Goal: Task Accomplishment & Management: Manage account settings

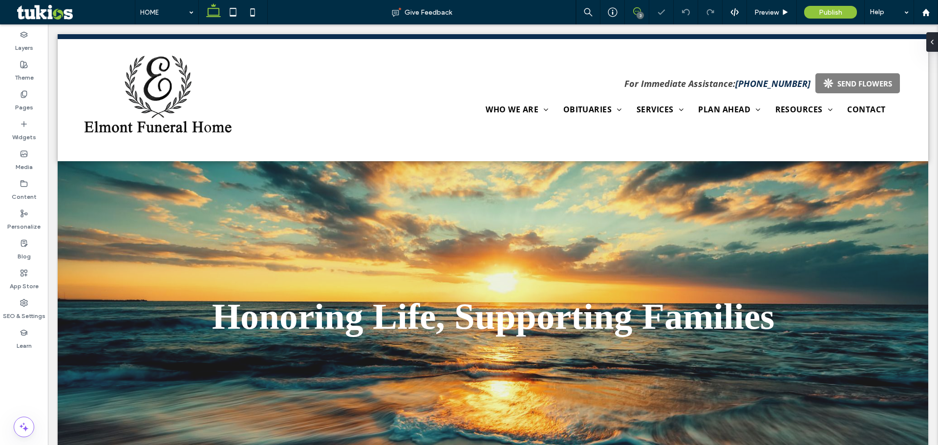
click at [638, 11] on use at bounding box center [637, 11] width 8 height 8
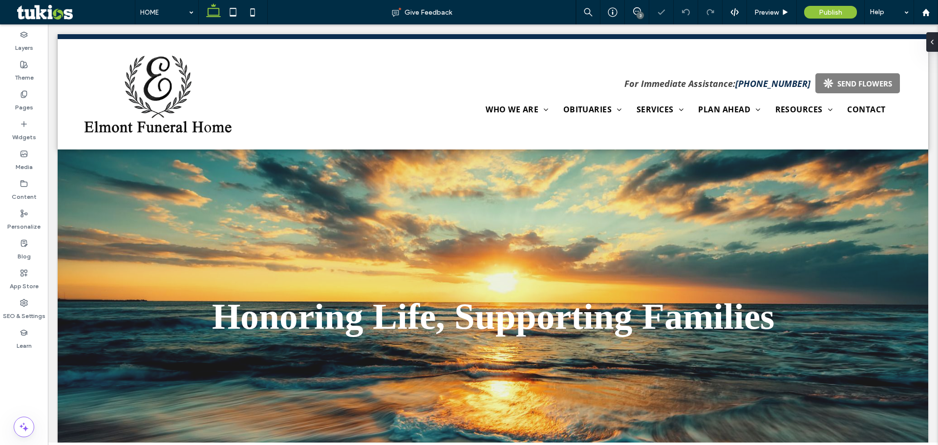
click at [638, 12] on div "3" at bounding box center [640, 15] width 7 height 7
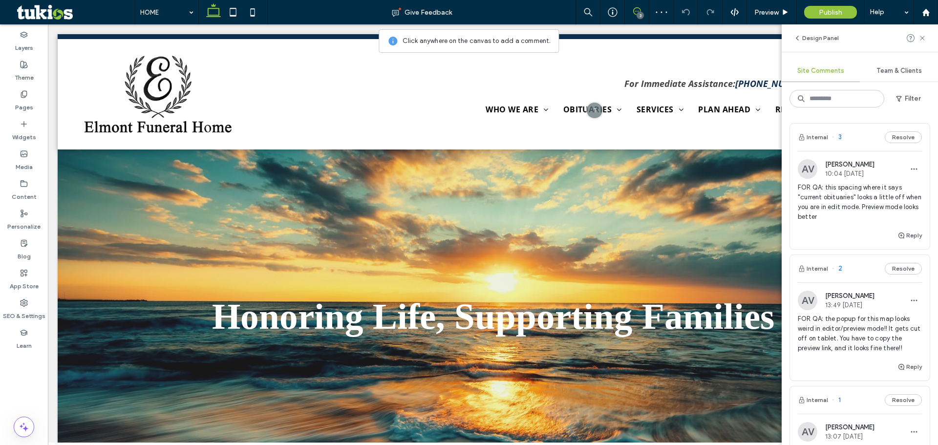
click at [640, 11] on icon at bounding box center [637, 11] width 8 height 8
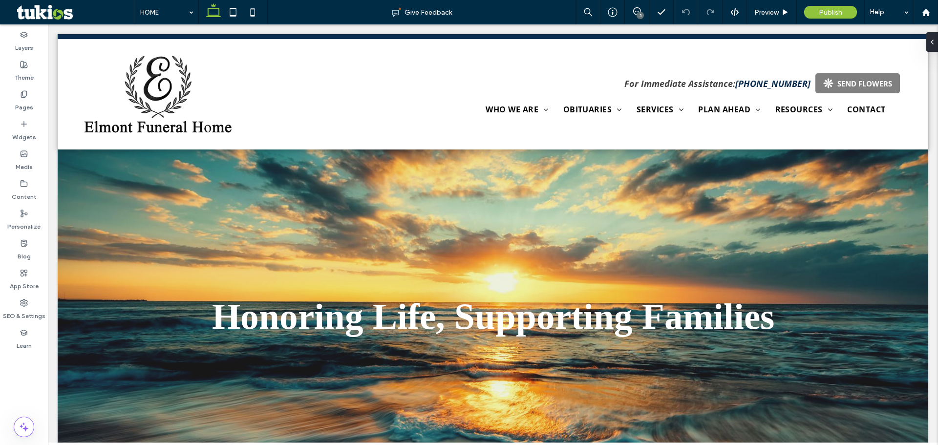
click at [638, 14] on div "3" at bounding box center [640, 15] width 7 height 7
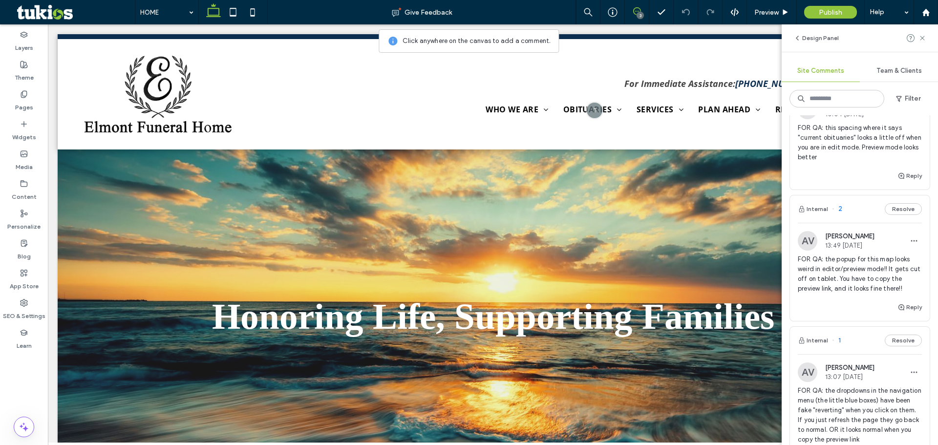
scroll to position [17, 0]
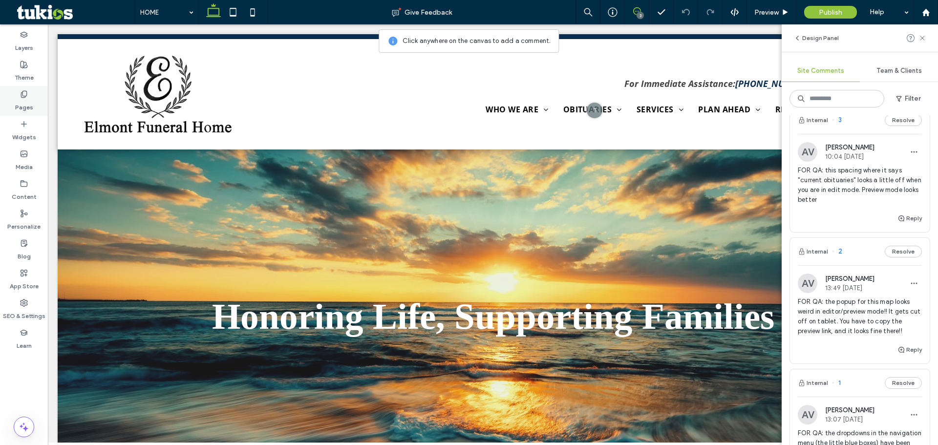
click at [13, 111] on div "Pages" at bounding box center [24, 101] width 48 height 30
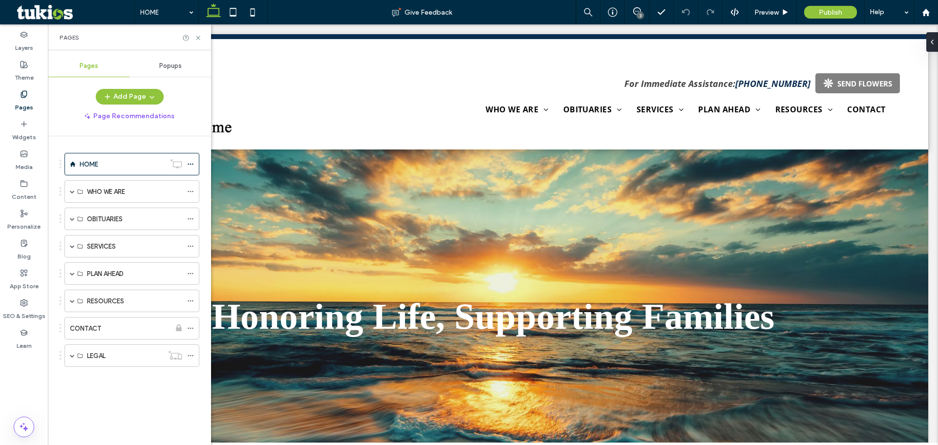
scroll to position [0, 0]
click at [70, 191] on span at bounding box center [72, 191] width 5 height 5
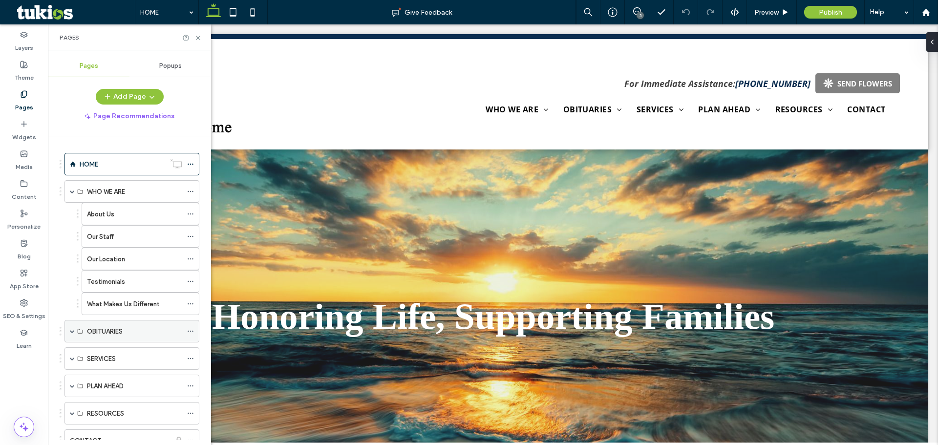
click at [73, 329] on span at bounding box center [72, 331] width 5 height 5
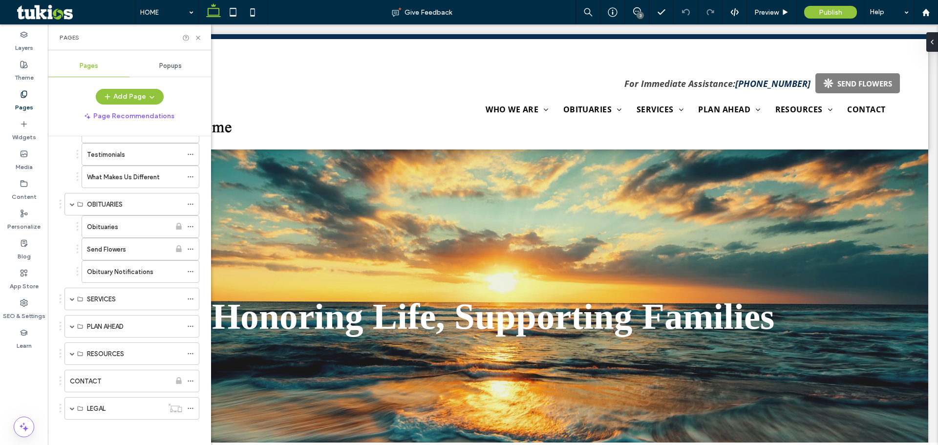
scroll to position [131, 0]
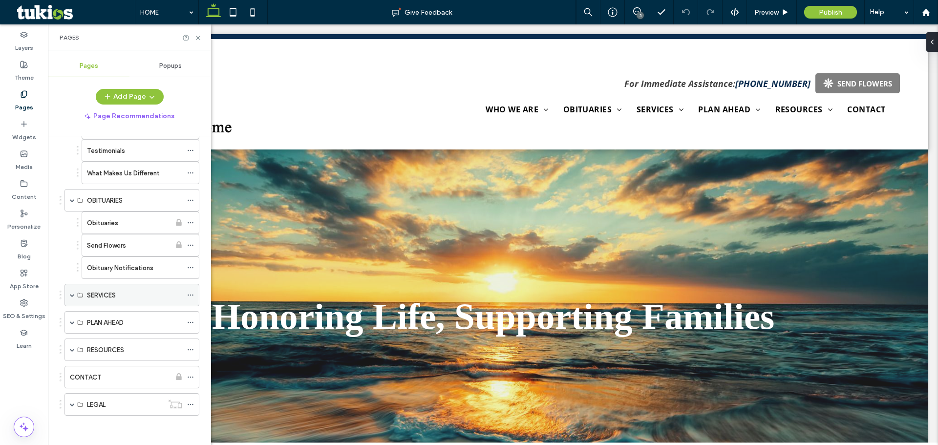
click at [74, 292] on span at bounding box center [72, 295] width 5 height 22
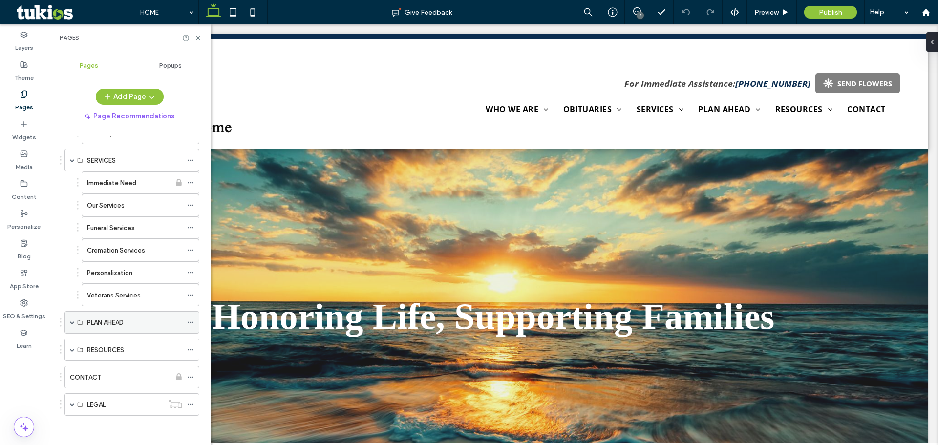
click at [70, 325] on span at bounding box center [72, 323] width 5 height 22
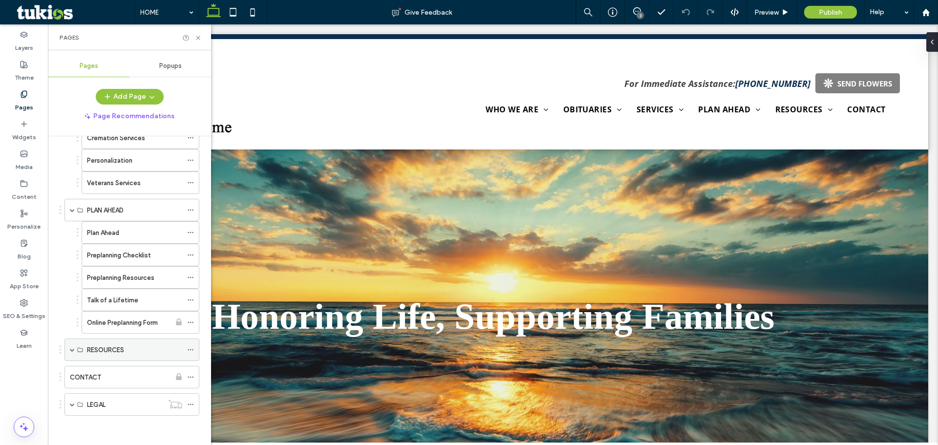
click at [71, 350] on span at bounding box center [72, 349] width 5 height 5
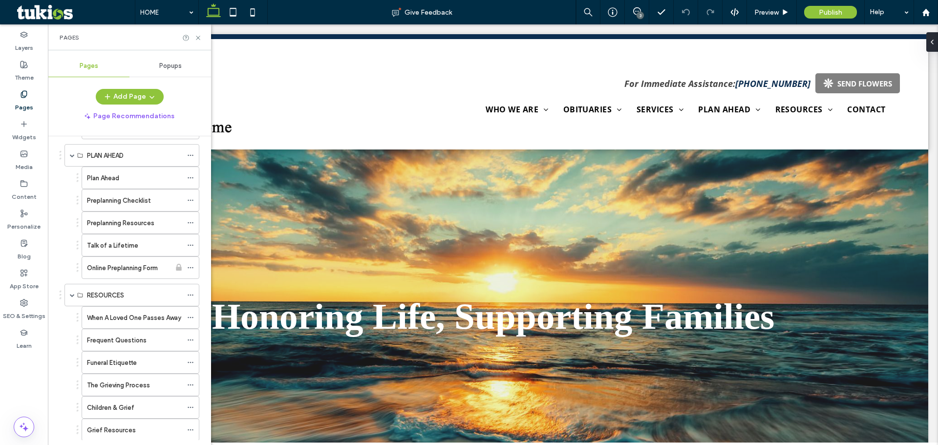
scroll to position [536, 0]
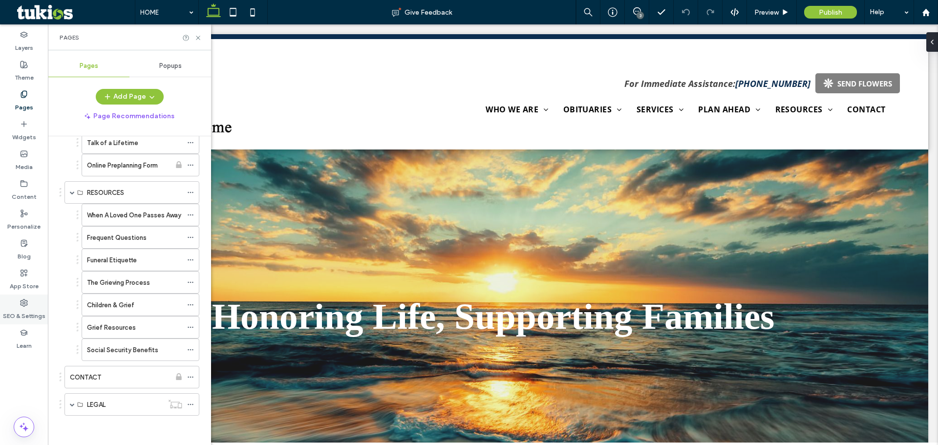
click at [32, 299] on div "SEO & Settings" at bounding box center [24, 310] width 48 height 30
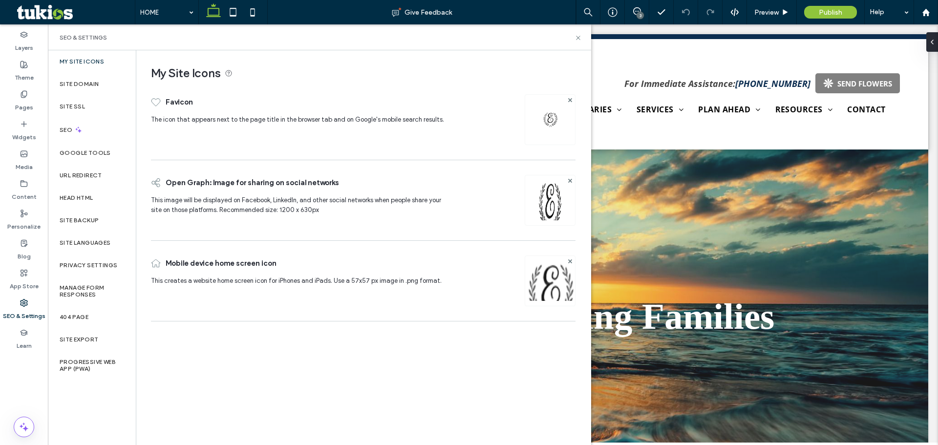
click at [109, 174] on div "Online Preplanning Form" at bounding box center [129, 165] width 84 height 22
click div "URL Redirect"
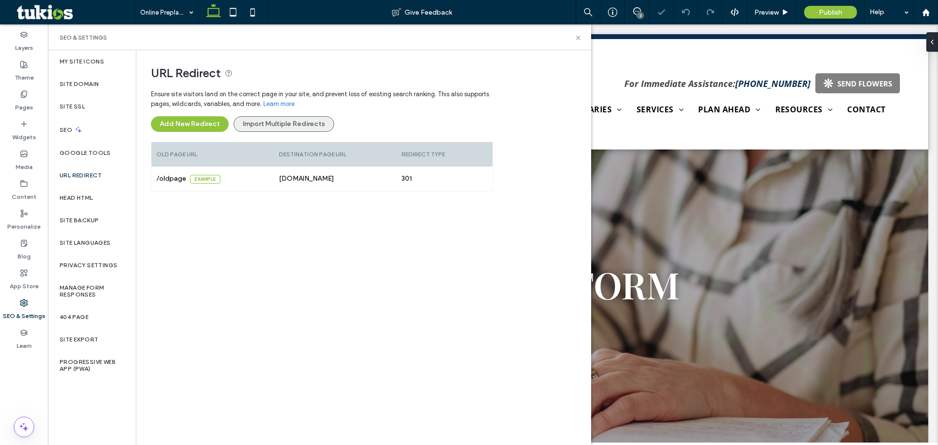
click button "Import Multiple Redirects"
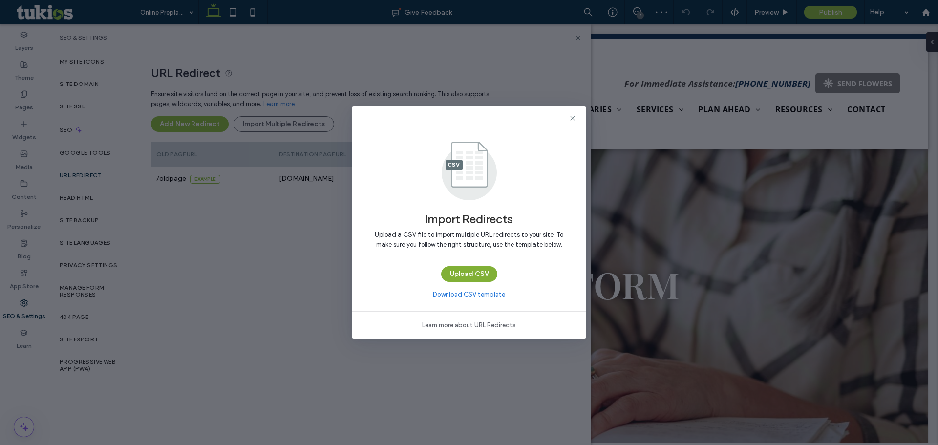
click button "Upload CSV"
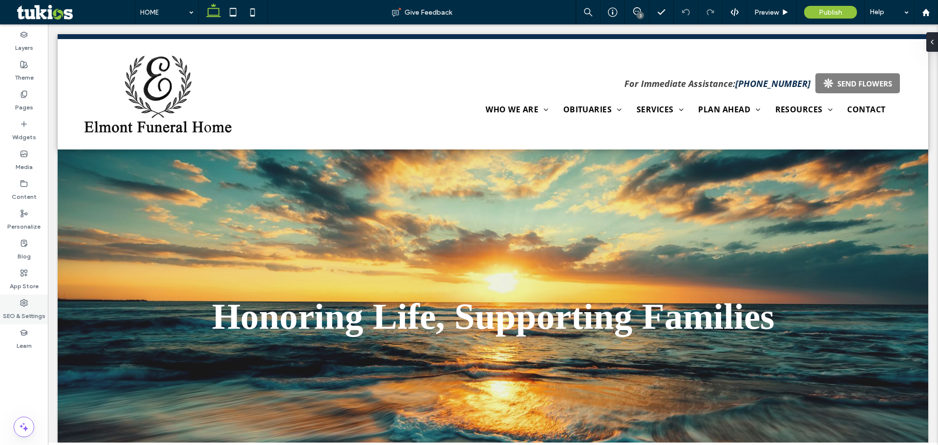
click at [15, 306] on div "SEO & Settings" at bounding box center [24, 310] width 48 height 30
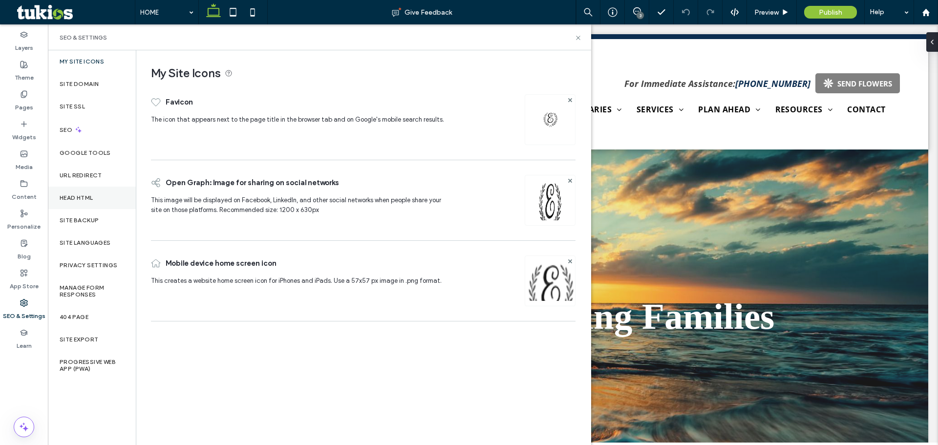
drag, startPoint x: 106, startPoint y: 193, endPoint x: 125, endPoint y: 200, distance: 20.4
click at [107, 193] on div "Head HTML" at bounding box center [92, 198] width 88 height 22
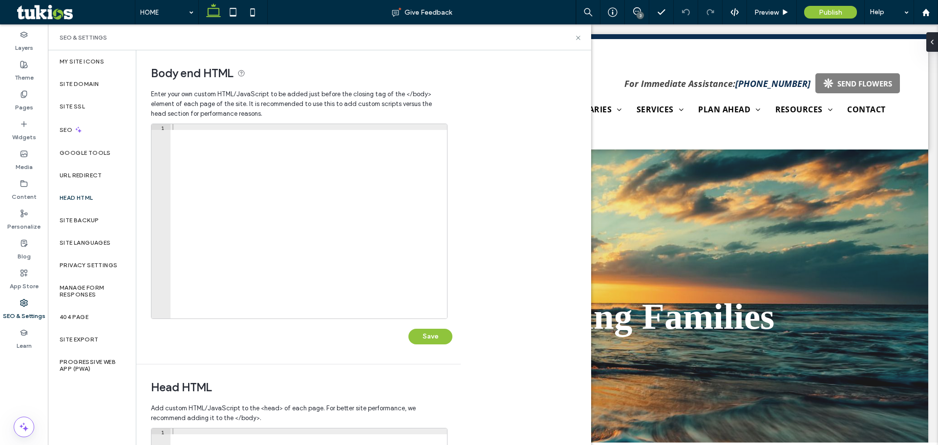
drag, startPoint x: 366, startPoint y: 215, endPoint x: 391, endPoint y: 249, distance: 42.6
click at [366, 215] on div at bounding box center [309, 227] width 277 height 206
paste textarea "**********"
type textarea "**********"
click at [429, 338] on button "Save" at bounding box center [431, 337] width 44 height 16
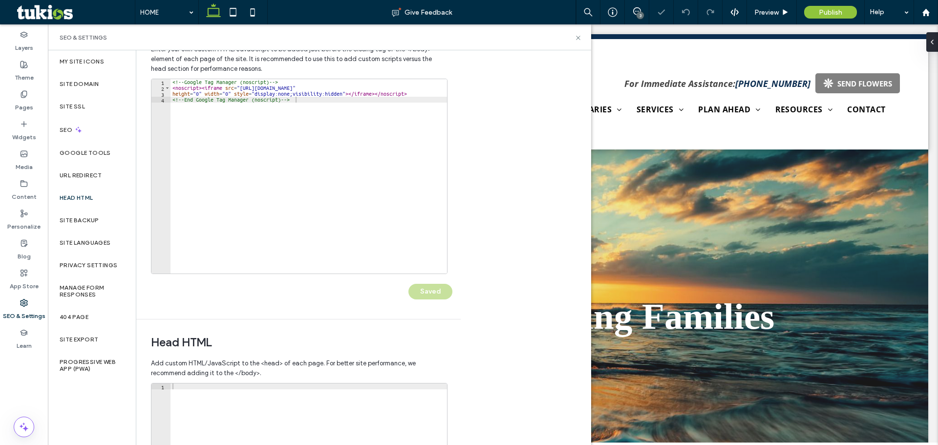
scroll to position [224, 0]
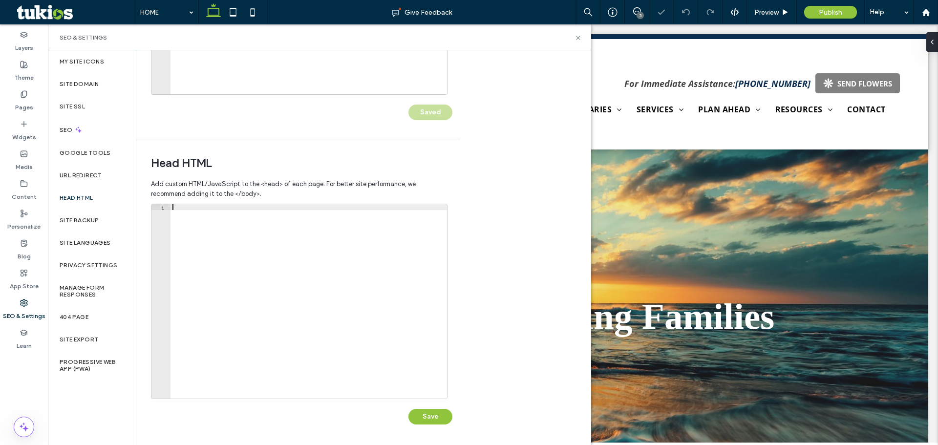
click at [295, 306] on div at bounding box center [309, 307] width 277 height 206
paste textarea "**********"
type textarea "**********"
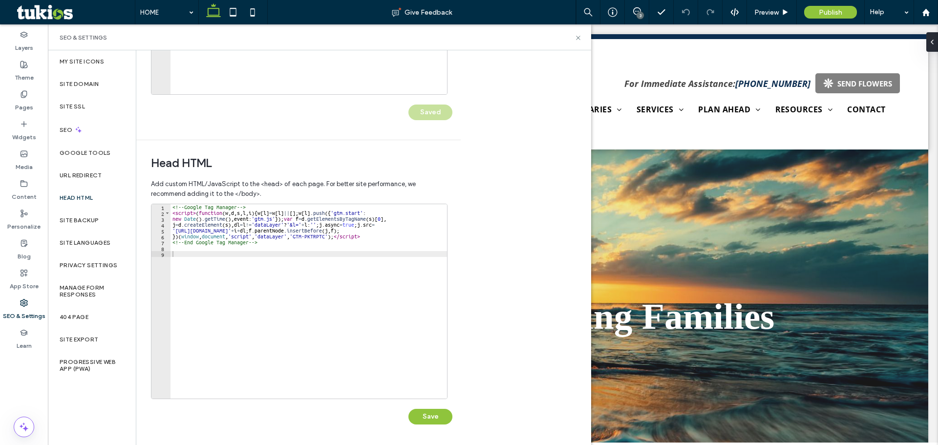
click at [332, 330] on div "<!-- Google Tag Manager --> < script > ( function ( w , d , s , l , i ) { w [ l…" at bounding box center [309, 307] width 277 height 206
paste textarea "*********"
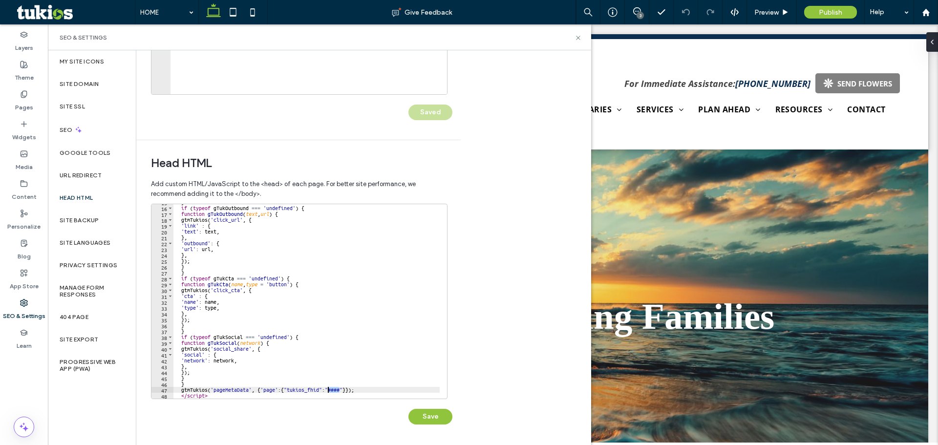
drag, startPoint x: 339, startPoint y: 388, endPoint x: 384, endPoint y: 386, distance: 44.5
click at [328, 392] on div "} if ( typeof gTukOutbound === 'undefined' ) { function gTukOutbound ( text , u…" at bounding box center [306, 302] width 266 height 206
paste textarea "Cursor at row 47"
click at [421, 362] on div "} if ( typeof gTukOutbound === 'undefined' ) { function gTukOutbound ( text , u…" at bounding box center [306, 302] width 266 height 206
type textarea "**********"
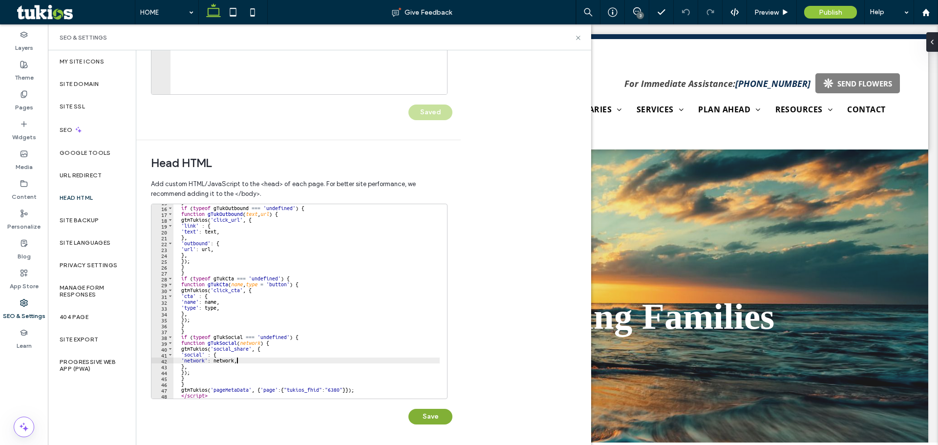
click at [435, 415] on button "Save" at bounding box center [431, 417] width 44 height 16
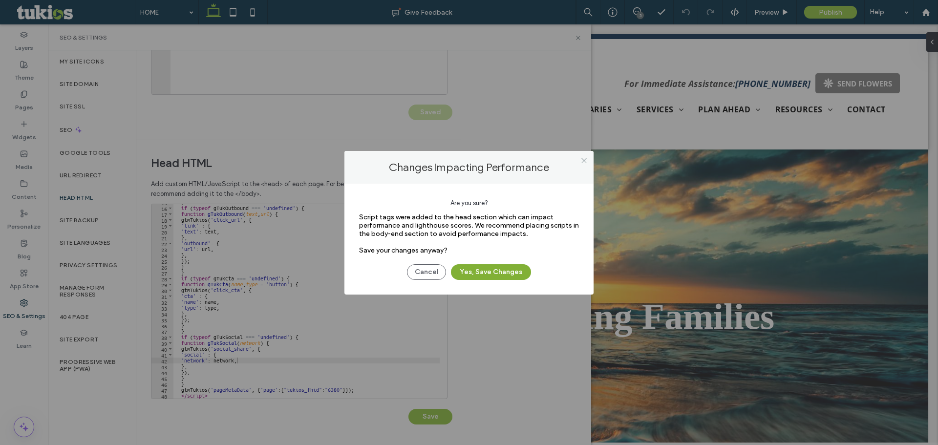
click at [486, 266] on button "Yes, Save Changes" at bounding box center [491, 272] width 80 height 16
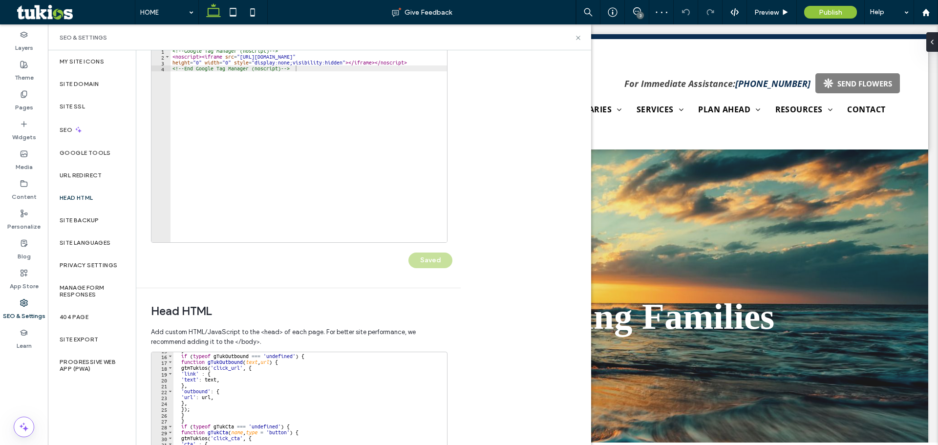
scroll to position [0, 0]
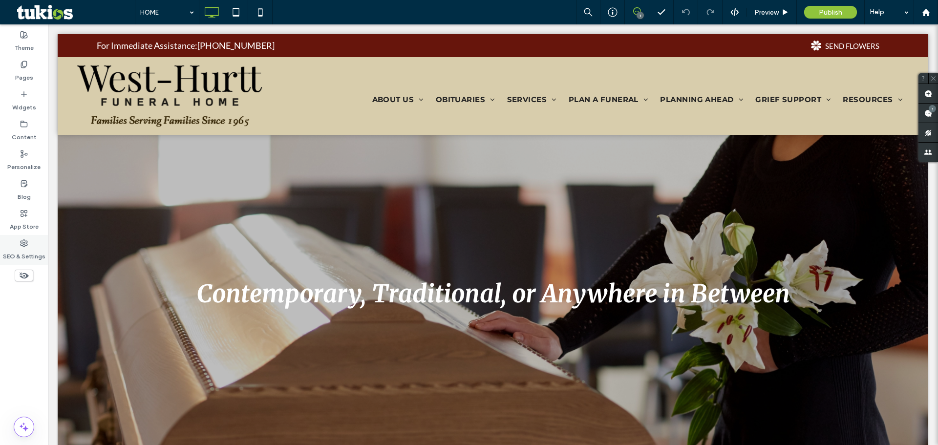
click at [27, 247] on label "SEO & Settings" at bounding box center [24, 254] width 43 height 14
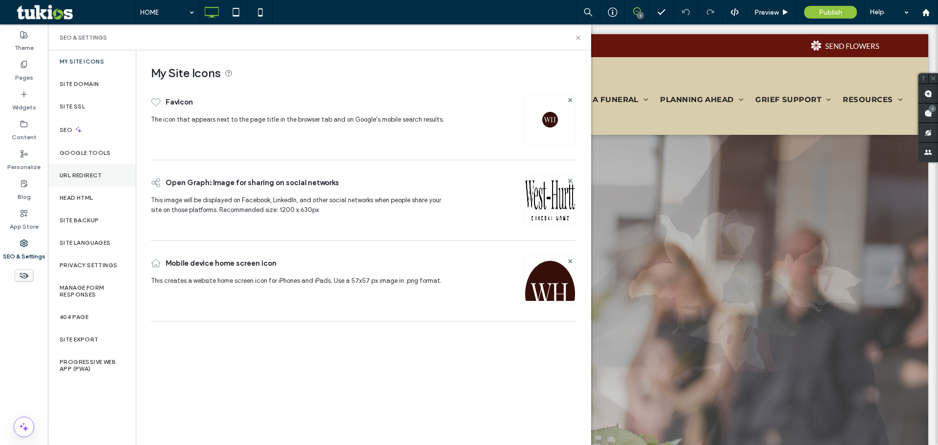
click at [88, 169] on div "URL Redirect" at bounding box center [92, 175] width 88 height 22
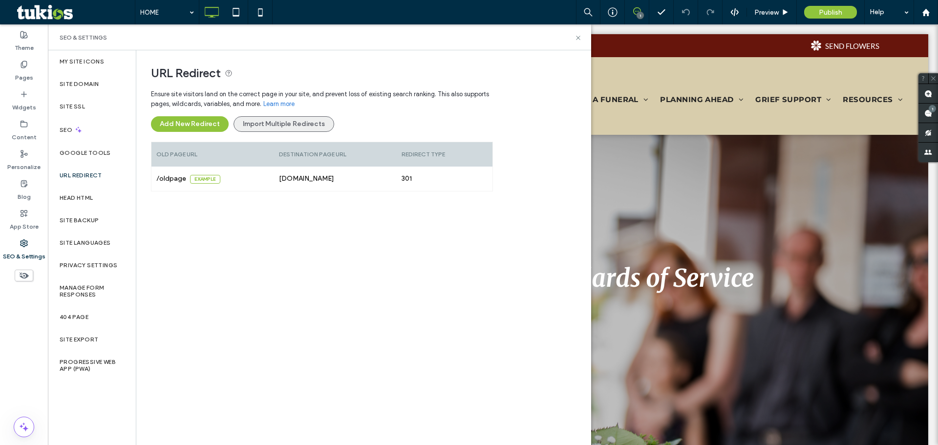
click at [294, 126] on button "Import Multiple Redirects" at bounding box center [284, 124] width 101 height 16
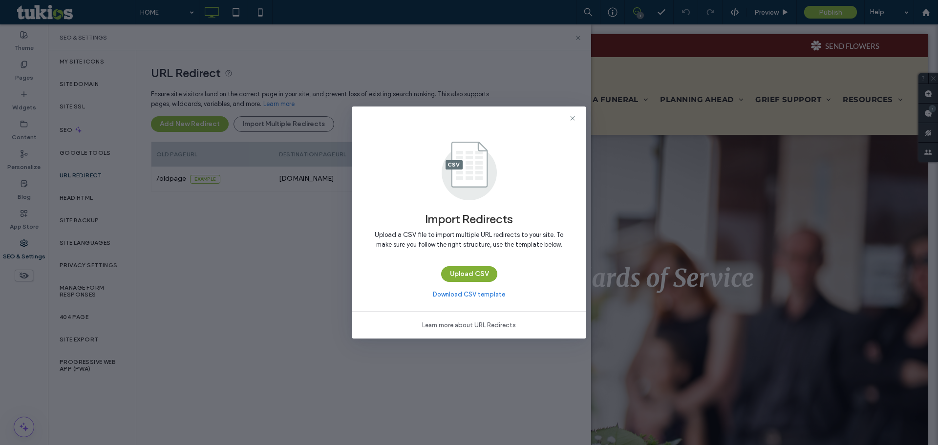
click at [448, 267] on button "Upload CSV" at bounding box center [469, 274] width 56 height 16
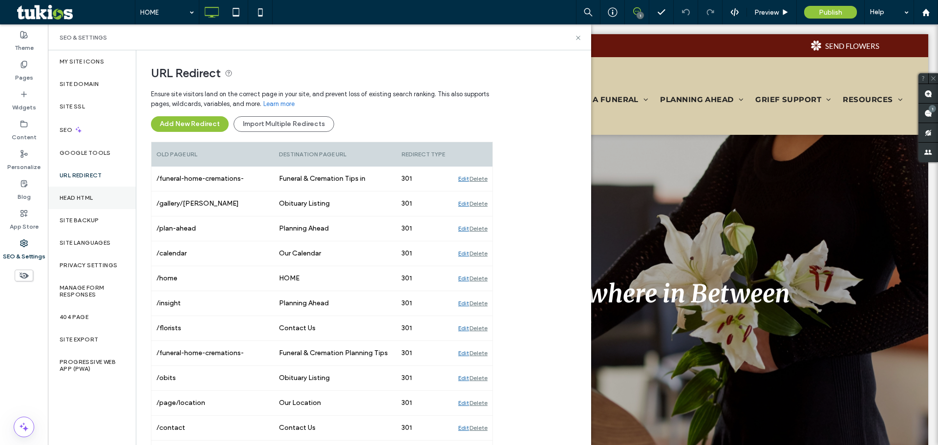
click at [116, 201] on div "Head HTML" at bounding box center [92, 198] width 88 height 22
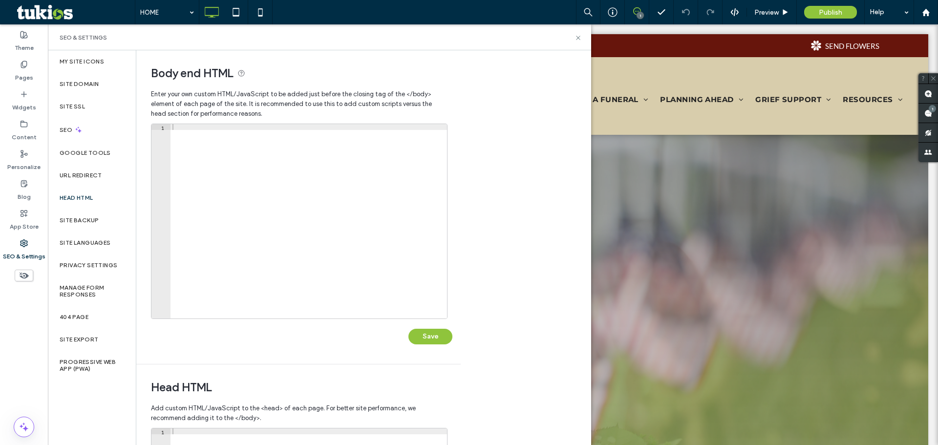
click at [407, 216] on div at bounding box center [309, 227] width 277 height 206
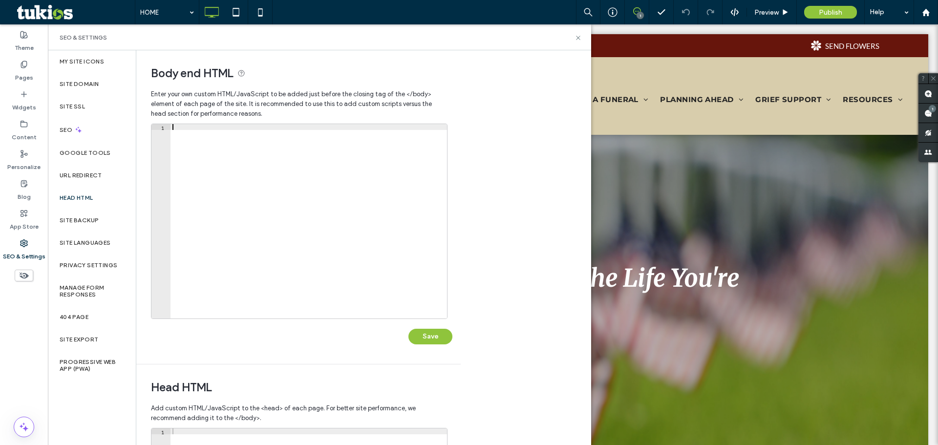
paste textarea "**********"
type textarea "**********"
click at [448, 340] on button "Save" at bounding box center [431, 337] width 44 height 16
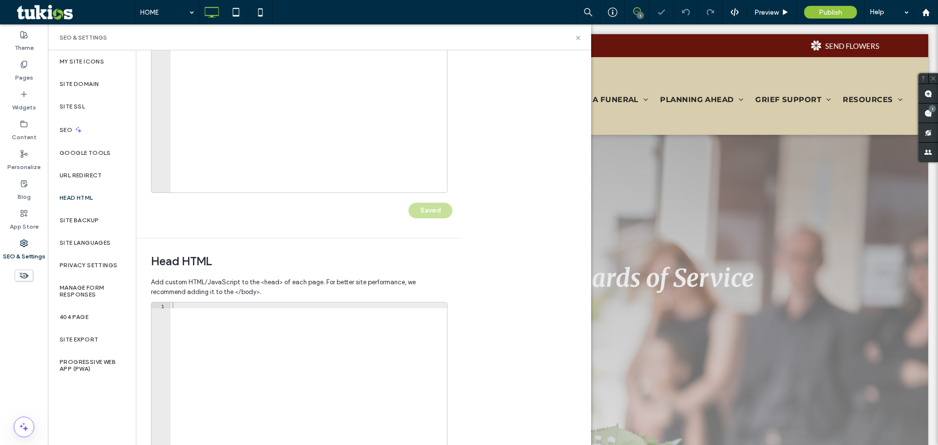
scroll to position [224, 0]
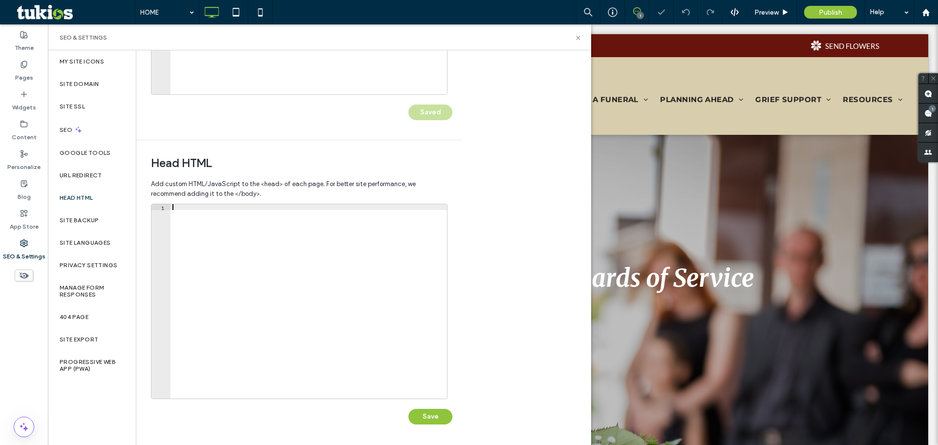
drag, startPoint x: 314, startPoint y: 309, endPoint x: 319, endPoint y: 304, distance: 6.9
click at [316, 309] on div at bounding box center [309, 307] width 277 height 206
paste textarea "**********"
type textarea "**********"
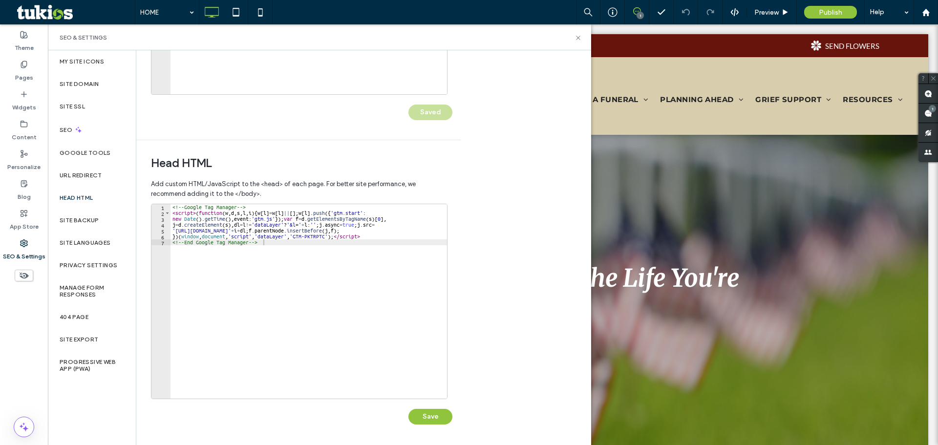
click at [401, 303] on div "<!-- Google Tag Manager --> < script > ( function ( w , d , s , l , i ) { w [ l…" at bounding box center [309, 307] width 277 height 206
paste textarea "*********"
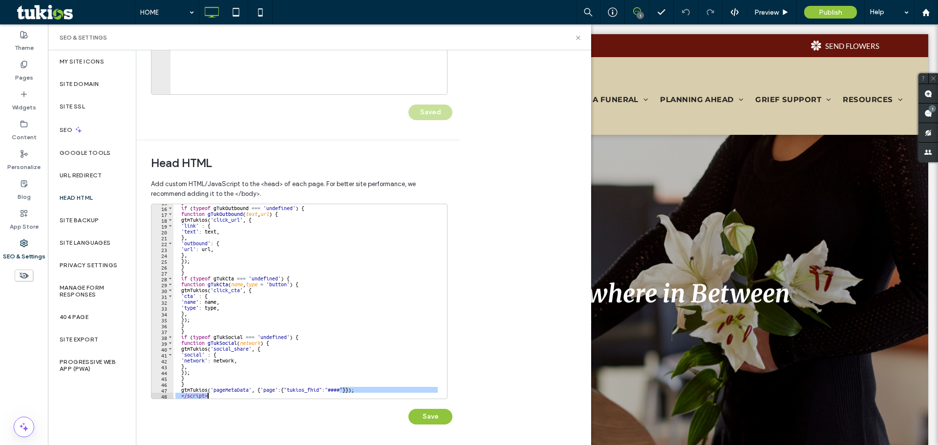
drag, startPoint x: 340, startPoint y: 390, endPoint x: 326, endPoint y: 393, distance: 14.1
click at [326, 393] on div "} if ( typeof gTukOutbound === 'undefined' ) { function gTukOutbound ( text , u…" at bounding box center [306, 302] width 266 height 206
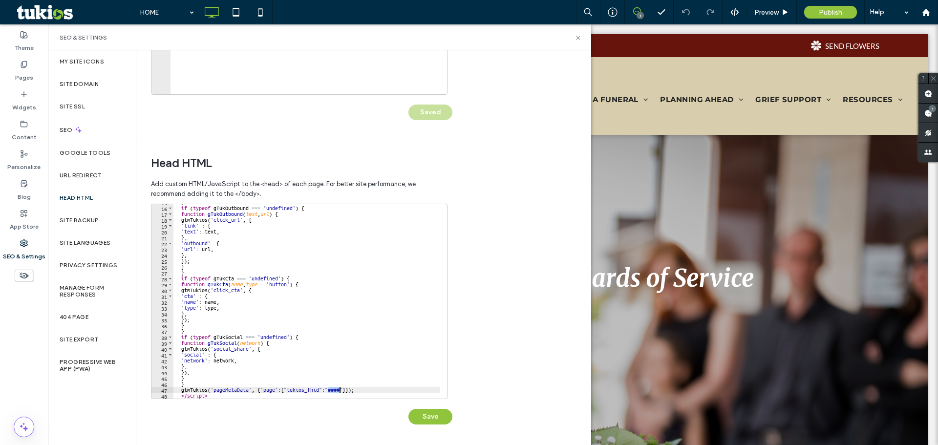
drag, startPoint x: 327, startPoint y: 391, endPoint x: 340, endPoint y: 390, distance: 12.9
click at [340, 390] on div "} if ( typeof gTukOutbound === 'undefined' ) { function gTukOutbound ( text , u…" at bounding box center [306, 302] width 266 height 206
paste textarea "Cursor at row 47"
click at [376, 355] on div "} if ( typeof gTukOutbound === 'undefined' ) { function gTukOutbound ( text , u…" at bounding box center [306, 302] width 266 height 206
click at [360, 396] on div "} if ( typeof gTukOutbound === 'undefined' ) { function gTukOutbound ( text , u…" at bounding box center [306, 302] width 266 height 206
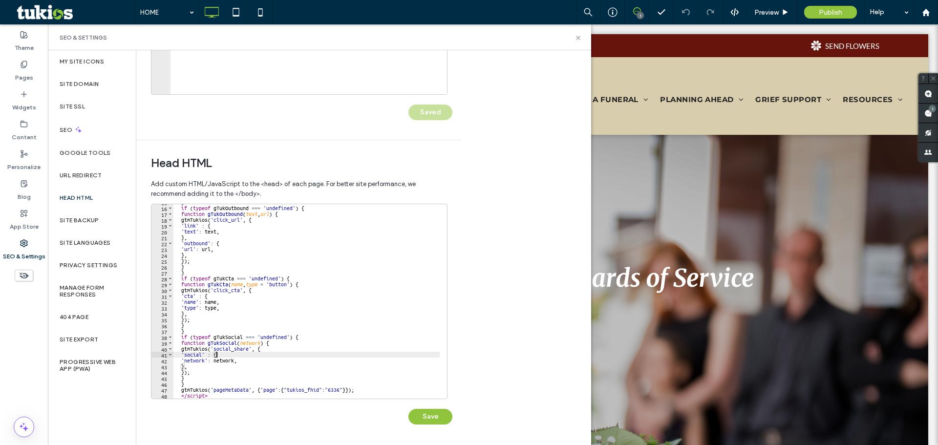
type textarea "*********"
click at [420, 414] on button "Save" at bounding box center [431, 417] width 44 height 16
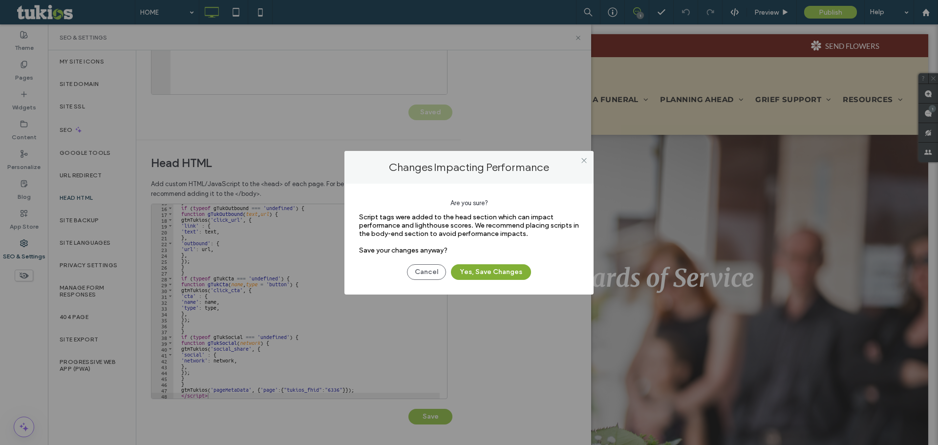
click at [492, 269] on button "Yes, Save Changes" at bounding box center [491, 272] width 80 height 16
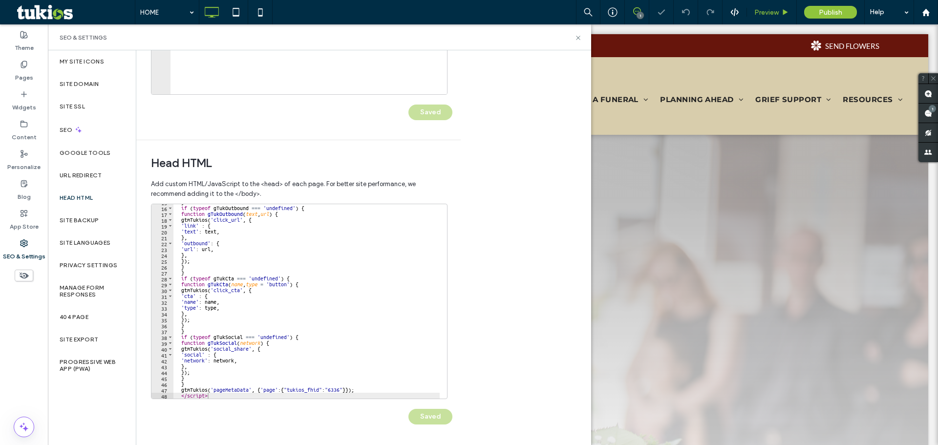
scroll to position [0, 0]
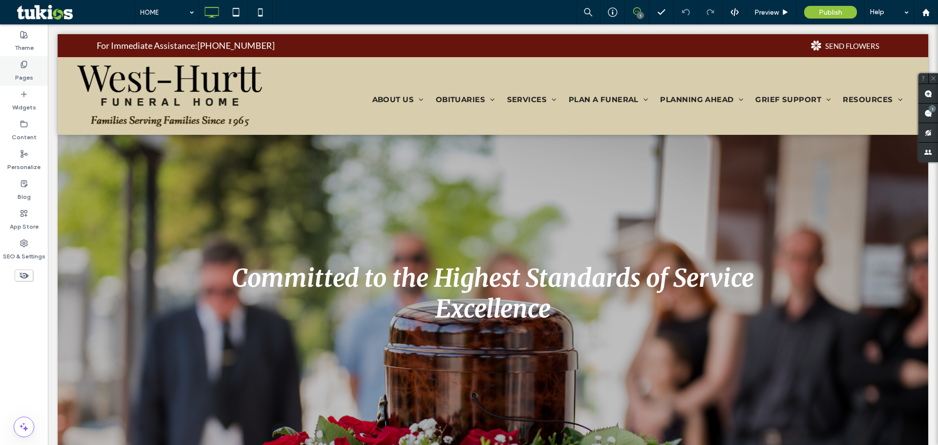
click at [25, 72] on label "Pages" at bounding box center [24, 75] width 18 height 14
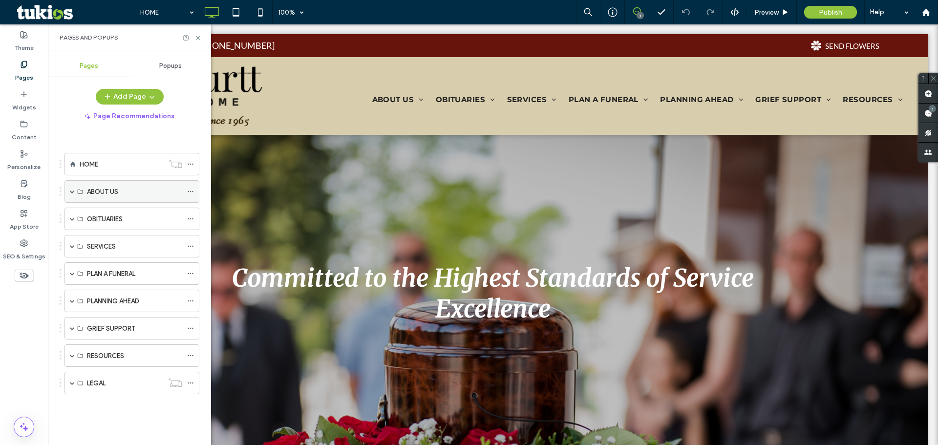
click at [74, 192] on span at bounding box center [72, 191] width 5 height 5
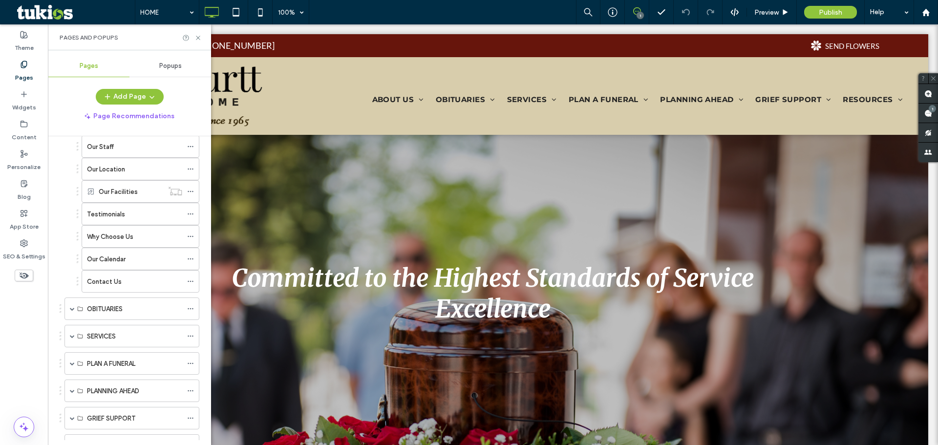
scroll to position [98, 0]
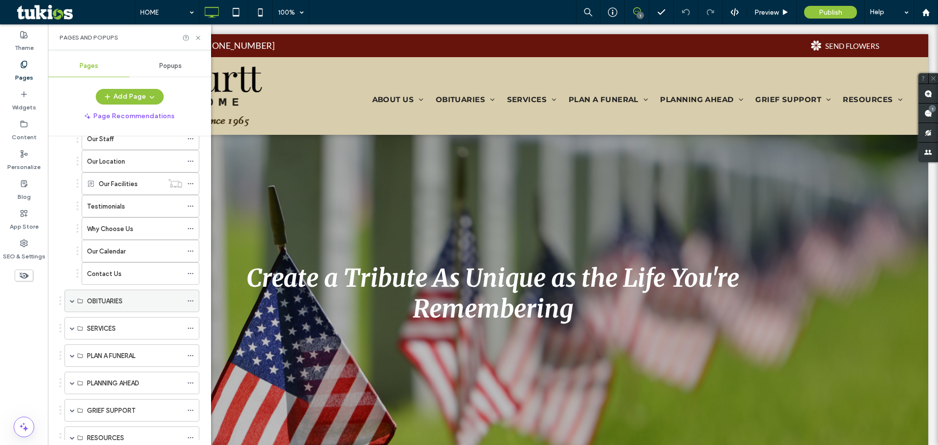
click at [72, 303] on span at bounding box center [72, 301] width 5 height 5
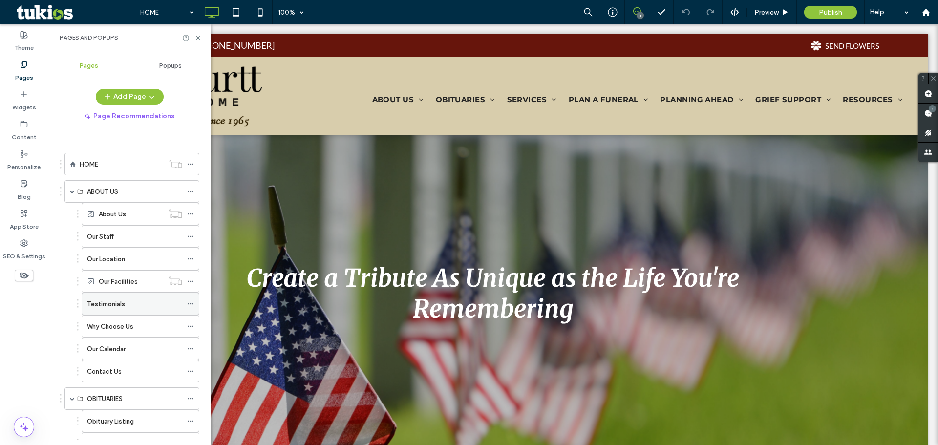
scroll to position [226, 0]
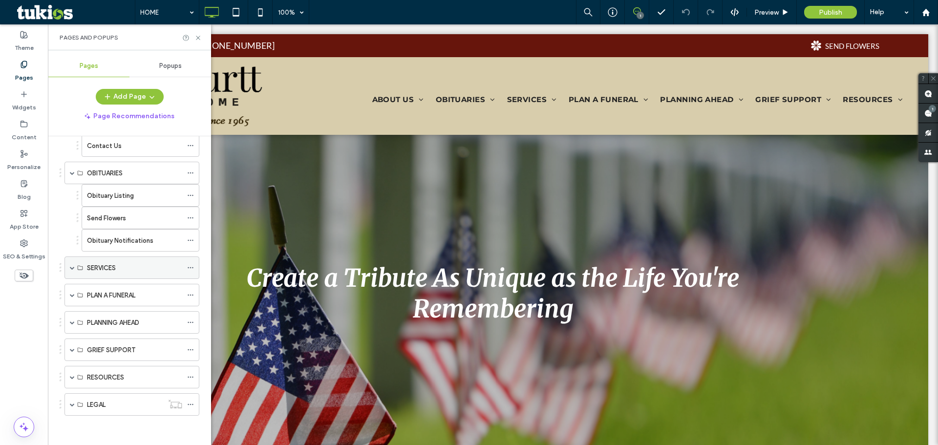
click at [71, 269] on span at bounding box center [72, 267] width 5 height 5
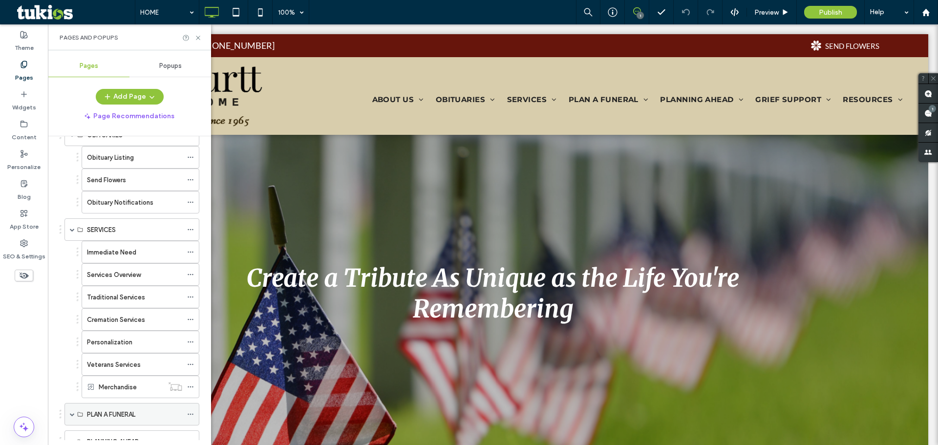
scroll to position [383, 0]
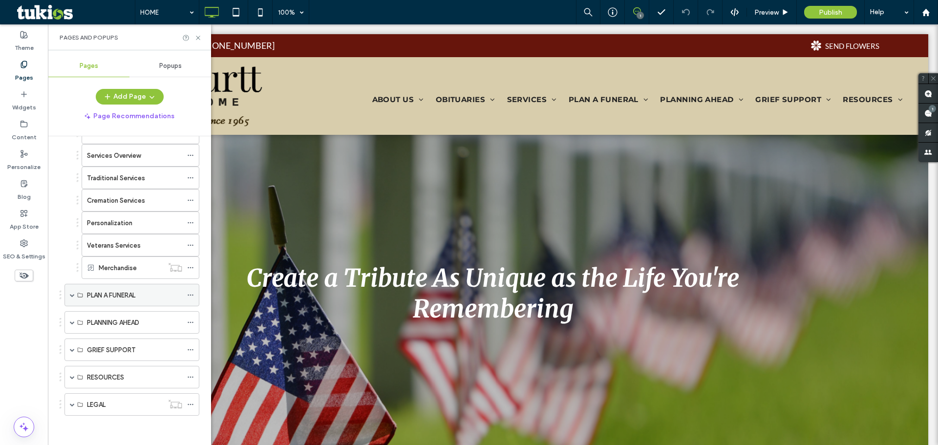
click at [72, 298] on span at bounding box center [72, 295] width 5 height 22
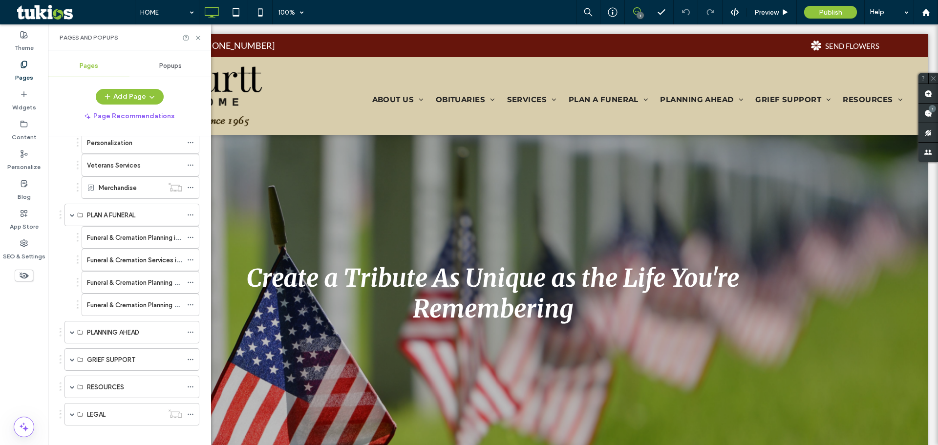
scroll to position [473, 0]
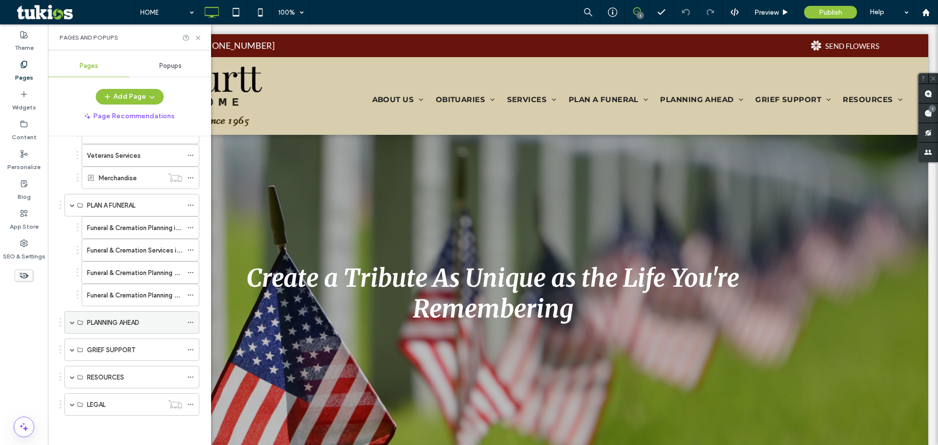
click at [74, 325] on span at bounding box center [72, 323] width 5 height 22
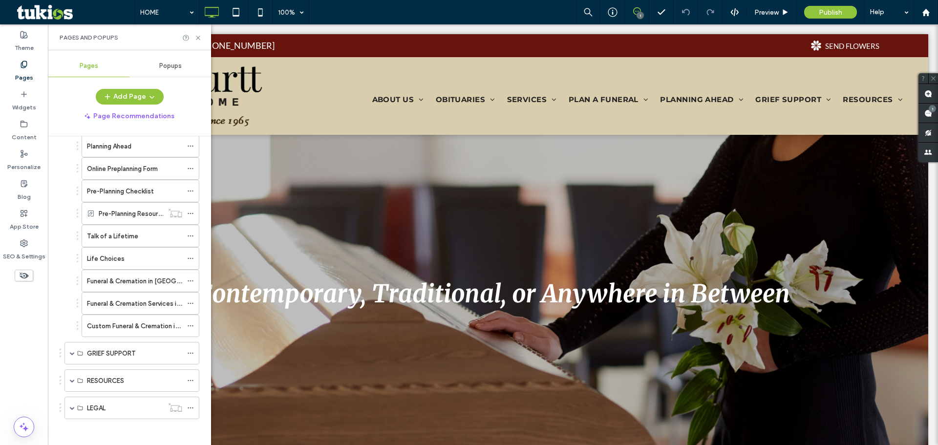
scroll to position [675, 0]
click at [69, 348] on div "GRIEF SUPPORT" at bounding box center [132, 350] width 135 height 22
click at [73, 350] on span at bounding box center [72, 349] width 5 height 5
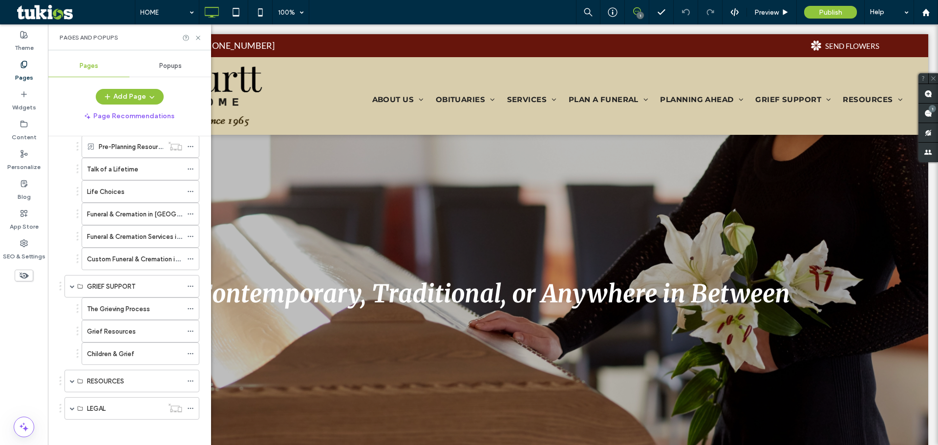
scroll to position [743, 0]
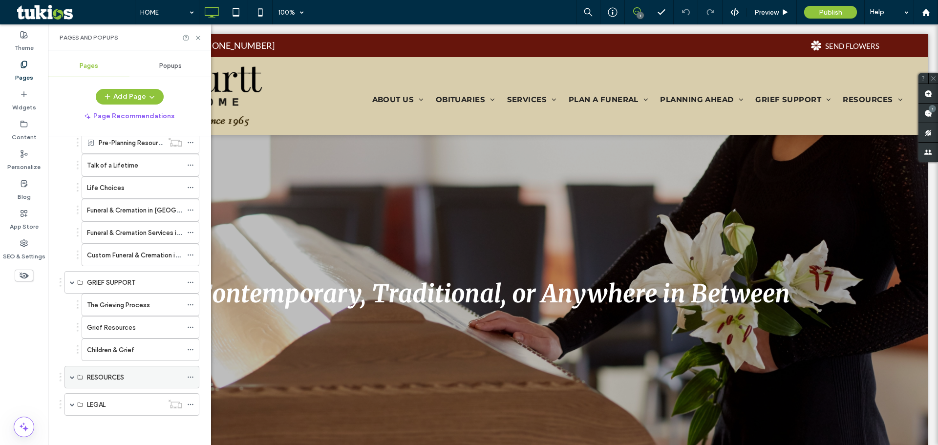
click at [72, 376] on span at bounding box center [72, 377] width 5 height 5
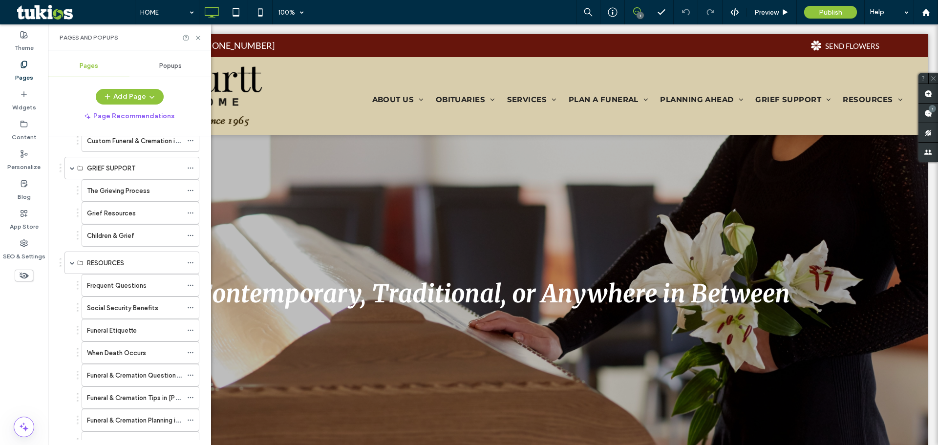
scroll to position [987, 0]
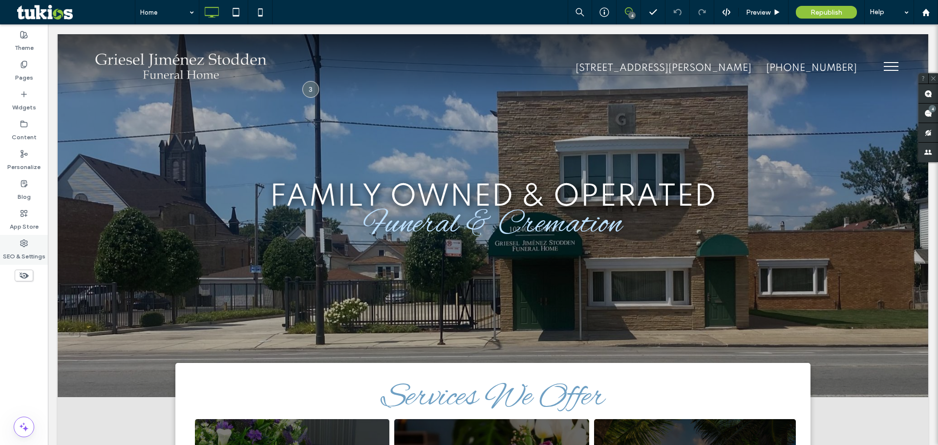
click at [32, 253] on label "SEO & Settings" at bounding box center [24, 254] width 43 height 14
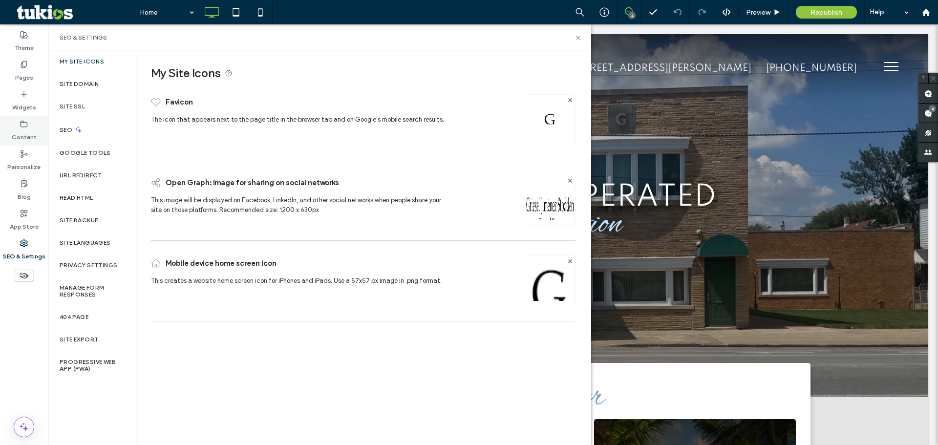
click at [33, 118] on div "Content" at bounding box center [24, 131] width 48 height 30
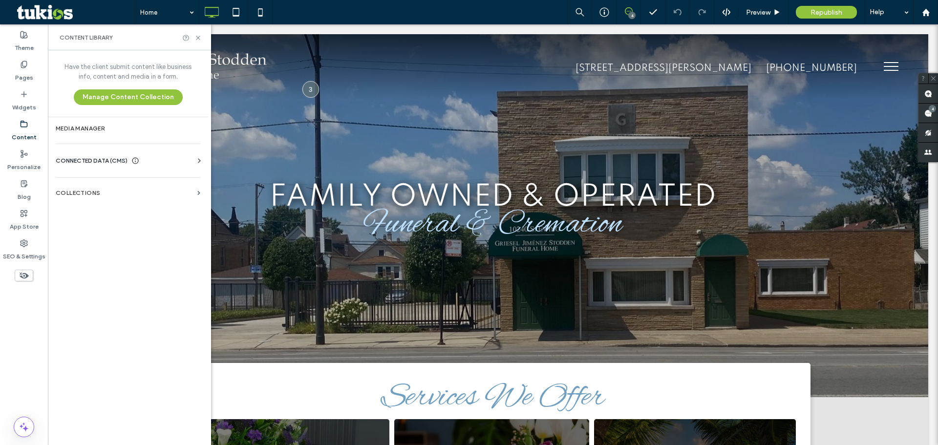
click at [160, 161] on div "CONNECTED DATA (CMS)" at bounding box center [130, 161] width 149 height 10
click at [141, 189] on section "Business Info" at bounding box center [130, 184] width 149 height 22
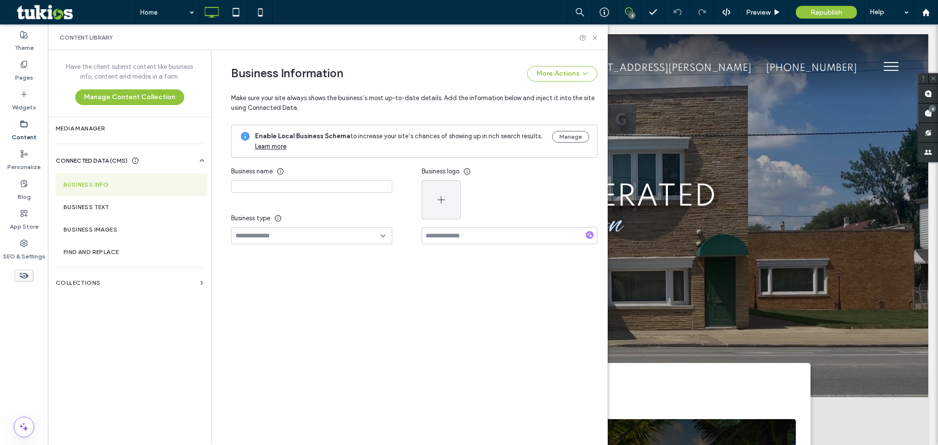
type input "**********"
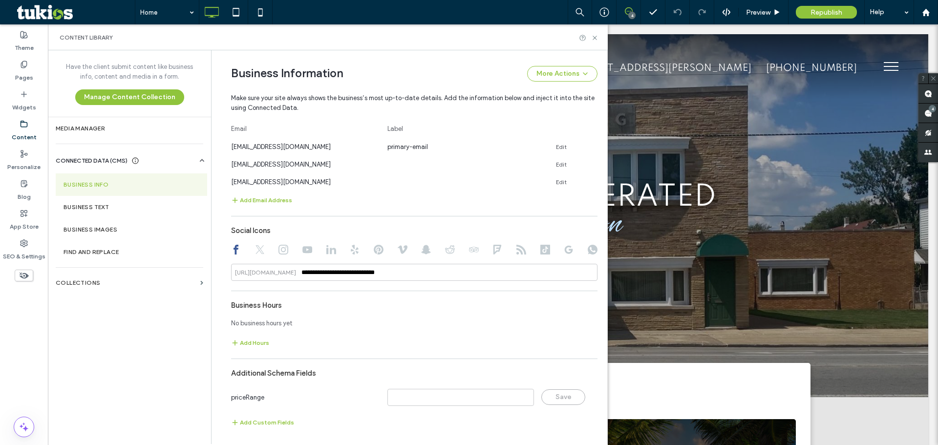
scroll to position [388, 0]
click at [25, 257] on label "SEO & Settings" at bounding box center [24, 254] width 43 height 14
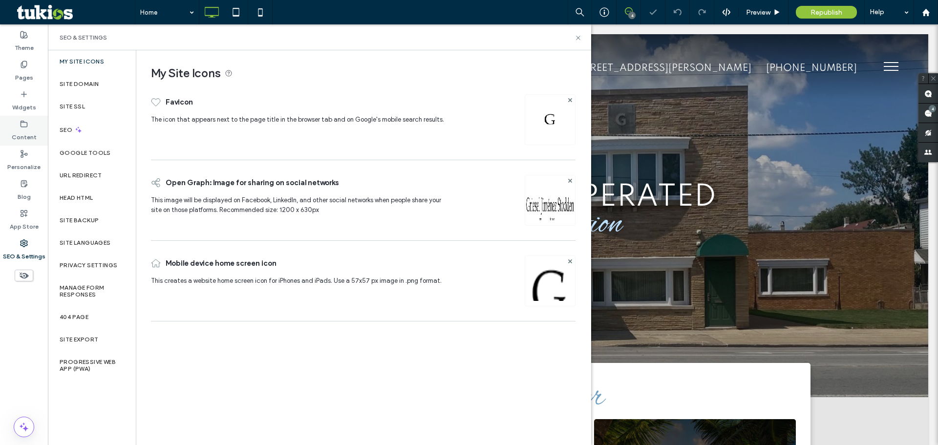
click at [25, 133] on label "Content" at bounding box center [24, 135] width 25 height 14
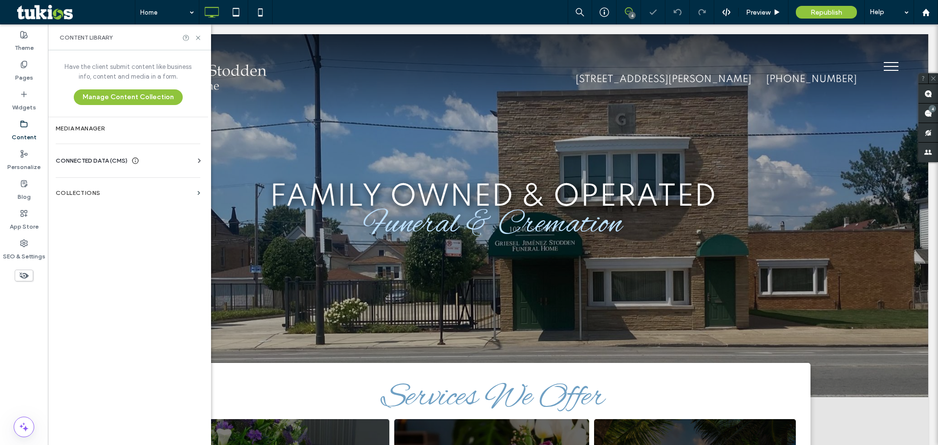
scroll to position [0, 0]
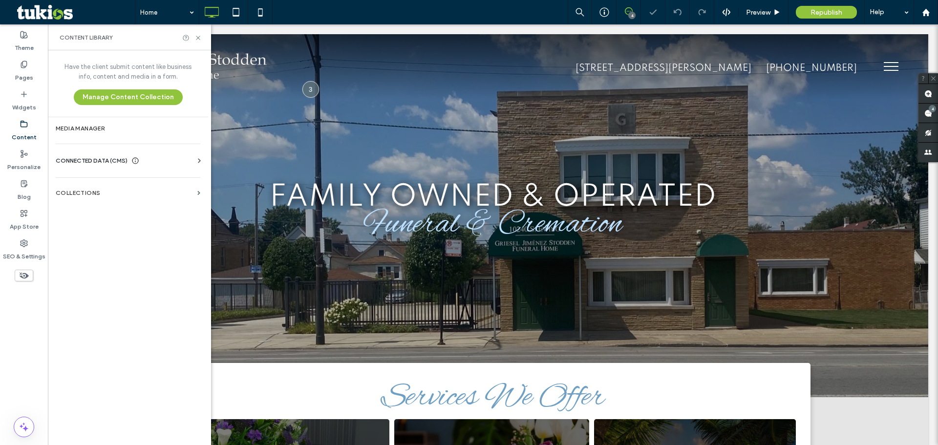
click at [146, 161] on div "CONNECTED DATA (CMS)" at bounding box center [130, 161] width 149 height 10
click at [130, 180] on section "Business Info" at bounding box center [130, 184] width 149 height 22
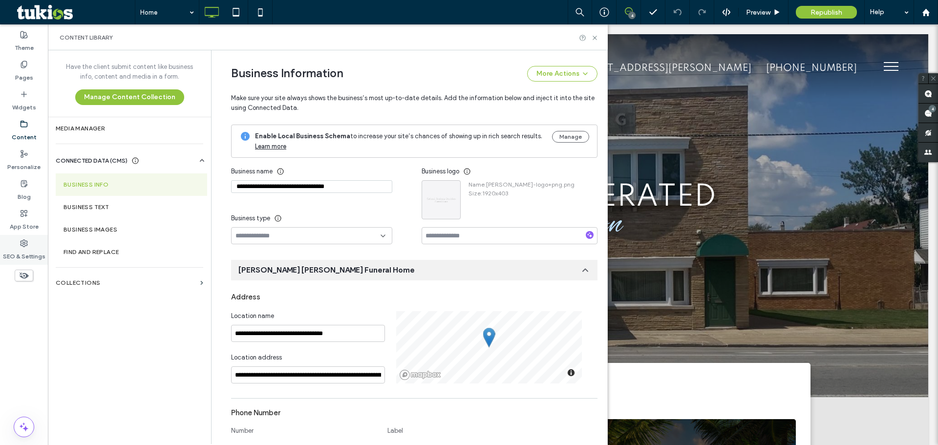
click at [19, 245] on div "SEO & Settings" at bounding box center [24, 250] width 48 height 30
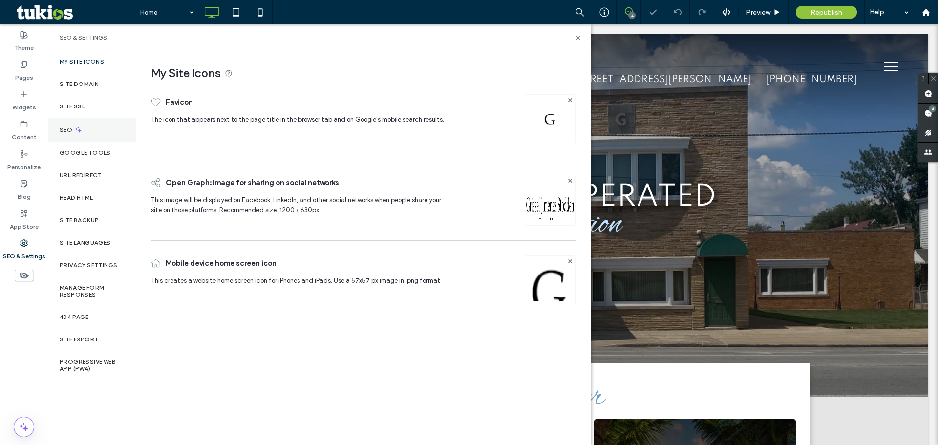
click at [109, 137] on div "SEO" at bounding box center [92, 130] width 88 height 24
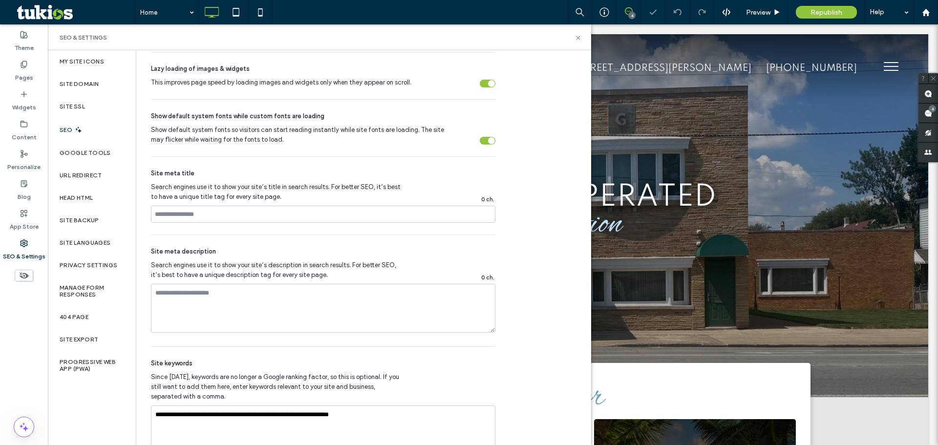
scroll to position [440, 0]
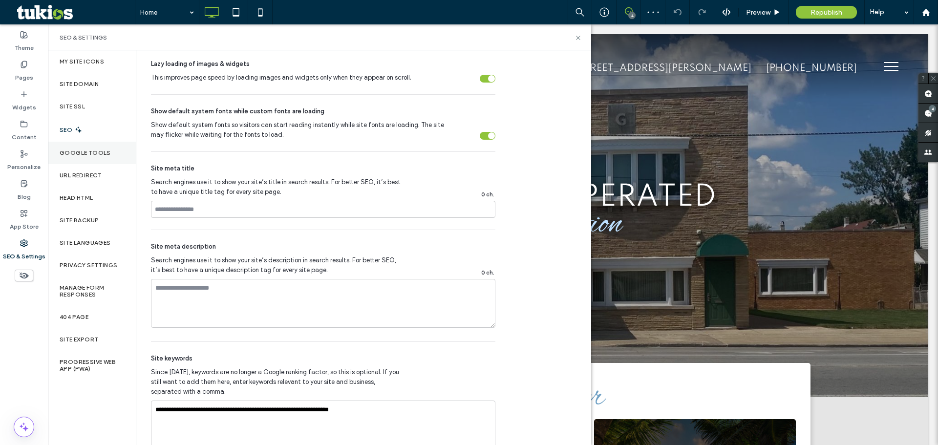
click at [109, 145] on div "Google Tools" at bounding box center [92, 153] width 88 height 22
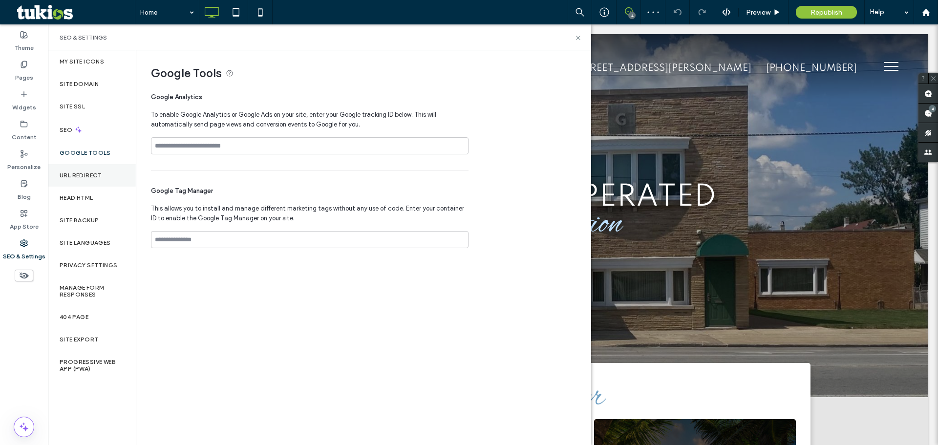
click at [117, 173] on div "URL Redirect" at bounding box center [92, 175] width 88 height 22
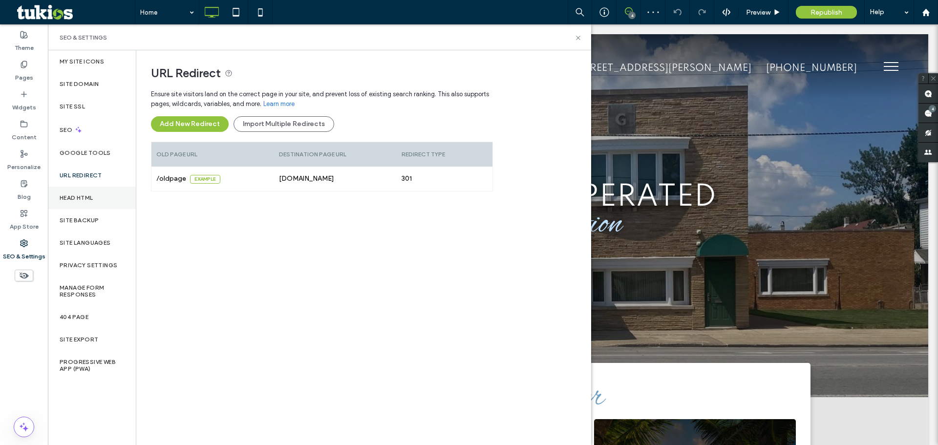
click at [108, 192] on div "Head HTML" at bounding box center [92, 198] width 88 height 22
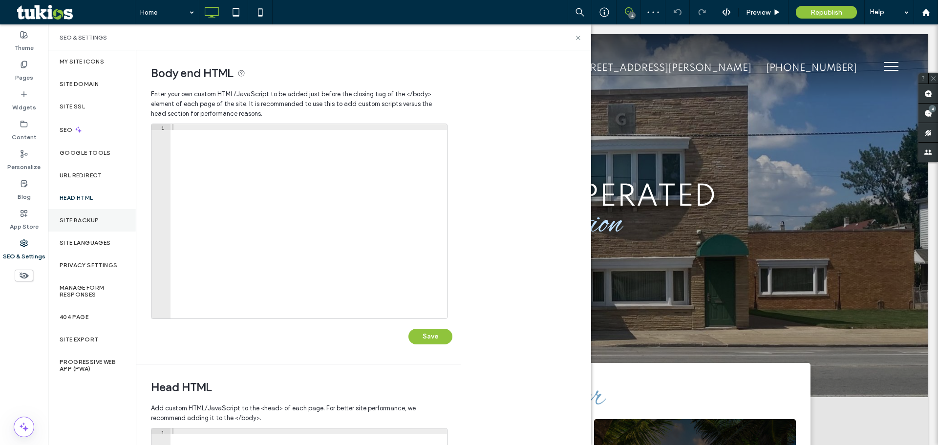
click at [117, 226] on div "Site Backup" at bounding box center [92, 220] width 88 height 22
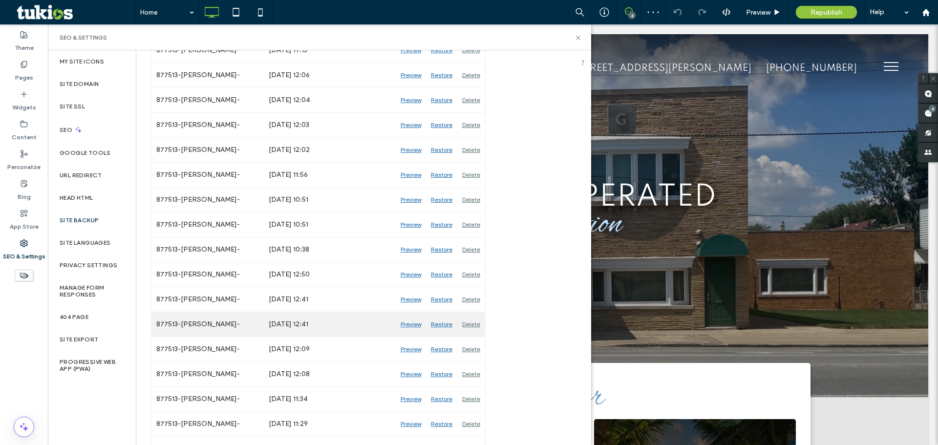
scroll to position [768, 0]
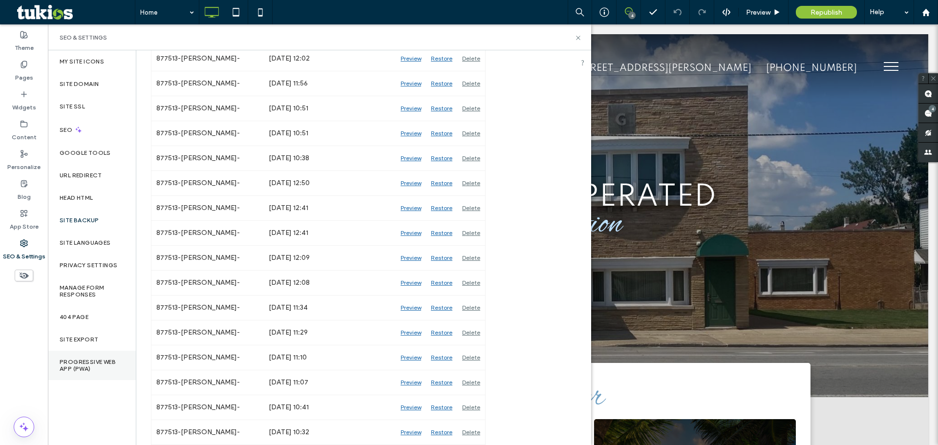
click at [108, 356] on div "Progressive Web App (PWA)" at bounding box center [92, 365] width 88 height 29
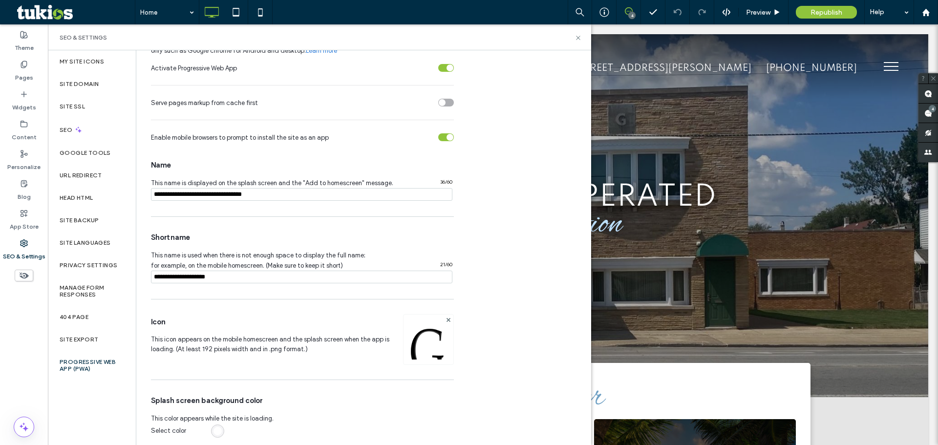
scroll to position [79, 0]
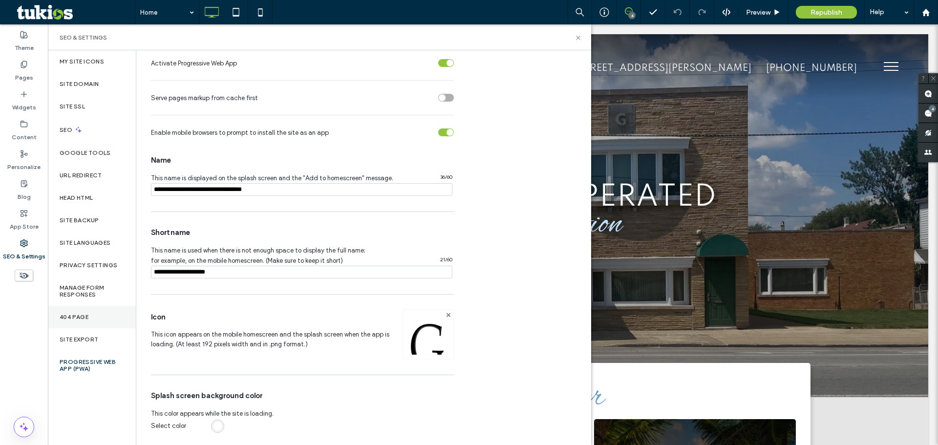
click at [94, 317] on div "404 Page" at bounding box center [92, 317] width 88 height 22
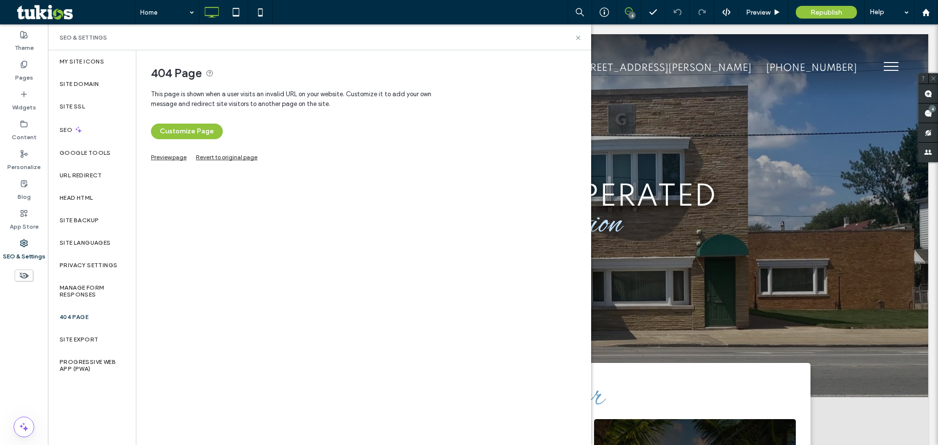
click at [179, 159] on link "Preview page" at bounding box center [169, 155] width 36 height 5
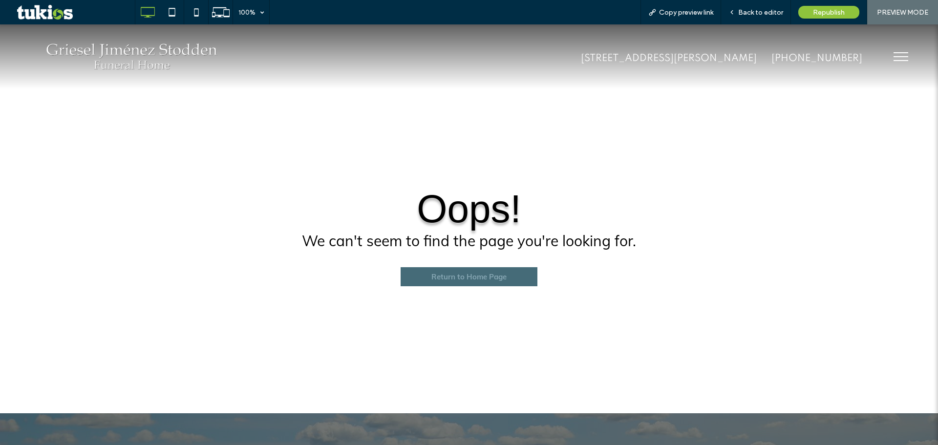
click at [478, 277] on span "Return to Home Page" at bounding box center [469, 276] width 75 height 19
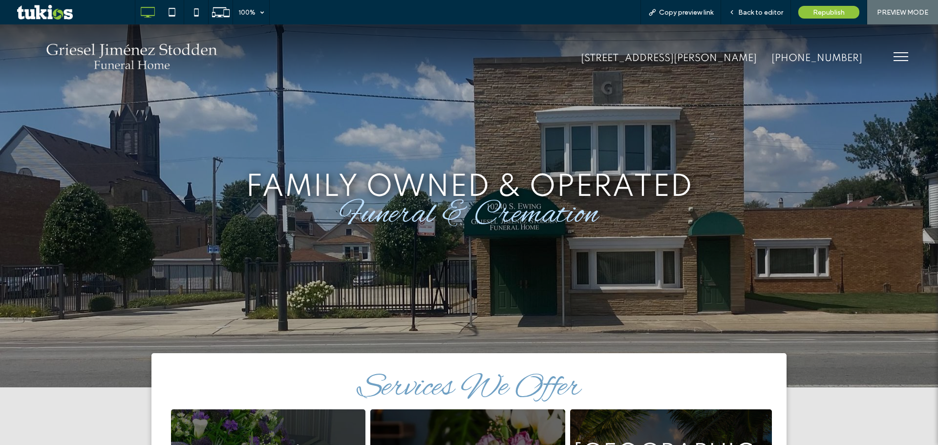
click at [897, 63] on button "menu" at bounding box center [900, 56] width 25 height 25
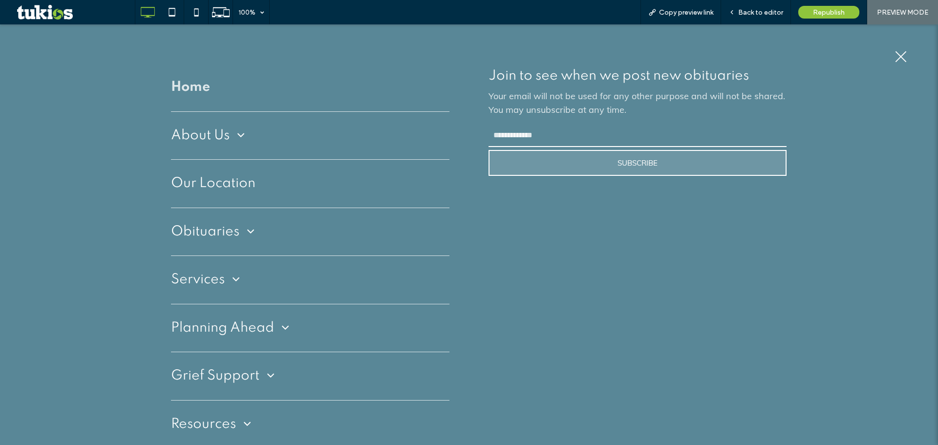
drag, startPoint x: 645, startPoint y: 120, endPoint x: 644, endPoint y: 180, distance: 60.1
click at [646, 121] on div "Join to see when we post new obituaries Your email will not be used for any oth…" at bounding box center [628, 256] width 318 height 385
click at [615, 130] on input "email" at bounding box center [638, 135] width 298 height 23
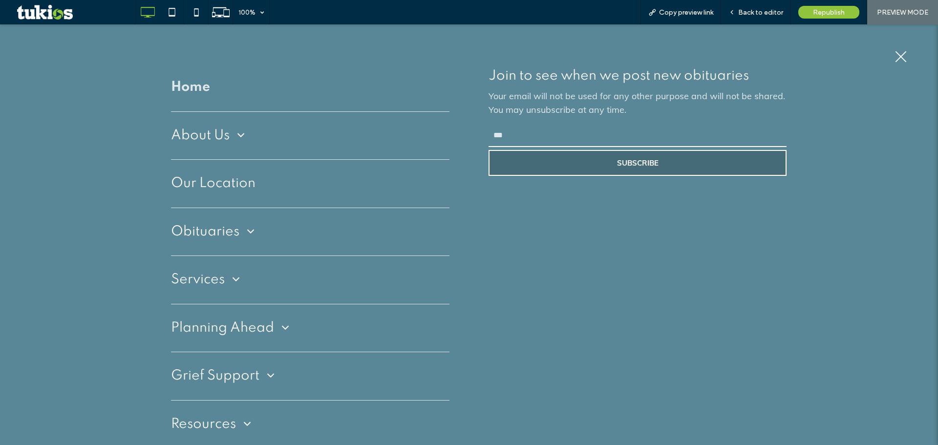
type input "***"
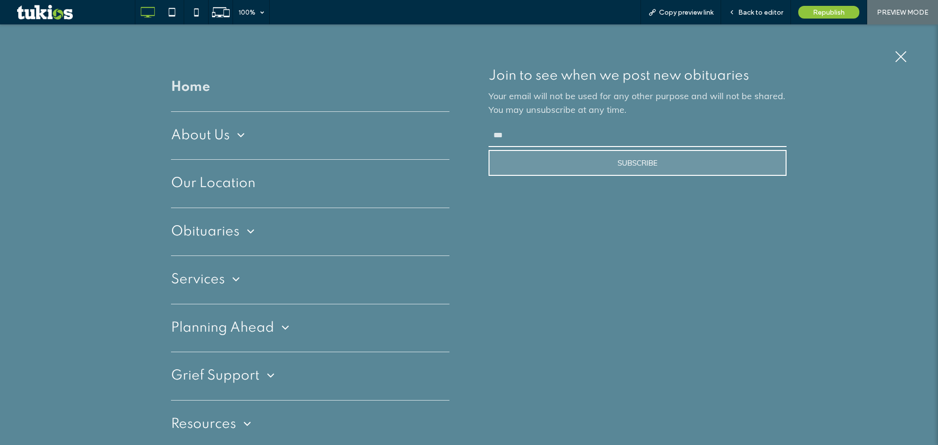
drag, startPoint x: 675, startPoint y: 165, endPoint x: 663, endPoint y: 178, distance: 18.0
click at [667, 176] on div "Join to see when we post new obituaries Your email will not be used for any oth…" at bounding box center [628, 256] width 318 height 385
drag, startPoint x: 906, startPoint y: 58, endPoint x: 918, endPoint y: 56, distance: 12.4
click at [913, 59] on button "menu" at bounding box center [900, 56] width 25 height 25
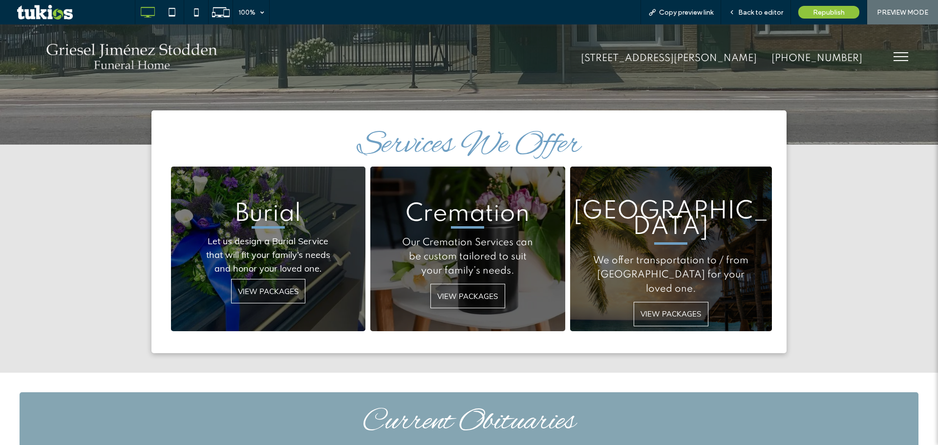
scroll to position [244, 0]
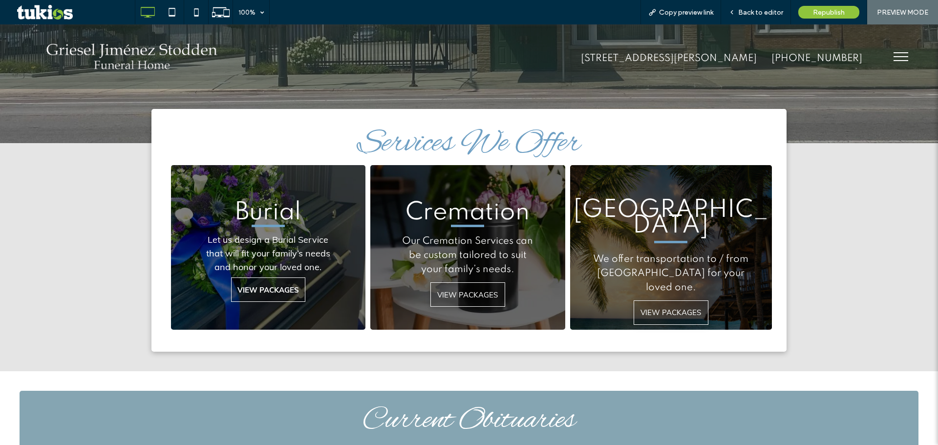
drag, startPoint x: 237, startPoint y: 280, endPoint x: 256, endPoint y: 281, distance: 19.1
click at [894, 53] on span "menu" at bounding box center [901, 52] width 15 height 1
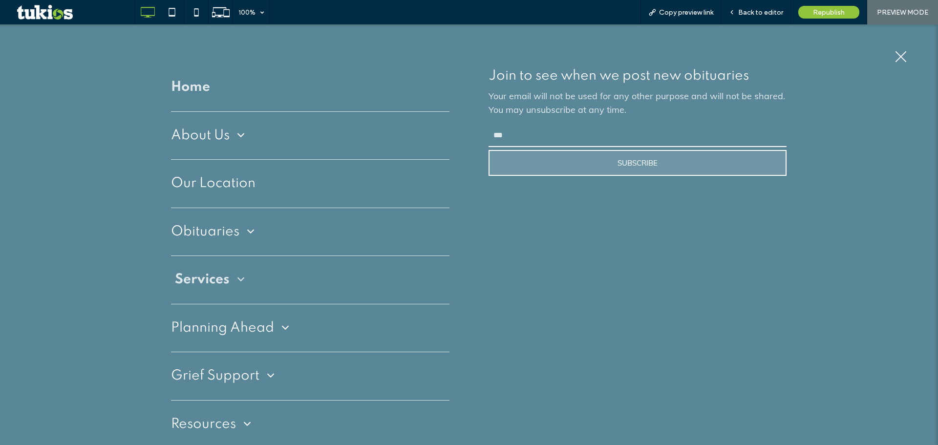
click at [223, 272] on span "Services" at bounding box center [210, 280] width 70 height 19
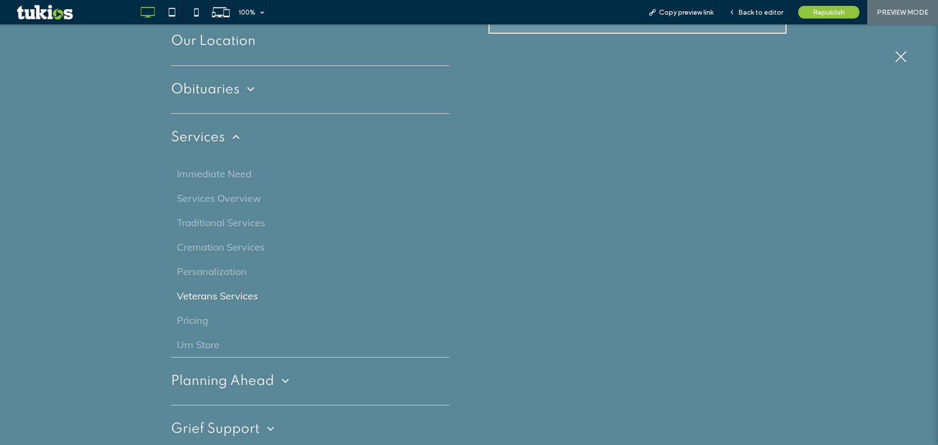
scroll to position [147, 0]
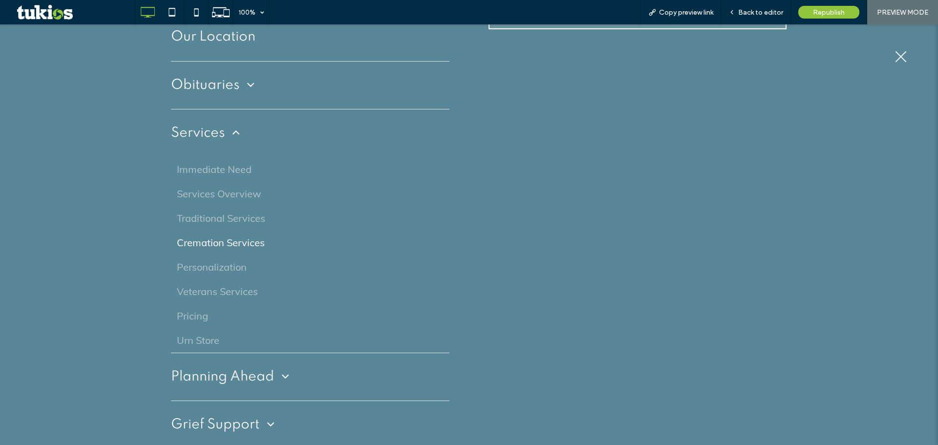
click at [254, 248] on span "Cremation Services" at bounding box center [221, 243] width 88 height 15
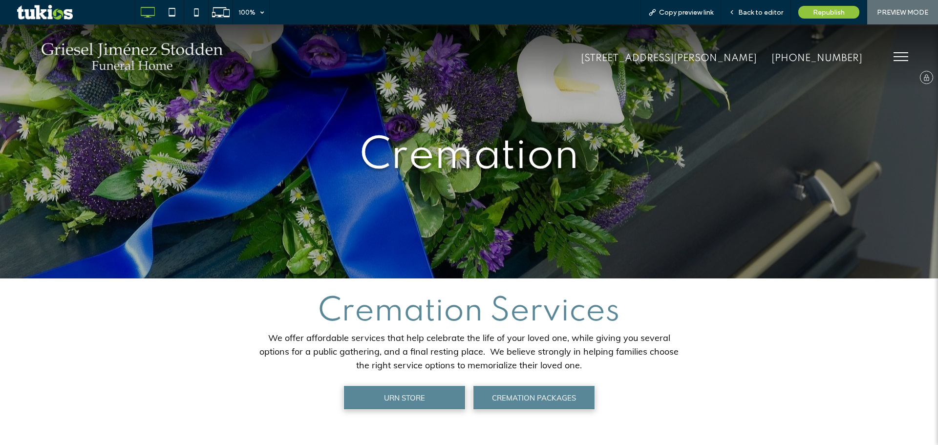
click at [167, 56] on img at bounding box center [132, 57] width 190 height 40
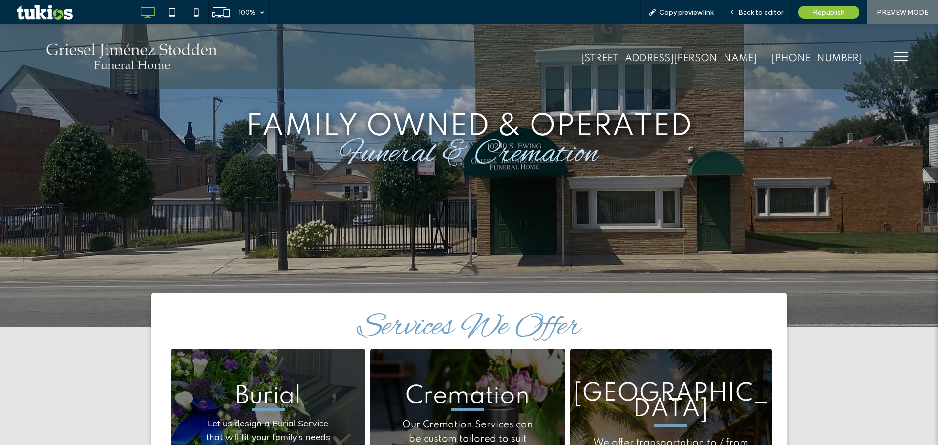
scroll to position [147, 0]
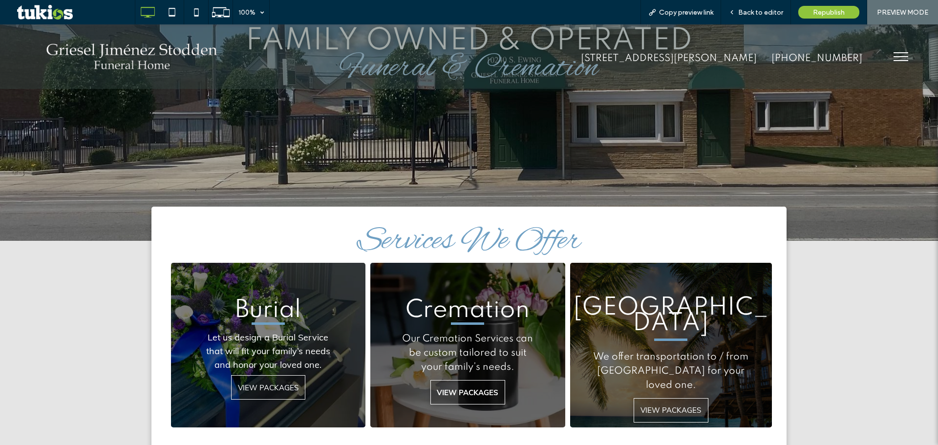
click at [468, 387] on span "VIEW PACKAGES" at bounding box center [468, 392] width 62 height 19
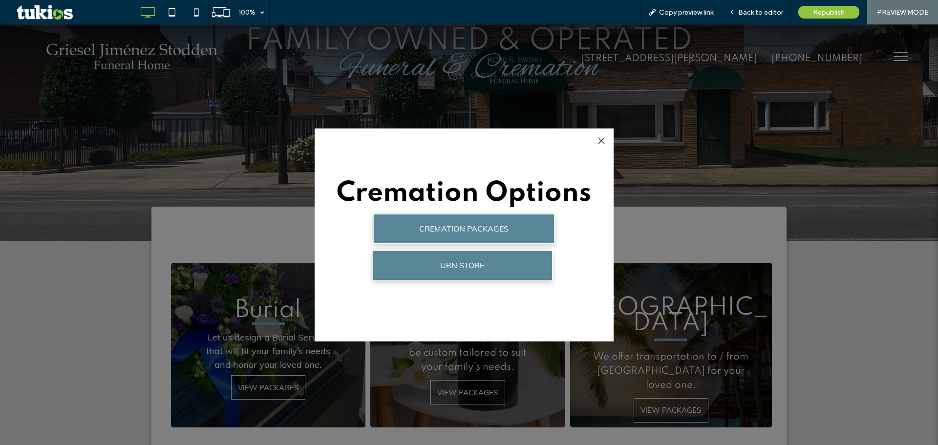
click at [601, 140] on div at bounding box center [601, 140] width 13 height 13
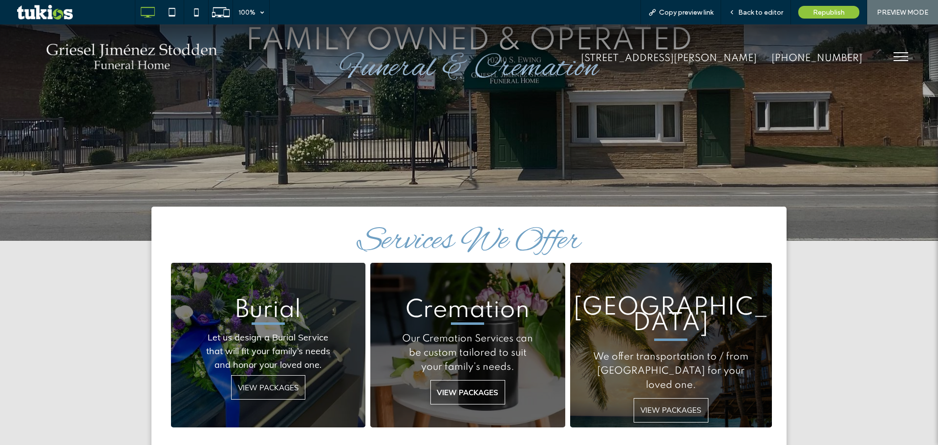
click at [477, 390] on span "VIEW PACKAGES" at bounding box center [468, 392] width 62 height 19
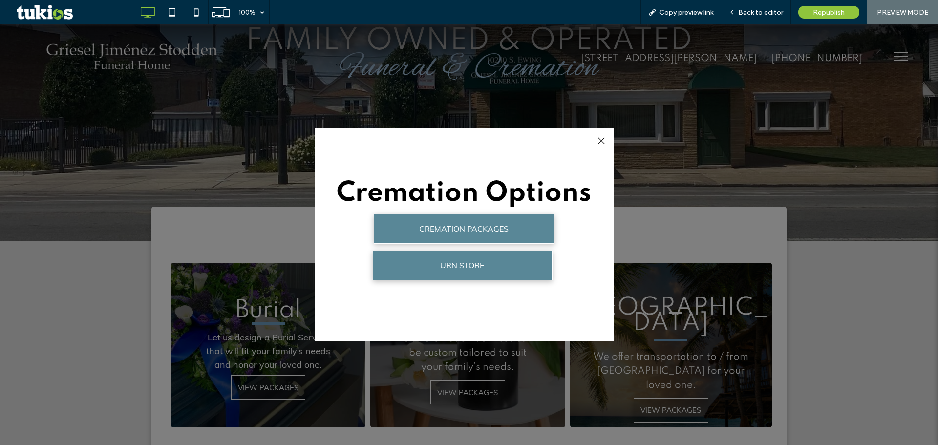
click at [701, 174] on div at bounding box center [469, 234] width 938 height 421
click at [600, 140] on div at bounding box center [601, 140] width 13 height 13
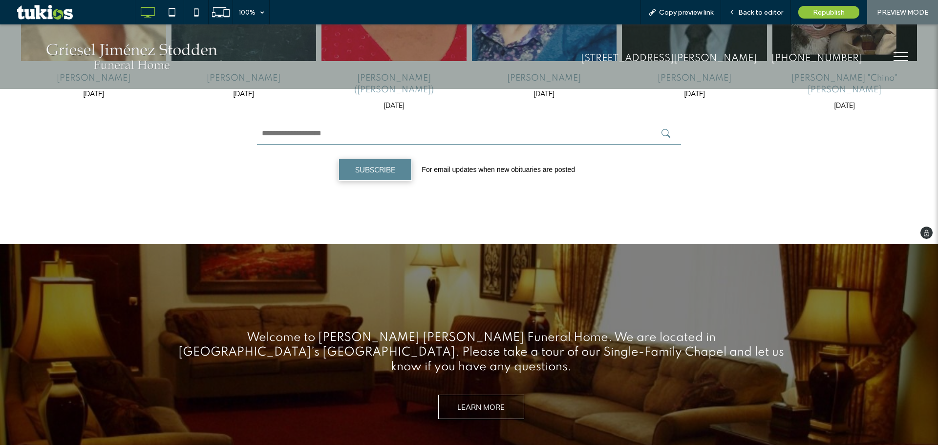
scroll to position [1075, 0]
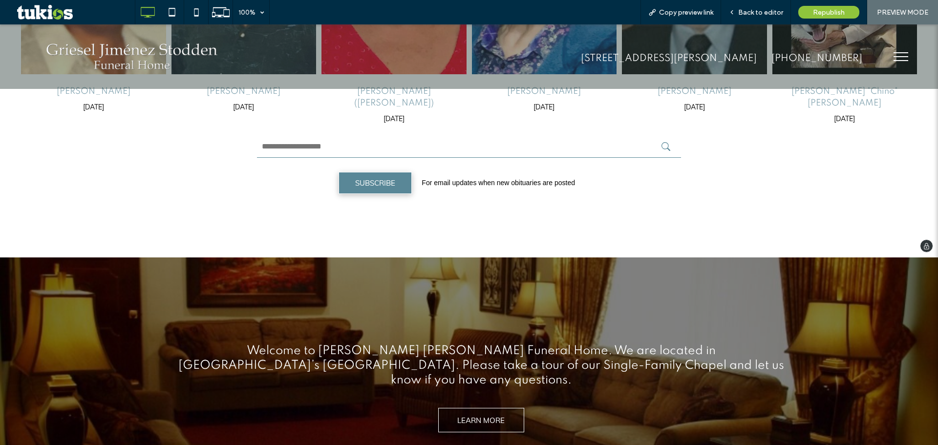
click at [338, 135] on input "text" at bounding box center [469, 146] width 424 height 23
type input "*"
click at [662, 142] on button "submit" at bounding box center [669, 146] width 15 height 9
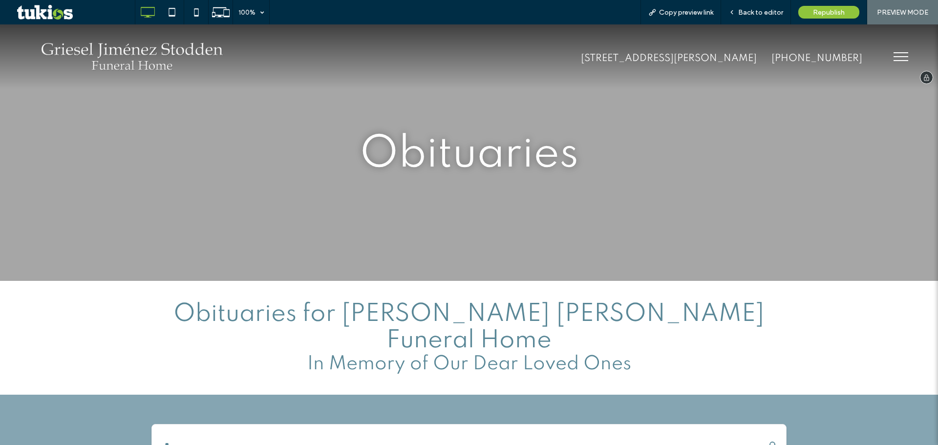
click at [123, 55] on img at bounding box center [132, 57] width 190 height 40
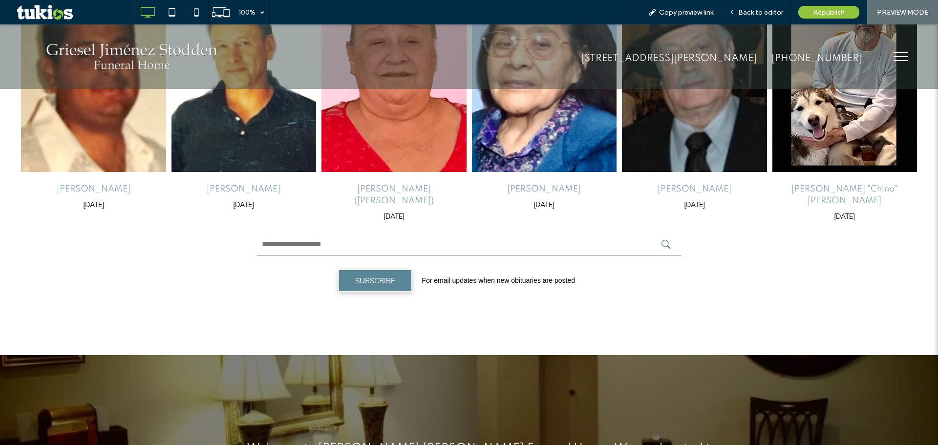
scroll to position [1222, 0]
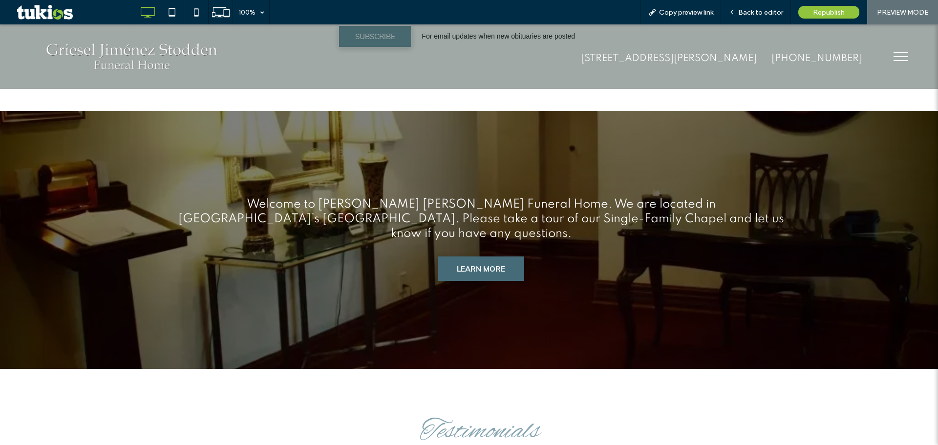
drag, startPoint x: 456, startPoint y: 245, endPoint x: 455, endPoint y: 250, distance: 5.1
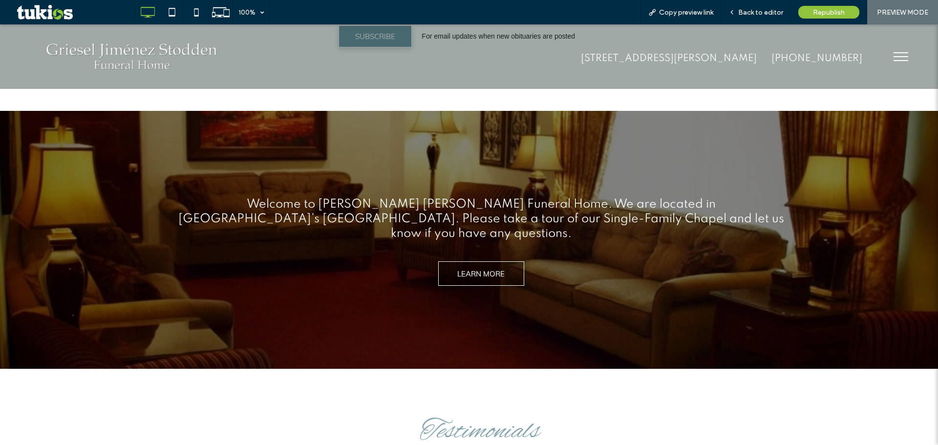
scroll to position [1515, 0]
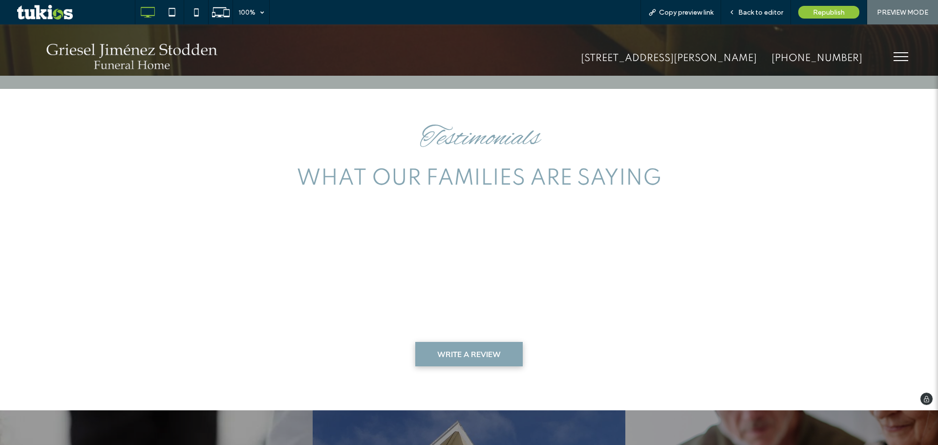
click at [451, 345] on span "WRITE A REVIEW" at bounding box center [469, 354] width 64 height 19
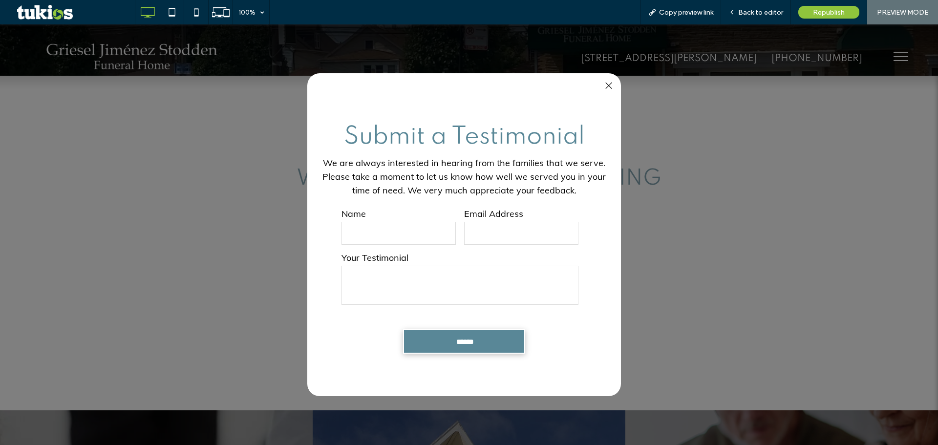
click at [424, 227] on input "text" at bounding box center [399, 233] width 114 height 23
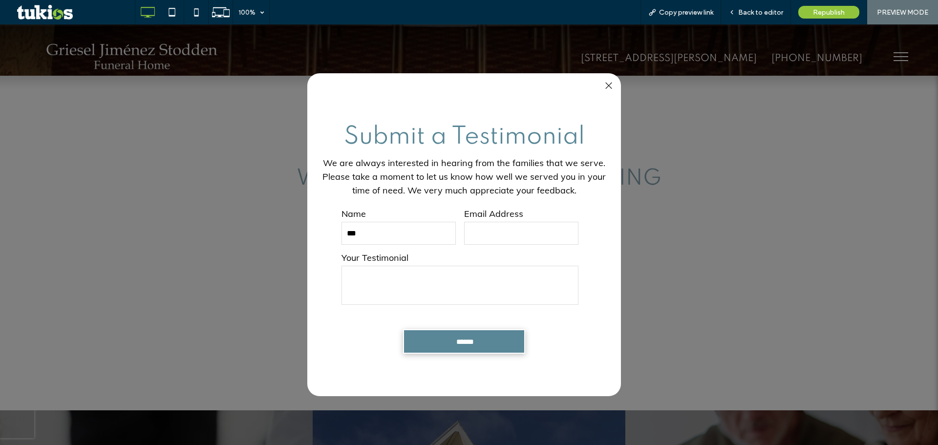
type input "***"
click at [486, 227] on input "email" at bounding box center [521, 233] width 114 height 23
type input "****"
click at [468, 287] on textarea at bounding box center [460, 285] width 237 height 39
type textarea "****"
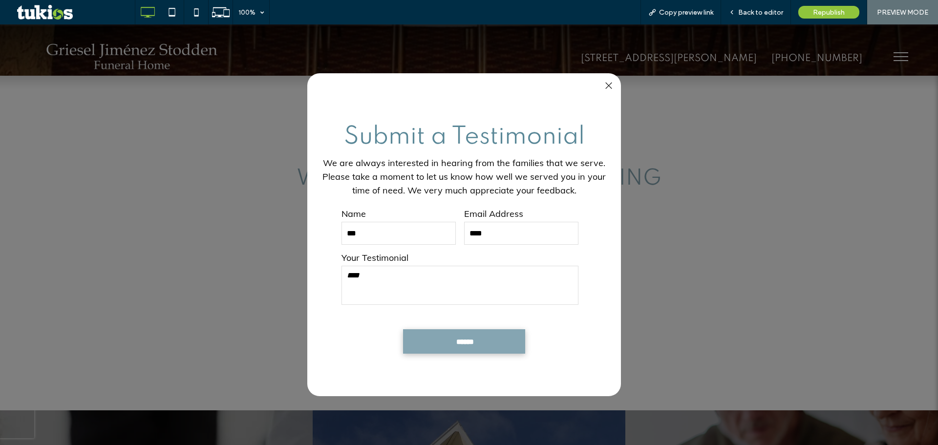
click at [473, 346] on input "******" at bounding box center [466, 342] width 118 height 18
click at [606, 81] on div at bounding box center [608, 85] width 13 height 13
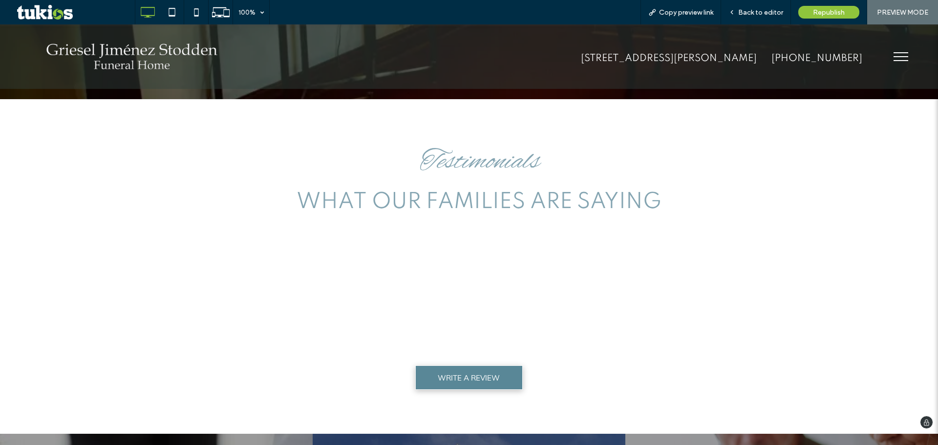
scroll to position [1417, 0]
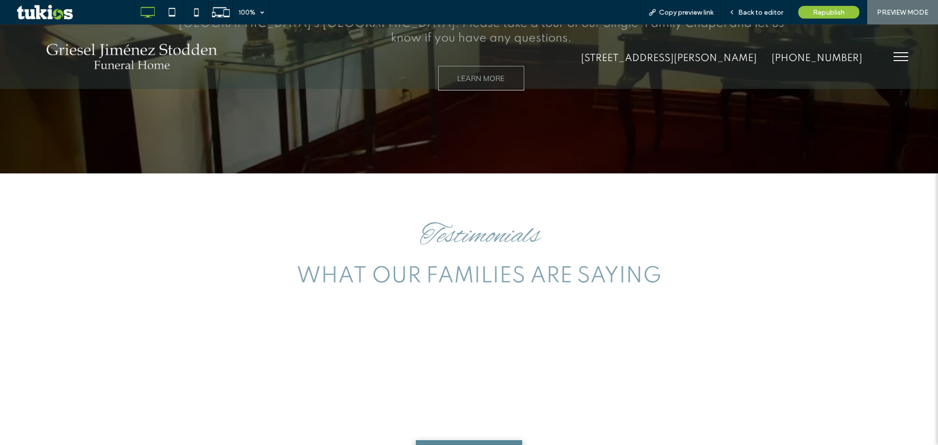
click at [459, 317] on div "I couldn't be happier considering the circumstances with Alicia and Felicia. Th…" at bounding box center [465, 360] width 779 height 93
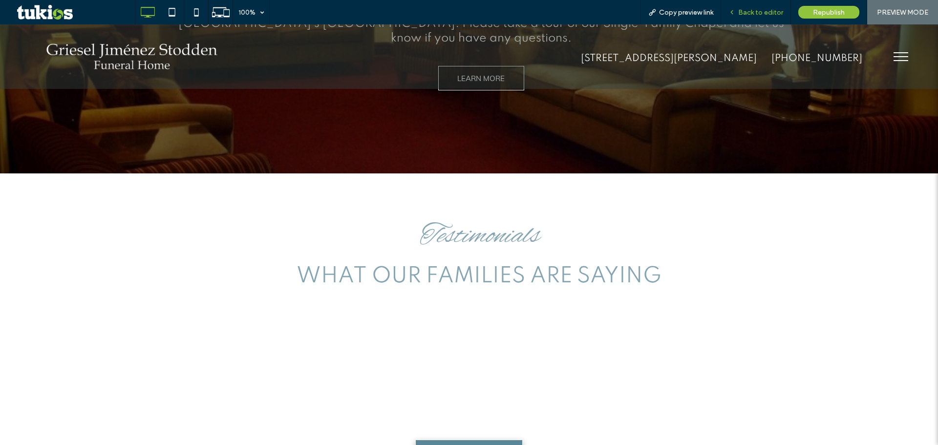
click at [746, 13] on span "Back to editor" at bounding box center [760, 12] width 45 height 8
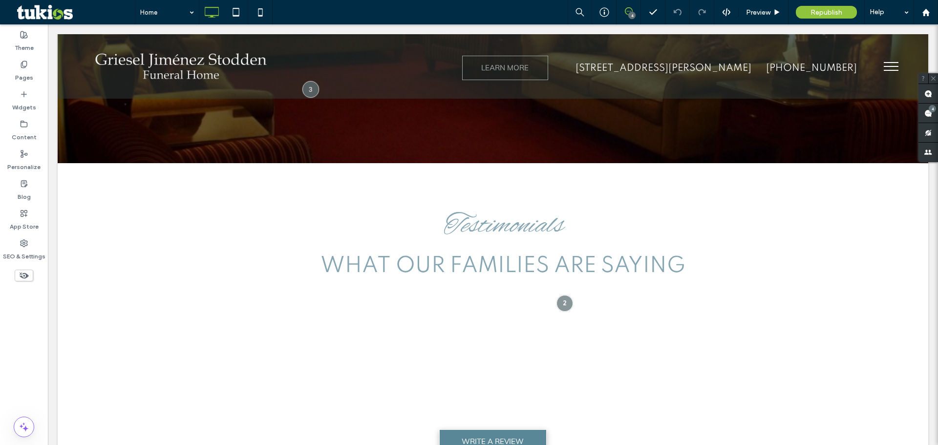
scroll to position [1396, 0]
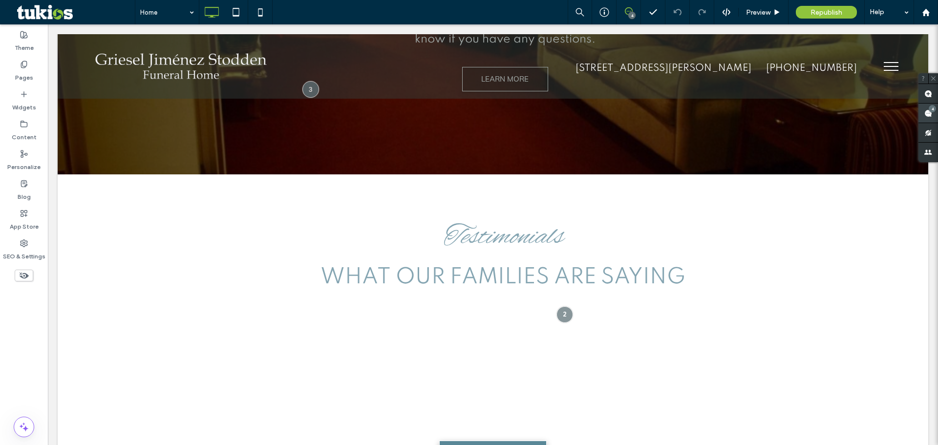
click at [924, 113] on span at bounding box center [929, 113] width 20 height 19
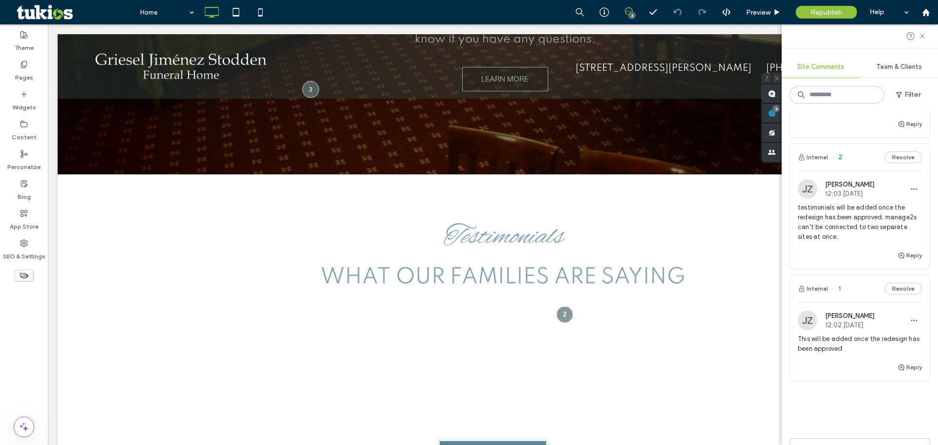
scroll to position [440, 0]
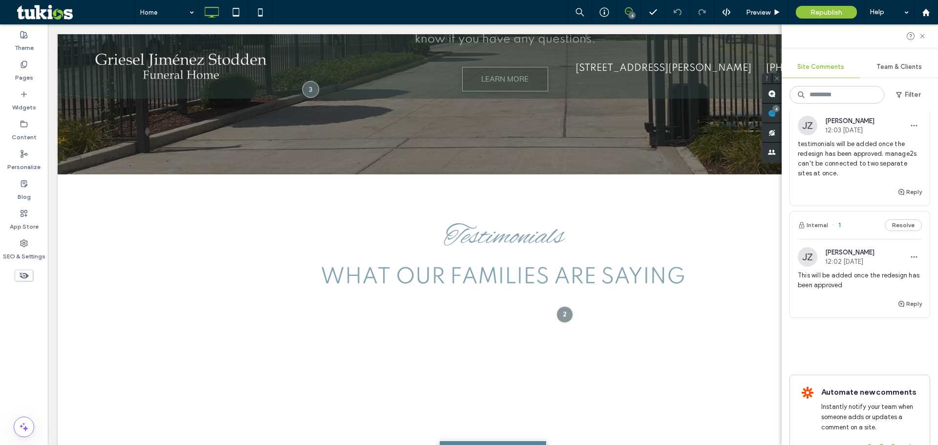
click at [843, 292] on div "This will be added once the redesign has been approved" at bounding box center [860, 284] width 124 height 27
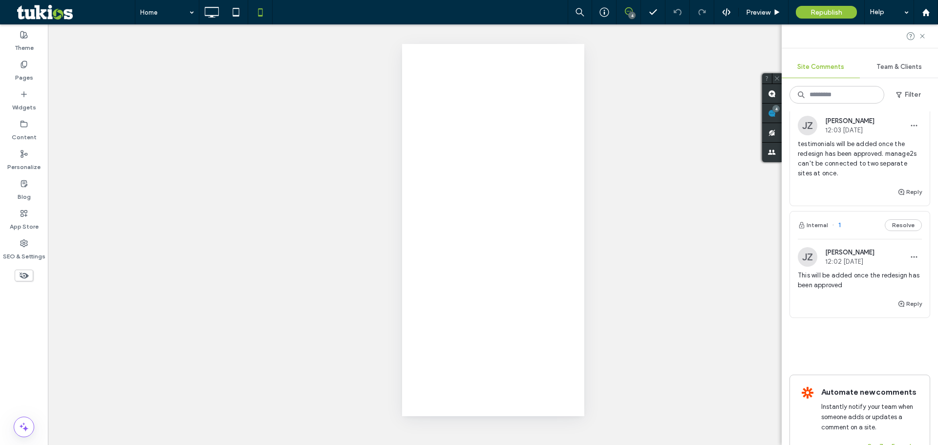
scroll to position [0, 0]
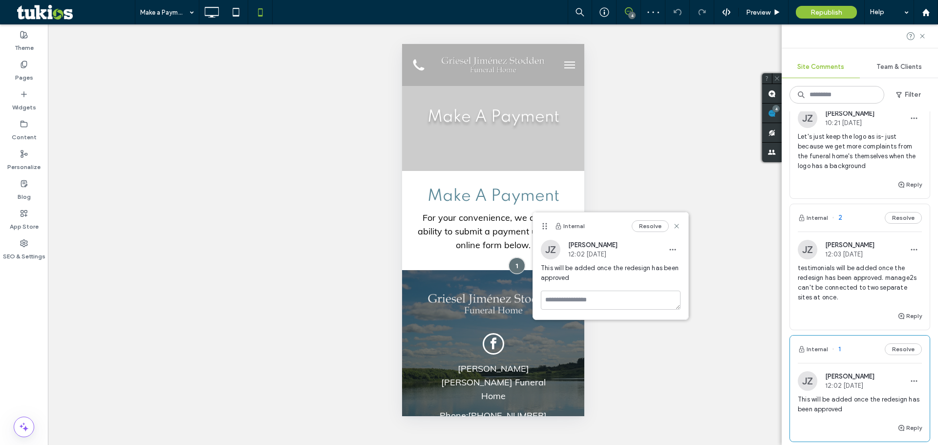
scroll to position [244, 0]
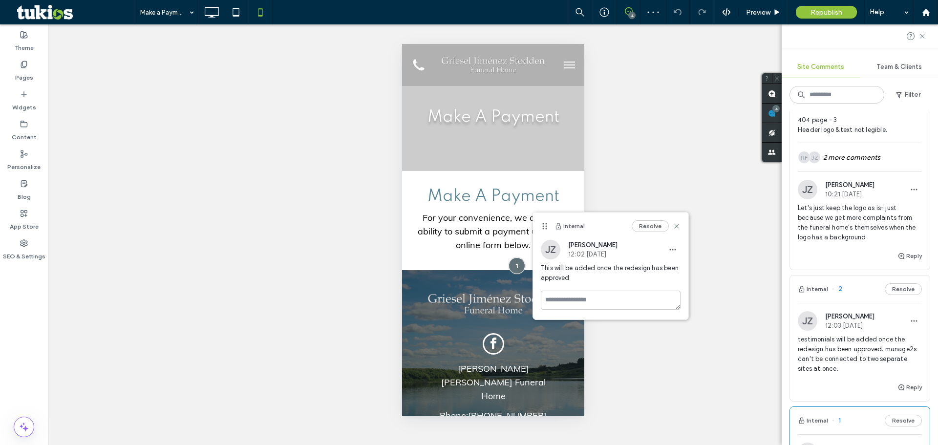
click at [843, 217] on span "Let's just keep the logo as is- just because we get more complaints from the fu…" at bounding box center [860, 222] width 124 height 39
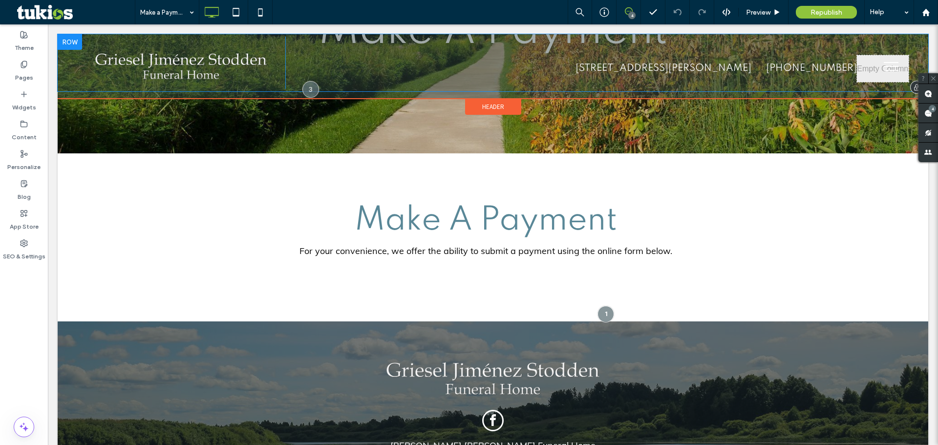
scroll to position [147, 0]
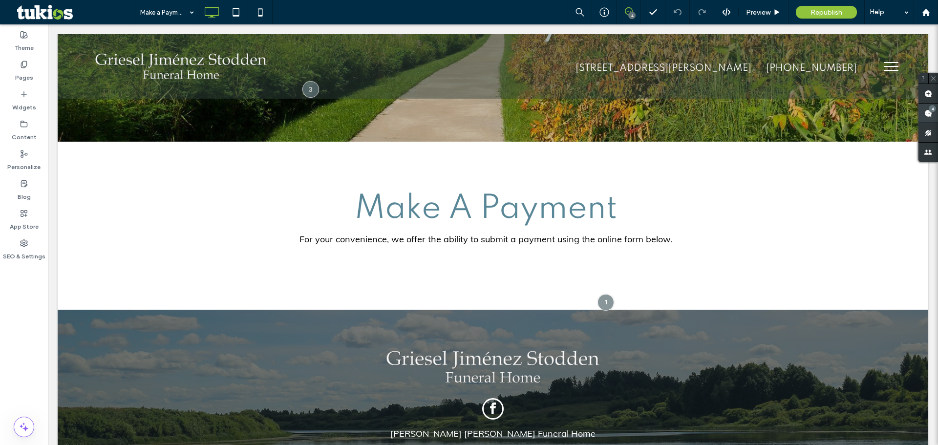
click at [930, 116] on use at bounding box center [929, 113] width 8 height 8
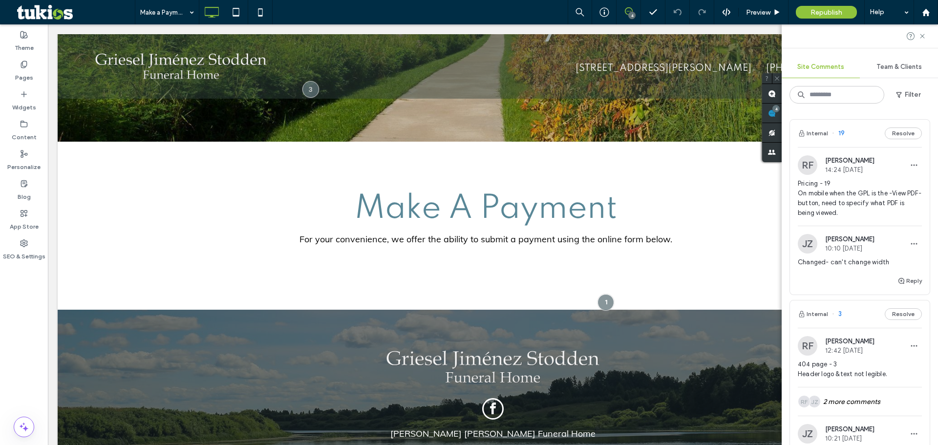
click at [850, 204] on span "Pricing - 19 On mobile when the GPL is the -View PDF- button, need to specify w…" at bounding box center [860, 198] width 124 height 39
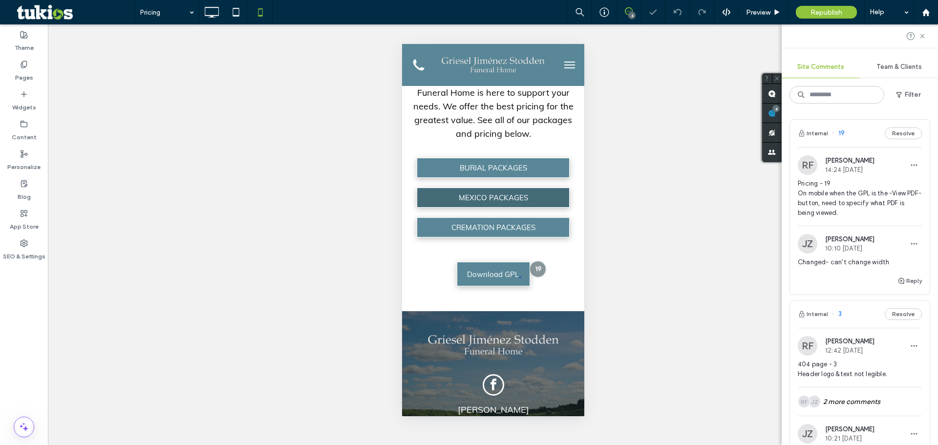
scroll to position [156, 0]
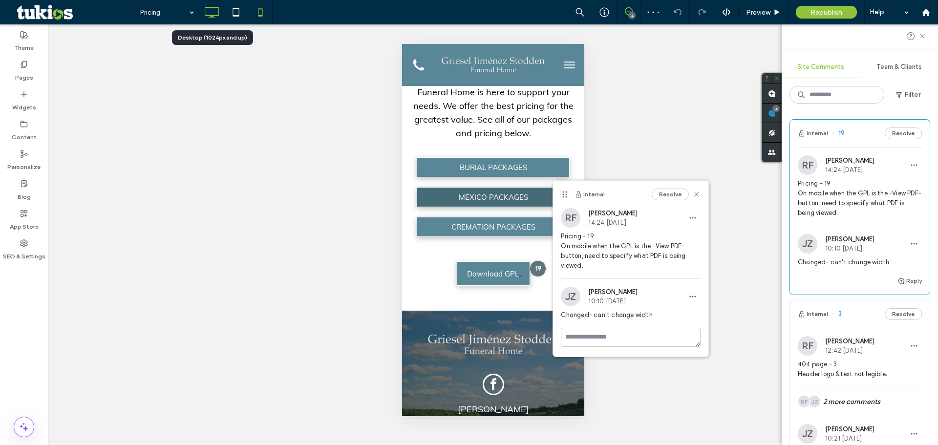
click at [216, 10] on icon at bounding box center [212, 12] width 20 height 20
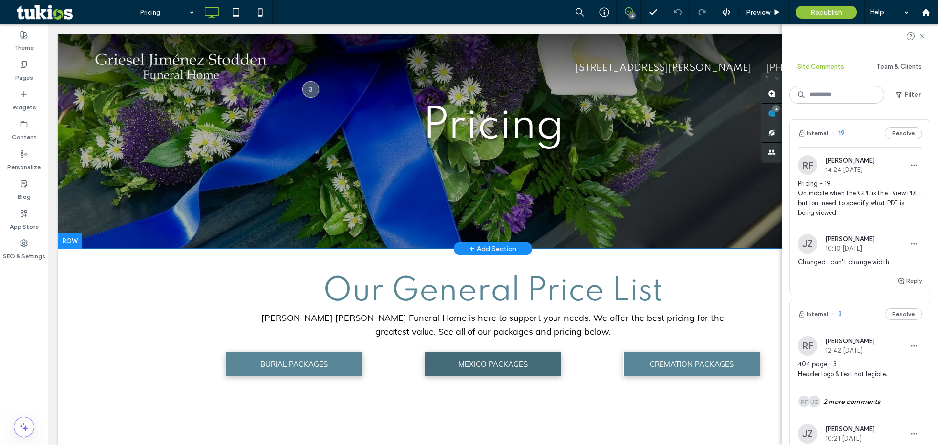
scroll to position [0, 0]
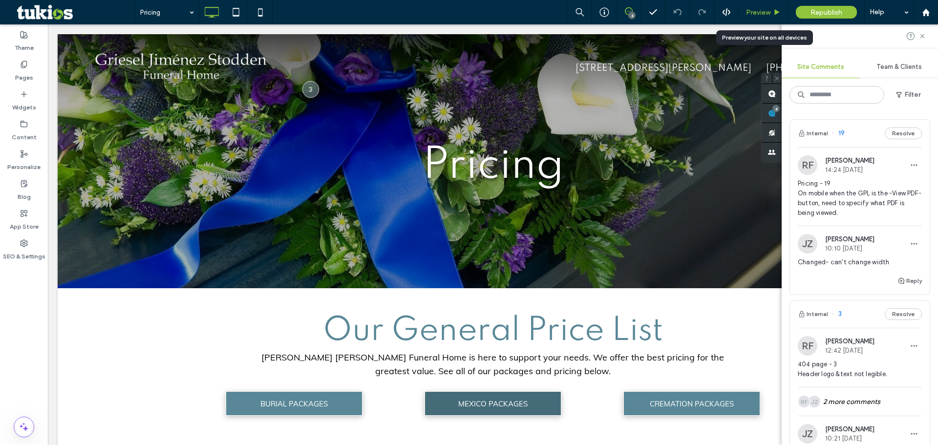
click at [762, 13] on span "Preview" at bounding box center [758, 12] width 24 height 8
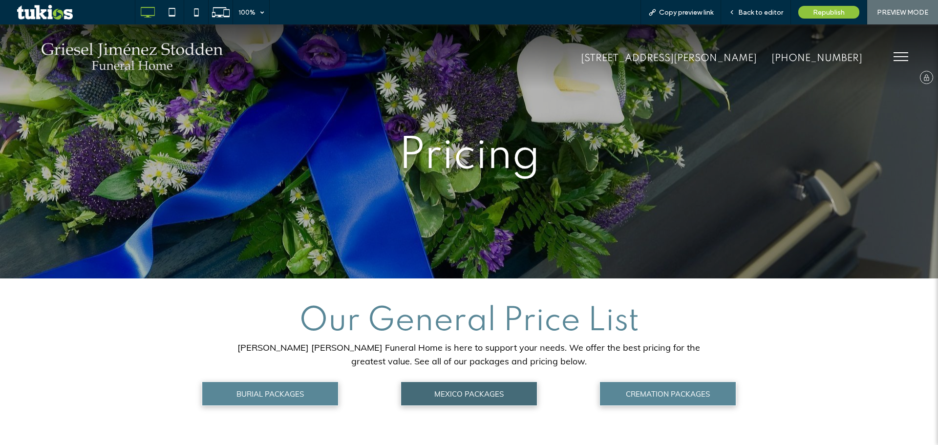
click at [152, 48] on img at bounding box center [132, 57] width 190 height 40
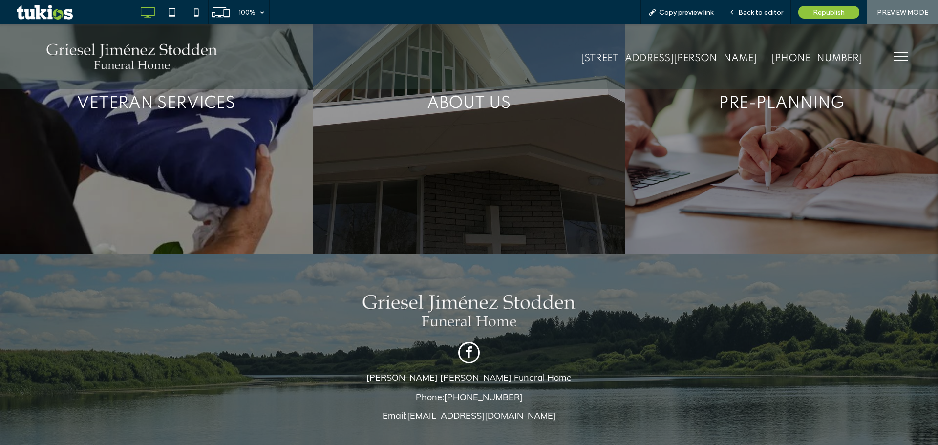
scroll to position [2011, 0]
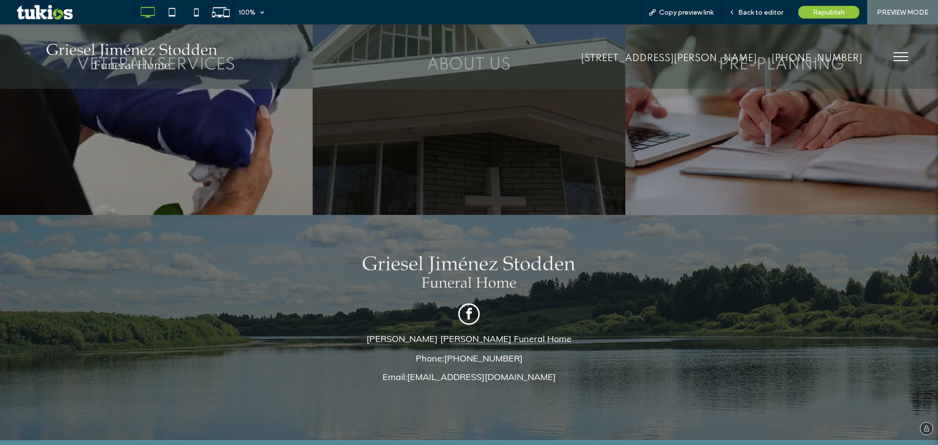
drag, startPoint x: 471, startPoint y: 281, endPoint x: 478, endPoint y: 281, distance: 7.3
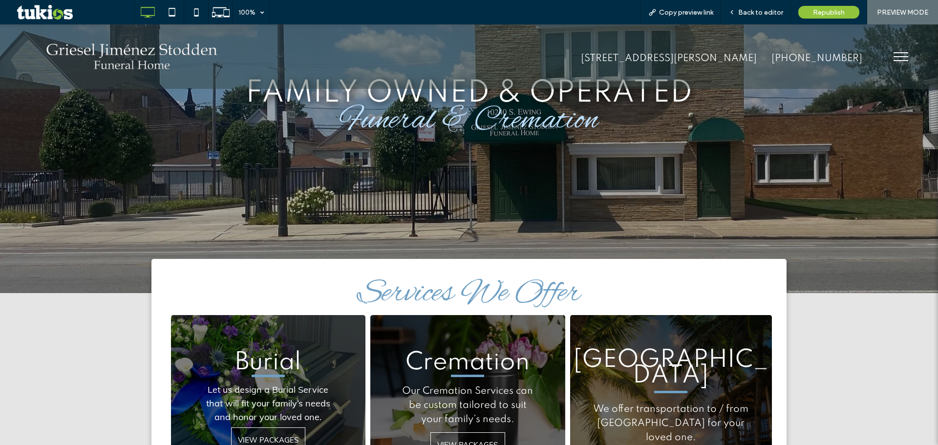
scroll to position [0, 0]
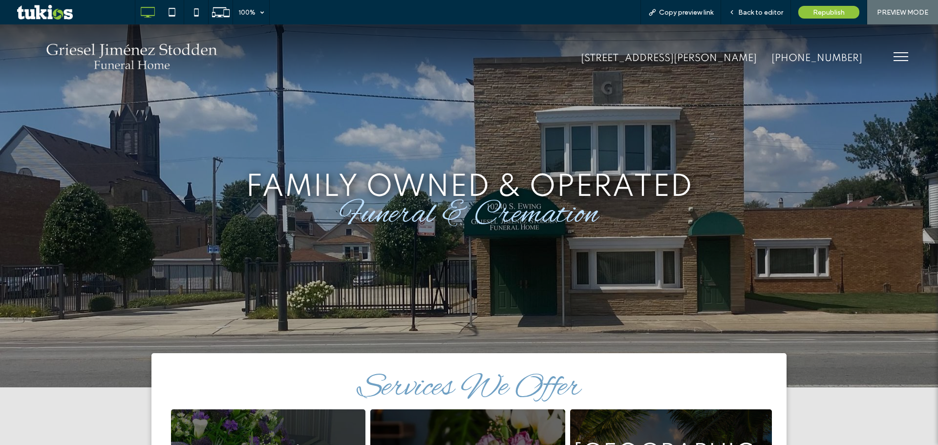
click at [888, 54] on button "menu" at bounding box center [900, 56] width 25 height 25
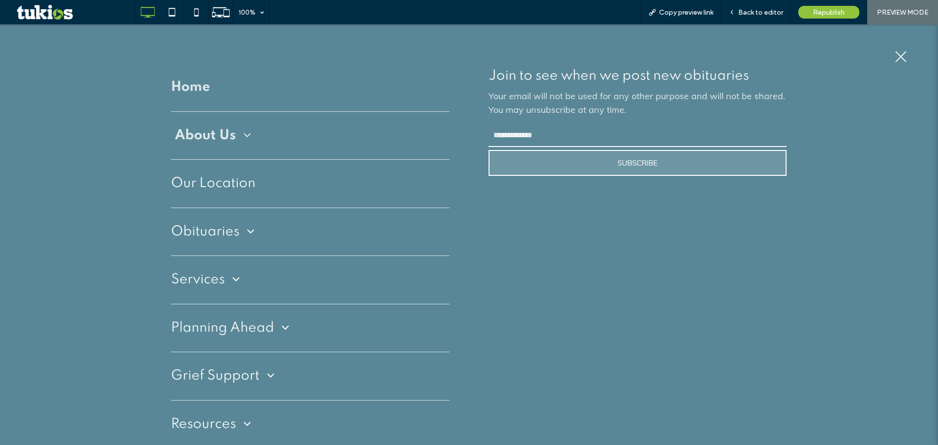
click at [215, 130] on span "About Us" at bounding box center [213, 136] width 76 height 19
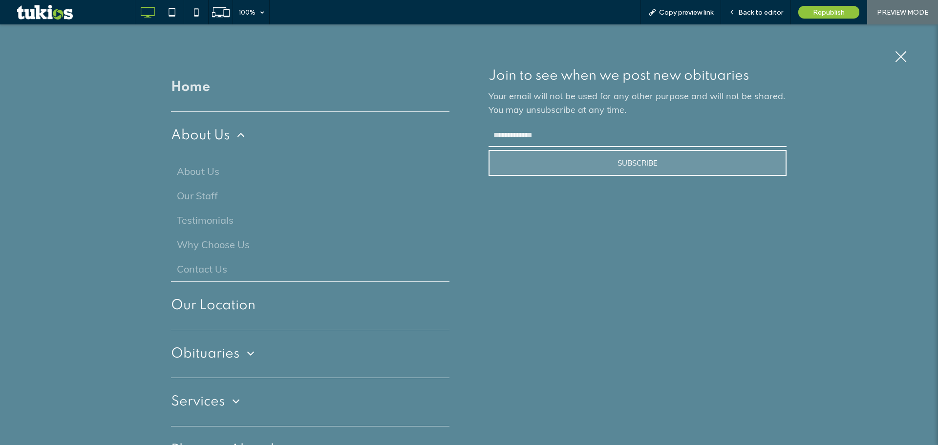
drag, startPoint x: 520, startPoint y: 136, endPoint x: 539, endPoint y: 146, distance: 21.2
click at [523, 136] on input "email" at bounding box center [638, 135] width 298 height 23
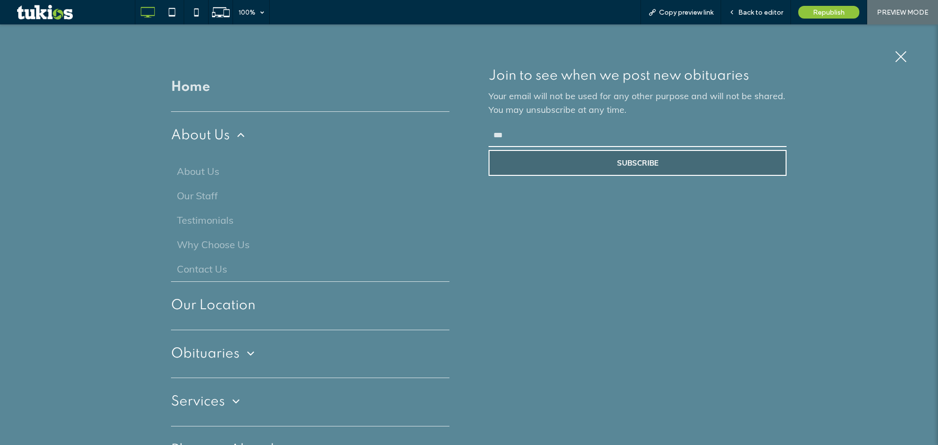
type input "***"
click at [512, 168] on button "SUBSCRIBE" at bounding box center [638, 163] width 298 height 26
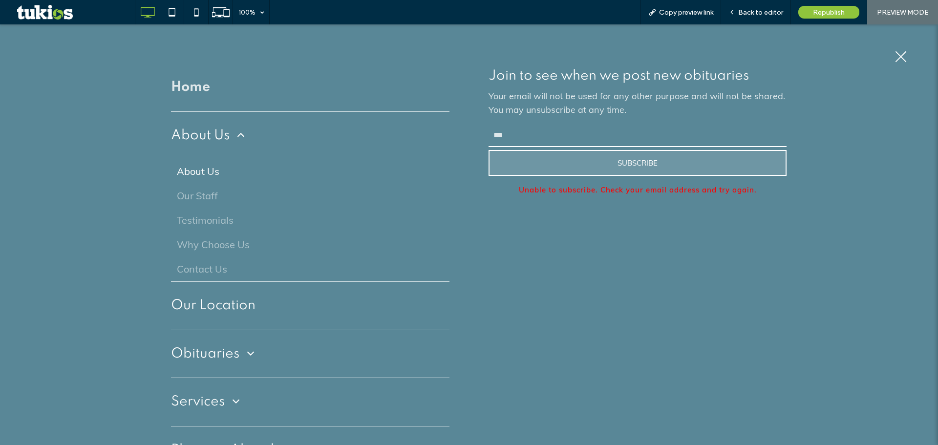
click at [215, 174] on span "About Us" at bounding box center [198, 171] width 43 height 15
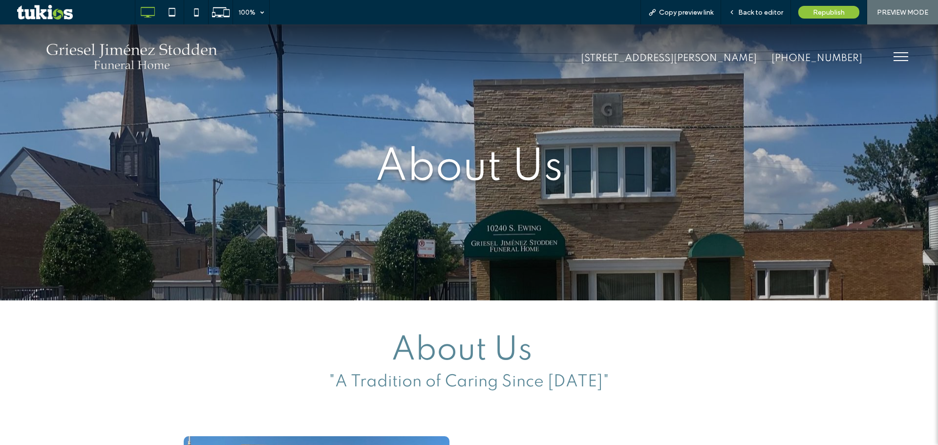
click at [893, 54] on button "menu" at bounding box center [900, 56] width 25 height 25
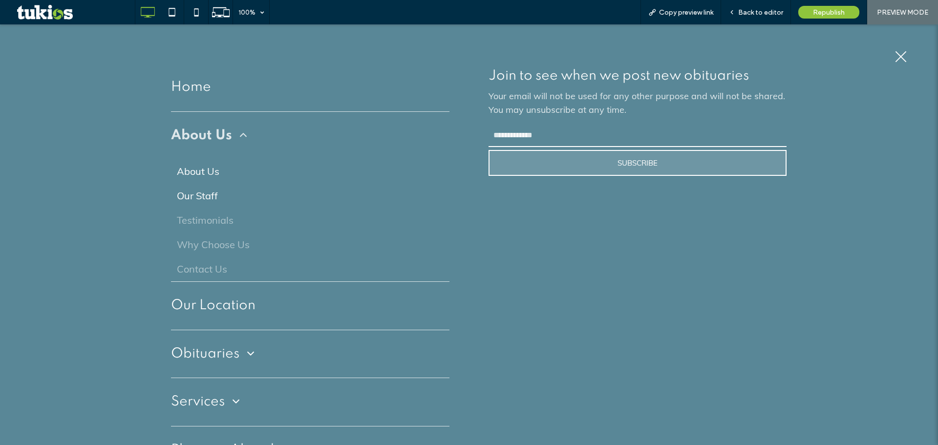
click at [199, 199] on span "Our Staff" at bounding box center [197, 196] width 41 height 15
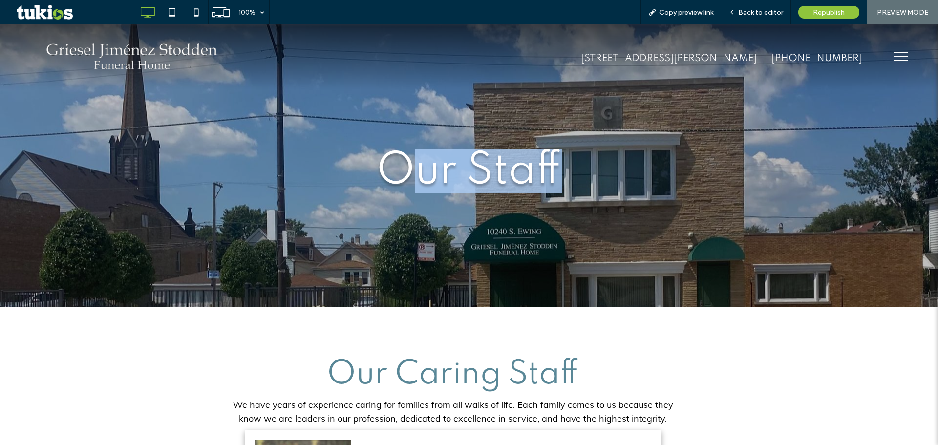
drag, startPoint x: 557, startPoint y: 159, endPoint x: 513, endPoint y: 179, distance: 48.6
click at [415, 163] on span "Our Staff" at bounding box center [469, 172] width 186 height 44
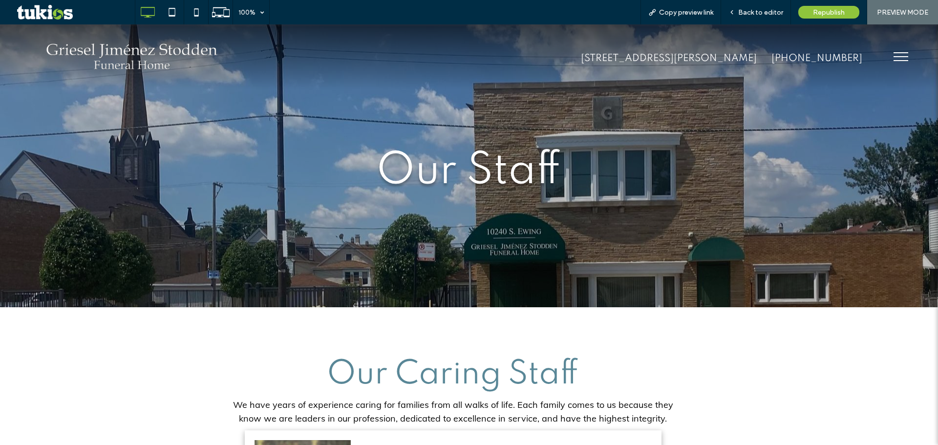
drag, startPoint x: 867, startPoint y: 359, endPoint x: 833, endPoint y: 341, distance: 38.3
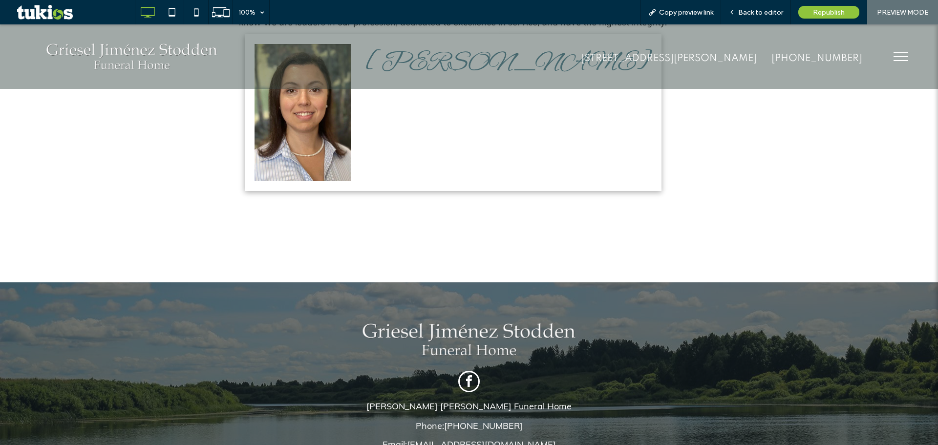
scroll to position [499, 0]
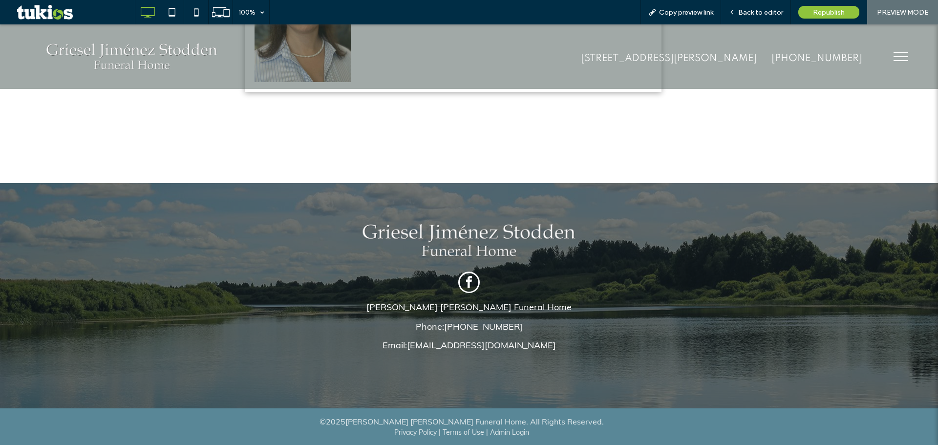
click at [893, 59] on button "menu" at bounding box center [900, 56] width 25 height 25
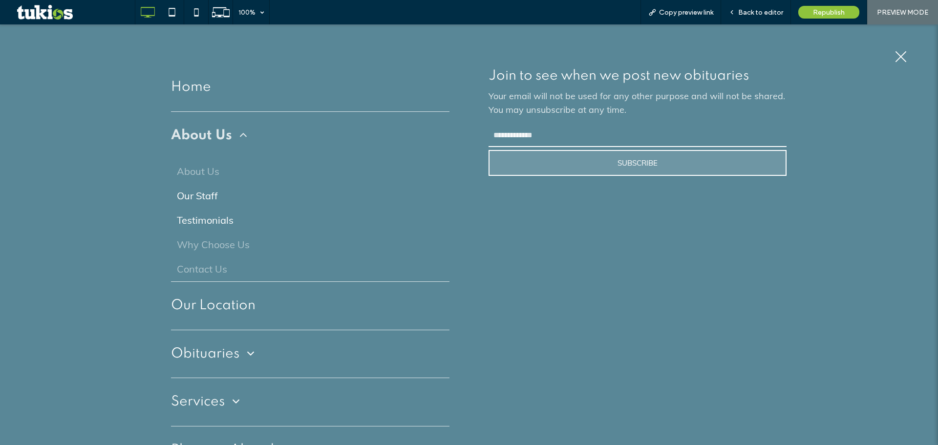
click at [228, 225] on span "Testimonials" at bounding box center [205, 220] width 57 height 15
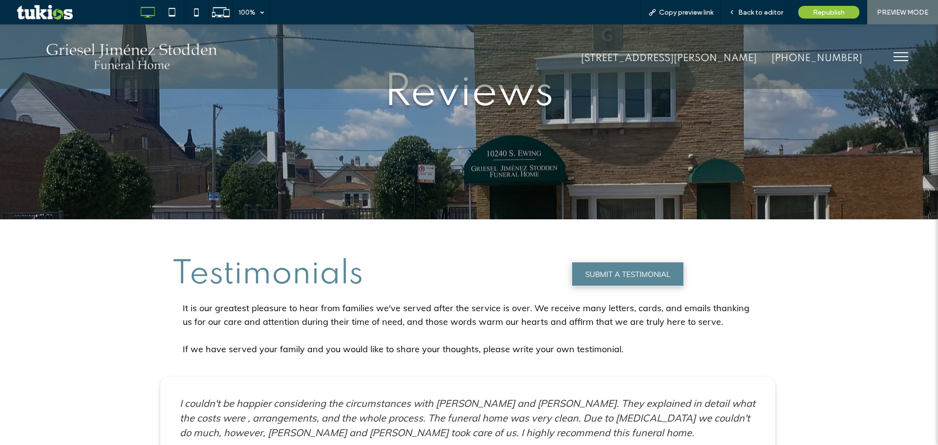
scroll to position [98, 0]
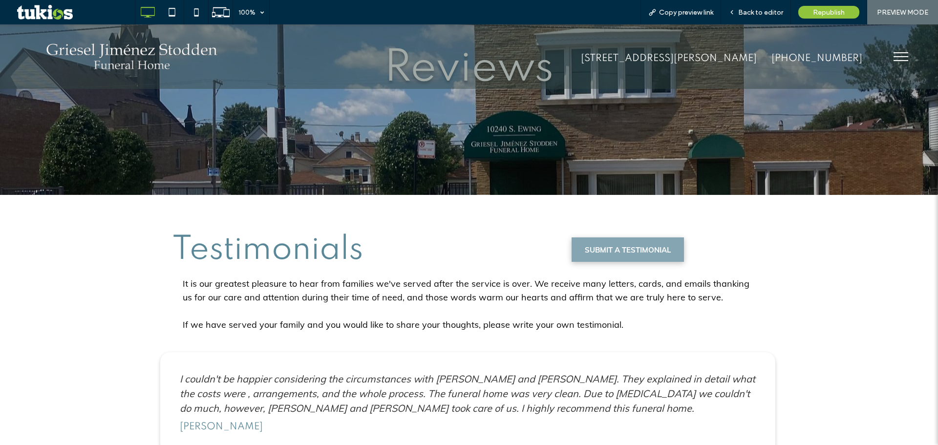
click at [614, 258] on span "SUBMIT A TESTIMONIAL" at bounding box center [628, 249] width 86 height 19
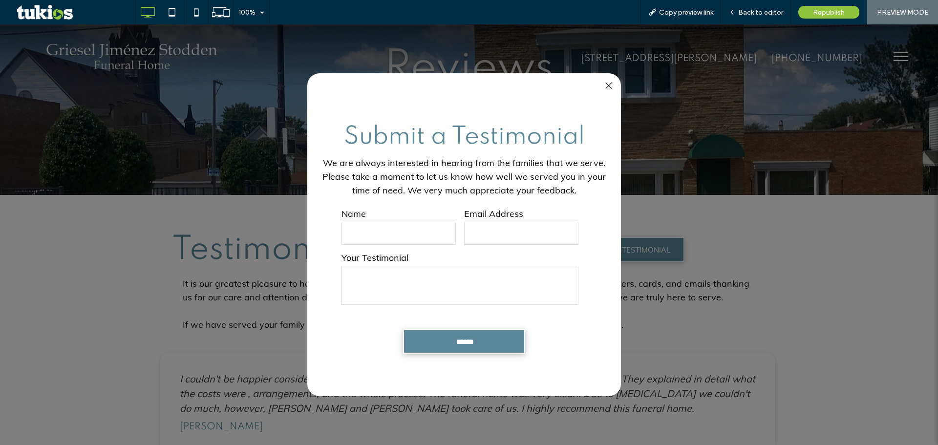
click at [606, 85] on div at bounding box center [608, 85] width 13 height 13
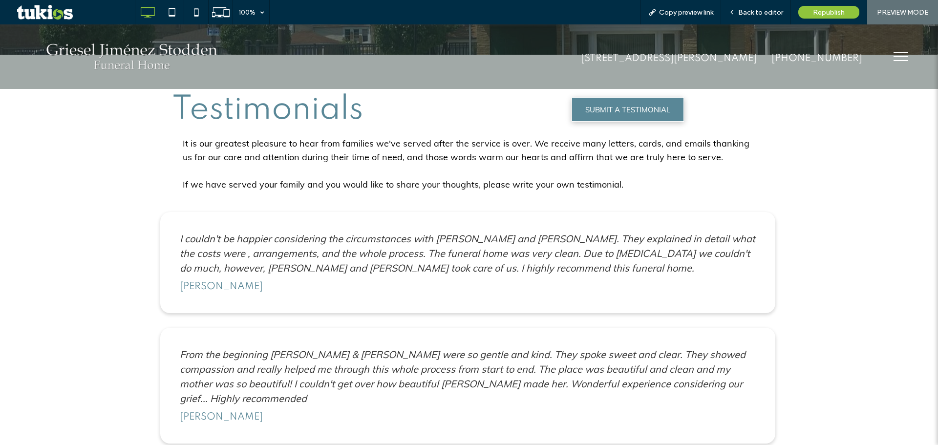
scroll to position [0, 0]
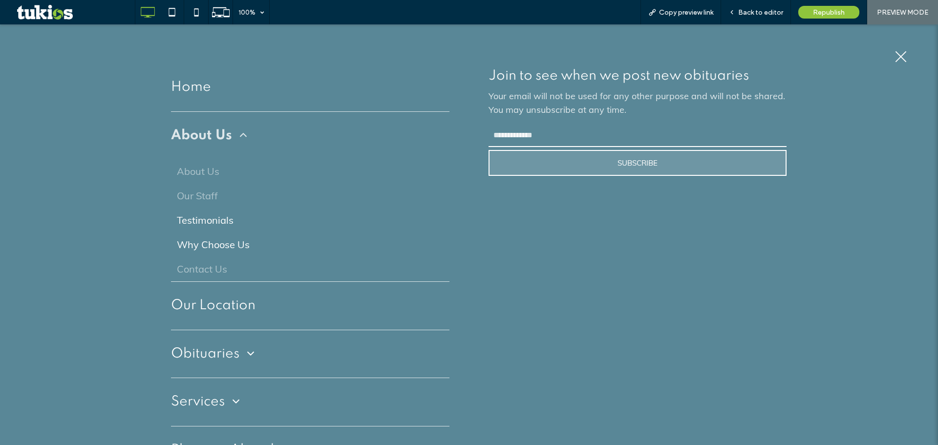
click at [229, 247] on span "Why Choose Us" at bounding box center [213, 245] width 73 height 15
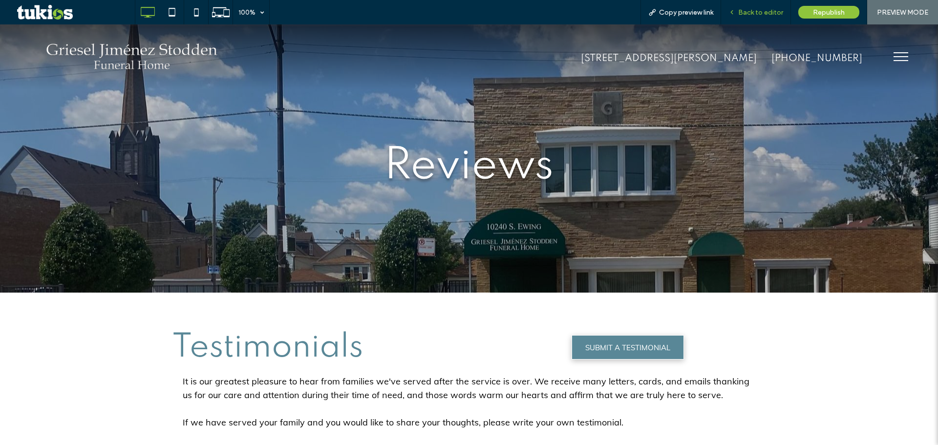
click at [759, 11] on span "Back to editor" at bounding box center [760, 12] width 45 height 8
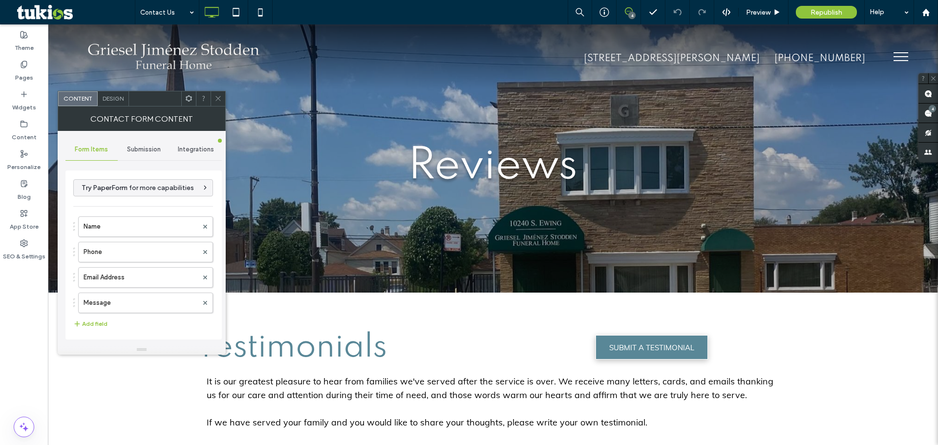
click at [148, 148] on span "Submission" at bounding box center [144, 150] width 34 height 8
click at [143, 186] on label "New submission notification" at bounding box center [144, 196] width 130 height 20
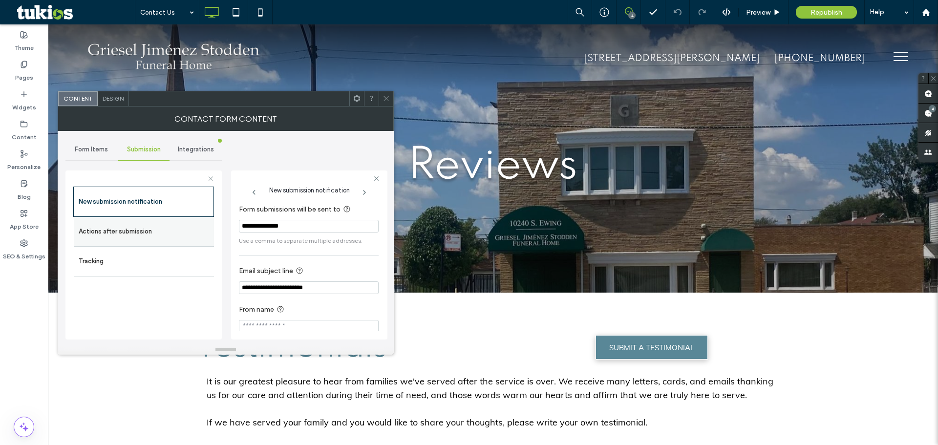
click at [139, 225] on label "Actions after submission" at bounding box center [144, 232] width 130 height 20
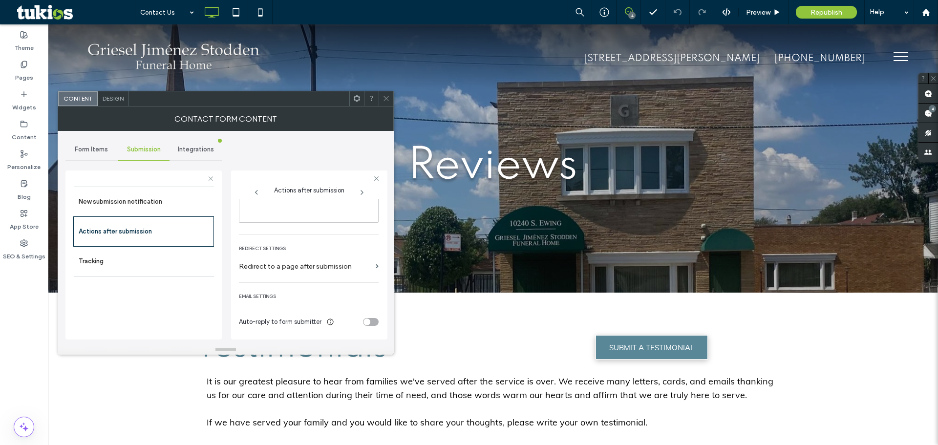
click at [368, 325] on div "toggle" at bounding box center [371, 322] width 16 height 8
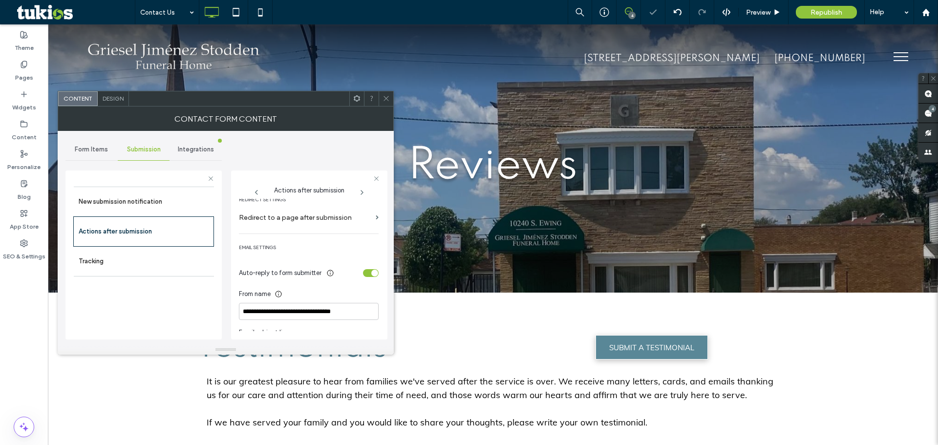
click at [363, 274] on div "toggle" at bounding box center [371, 273] width 16 height 8
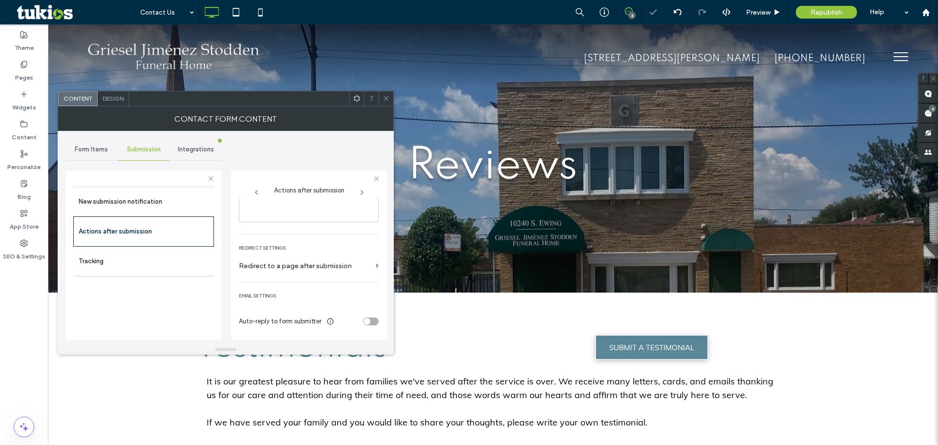
drag, startPoint x: 384, startPoint y: 101, endPoint x: 393, endPoint y: 96, distance: 10.3
click at [384, 100] on icon at bounding box center [386, 98] width 7 height 7
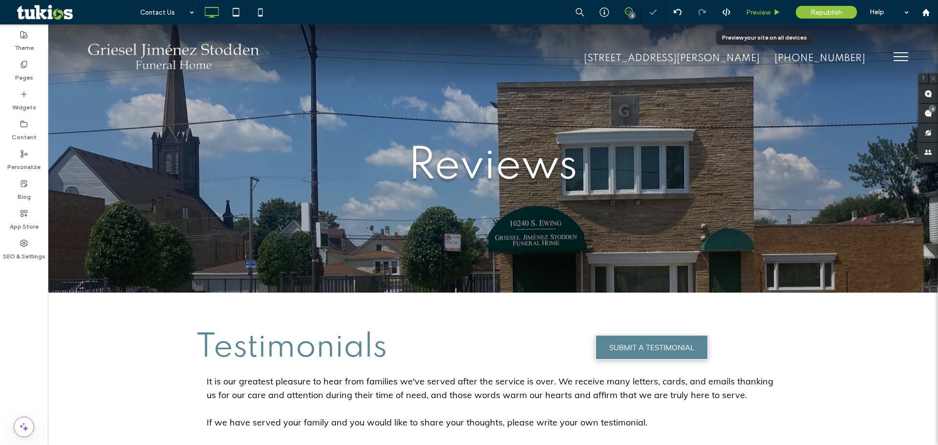
click at [773, 10] on div "Preview" at bounding box center [763, 12] width 49 height 8
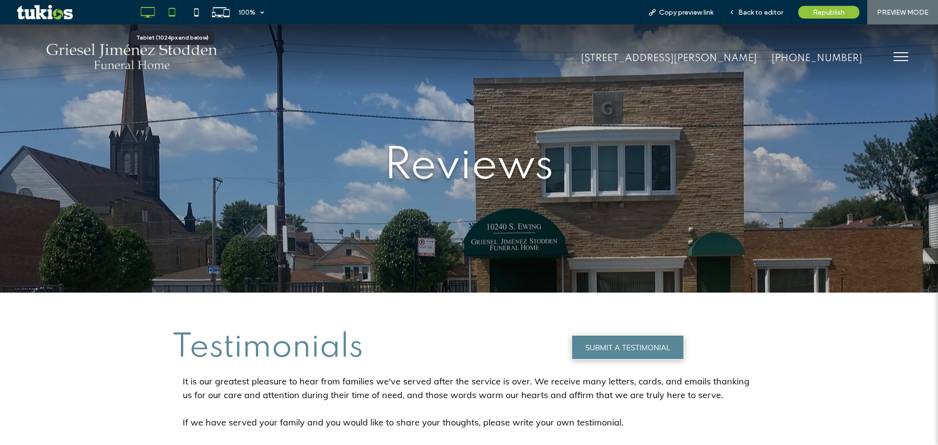
click at [182, 19] on div at bounding box center [172, 12] width 24 height 20
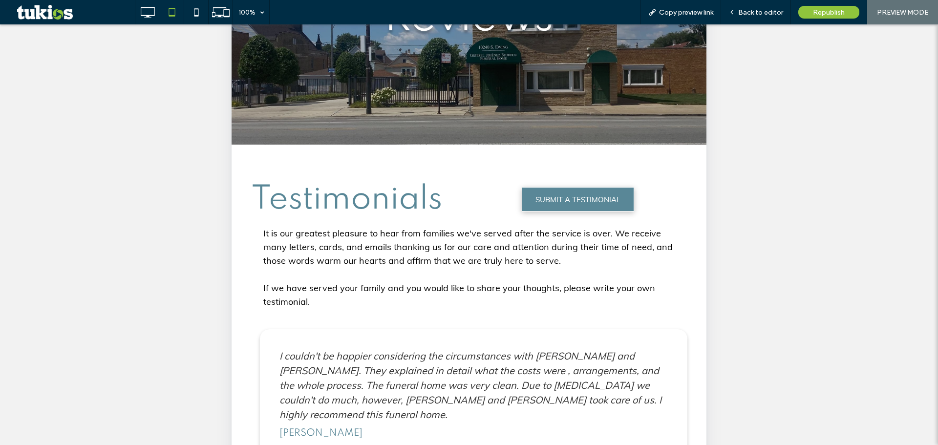
scroll to position [236, 0]
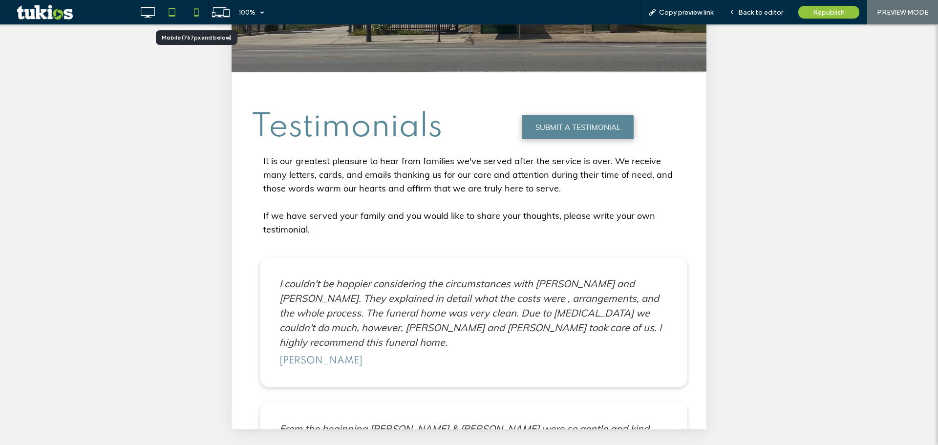
click at [187, 14] on icon at bounding box center [197, 12] width 20 height 20
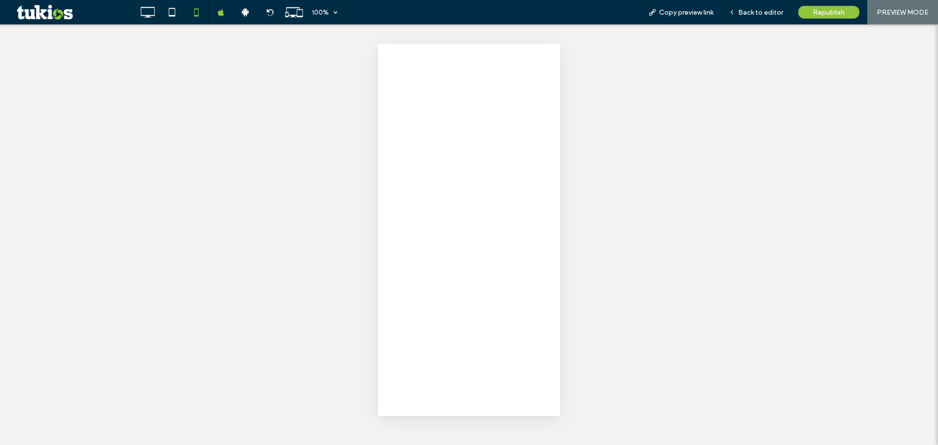
scroll to position [0, 0]
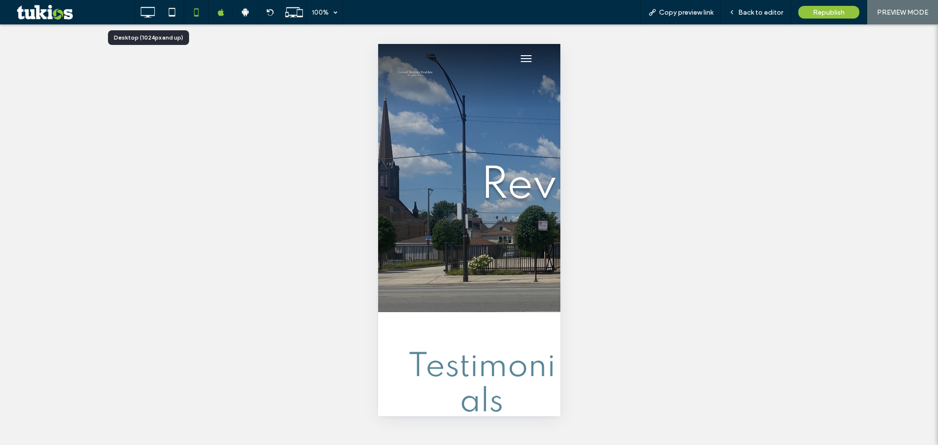
drag, startPoint x: 149, startPoint y: 14, endPoint x: 155, endPoint y: 17, distance: 7.0
click at [149, 14] on icon at bounding box center [148, 12] width 20 height 20
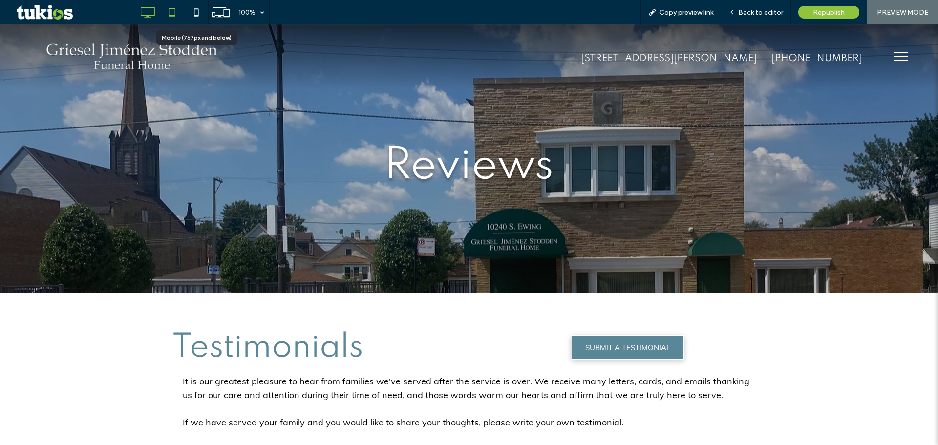
click at [175, 13] on icon at bounding box center [172, 12] width 20 height 20
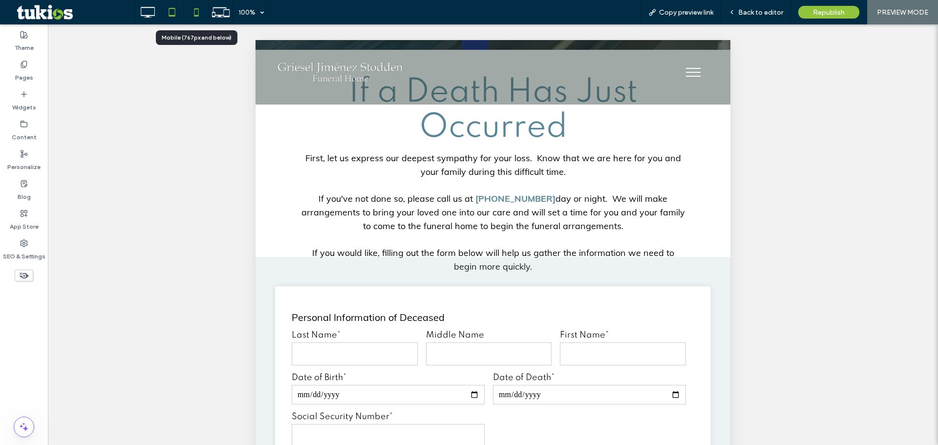
click at [191, 11] on icon at bounding box center [197, 12] width 20 height 20
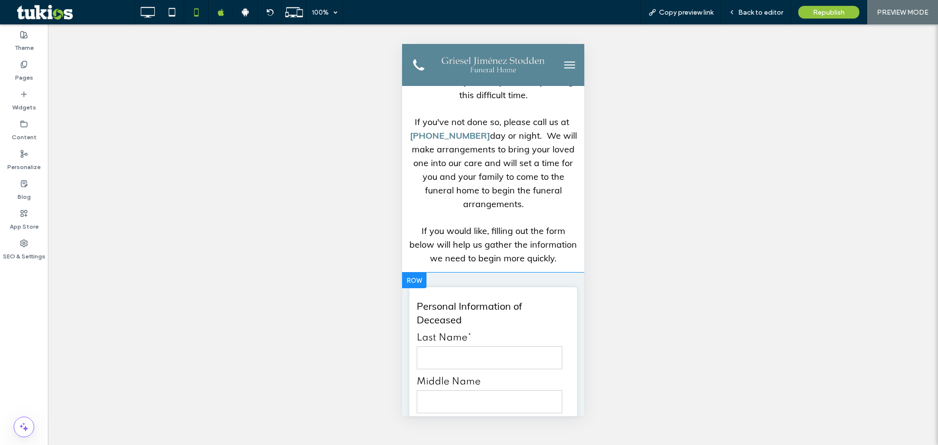
scroll to position [293, 0]
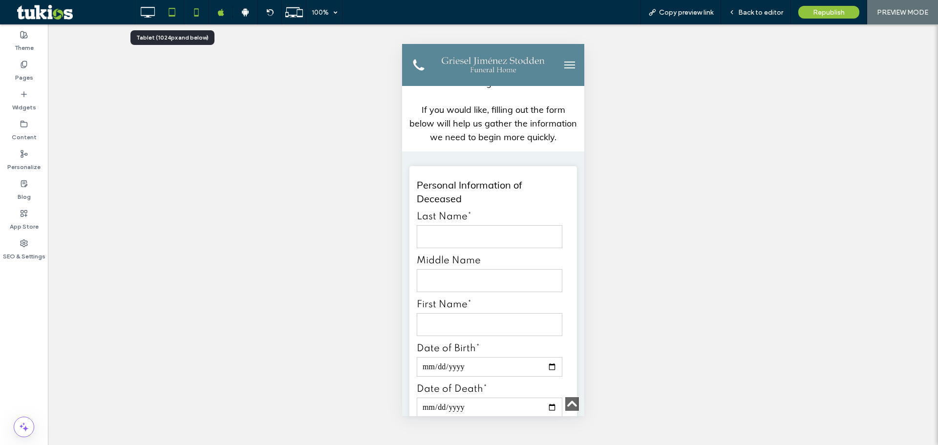
click at [175, 15] on icon at bounding box center [172, 12] width 20 height 20
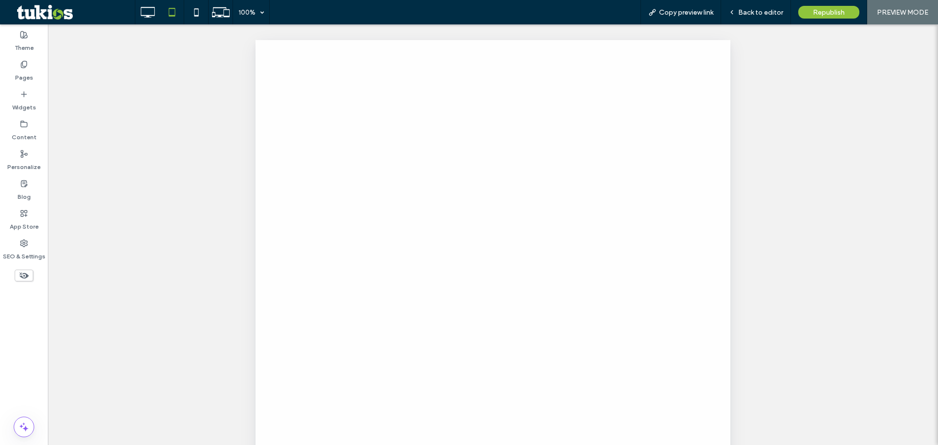
scroll to position [0, 0]
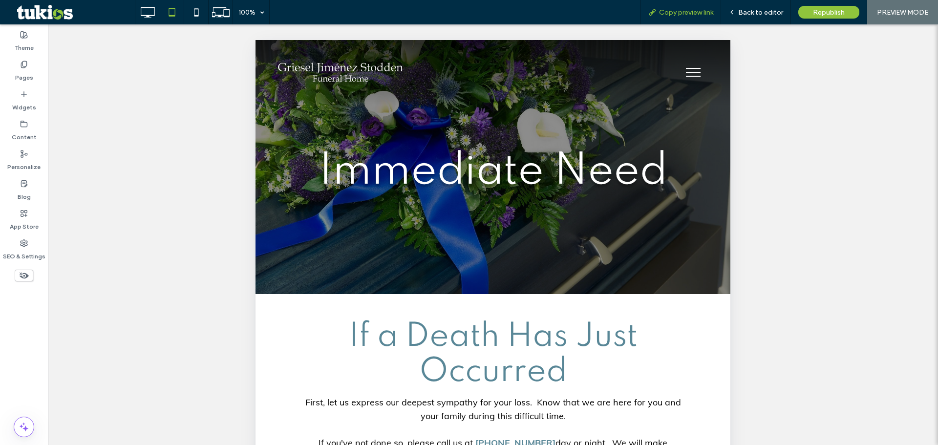
click at [691, 12] on span "Copy preview link" at bounding box center [686, 12] width 54 height 8
click at [760, 12] on span "Back to editor" at bounding box center [760, 12] width 45 height 8
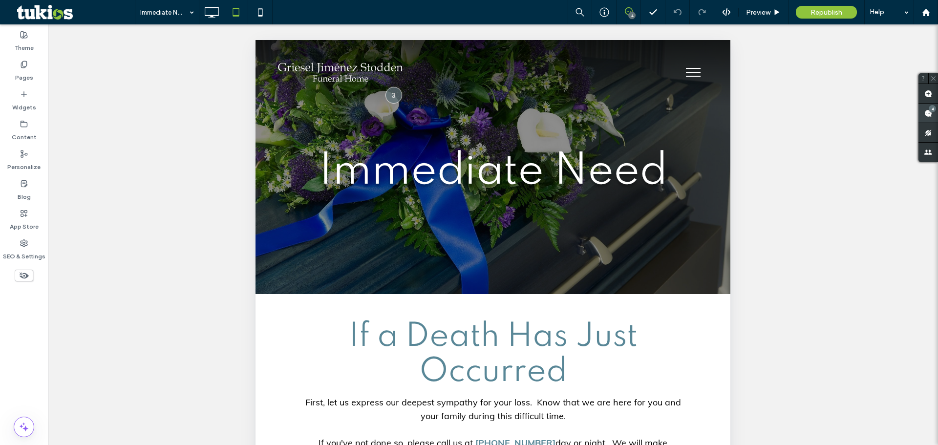
click at [926, 118] on span at bounding box center [929, 113] width 20 height 19
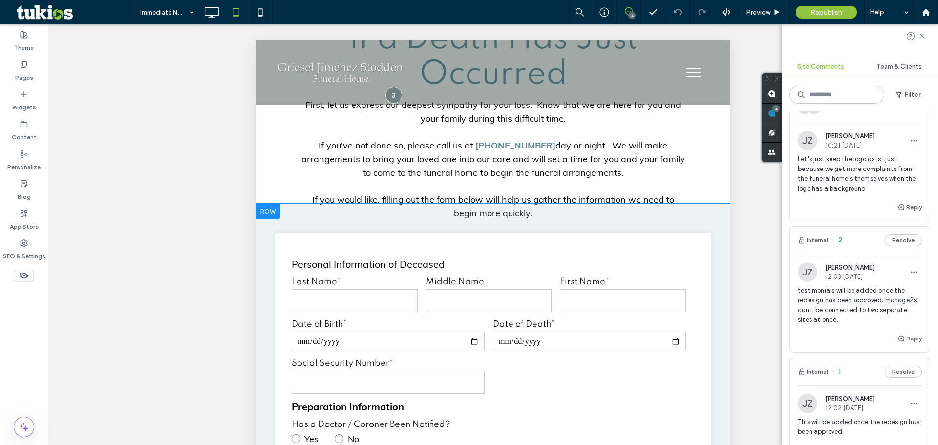
scroll to position [293, 0]
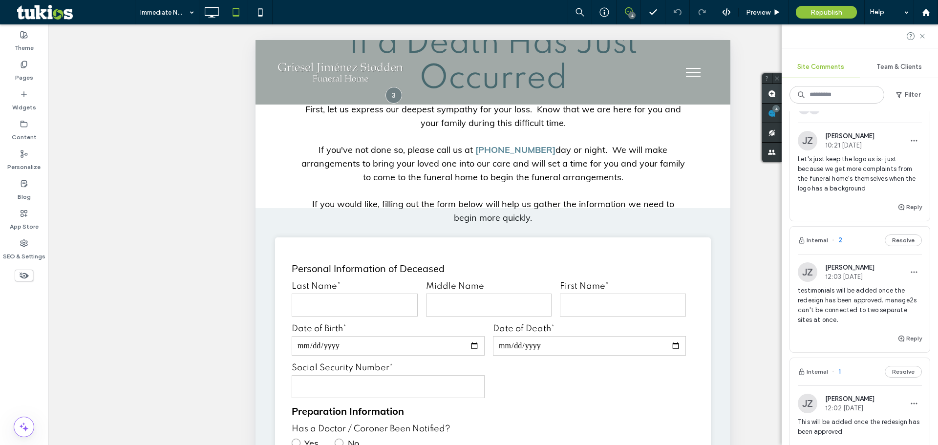
click at [776, 96] on span at bounding box center [772, 93] width 20 height 19
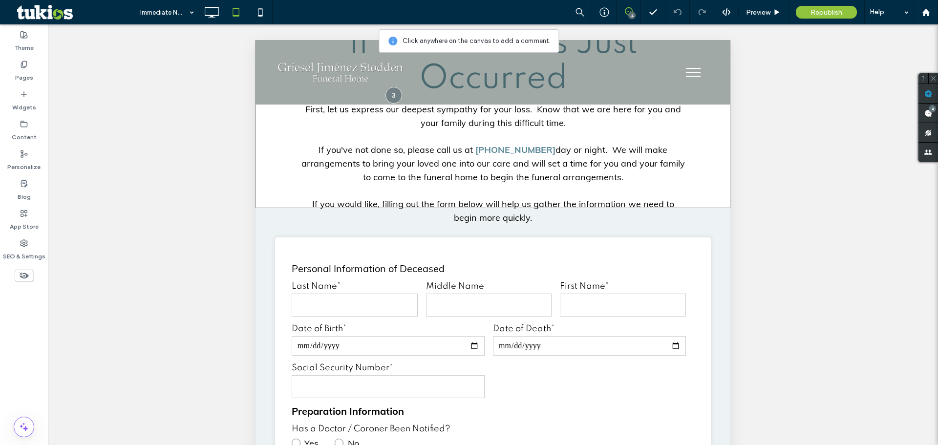
click at [283, 199] on div "If a Death Has Just Occurred First, let us express our deepest sympathy for you…" at bounding box center [493, 104] width 475 height 207
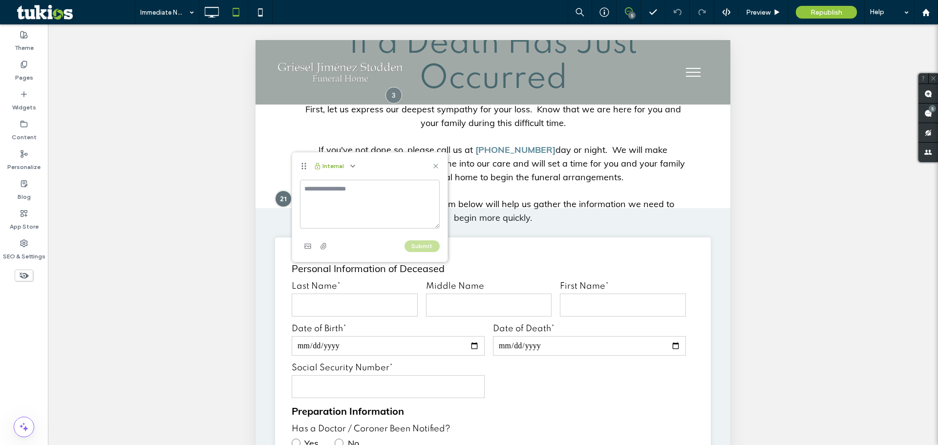
drag, startPoint x: 348, startPoint y: 198, endPoint x: 339, endPoint y: 166, distance: 33.6
click at [345, 185] on textarea at bounding box center [370, 204] width 140 height 49
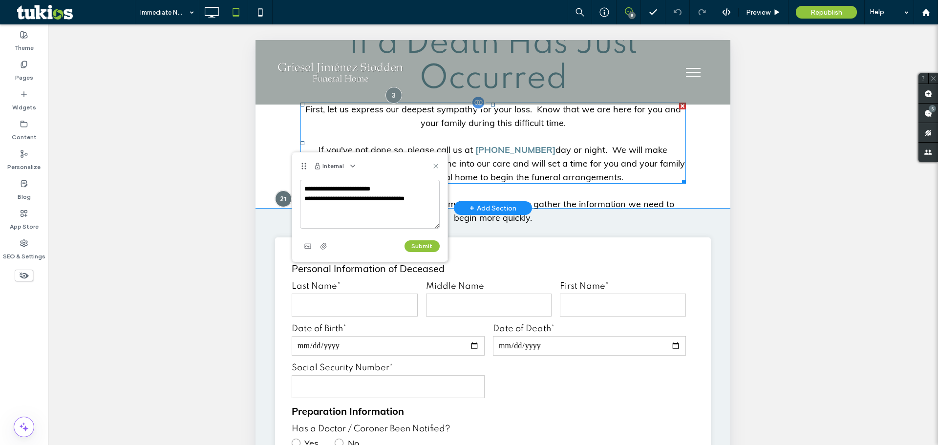
type textarea "**********"
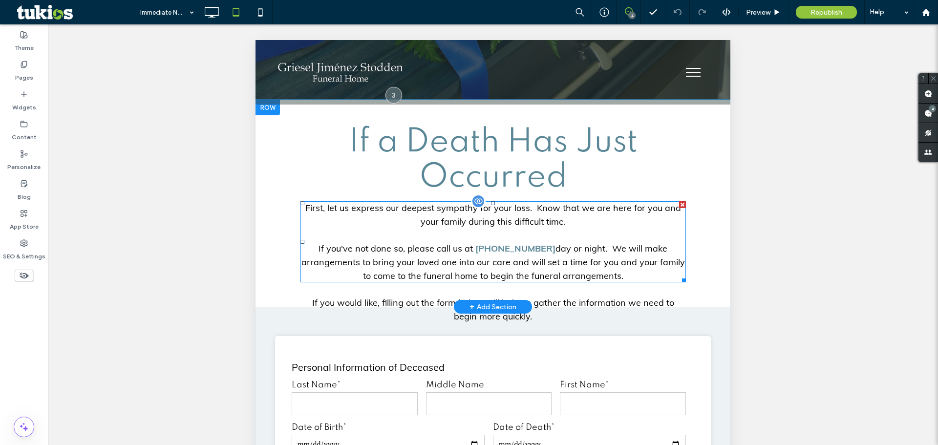
scroll to position [195, 0]
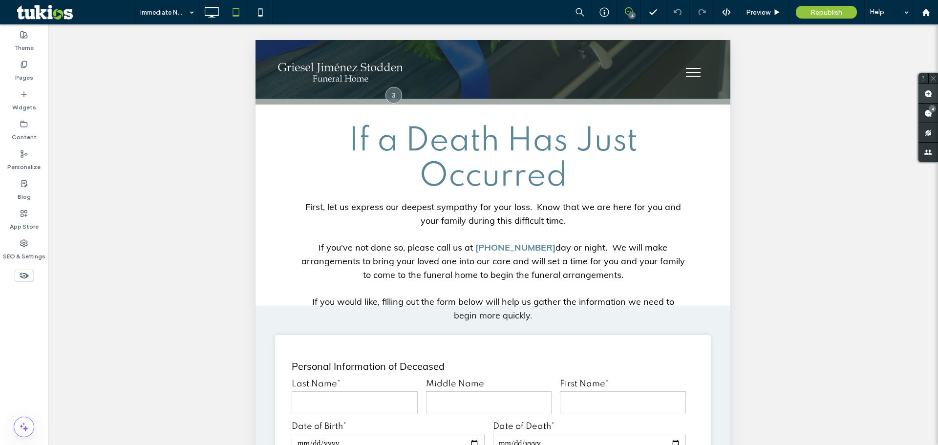
click at [926, 98] on span at bounding box center [929, 93] width 20 height 19
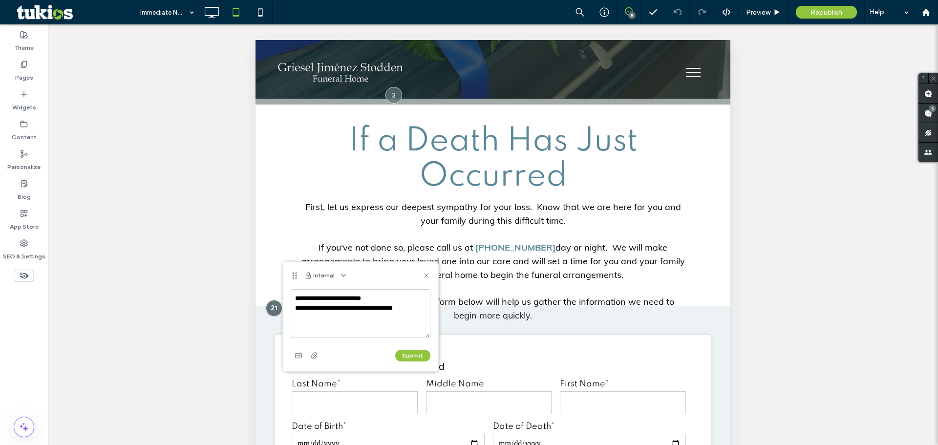
click at [389, 316] on textarea "**********" at bounding box center [361, 313] width 140 height 49
click at [404, 325] on textarea "**********" at bounding box center [361, 313] width 140 height 49
click at [423, 318] on textarea "**********" at bounding box center [361, 313] width 140 height 49
click at [413, 356] on button "Submit" at bounding box center [412, 356] width 35 height 12
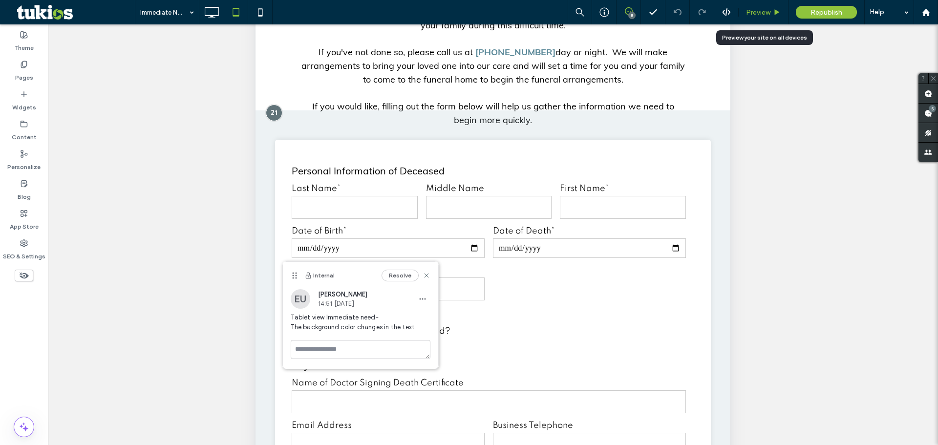
click at [756, 18] on div "Preview" at bounding box center [764, 12] width 50 height 24
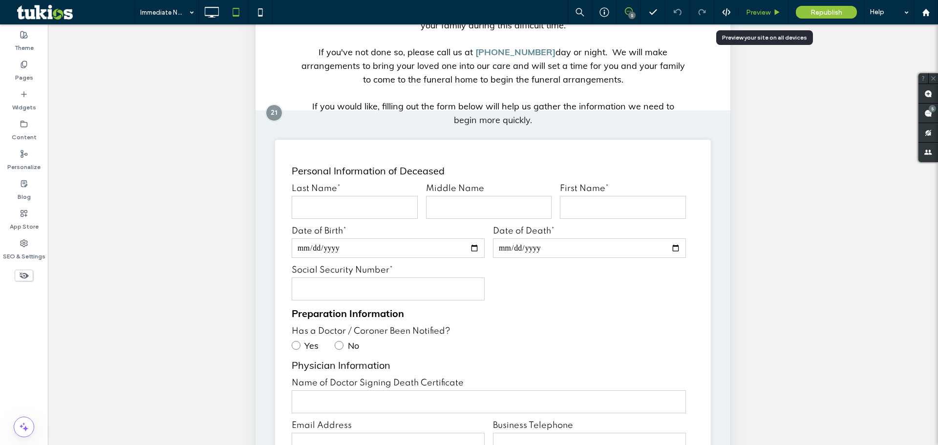
click at [760, 13] on span "Preview" at bounding box center [758, 12] width 24 height 8
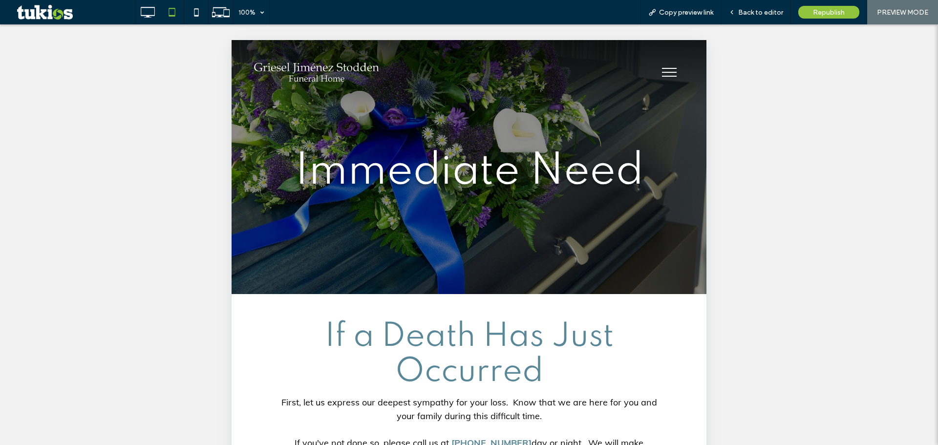
click at [659, 67] on button "menu" at bounding box center [669, 72] width 25 height 25
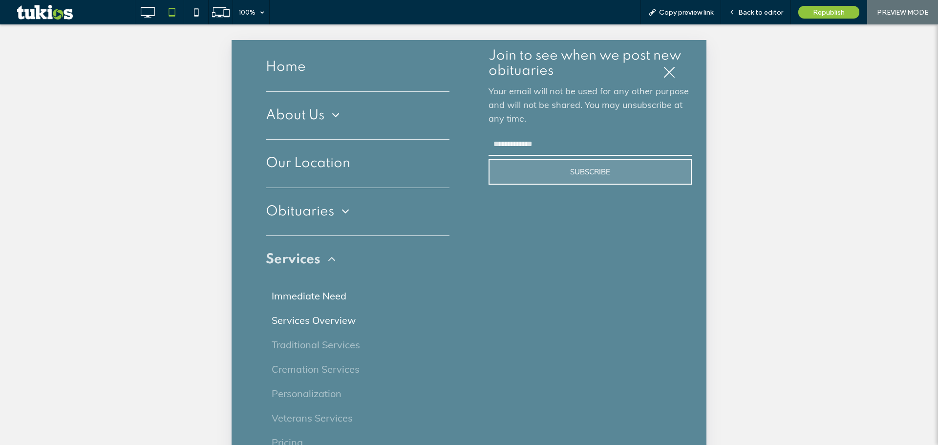
scroll to position [37, 0]
click at [331, 319] on span "Services Overview" at bounding box center [314, 319] width 84 height 15
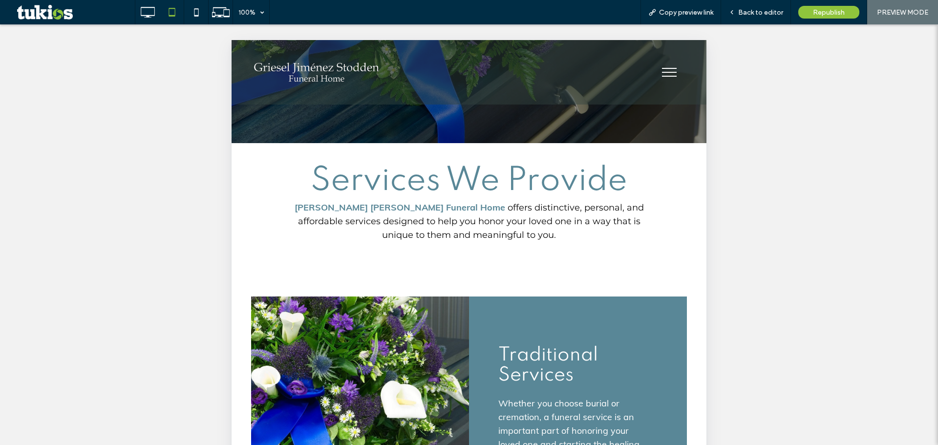
scroll to position [147, 0]
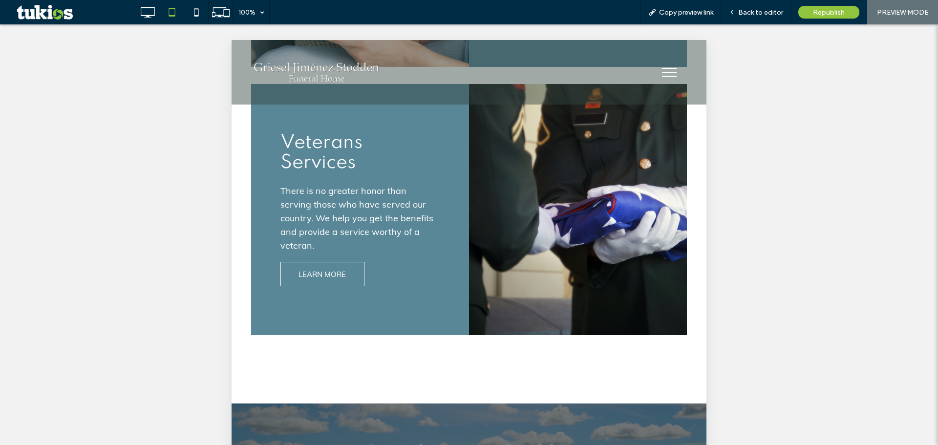
click at [657, 73] on button "menu" at bounding box center [669, 72] width 25 height 25
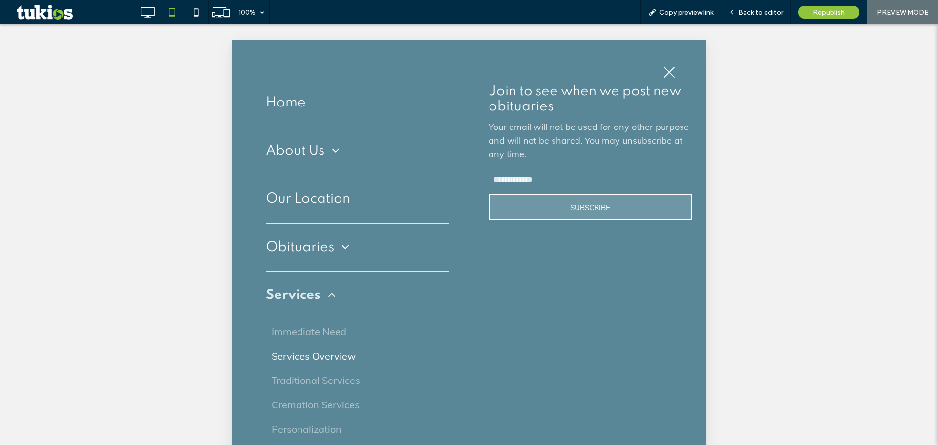
scroll to position [1235, 0]
drag, startPoint x: 326, startPoint y: 380, endPoint x: 555, endPoint y: 421, distance: 232.4
click at [326, 380] on span "Traditional Services" at bounding box center [316, 380] width 88 height 15
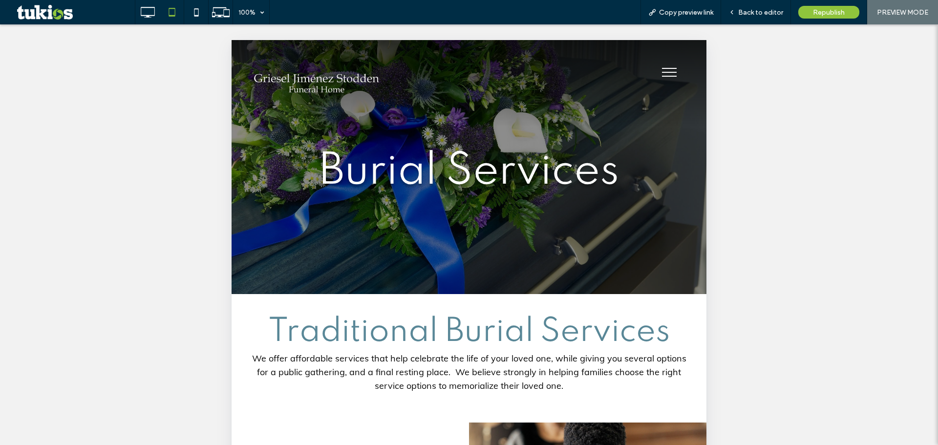
scroll to position [0, 0]
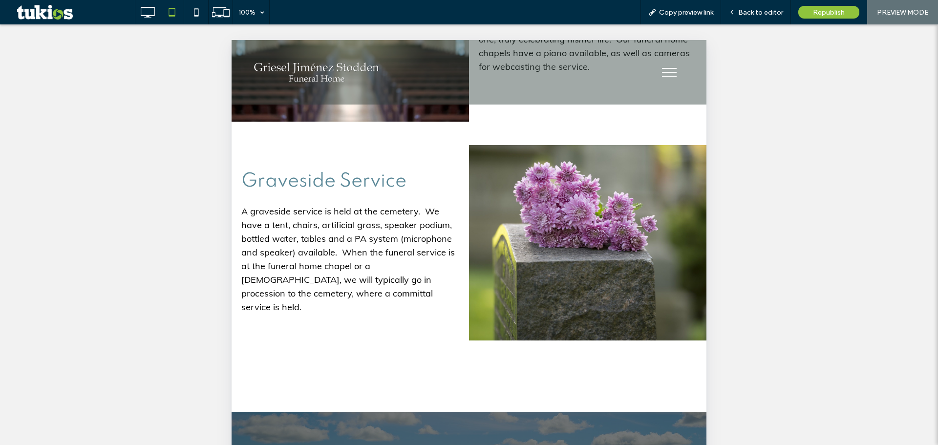
scroll to position [748, 0]
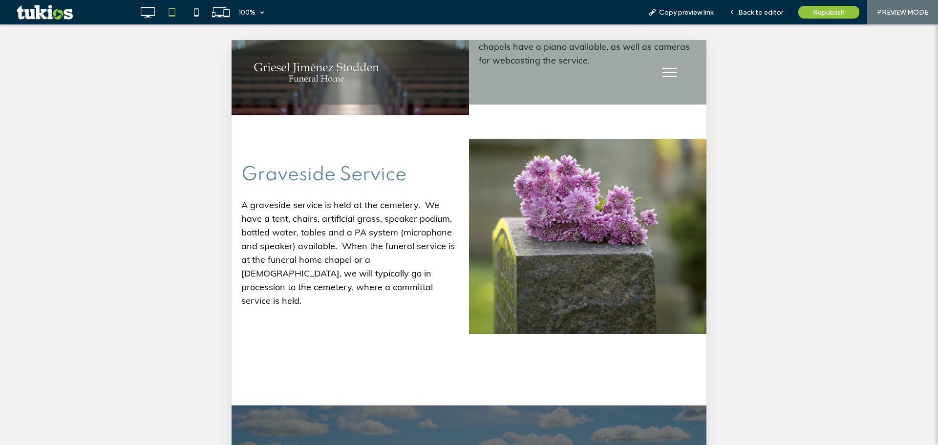
click at [657, 72] on button "menu" at bounding box center [669, 72] width 25 height 25
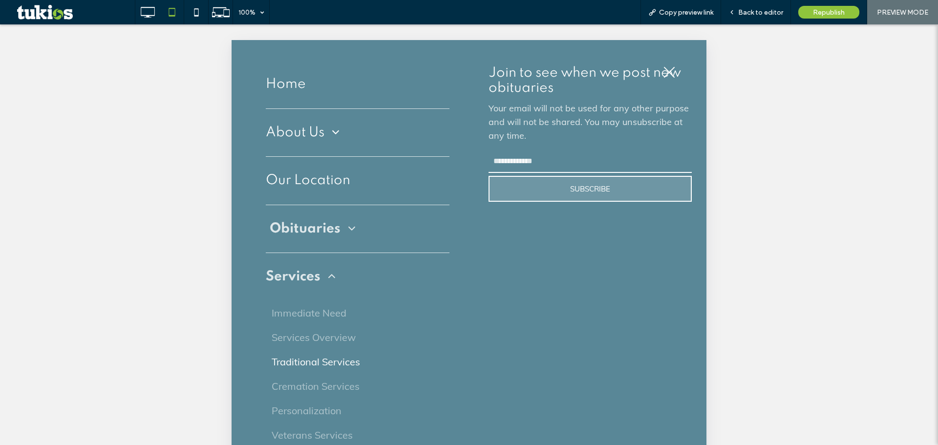
scroll to position [37, 0]
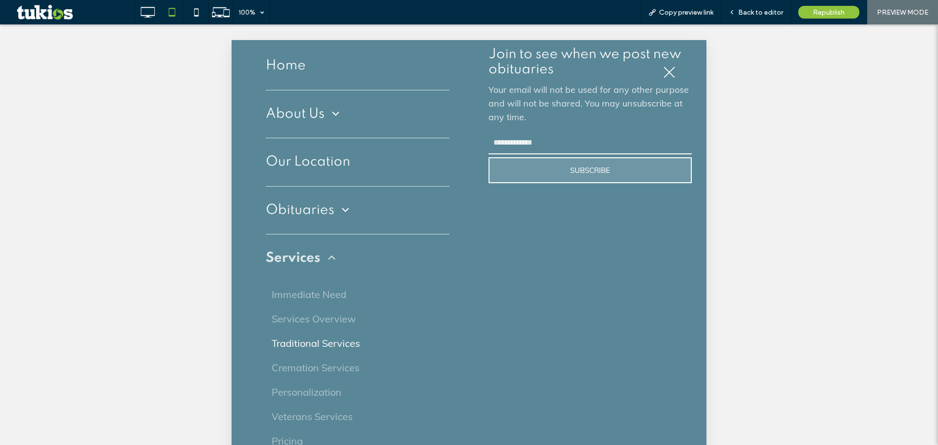
click at [313, 355] on link "Traditional Services" at bounding box center [358, 343] width 184 height 24
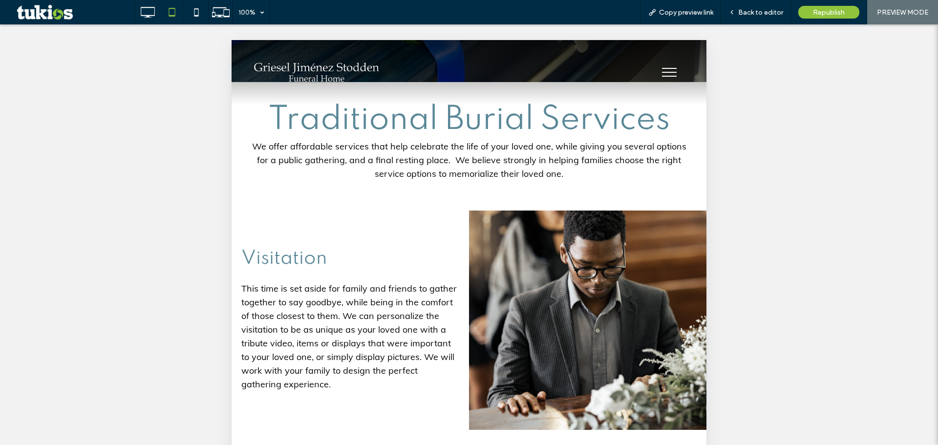
scroll to position [244, 0]
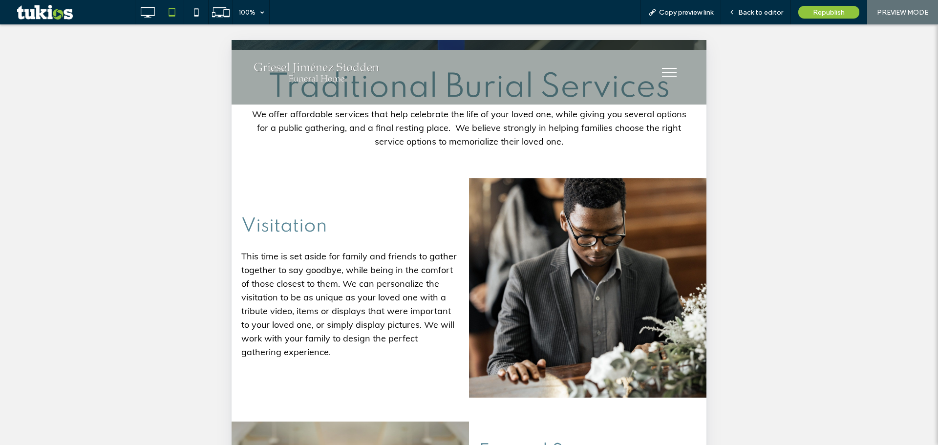
click at [667, 74] on button "menu" at bounding box center [669, 72] width 25 height 25
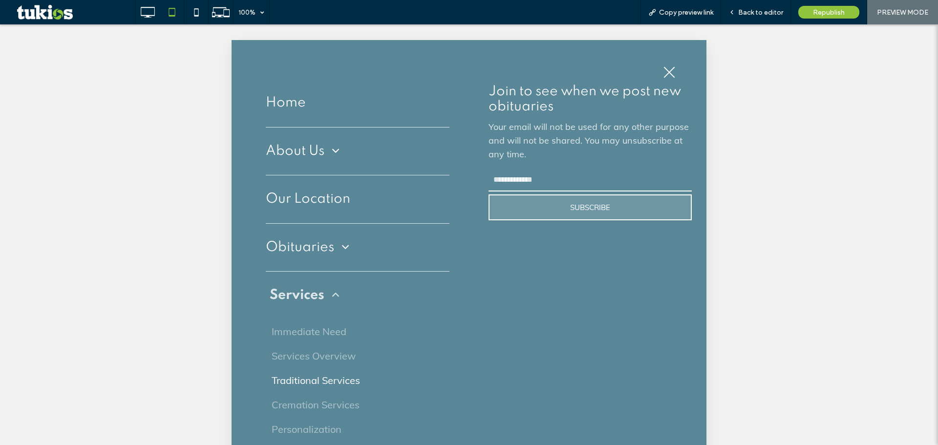
scroll to position [37, 0]
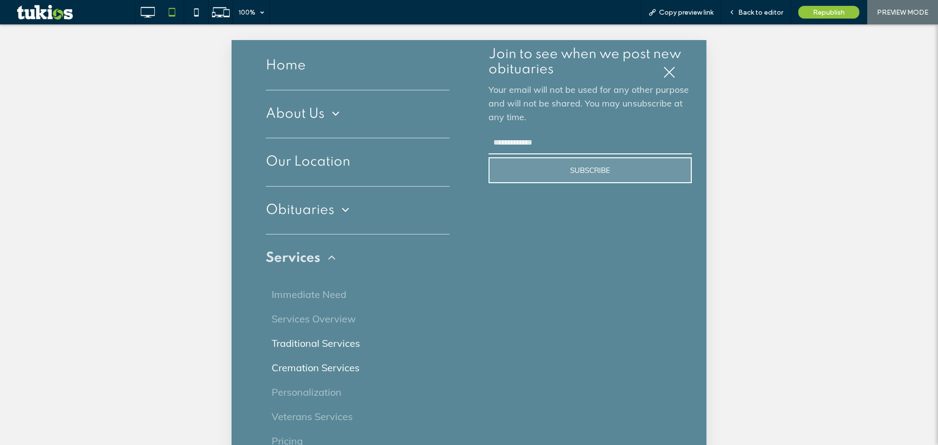
click at [320, 364] on span "Cremation Services" at bounding box center [316, 368] width 88 height 15
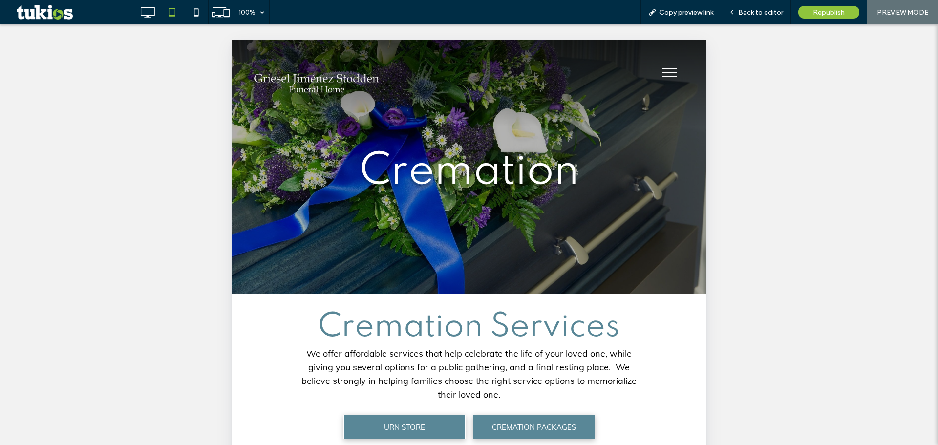
scroll to position [0, 0]
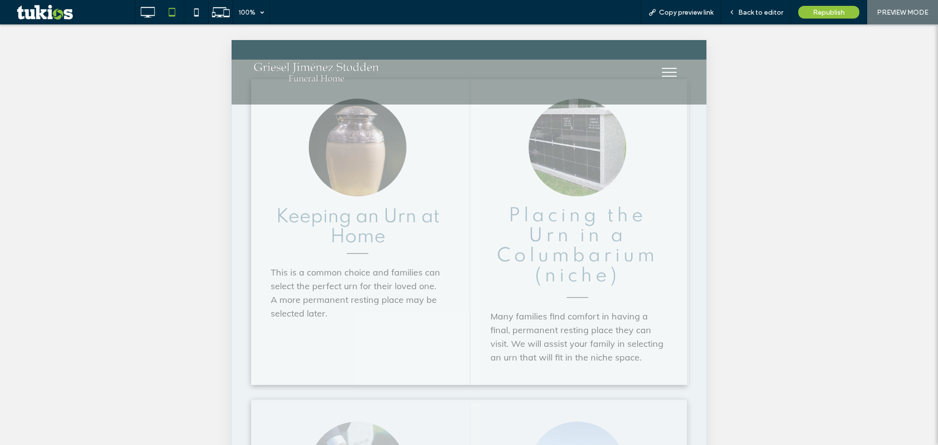
scroll to position [1222, 0]
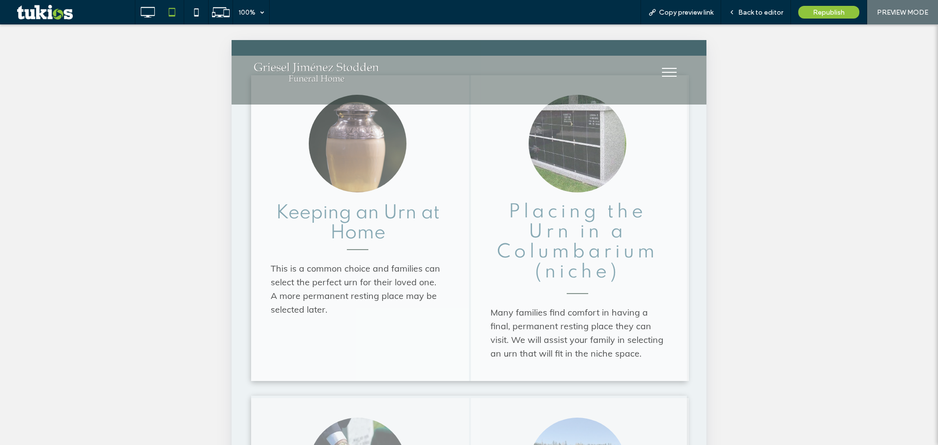
drag, startPoint x: 662, startPoint y: 76, endPoint x: 652, endPoint y: 84, distance: 12.2
click at [662, 76] on span "menu" at bounding box center [669, 76] width 15 height 1
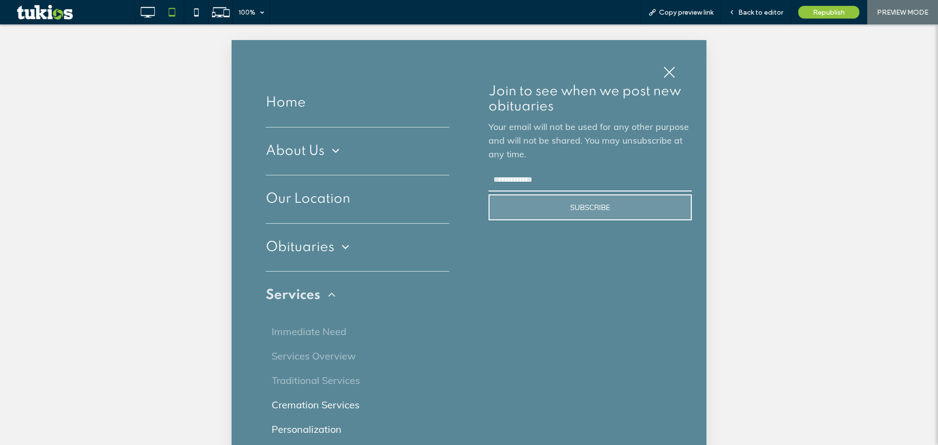
click at [329, 425] on span "Personalization" at bounding box center [307, 429] width 70 height 15
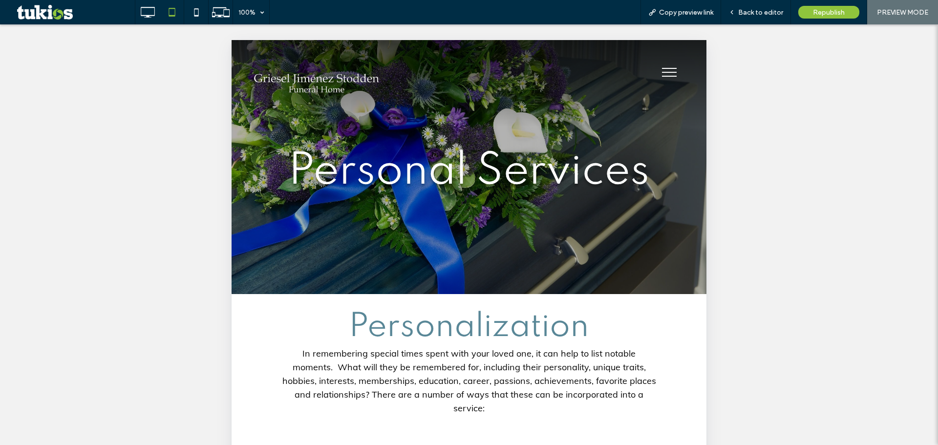
scroll to position [0, 0]
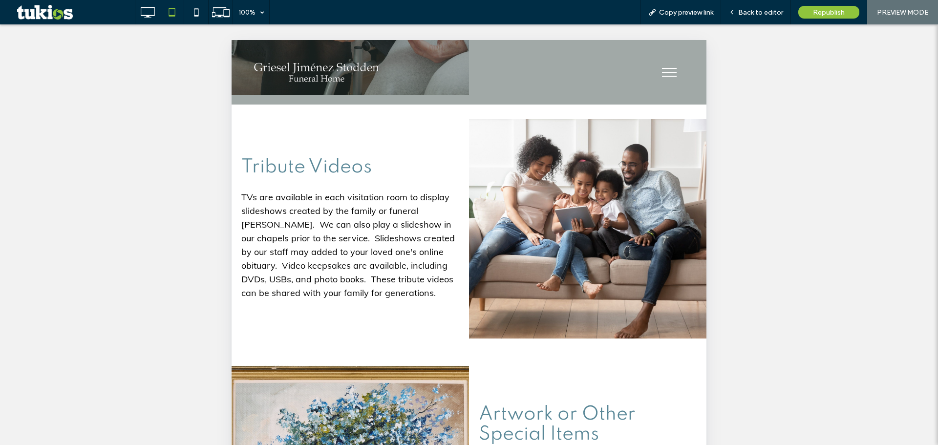
scroll to position [384, 0]
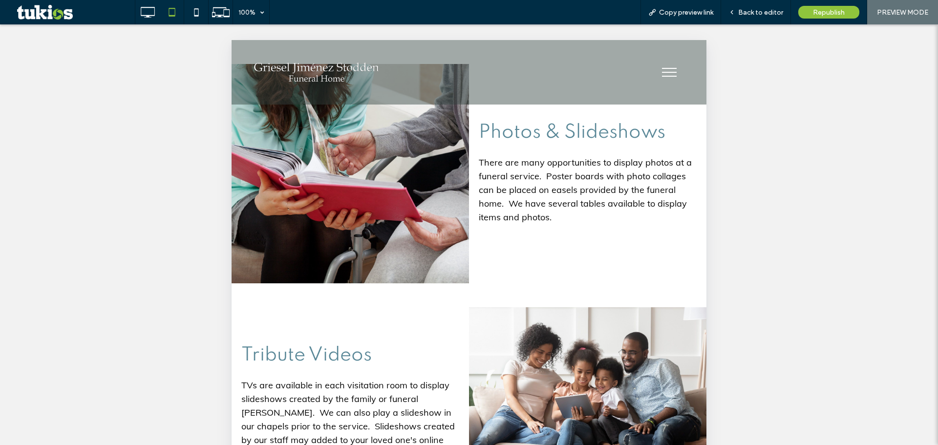
click at [667, 70] on button "menu" at bounding box center [669, 72] width 25 height 25
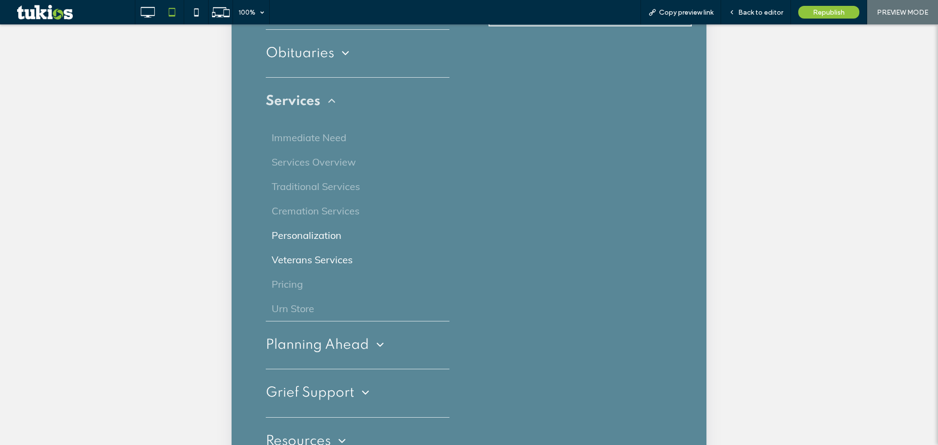
scroll to position [195, 0]
click at [317, 255] on span "Veterans Services" at bounding box center [312, 258] width 81 height 15
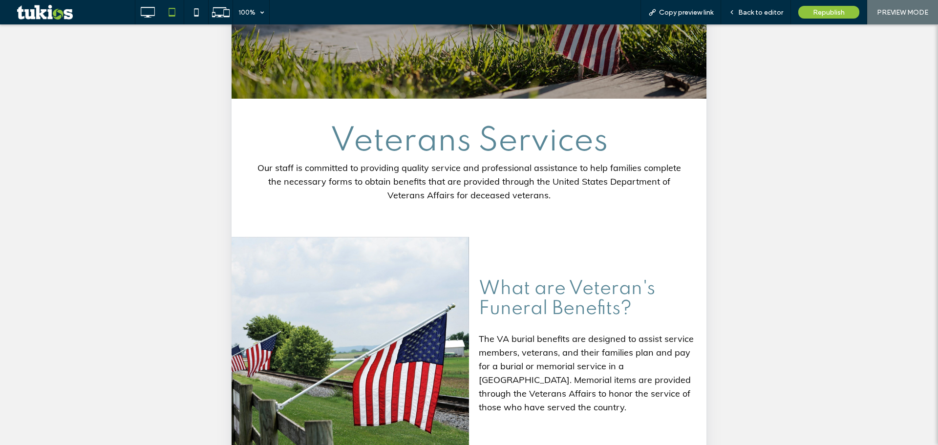
scroll to position [0, 0]
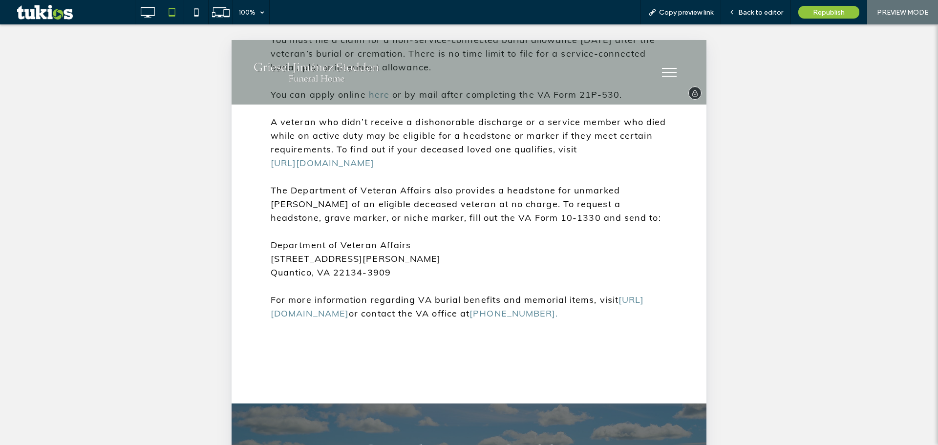
click at [676, 71] on div "Click To Paste" at bounding box center [674, 74] width 25 height 27
click at [662, 76] on span "menu" at bounding box center [669, 76] width 15 height 1
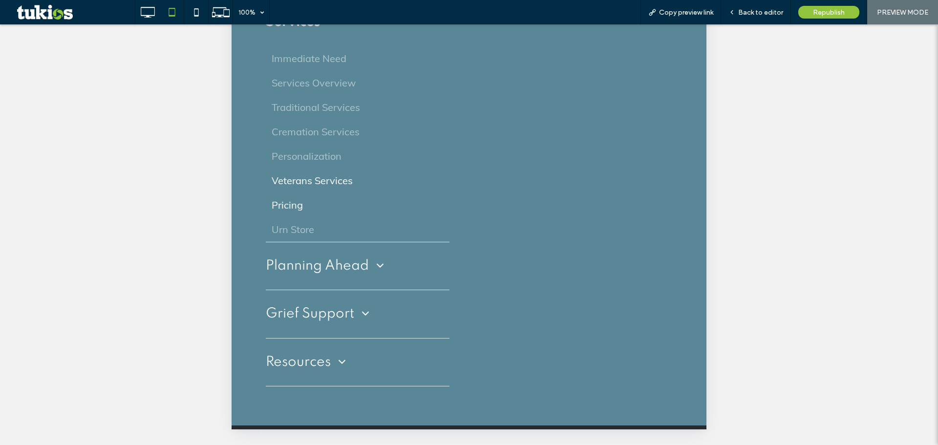
click at [314, 203] on link "Pricing" at bounding box center [358, 205] width 184 height 24
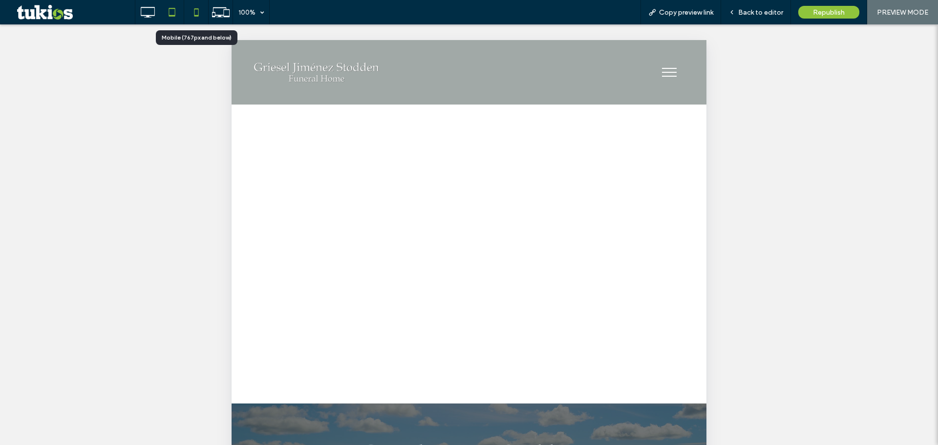
click at [192, 16] on icon at bounding box center [197, 12] width 20 height 20
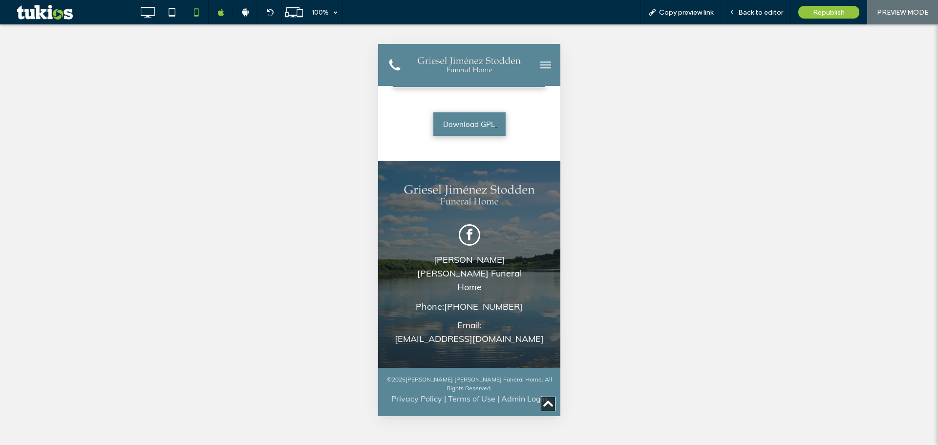
click at [544, 65] on button "menu" at bounding box center [546, 65] width 20 height 20
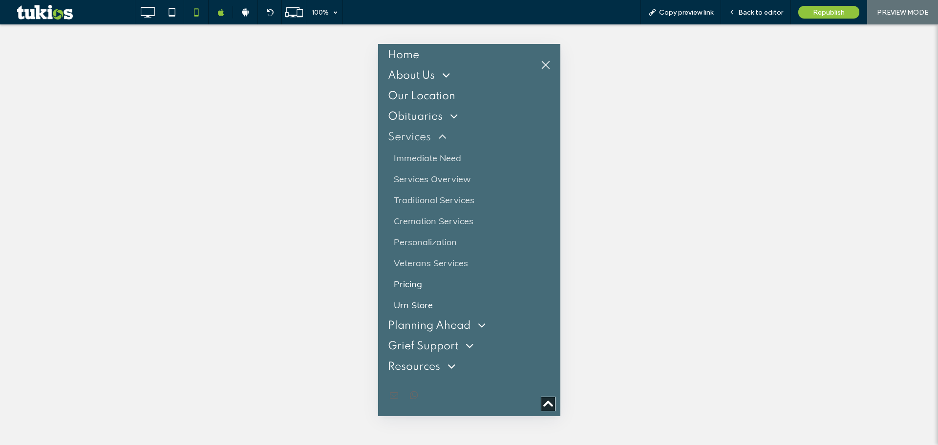
click at [410, 312] on link "Urn Store" at bounding box center [469, 305] width 163 height 21
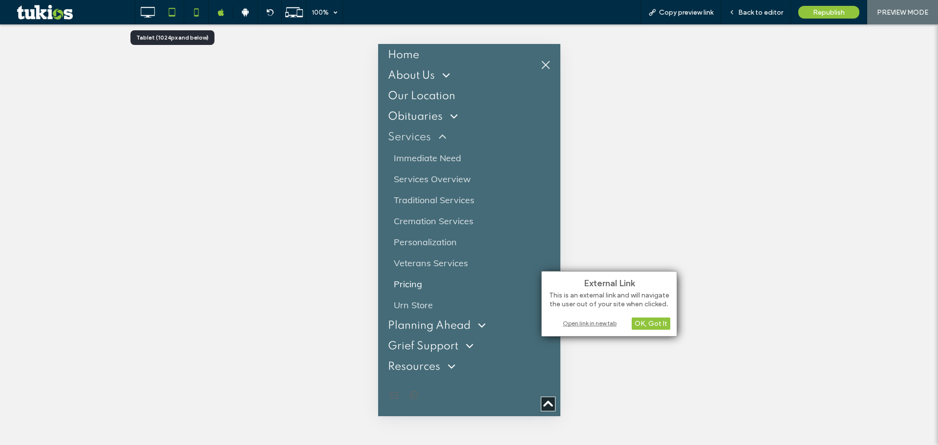
click at [176, 14] on icon at bounding box center [172, 12] width 20 height 20
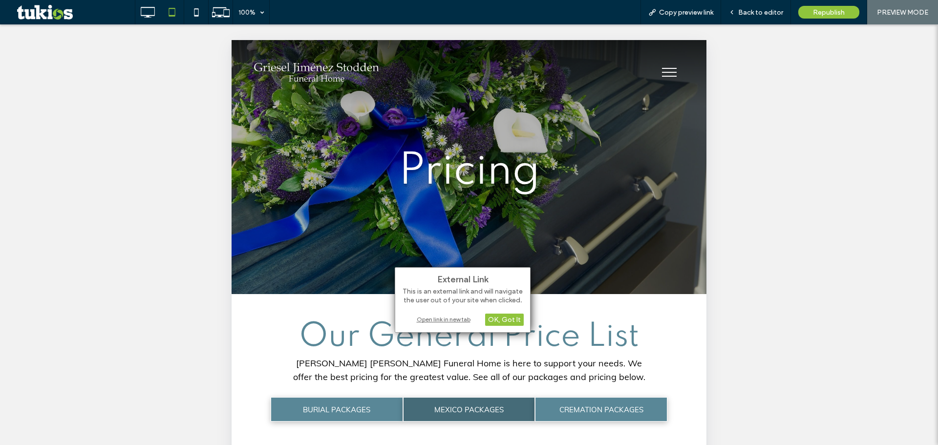
drag, startPoint x: 658, startPoint y: 69, endPoint x: 643, endPoint y: 80, distance: 18.6
click at [659, 68] on button "menu" at bounding box center [669, 72] width 25 height 25
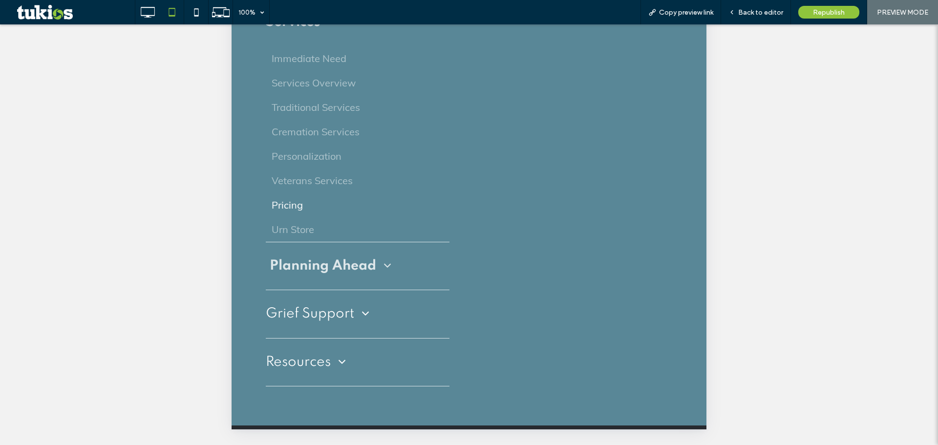
click at [346, 262] on span "Planning Ahead" at bounding box center [331, 266] width 122 height 19
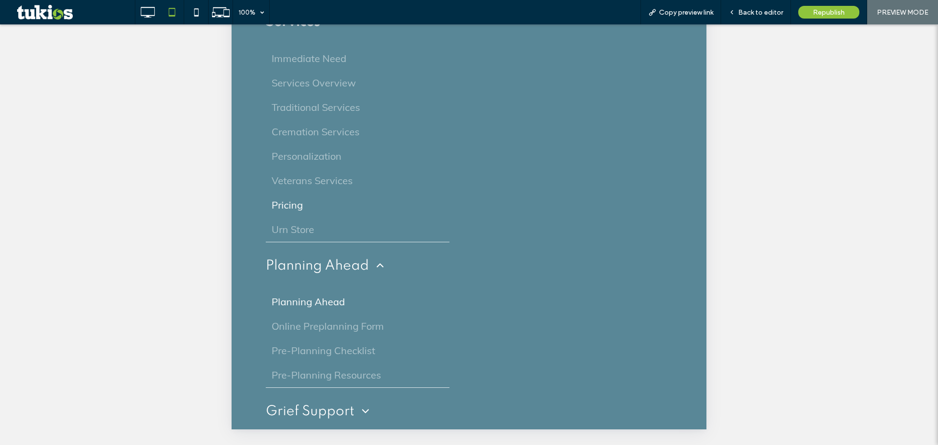
click at [331, 300] on span "Planning Ahead" at bounding box center [308, 302] width 73 height 15
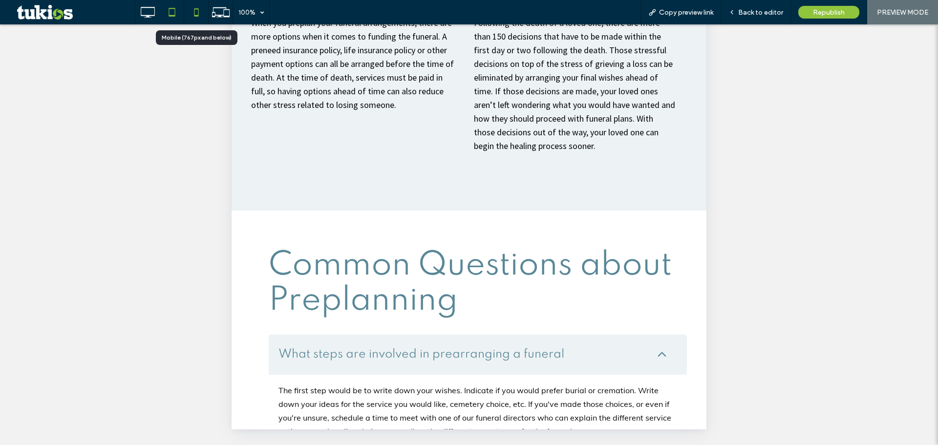
click at [200, 7] on icon at bounding box center [197, 12] width 20 height 20
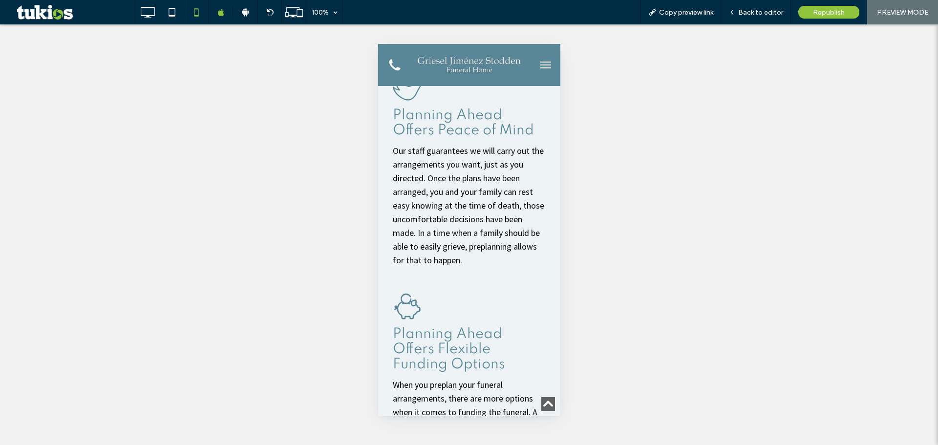
click at [544, 51] on div at bounding box center [540, 65] width 29 height 32
click at [540, 65] on span "menu" at bounding box center [545, 65] width 11 height 1
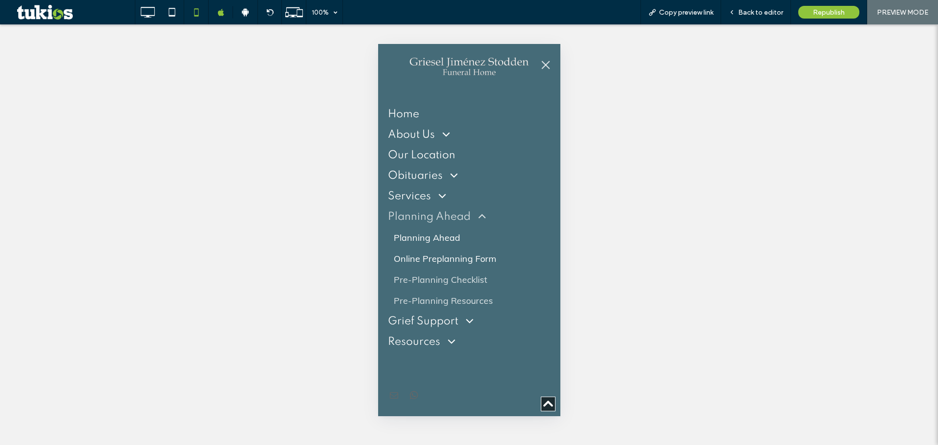
click at [440, 258] on span "Online Preplanning Form" at bounding box center [444, 258] width 103 height 13
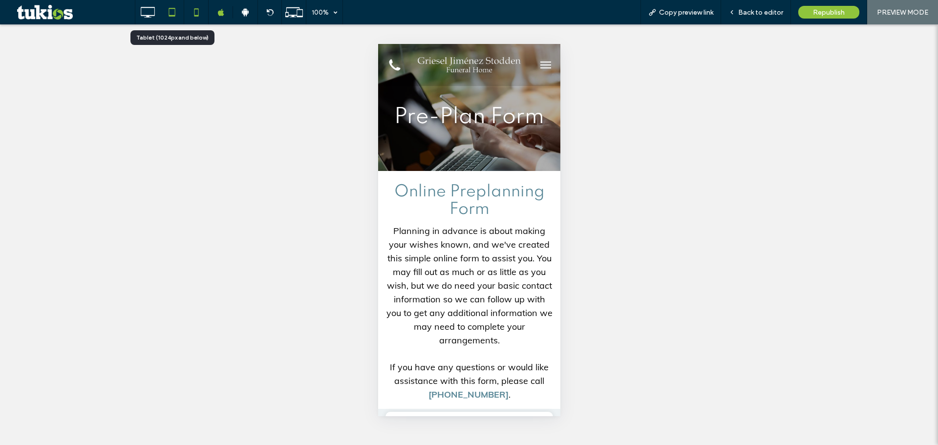
click at [171, 7] on icon at bounding box center [172, 12] width 20 height 20
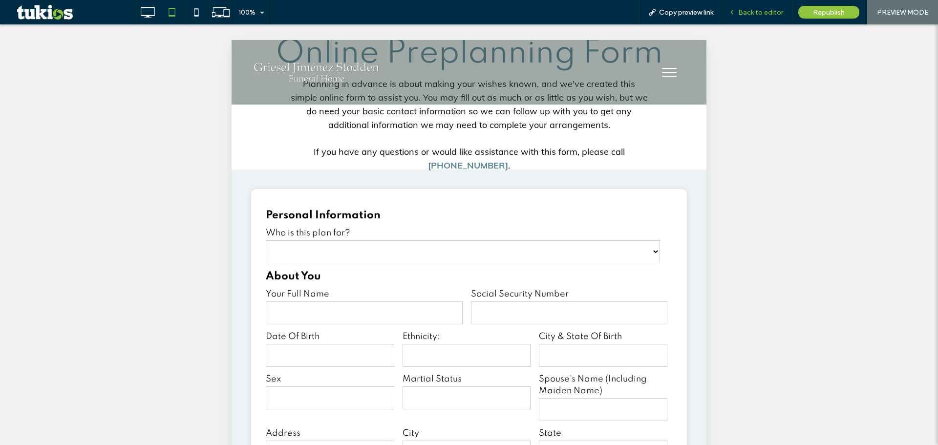
click at [741, 12] on span "Back to editor" at bounding box center [760, 12] width 45 height 8
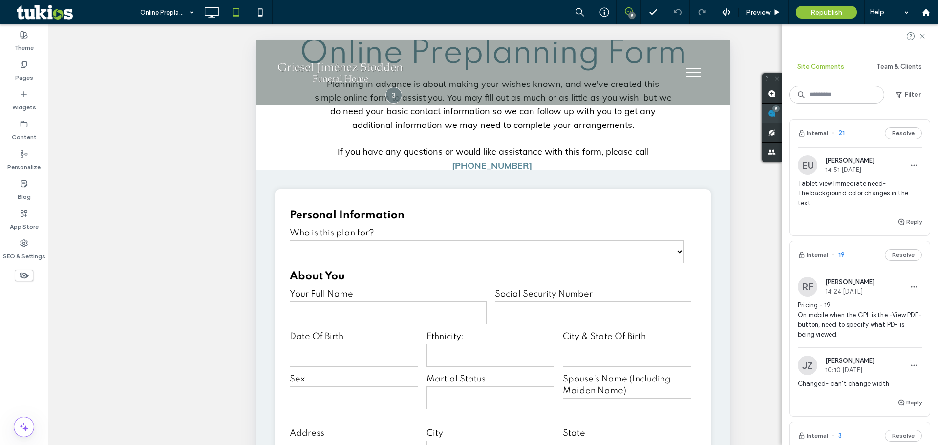
click at [776, 115] on use at bounding box center [772, 113] width 8 height 8
drag, startPoint x: 798, startPoint y: 180, endPoint x: 833, endPoint y: 201, distance: 41.0
click at [833, 201] on span "Tablet view Immediate need- The background color changes in the text" at bounding box center [860, 193] width 124 height 29
copy span "Tablet view Immediate need- The background color changes in the text"
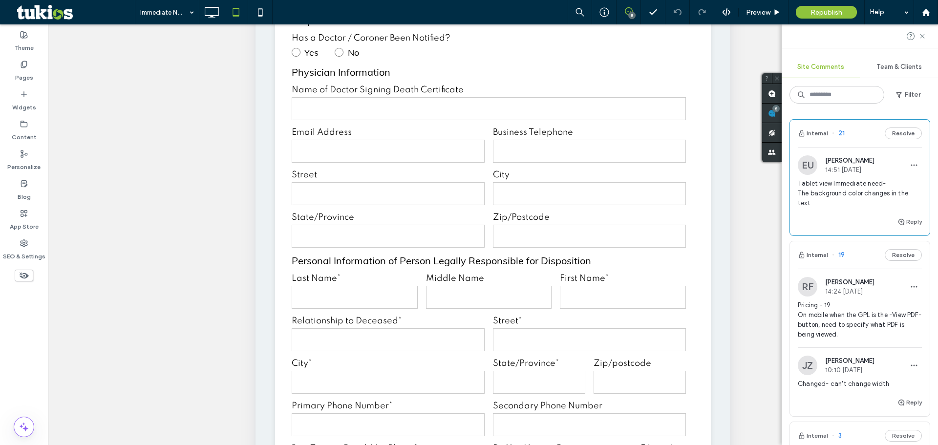
drag, startPoint x: 194, startPoint y: 189, endPoint x: 190, endPoint y: 193, distance: 6.2
click at [190, 192] on div "Unhide? Yes Unhide? Yes Unhide? Yes Unhide? Yes Unhide? Yes Unhide? Yes Unhide?…" at bounding box center [493, 246] width 890 height 445
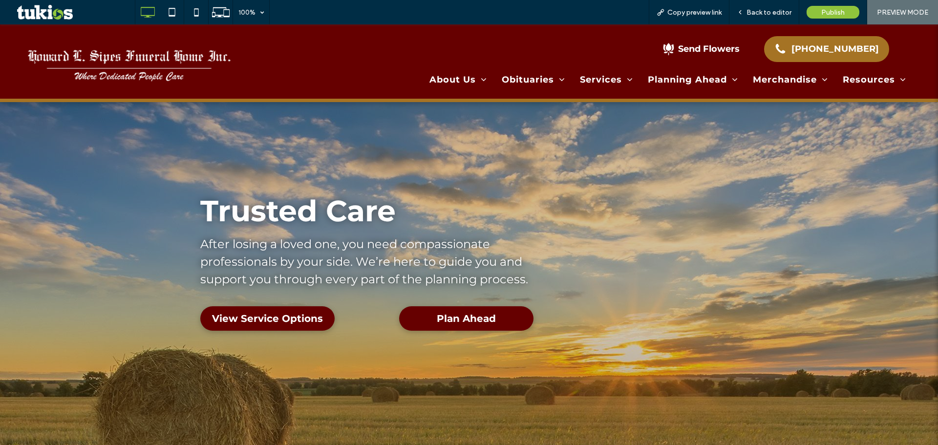
drag, startPoint x: 713, startPoint y: 48, endPoint x: 715, endPoint y: 53, distance: 5.3
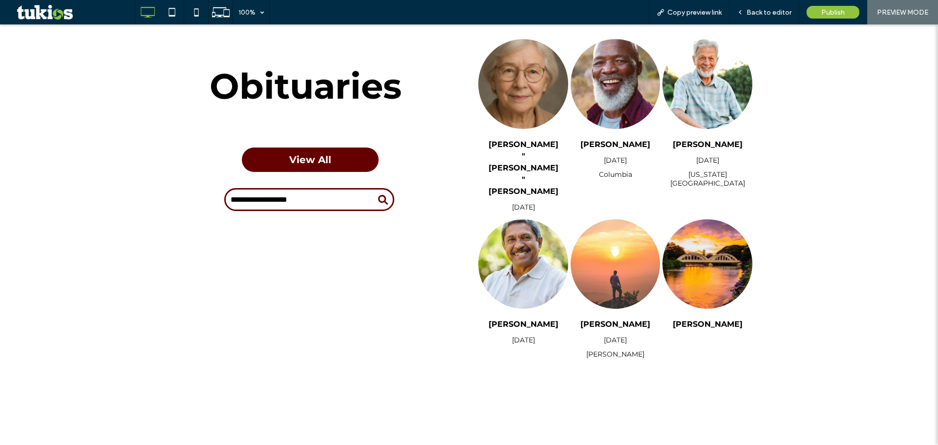
scroll to position [489, 0]
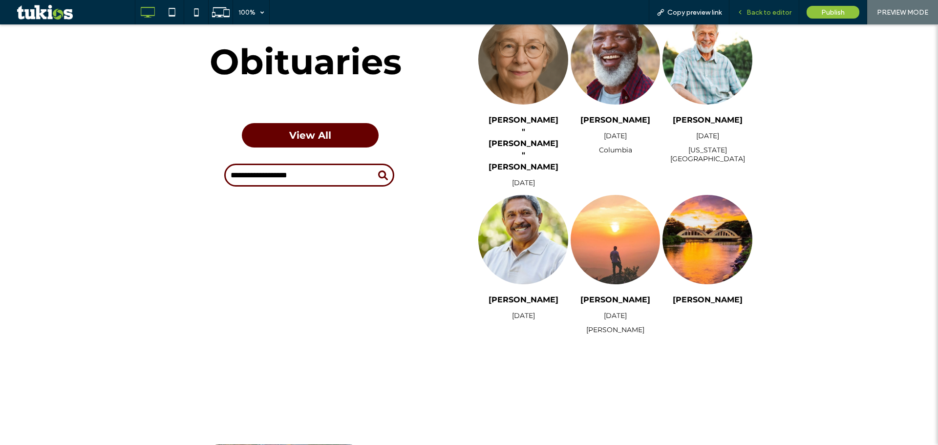
click at [753, 10] on span "Back to editor" at bounding box center [769, 12] width 45 height 8
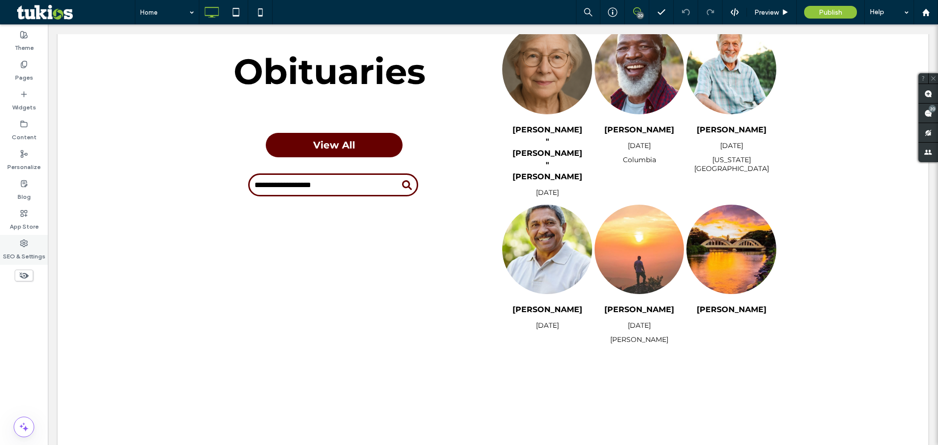
click at [25, 250] on label "SEO & Settings" at bounding box center [24, 254] width 43 height 14
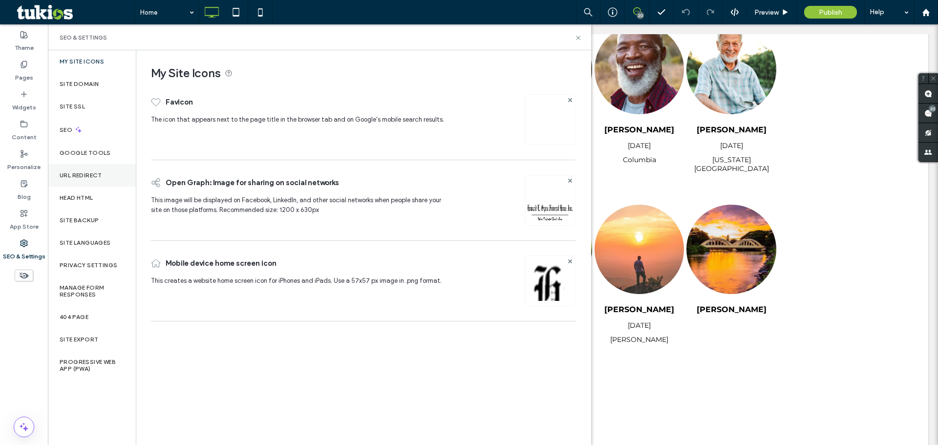
click at [104, 174] on div "URL Redirect" at bounding box center [92, 175] width 88 height 22
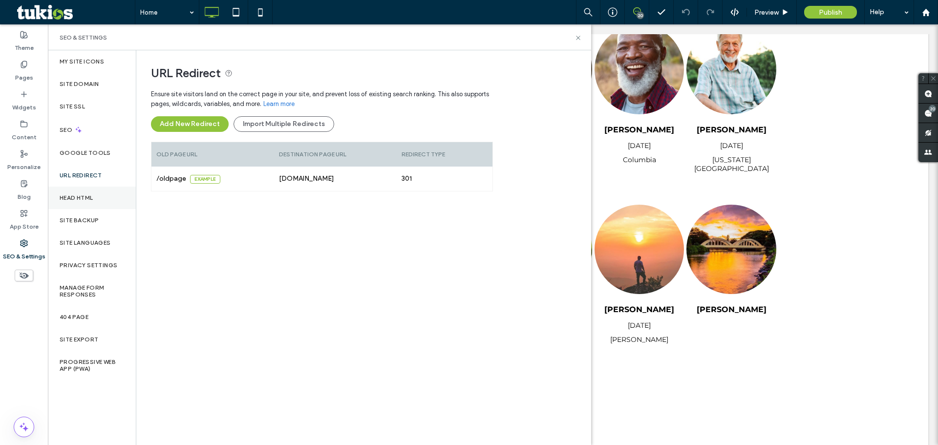
click at [117, 195] on div "Head HTML" at bounding box center [92, 198] width 88 height 22
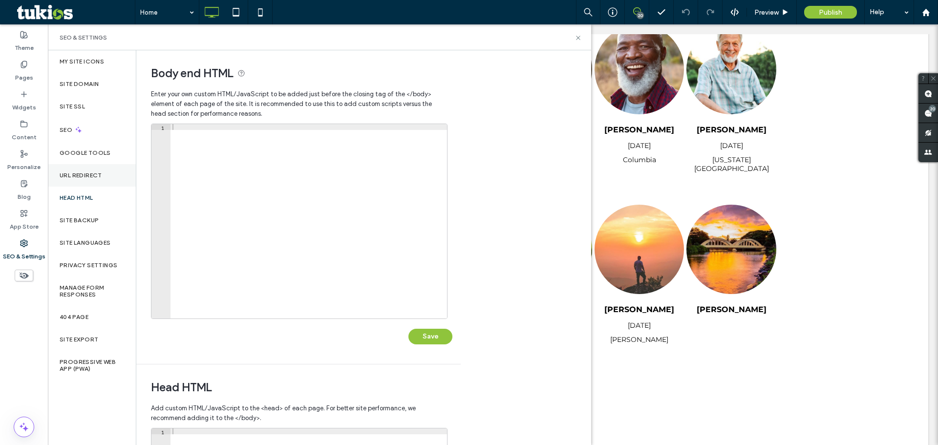
click at [101, 173] on label "URL Redirect" at bounding box center [81, 175] width 43 height 7
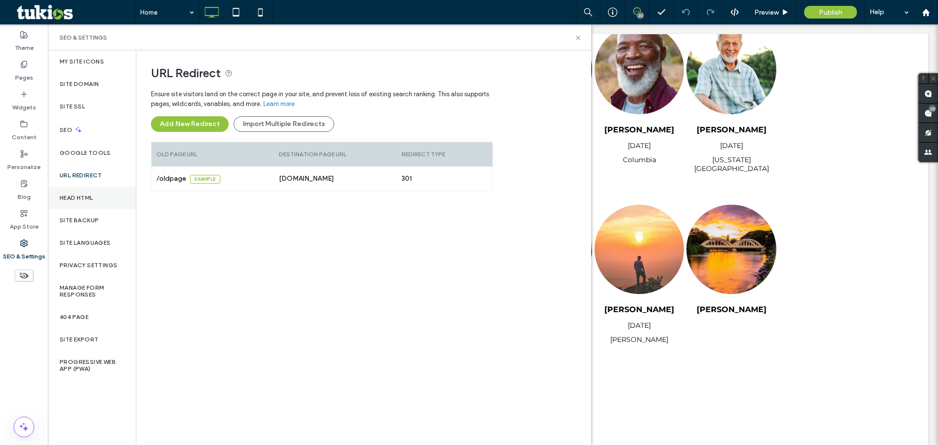
click at [108, 195] on div "Head HTML" at bounding box center [92, 198] width 88 height 22
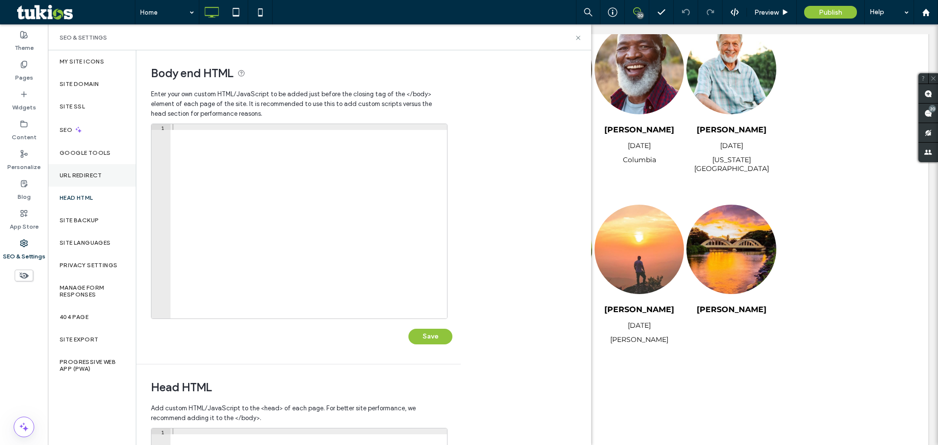
click at [91, 173] on label "URL Redirect" at bounding box center [81, 175] width 43 height 7
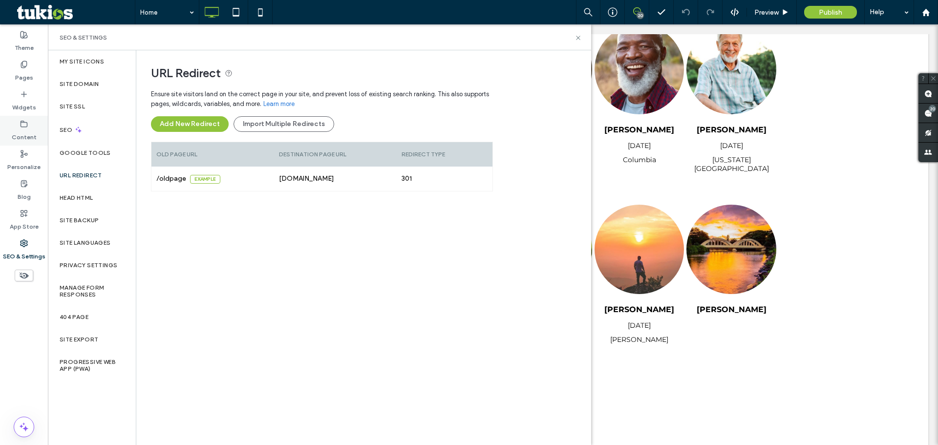
click at [30, 133] on label "Content" at bounding box center [24, 135] width 25 height 14
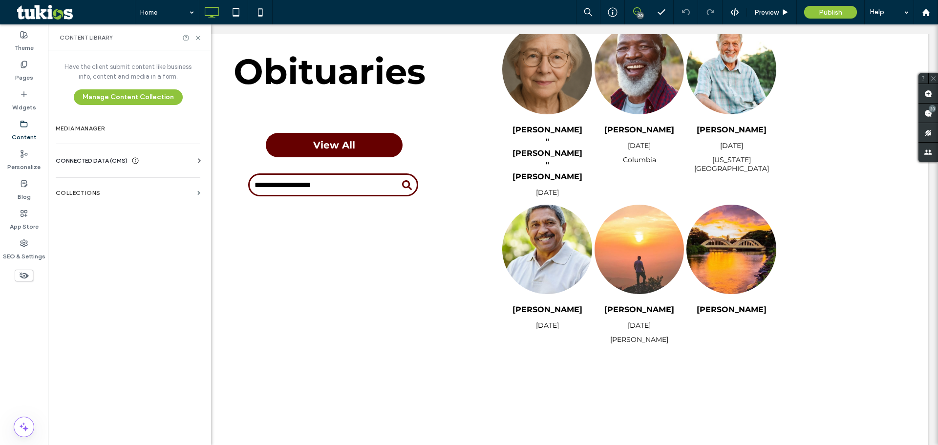
click at [104, 163] on span "CONNECTED DATA (CMS)" at bounding box center [92, 161] width 72 height 10
click at [122, 195] on section "Business Info" at bounding box center [130, 184] width 149 height 22
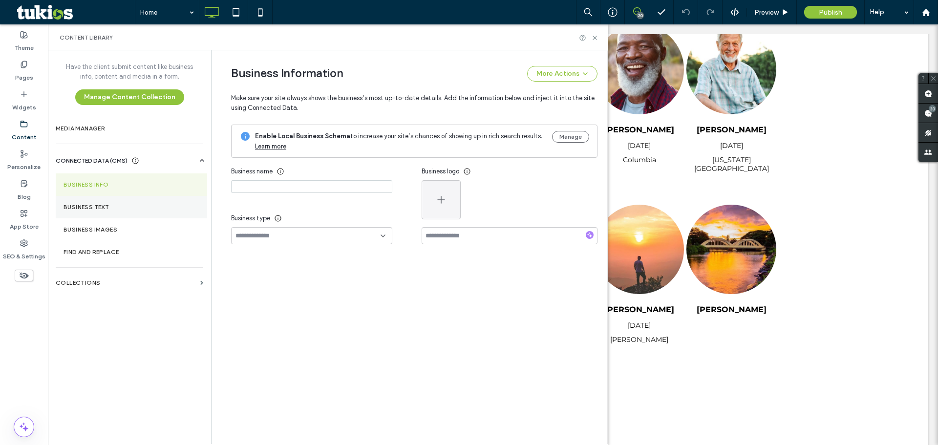
type input "**********"
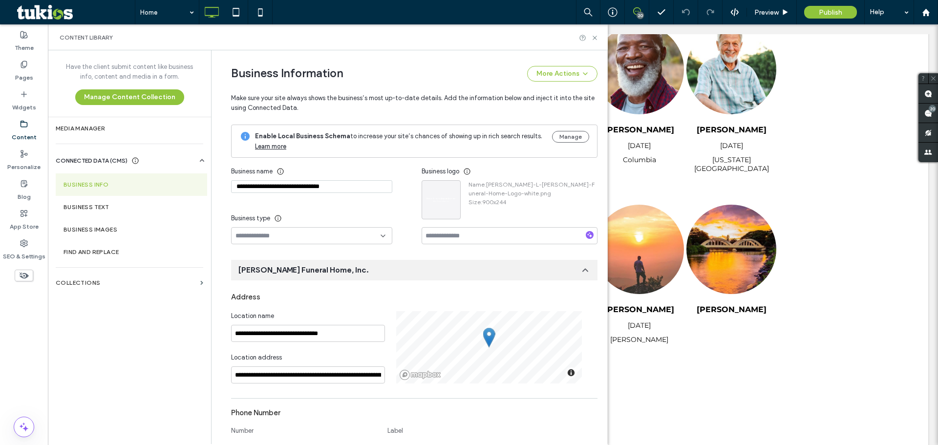
scroll to position [342, 0]
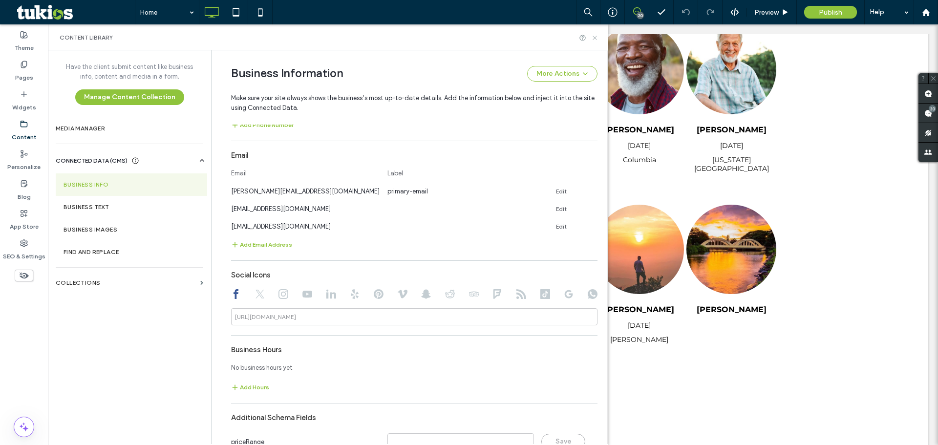
click at [598, 39] on icon at bounding box center [594, 37] width 7 height 7
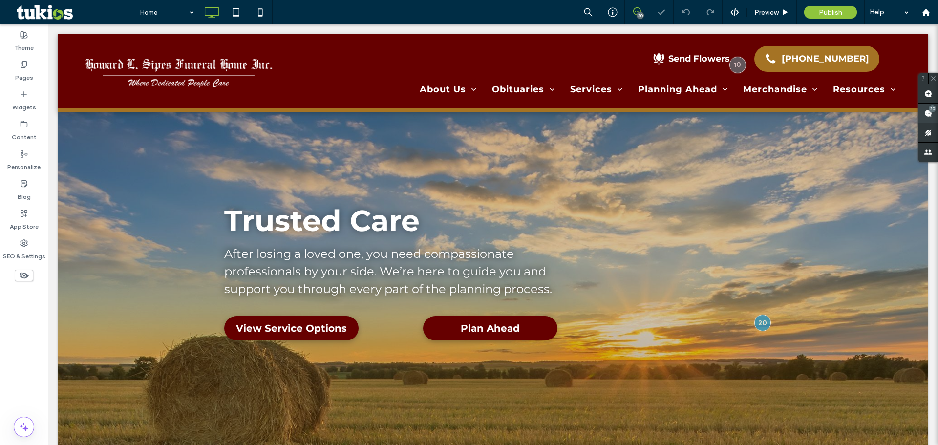
click at [929, 116] on use at bounding box center [929, 113] width 8 height 8
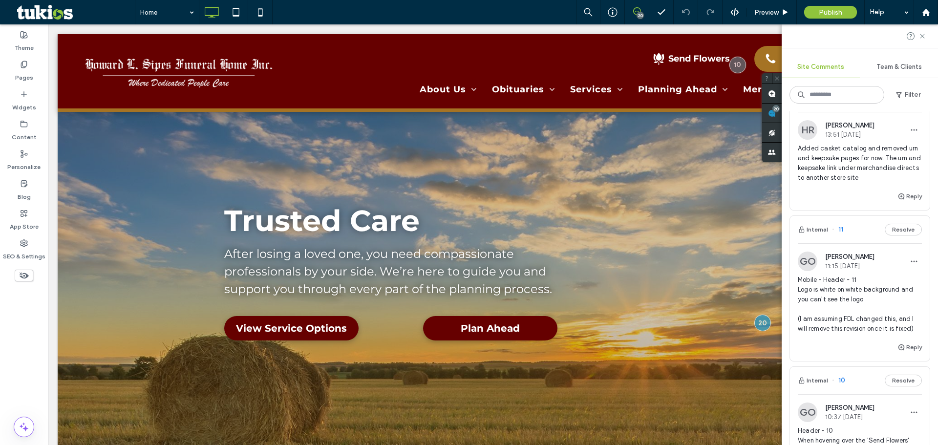
scroll to position [293, 0]
click at [763, 12] on span "Preview" at bounding box center [767, 12] width 24 height 8
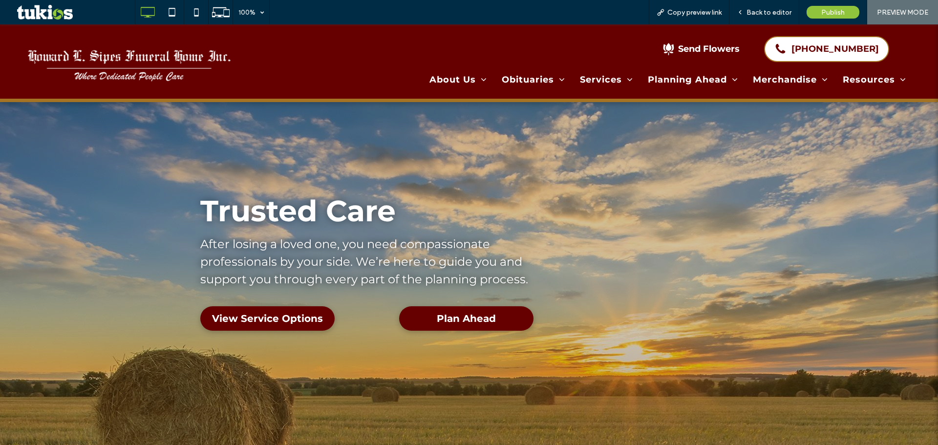
drag, startPoint x: 739, startPoint y: 49, endPoint x: 802, endPoint y: 57, distance: 63.5
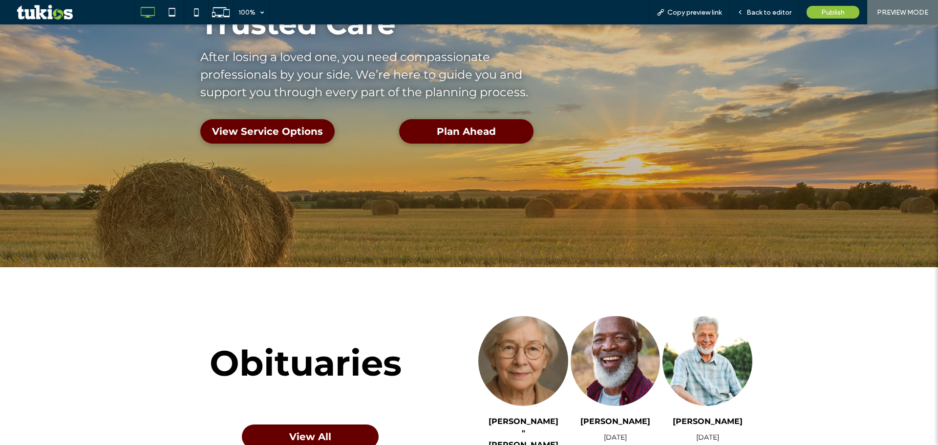
scroll to position [195, 0]
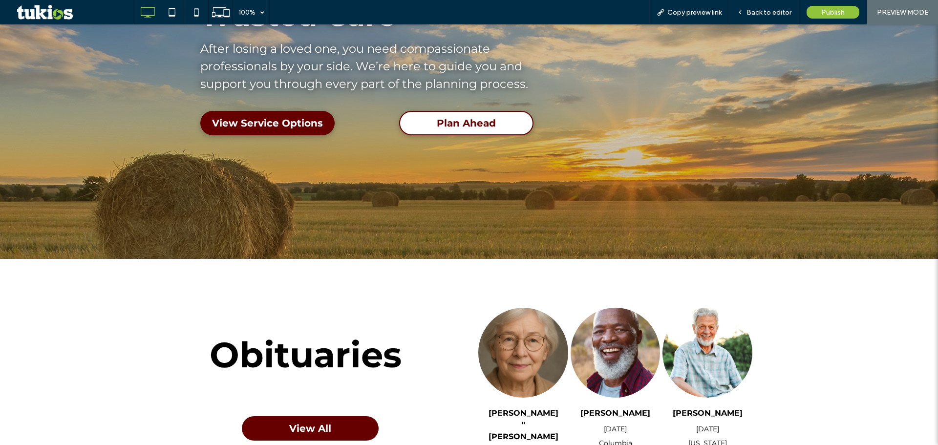
drag, startPoint x: 456, startPoint y: 131, endPoint x: 436, endPoint y: 113, distance: 27.0
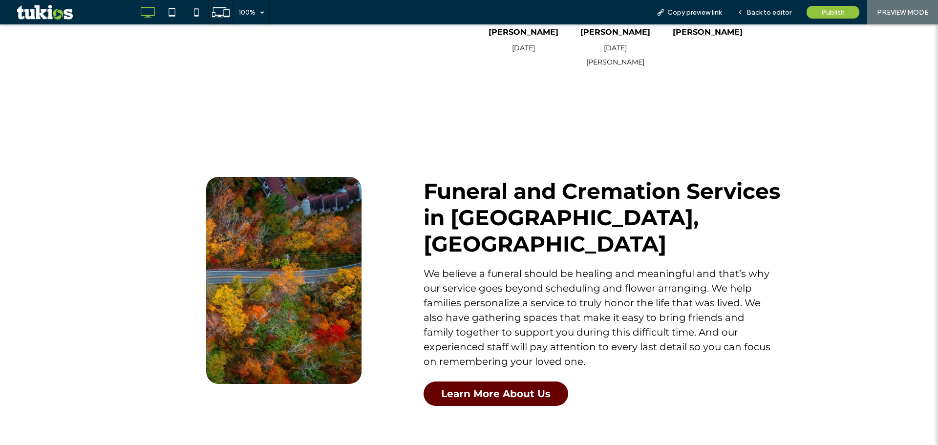
scroll to position [831, 0]
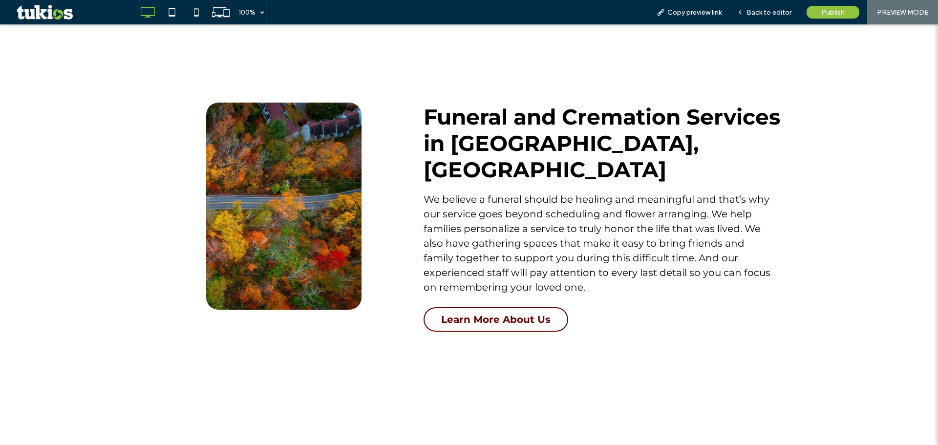
drag, startPoint x: 508, startPoint y: 285, endPoint x: 511, endPoint y: 281, distance: 5.7
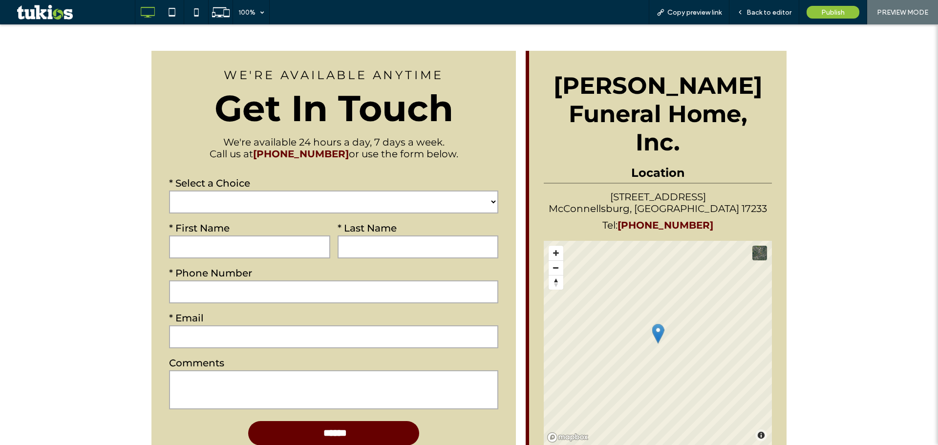
scroll to position [1955, 0]
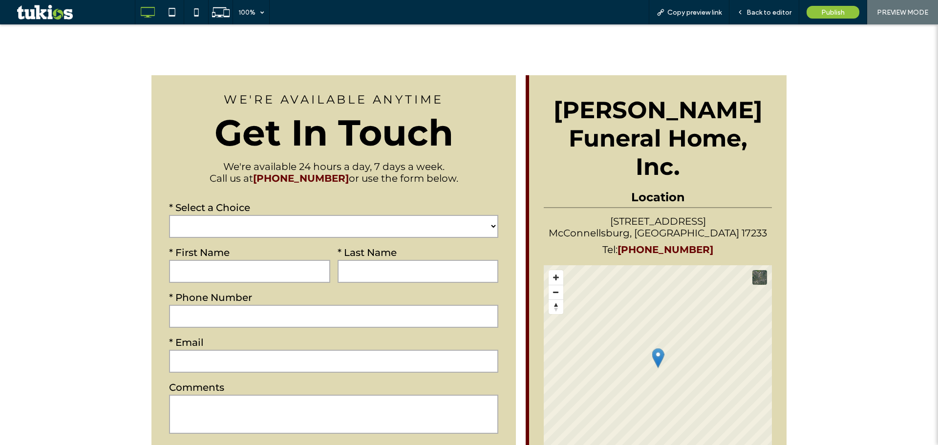
click at [290, 215] on select "**********" at bounding box center [333, 226] width 329 height 23
select select "**********"
click at [169, 215] on select "**********" at bounding box center [333, 226] width 329 height 23
drag, startPoint x: 265, startPoint y: 225, endPoint x: 267, endPoint y: 218, distance: 7.1
click at [265, 260] on input "text" at bounding box center [249, 271] width 161 height 23
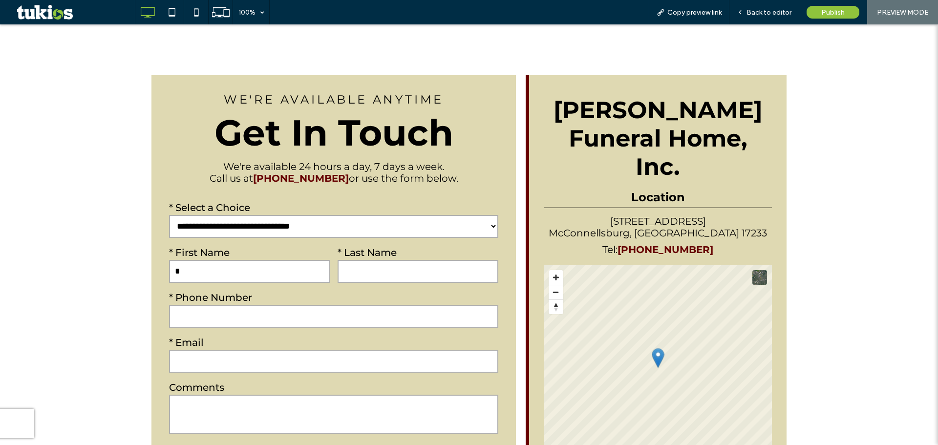
type input "*"
type textarea "*"
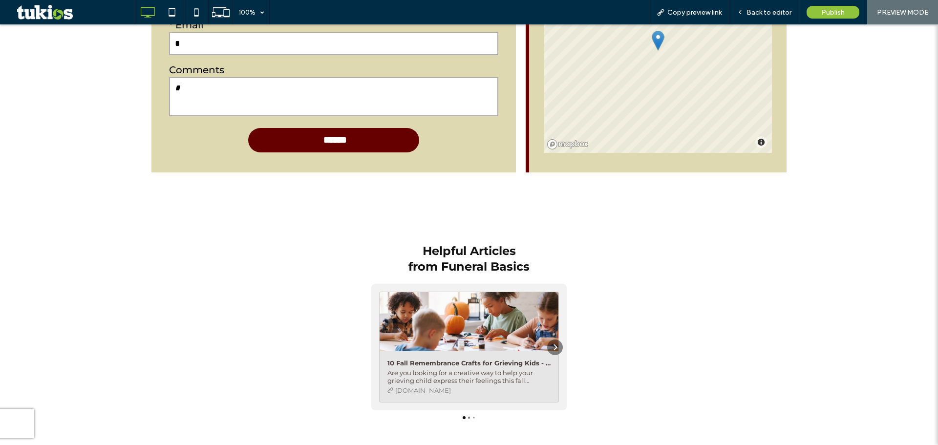
scroll to position [2297, 0]
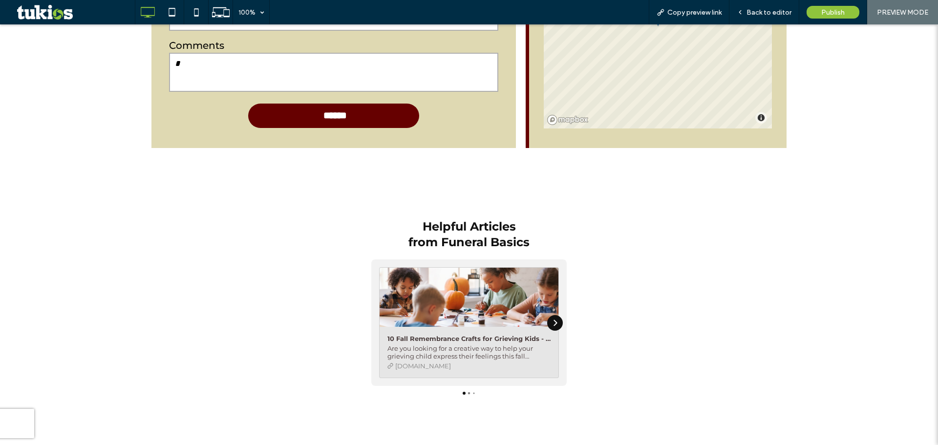
click at [552, 319] on icon "Next" at bounding box center [555, 323] width 8 height 8
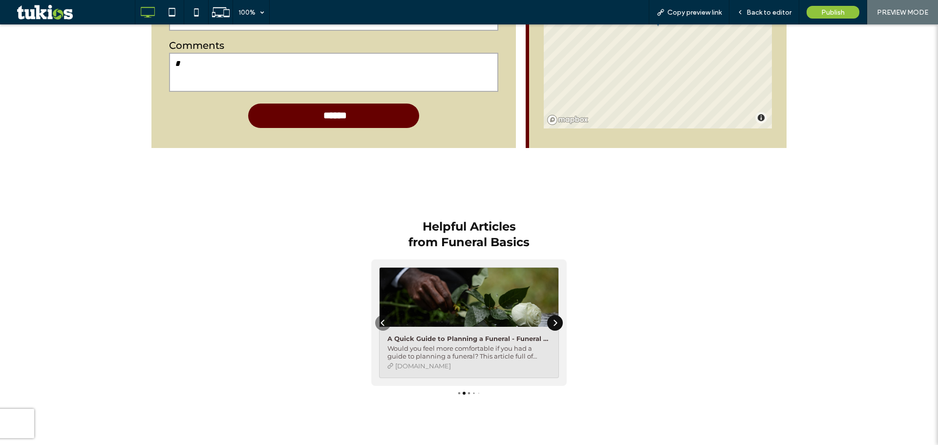
click at [552, 319] on icon "Next" at bounding box center [555, 323] width 8 height 8
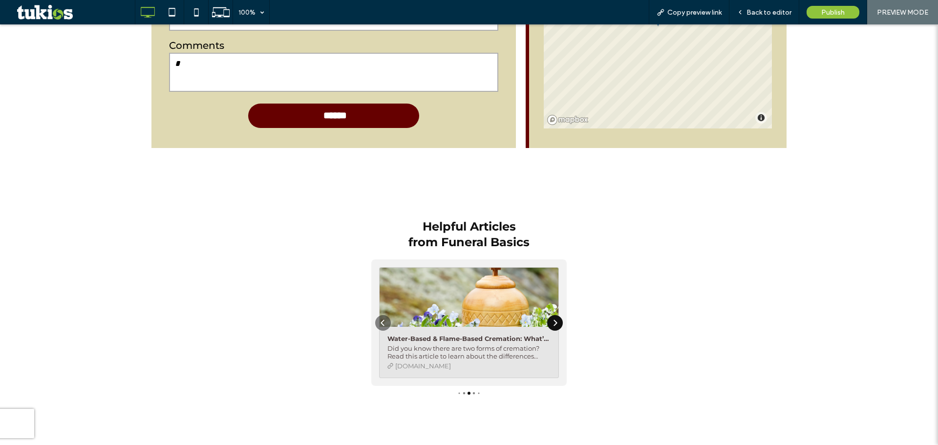
click at [552, 319] on icon "Next" at bounding box center [555, 323] width 8 height 8
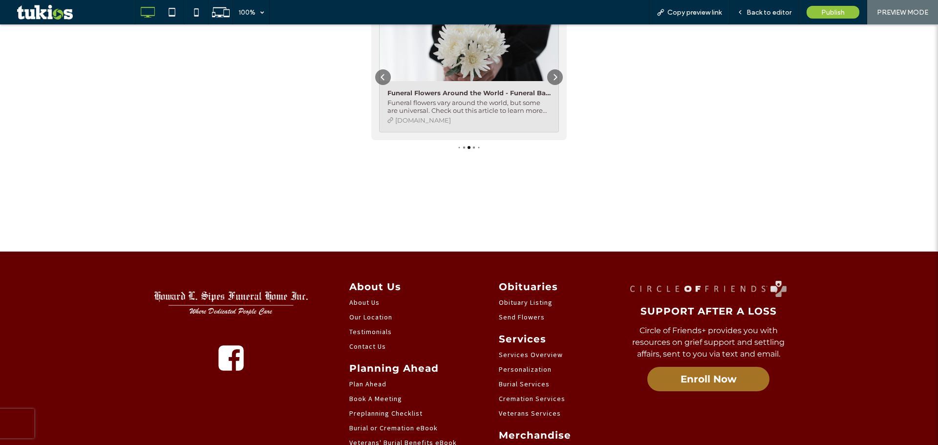
scroll to position [2688, 0]
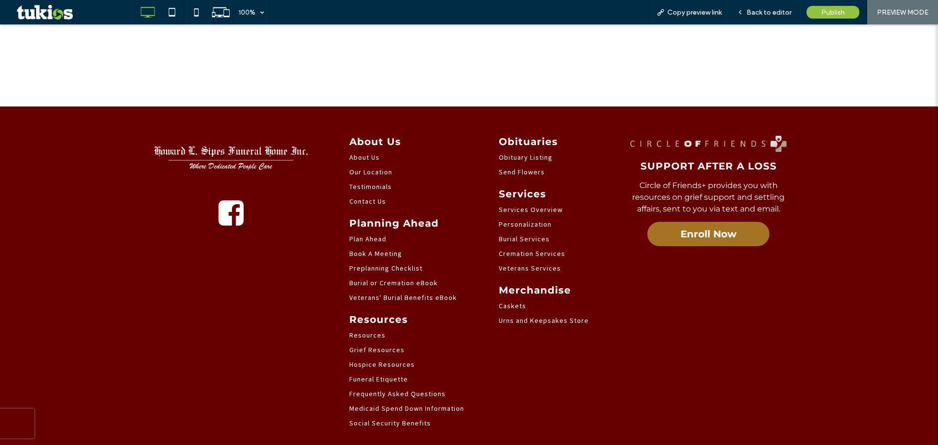
drag, startPoint x: 717, startPoint y: 193, endPoint x: 588, endPoint y: 195, distance: 129.5
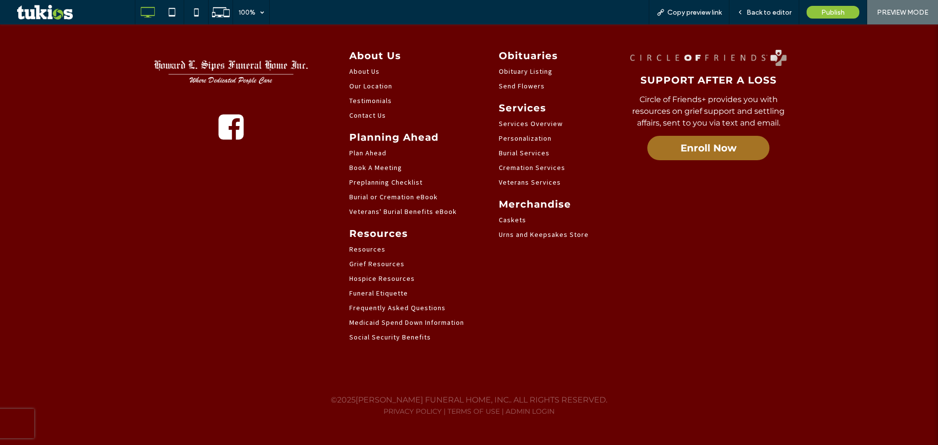
scroll to position [2775, 0]
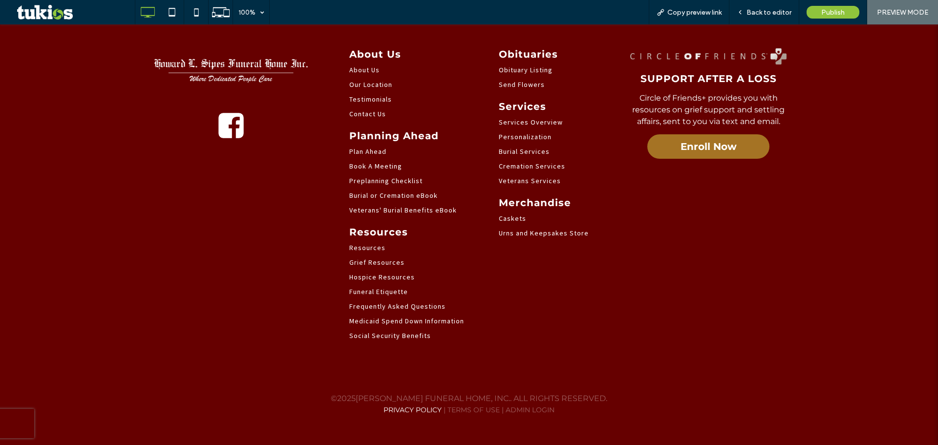
drag, startPoint x: 415, startPoint y: 376, endPoint x: 417, endPoint y: 370, distance: 5.9
drag, startPoint x: 419, startPoint y: 368, endPoint x: 488, endPoint y: 377, distance: 69.9
drag, startPoint x: 484, startPoint y: 366, endPoint x: 483, endPoint y: 372, distance: 6.5
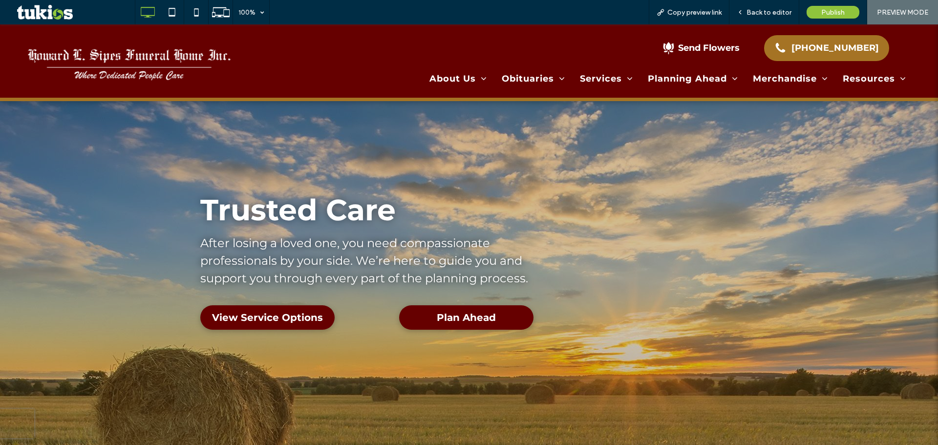
scroll to position [0, 0]
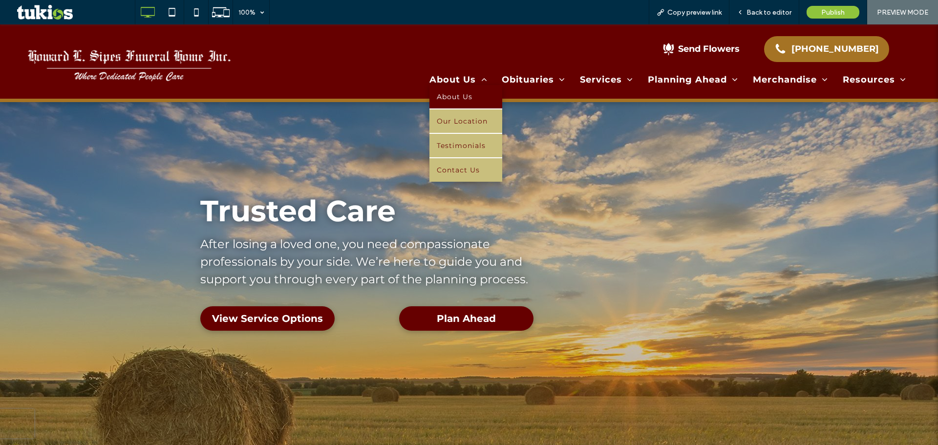
drag, startPoint x: 458, startPoint y: 94, endPoint x: 458, endPoint y: 118, distance: 23.5
click at [458, 93] on span "About Us" at bounding box center [455, 96] width 36 height 9
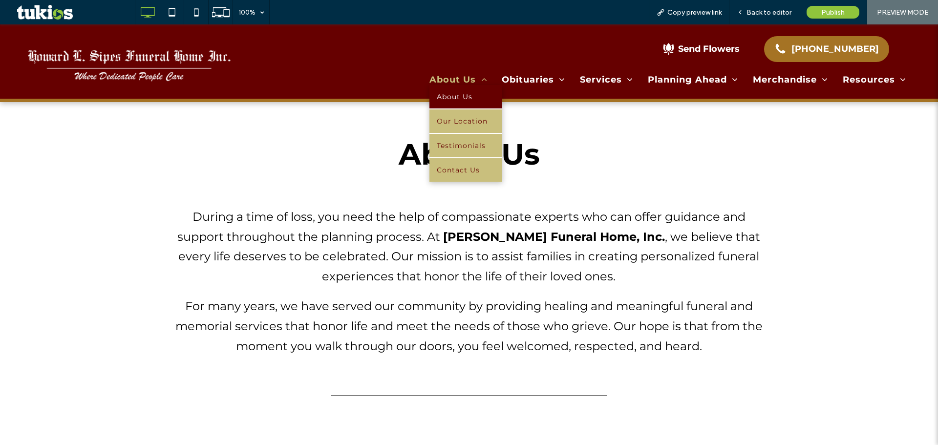
click at [464, 108] on li "About Us" at bounding box center [466, 97] width 73 height 24
click at [457, 115] on link "Our Location" at bounding box center [466, 120] width 73 height 23
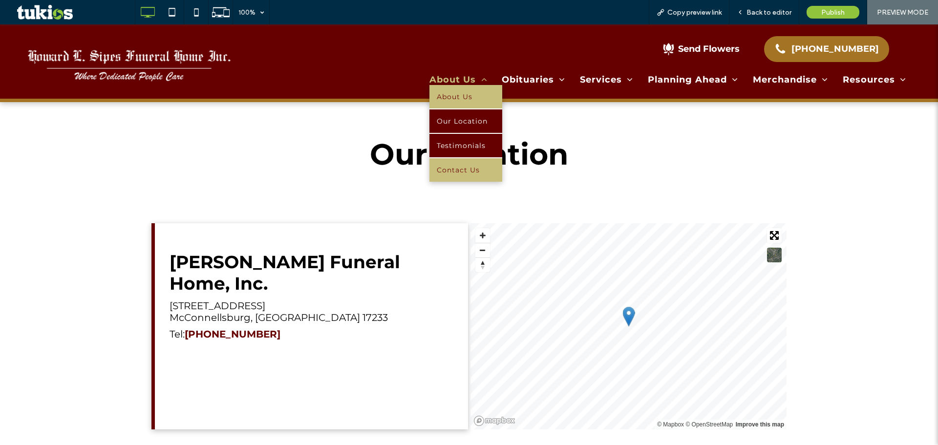
drag, startPoint x: 459, startPoint y: 149, endPoint x: 461, endPoint y: 173, distance: 24.0
click at [459, 149] on span "Testimonials" at bounding box center [461, 145] width 49 height 9
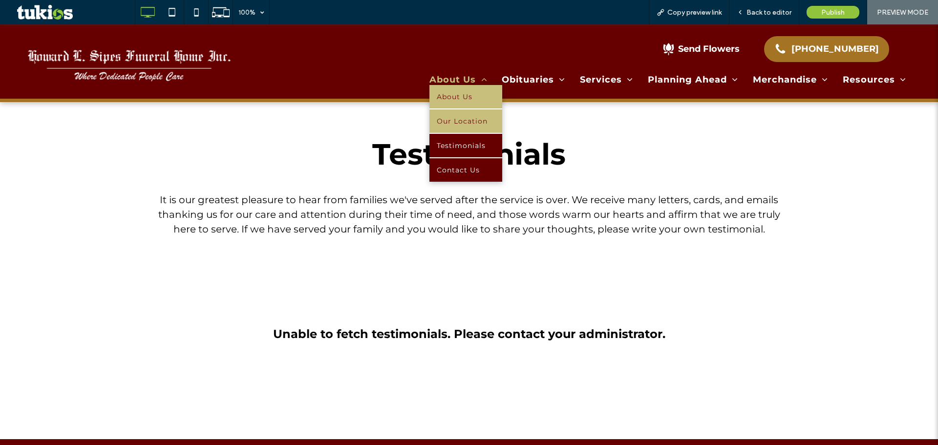
click at [459, 159] on link "Contact Us" at bounding box center [466, 169] width 73 height 23
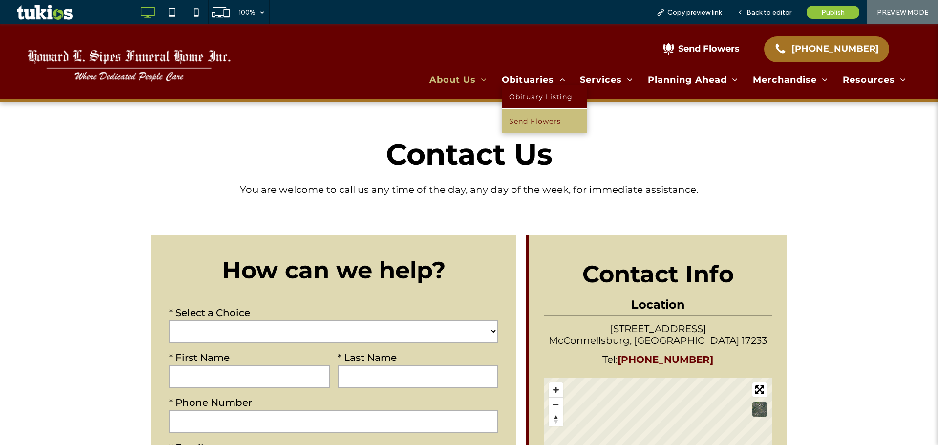
click at [520, 95] on span "Obituary Listing" at bounding box center [541, 96] width 64 height 9
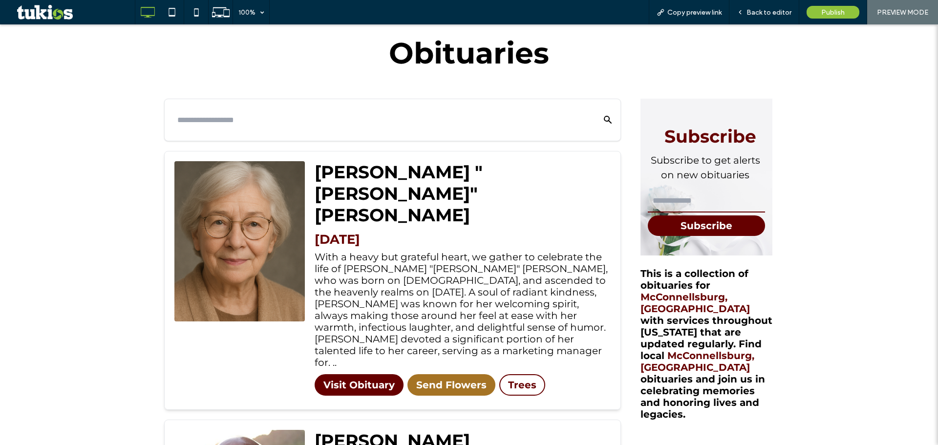
drag, startPoint x: 686, startPoint y: 195, endPoint x: 693, endPoint y: 211, distance: 16.9
click at [686, 195] on input "email" at bounding box center [706, 201] width 117 height 23
type input "***"
click at [680, 224] on button "Subscribe" at bounding box center [706, 226] width 117 height 21
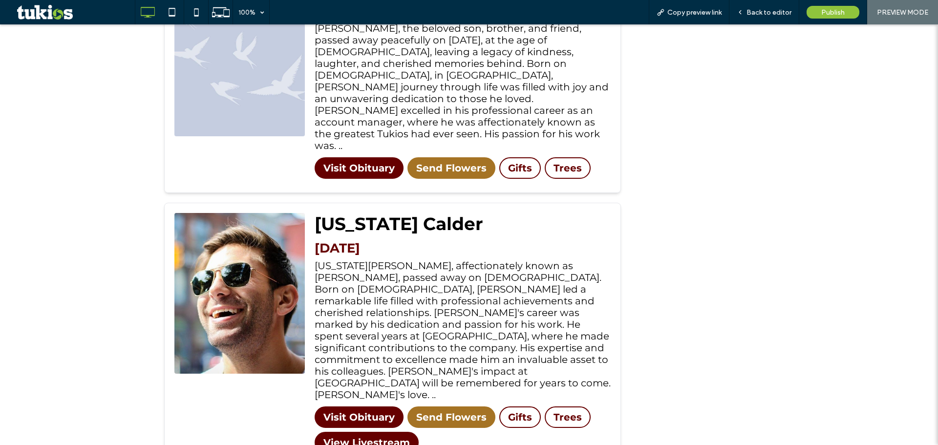
drag, startPoint x: 650, startPoint y: 320, endPoint x: 637, endPoint y: 230, distance: 91.4
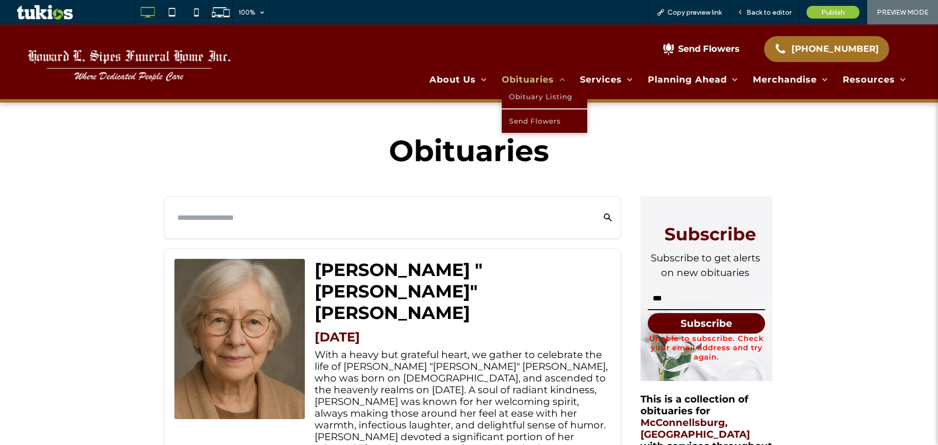
click at [534, 119] on span "Send Flowers" at bounding box center [535, 121] width 52 height 9
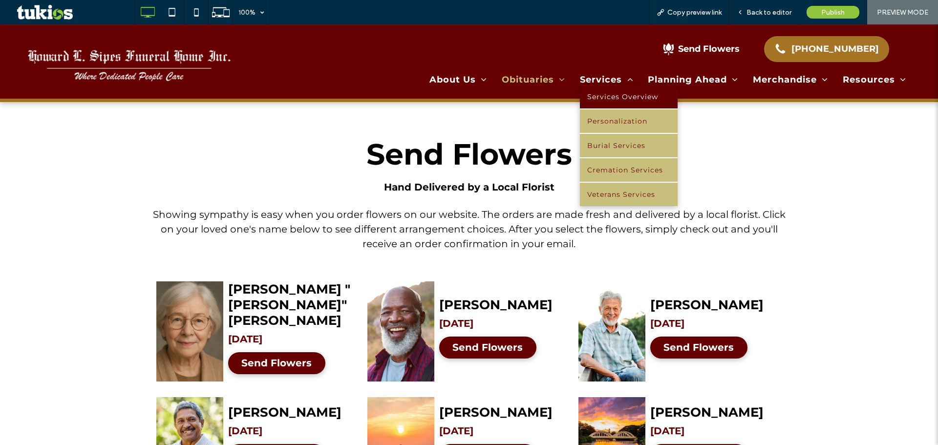
click at [587, 96] on span "Services Overview" at bounding box center [622, 96] width 71 height 9
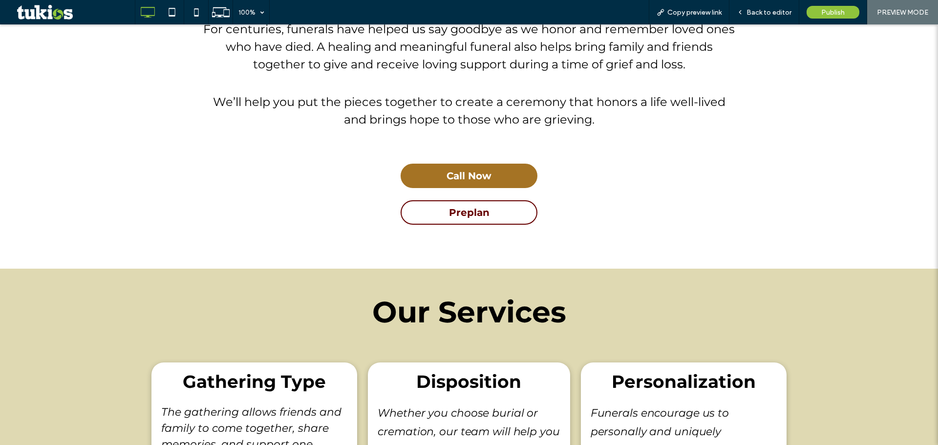
drag, startPoint x: 487, startPoint y: 207, endPoint x: 491, endPoint y: 200, distance: 7.9
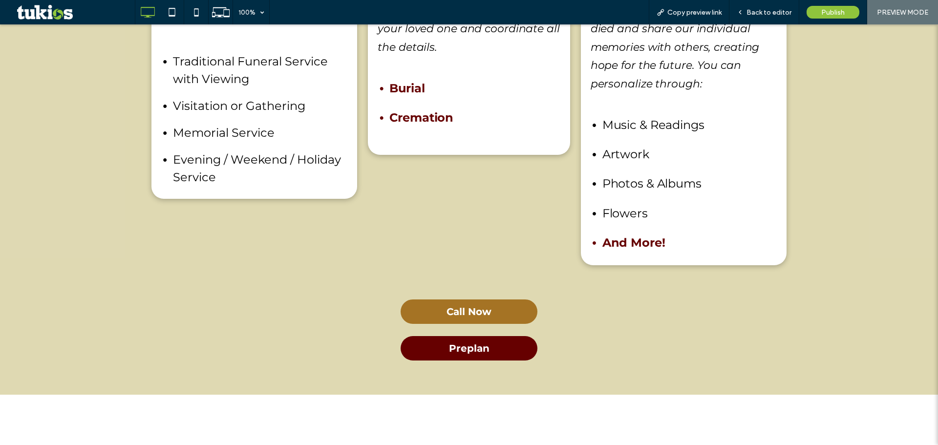
drag, startPoint x: 414, startPoint y: 123, endPoint x: 420, endPoint y: 120, distance: 6.6
drag, startPoint x: 514, startPoint y: 340, endPoint x: 512, endPoint y: 345, distance: 5.9
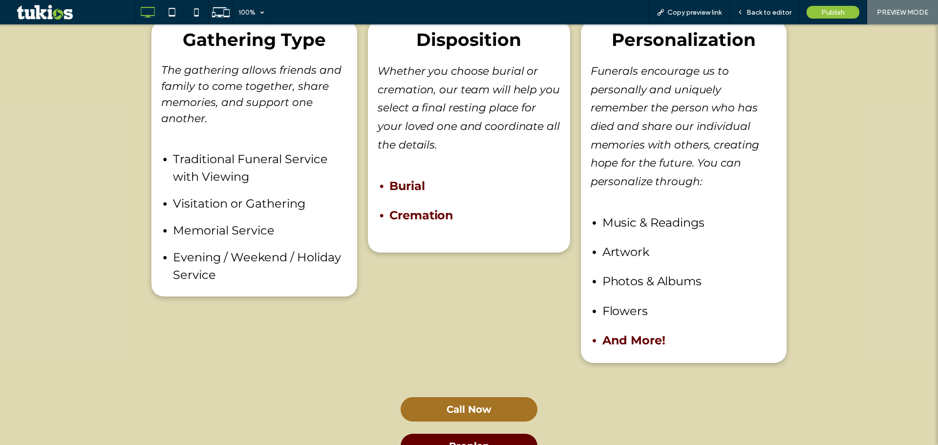
drag, startPoint x: 653, startPoint y: 339, endPoint x: 584, endPoint y: 236, distance: 123.6
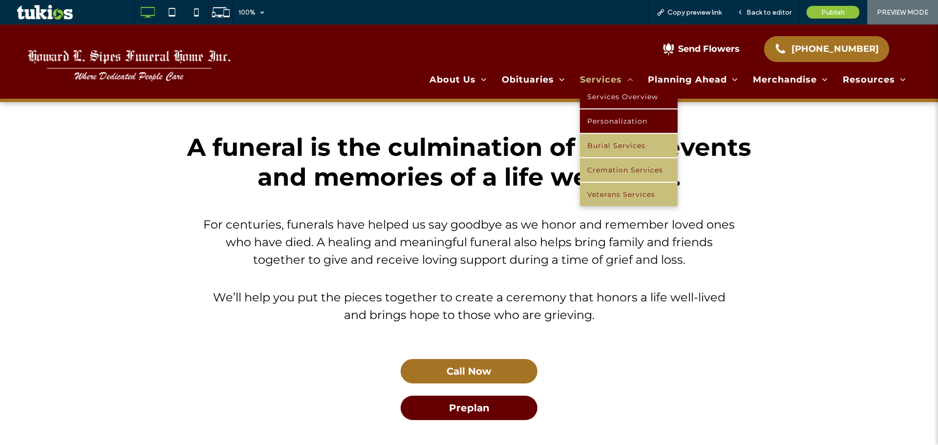
click at [600, 122] on span "Personalization" at bounding box center [617, 121] width 60 height 9
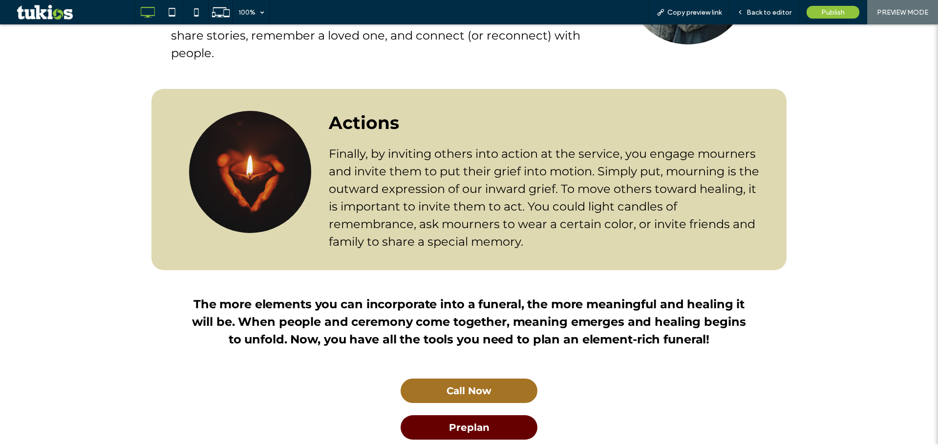
scroll to position [1320, 0]
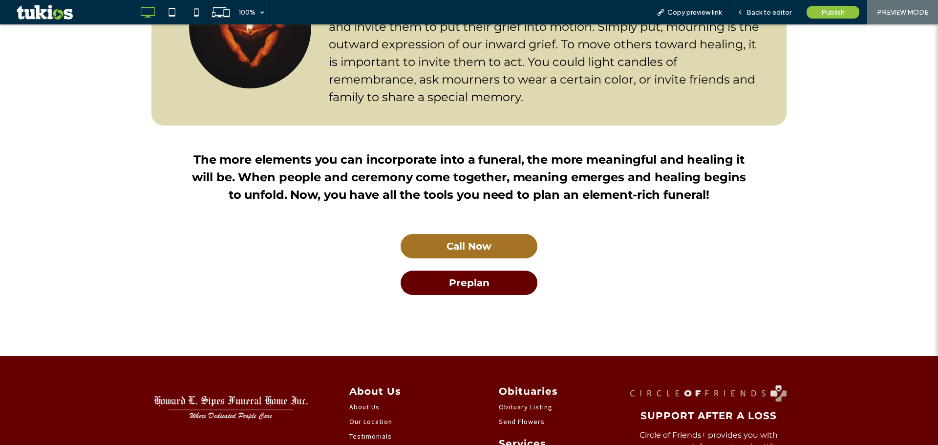
drag, startPoint x: 693, startPoint y: 257, endPoint x: 694, endPoint y: 251, distance: 6.0
click at [694, 252] on div "Call Now Preplan Click To Paste" at bounding box center [469, 264] width 635 height 71
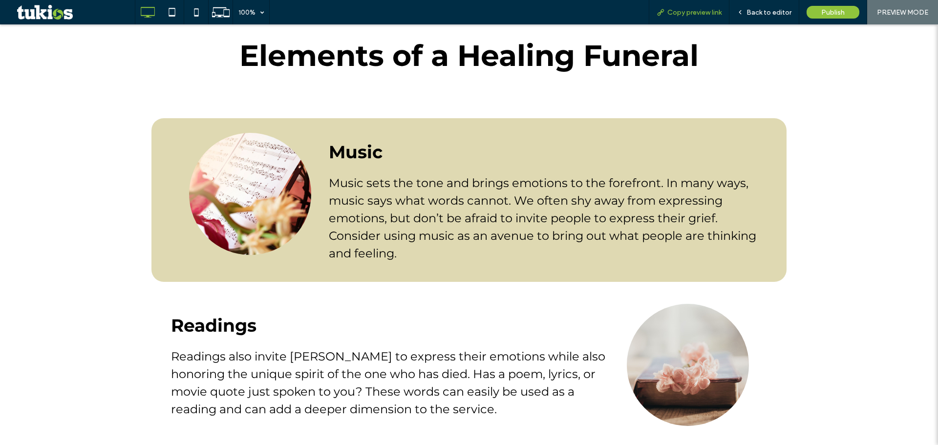
scroll to position [0, 0]
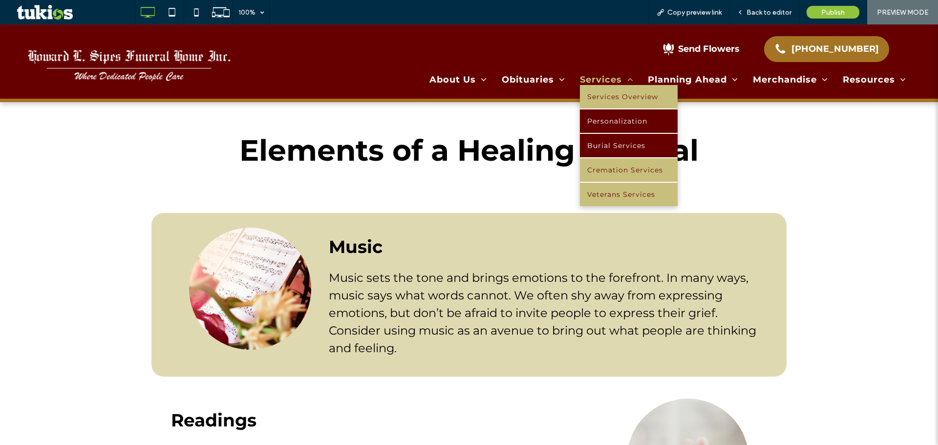
click at [634, 145] on span "Burial Services" at bounding box center [616, 145] width 58 height 9
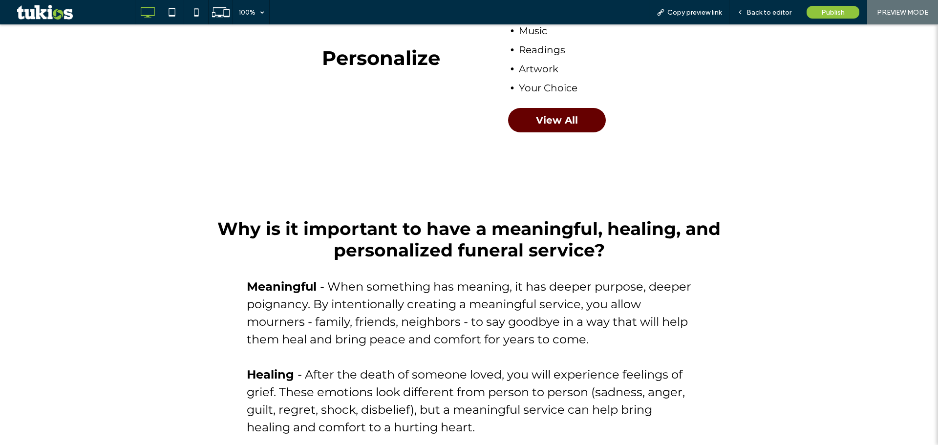
scroll to position [1124, 0]
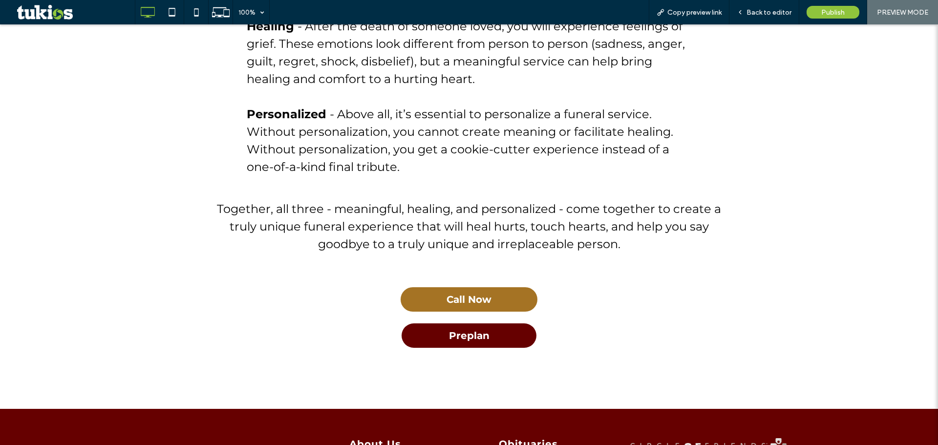
drag, startPoint x: 650, startPoint y: 283, endPoint x: 651, endPoint y: 290, distance: 6.9
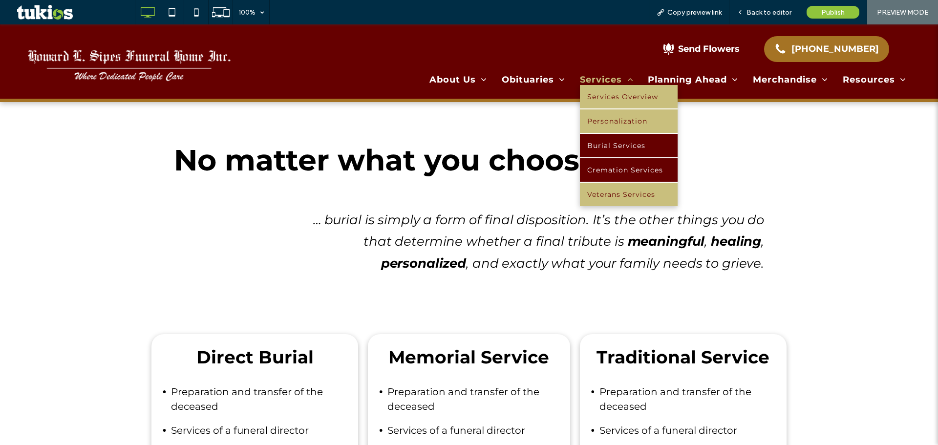
click at [627, 172] on span "Cremation Services" at bounding box center [625, 170] width 76 height 9
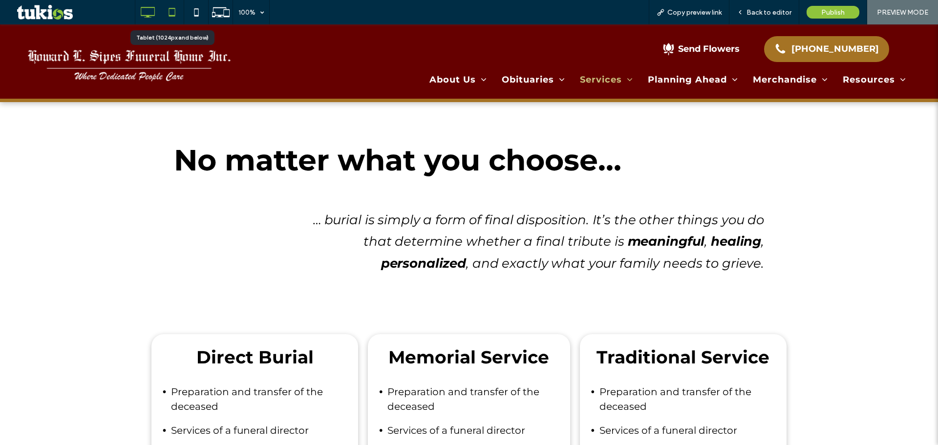
click at [171, 15] on icon at bounding box center [172, 12] width 20 height 20
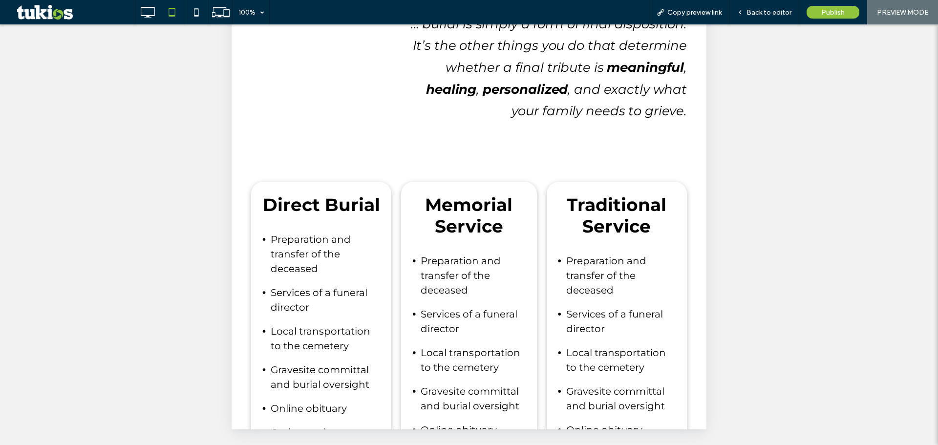
scroll to position [187, 0]
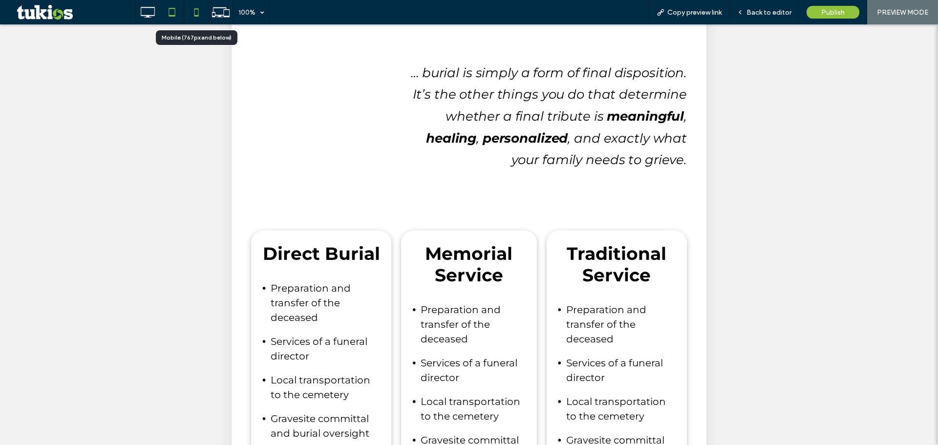
click at [184, 7] on div at bounding box center [196, 12] width 24 height 20
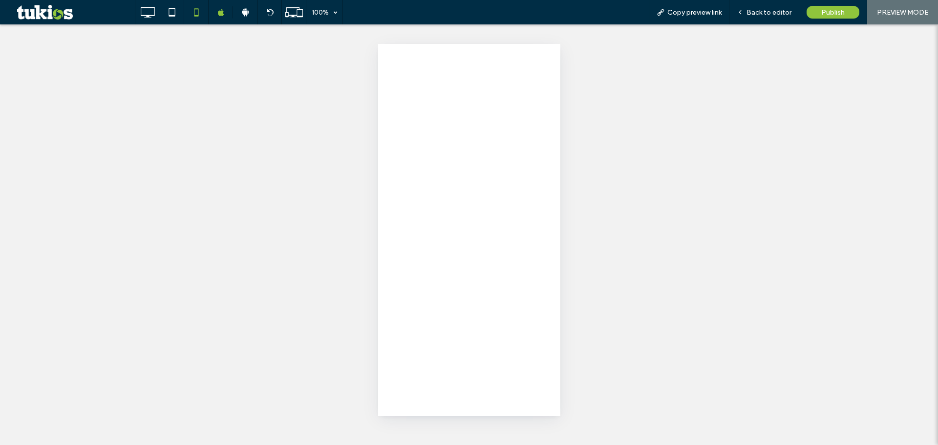
scroll to position [0, 0]
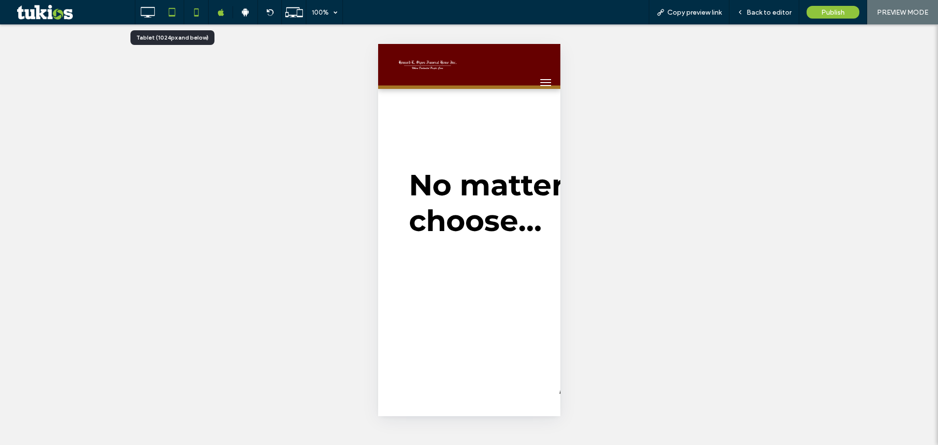
click at [175, 13] on use at bounding box center [172, 12] width 6 height 8
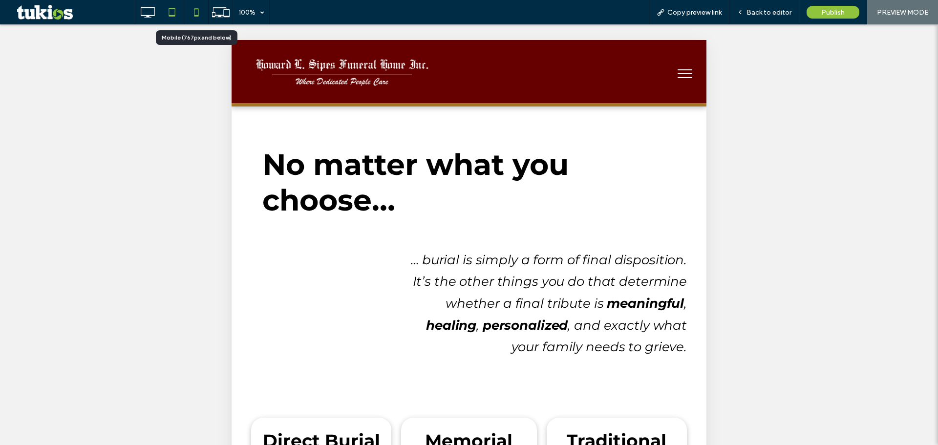
click at [200, 9] on icon at bounding box center [197, 12] width 20 height 20
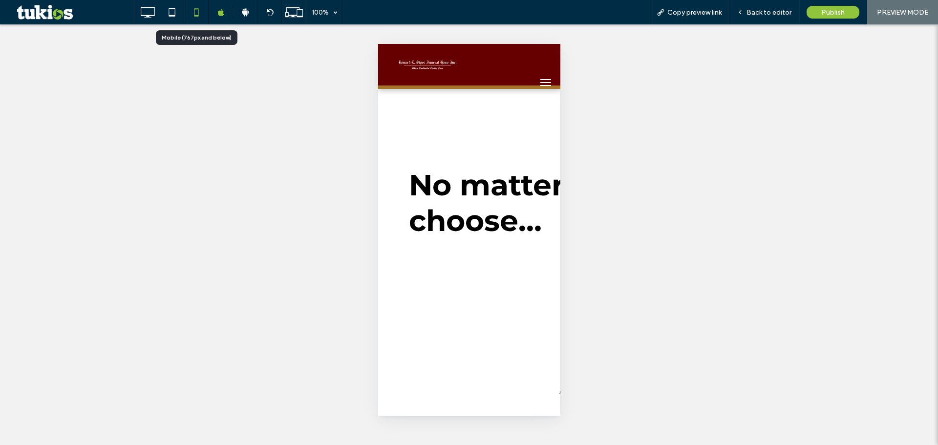
click at [184, 11] on div at bounding box center [196, 12] width 24 height 20
click at [180, 12] on icon at bounding box center [172, 12] width 20 height 20
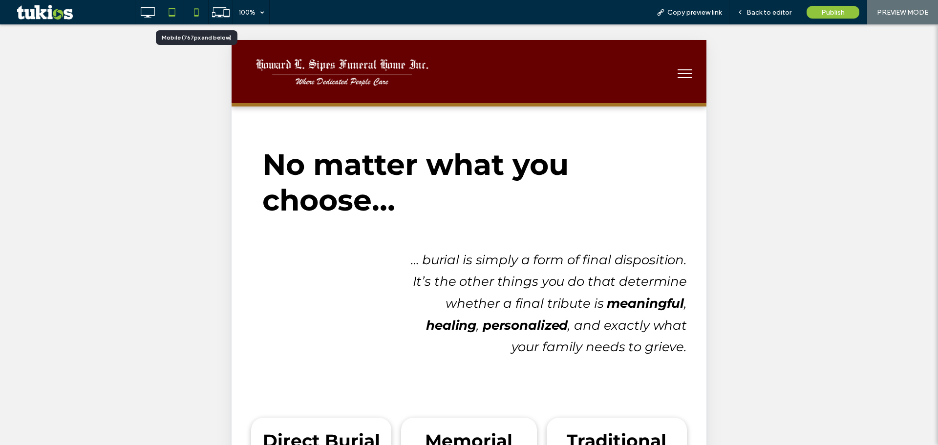
click at [195, 24] on div at bounding box center [196, 12] width 24 height 24
click at [205, 19] on icon at bounding box center [197, 12] width 20 height 20
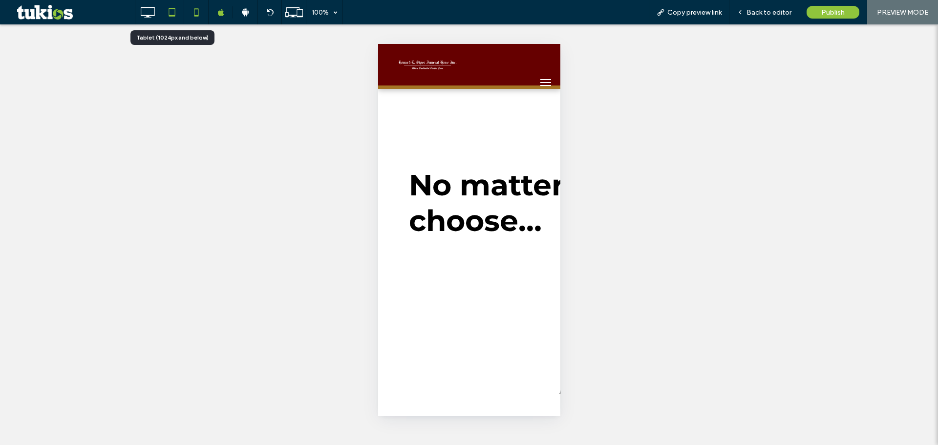
click at [173, 11] on icon at bounding box center [172, 12] width 20 height 20
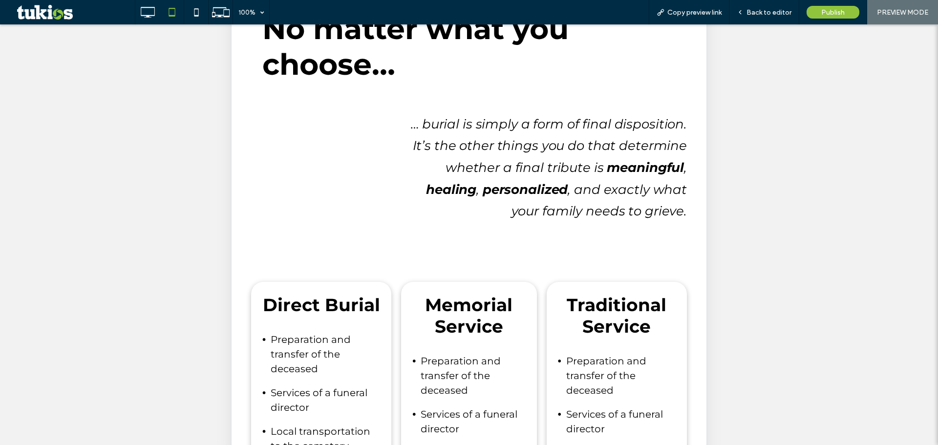
scroll to position [236, 0]
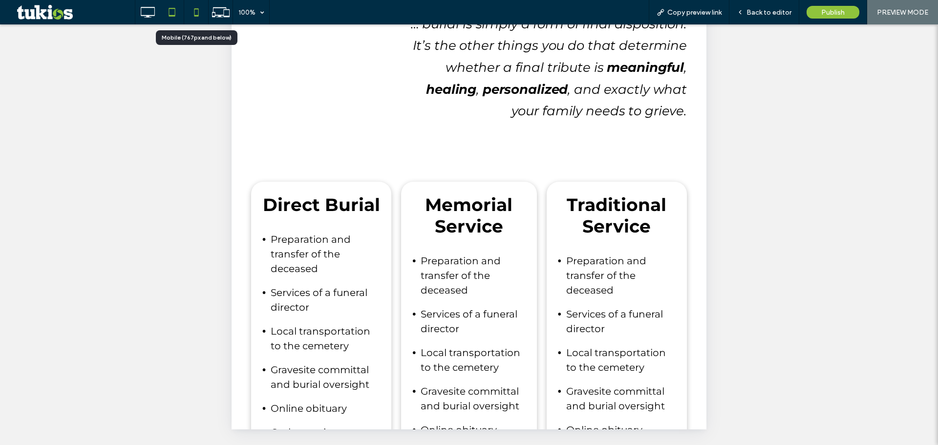
click at [208, 21] on div at bounding box center [196, 12] width 24 height 20
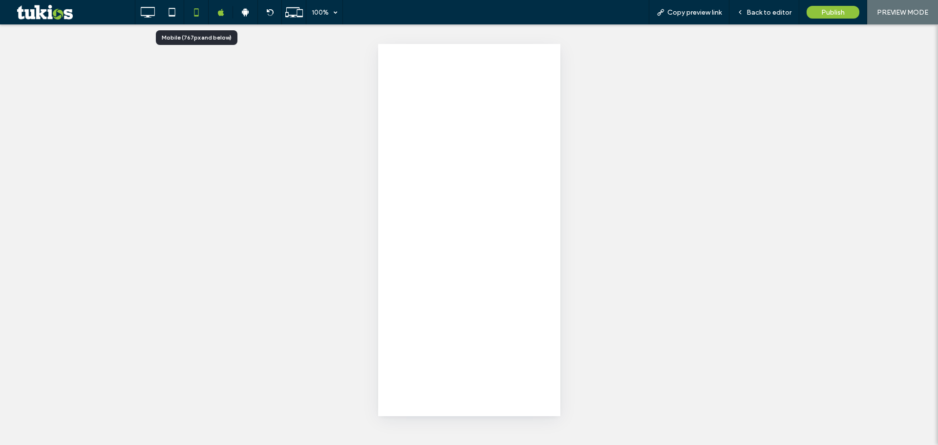
scroll to position [0, 0]
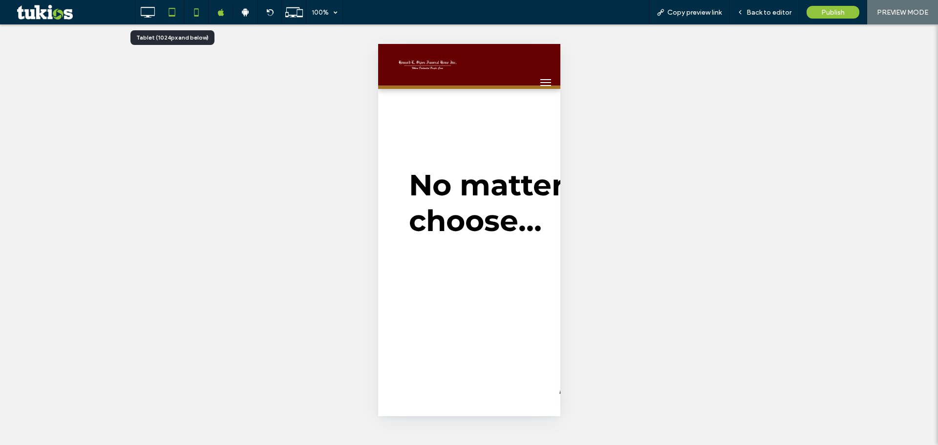
click at [173, 16] on use at bounding box center [172, 12] width 6 height 8
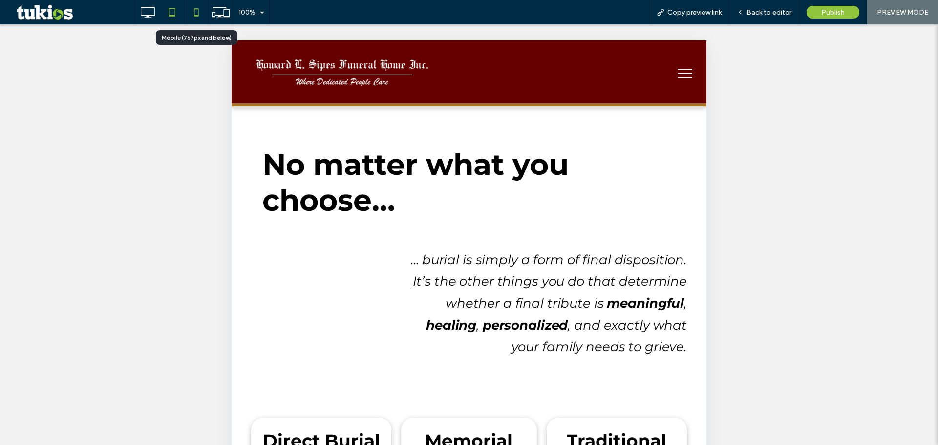
click at [190, 13] on icon at bounding box center [197, 12] width 20 height 20
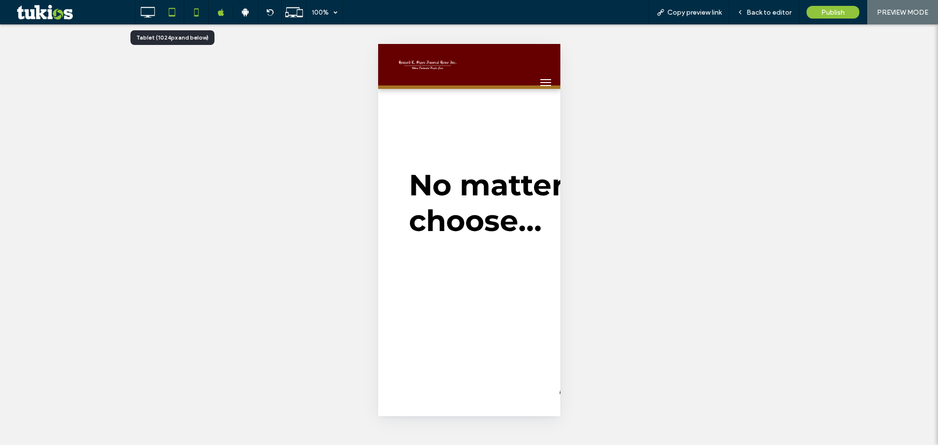
click at [183, 8] on div at bounding box center [172, 12] width 24 height 20
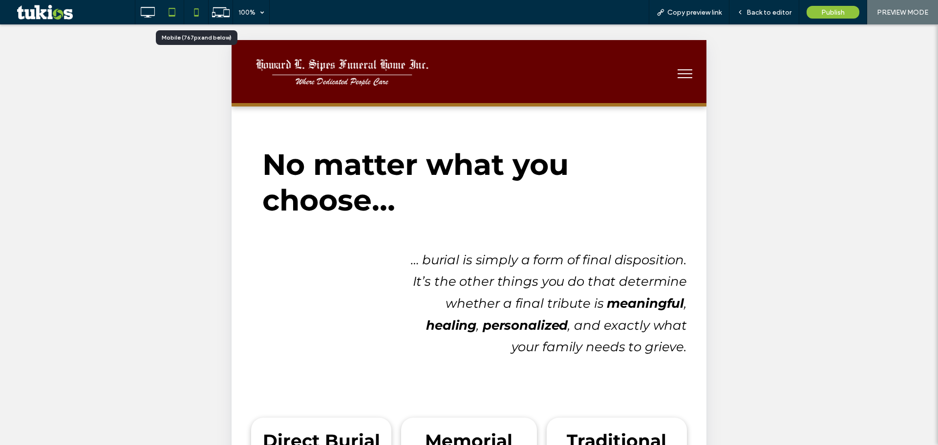
click at [203, 8] on icon at bounding box center [197, 12] width 20 height 20
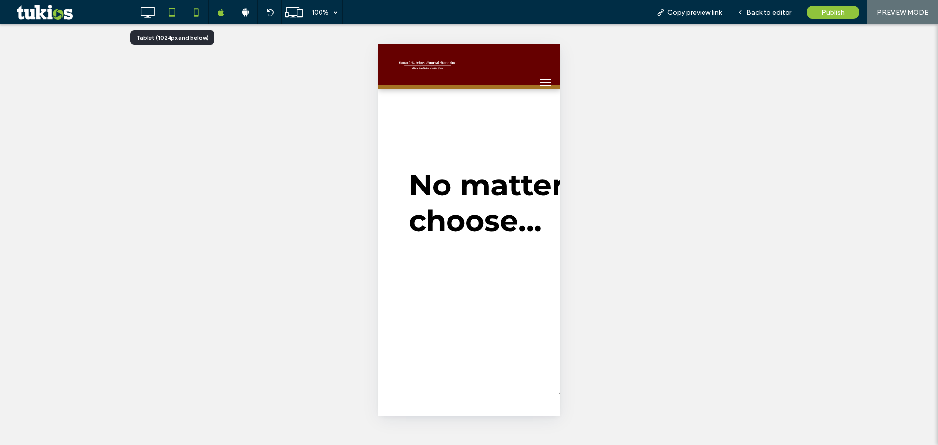
click at [178, 10] on icon at bounding box center [172, 12] width 20 height 20
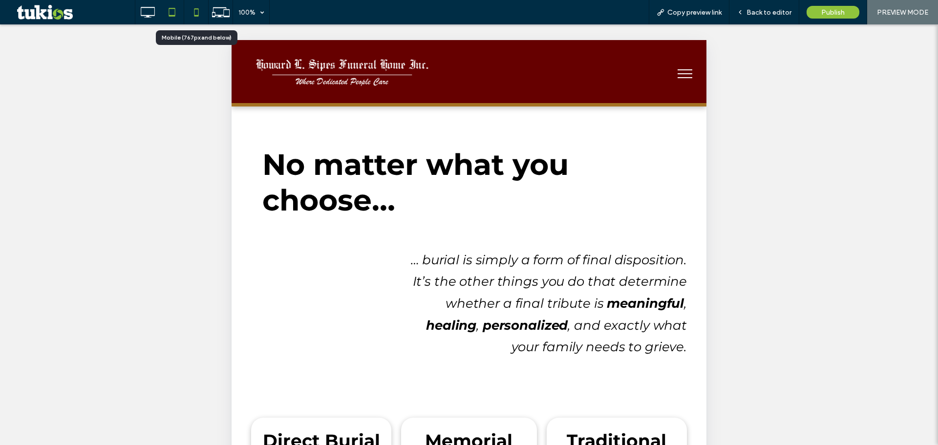
click at [195, 13] on icon at bounding box center [197, 12] width 20 height 20
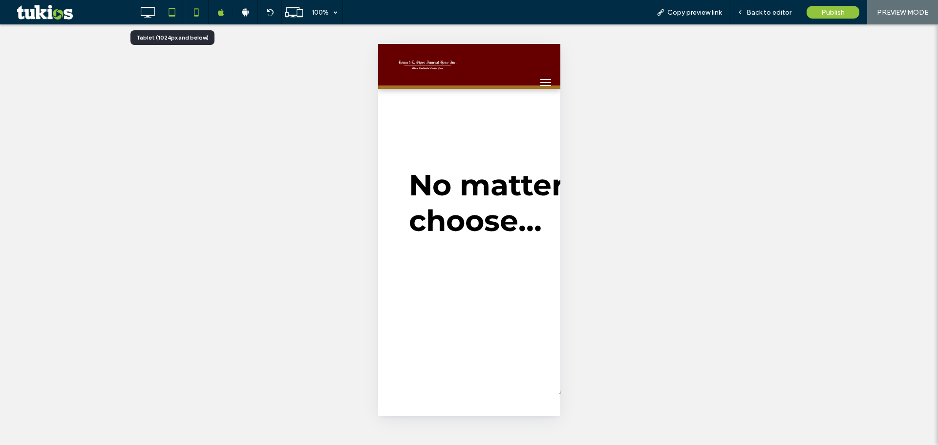
click at [171, 19] on icon at bounding box center [172, 12] width 20 height 20
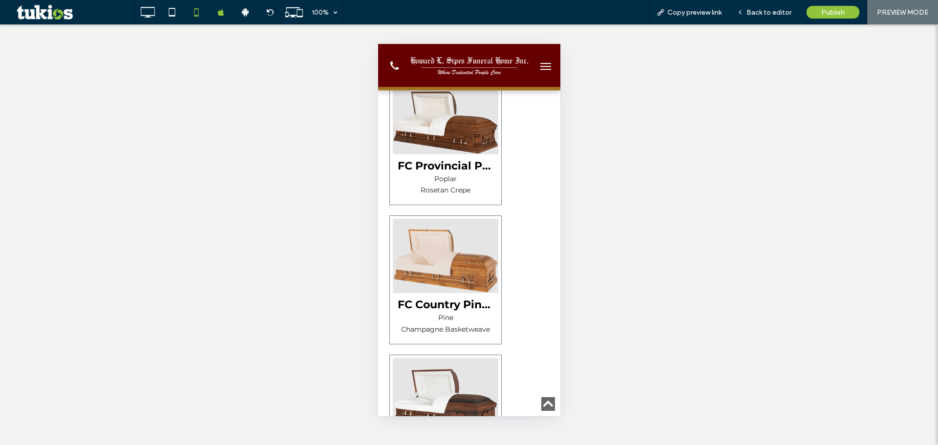
scroll to position [831, 0]
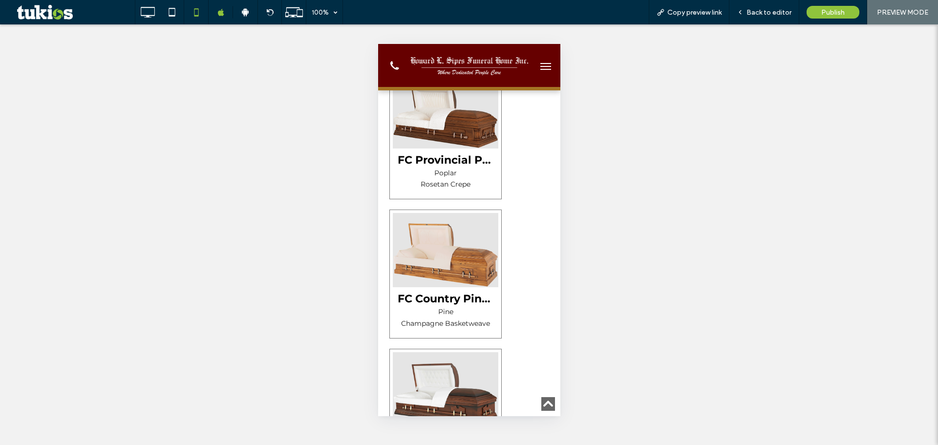
click at [540, 72] on button "menu" at bounding box center [546, 67] width 20 height 20
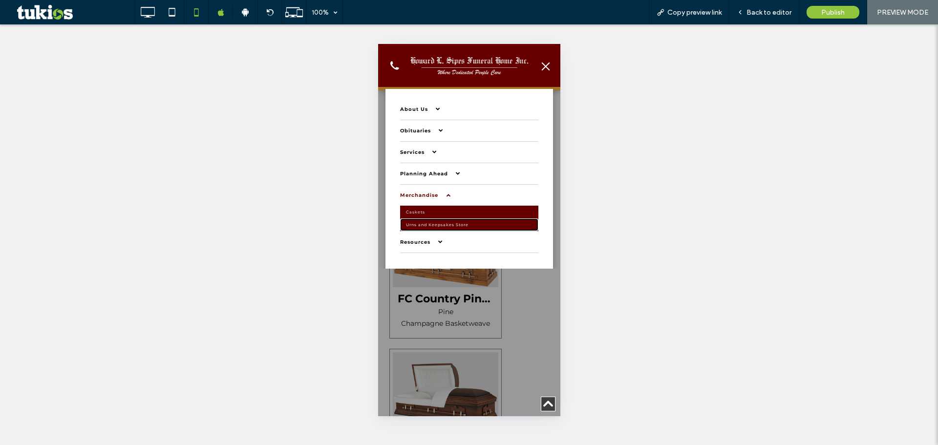
click at [430, 220] on link "Urns and Keepsakes Store" at bounding box center [469, 224] width 138 height 13
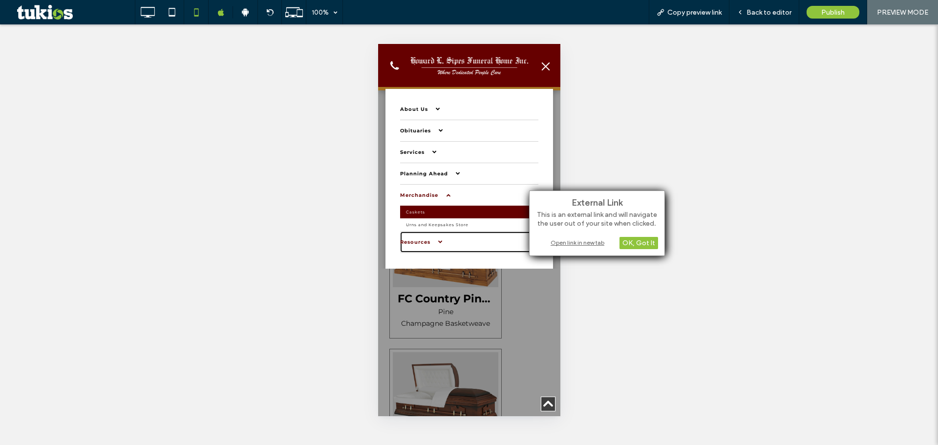
click at [447, 241] on link "Resources" at bounding box center [469, 242] width 138 height 21
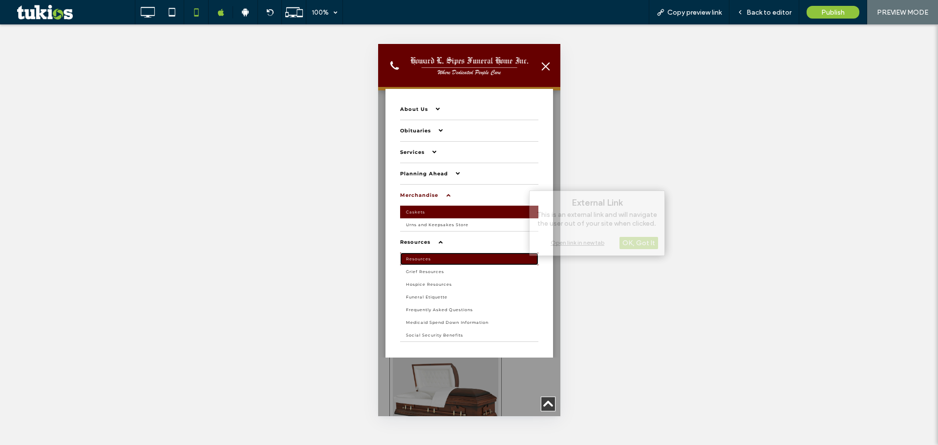
click at [402, 259] on link "Resources" at bounding box center [469, 259] width 138 height 13
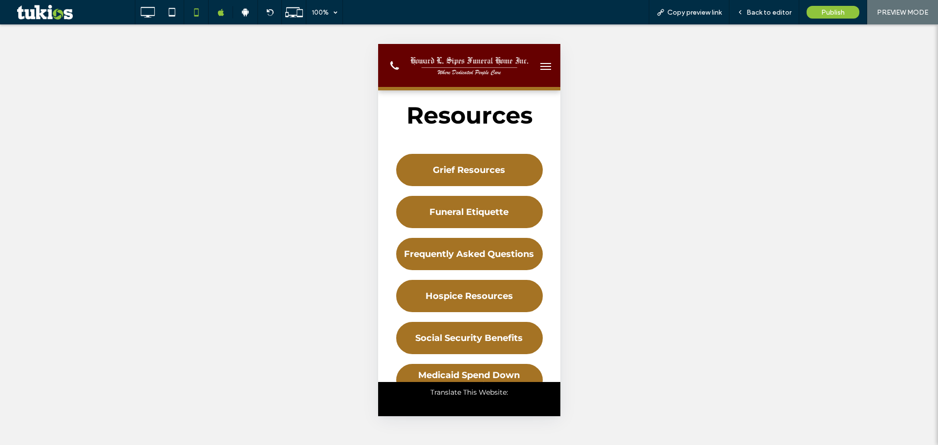
scroll to position [0, 0]
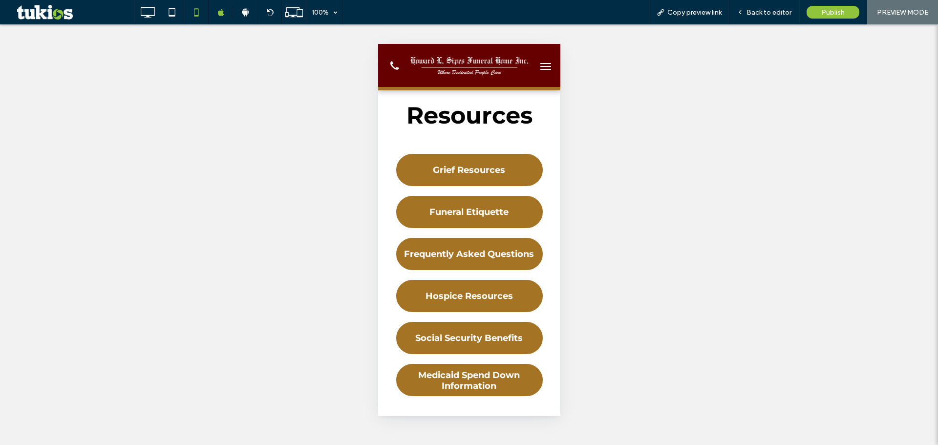
click at [540, 66] on span "menu" at bounding box center [545, 66] width 11 height 1
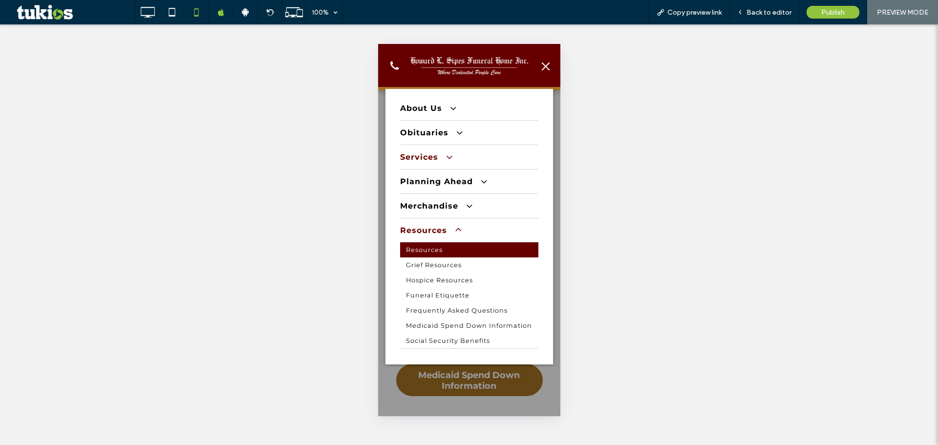
scroll to position [3, 0]
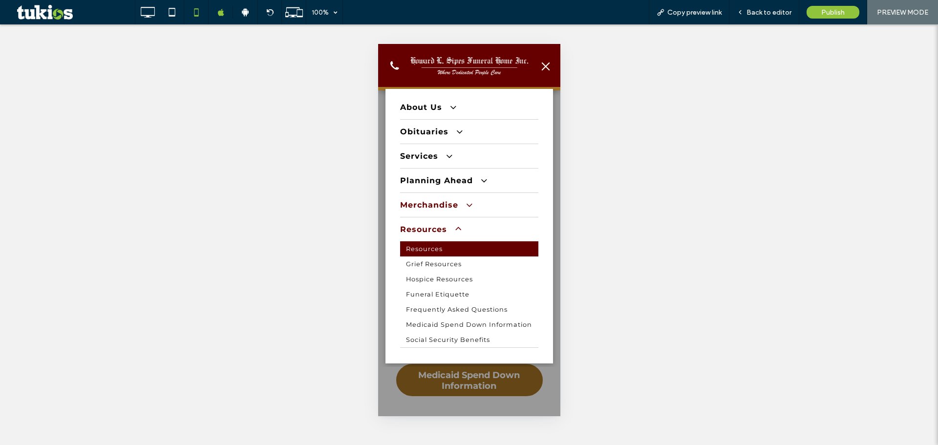
click at [459, 202] on span at bounding box center [464, 204] width 17 height 10
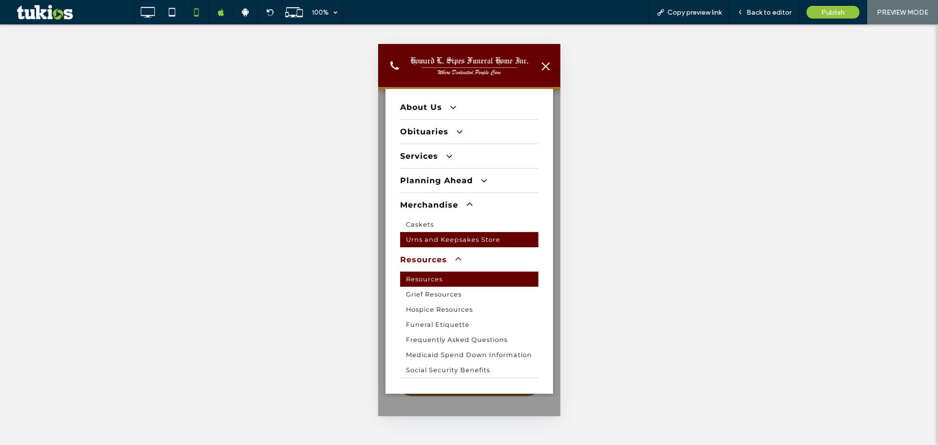
click at [459, 239] on span "Urns and Keepsakes Store" at bounding box center [453, 239] width 94 height 7
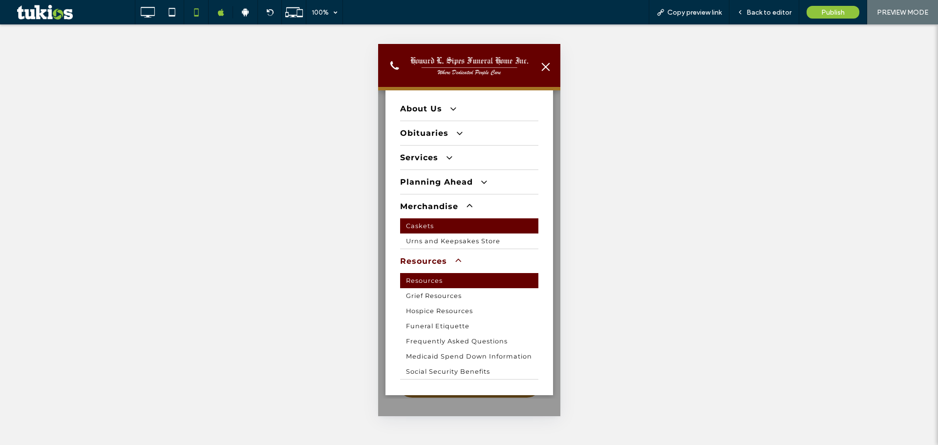
click at [456, 227] on link "Caskets" at bounding box center [469, 225] width 138 height 15
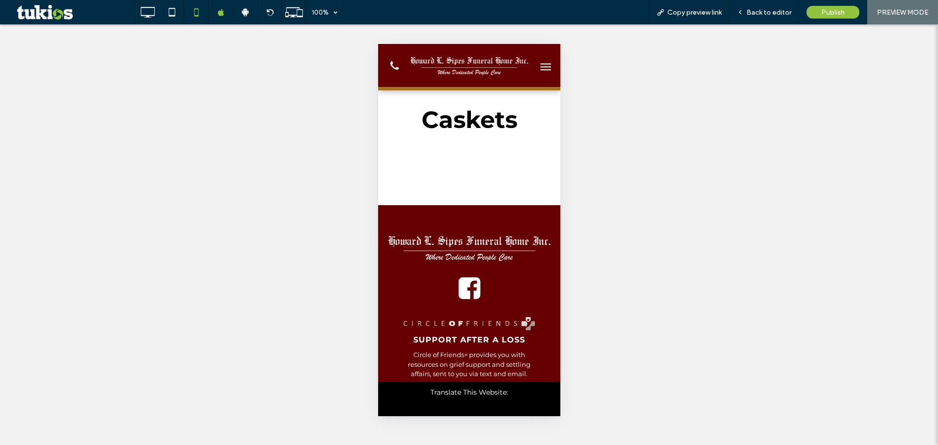
scroll to position [0, 0]
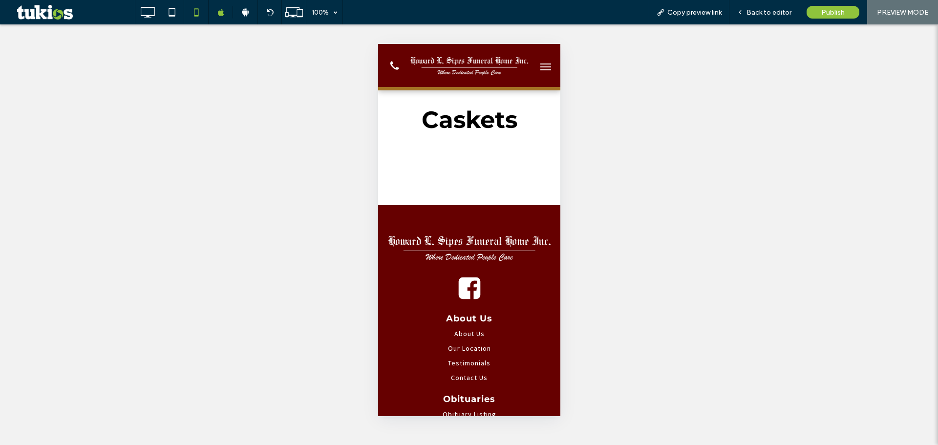
click at [536, 67] on button "menu" at bounding box center [546, 67] width 20 height 20
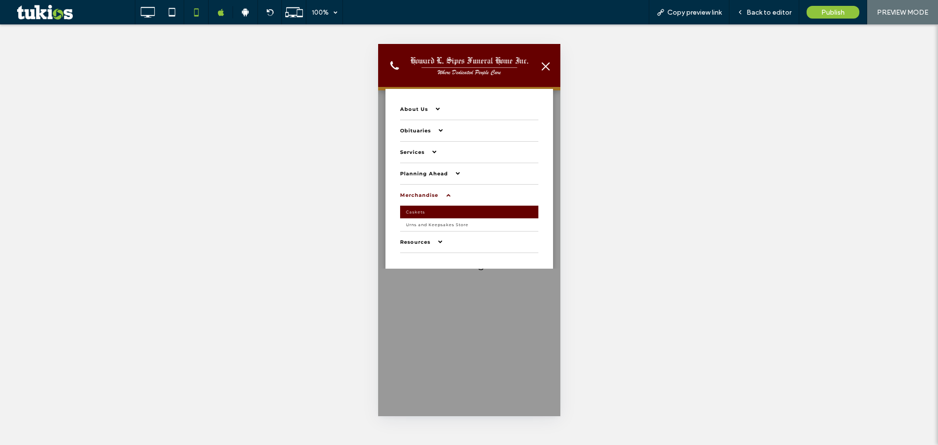
click at [538, 66] on button "menu" at bounding box center [546, 67] width 20 height 20
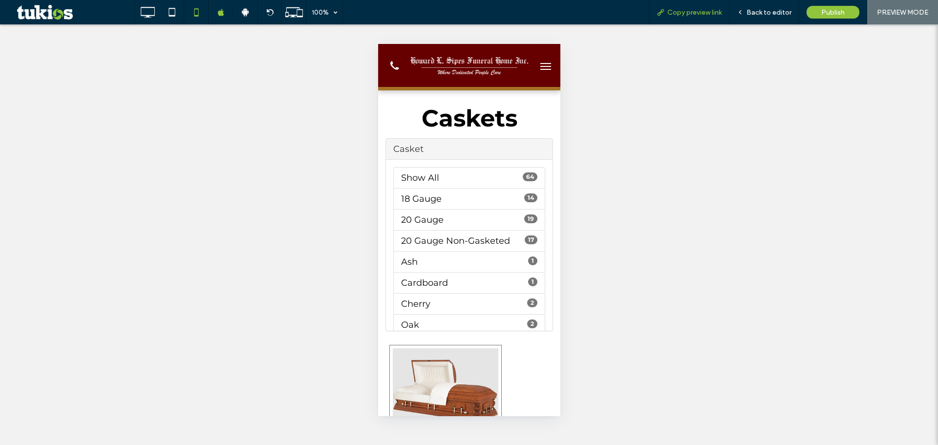
click at [697, 7] on div "Copy preview link" at bounding box center [689, 12] width 81 height 24
click at [696, 10] on span "Copy preview link" at bounding box center [695, 12] width 54 height 8
click at [541, 66] on span "menu" at bounding box center [545, 66] width 11 height 1
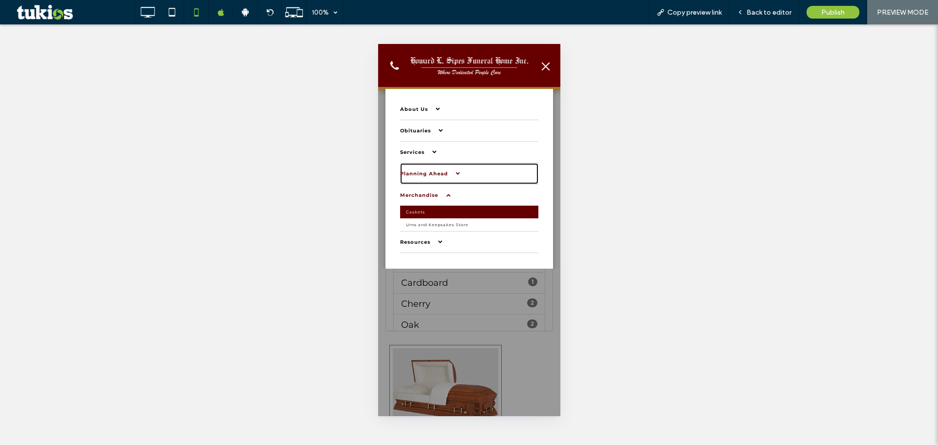
click at [430, 175] on span "Planning Ahead" at bounding box center [429, 174] width 59 height 6
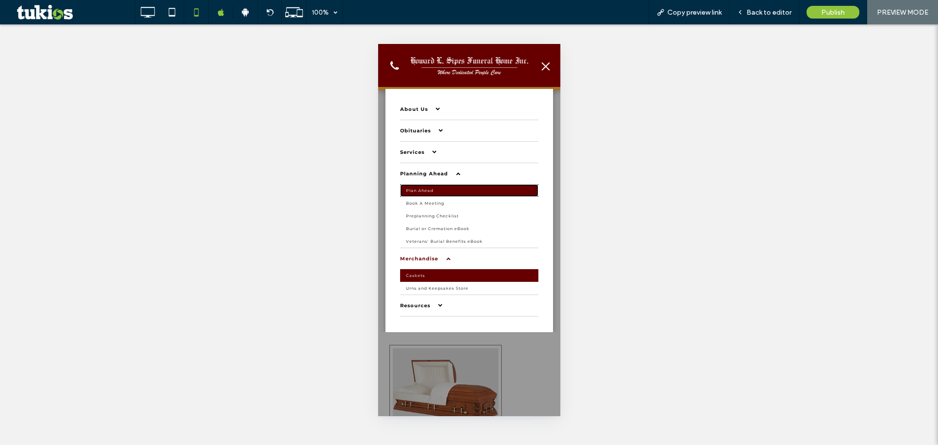
click at [429, 189] on span "Plan Ahead" at bounding box center [419, 190] width 27 height 5
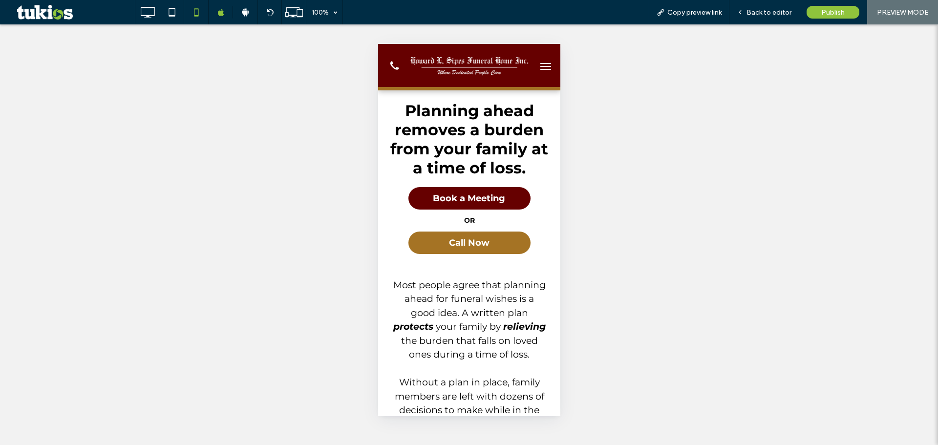
click at [536, 60] on button "menu" at bounding box center [546, 67] width 20 height 20
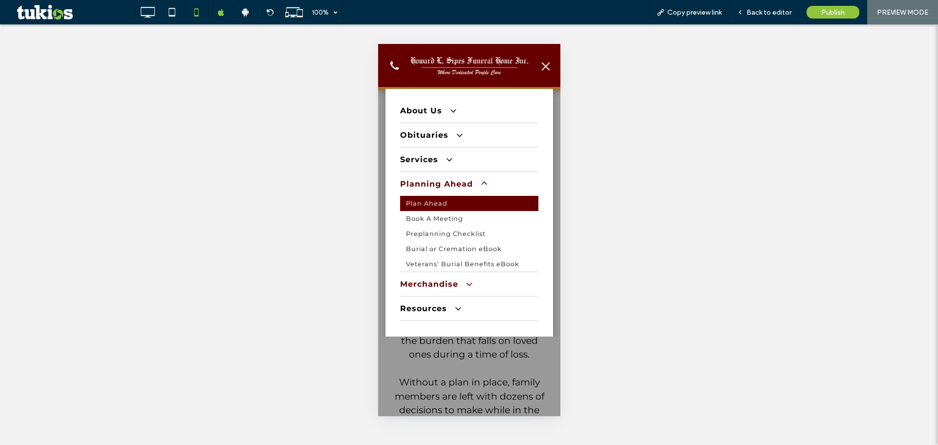
click at [454, 275] on link "Merchandise" at bounding box center [469, 284] width 138 height 24
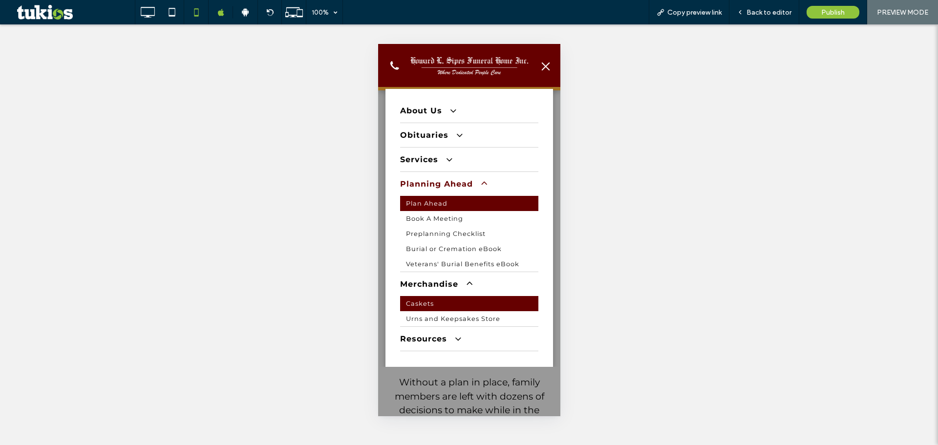
drag, startPoint x: 458, startPoint y: 299, endPoint x: 837, endPoint y: 343, distance: 381.8
click at [458, 299] on link "Caskets" at bounding box center [469, 303] width 138 height 15
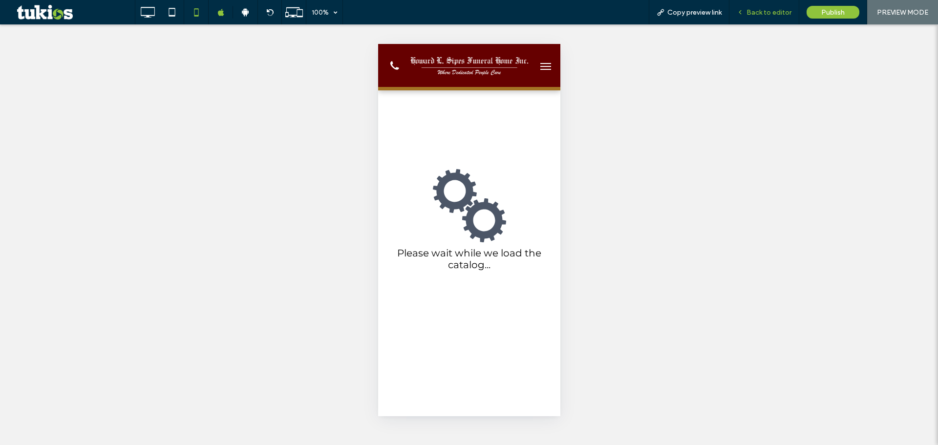
click at [750, 13] on span "Back to editor" at bounding box center [769, 12] width 45 height 8
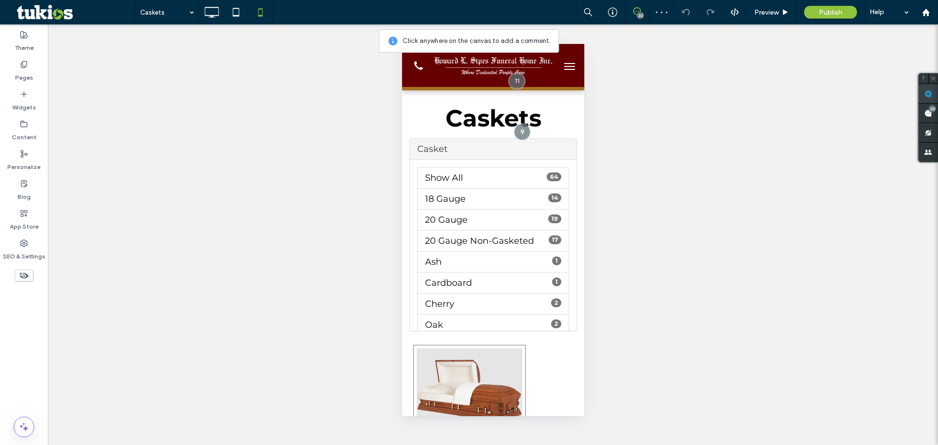
click at [924, 94] on span at bounding box center [929, 93] width 20 height 19
click at [443, 84] on div "phone icon" at bounding box center [493, 65] width 182 height 43
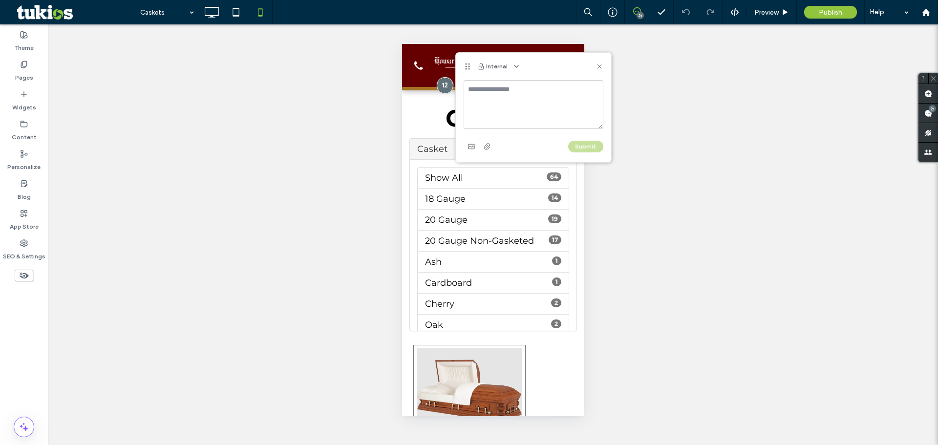
click at [547, 100] on textarea at bounding box center [534, 104] width 140 height 49
type textarea "**********"
click at [591, 146] on button "Submit" at bounding box center [585, 147] width 35 height 12
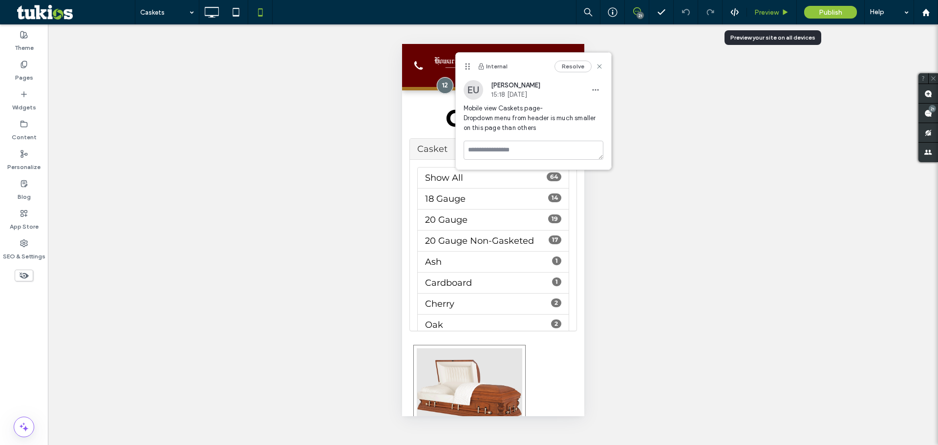
click at [769, 13] on span "Preview" at bounding box center [767, 12] width 24 height 8
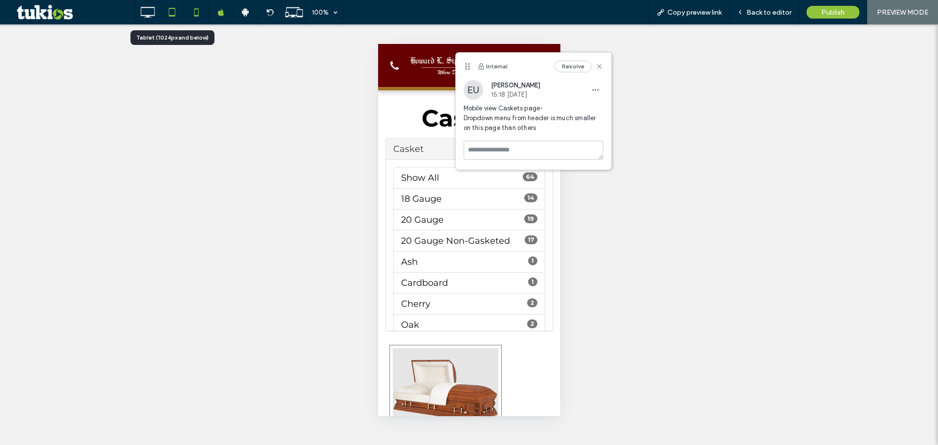
click at [176, 17] on icon at bounding box center [172, 12] width 20 height 20
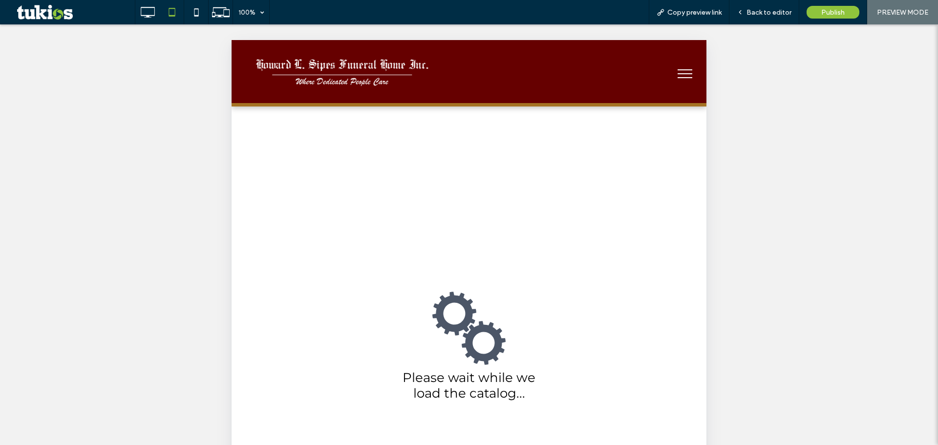
click at [677, 72] on button "menu" at bounding box center [684, 73] width 25 height 25
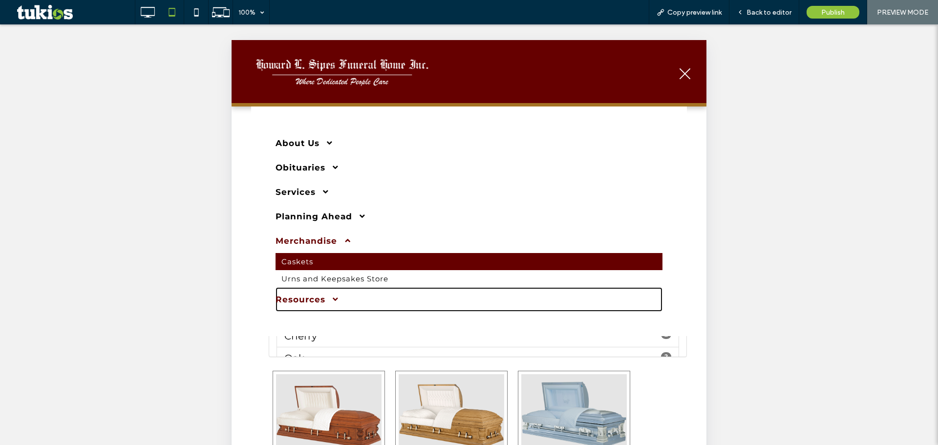
click at [333, 297] on span at bounding box center [331, 299] width 13 height 9
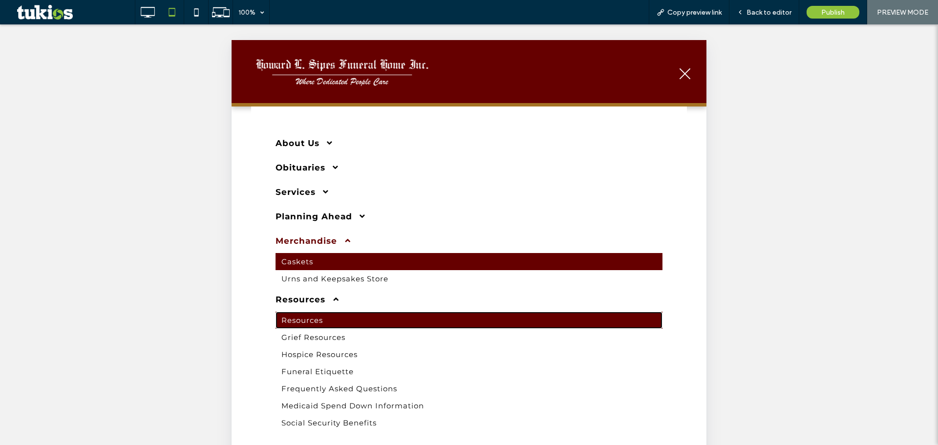
click at [326, 321] on link "Resources" at bounding box center [469, 320] width 387 height 17
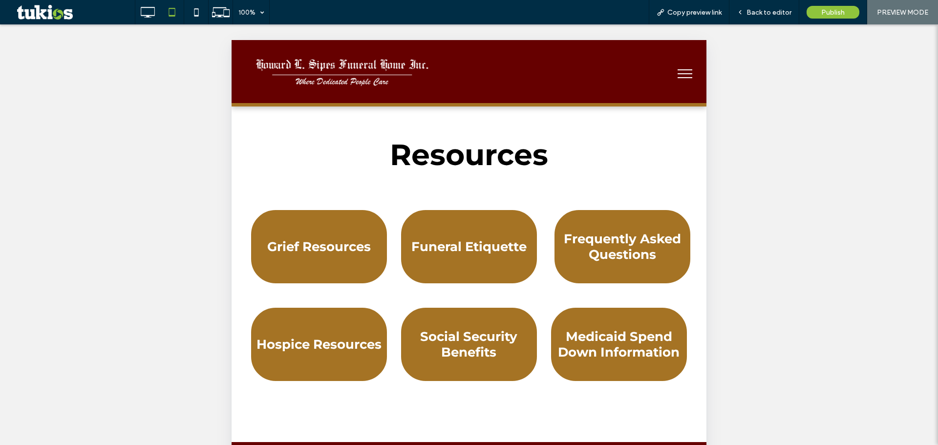
click at [680, 68] on button "menu" at bounding box center [684, 73] width 25 height 25
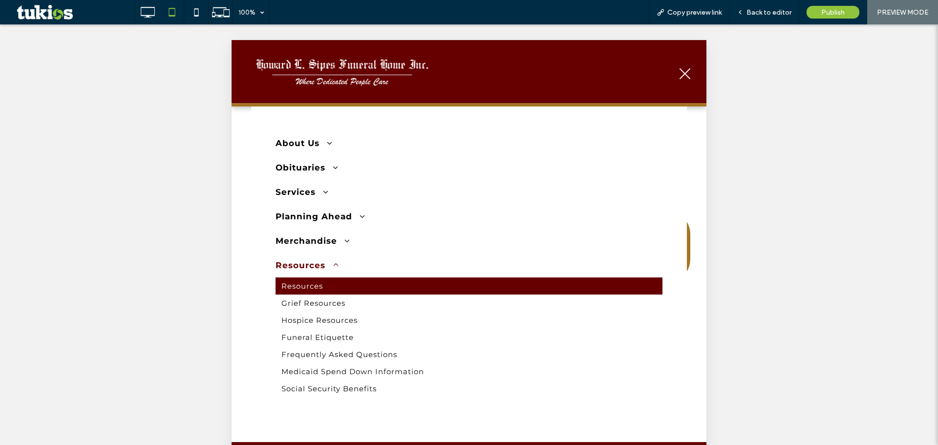
click at [681, 68] on button "menu" at bounding box center [684, 73] width 25 height 25
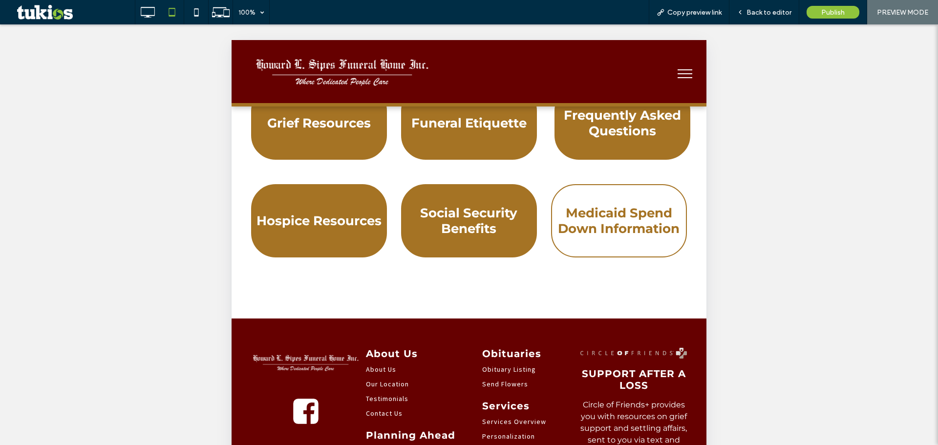
scroll to position [147, 0]
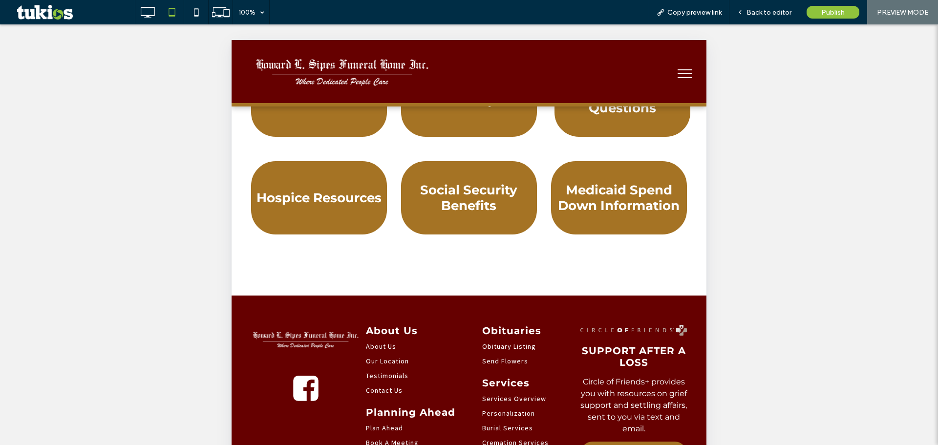
click at [678, 69] on span "menu" at bounding box center [685, 69] width 15 height 1
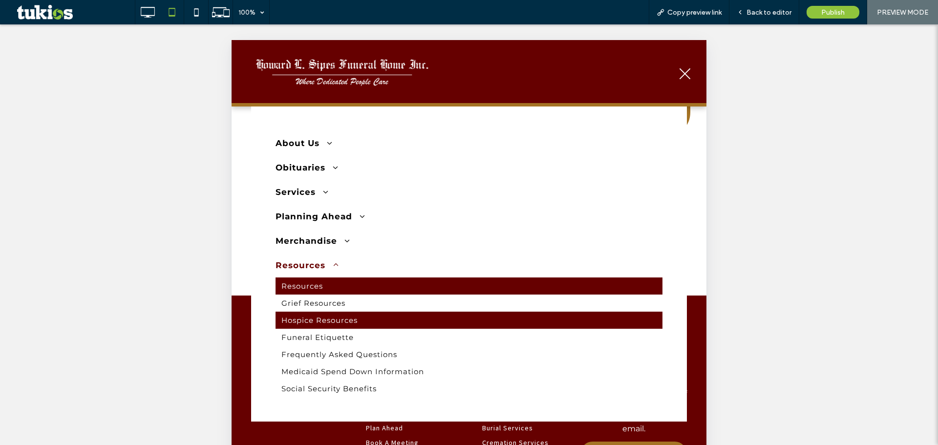
click at [375, 312] on link "Hospice Resources" at bounding box center [469, 320] width 387 height 17
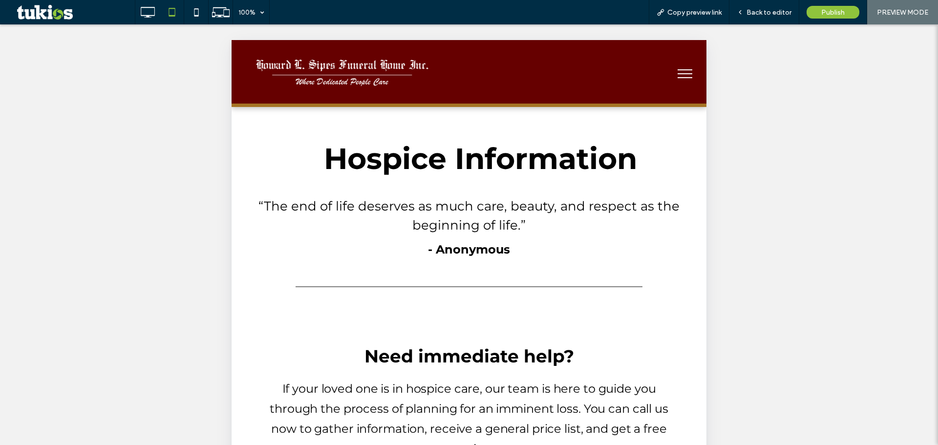
scroll to position [0, 0]
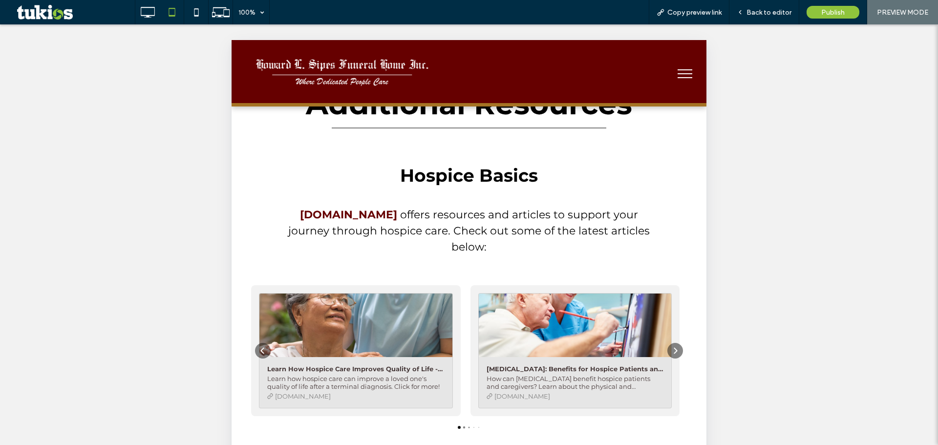
scroll to position [489, 0]
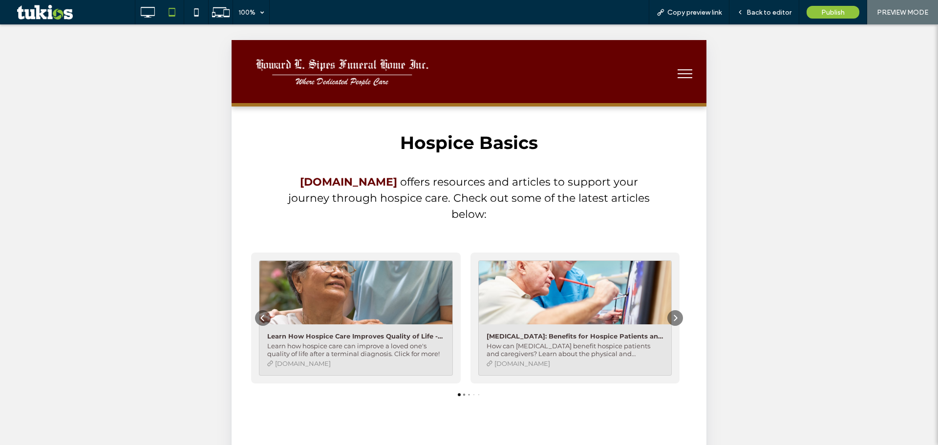
click at [678, 69] on span "menu" at bounding box center [685, 69] width 15 height 1
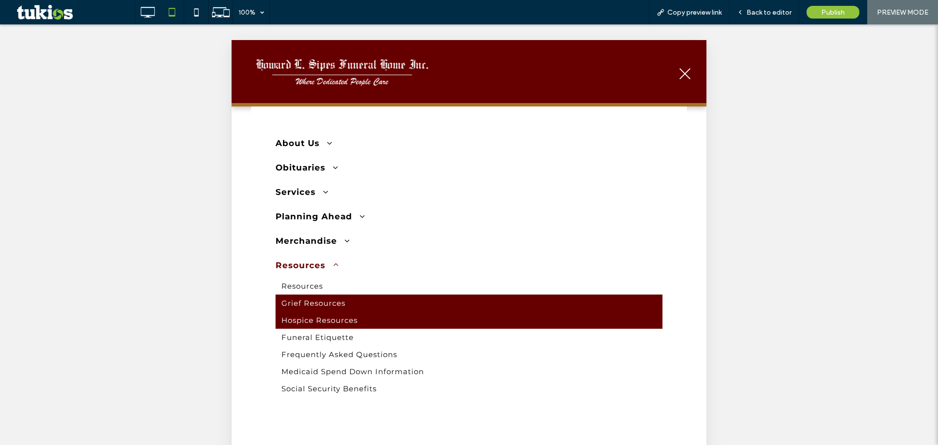
click at [346, 299] on link "Grief Resources" at bounding box center [469, 303] width 387 height 17
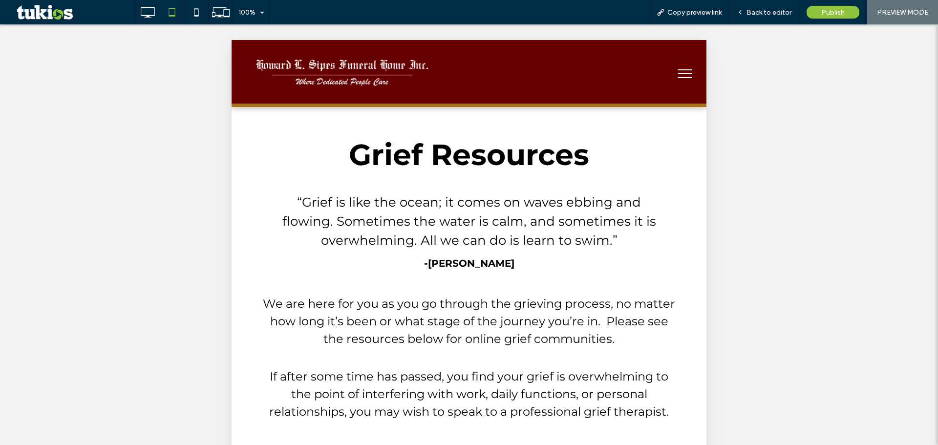
scroll to position [0, 0]
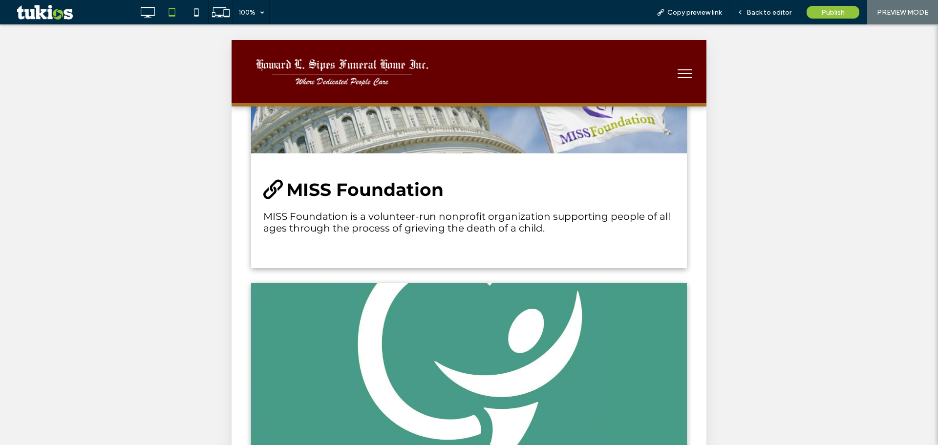
scroll to position [2004, 0]
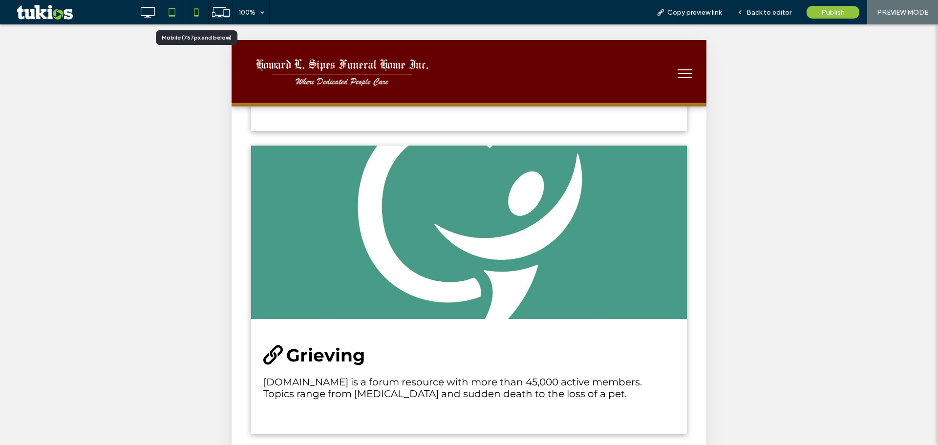
click at [201, 16] on icon at bounding box center [197, 12] width 20 height 20
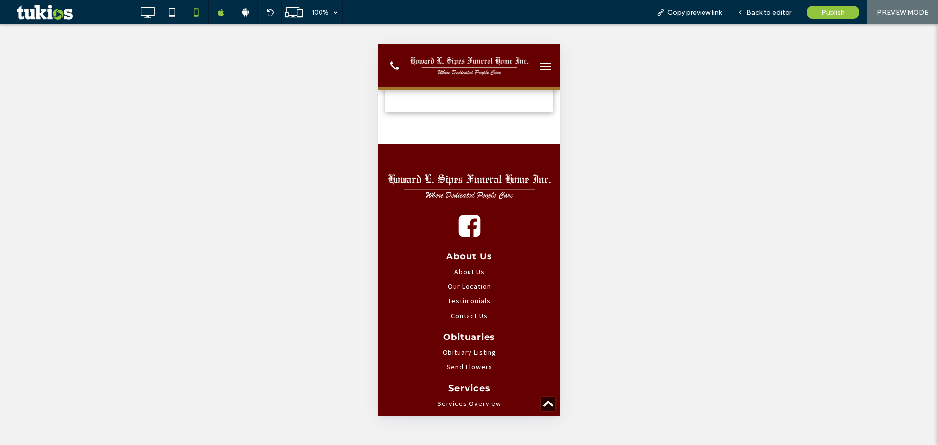
scroll to position [3714, 0]
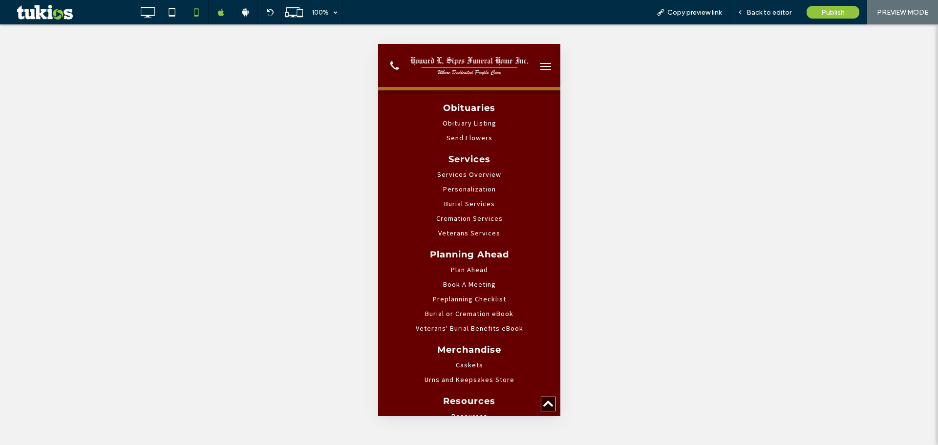
click at [541, 71] on button "menu" at bounding box center [546, 67] width 20 height 20
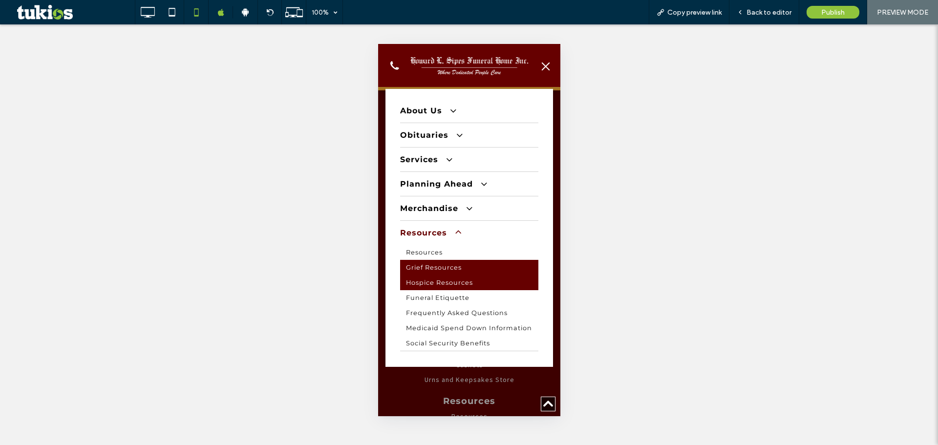
click at [456, 284] on span "Hospice Resources" at bounding box center [439, 282] width 67 height 7
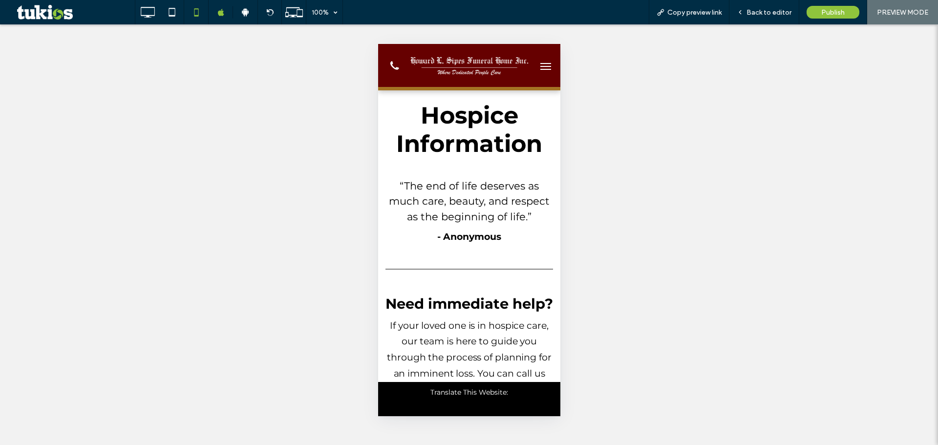
scroll to position [0, 0]
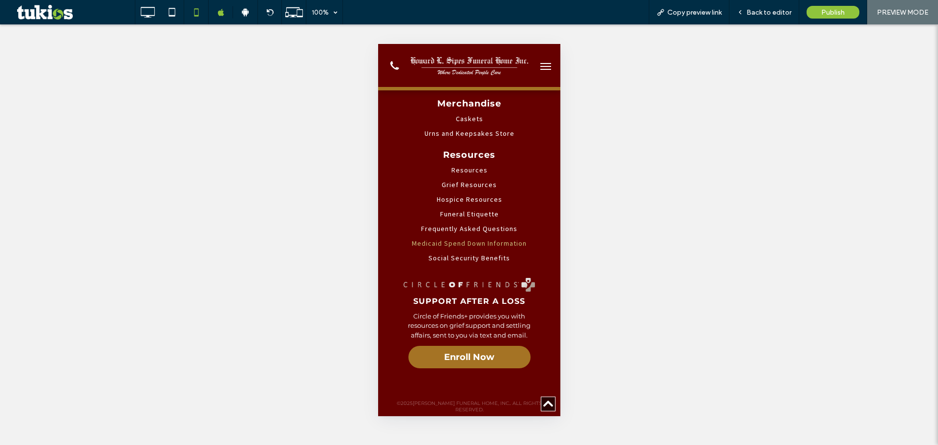
scroll to position [1545, 0]
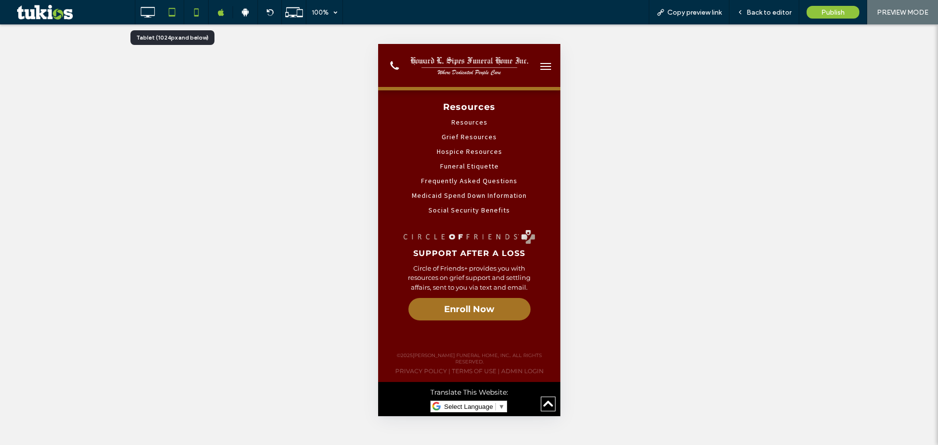
click at [179, 15] on icon at bounding box center [172, 12] width 20 height 20
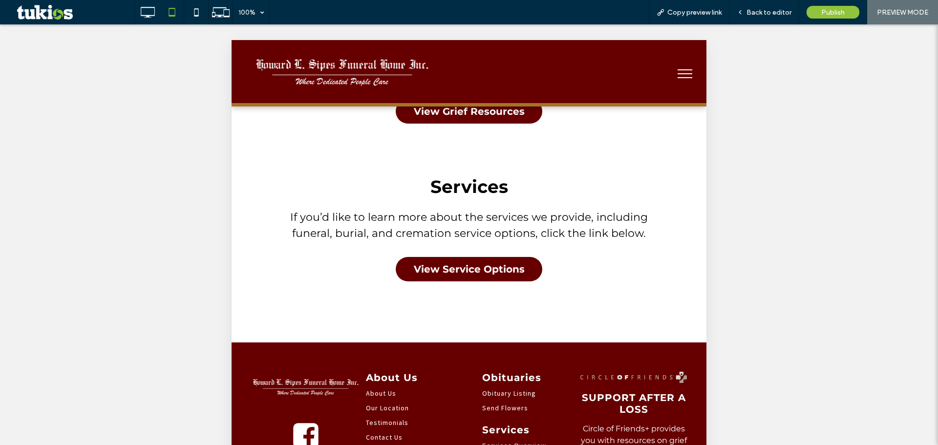
scroll to position [1026, 0]
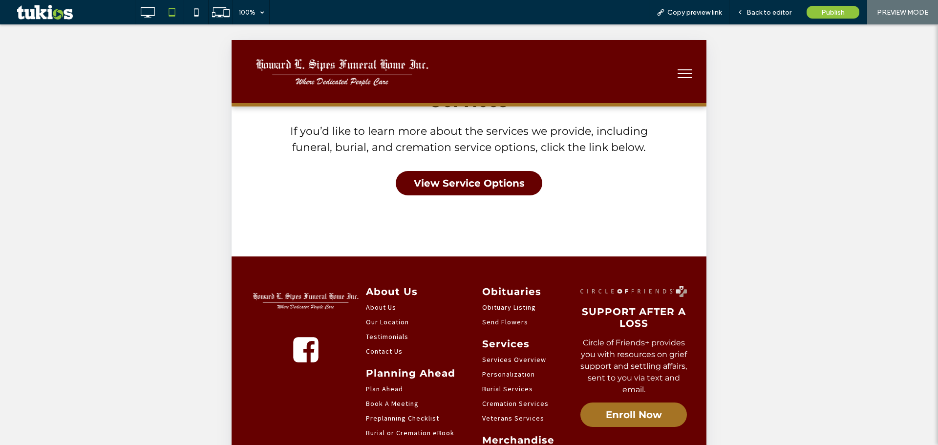
click at [680, 75] on button "menu" at bounding box center [684, 73] width 25 height 25
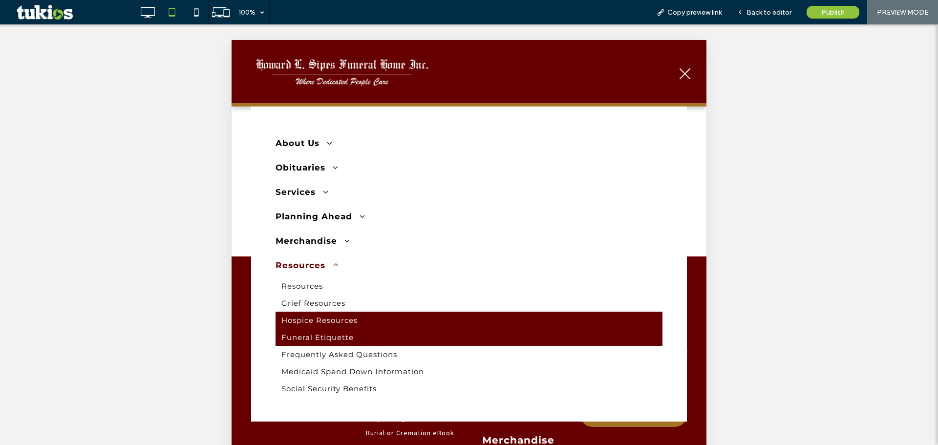
click at [333, 338] on span "Funeral Etiquette" at bounding box center [317, 337] width 72 height 9
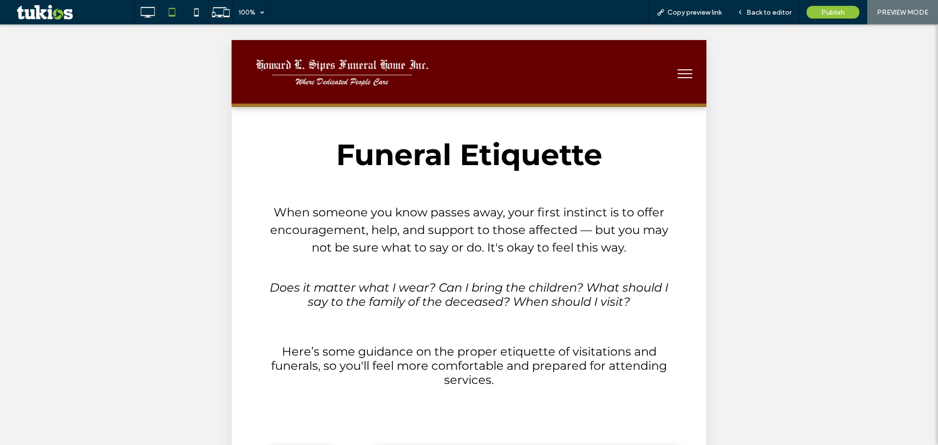
scroll to position [0, 0]
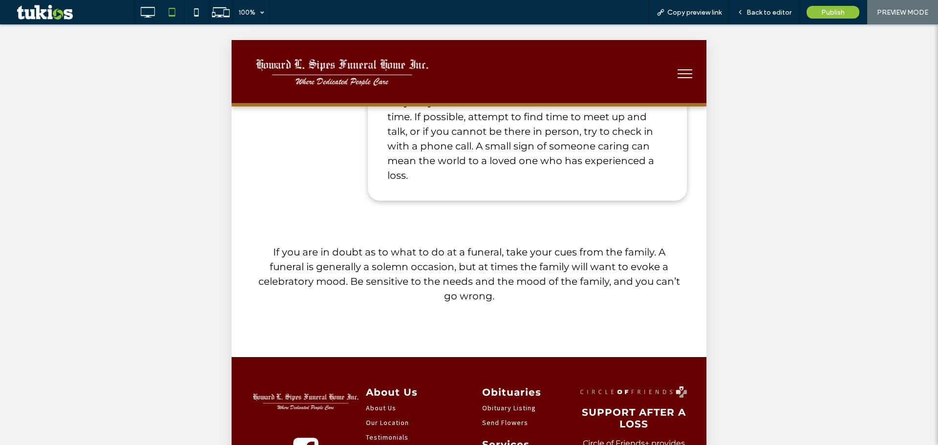
scroll to position [2977, 0]
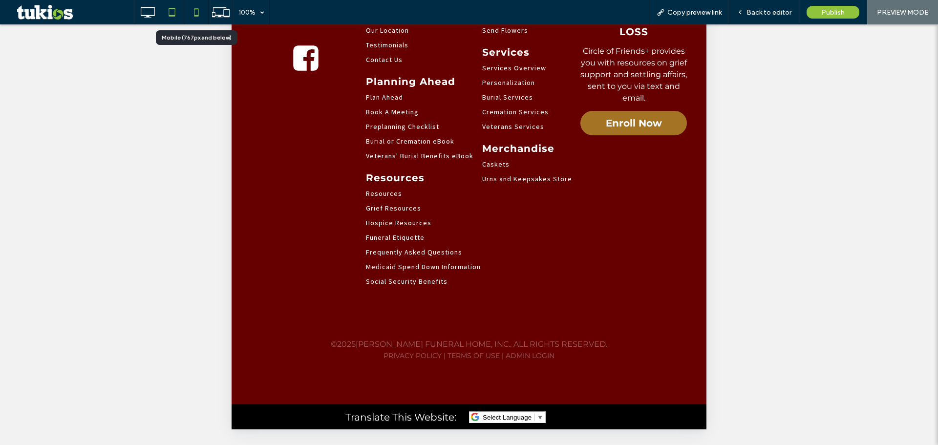
click at [196, 19] on icon at bounding box center [197, 12] width 20 height 20
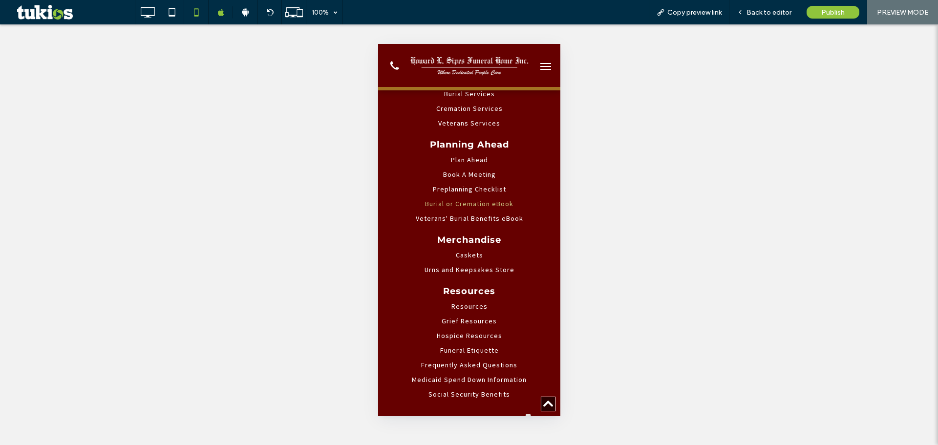
scroll to position [4350, 0]
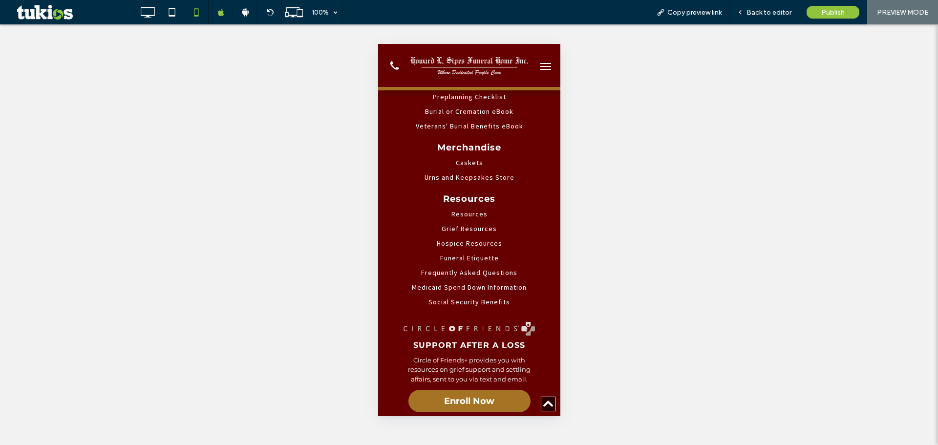
click at [536, 65] on button "menu" at bounding box center [546, 67] width 20 height 20
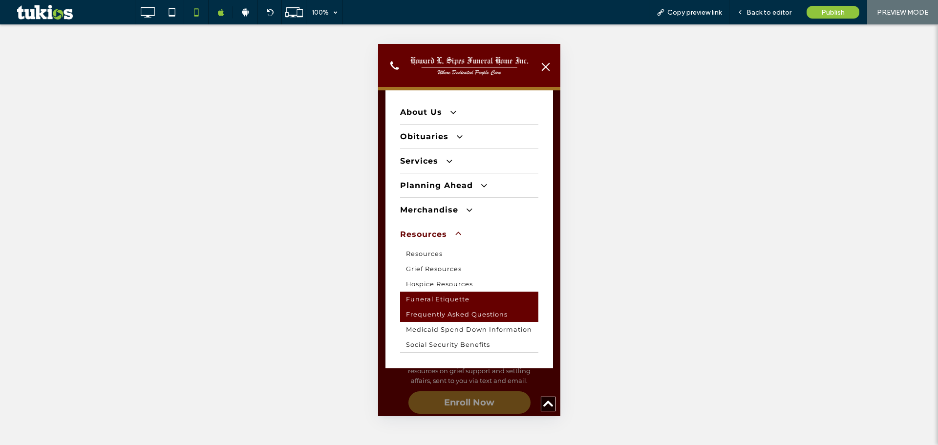
click at [431, 313] on span "Frequently Asked Questions" at bounding box center [457, 314] width 102 height 7
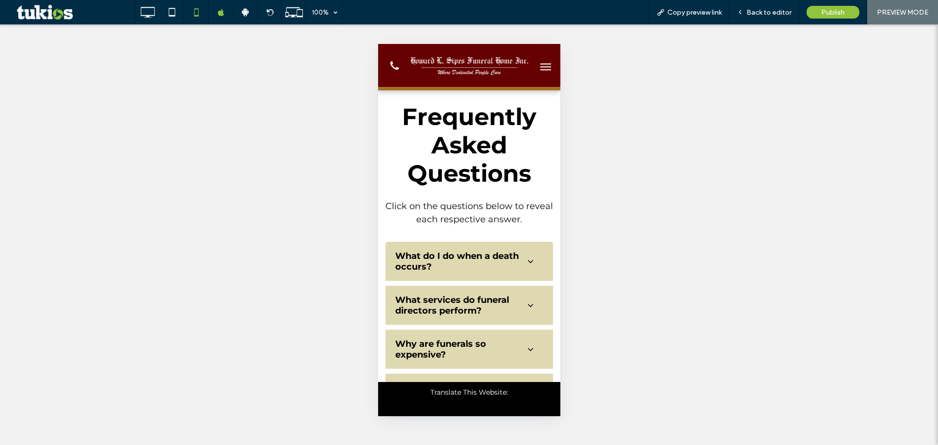
scroll to position [0, 0]
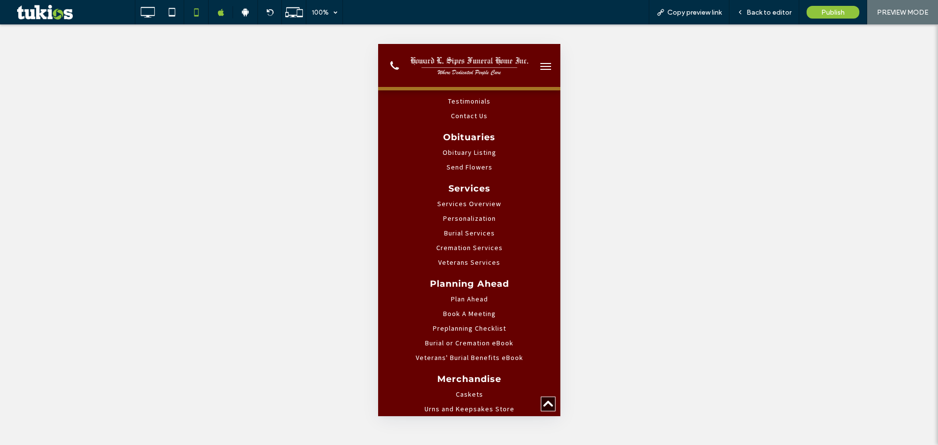
scroll to position [1622, 0]
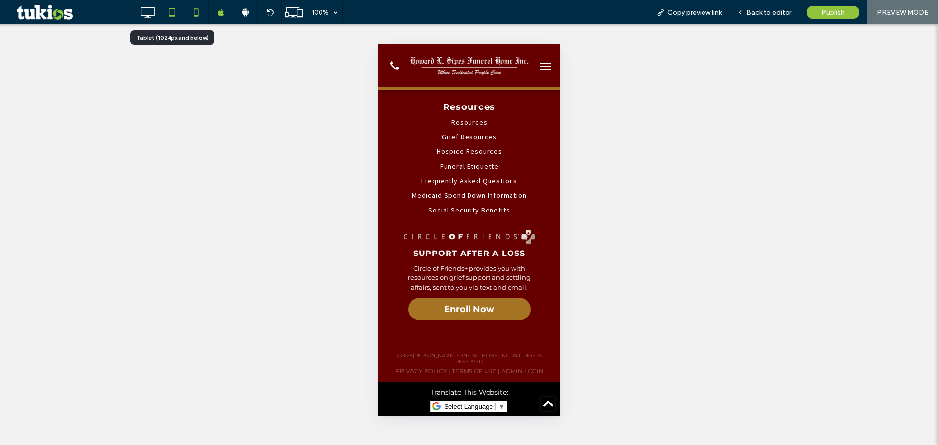
click at [175, 12] on use at bounding box center [172, 12] width 6 height 8
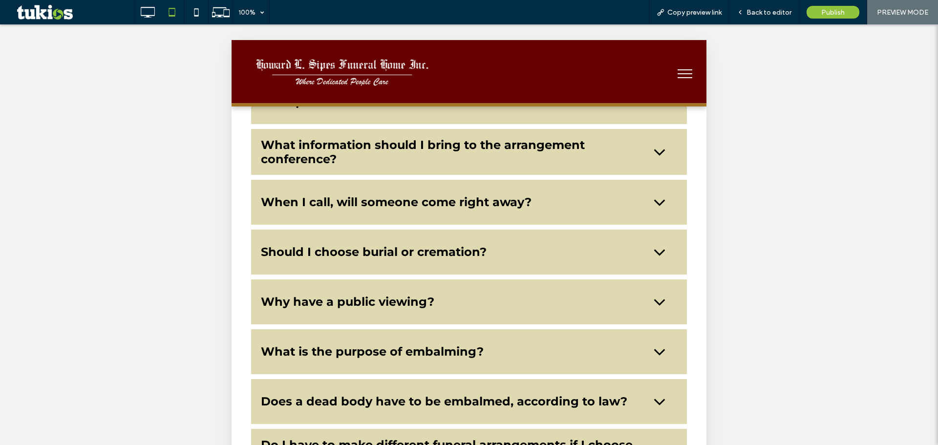
scroll to position [880, 0]
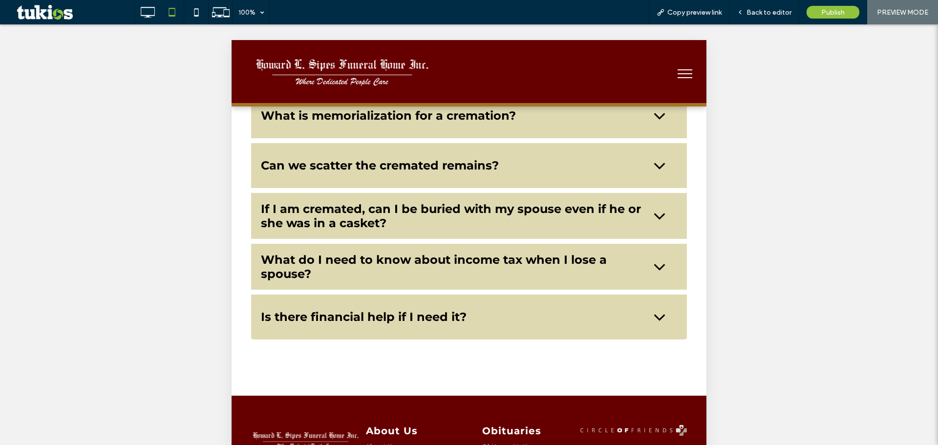
click at [678, 73] on span "menu" at bounding box center [685, 73] width 15 height 1
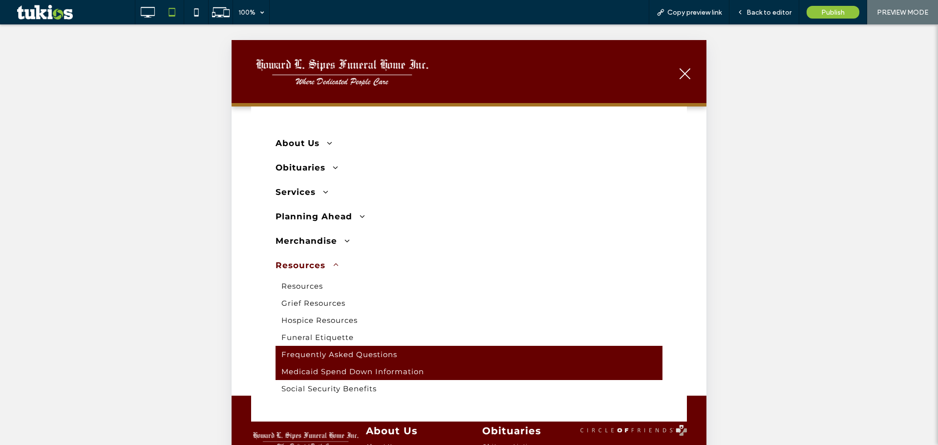
click at [432, 378] on link "Medicaid Spend Down Information" at bounding box center [469, 371] width 387 height 17
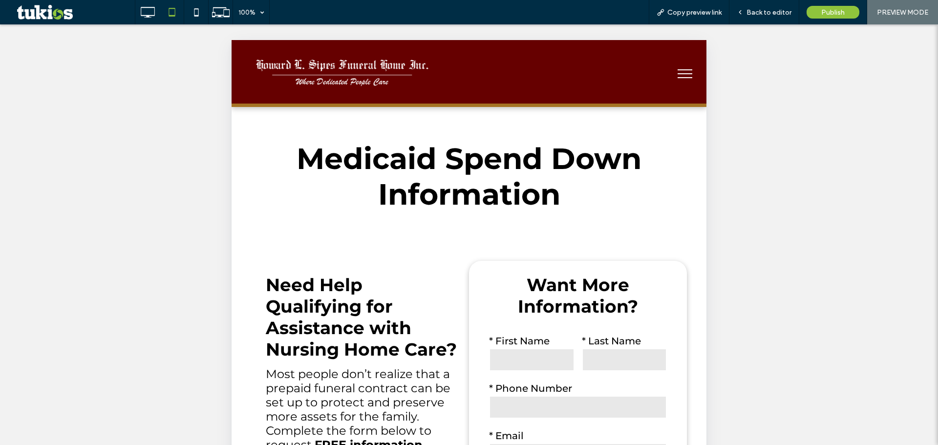
scroll to position [0, 0]
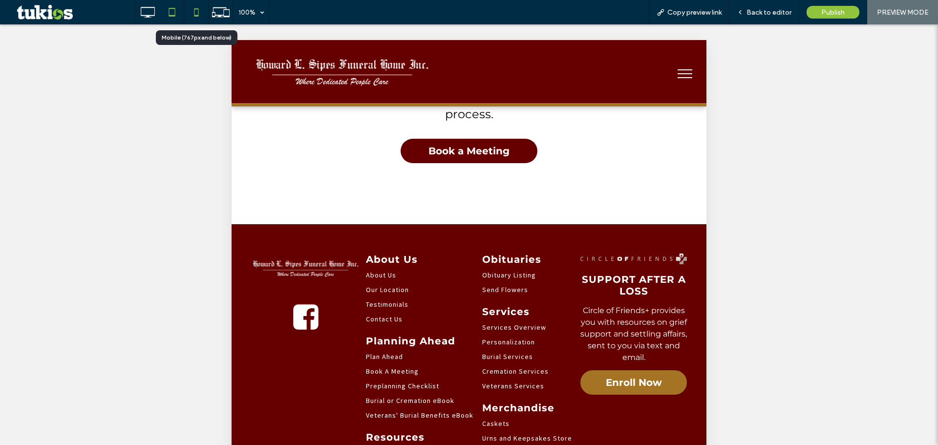
click at [188, 17] on icon at bounding box center [197, 12] width 20 height 20
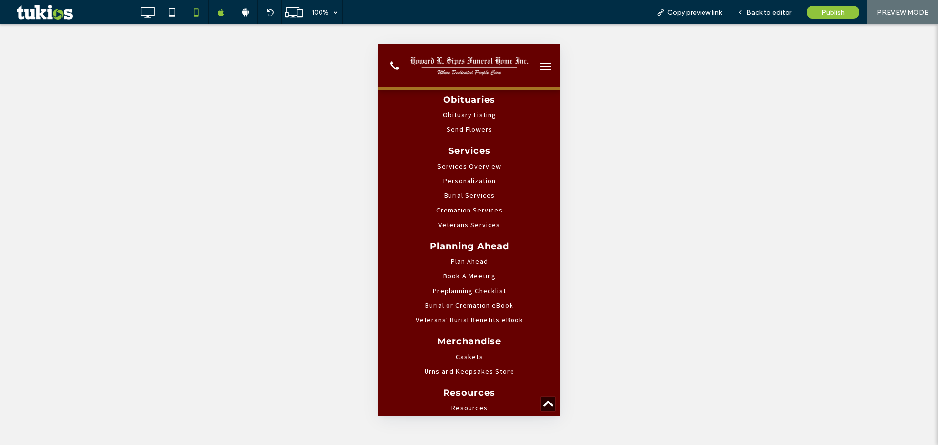
click at [540, 69] on span "menu" at bounding box center [545, 69] width 11 height 1
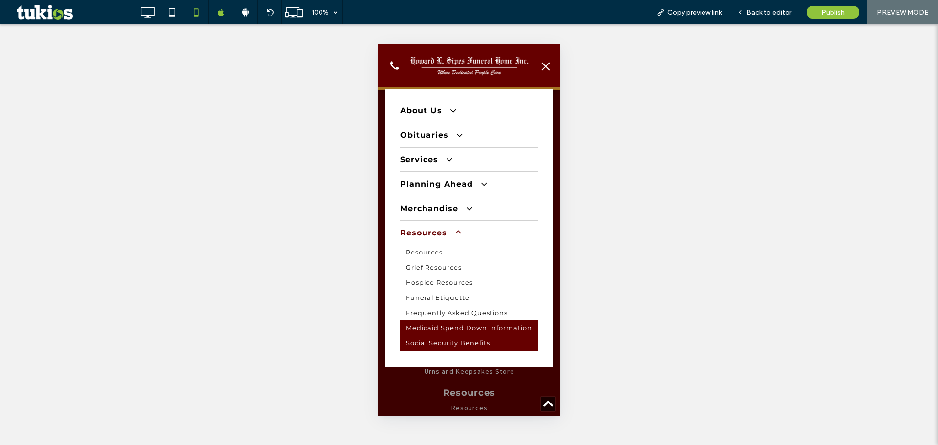
drag, startPoint x: 472, startPoint y: 353, endPoint x: 850, endPoint y: 397, distance: 381.3
click at [472, 347] on span "Social Security Benefits" at bounding box center [448, 343] width 84 height 7
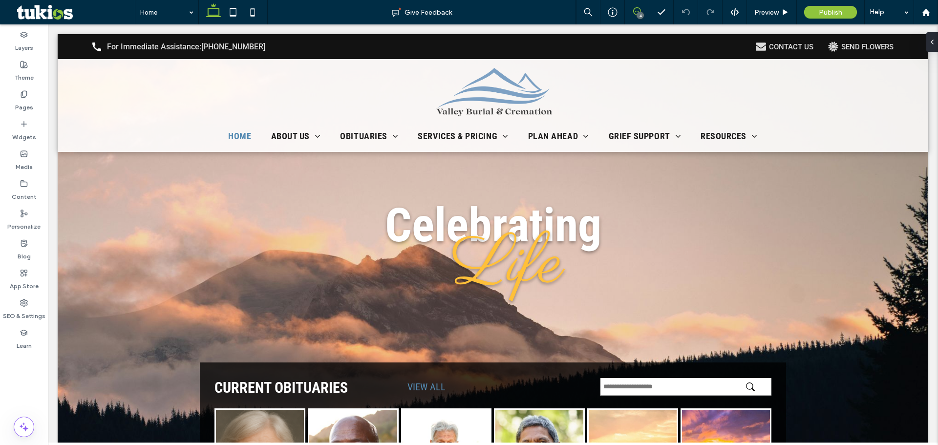
click at [636, 14] on use at bounding box center [637, 11] width 8 height 8
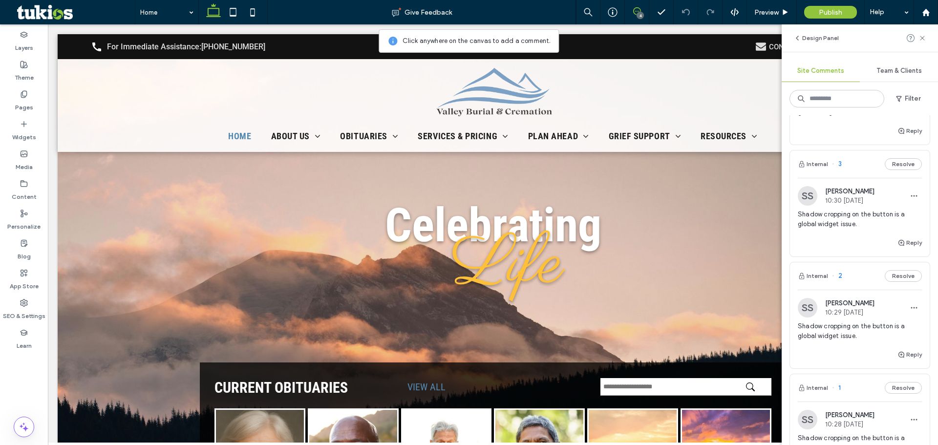
scroll to position [285, 0]
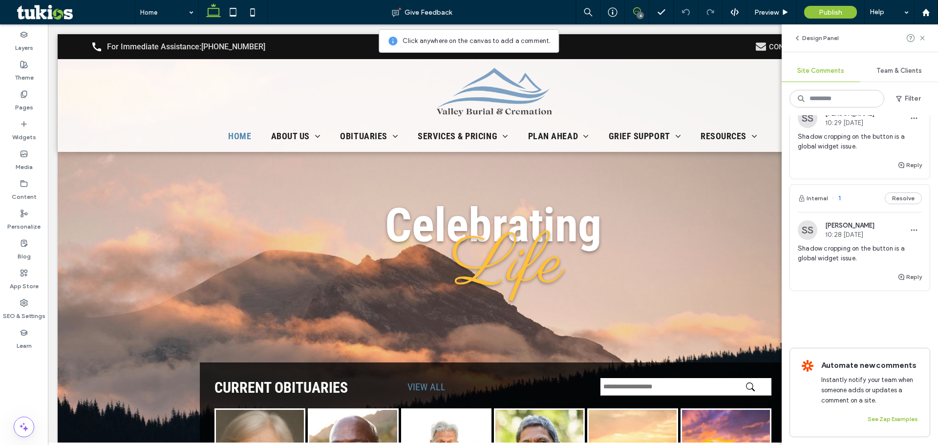
click at [872, 244] on span "Shadow cropping on the button is a global widget issue." at bounding box center [860, 254] width 124 height 20
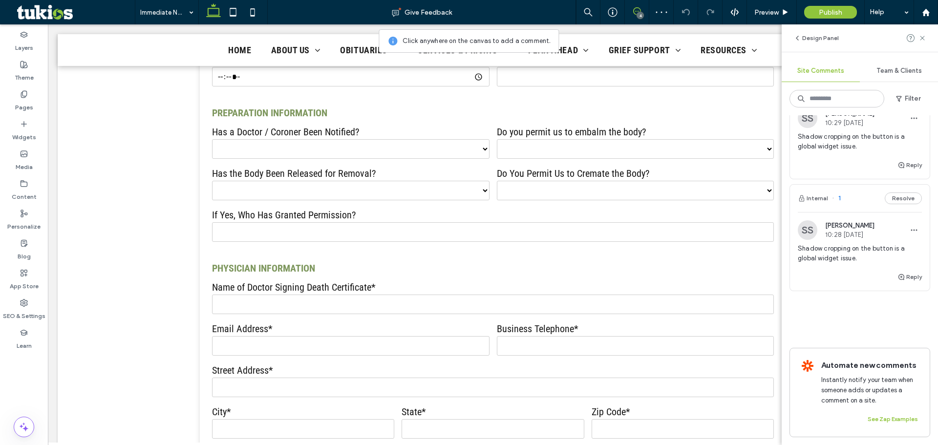
click at [844, 244] on span "Shadow cropping on the button is a global widget issue." at bounding box center [860, 254] width 124 height 20
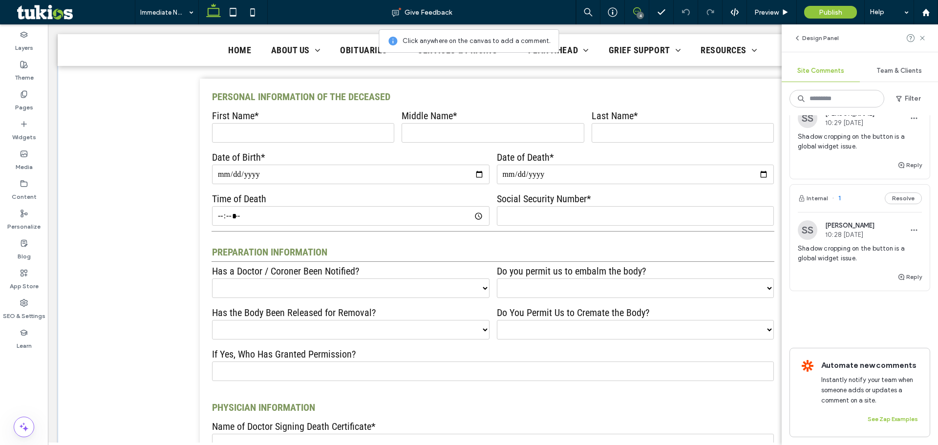
scroll to position [388, 0]
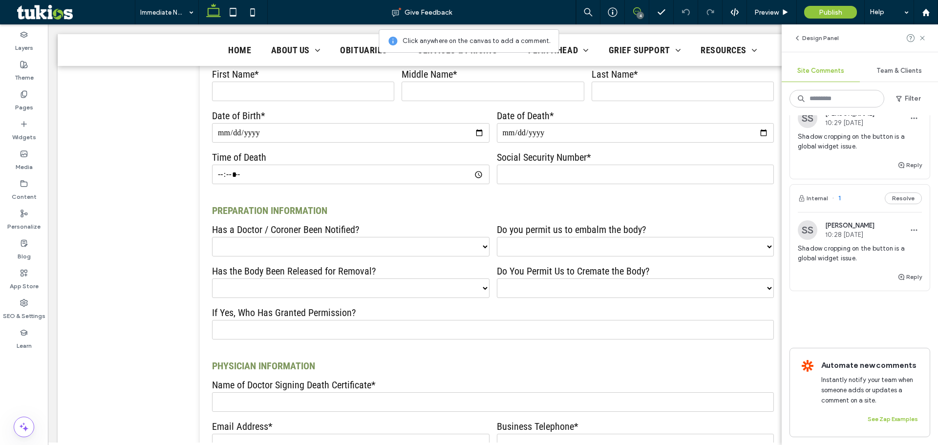
click at [827, 244] on span "Shadow cropping on the button is a global widget issue." at bounding box center [860, 254] width 124 height 20
click at [828, 244] on span "Shadow cropping on the button is a global widget issue." at bounding box center [860, 254] width 124 height 20
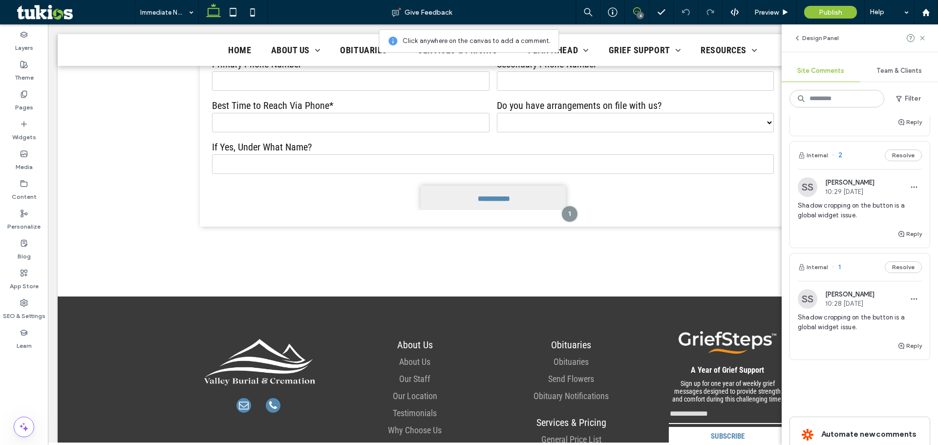
scroll to position [188, 0]
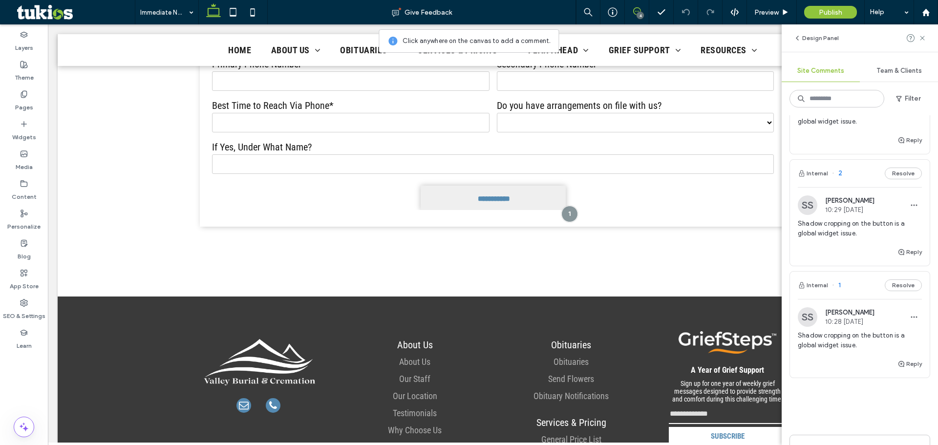
click at [837, 218] on div "SS Sandra Sofia 10:29 Sep 12 2025 Shadow cropping on the button is a global wid…" at bounding box center [860, 220] width 124 height 51
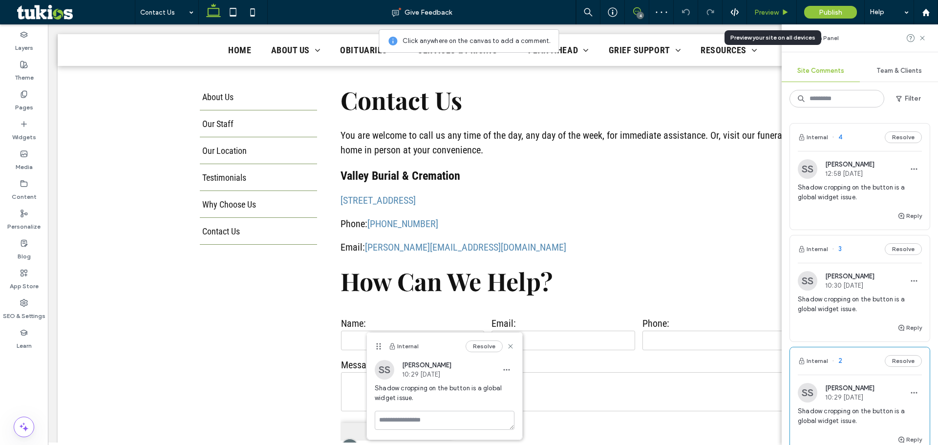
click at [767, 12] on span "Preview" at bounding box center [767, 12] width 24 height 8
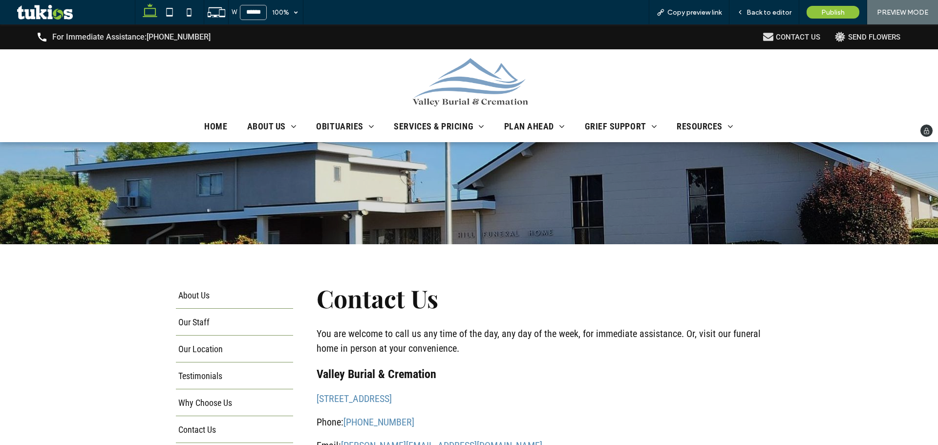
click at [478, 81] on img at bounding box center [470, 82] width 122 height 49
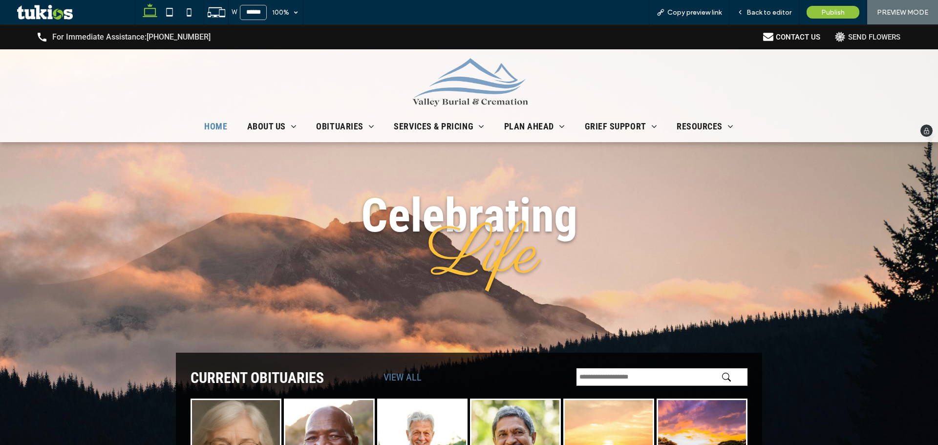
drag, startPoint x: 772, startPoint y: 40, endPoint x: 807, endPoint y: 32, distance: 36.0
drag, startPoint x: 853, startPoint y: 39, endPoint x: 779, endPoint y: 26, distance: 75.3
click at [775, 6] on div "Back to editor" at bounding box center [765, 12] width 70 height 24
click at [772, 13] on span "Back to editor" at bounding box center [769, 12] width 45 height 8
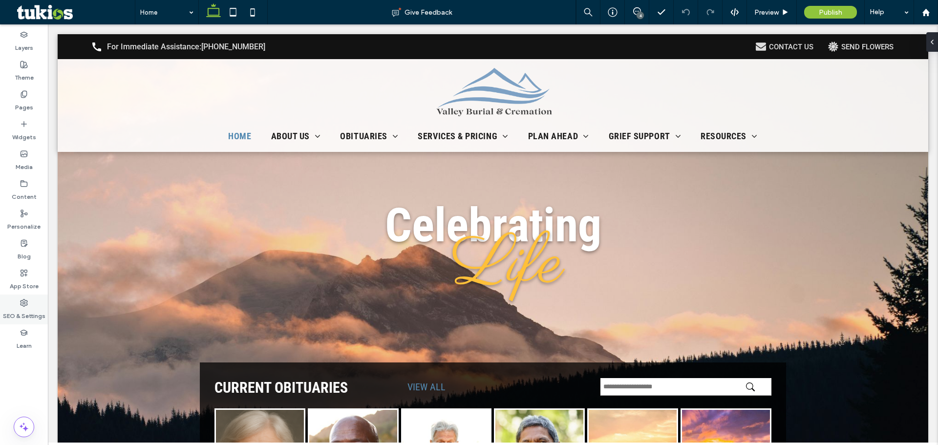
click at [40, 311] on label "SEO & Settings" at bounding box center [24, 314] width 43 height 14
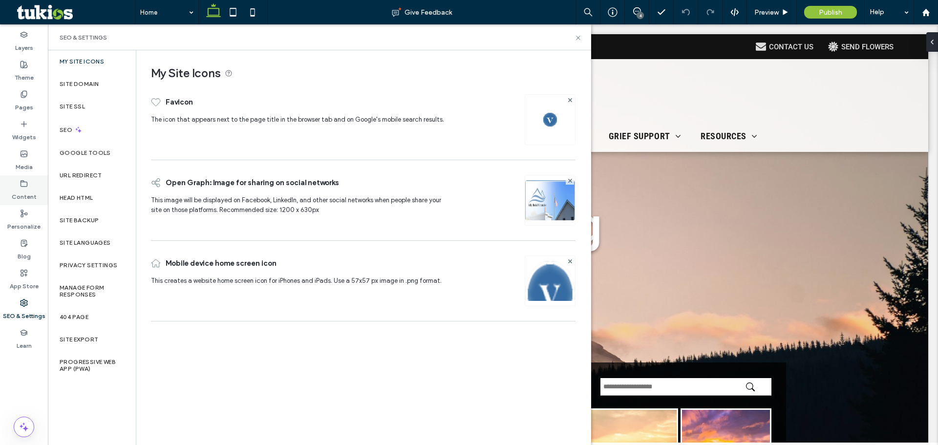
click at [32, 182] on div "Content" at bounding box center [24, 190] width 48 height 30
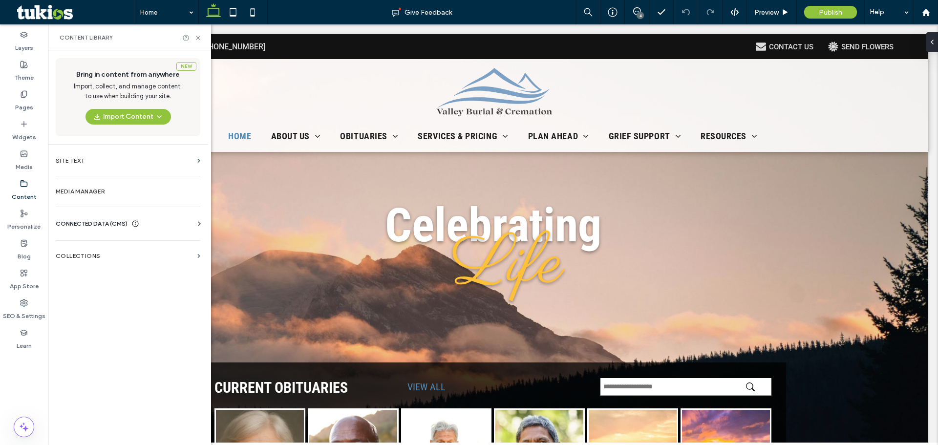
click at [170, 231] on div "Business Info Business Text Business Images Find and Replace" at bounding box center [130, 233] width 149 height 8
click at [149, 215] on div "CONNECTED DATA (CMS) Business Info Business Text Business Images Find and Repla…" at bounding box center [128, 223] width 160 height 25
click at [148, 223] on div "CONNECTED DATA (CMS)" at bounding box center [130, 224] width 149 height 10
click at [125, 247] on label "Business Info" at bounding box center [130, 247] width 133 height 7
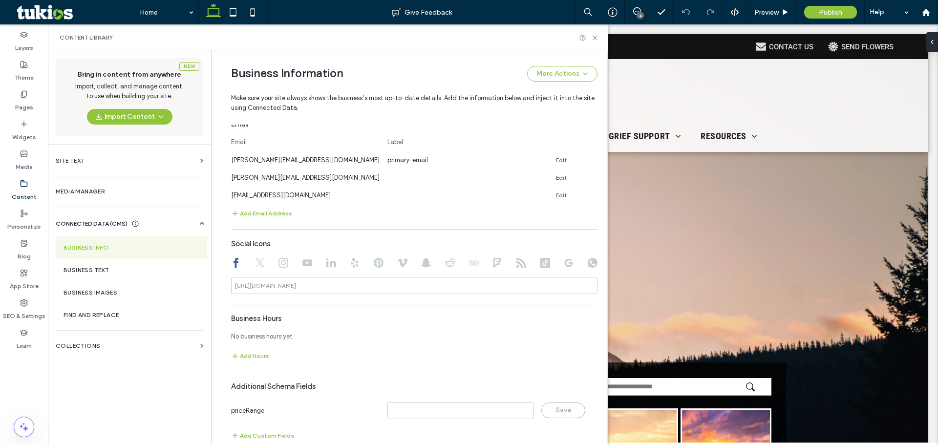
scroll to position [433, 0]
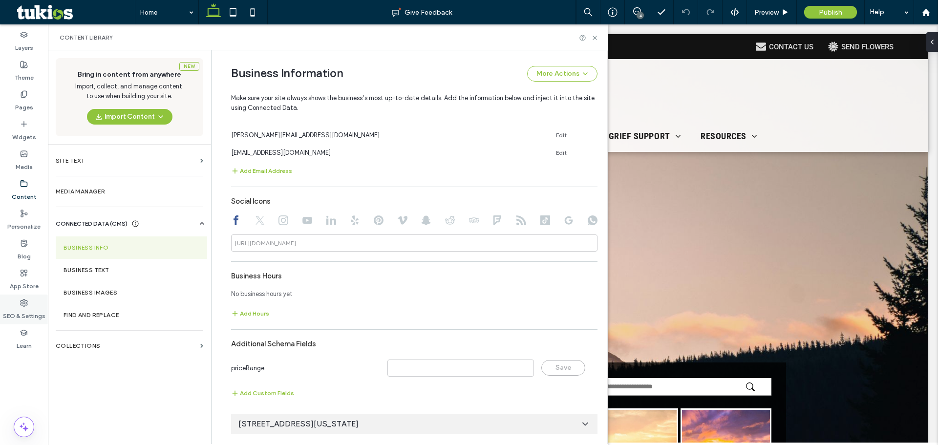
click at [34, 302] on div "SEO & Settings" at bounding box center [24, 310] width 48 height 30
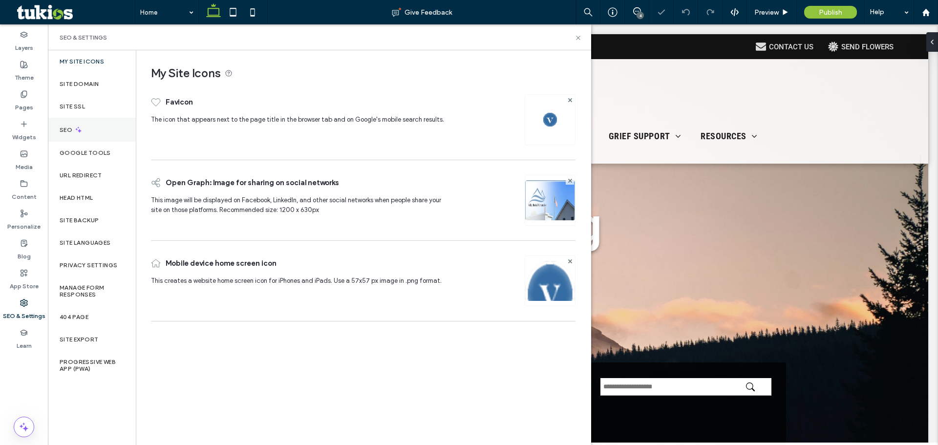
scroll to position [0, 0]
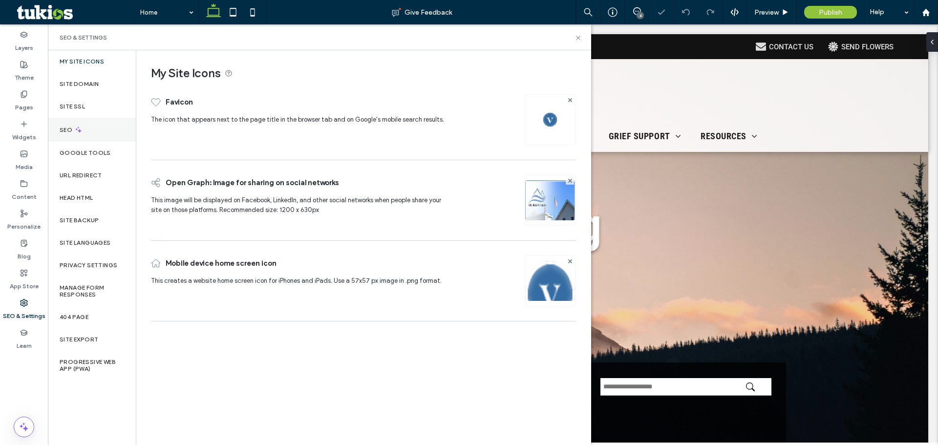
click at [85, 128] on div "SEO" at bounding box center [92, 130] width 88 height 24
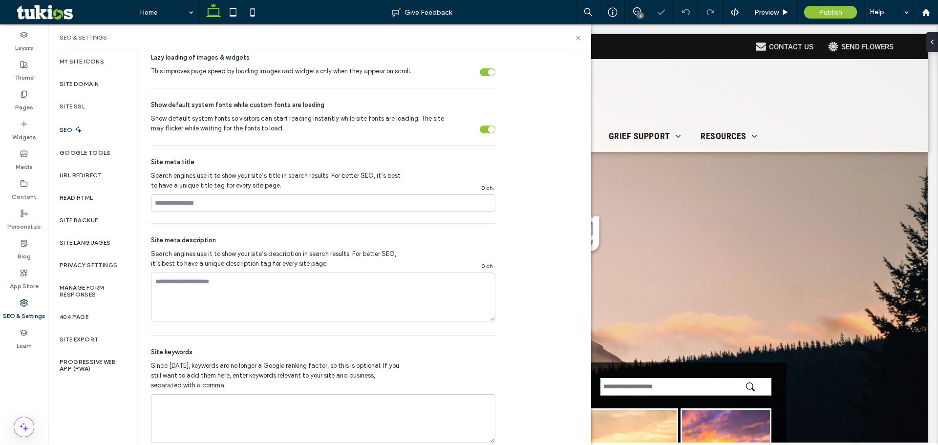
scroll to position [465, 0]
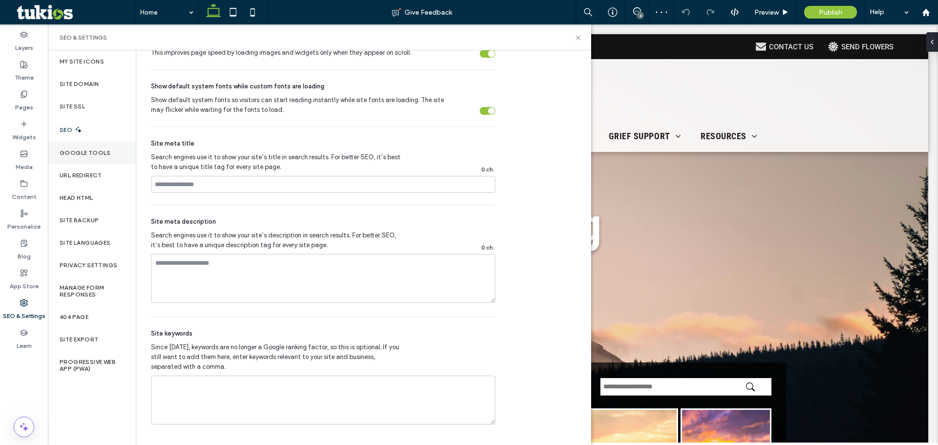
click at [99, 158] on div "Google Tools" at bounding box center [92, 153] width 88 height 22
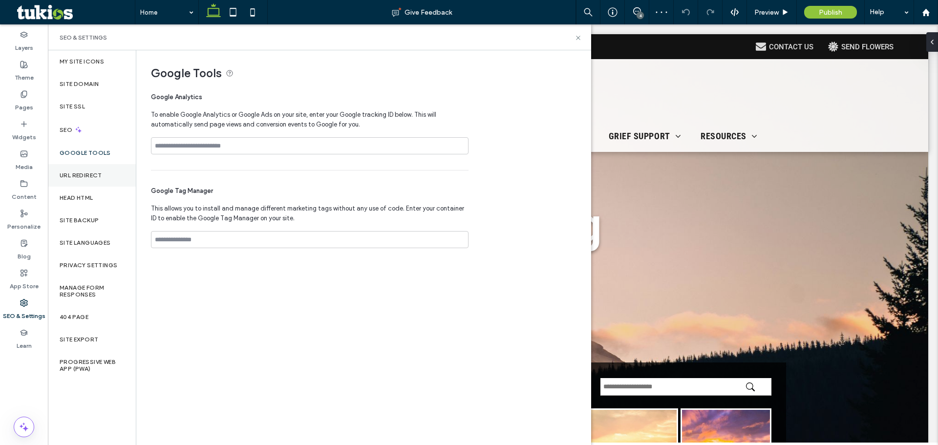
click at [99, 173] on label "URL Redirect" at bounding box center [81, 175] width 43 height 7
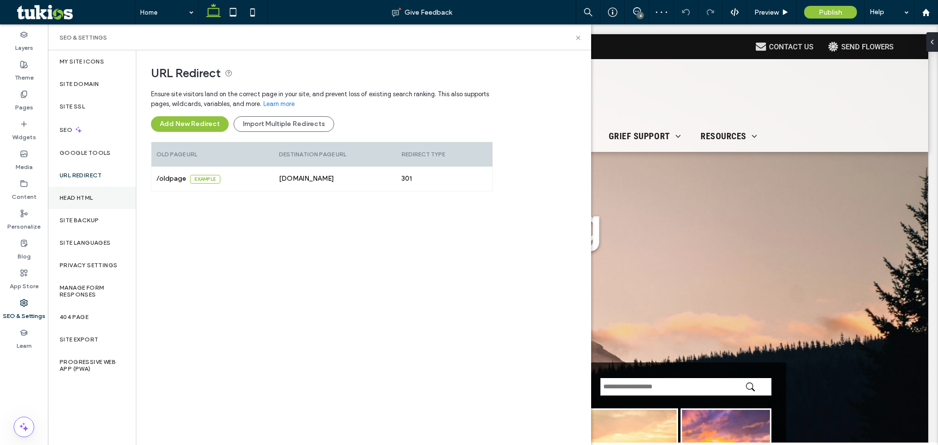
click at [101, 191] on div "Head HTML" at bounding box center [92, 198] width 88 height 22
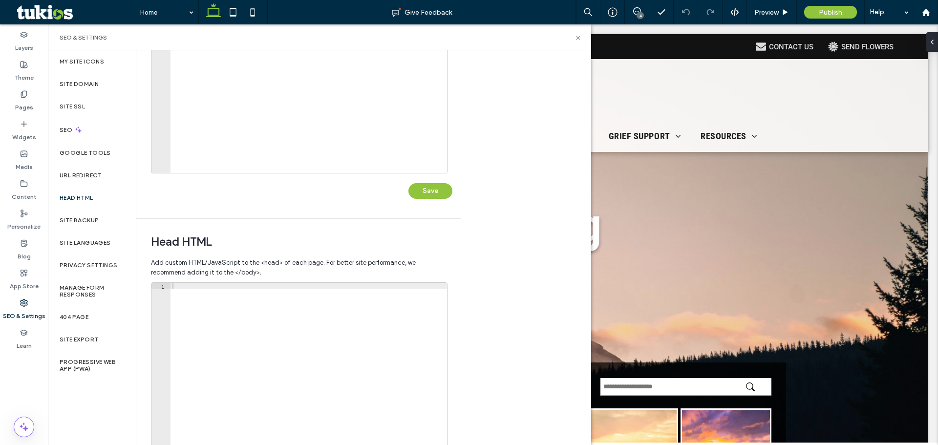
scroll to position [224, 0]
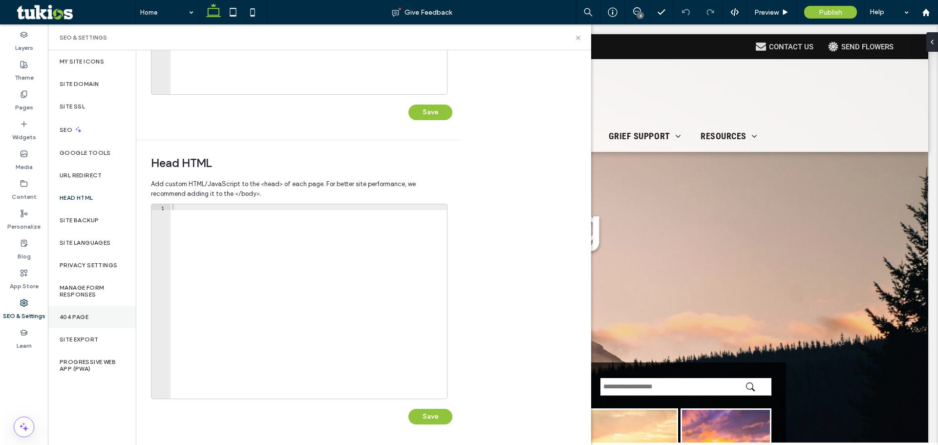
click at [98, 325] on div "404 Page" at bounding box center [92, 317] width 88 height 22
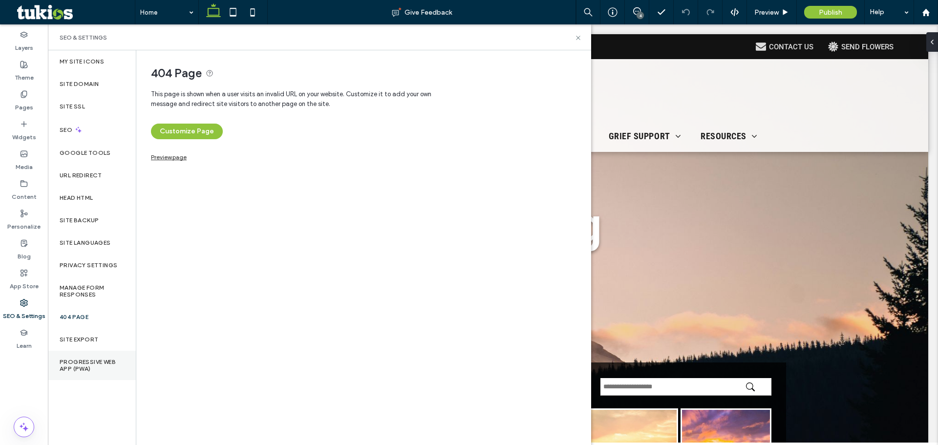
click at [98, 359] on label "Progressive Web App (PWA)" at bounding box center [92, 366] width 65 height 14
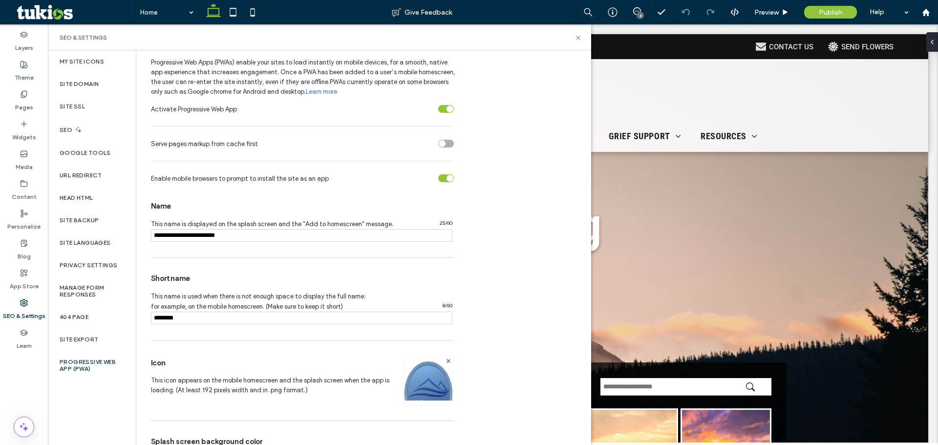
scroll to position [79, 0]
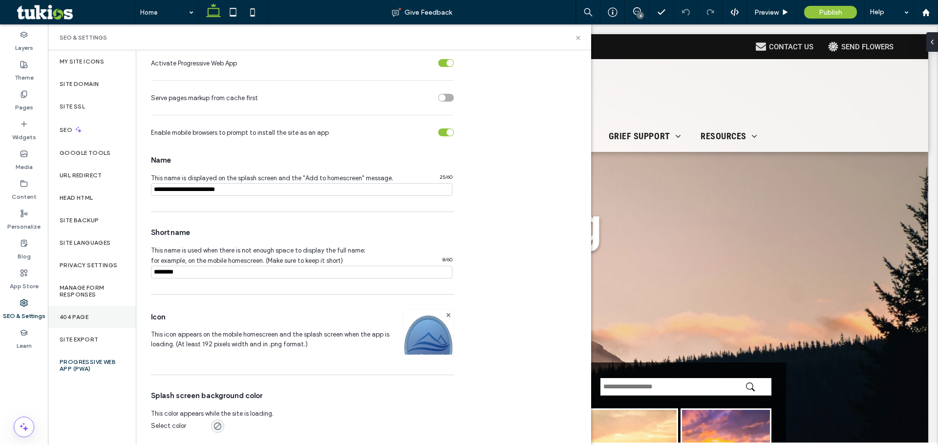
click at [110, 324] on div "404 Page" at bounding box center [92, 317] width 88 height 22
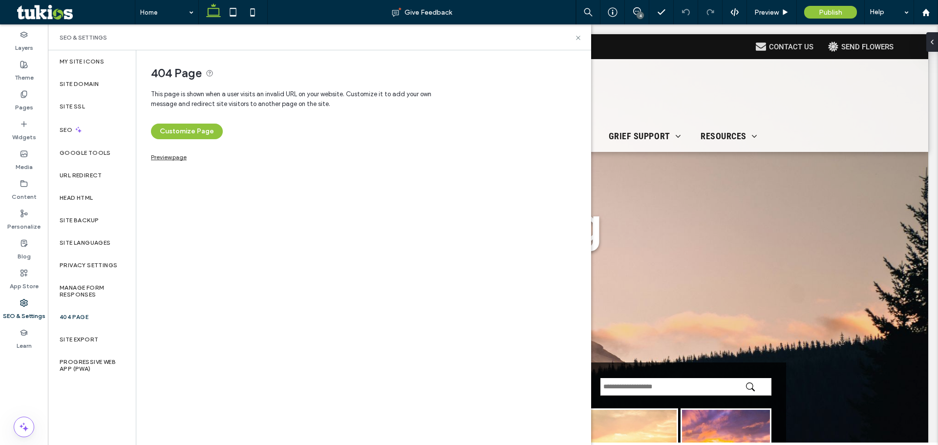
click at [171, 156] on link "Preview page" at bounding box center [169, 155] width 36 height 5
click at [578, 37] on use at bounding box center [578, 38] width 4 height 4
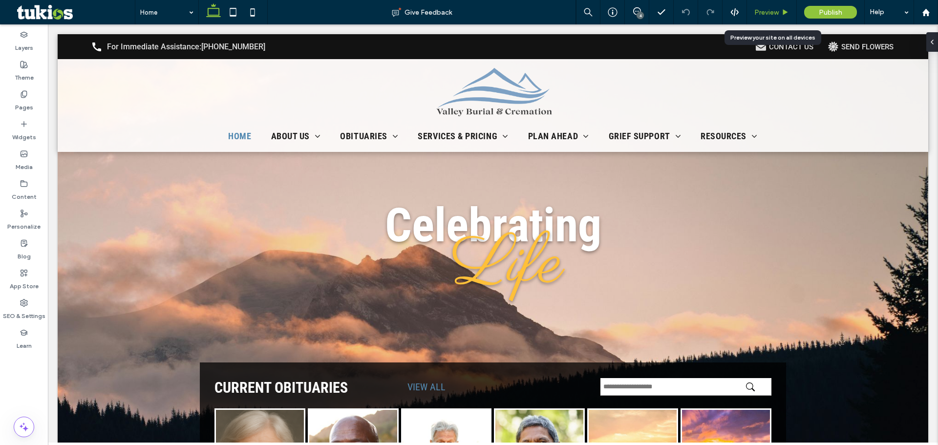
click at [777, 15] on span "Preview" at bounding box center [767, 12] width 24 height 8
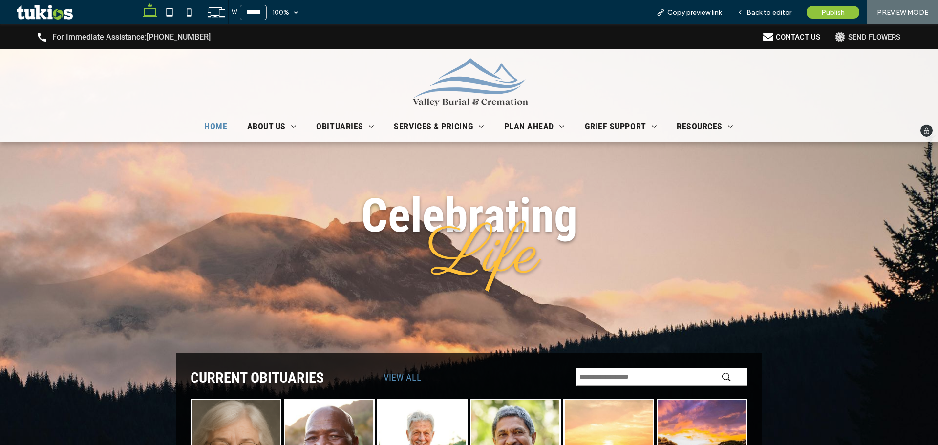
drag, startPoint x: 766, startPoint y: 37, endPoint x: 844, endPoint y: 32, distance: 77.8
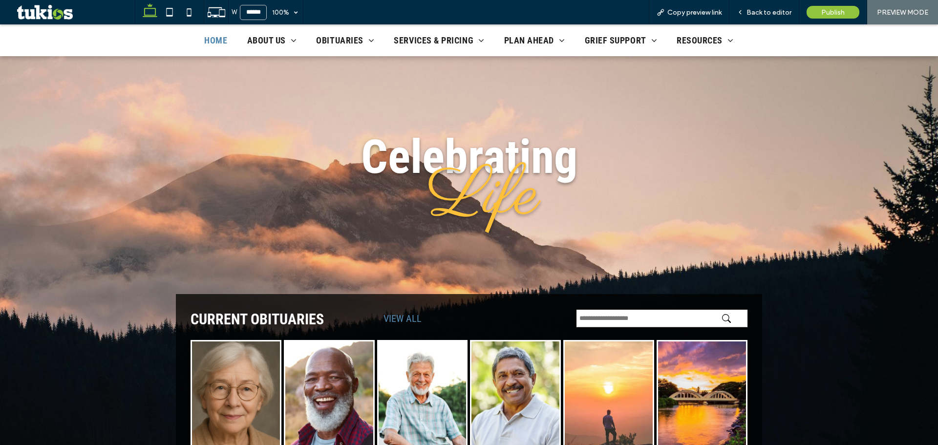
scroll to position [244, 0]
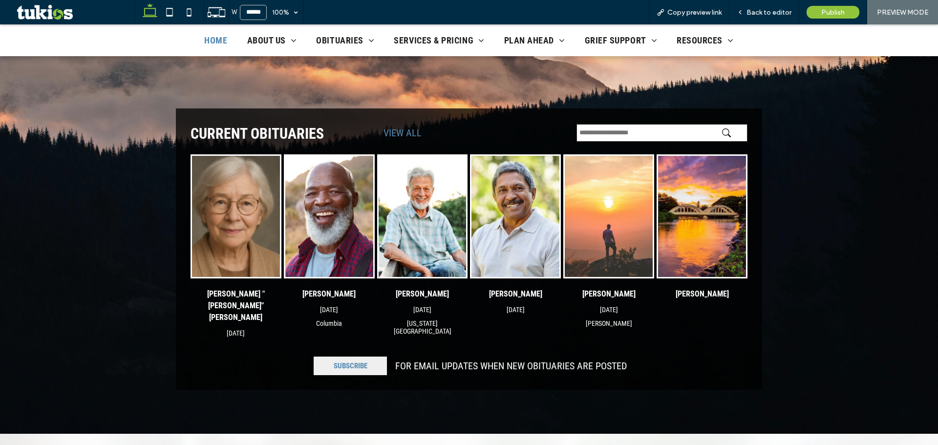
click at [606, 134] on input "text" at bounding box center [662, 133] width 171 height 18
type input "*"
click at [608, 133] on input "*" at bounding box center [662, 133] width 171 height 18
click at [722, 129] on button "submit" at bounding box center [729, 133] width 15 height 9
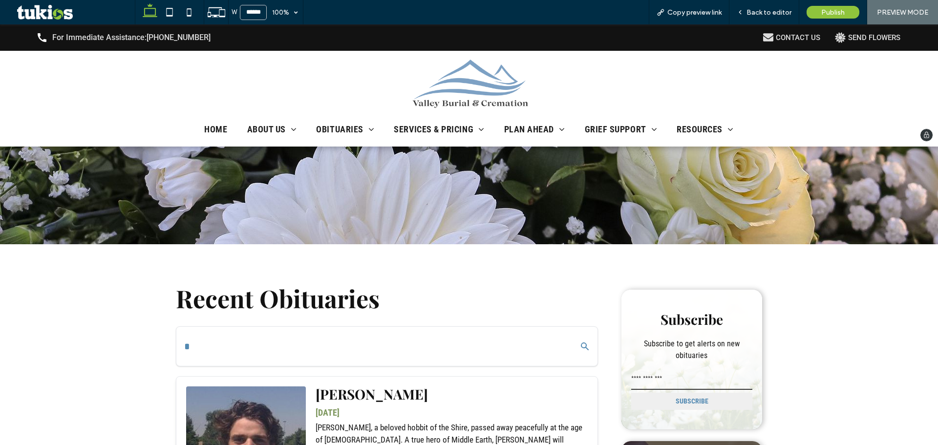
click at [453, 74] on img at bounding box center [470, 84] width 122 height 49
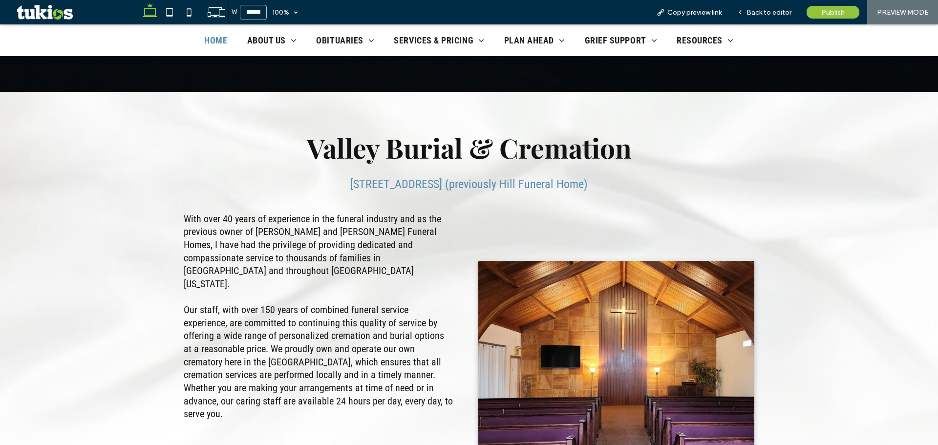
scroll to position [588, 0]
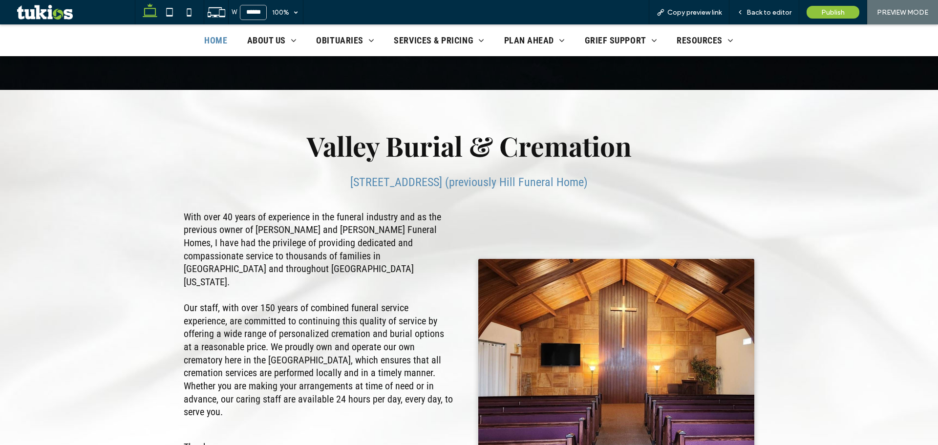
click at [402, 176] on span "217 E Pioneer Puyallup, WA 98372 (previously Hill Funeral Home)" at bounding box center [469, 182] width 238 height 14
click at [308, 179] on p "217 E Pioneer Puyallup, WA 98372 (previously Hill Funeral Home)" at bounding box center [469, 182] width 571 height 14
drag, startPoint x: 427, startPoint y: 176, endPoint x: 594, endPoint y: 181, distance: 167.2
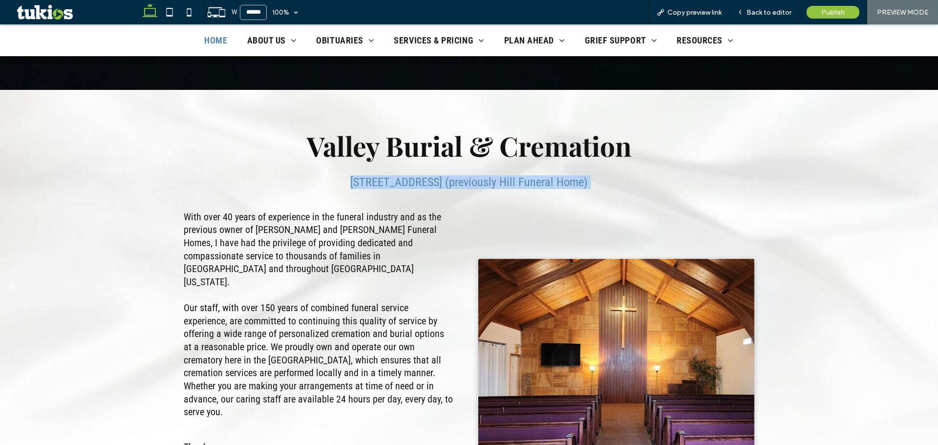
click at [587, 181] on p "217 E Pioneer Puyallup, WA 98372 (previously Hill Funeral Home)" at bounding box center [469, 182] width 571 height 14
click at [588, 181] on span "217 E Pioneer Puyallup, WA 98372 (previously Hill Funeral Home)" at bounding box center [469, 182] width 238 height 14
click at [766, 9] on span "Back to editor" at bounding box center [769, 12] width 45 height 8
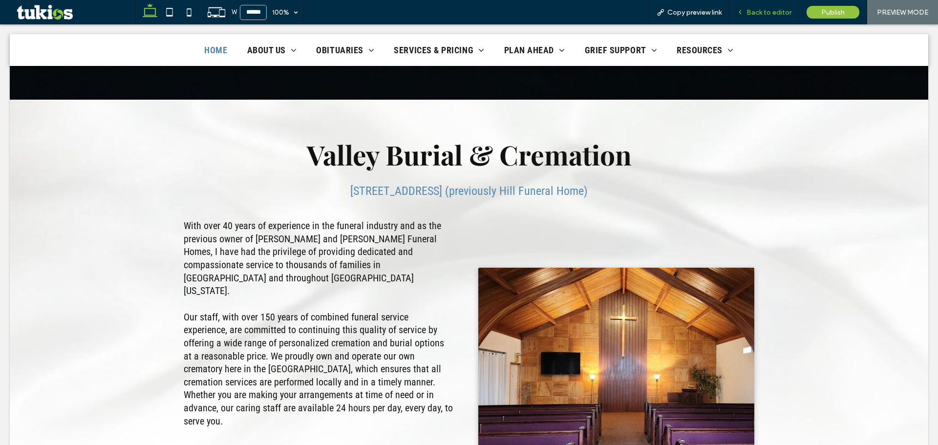
scroll to position [598, 0]
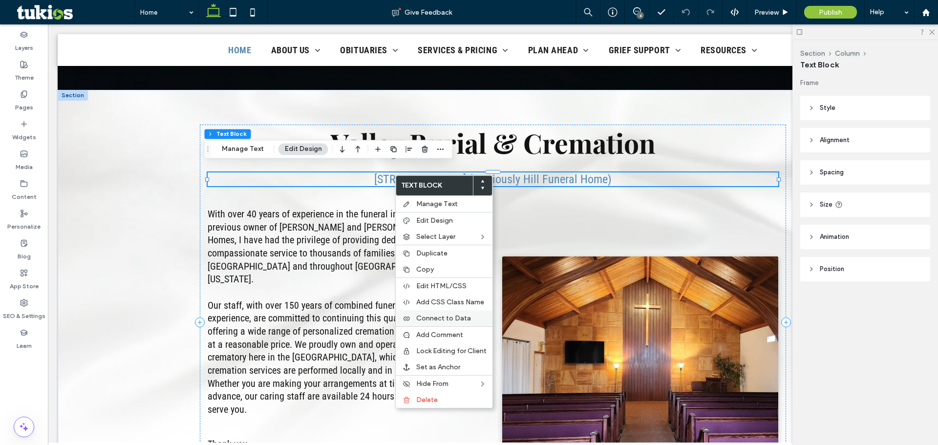
click at [475, 319] on label "Connect to Data" at bounding box center [451, 318] width 70 height 8
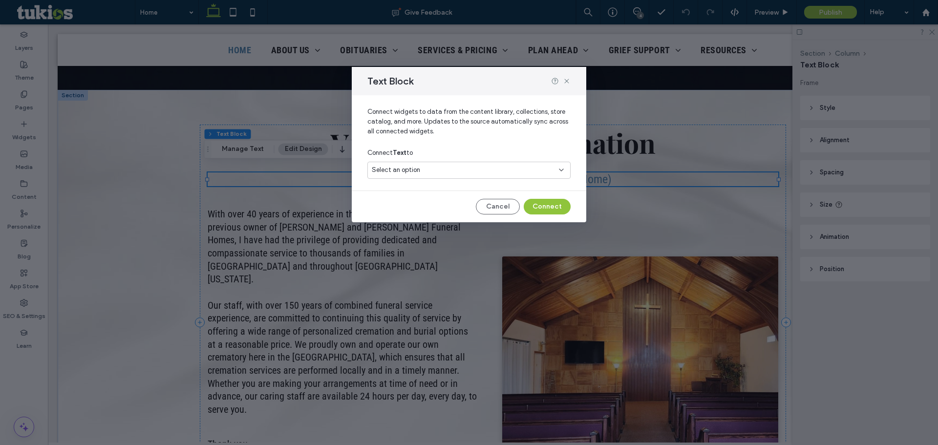
click at [442, 169] on div "Select an option" at bounding box center [463, 170] width 183 height 10
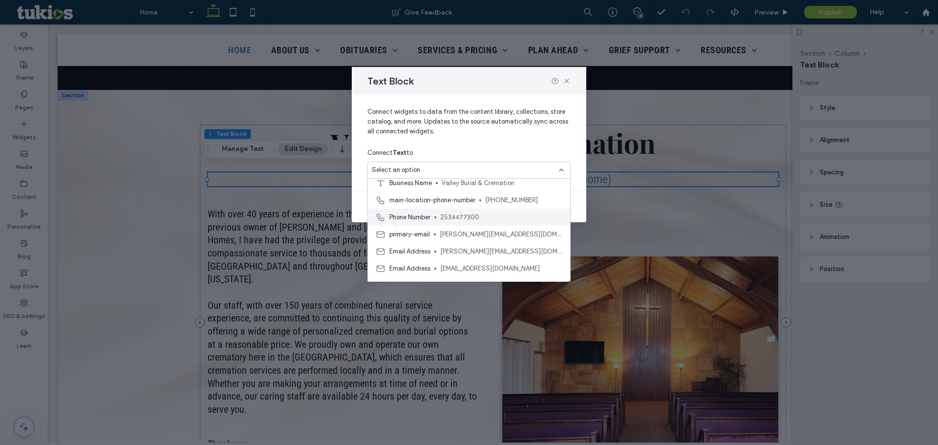
scroll to position [51, 0]
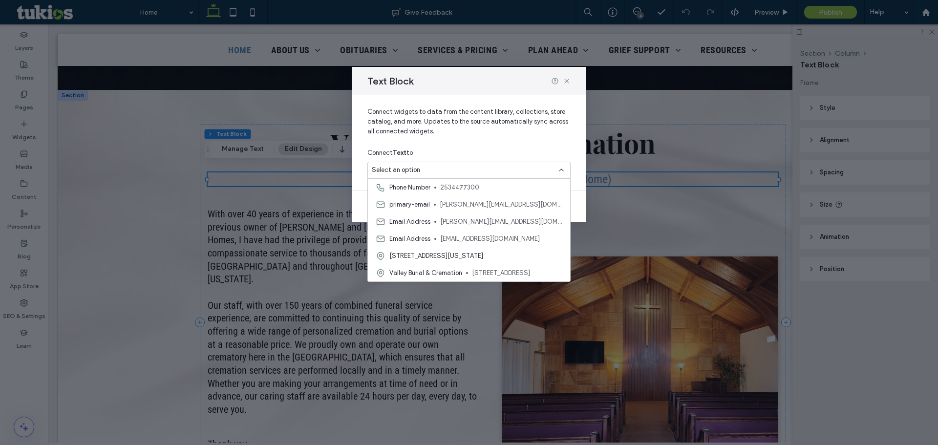
click at [422, 272] on span "Valley Burial & Cremation" at bounding box center [426, 273] width 73 height 10
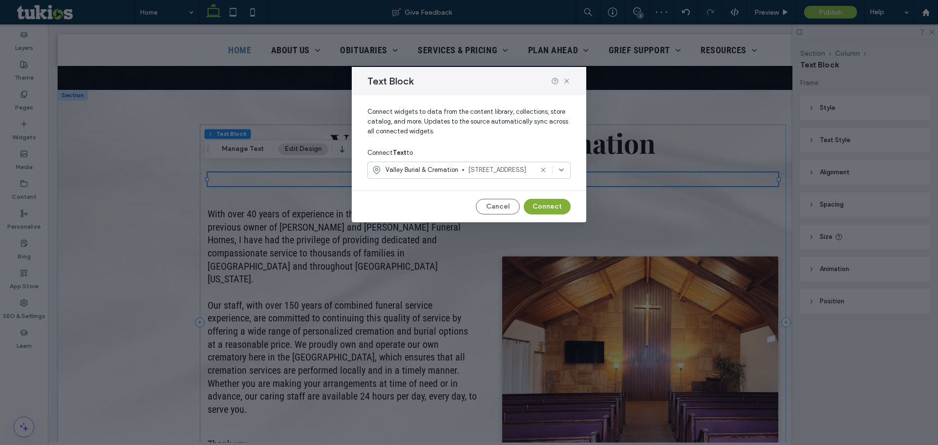
click at [547, 209] on button "Connect" at bounding box center [547, 207] width 47 height 16
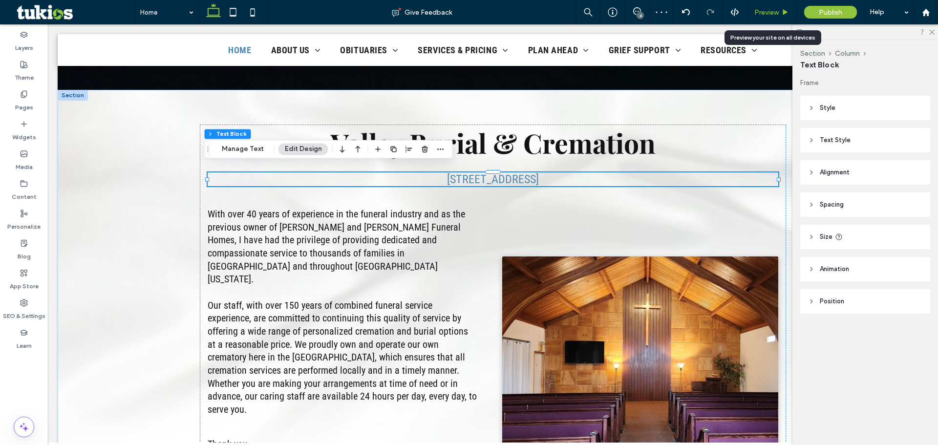
click at [773, 10] on span "Preview" at bounding box center [767, 12] width 24 height 8
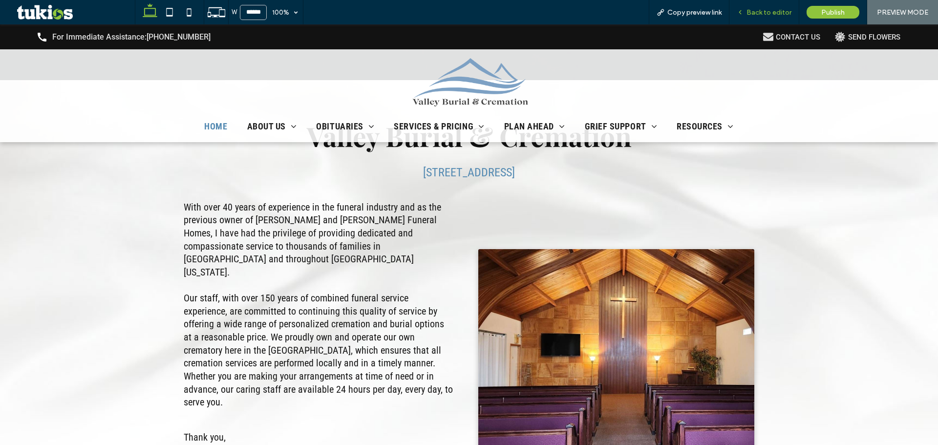
scroll to position [588, 0]
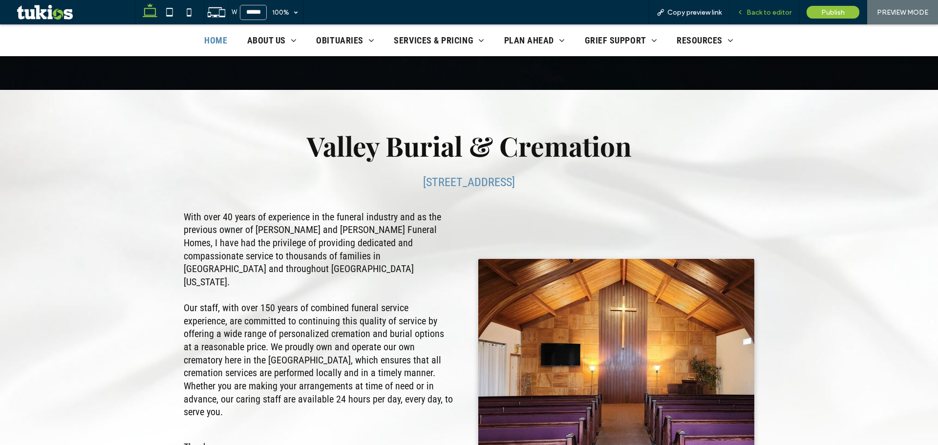
click at [757, 11] on span "Back to editor" at bounding box center [769, 12] width 45 height 8
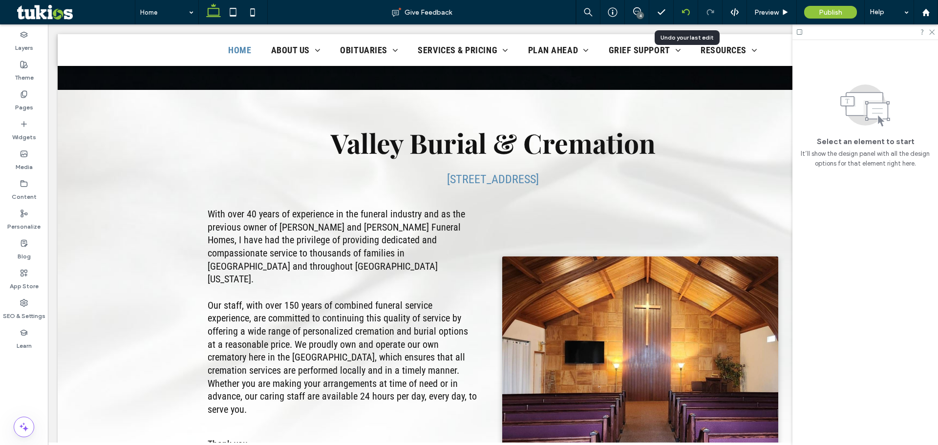
click at [683, 11] on icon at bounding box center [686, 12] width 8 height 8
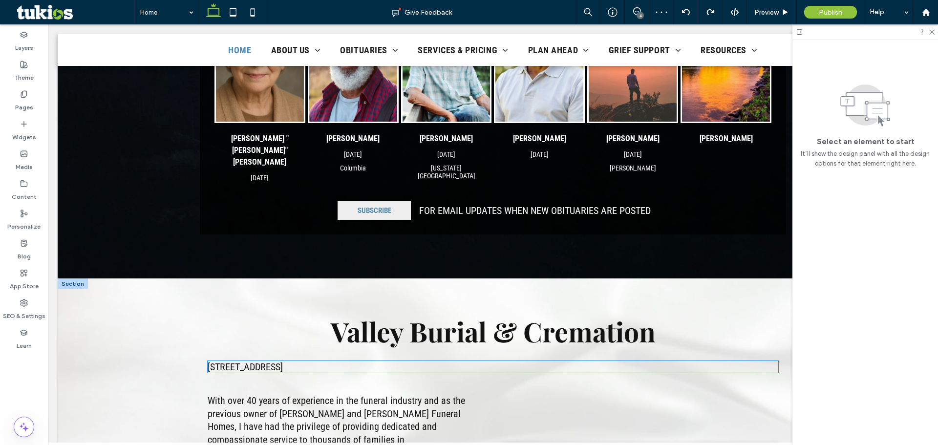
scroll to position [391, 0]
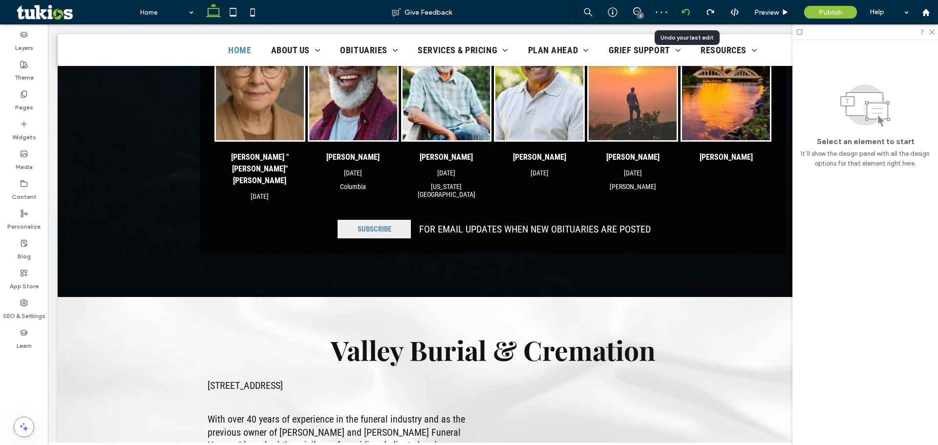
click at [688, 14] on icon at bounding box center [686, 12] width 8 height 8
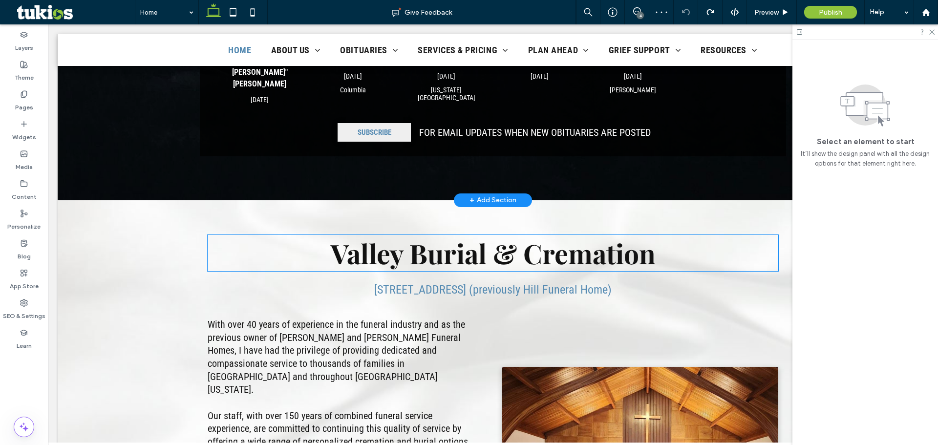
scroll to position [489, 0]
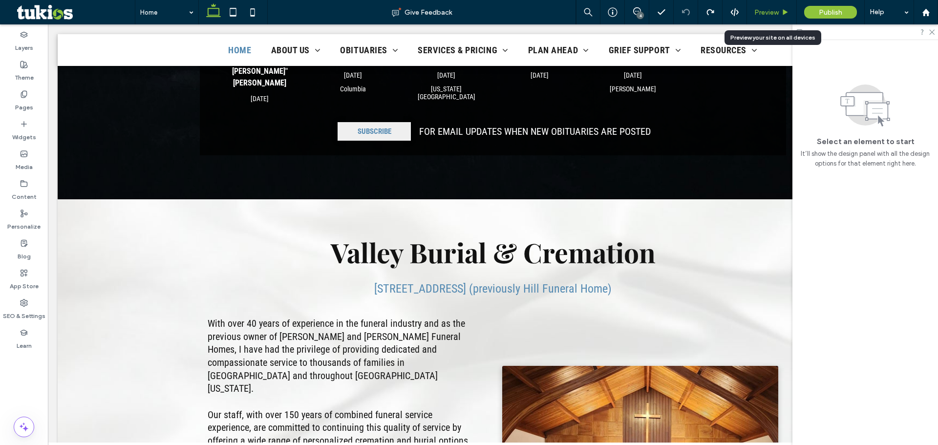
click at [760, 11] on span "Preview" at bounding box center [767, 12] width 24 height 8
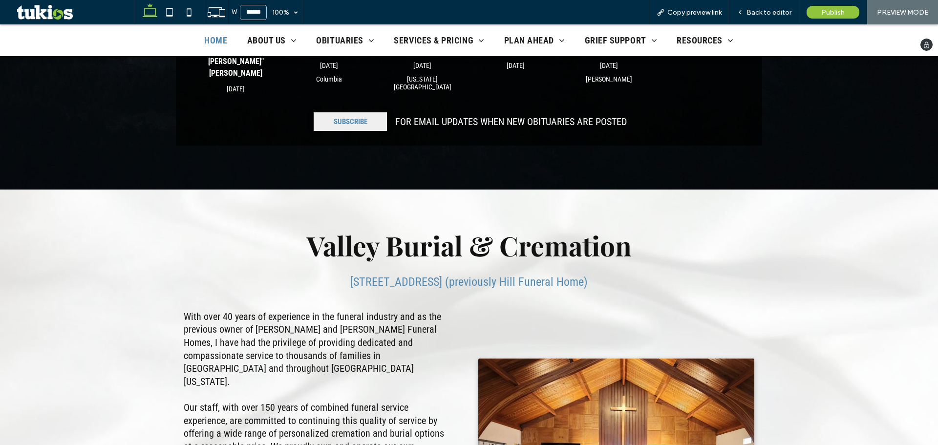
scroll to position [479, 0]
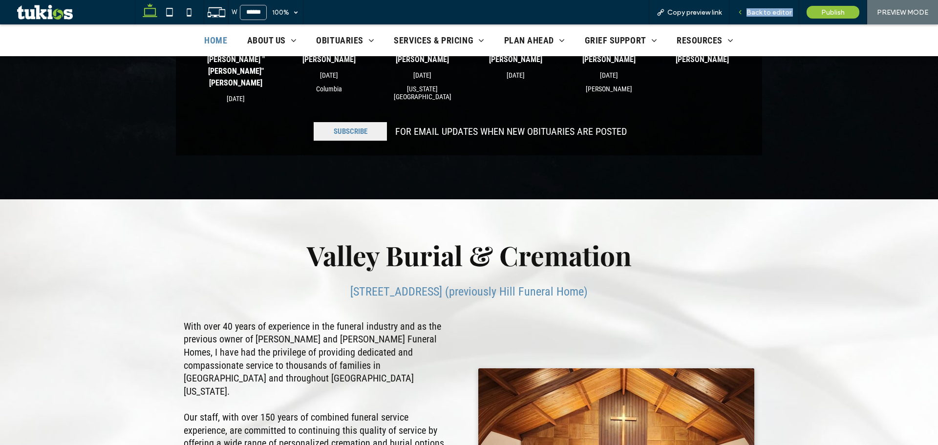
click at [747, 10] on div "Back to editor" at bounding box center [764, 12] width 69 height 8
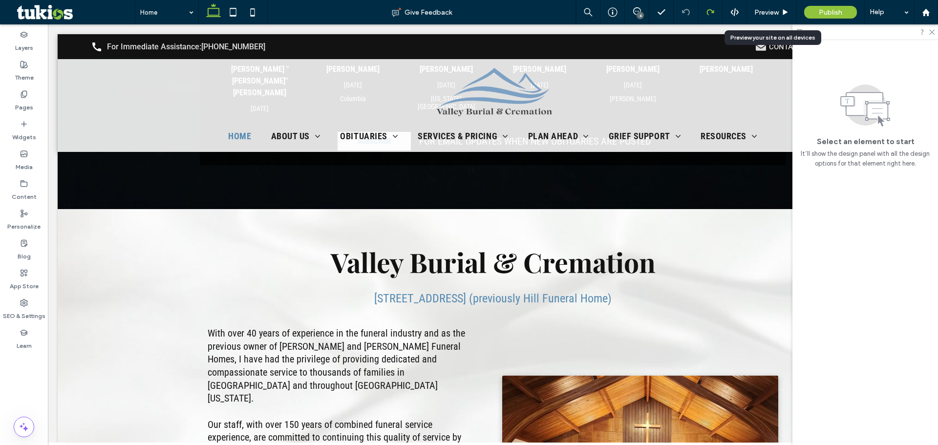
scroll to position [489, 0]
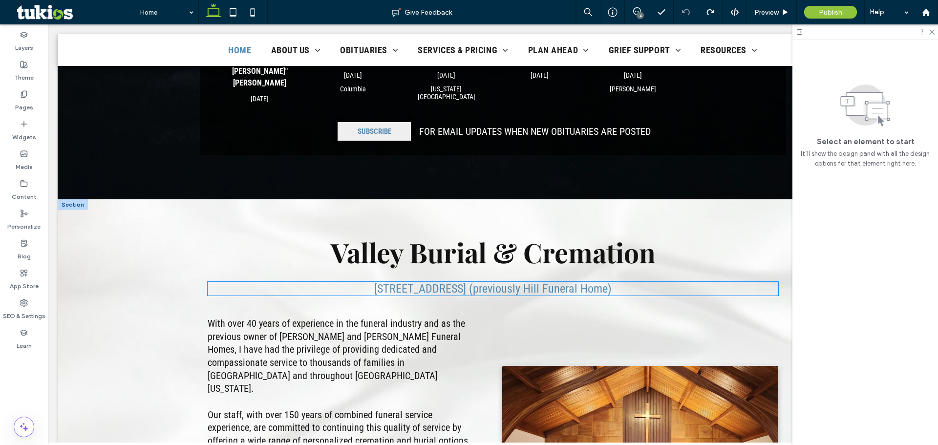
click at [379, 286] on span "217 E Pioneer Puyallup, WA 98372 (previously Hill Funeral Home)" at bounding box center [493, 289] width 238 height 14
click at [379, 286] on div "217 E Pioneer Puyallup, WA 98372 (previously Hill Funeral Home)" at bounding box center [493, 289] width 571 height 14
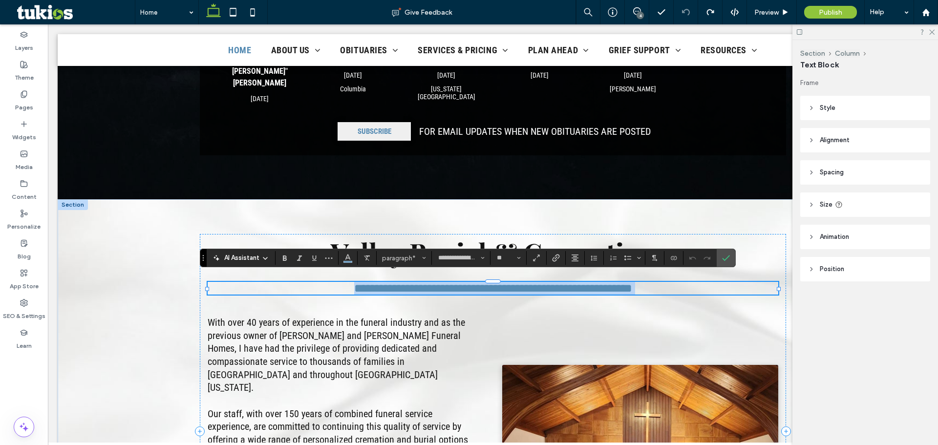
click at [354, 284] on span "**********" at bounding box center [493, 288] width 278 height 12
drag, startPoint x: 342, startPoint y: 283, endPoint x: 497, endPoint y: 286, distance: 155.4
click at [497, 286] on span "**********" at bounding box center [493, 288] width 278 height 12
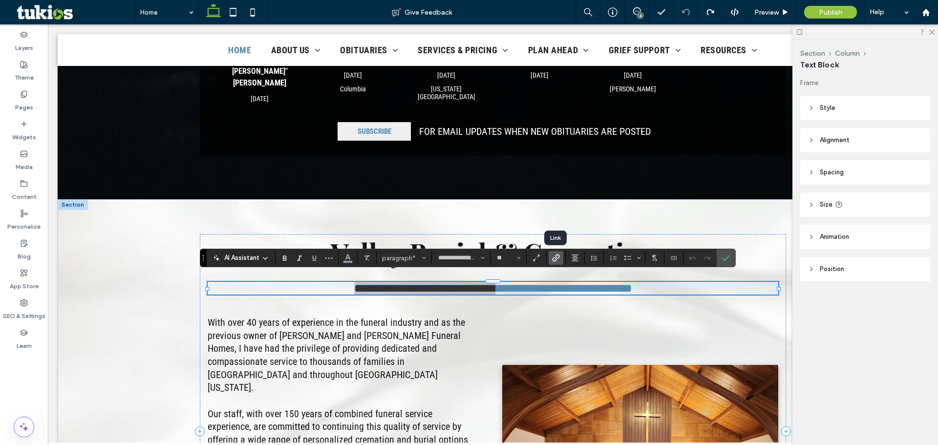
click at [555, 260] on icon "Link" at bounding box center [556, 258] width 8 height 8
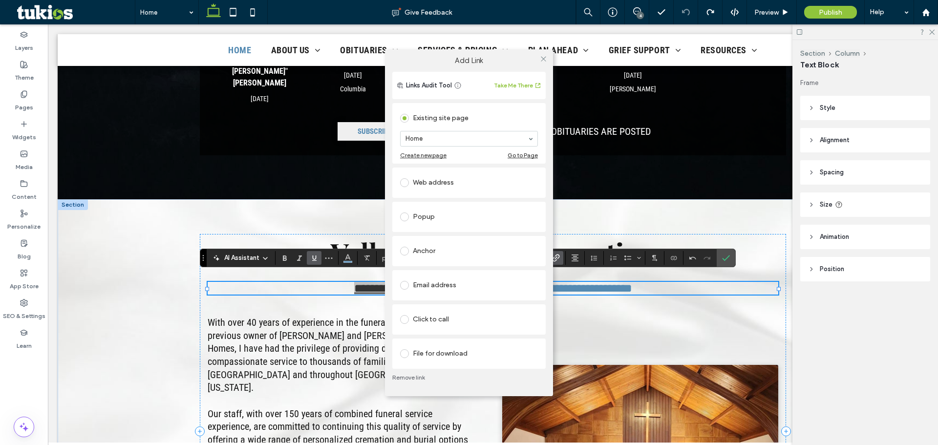
click at [429, 253] on div "Anchor" at bounding box center [469, 251] width 138 height 16
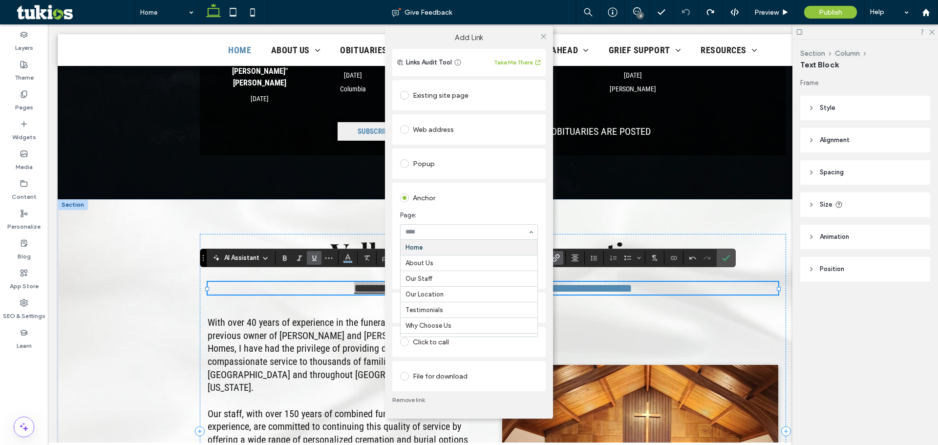
click at [430, 227] on div at bounding box center [469, 232] width 137 height 15
click at [437, 237] on div at bounding box center [469, 232] width 137 height 15
click at [465, 206] on section "Page: Home About Us Our Staff Our Location Testimonials Why Choose Us Contact U…" at bounding box center [469, 225] width 138 height 39
click at [444, 96] on div "Existing site page" at bounding box center [469, 95] width 138 height 16
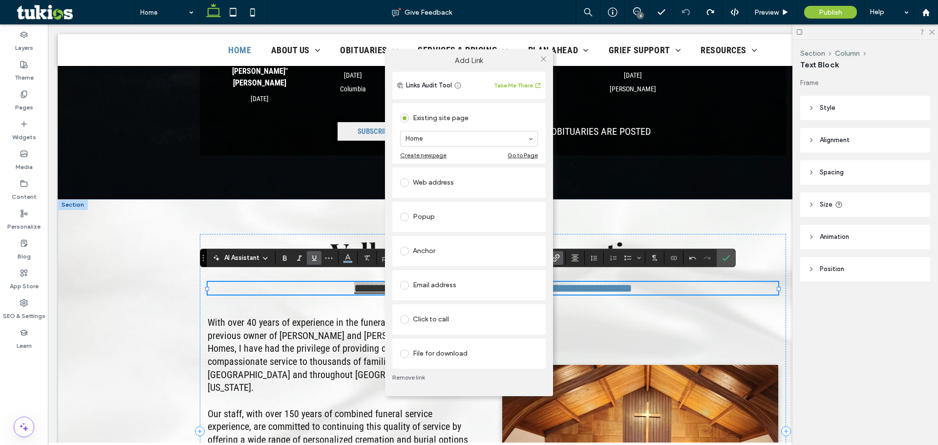
click at [456, 184] on div "Web address" at bounding box center [469, 183] width 138 height 16
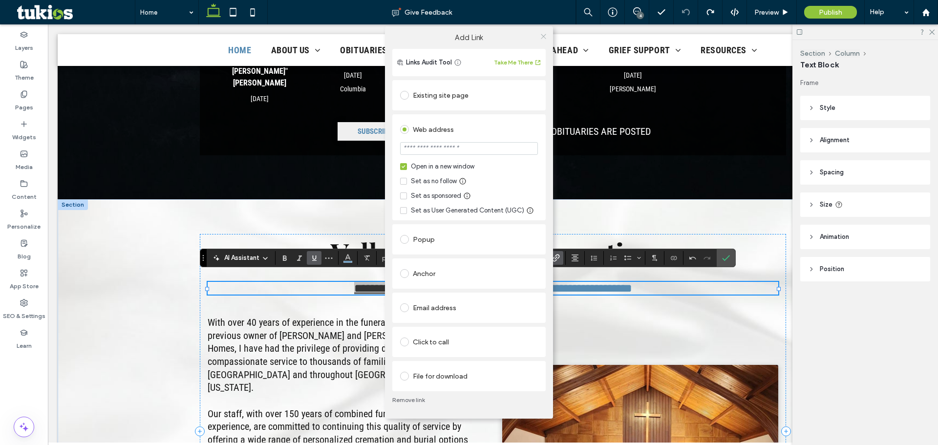
click at [542, 35] on use at bounding box center [543, 36] width 5 height 5
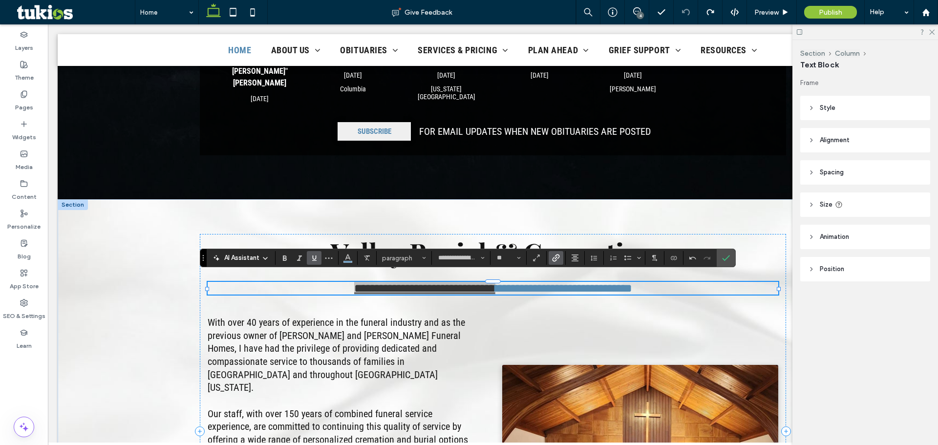
click at [559, 261] on icon "Link" at bounding box center [556, 258] width 8 height 8
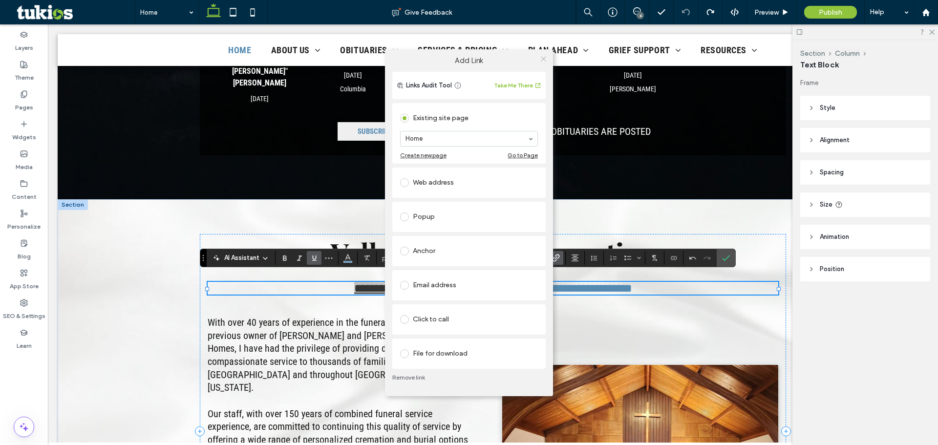
click at [542, 59] on icon at bounding box center [543, 58] width 7 height 7
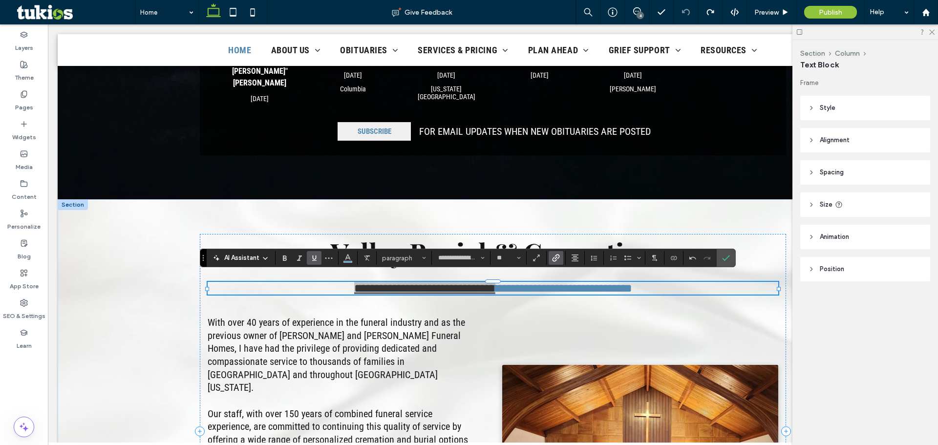
click at [551, 259] on label "Link" at bounding box center [556, 258] width 15 height 14
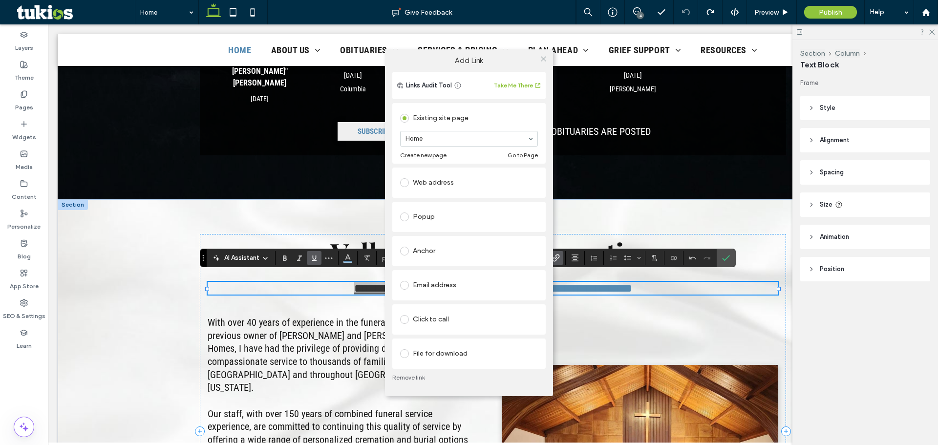
click at [414, 380] on link "Remove link" at bounding box center [468, 378] width 153 height 8
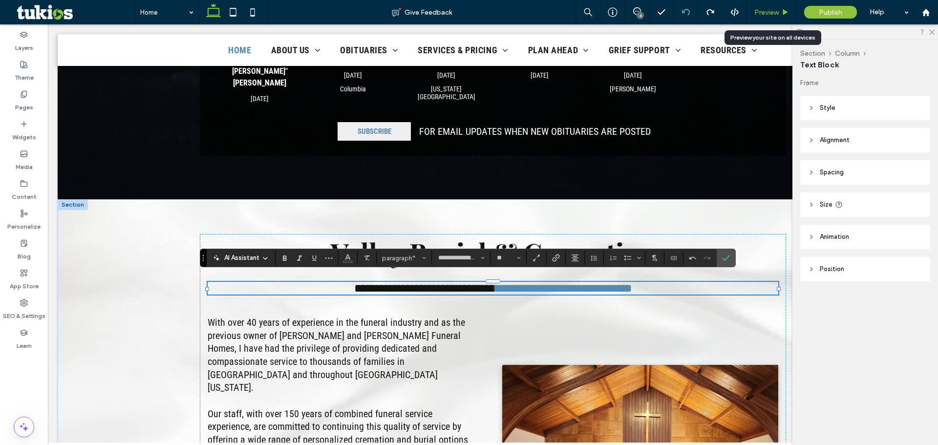
click at [779, 14] on span "Preview" at bounding box center [767, 12] width 24 height 8
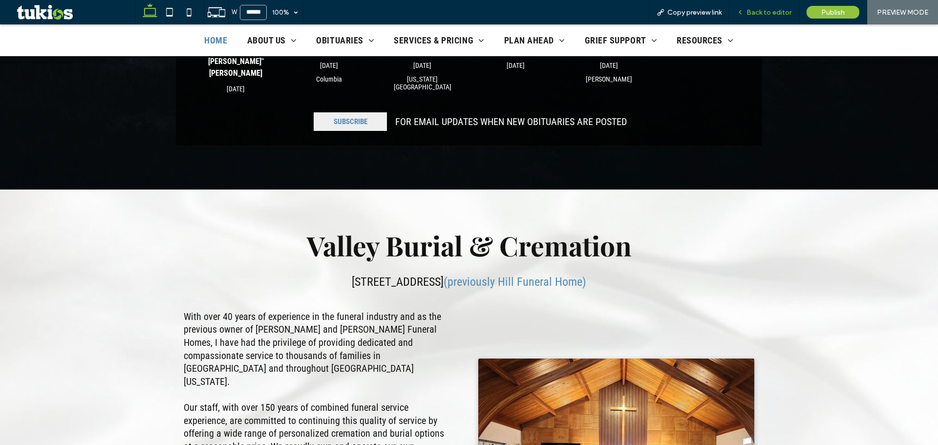
scroll to position [479, 0]
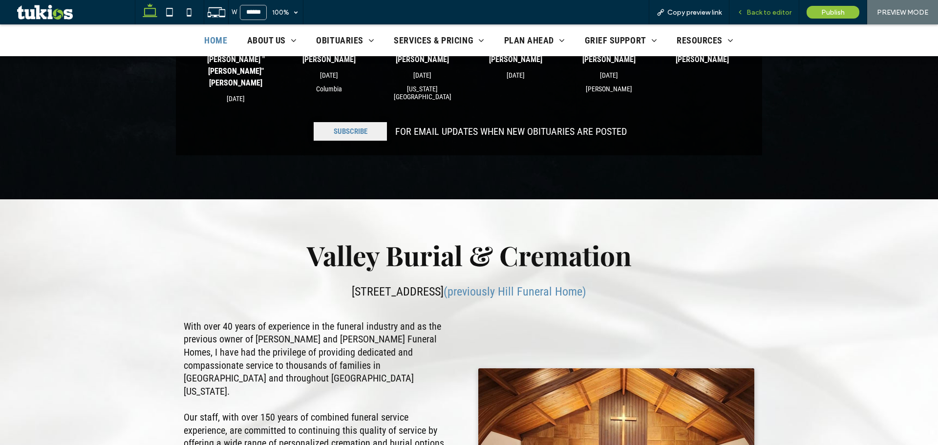
click at [764, 8] on div "Back to editor" at bounding box center [765, 12] width 70 height 24
click at [749, 15] on span "Back to editor" at bounding box center [769, 12] width 45 height 8
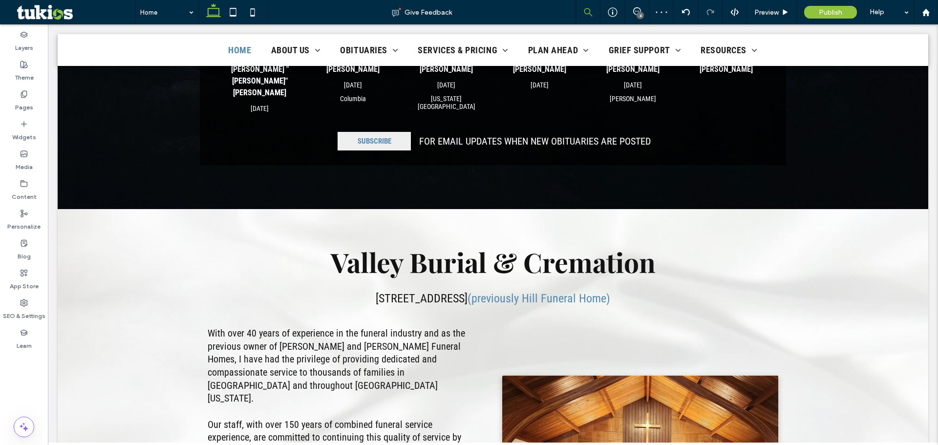
scroll to position [489, 0]
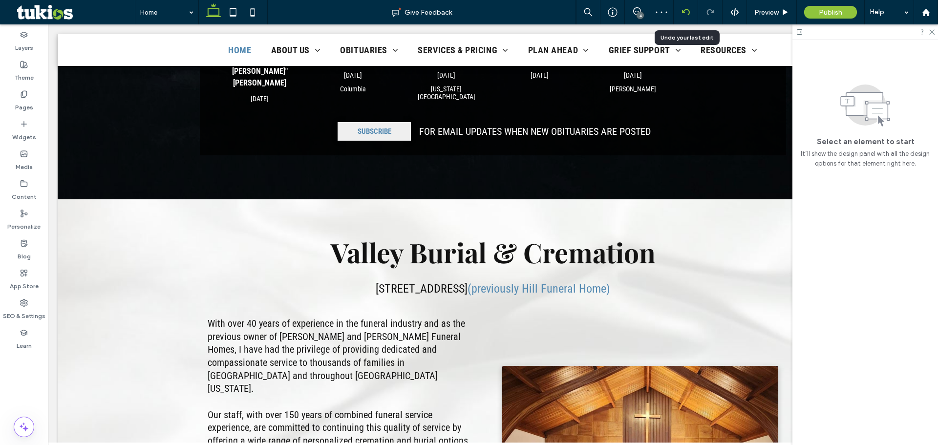
click at [685, 11] on use at bounding box center [686, 12] width 8 height 6
click at [638, 9] on icon at bounding box center [637, 11] width 8 height 8
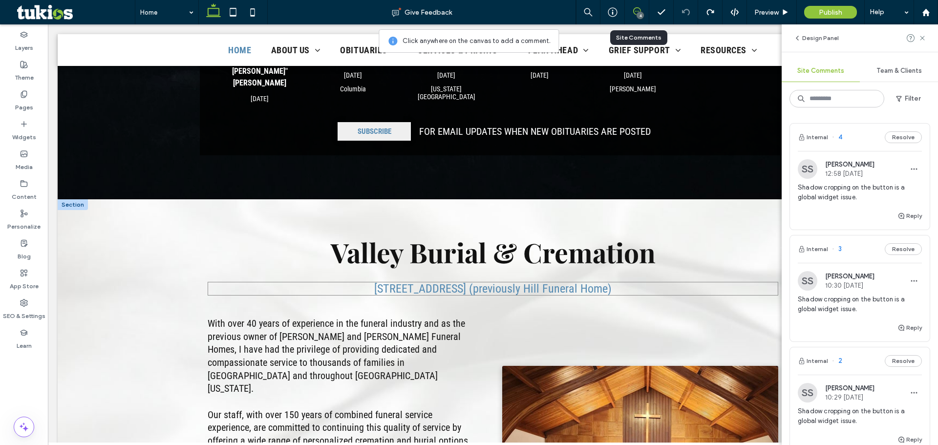
click at [314, 282] on p "217 E Pioneer Puyallup, WA 98372 (previously Hill Funeral Home)" at bounding box center [493, 289] width 571 height 14
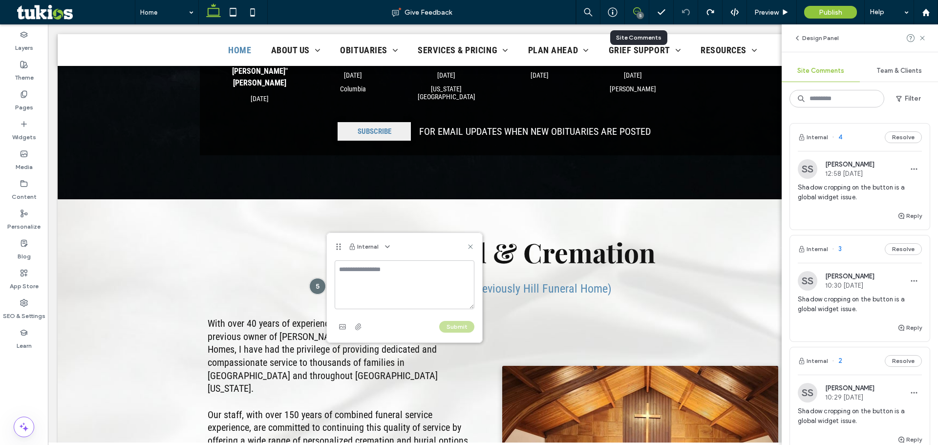
click at [375, 280] on textarea at bounding box center [405, 284] width 140 height 49
type textarea "**********"
click at [446, 321] on button "Submit" at bounding box center [456, 327] width 35 height 12
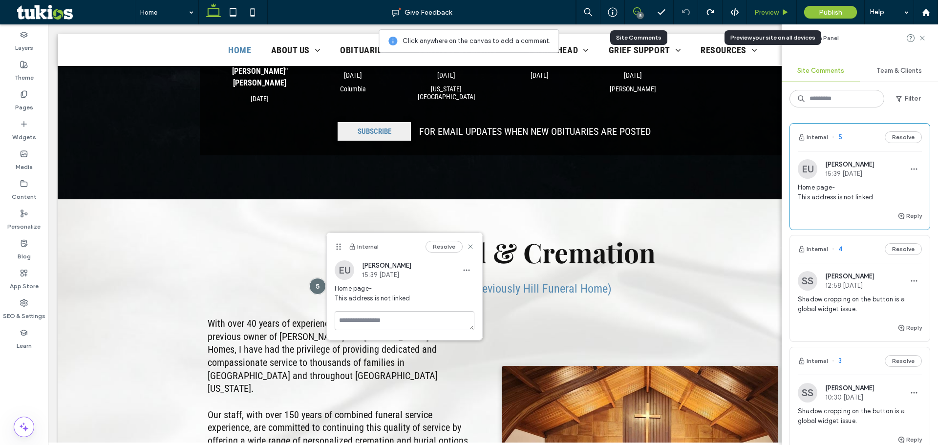
click at [772, 10] on span "Preview" at bounding box center [767, 12] width 24 height 8
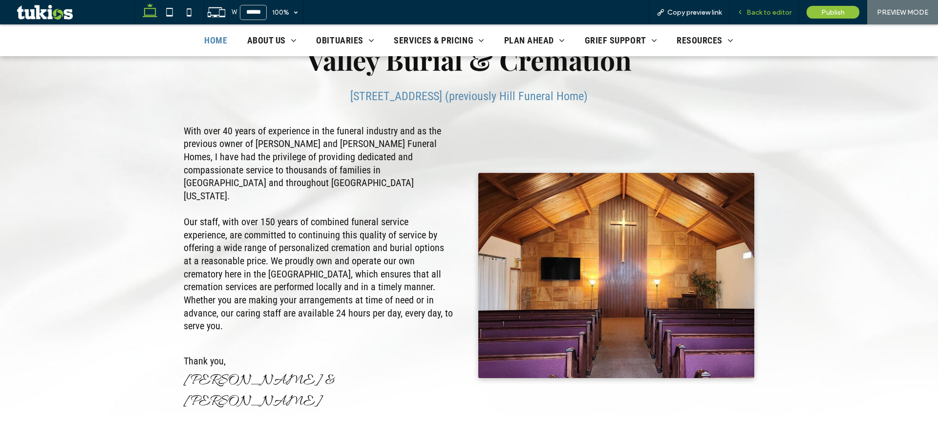
drag, startPoint x: 750, startPoint y: 16, endPoint x: 667, endPoint y: 15, distance: 82.6
click at [750, 16] on span "Back to editor" at bounding box center [769, 12] width 45 height 8
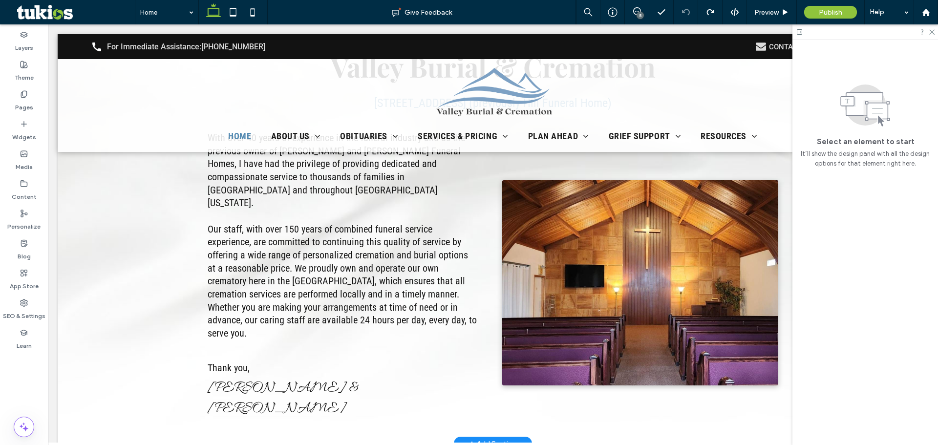
scroll to position [682, 0]
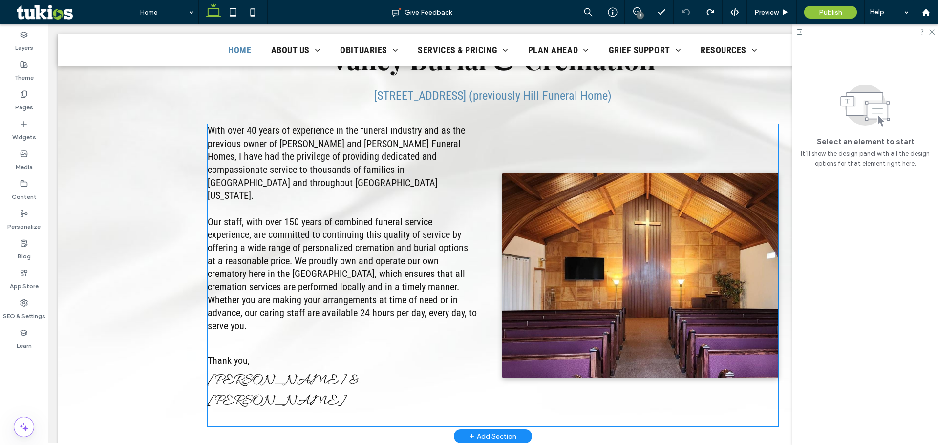
click at [384, 202] on p at bounding box center [343, 208] width 271 height 13
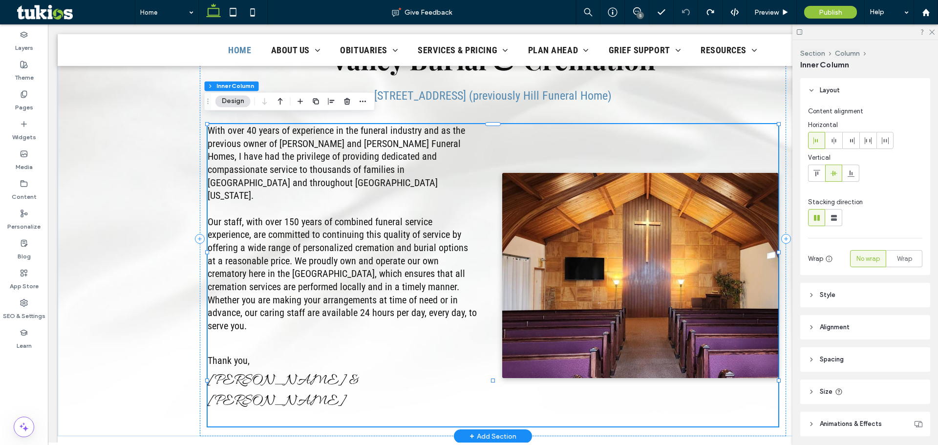
click at [384, 202] on p at bounding box center [343, 208] width 271 height 13
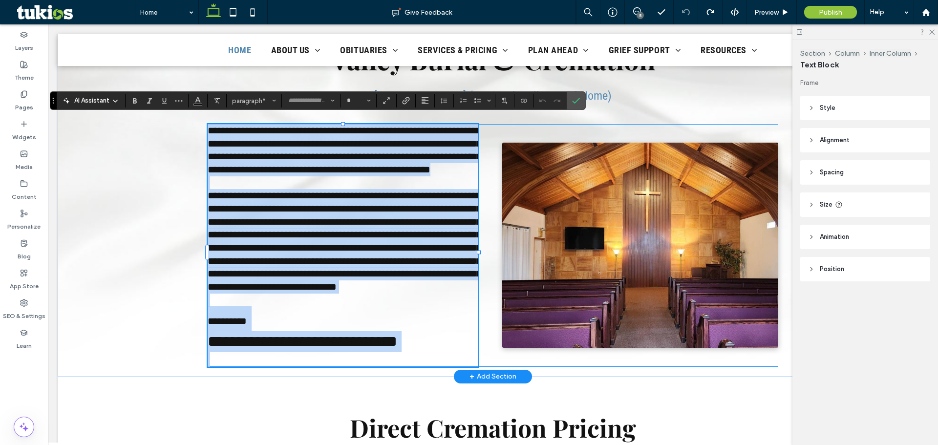
click at [321, 159] on span "**********" at bounding box center [345, 150] width 274 height 49
type input "**********"
type input "**"
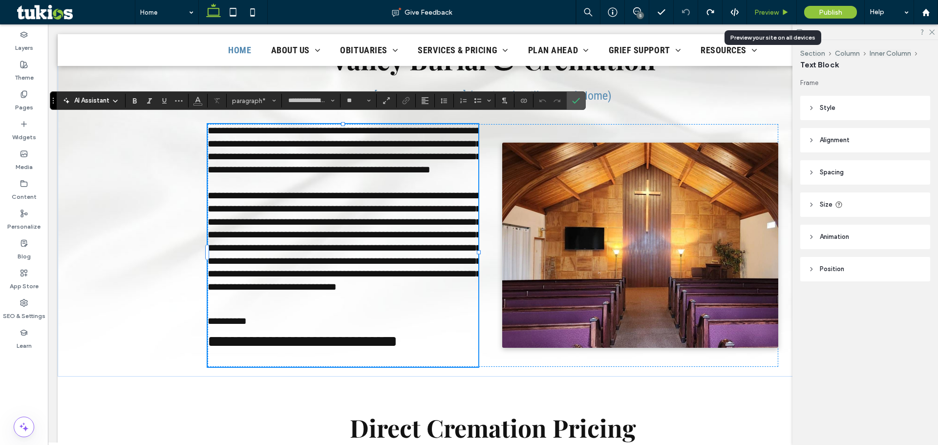
click at [770, 11] on span "Preview" at bounding box center [767, 12] width 24 height 8
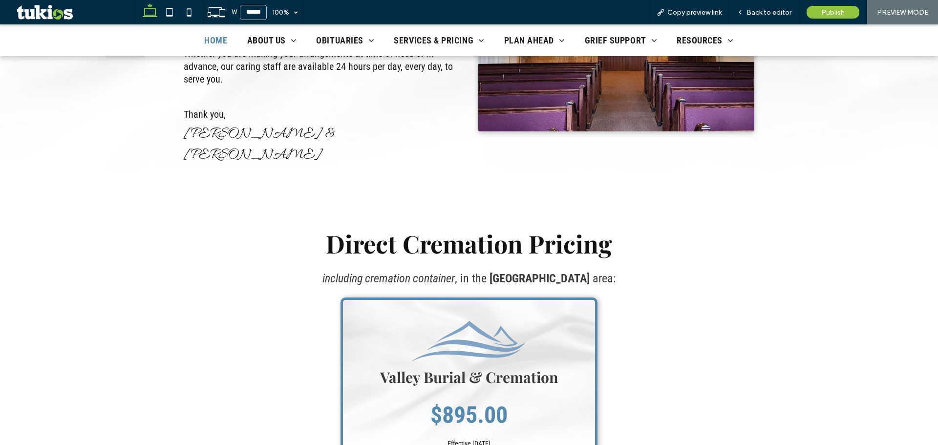
scroll to position [968, 0]
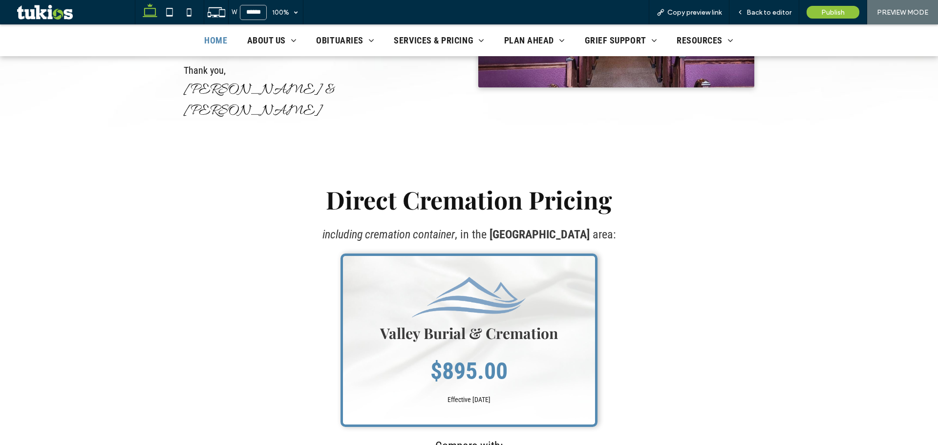
click at [460, 276] on img at bounding box center [469, 297] width 125 height 43
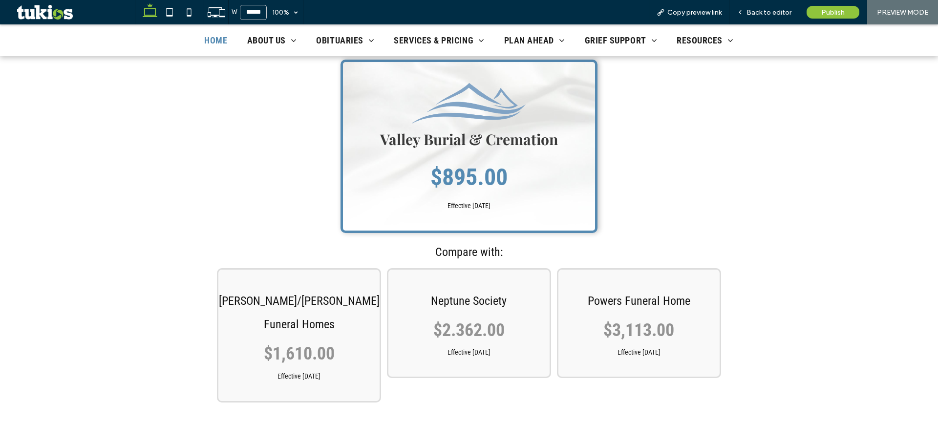
scroll to position [1161, 0]
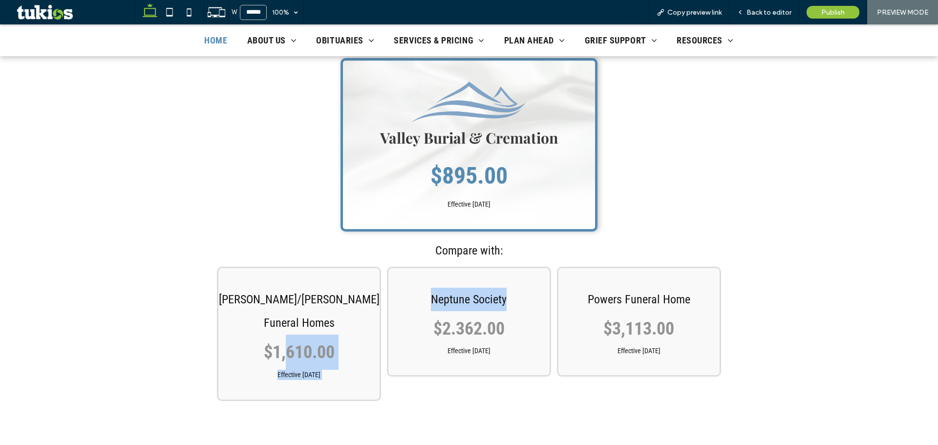
drag, startPoint x: 393, startPoint y: 285, endPoint x: 476, endPoint y: 273, distance: 84.5
click at [459, 281] on div "Curnow/Hill Funeral Homes $1,610.00 Effective November 20, 2024 Neptune Society…" at bounding box center [469, 334] width 586 height 150
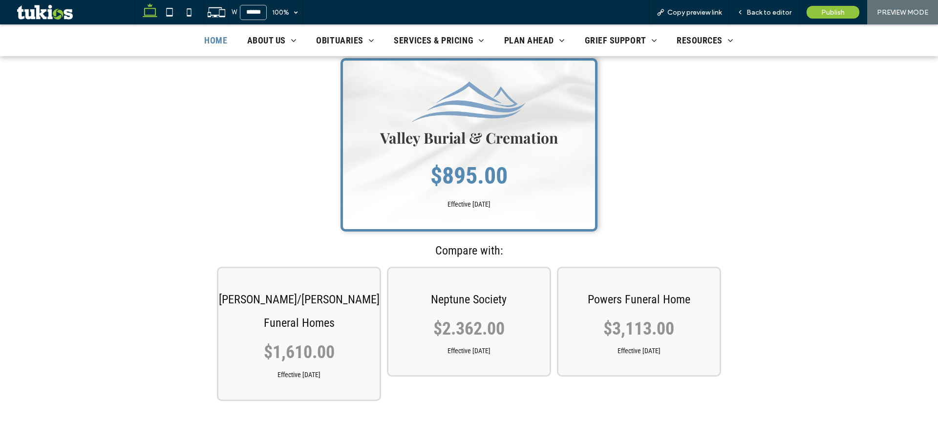
click at [477, 319] on span "$2.362.00" at bounding box center [468, 329] width 71 height 21
click at [631, 288] on p "Powers Funeral Home" at bounding box center [639, 299] width 161 height 23
click at [625, 319] on span "$3,113.00" at bounding box center [639, 329] width 71 height 21
click at [626, 319] on span "$3,113.00" at bounding box center [639, 329] width 71 height 21
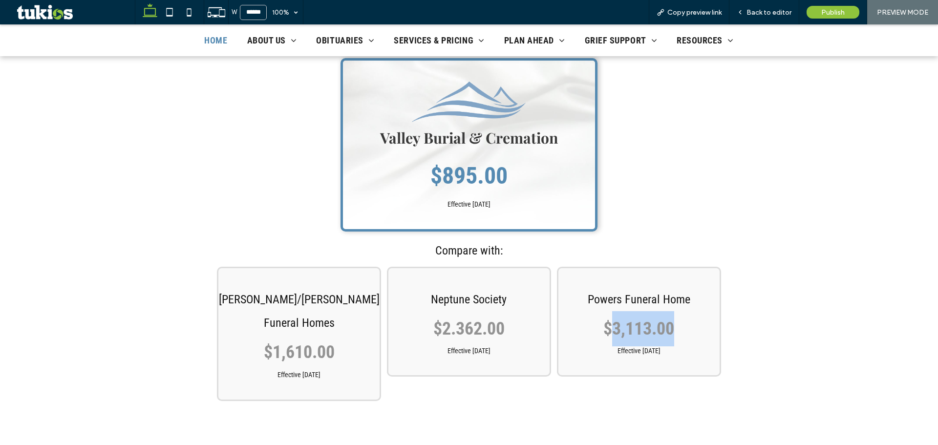
click at [626, 319] on span "$3,113.00" at bounding box center [639, 329] width 71 height 21
click at [663, 243] on p "Compare with:" at bounding box center [469, 251] width 571 height 16
click at [662, 243] on p "Compare with:" at bounding box center [469, 251] width 571 height 16
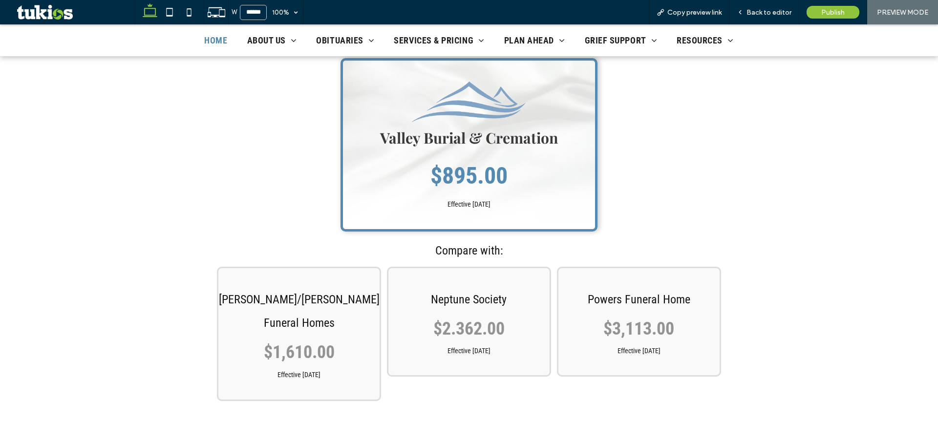
click at [620, 259] on div "Curnow/Hill Funeral Homes $1,610.00 Effective November 20, 2024 Neptune Society…" at bounding box center [469, 334] width 586 height 150
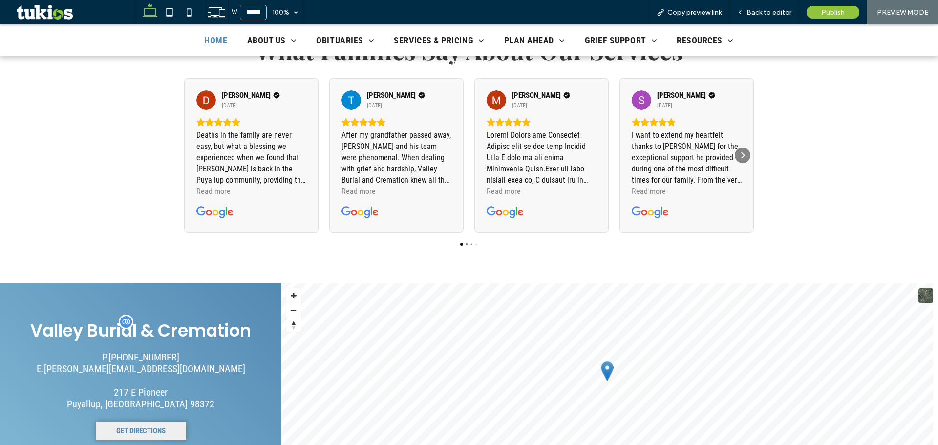
scroll to position [1845, 0]
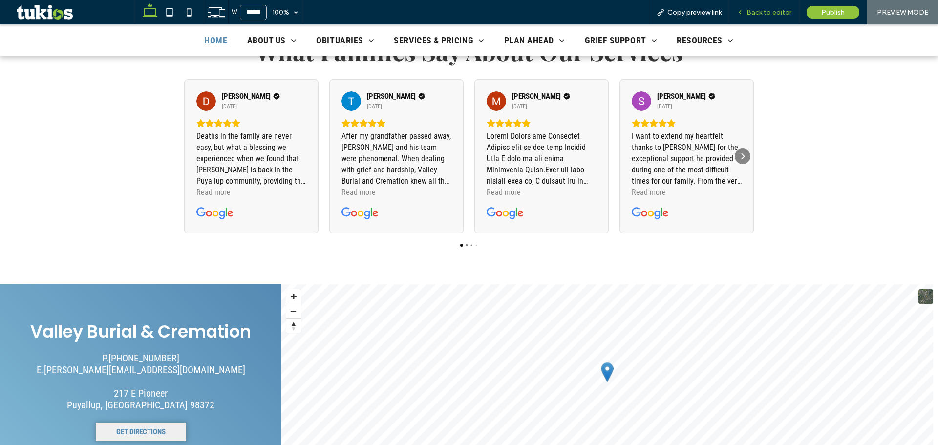
click at [771, 10] on span "Back to editor" at bounding box center [769, 12] width 45 height 8
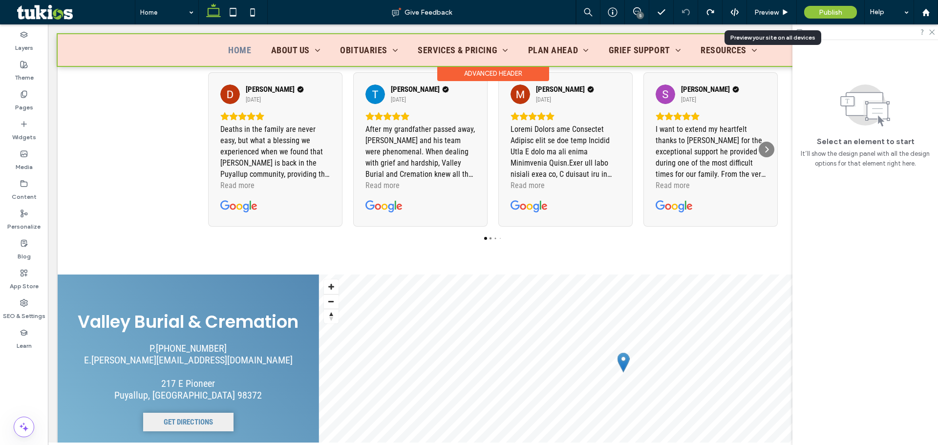
scroll to position [1849, 0]
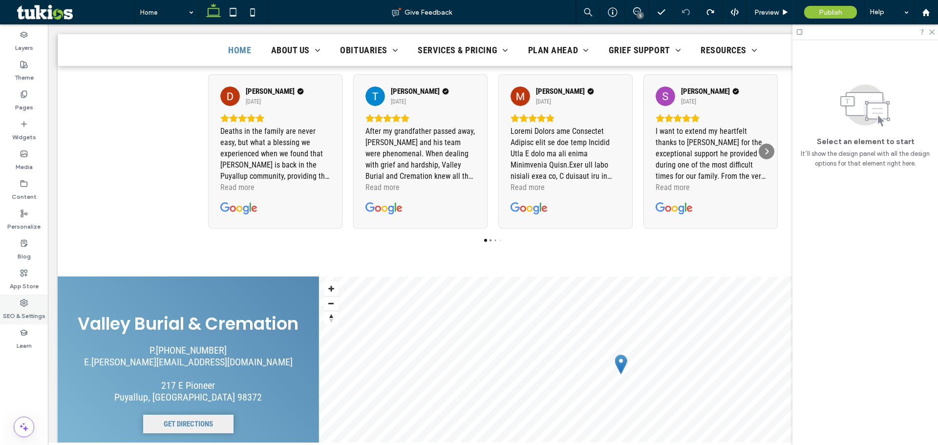
click at [23, 307] on label "SEO & Settings" at bounding box center [24, 314] width 43 height 14
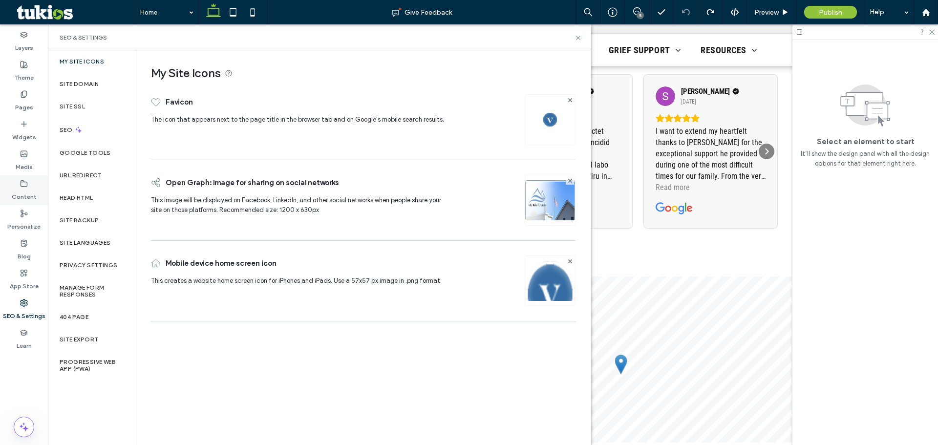
click at [30, 183] on div "Content" at bounding box center [24, 190] width 48 height 30
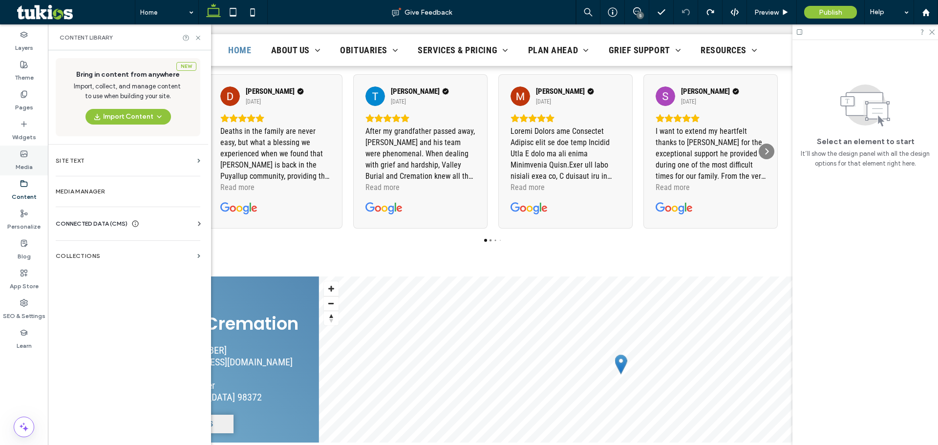
click at [30, 163] on label "Media" at bounding box center [24, 165] width 17 height 14
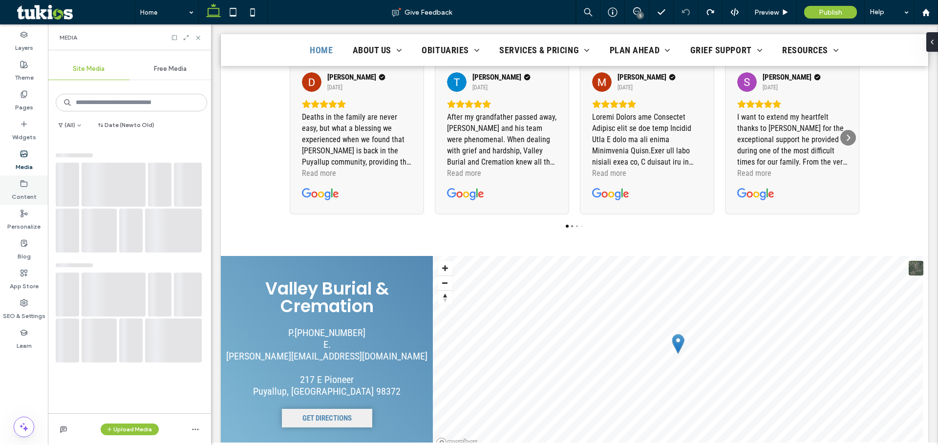
click at [23, 187] on icon at bounding box center [24, 184] width 8 height 8
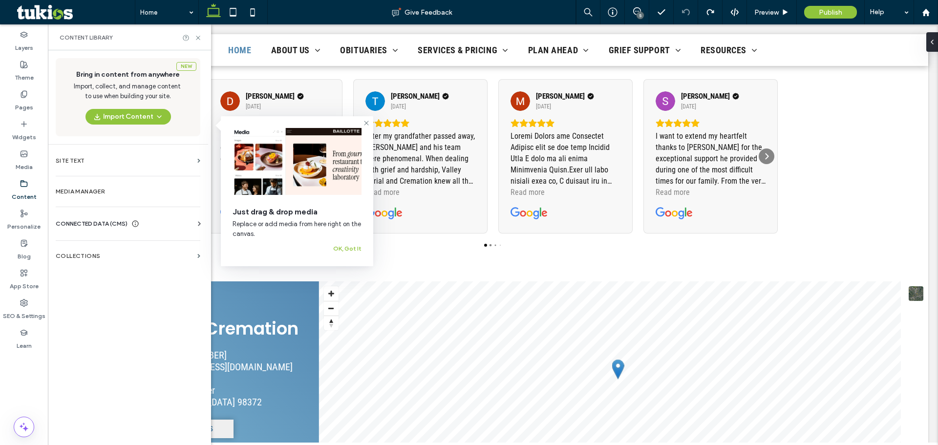
scroll to position [1847, 0]
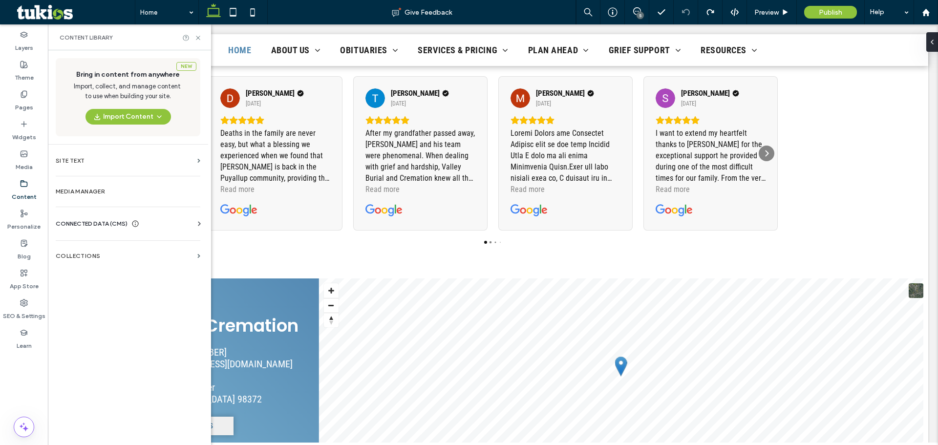
click at [166, 220] on div "CONNECTED DATA (CMS)" at bounding box center [130, 224] width 149 height 10
click at [155, 246] on label "Business Info" at bounding box center [130, 247] width 133 height 7
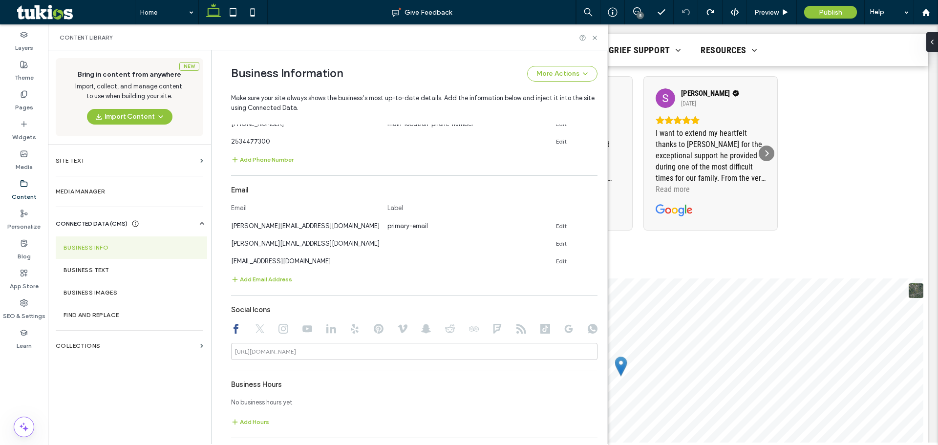
scroll to position [357, 0]
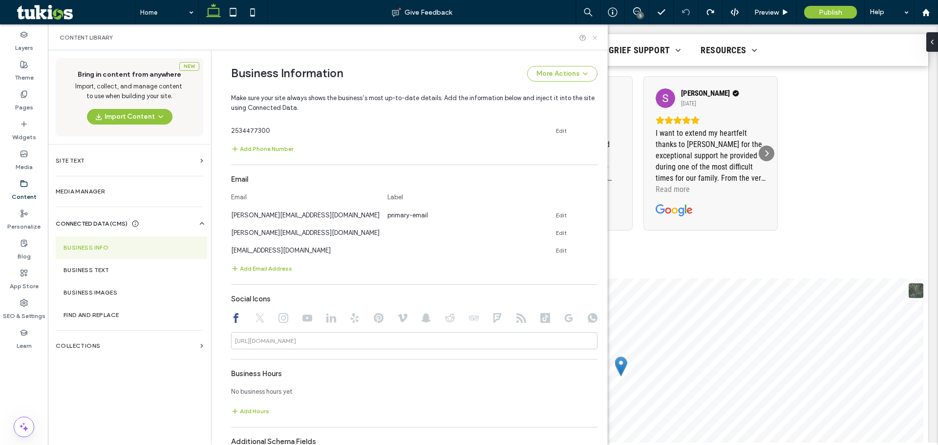
drag, startPoint x: 546, startPoint y: 13, endPoint x: 594, endPoint y: 36, distance: 53.3
click at [594, 36] on icon at bounding box center [594, 37] width 7 height 7
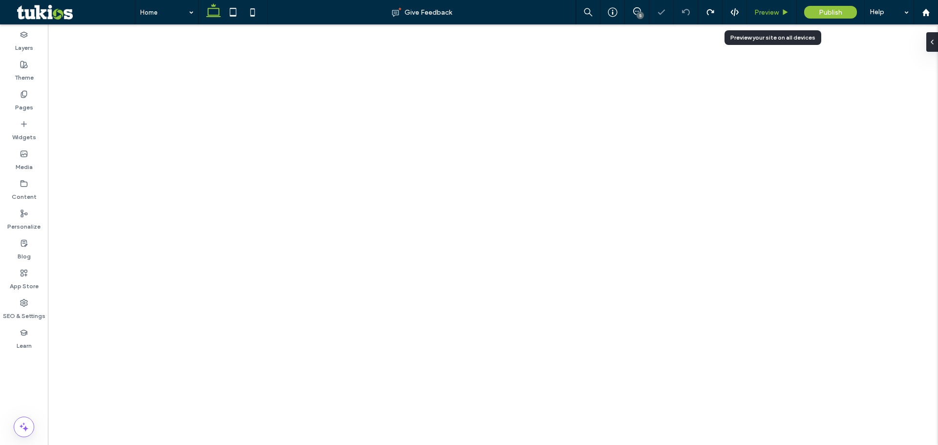
click at [784, 12] on use at bounding box center [785, 11] width 5 height 5
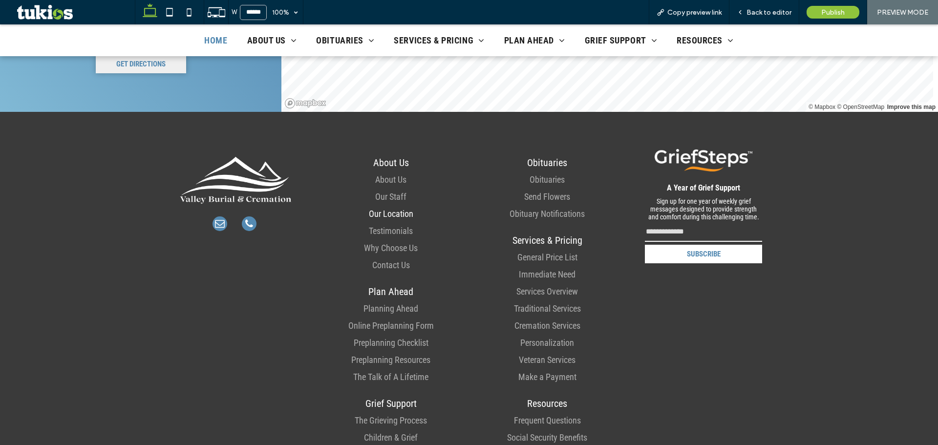
scroll to position [2125, 0]
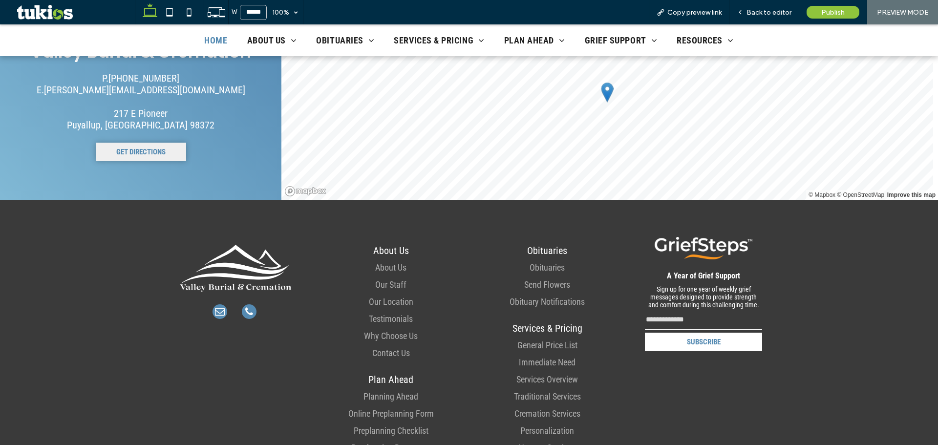
click at [694, 310] on input "email" at bounding box center [703, 320] width 117 height 20
click at [660, 333] on button "SUBSCRIBE" at bounding box center [703, 342] width 117 height 19
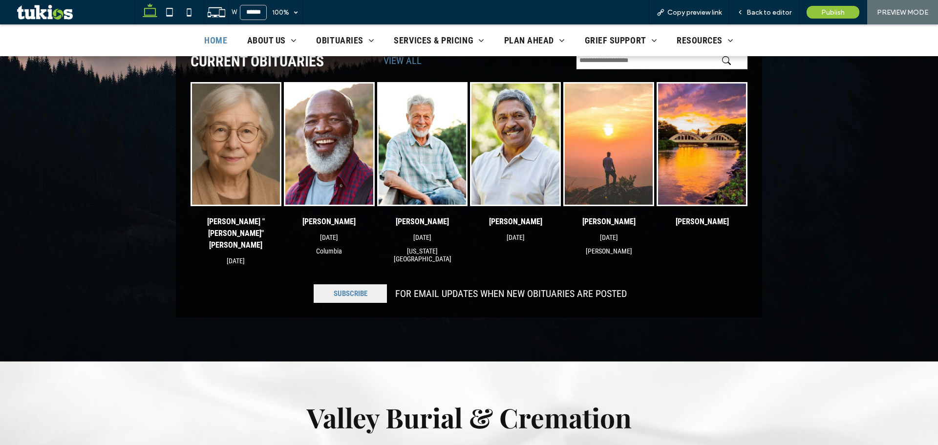
scroll to position [0, 0]
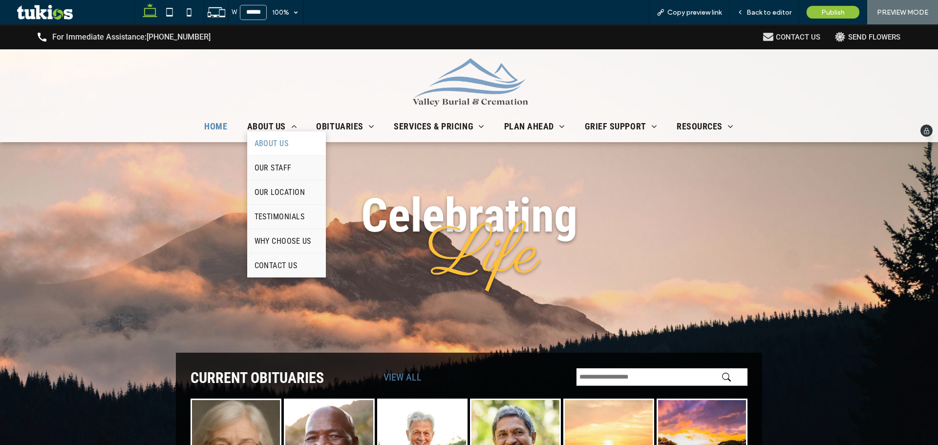
click at [284, 146] on span "About Us" at bounding box center [272, 143] width 34 height 9
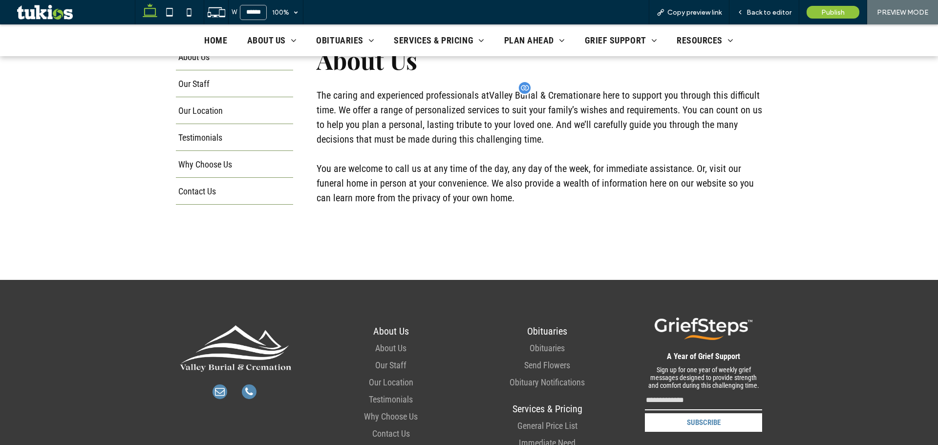
scroll to position [244, 0]
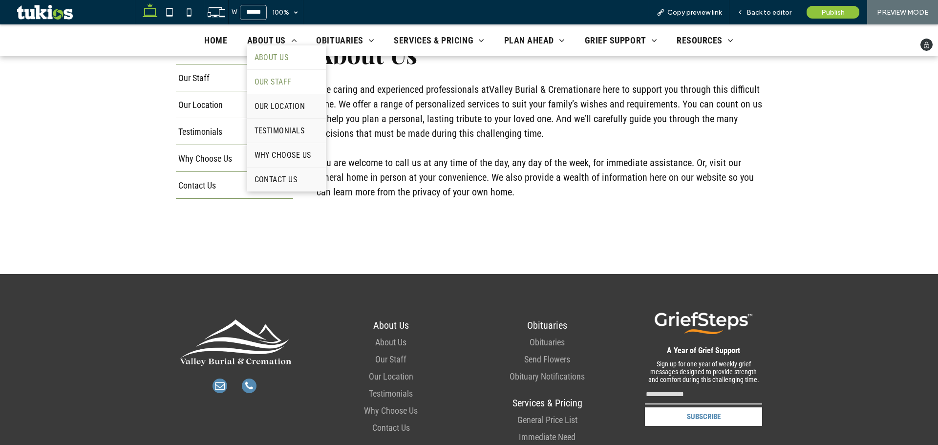
drag, startPoint x: 299, startPoint y: 90, endPoint x: 301, endPoint y: 115, distance: 25.0
click at [300, 91] on link "Our Staff" at bounding box center [286, 82] width 79 height 24
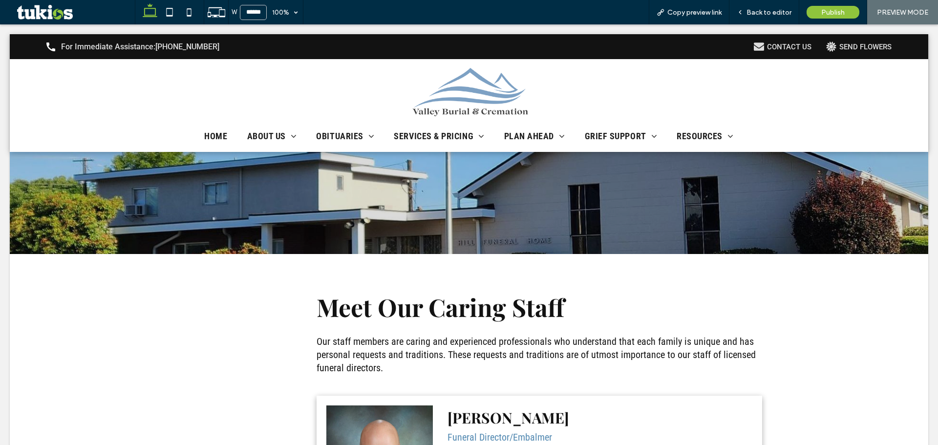
scroll to position [0, 0]
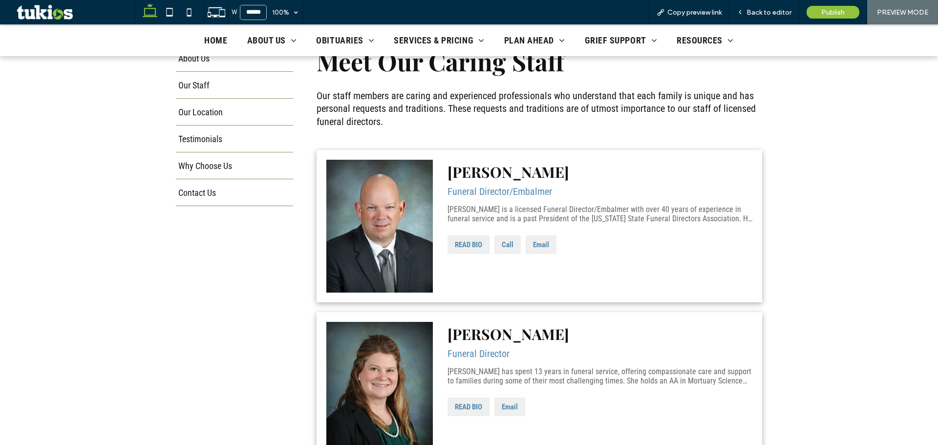
scroll to position [244, 0]
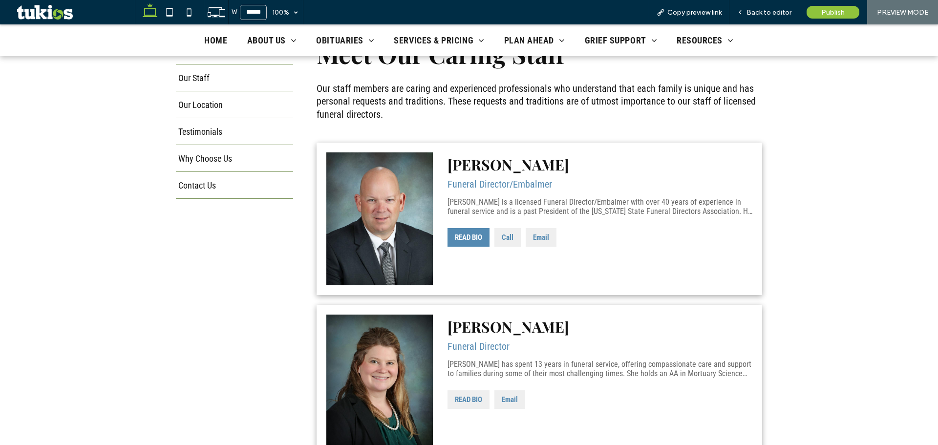
click at [462, 234] on button "READ BIO" at bounding box center [469, 237] width 42 height 19
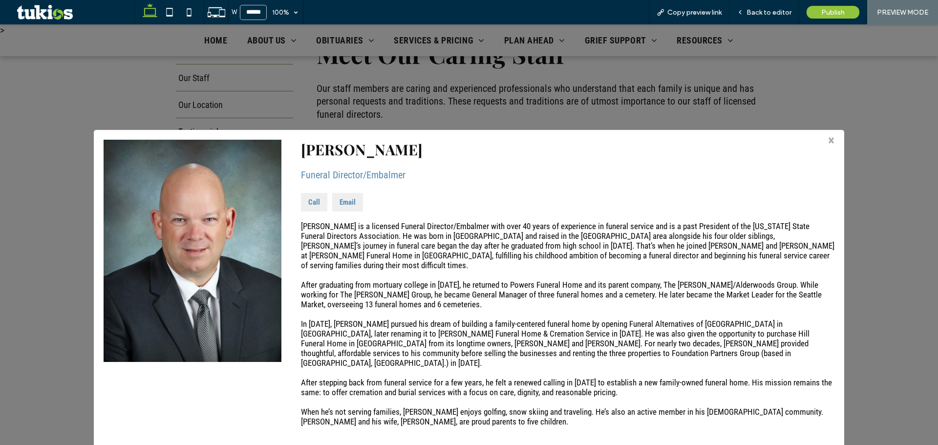
click at [571, 127] on div "> × Brian Curnow Funeral Director/Embalmer Call Email Brian Curnow is a license…" at bounding box center [469, 234] width 938 height 421
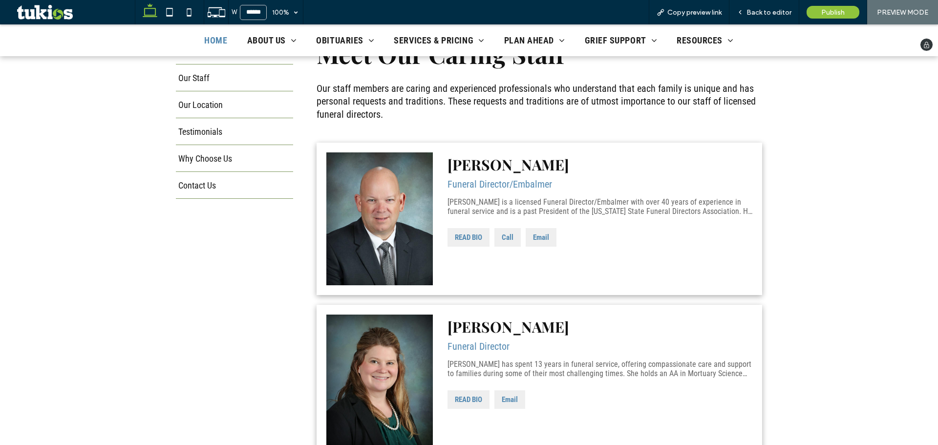
click at [217, 43] on span "Home" at bounding box center [215, 40] width 23 height 10
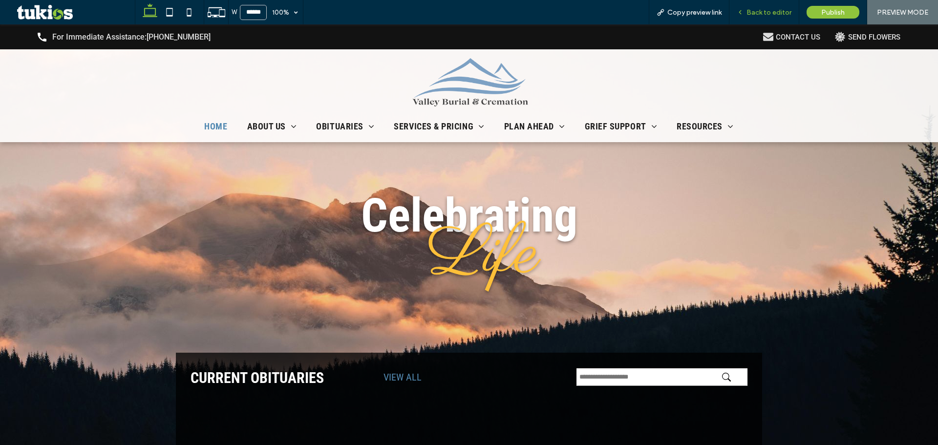
click at [755, 6] on div "Back to editor" at bounding box center [765, 12] width 70 height 24
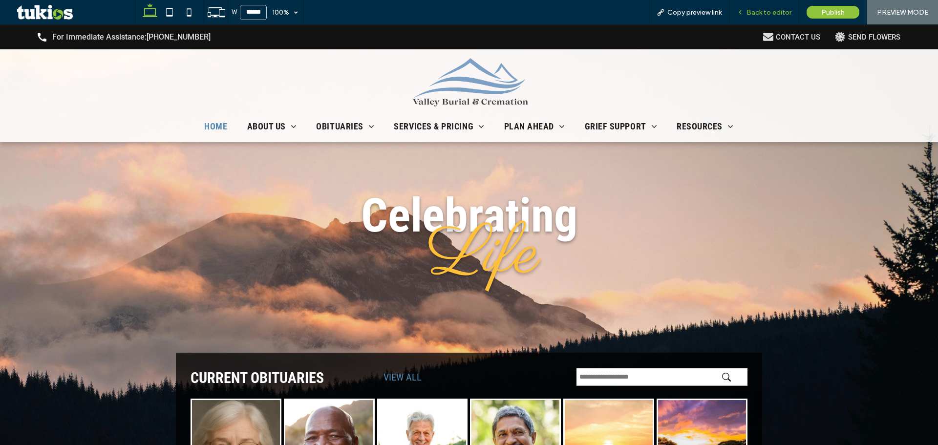
click at [755, 10] on span "Back to editor" at bounding box center [769, 12] width 45 height 8
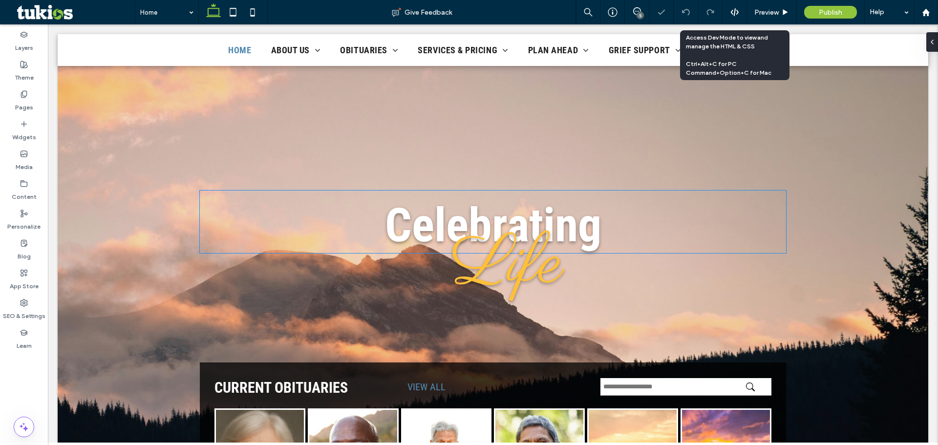
scroll to position [440, 0]
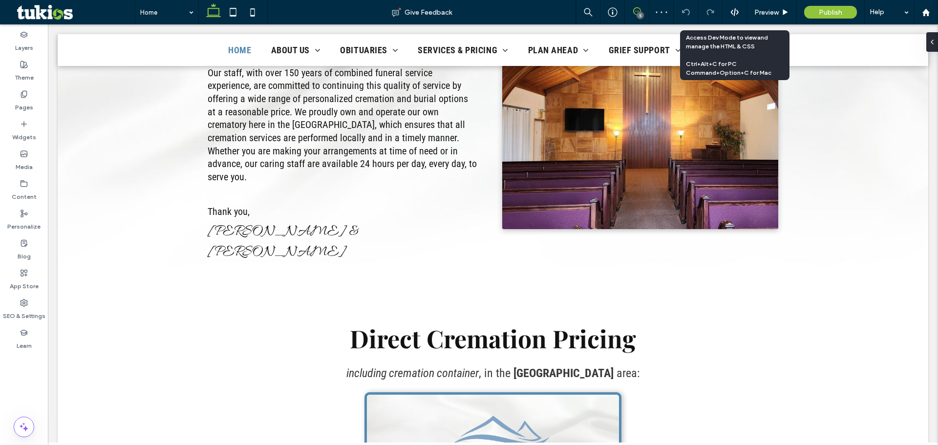
click at [634, 10] on icon at bounding box center [637, 11] width 8 height 8
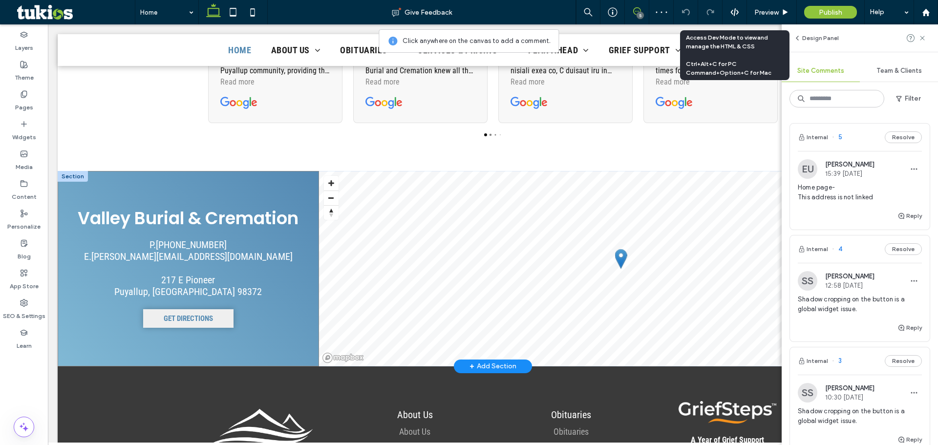
scroll to position [1955, 0]
click at [102, 238] on div "P. [PHONE_NUMBER] E. [PERSON_NAME][EMAIL_ADDRESS][DOMAIN_NAME]" at bounding box center [188, 249] width 246 height 23
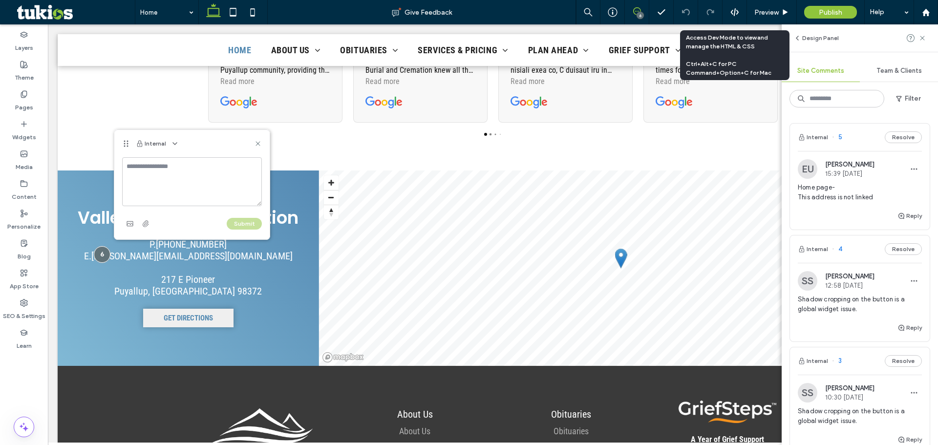
click at [244, 189] on textarea at bounding box center [192, 181] width 140 height 49
type textarea "**********"
click at [257, 225] on button "Submit" at bounding box center [244, 224] width 35 height 12
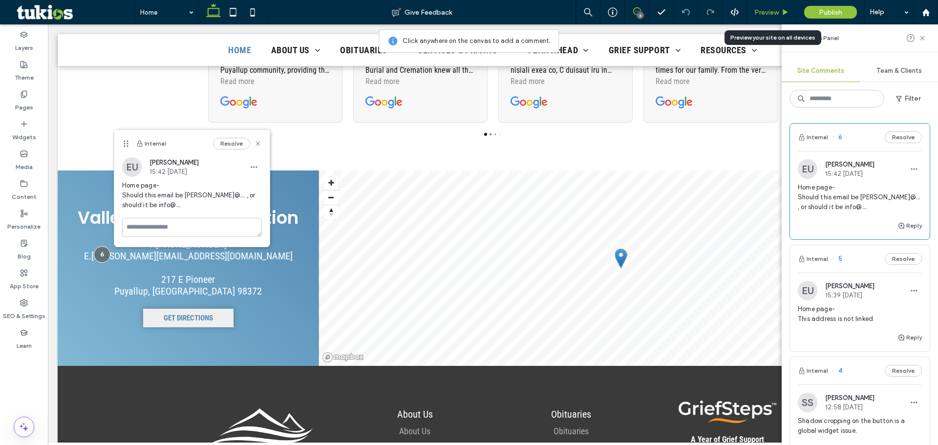
click at [778, 10] on span "Preview" at bounding box center [767, 12] width 24 height 8
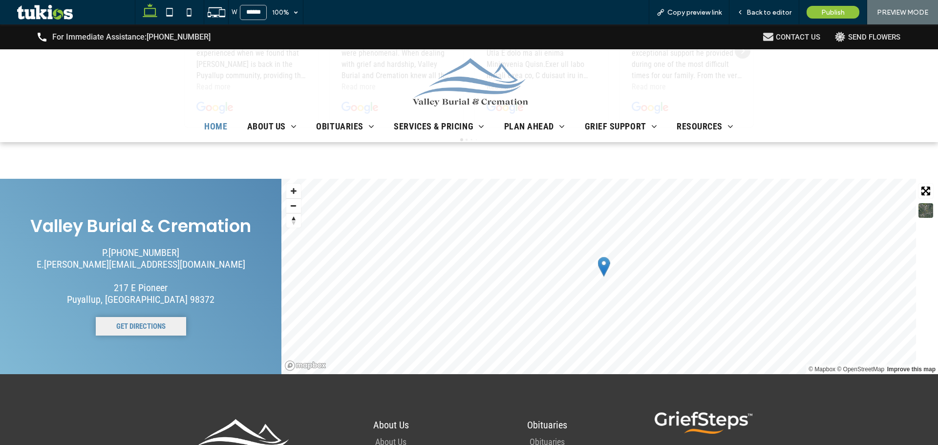
scroll to position [1951, 0]
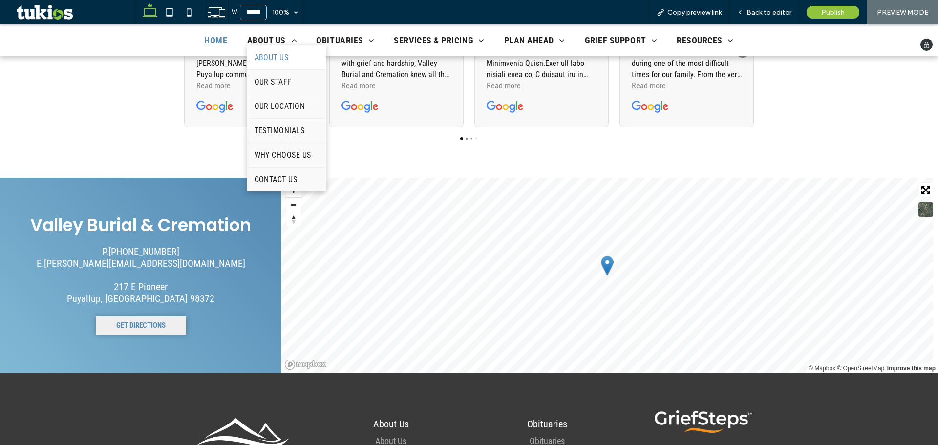
click at [273, 65] on link "About Us" at bounding box center [286, 57] width 79 height 24
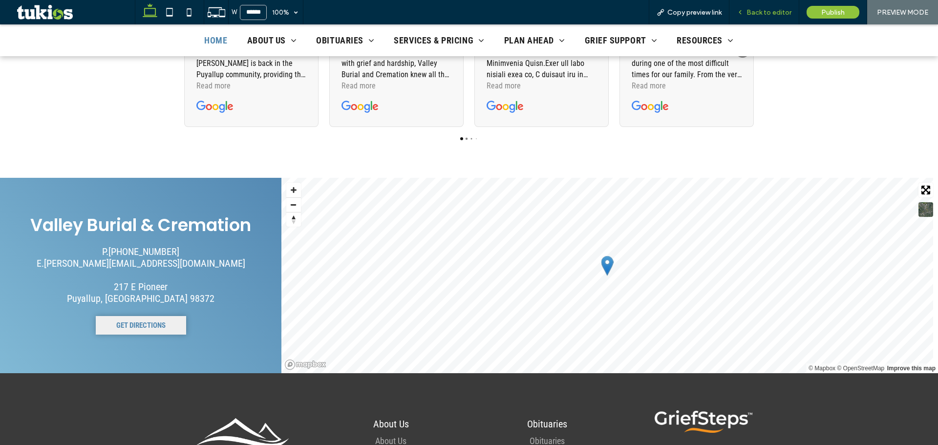
click at [762, 9] on span "Back to editor" at bounding box center [769, 12] width 45 height 8
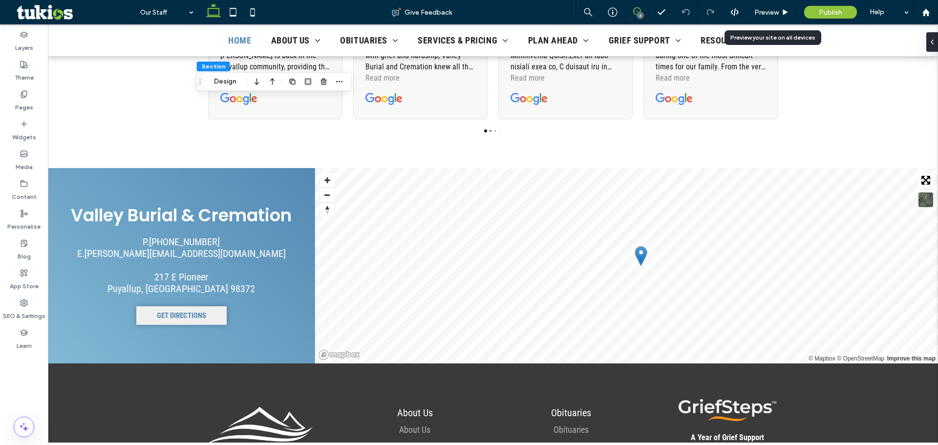
click at [636, 9] on icon at bounding box center [637, 11] width 8 height 8
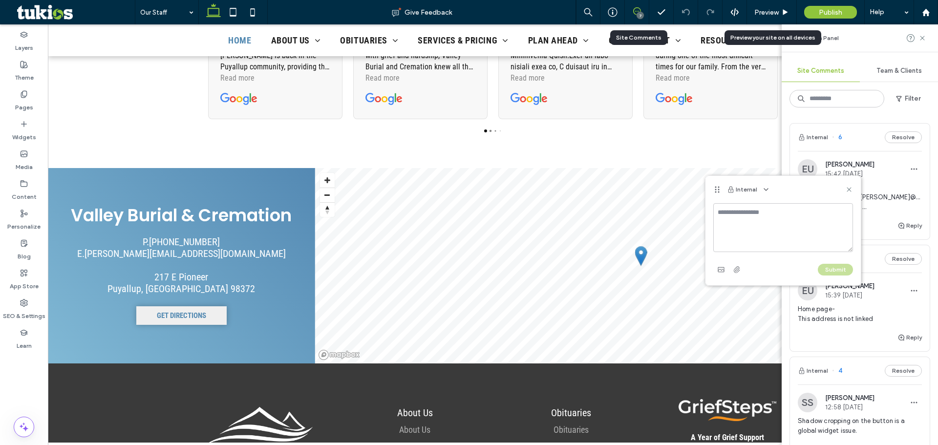
click at [749, 226] on textarea at bounding box center [784, 227] width 140 height 49
type textarea "**********"
click at [837, 272] on button "Submit" at bounding box center [835, 270] width 35 height 12
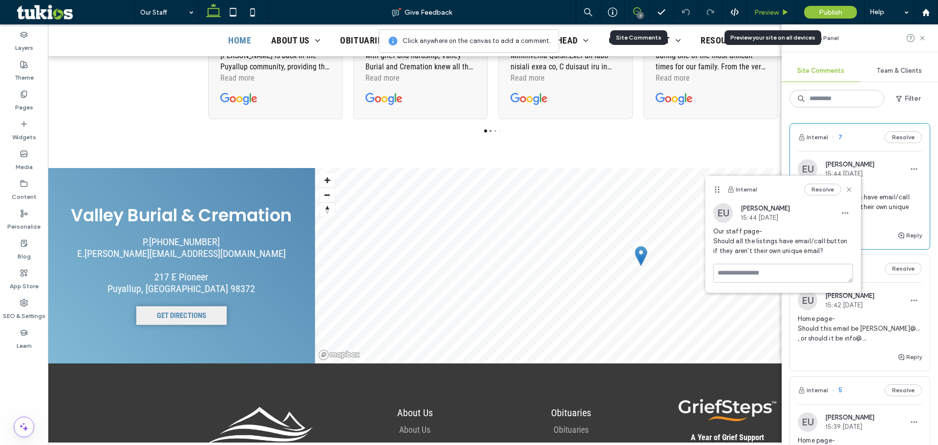
click at [777, 14] on span "Preview" at bounding box center [767, 12] width 24 height 8
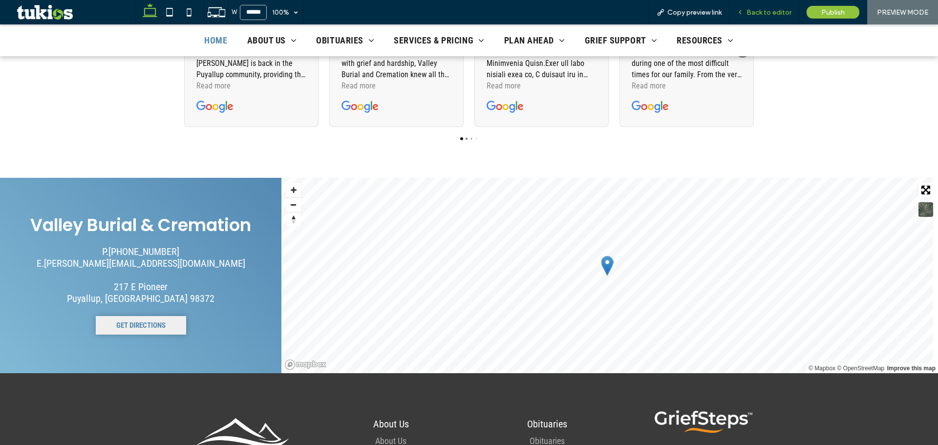
click at [762, 15] on span "Back to editor" at bounding box center [769, 12] width 45 height 8
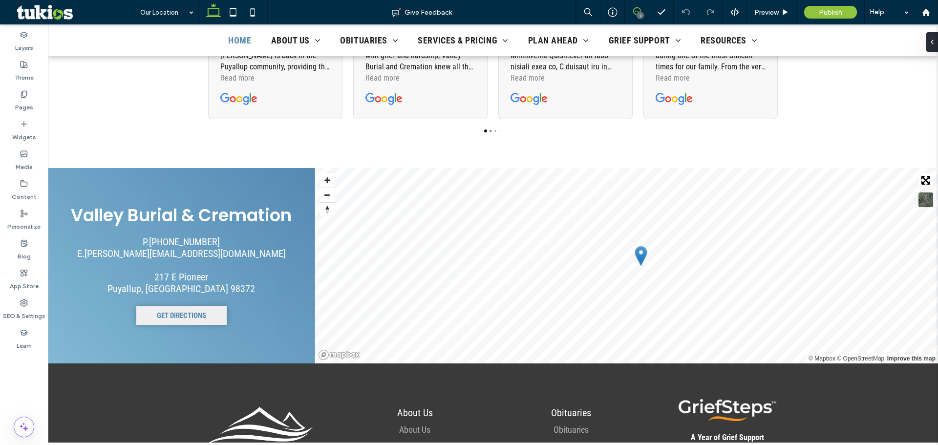
click at [634, 7] on icon at bounding box center [637, 11] width 8 height 8
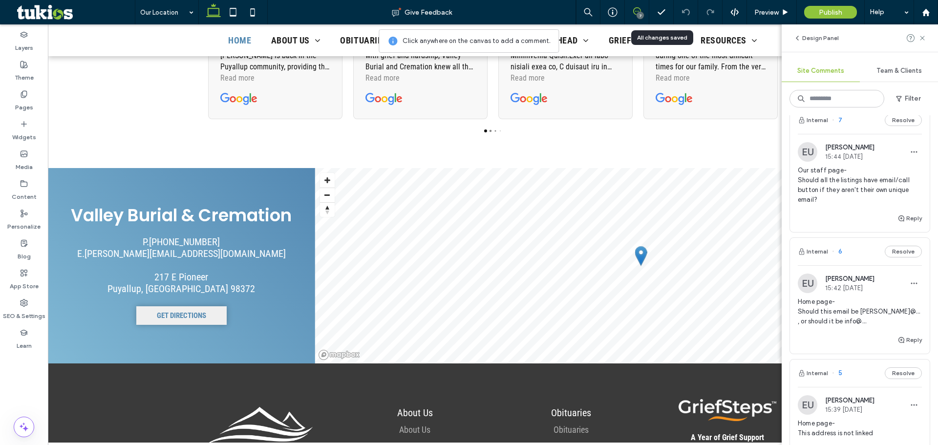
scroll to position [98, 0]
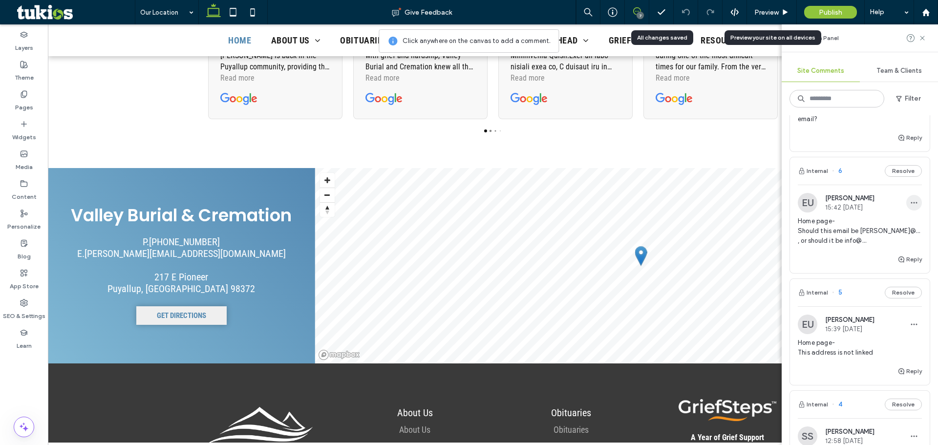
click at [911, 203] on use "button" at bounding box center [914, 202] width 6 height 1
click at [863, 224] on div "Edit" at bounding box center [870, 228] width 87 height 19
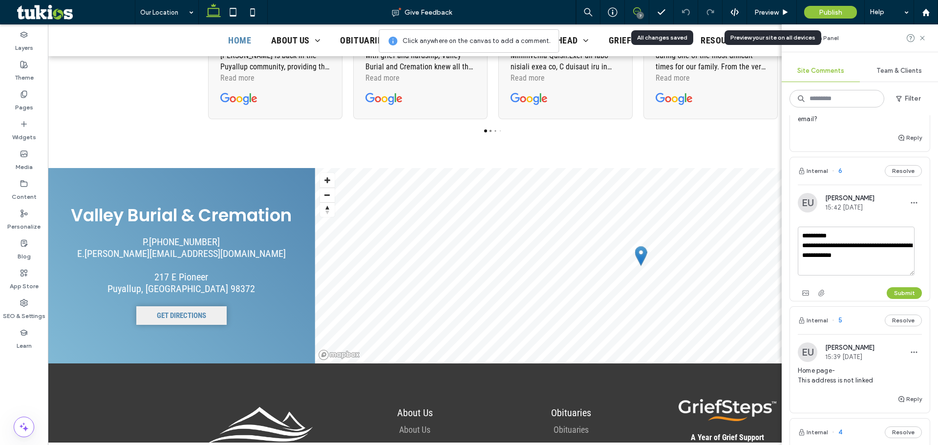
drag, startPoint x: 861, startPoint y: 260, endPoint x: 801, endPoint y: 241, distance: 62.8
click at [801, 241] on textarea "**********" at bounding box center [856, 251] width 117 height 49
type textarea "**********"
click at [904, 293] on button "Submit" at bounding box center [904, 293] width 35 height 12
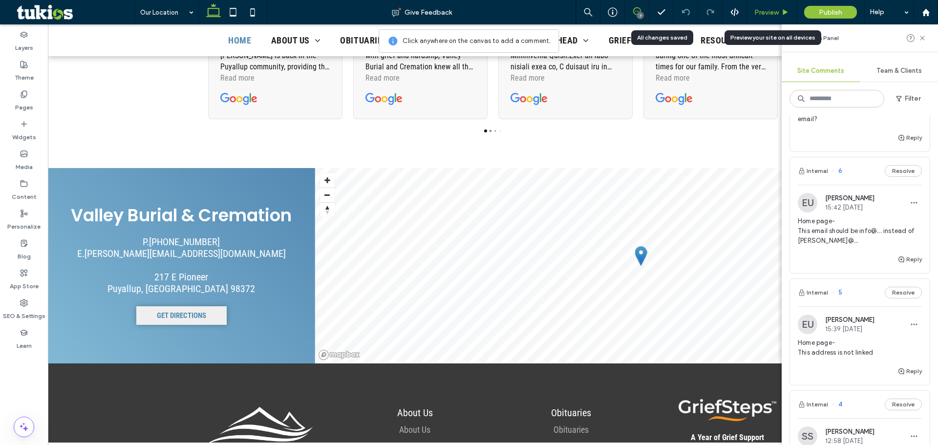
click at [781, 5] on div "Preview" at bounding box center [772, 12] width 50 height 24
click at [777, 10] on span "Preview" at bounding box center [767, 12] width 24 height 8
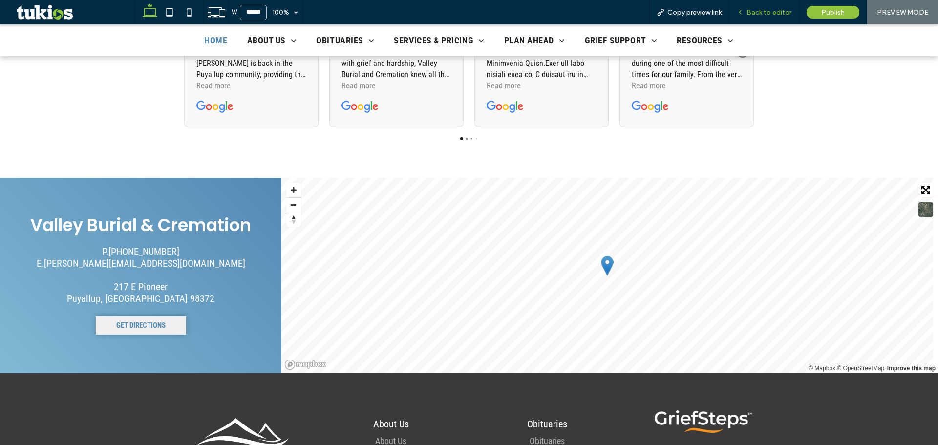
click at [781, 12] on span "Back to editor" at bounding box center [769, 12] width 45 height 8
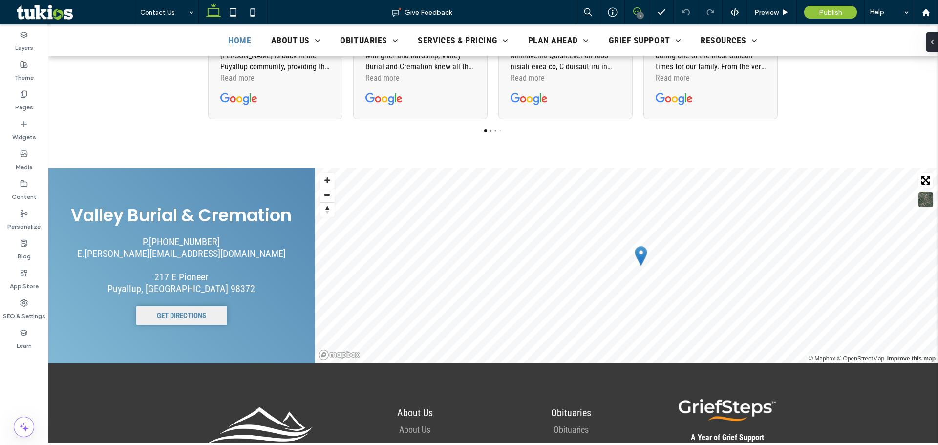
click at [632, 8] on span at bounding box center [637, 11] width 24 height 8
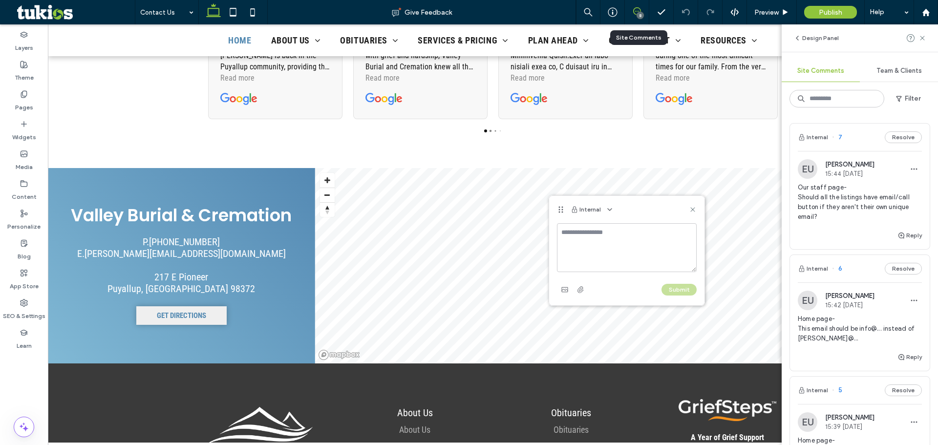
click at [587, 255] on textarea at bounding box center [627, 247] width 140 height 49
type textarea "**********"
click at [679, 292] on button "Submit" at bounding box center [679, 290] width 35 height 12
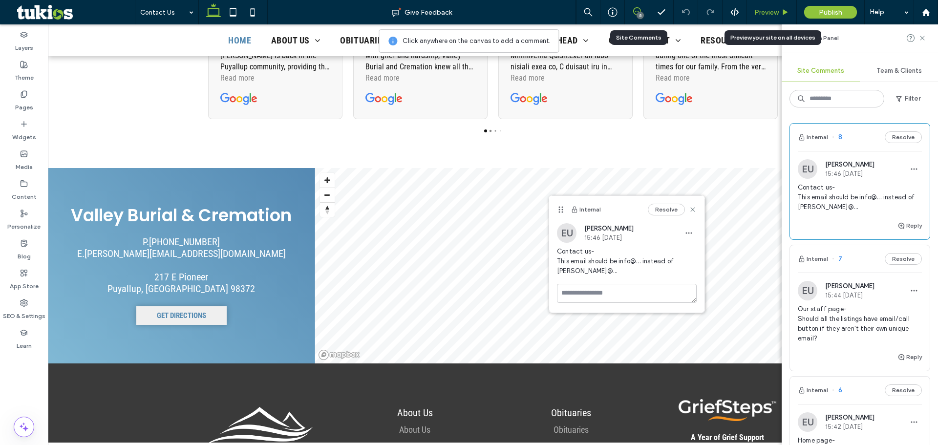
click at [766, 13] on span "Preview" at bounding box center [767, 12] width 24 height 8
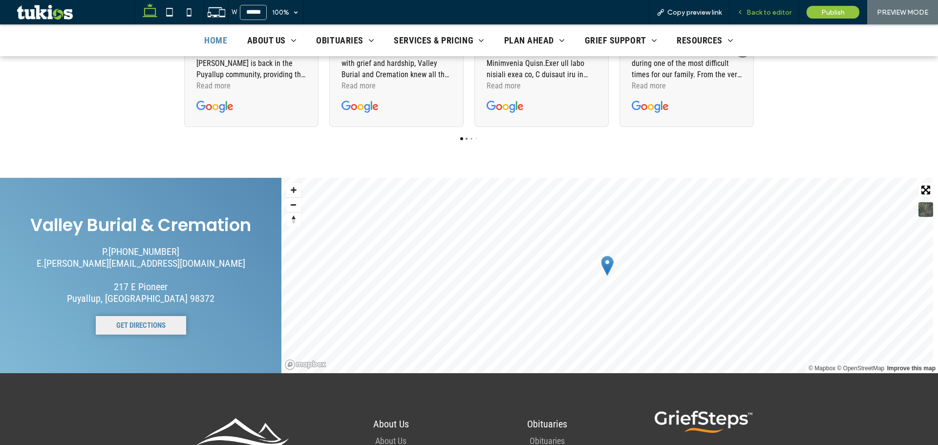
click at [780, 16] on span "Back to editor" at bounding box center [769, 12] width 45 height 8
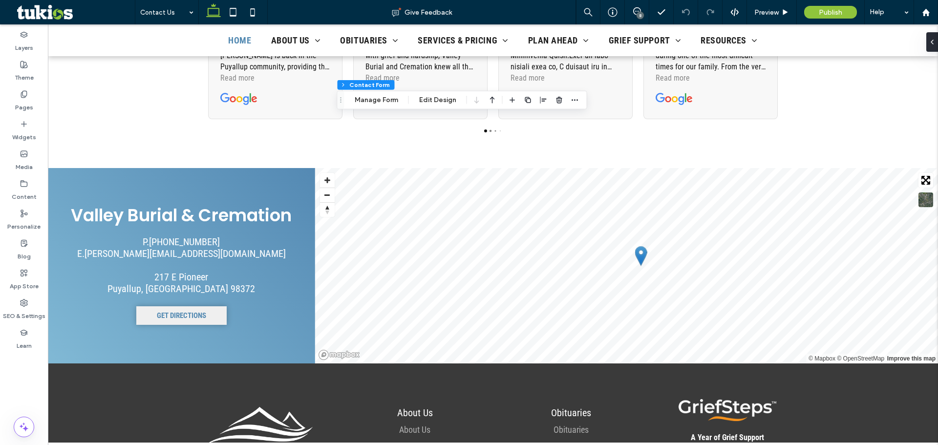
type input "*"
type input "***"
type input "*"
click at [372, 104] on button "Manage Form" at bounding box center [376, 100] width 56 height 12
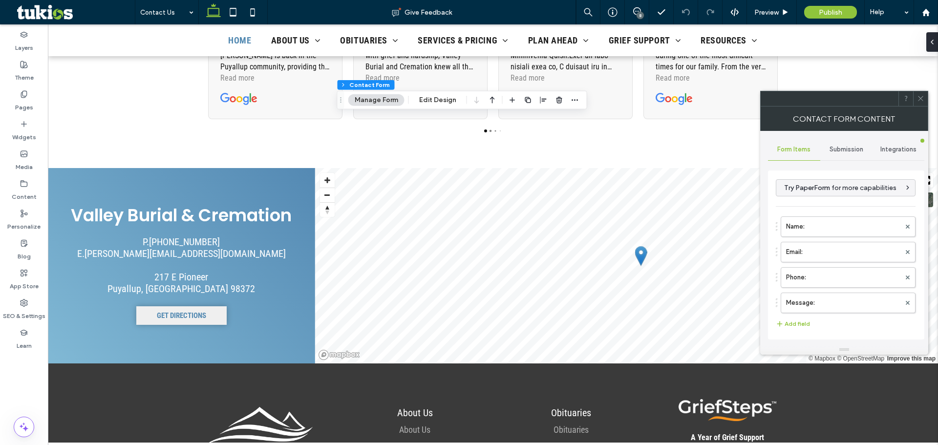
click at [848, 147] on span "Submission" at bounding box center [847, 150] width 34 height 8
click at [806, 195] on label "New submission notification" at bounding box center [846, 196] width 130 height 20
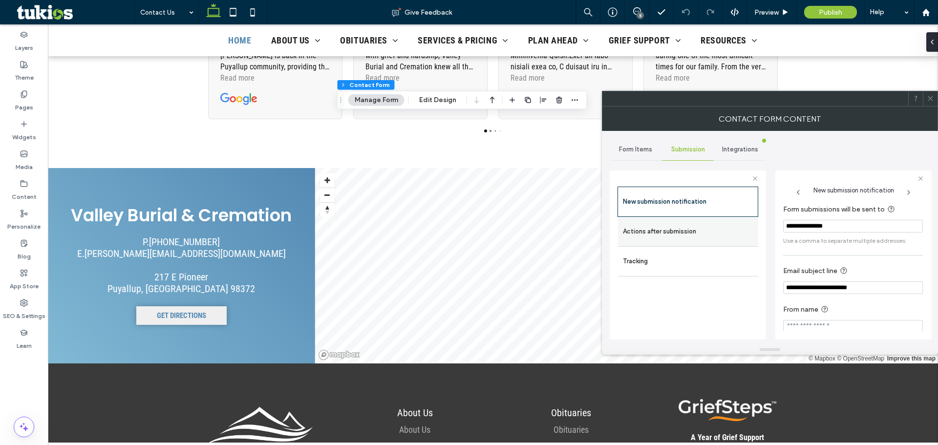
drag, startPoint x: 731, startPoint y: 232, endPoint x: 742, endPoint y: 235, distance: 11.1
click at [731, 232] on label "Actions after submission" at bounding box center [688, 232] width 130 height 20
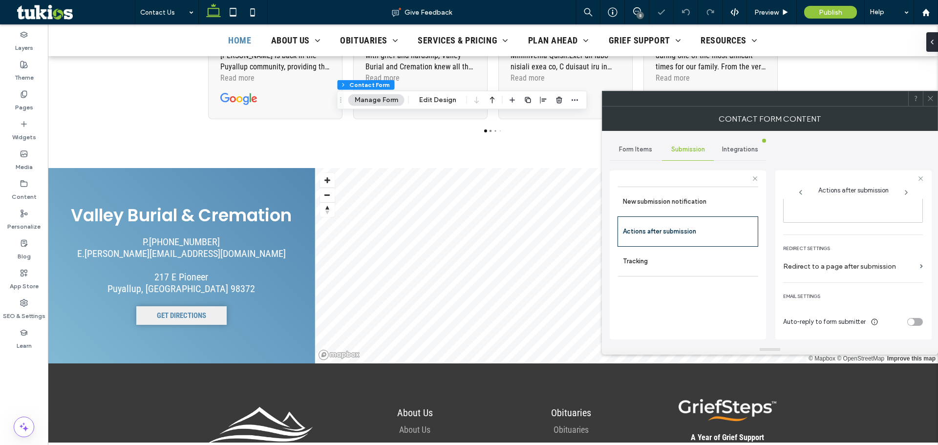
click at [909, 320] on div "toggle" at bounding box center [911, 322] width 7 height 7
click at [873, 268] on input "**********" at bounding box center [853, 262] width 140 height 17
type input "**********"
click at [910, 228] on div "Auto-reply to form submitter" at bounding box center [853, 224] width 140 height 17
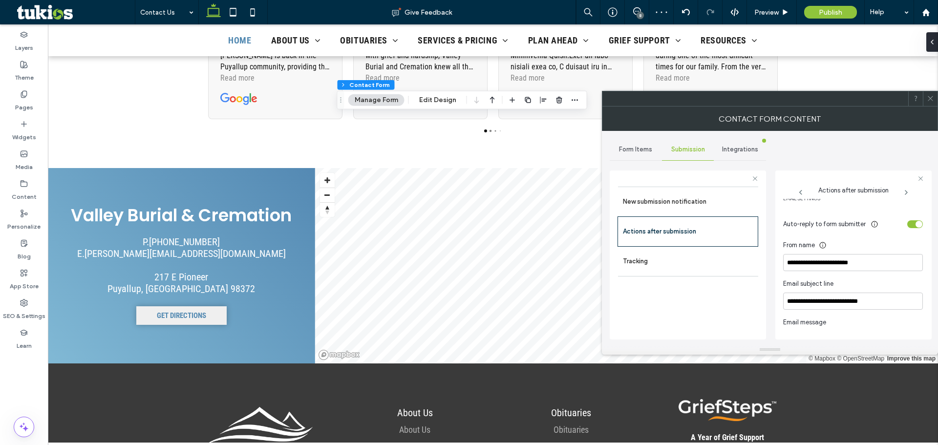
click at [911, 229] on div "Auto-reply to form submitter" at bounding box center [853, 224] width 140 height 17
click at [910, 225] on div "toggle" at bounding box center [916, 224] width 16 height 8
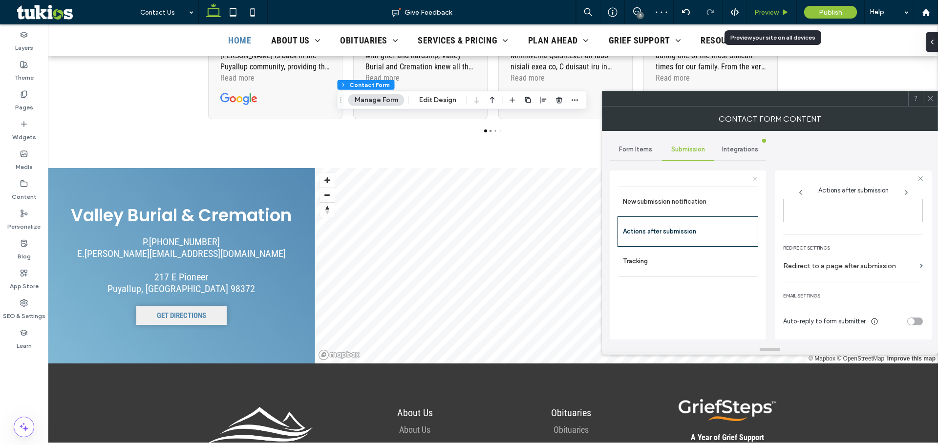
click at [774, 13] on span "Preview" at bounding box center [767, 12] width 24 height 8
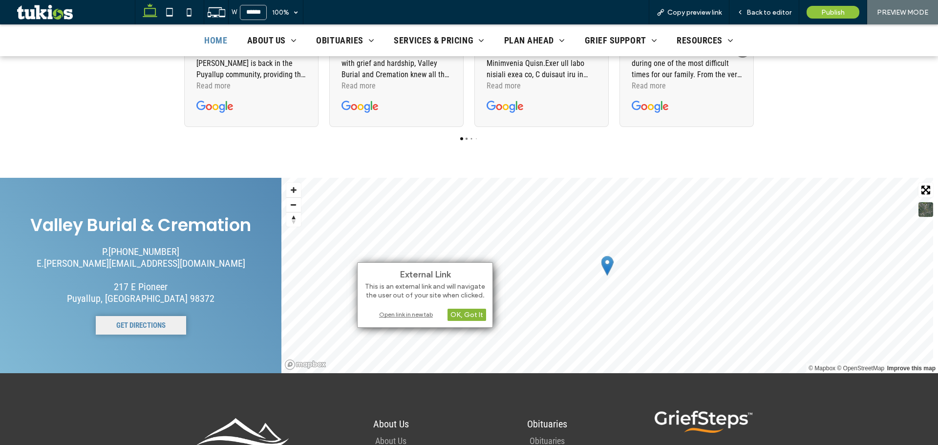
click at [473, 317] on div "OK, Got It" at bounding box center [467, 315] width 39 height 12
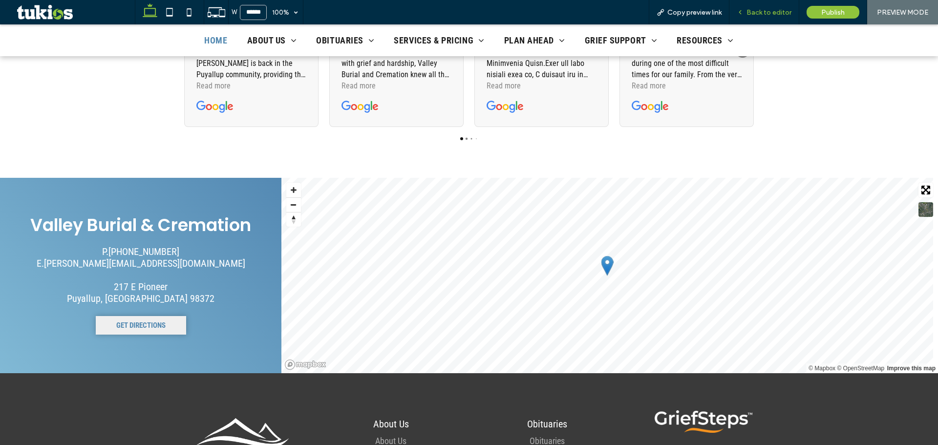
click at [748, 13] on div "Back to editor" at bounding box center [764, 12] width 69 height 8
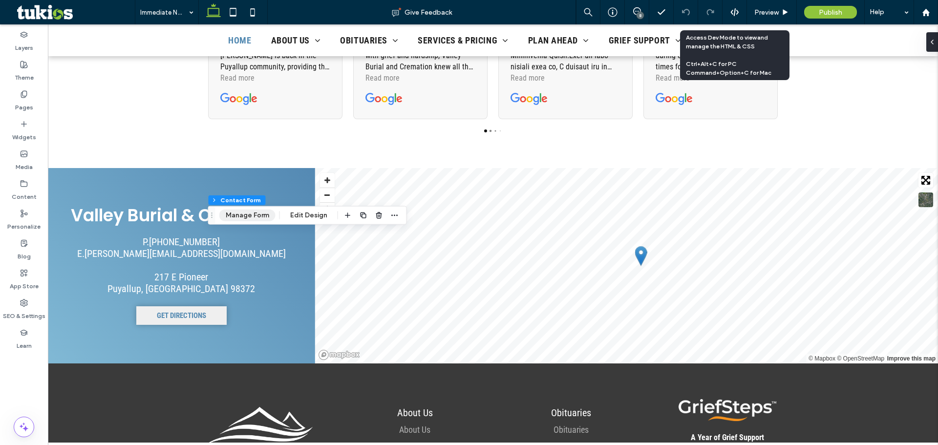
click at [244, 217] on button "Manage Form" at bounding box center [247, 216] width 56 height 12
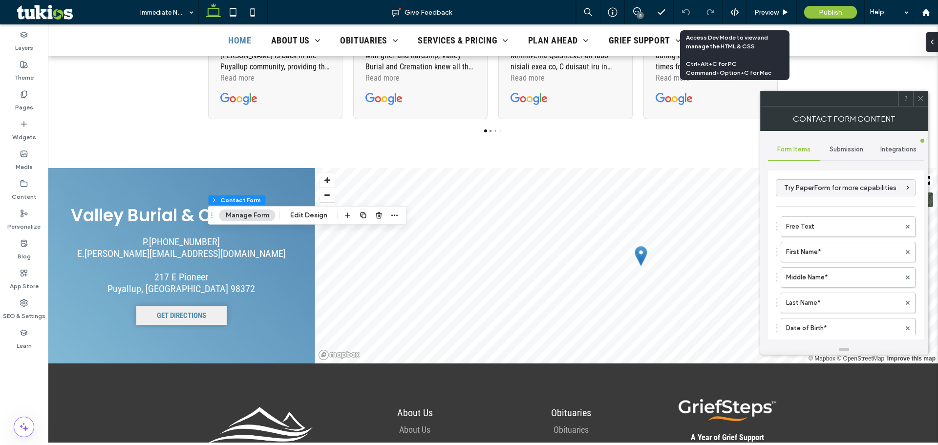
type input "**********"
click at [844, 153] on div "Submission" at bounding box center [847, 150] width 52 height 22
click at [813, 191] on label "New submission notification" at bounding box center [846, 196] width 130 height 20
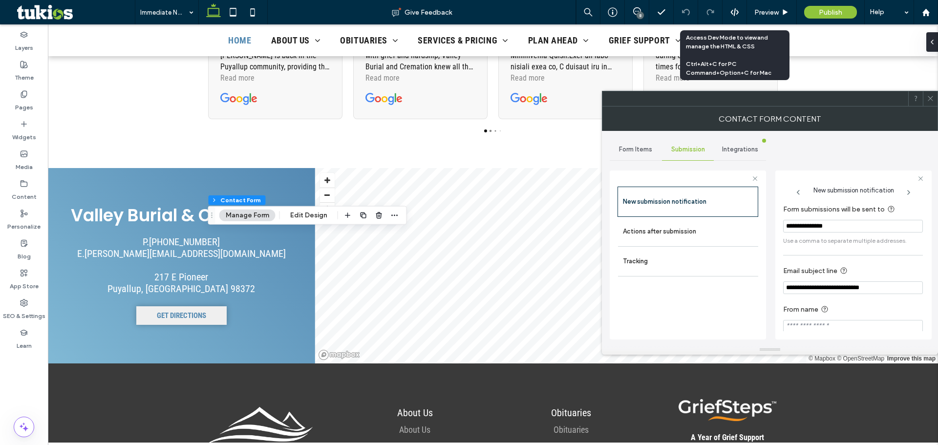
drag, startPoint x: 707, startPoint y: 227, endPoint x: 772, endPoint y: 249, distance: 68.2
click at [708, 227] on label "Actions after submission" at bounding box center [688, 232] width 130 height 20
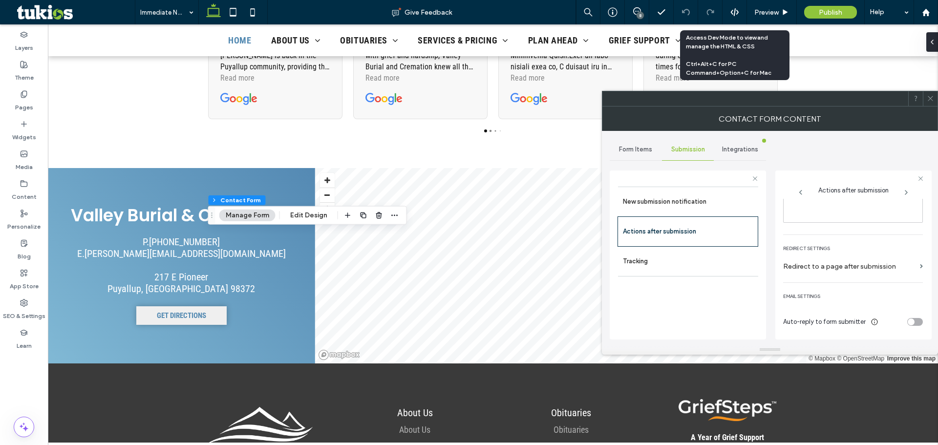
click at [909, 320] on div "toggle" at bounding box center [911, 322] width 7 height 7
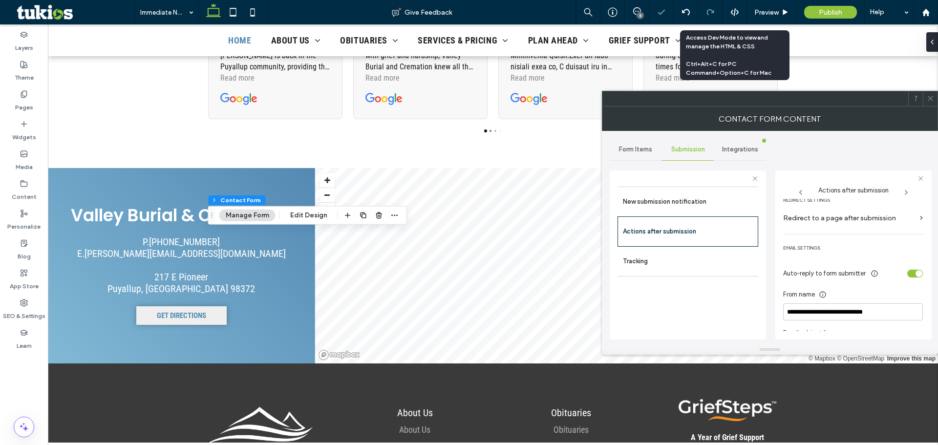
scroll to position [217, 0]
click at [873, 309] on input "**********" at bounding box center [853, 311] width 140 height 17
type input "**********"
click at [916, 272] on div "toggle" at bounding box center [919, 273] width 7 height 7
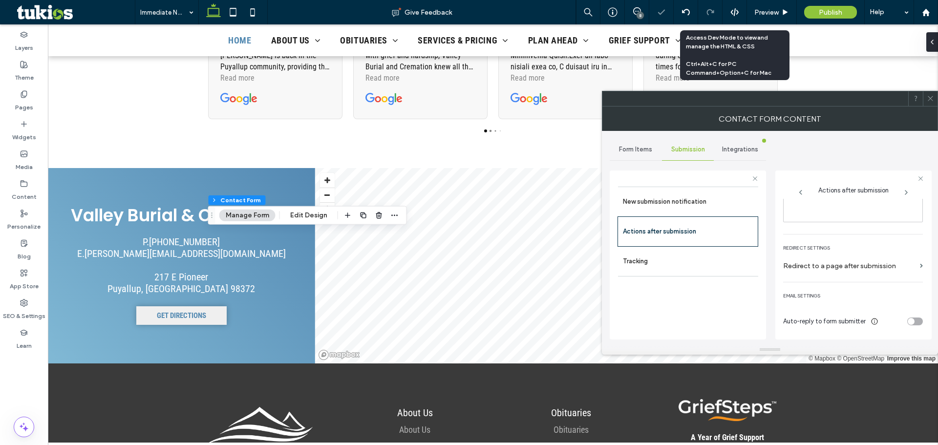
scroll to position [169, 0]
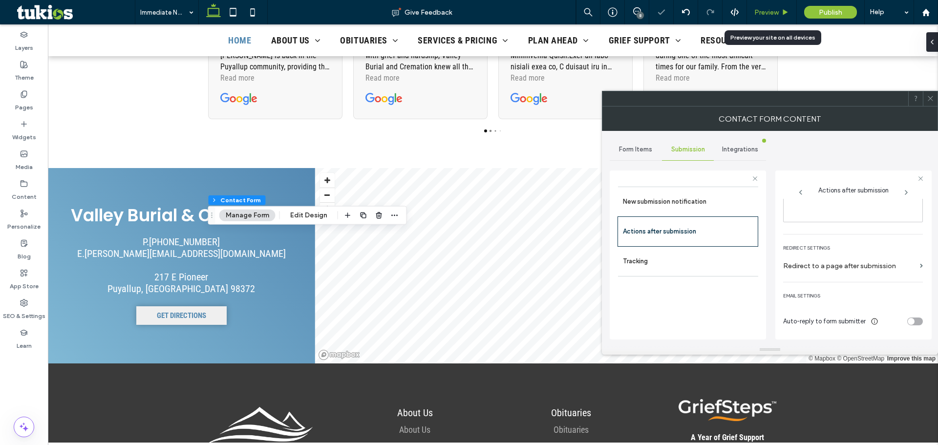
click at [763, 9] on span "Preview" at bounding box center [767, 12] width 24 height 8
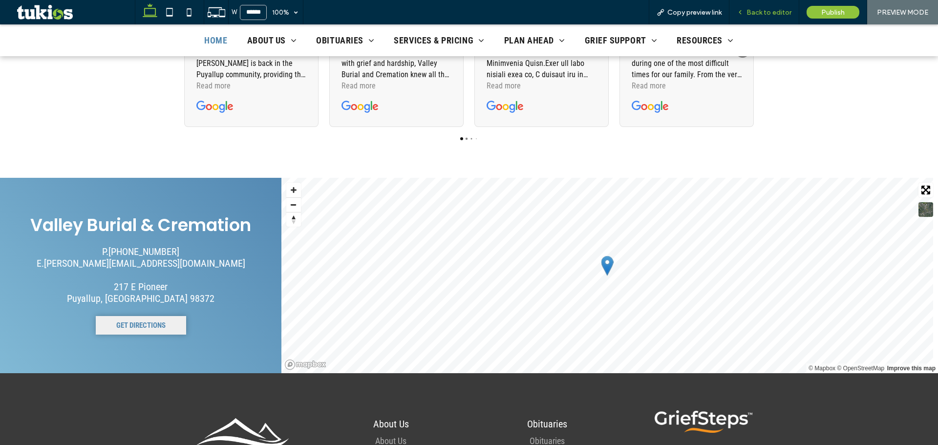
click at [749, 12] on span "Back to editor" at bounding box center [769, 12] width 45 height 8
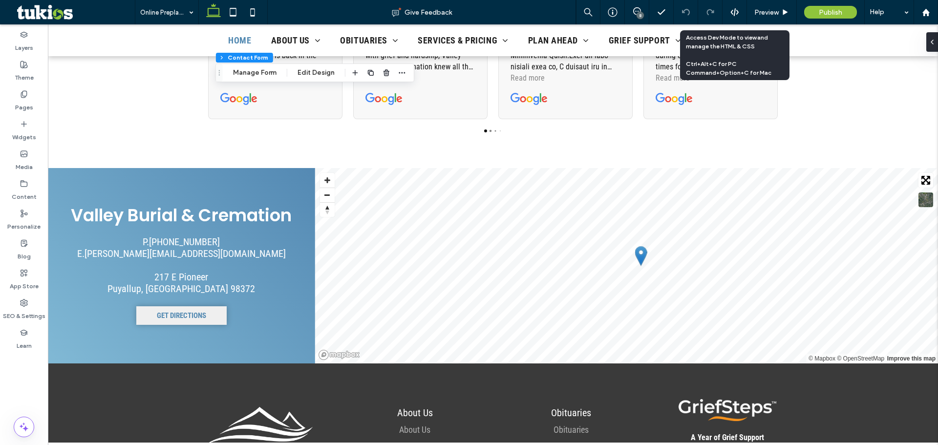
type input "*"
type input "***"
type input "*"
click at [251, 72] on button "Manage Form" at bounding box center [255, 73] width 56 height 12
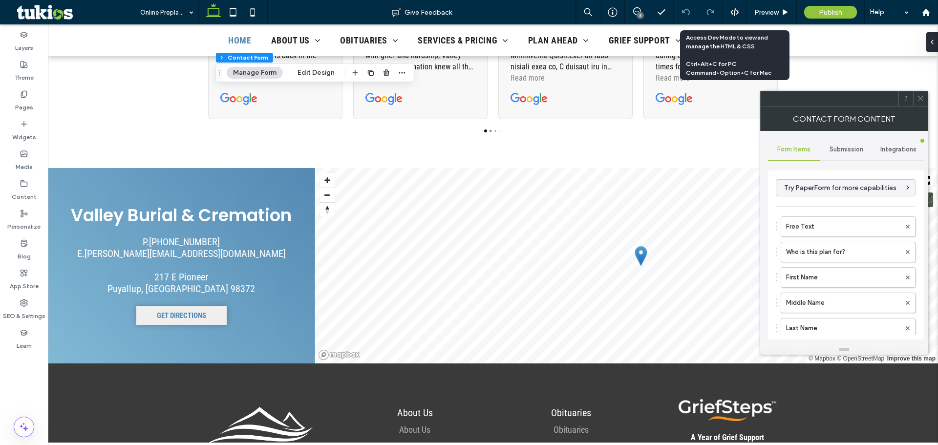
click at [864, 163] on div "Try PaperForm for more capabilities Free Text Who is this plan for? First Name …" at bounding box center [846, 254] width 156 height 182
click at [839, 142] on div "Submission" at bounding box center [847, 150] width 52 height 22
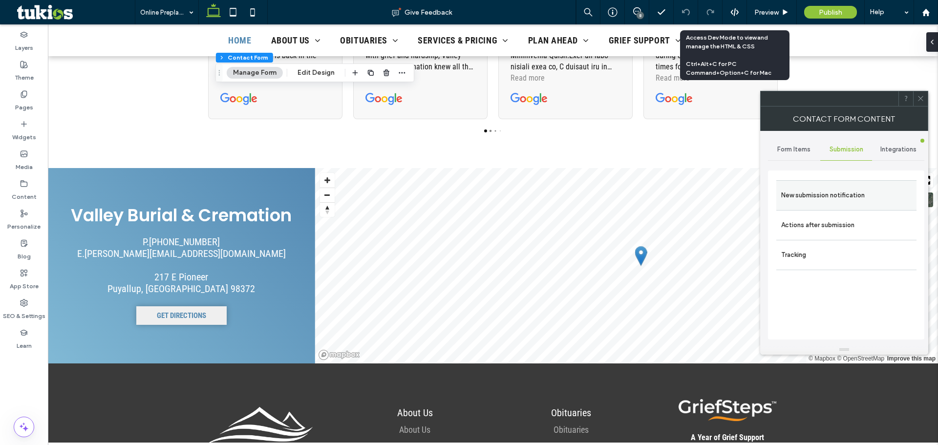
click at [827, 194] on label "New submission notification" at bounding box center [846, 196] width 130 height 20
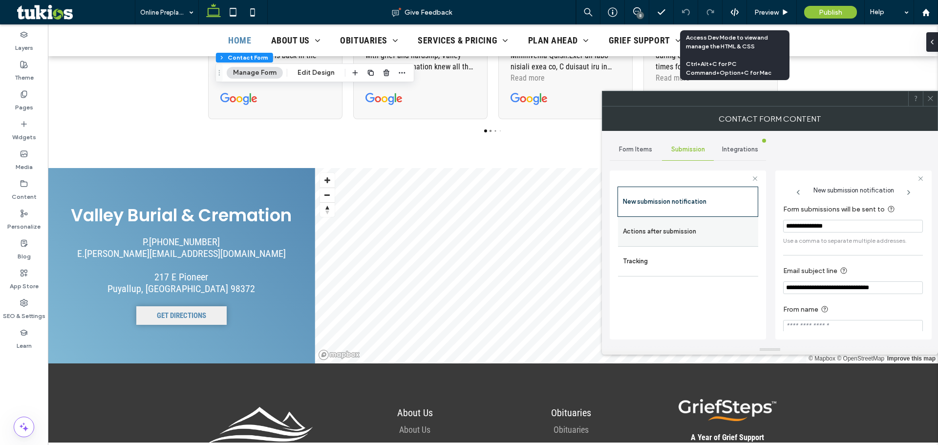
click at [736, 235] on label "Actions after submission" at bounding box center [688, 232] width 130 height 20
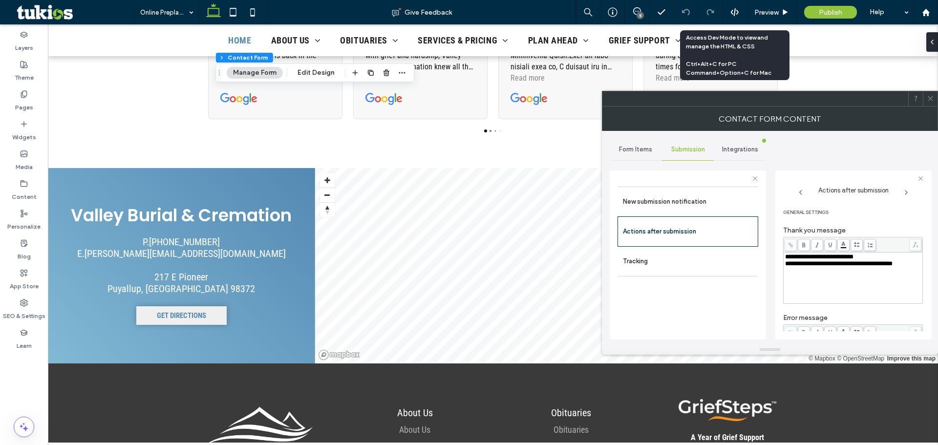
scroll to position [169, 0]
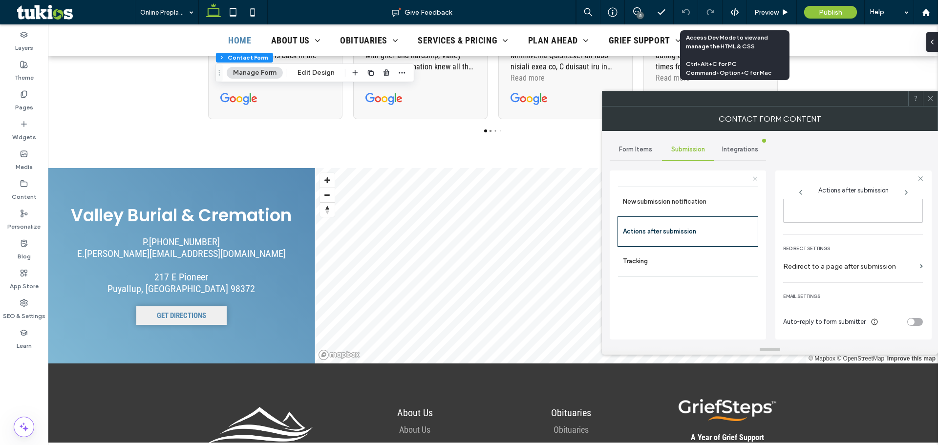
click at [901, 323] on div "Auto-reply to form submitter" at bounding box center [853, 321] width 140 height 17
click at [908, 319] on div "toggle" at bounding box center [911, 322] width 7 height 7
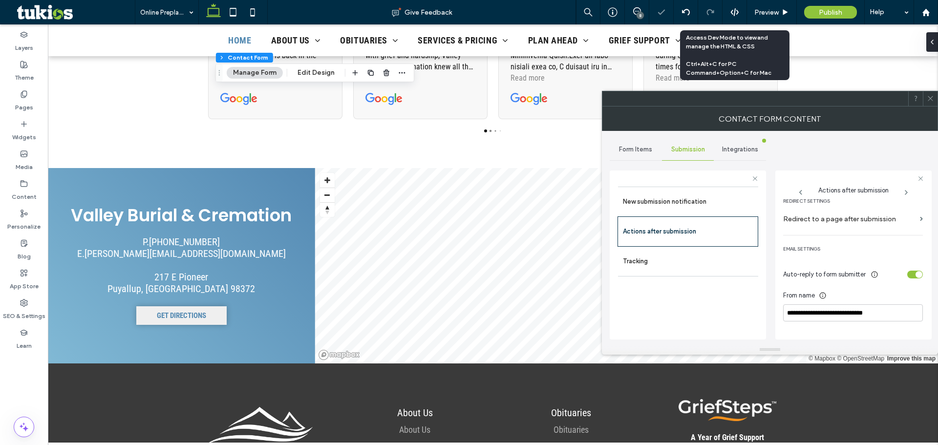
scroll to position [217, 0]
click at [866, 308] on input "**********" at bounding box center [853, 311] width 140 height 17
type input "**********"
click at [909, 273] on div "toggle" at bounding box center [916, 273] width 16 height 8
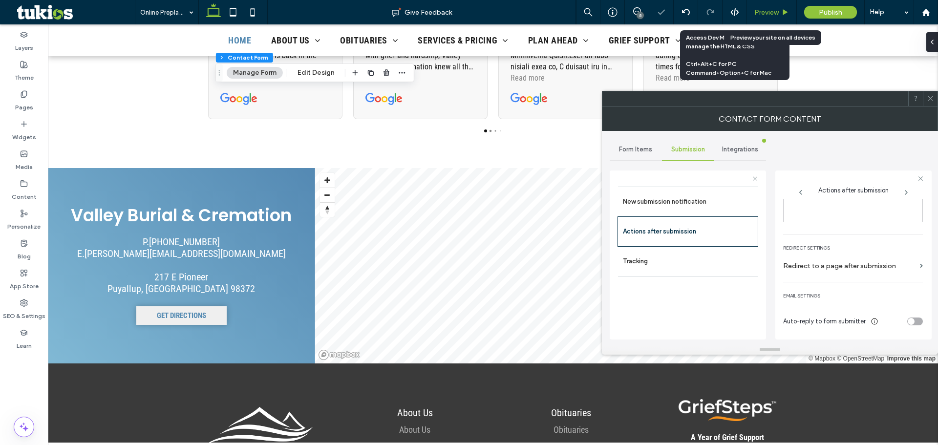
click at [770, 10] on span "Preview" at bounding box center [767, 12] width 24 height 8
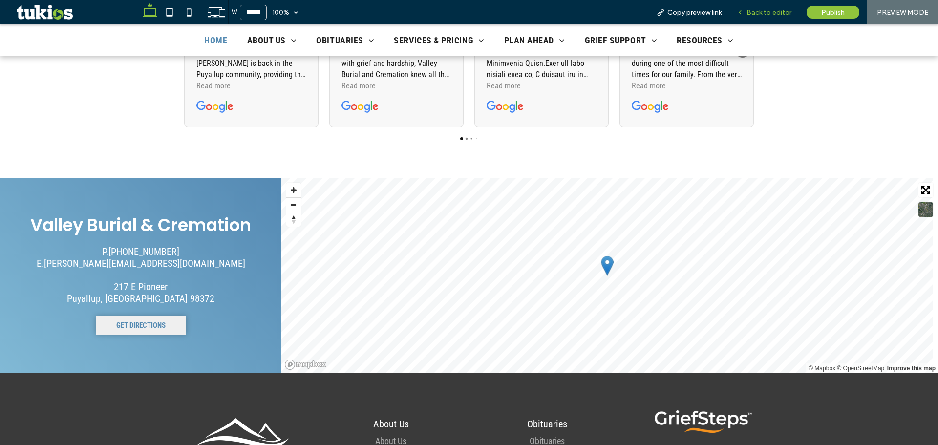
click at [765, 14] on span "Back to editor" at bounding box center [769, 12] width 45 height 8
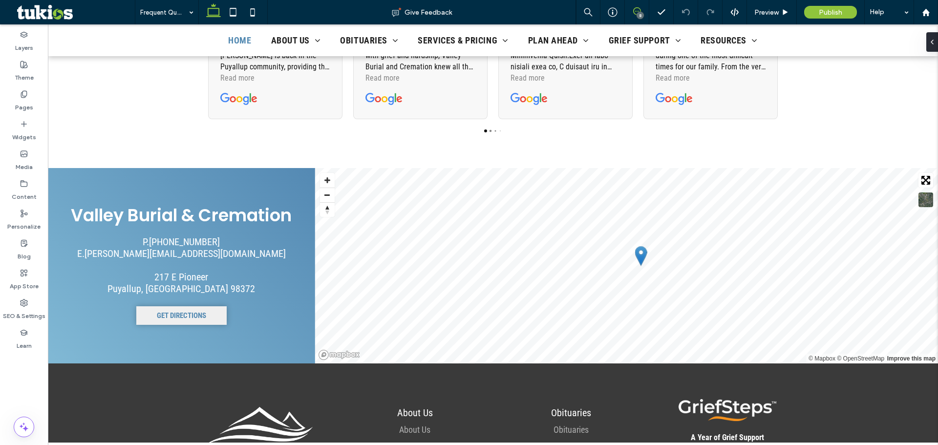
click at [634, 10] on icon at bounding box center [637, 11] width 8 height 8
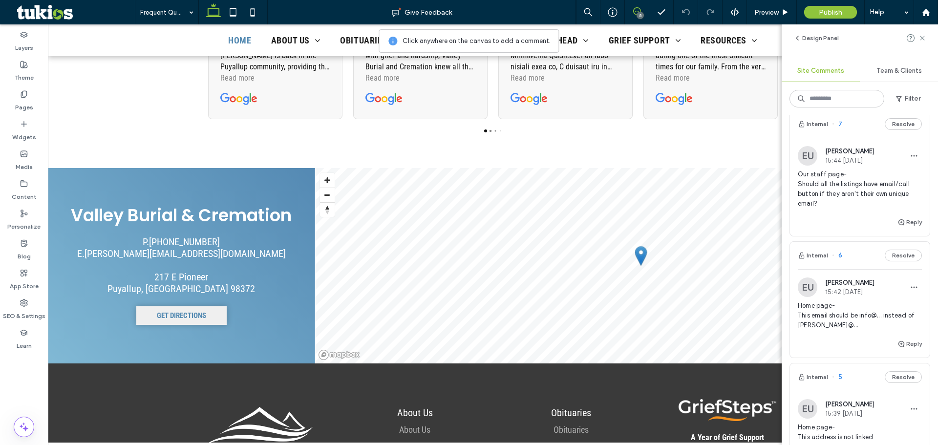
scroll to position [147, 0]
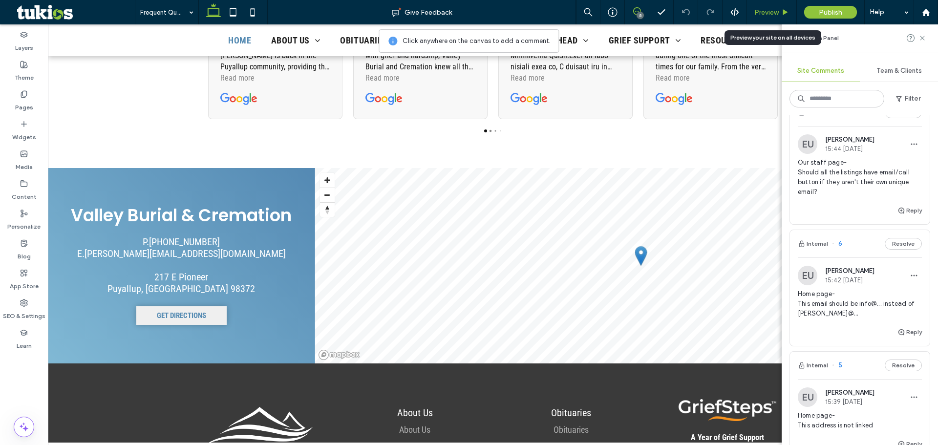
click at [765, 9] on span "Preview" at bounding box center [767, 12] width 24 height 8
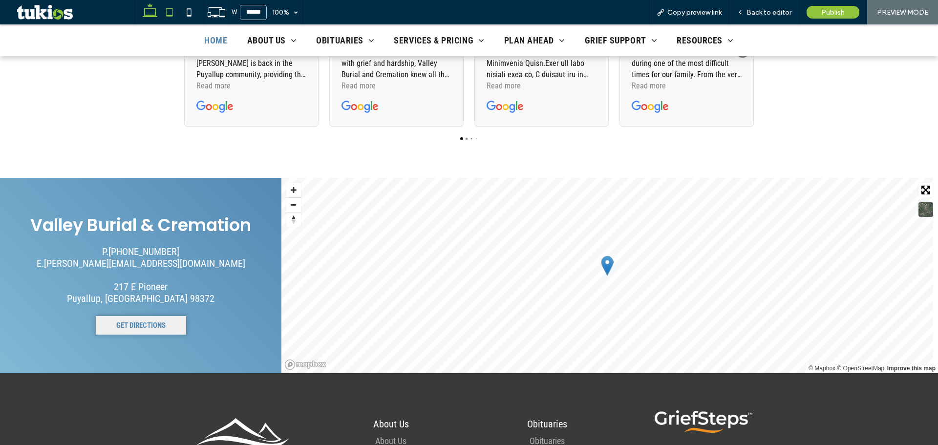
click at [174, 15] on icon at bounding box center [170, 12] width 20 height 20
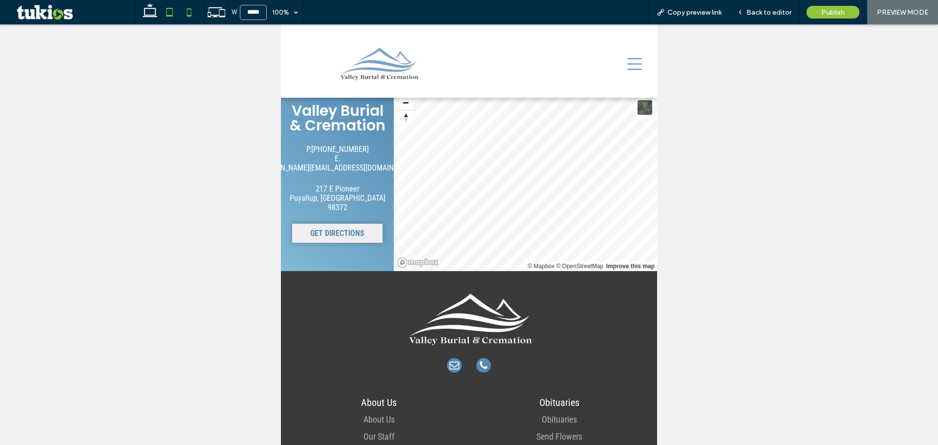
click at [187, 16] on use at bounding box center [189, 12] width 4 height 8
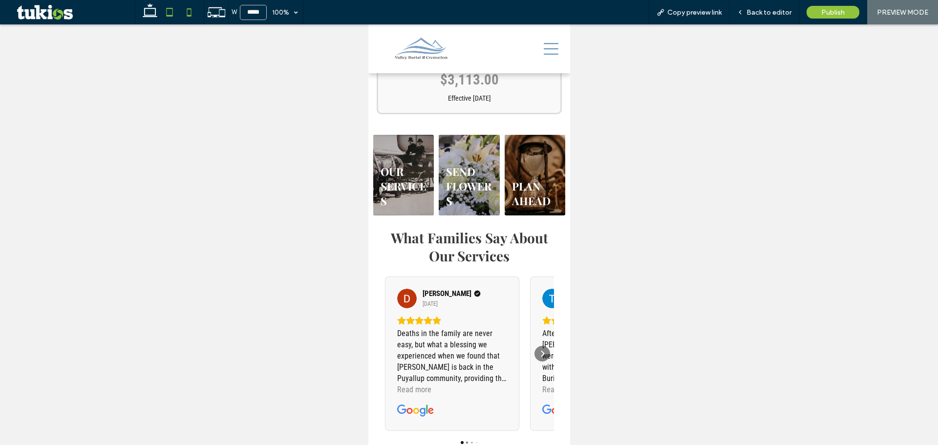
click at [171, 6] on icon at bounding box center [170, 12] width 20 height 20
type input "*****"
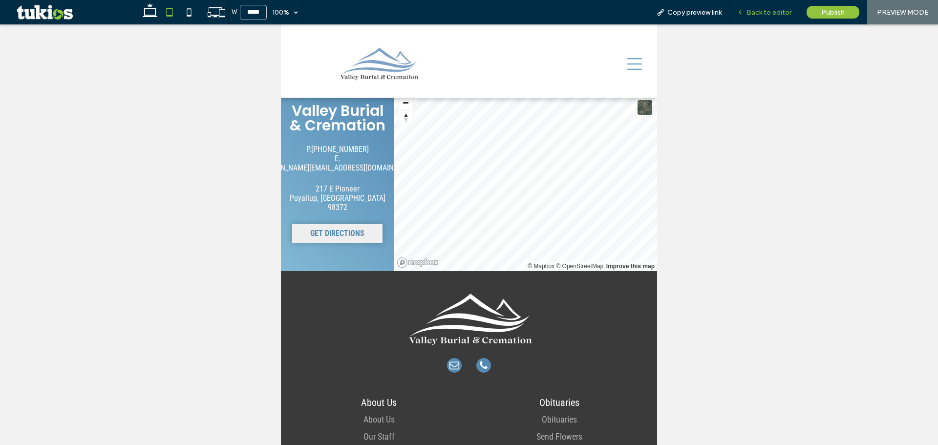
click at [772, 11] on span "Back to editor" at bounding box center [769, 12] width 45 height 8
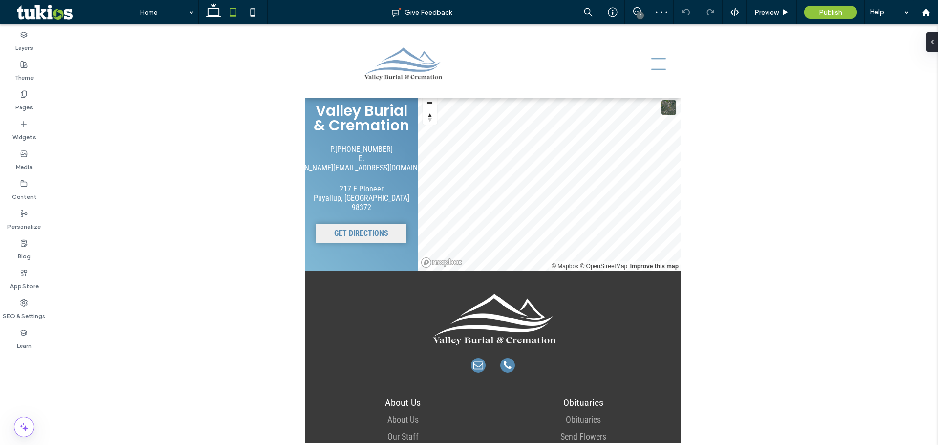
click at [636, 4] on div "8" at bounding box center [637, 12] width 24 height 24
click at [639, 12] on div "8" at bounding box center [637, 11] width 24 height 8
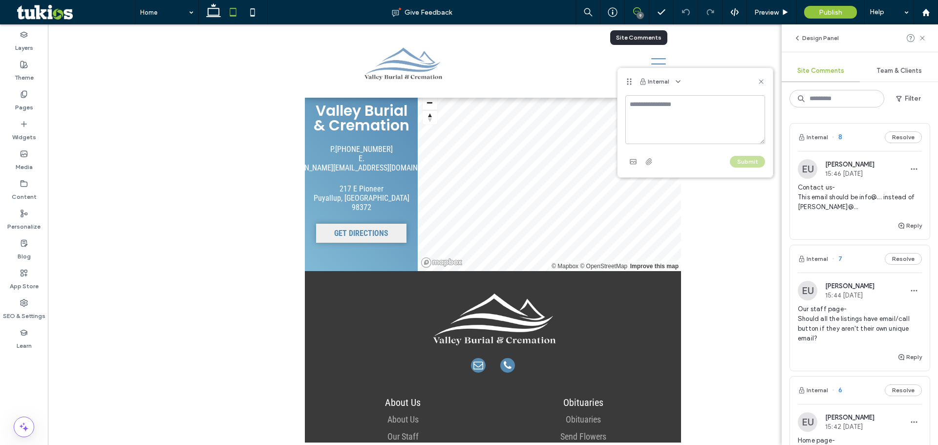
click at [661, 108] on textarea at bounding box center [696, 119] width 140 height 49
type textarea "**********"
click at [749, 165] on button "Submit" at bounding box center [747, 162] width 35 height 12
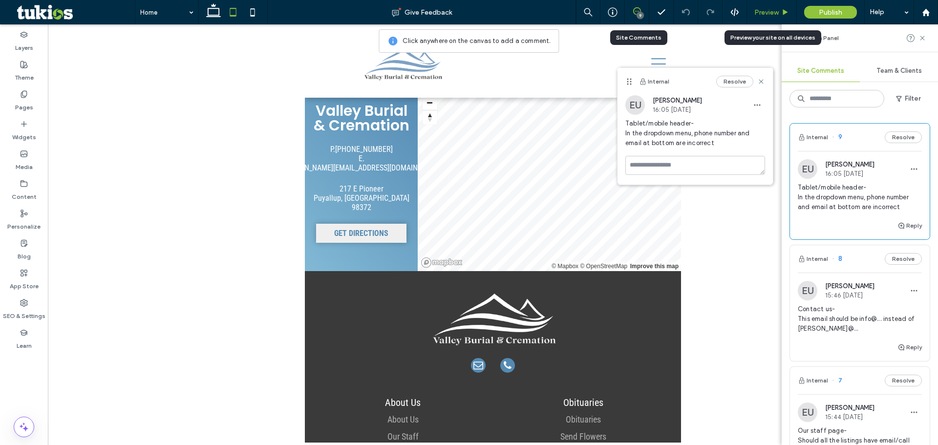
click at [778, 14] on span "Preview" at bounding box center [767, 12] width 24 height 8
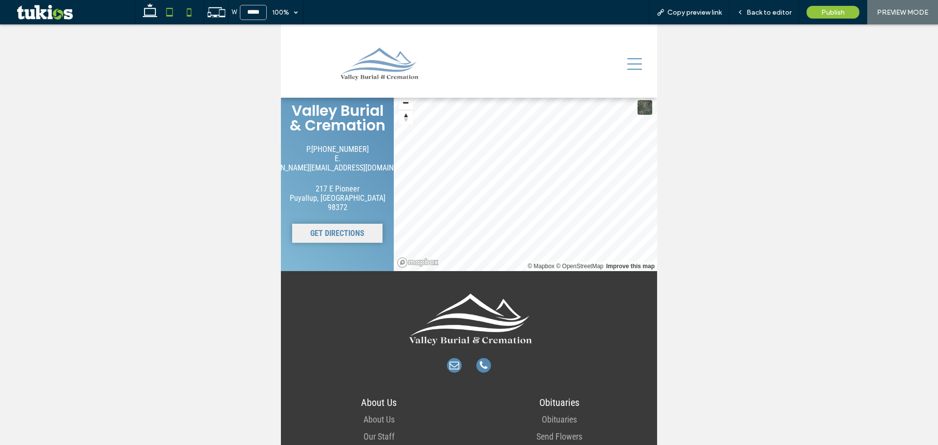
click at [196, 13] on icon at bounding box center [189, 12] width 20 height 20
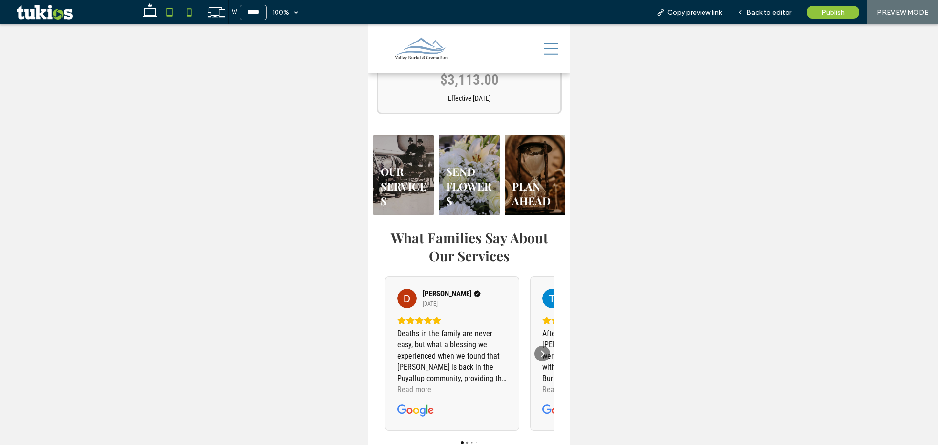
click at [172, 16] on use at bounding box center [170, 12] width 6 height 8
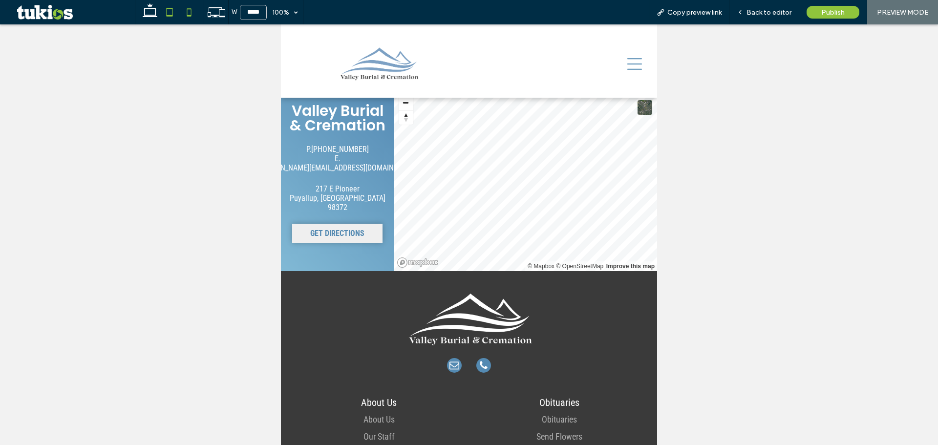
drag, startPoint x: 183, startPoint y: 6, endPoint x: 214, endPoint y: 13, distance: 31.2
click at [183, 5] on icon at bounding box center [189, 12] width 20 height 20
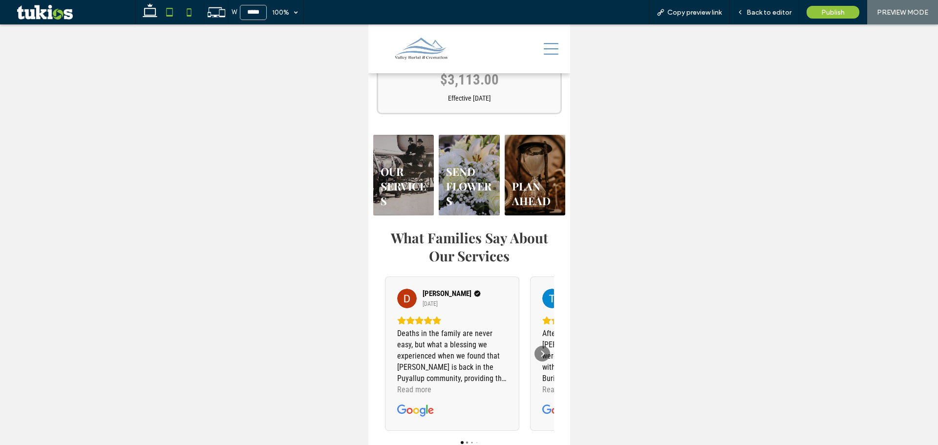
click at [173, 16] on use at bounding box center [170, 12] width 6 height 8
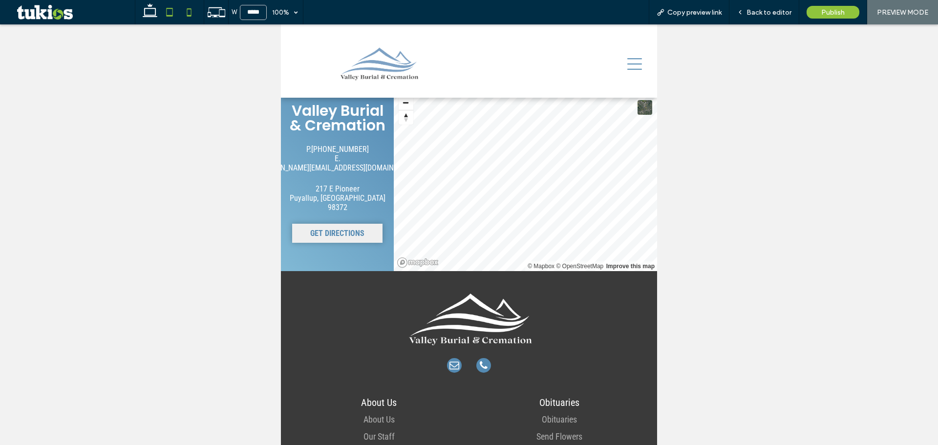
click at [193, 15] on icon at bounding box center [189, 12] width 20 height 20
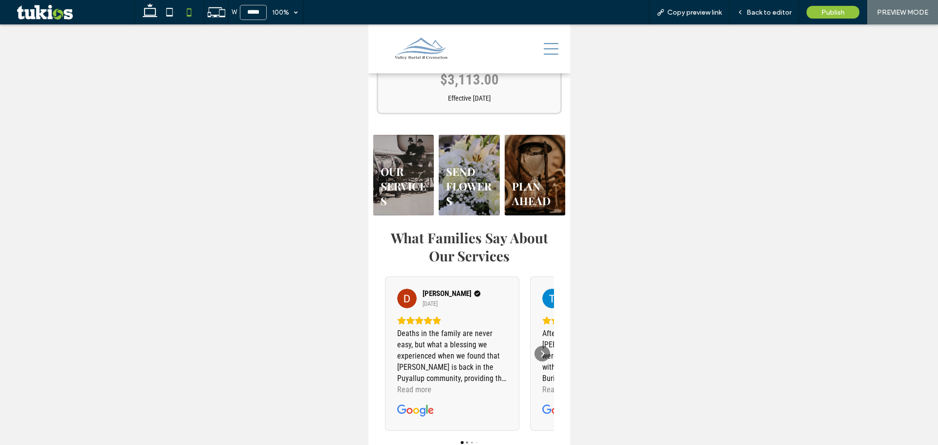
click at [180, 9] on icon at bounding box center [189, 12] width 20 height 20
click at [178, 12] on icon at bounding box center [170, 12] width 20 height 20
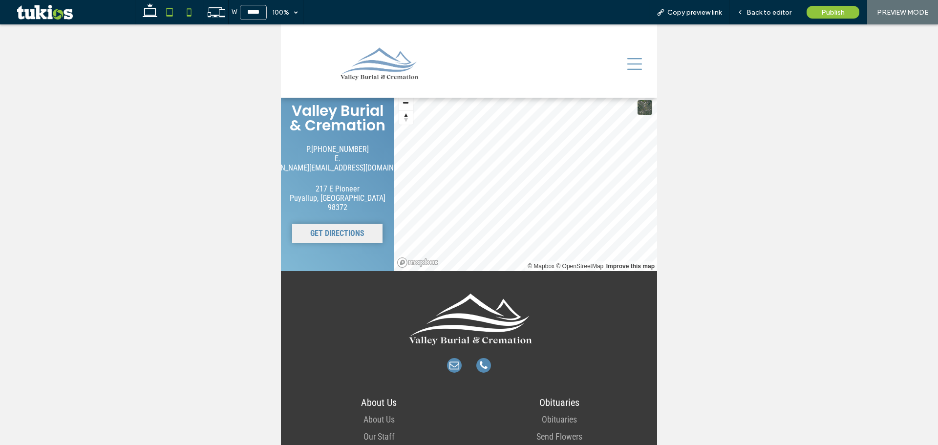
click at [188, 13] on icon at bounding box center [189, 12] width 20 height 20
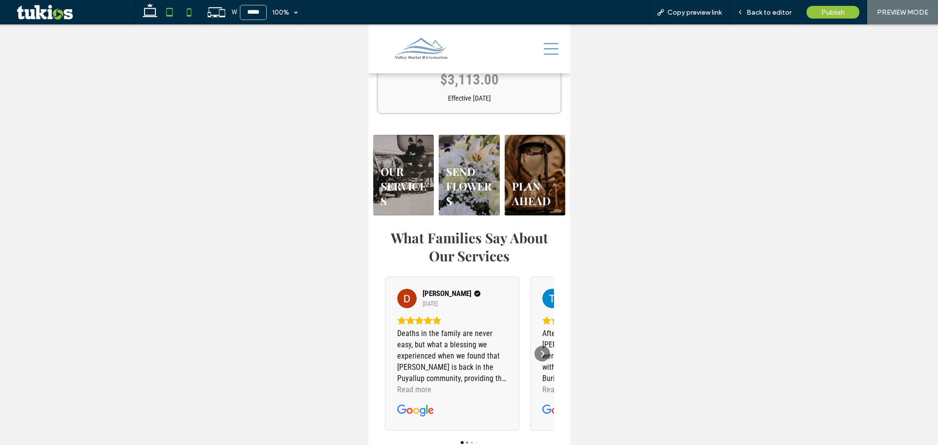
click at [170, 11] on icon at bounding box center [170, 12] width 20 height 20
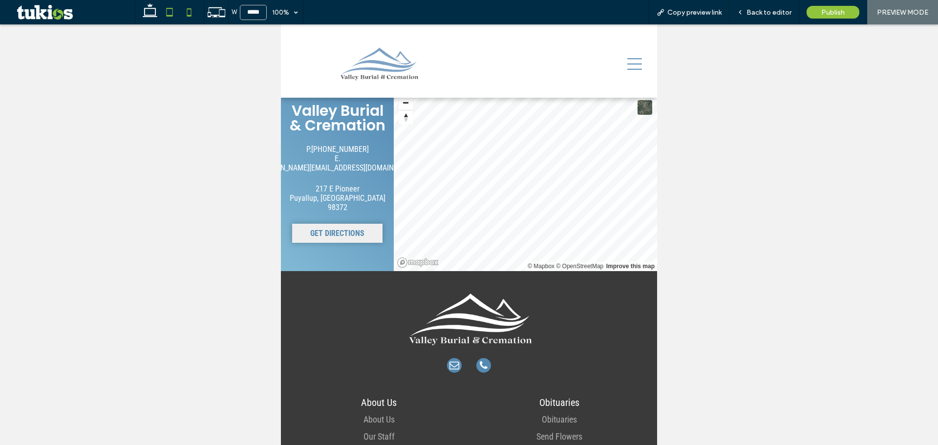
click at [184, 10] on icon at bounding box center [189, 12] width 20 height 20
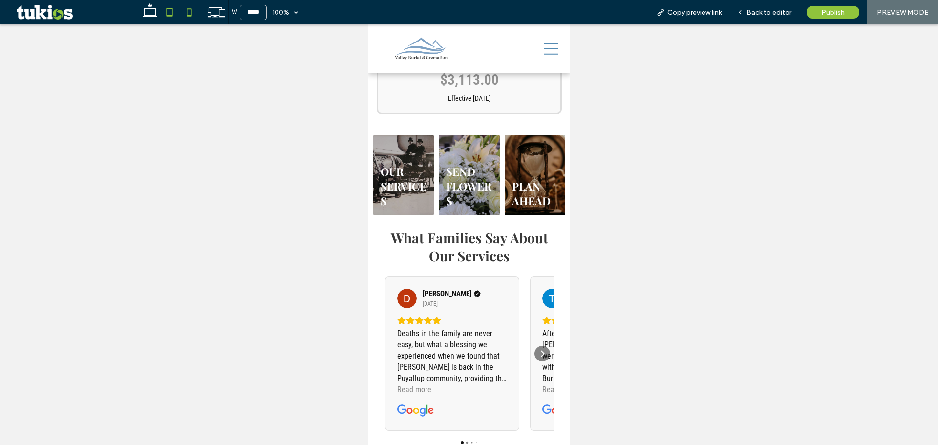
click at [165, 13] on icon at bounding box center [170, 12] width 20 height 20
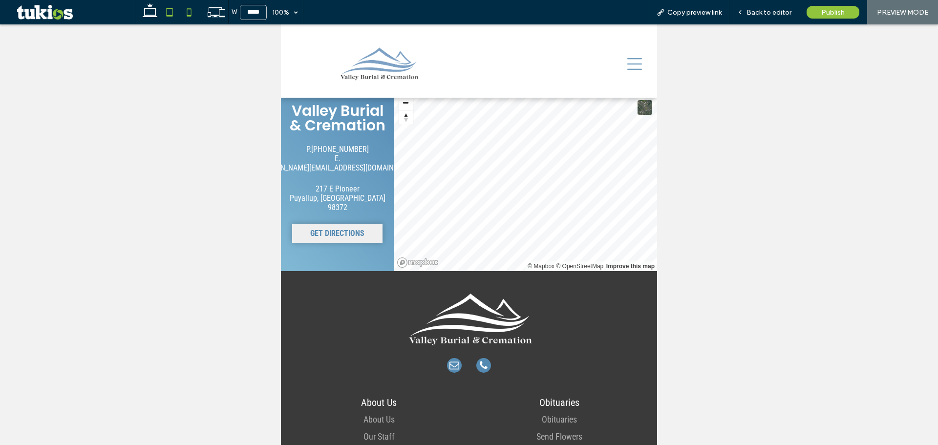
click at [193, 16] on icon at bounding box center [189, 12] width 20 height 20
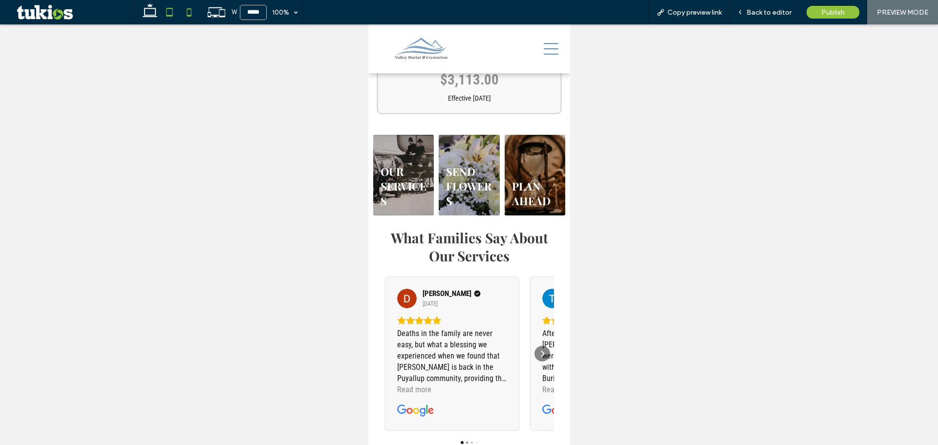
click at [167, 8] on use at bounding box center [170, 12] width 6 height 8
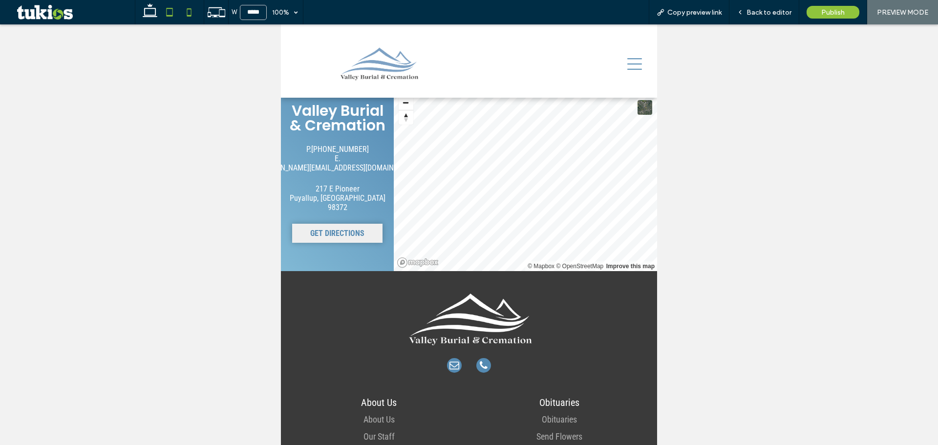
click at [184, 22] on icon at bounding box center [189, 12] width 20 height 20
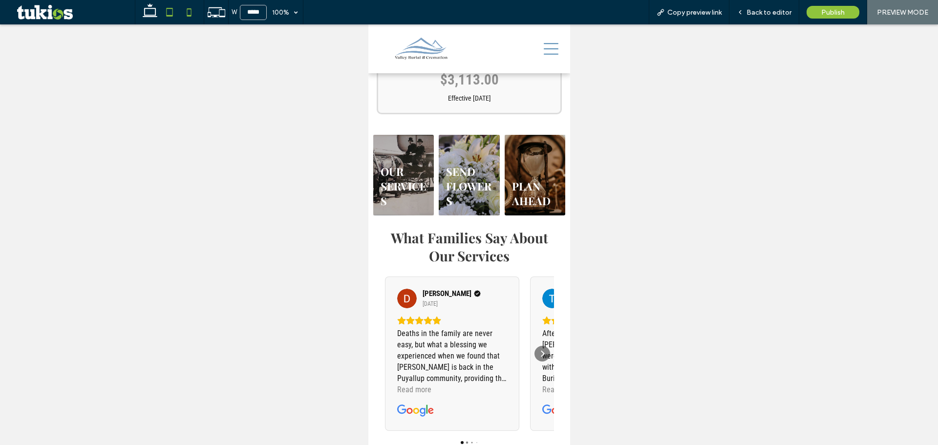
click at [161, 17] on icon at bounding box center [170, 12] width 20 height 20
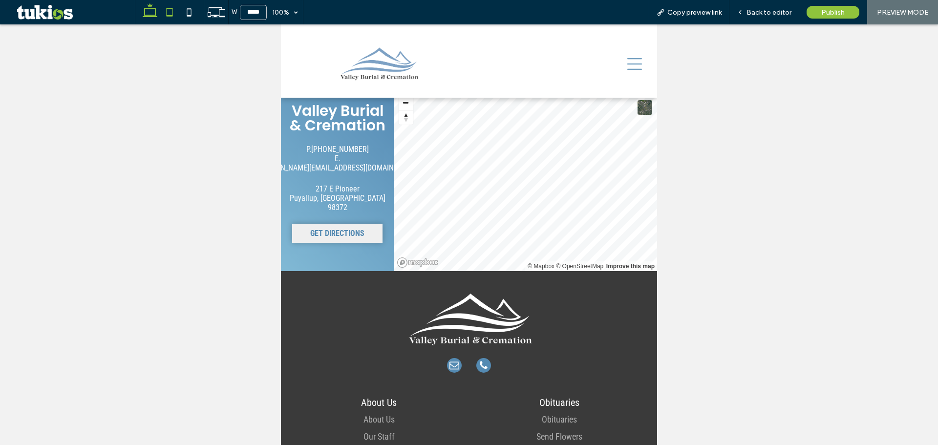
click at [143, 10] on icon at bounding box center [150, 12] width 20 height 20
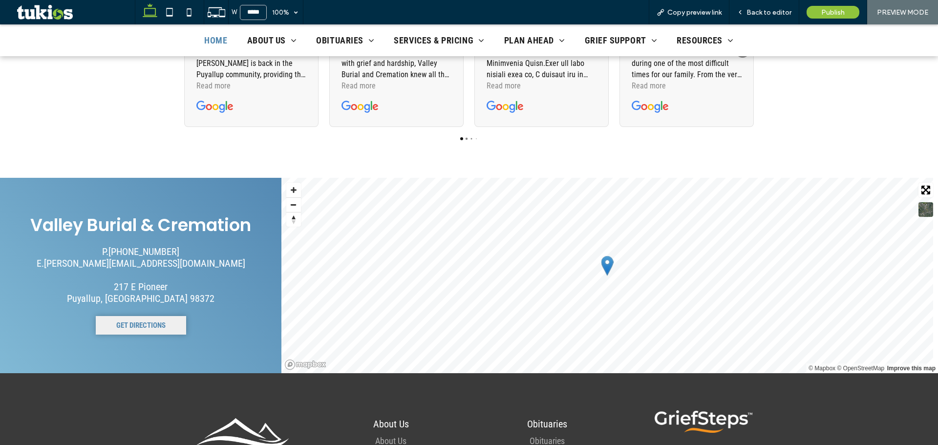
type input "******"
click at [758, 15] on span "Back to editor" at bounding box center [769, 12] width 45 height 8
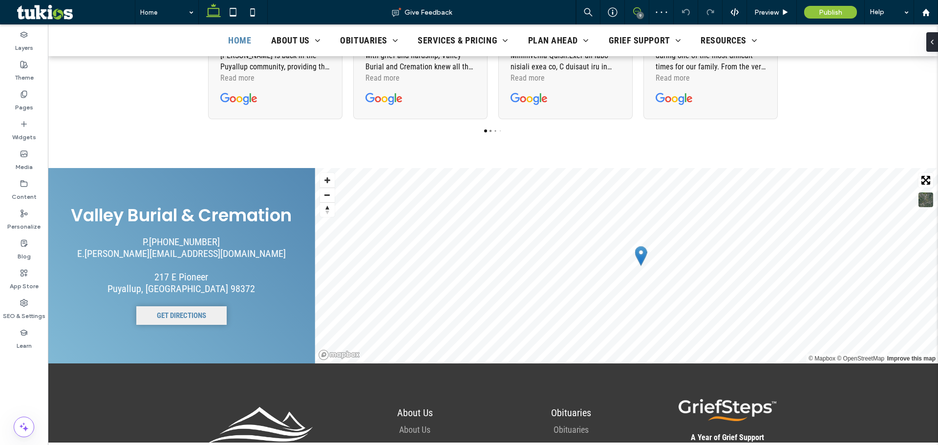
click at [634, 8] on icon at bounding box center [637, 11] width 8 height 8
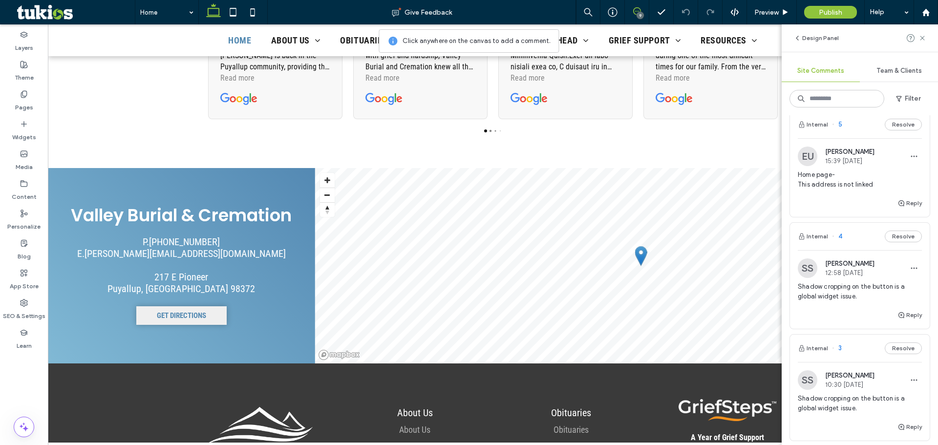
scroll to position [489, 0]
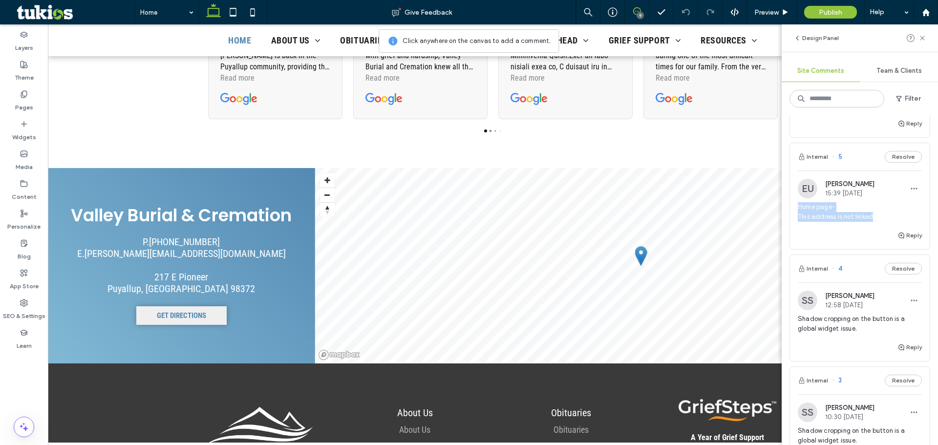
drag, startPoint x: 800, startPoint y: 206, endPoint x: 875, endPoint y: 213, distance: 75.6
click at [875, 213] on span "Home page- This address is not linked" at bounding box center [860, 212] width 124 height 20
copy span "Home page- This address is not linked"
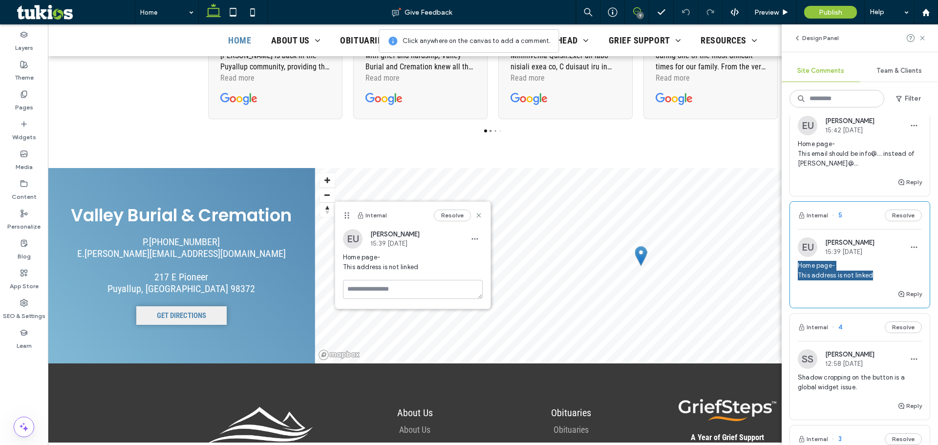
scroll to position [342, 0]
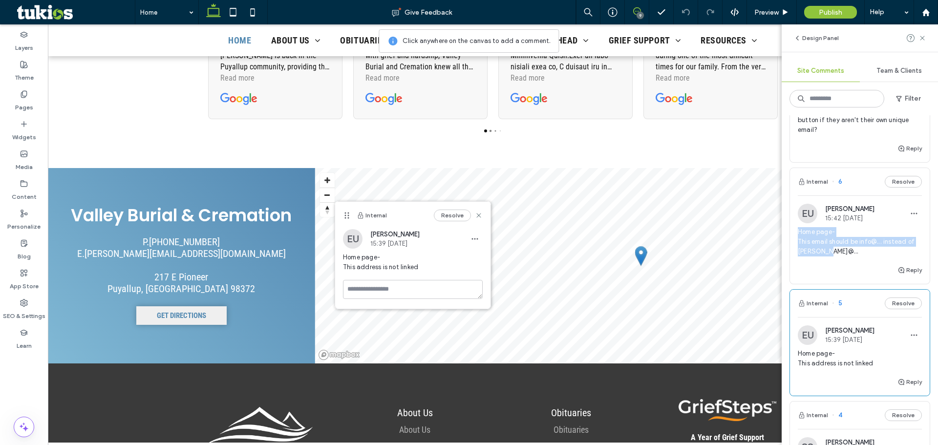
drag, startPoint x: 806, startPoint y: 235, endPoint x: 831, endPoint y: 253, distance: 30.7
click at [831, 253] on div "EU Easton Ulrich 15:42 Sep 15 2025 Home page- This email should be info@... ins…" at bounding box center [860, 234] width 140 height 61
copy span "Home page- This email should be info@... instead of brian@..."
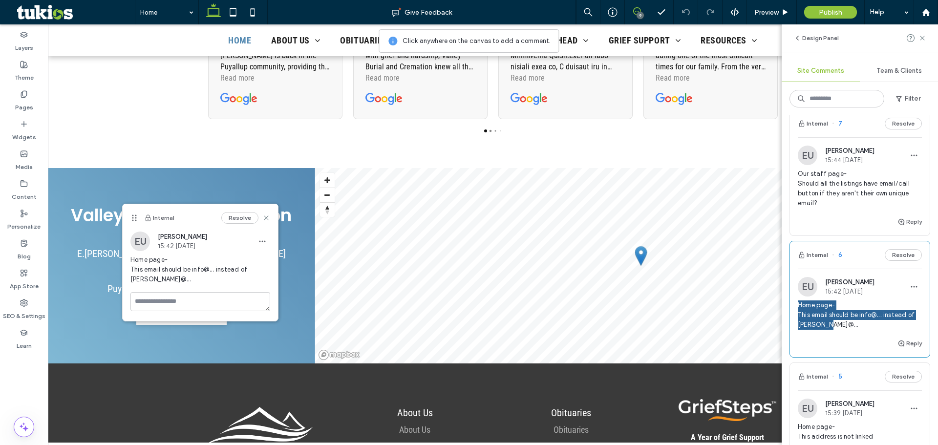
scroll to position [244, 0]
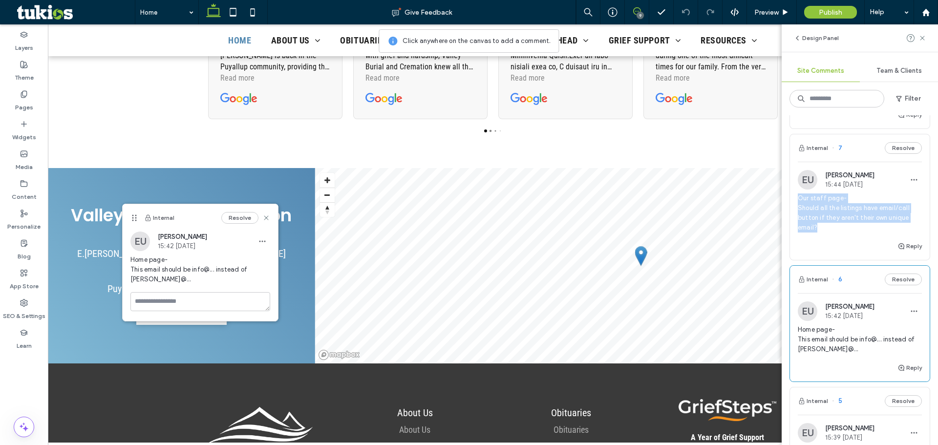
drag, startPoint x: 803, startPoint y: 204, endPoint x: 832, endPoint y: 238, distance: 44.7
click at [832, 238] on div "Our staff page- Should all the listings have email/call button if they aren't t…" at bounding box center [860, 217] width 124 height 47
copy span "Our staff page- Should all the listings have email/call button if they aren't t…"
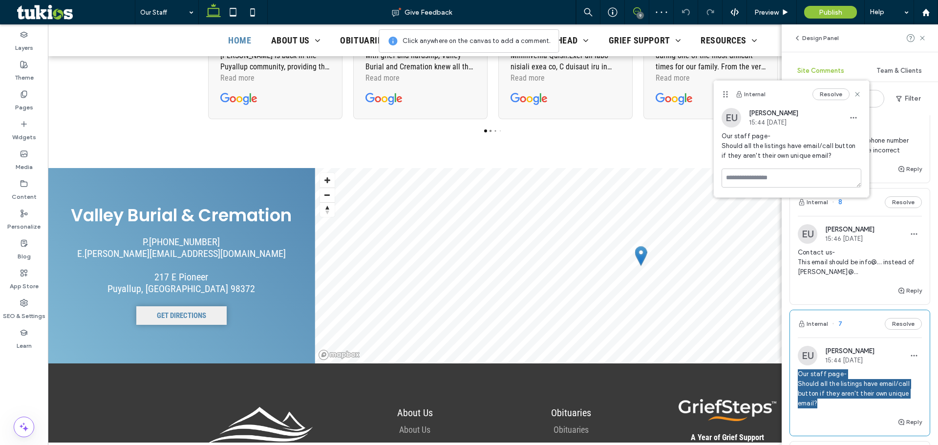
scroll to position [49, 0]
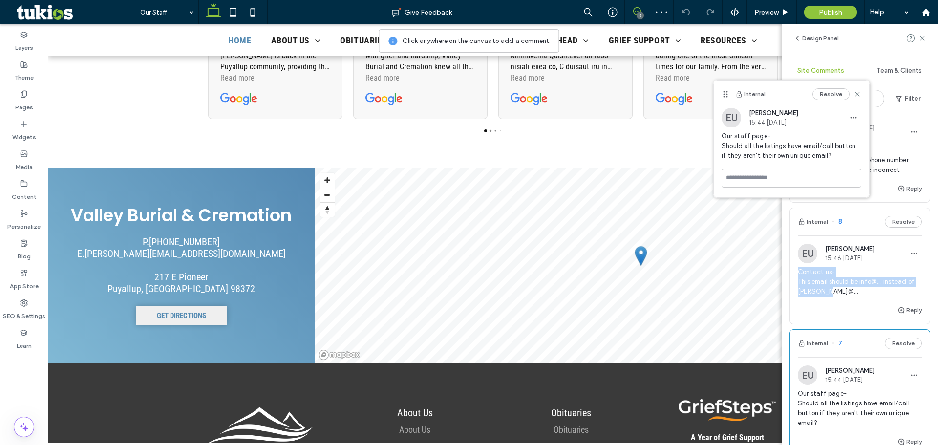
drag, startPoint x: 797, startPoint y: 272, endPoint x: 827, endPoint y: 295, distance: 38.0
click at [827, 295] on div "EU Easton Ulrich 15:46 Sep 15 2025 Contact us- This email should be info@... in…" at bounding box center [860, 274] width 140 height 61
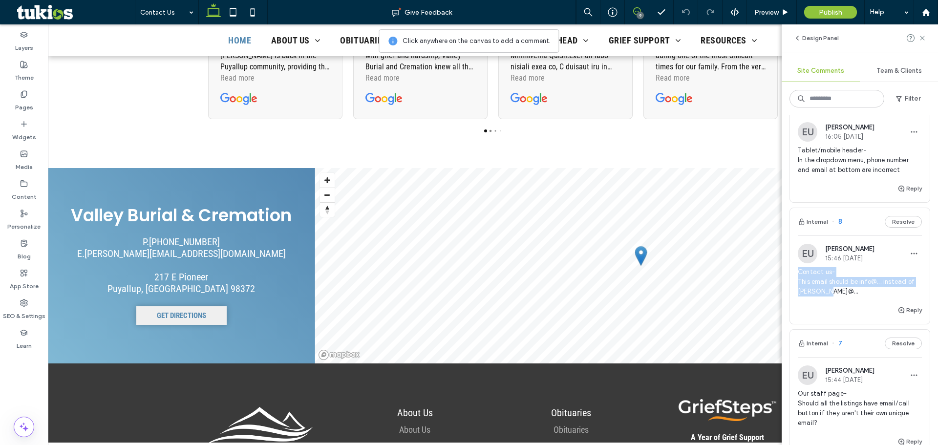
copy span "Contact us- This email should be info@... instead of brian@..."
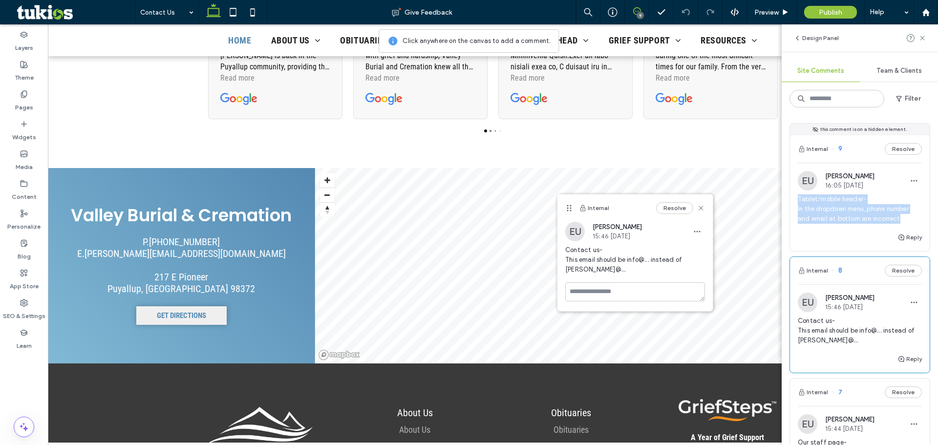
drag, startPoint x: 795, startPoint y: 201, endPoint x: 898, endPoint y: 220, distance: 105.4
click at [898, 220] on div "EU Easton Ulrich 16:05 Sep 15 2025 Tablet/mobile header- In the dropdown menu, …" at bounding box center [860, 201] width 140 height 61
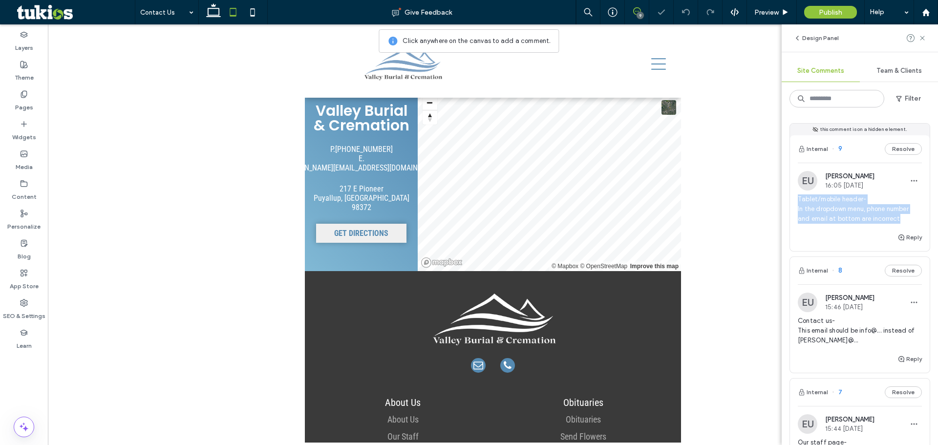
copy span "Tablet/mobile header- In the dropdown menu, phone number and email at bottom ar…"
drag, startPoint x: 166, startPoint y: 217, endPoint x: 172, endPoint y: 215, distance: 5.6
click at [168, 217] on div at bounding box center [493, 233] width 890 height 418
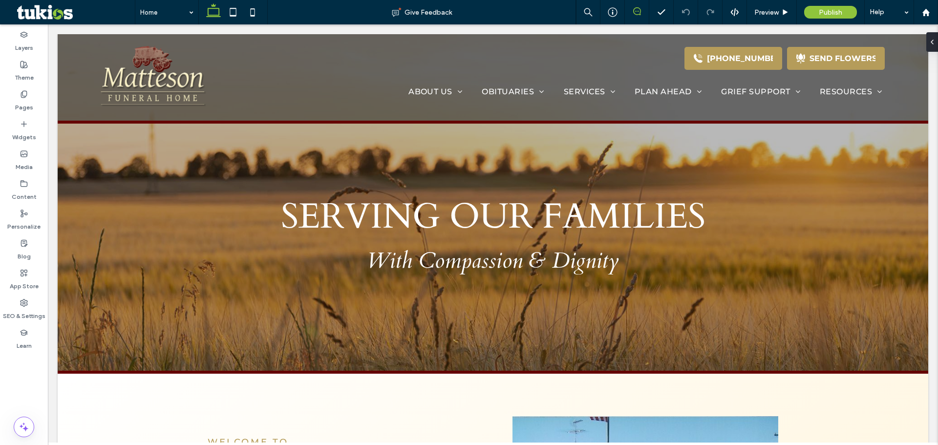
click at [636, 10] on icon at bounding box center [637, 11] width 8 height 8
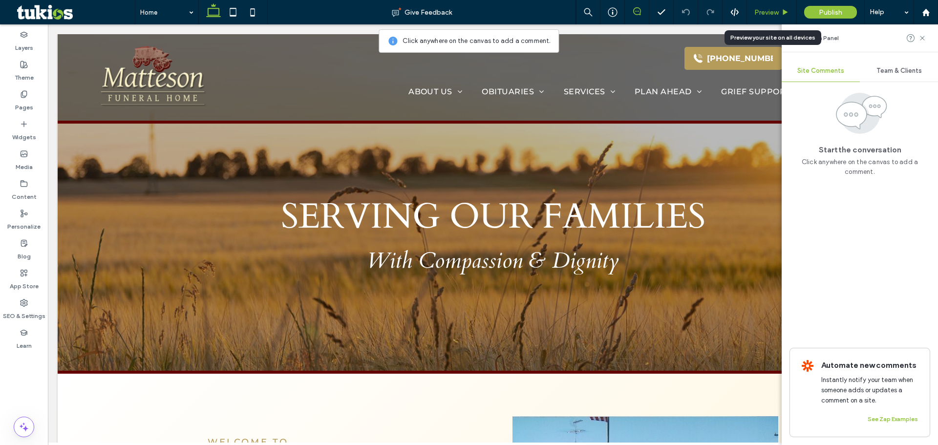
click at [774, 15] on span "Preview" at bounding box center [767, 12] width 24 height 8
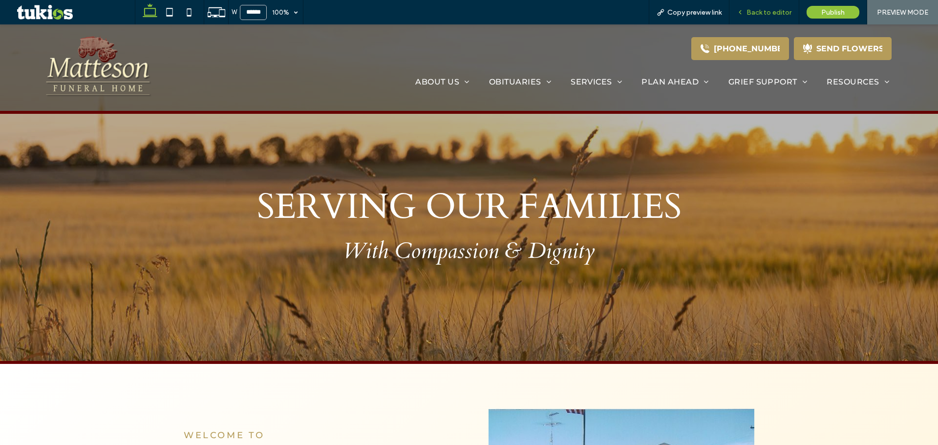
click at [779, 14] on span "Back to editor" at bounding box center [769, 12] width 45 height 8
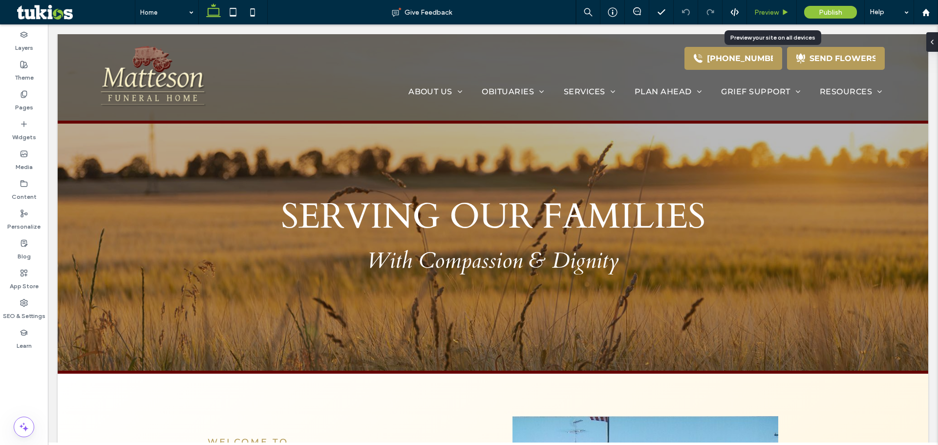
click at [770, 16] on span "Preview" at bounding box center [767, 12] width 24 height 8
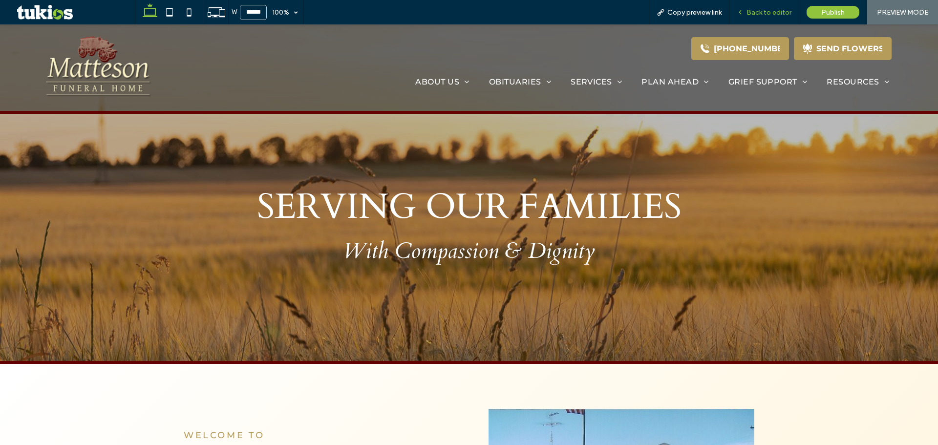
click at [767, 18] on div "Back to editor" at bounding box center [765, 12] width 70 height 24
click at [767, 12] on span "Back to editor" at bounding box center [769, 12] width 45 height 8
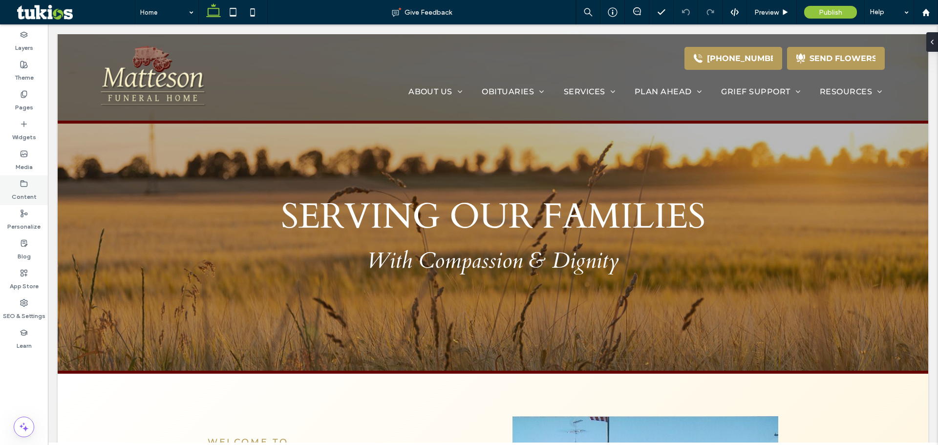
click at [22, 183] on icon at bounding box center [24, 184] width 8 height 8
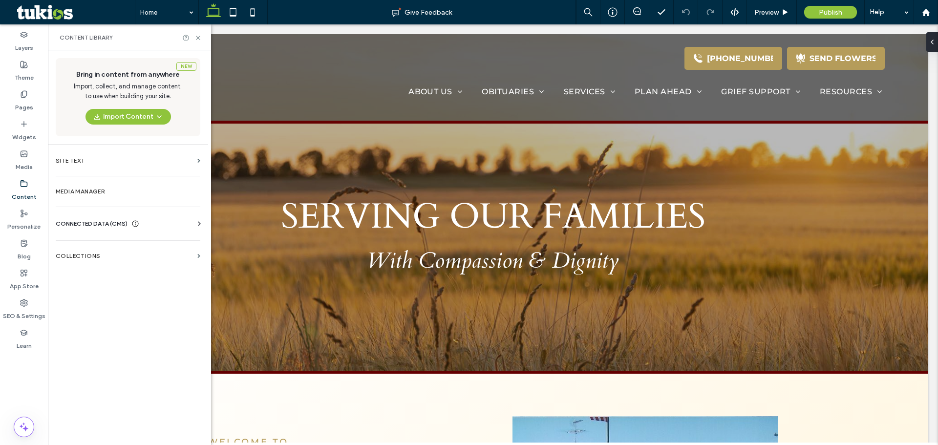
click at [163, 225] on div "CONNECTED DATA (CMS)" at bounding box center [130, 224] width 149 height 10
click at [135, 249] on label "Business Info" at bounding box center [130, 247] width 133 height 7
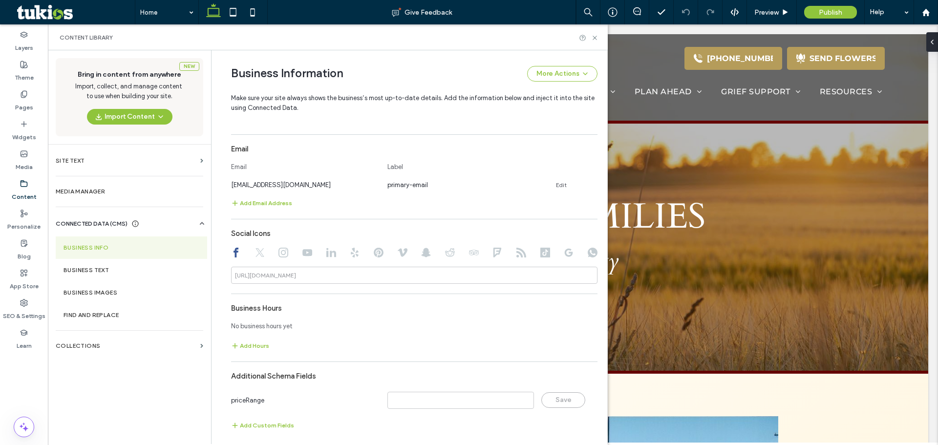
scroll to position [353, 0]
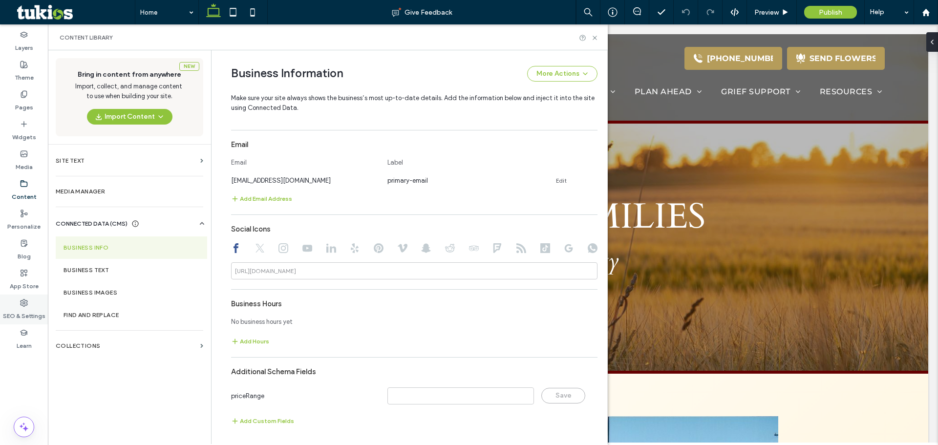
click at [31, 306] on div "SEO & Settings" at bounding box center [24, 310] width 48 height 30
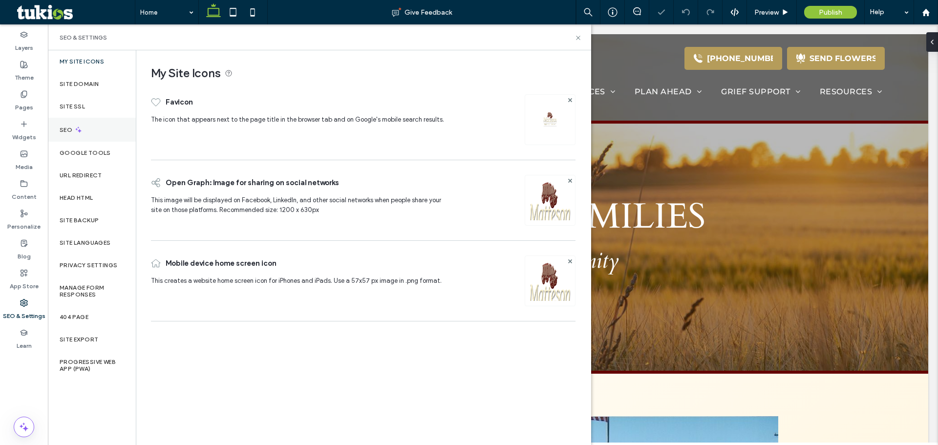
click at [100, 135] on div "SEO" at bounding box center [92, 130] width 88 height 24
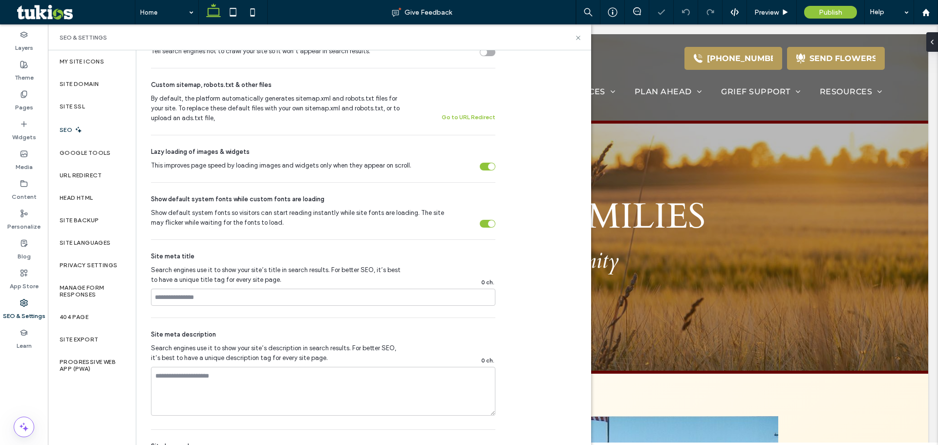
scroll to position [440, 0]
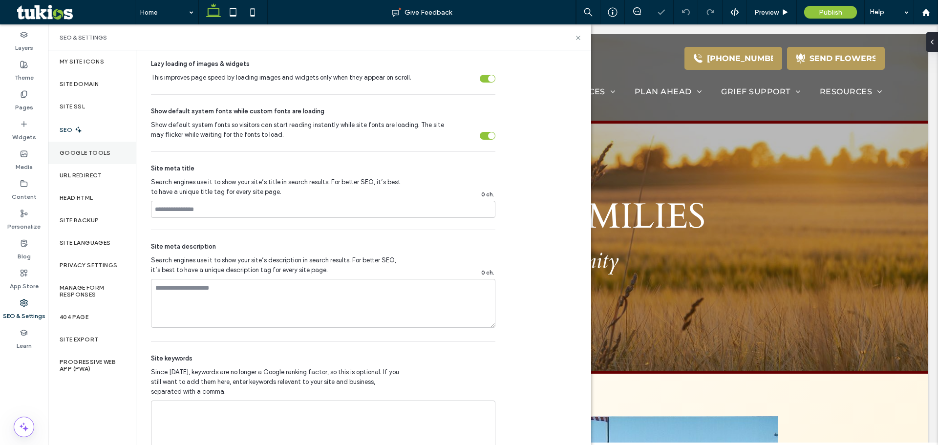
click at [113, 156] on div "Google Tools" at bounding box center [92, 153] width 88 height 22
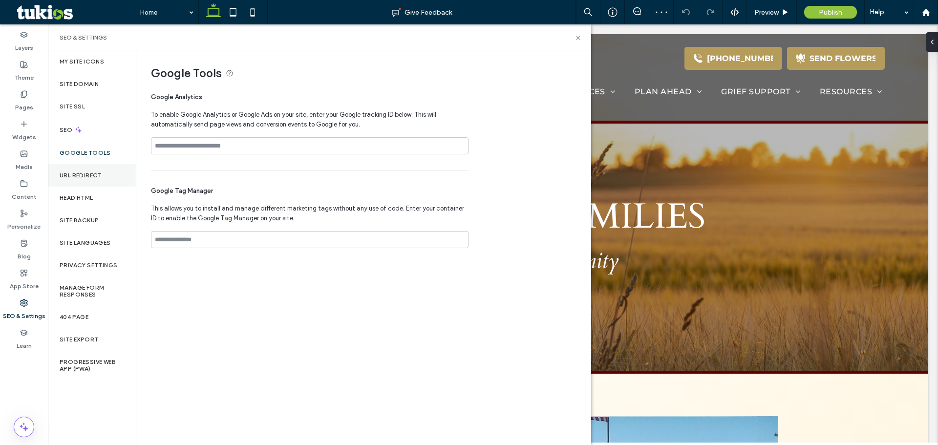
click at [109, 168] on div "URL Redirect" at bounding box center [92, 175] width 88 height 22
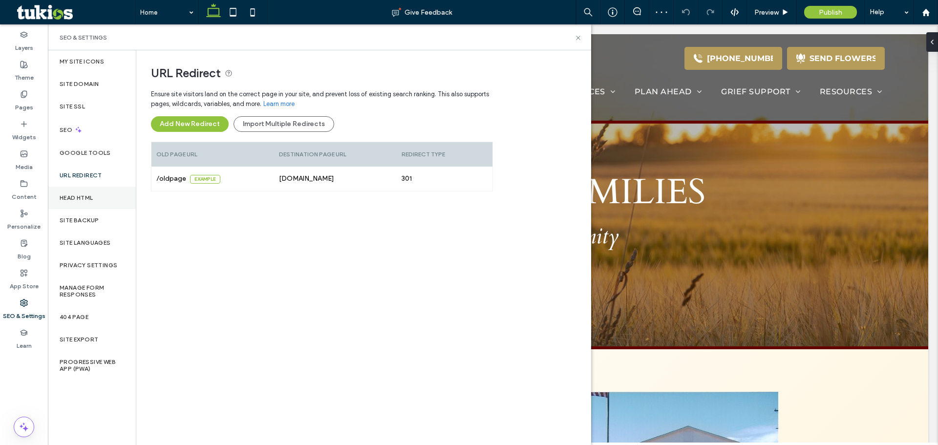
scroll to position [49, 0]
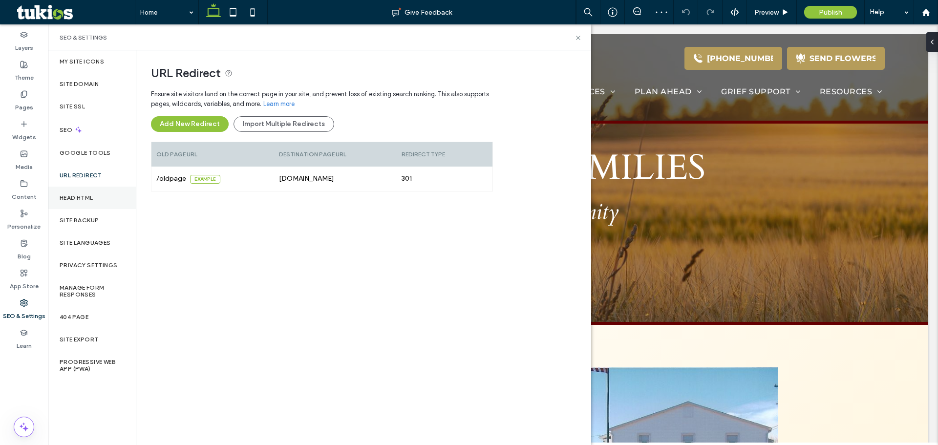
click at [125, 194] on div "Head HTML" at bounding box center [92, 198] width 88 height 22
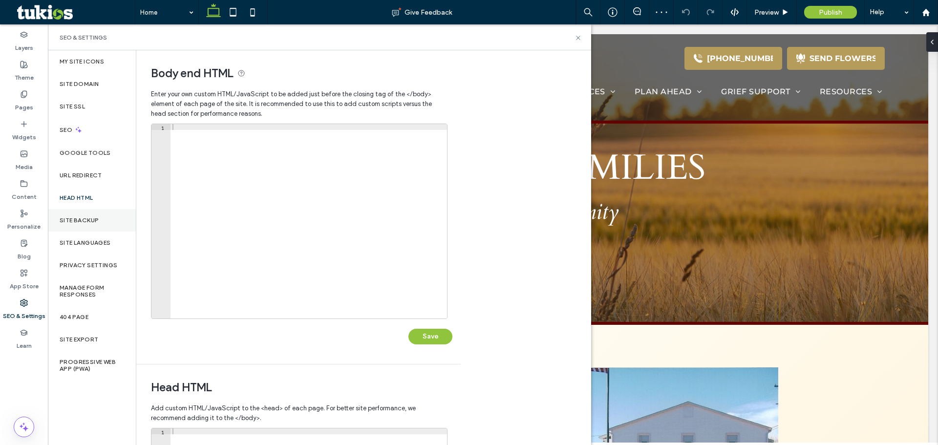
click at [115, 217] on div "Site Backup" at bounding box center [92, 220] width 88 height 22
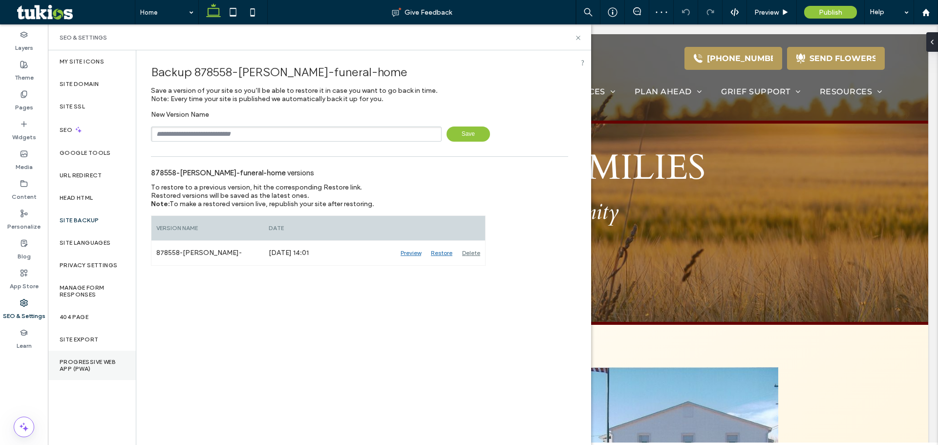
click at [100, 362] on label "Progressive Web App (PWA)" at bounding box center [92, 366] width 65 height 14
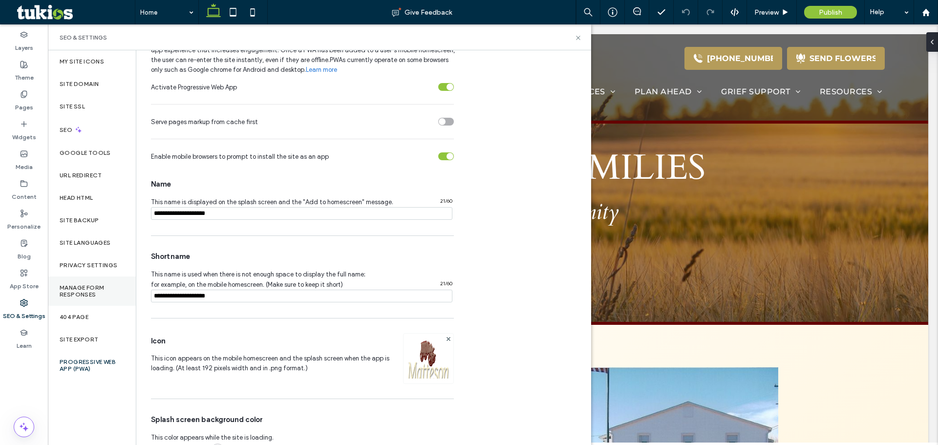
scroll to position [30, 0]
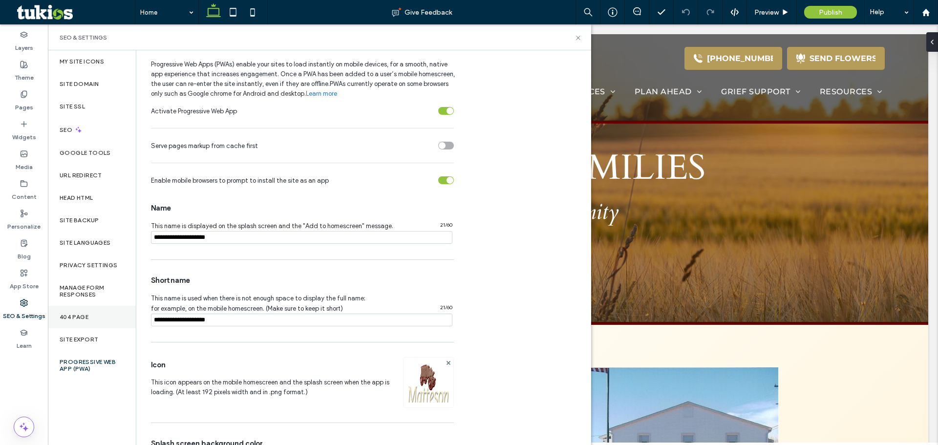
click at [88, 312] on div "404 Page" at bounding box center [92, 317] width 88 height 22
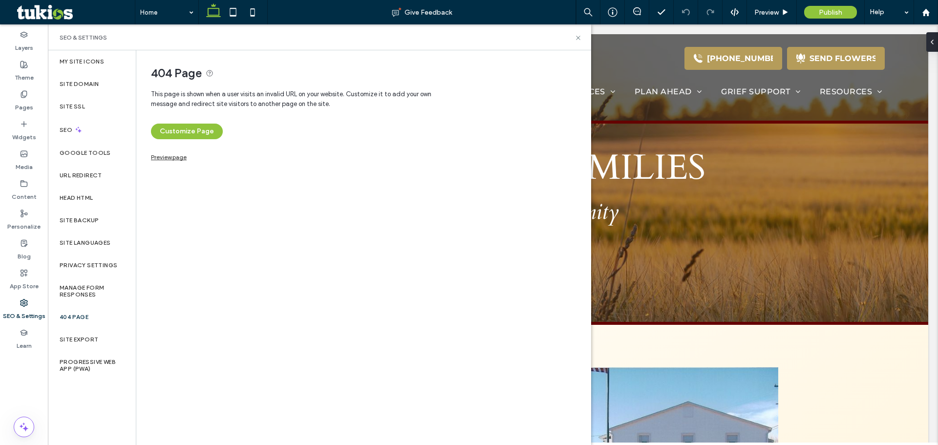
scroll to position [0, 0]
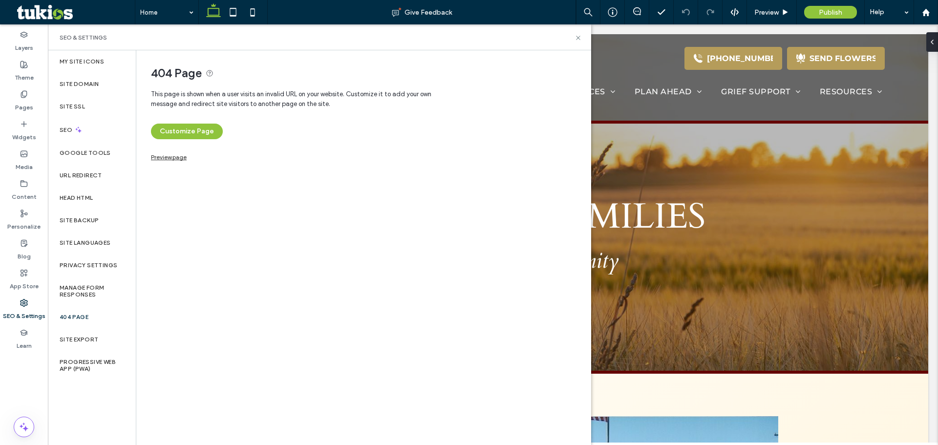
click at [174, 157] on link "Preview page" at bounding box center [169, 155] width 36 height 5
click at [768, 11] on span "Preview" at bounding box center [767, 12] width 24 height 8
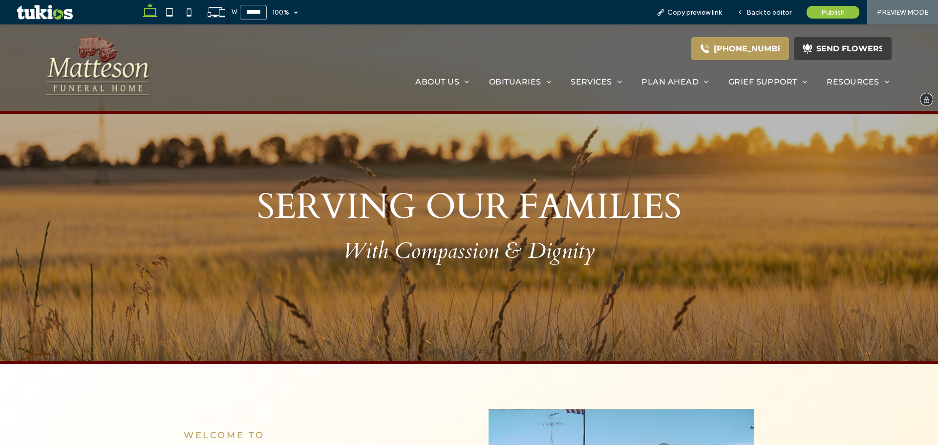
drag, startPoint x: 821, startPoint y: 48, endPoint x: 823, endPoint y: 53, distance: 5.7
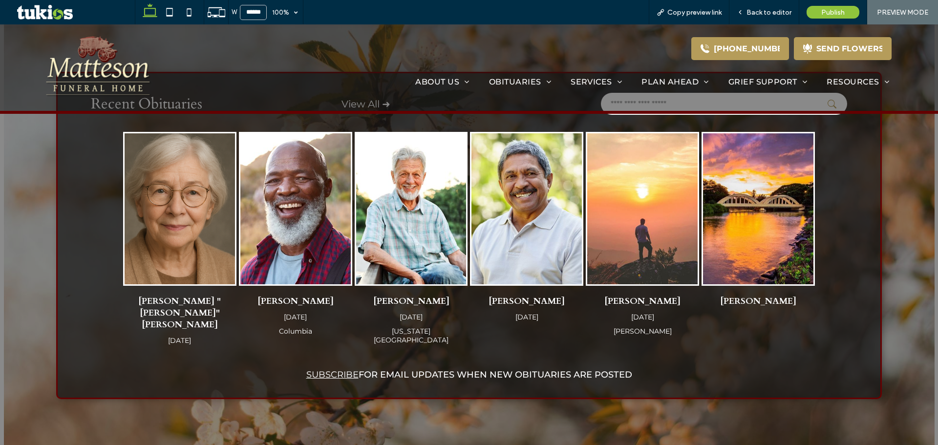
scroll to position [586, 0]
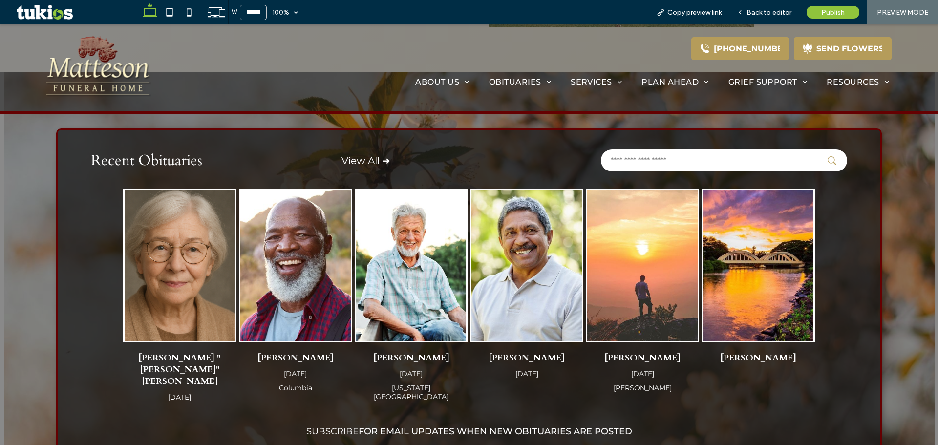
click at [647, 160] on input "text" at bounding box center [724, 161] width 246 height 22
type input "*"
click at [828, 156] on button "submit" at bounding box center [835, 160] width 15 height 9
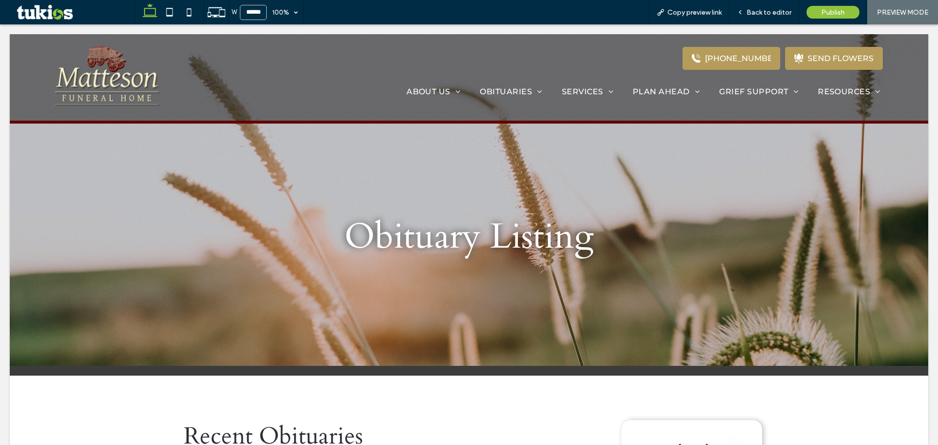
scroll to position [0, 0]
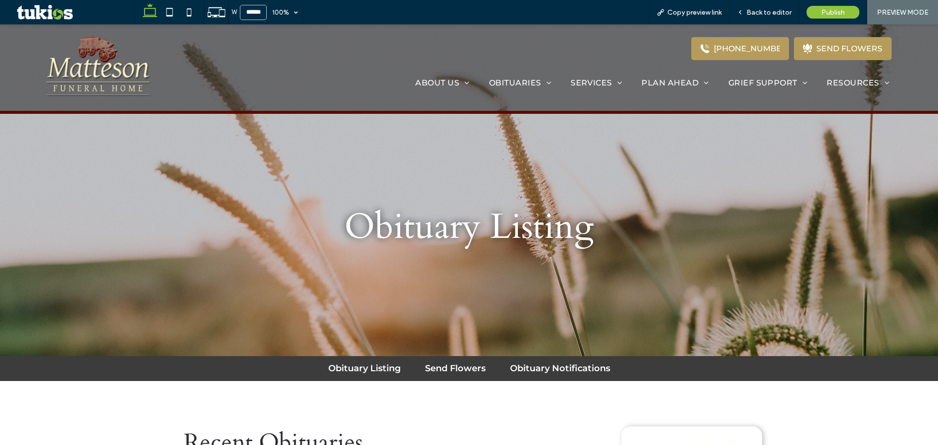
scroll to position [244, 0]
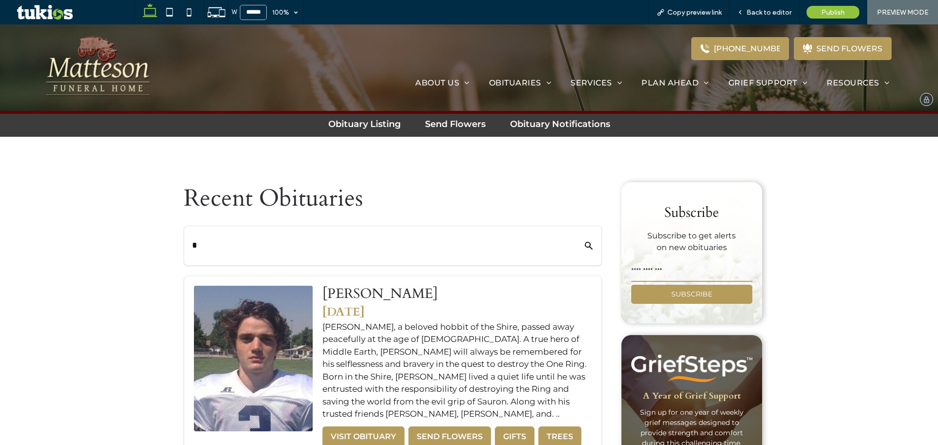
click at [111, 77] on img at bounding box center [99, 67] width 123 height 67
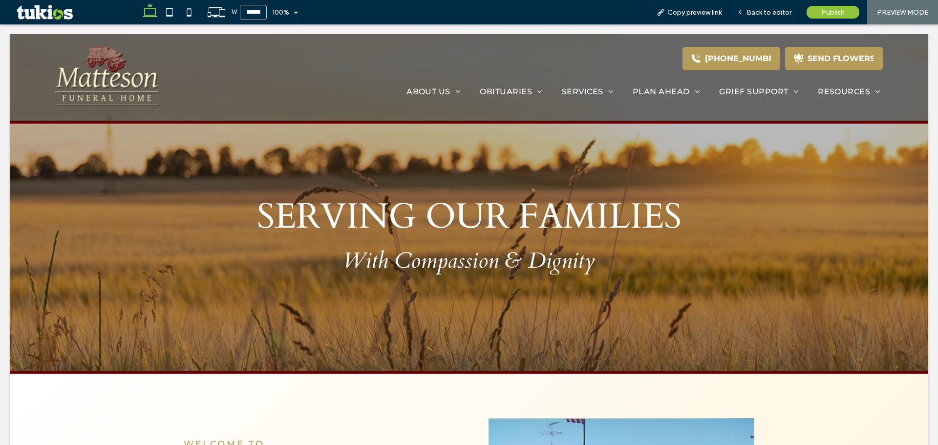
scroll to position [0, 0]
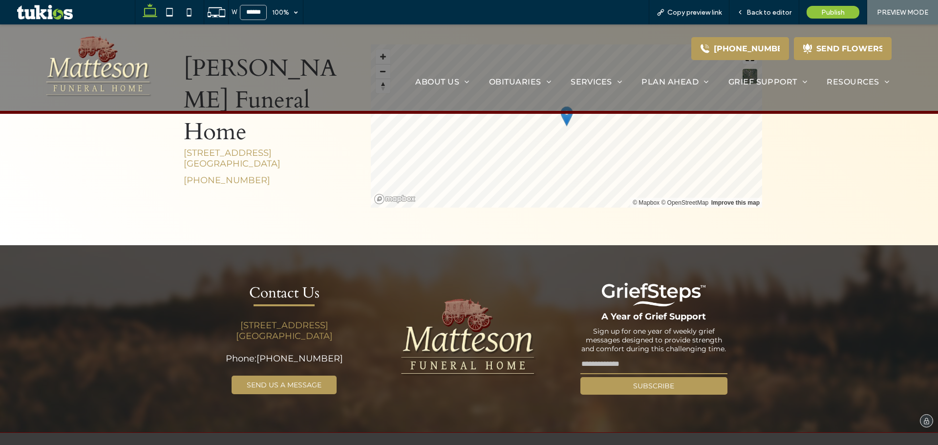
scroll to position [1433, 0]
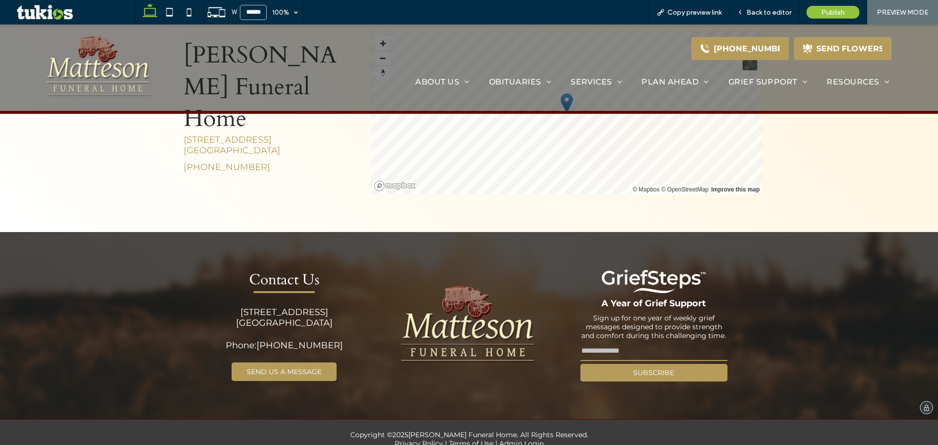
click at [612, 342] on input "email" at bounding box center [654, 352] width 147 height 20
type input "***"
click at [610, 364] on button "SUBSCRIBE" at bounding box center [654, 373] width 147 height 18
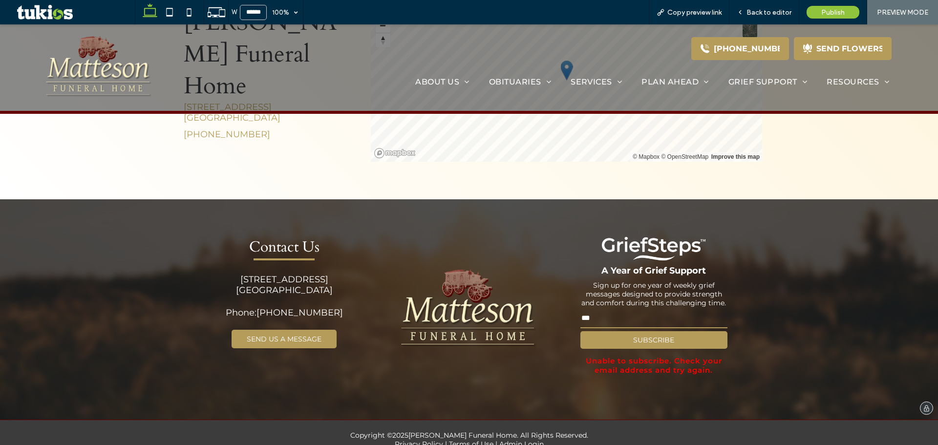
scroll to position [1467, 0]
drag, startPoint x: 425, startPoint y: 432, endPoint x: 445, endPoint y: 430, distance: 20.1
drag, startPoint x: 526, startPoint y: 434, endPoint x: 521, endPoint y: 436, distance: 5.7
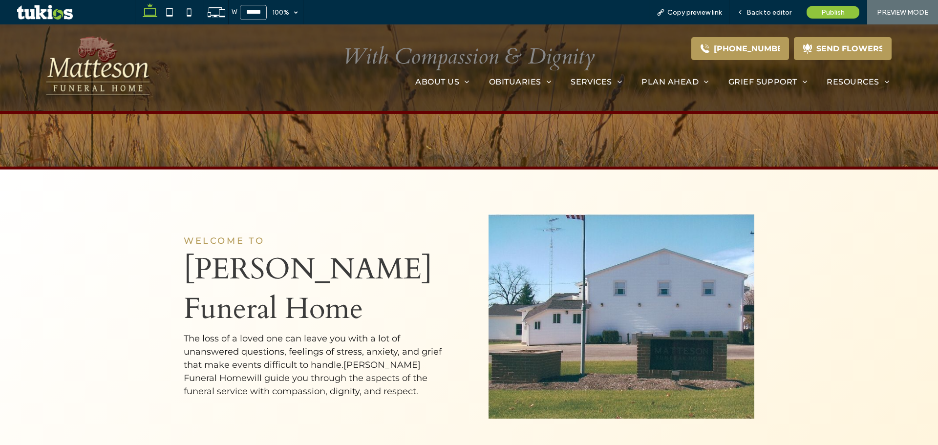
scroll to position [0, 0]
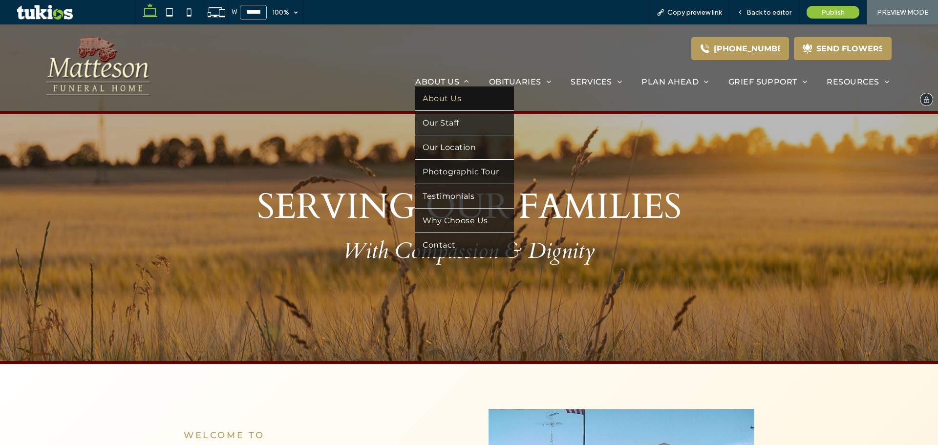
click at [452, 102] on span "About Us" at bounding box center [442, 98] width 39 height 9
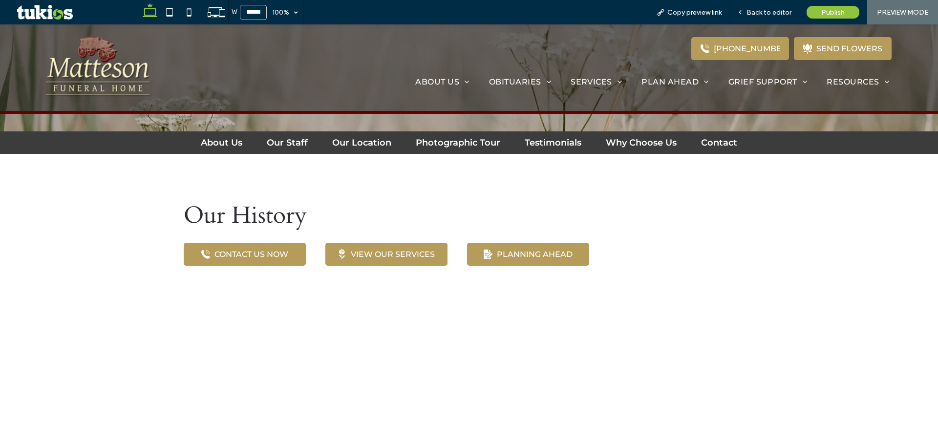
scroll to position [244, 0]
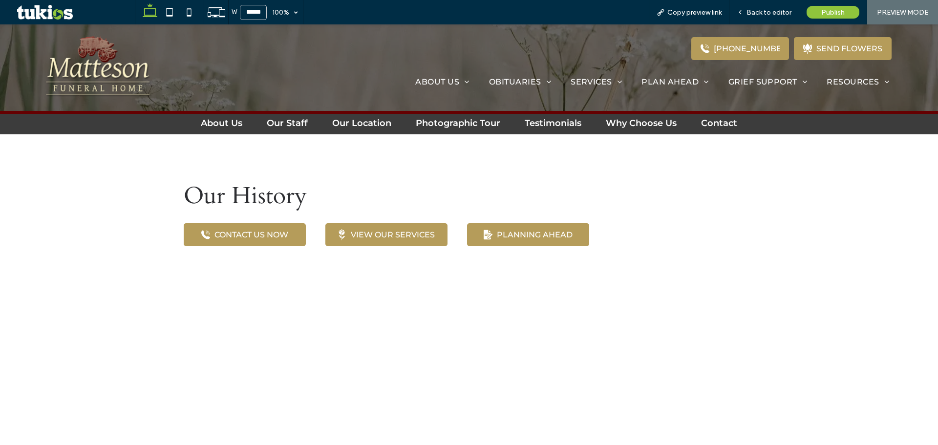
drag, startPoint x: 382, startPoint y: 233, endPoint x: 390, endPoint y: 228, distance: 9.4
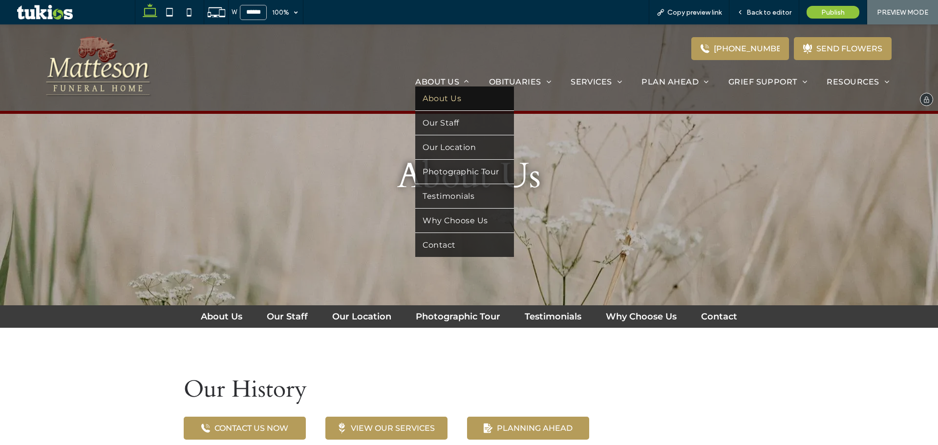
scroll to position [49, 0]
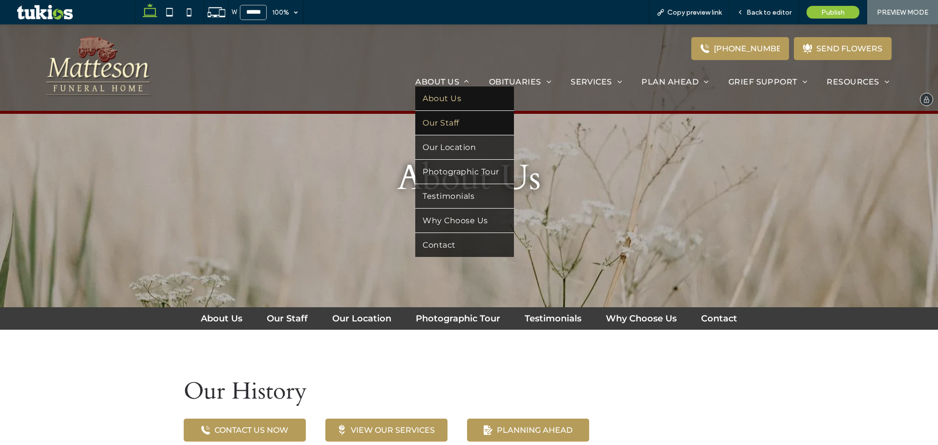
click at [475, 124] on link "Our Staff" at bounding box center [464, 123] width 98 height 24
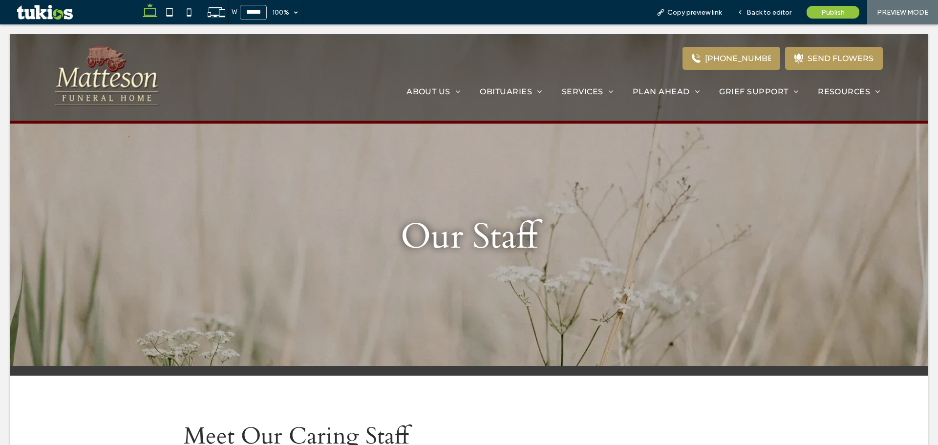
scroll to position [0, 0]
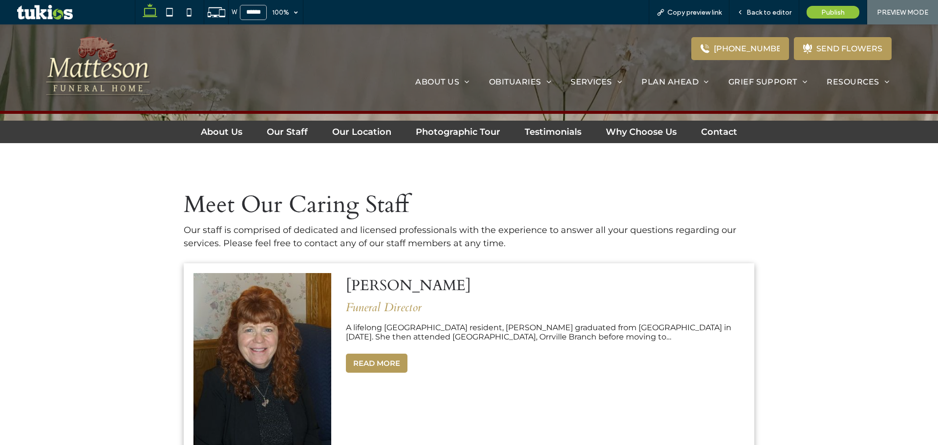
scroll to position [391, 0]
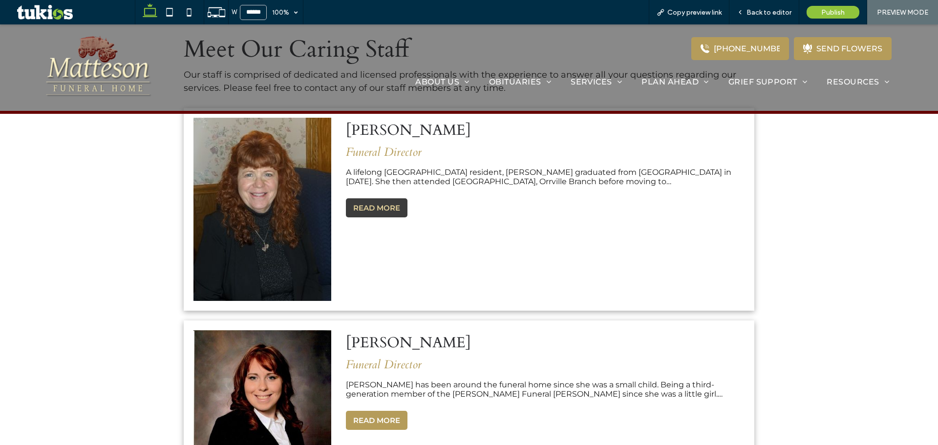
click at [379, 205] on button "READ MORE" at bounding box center [377, 207] width 62 height 19
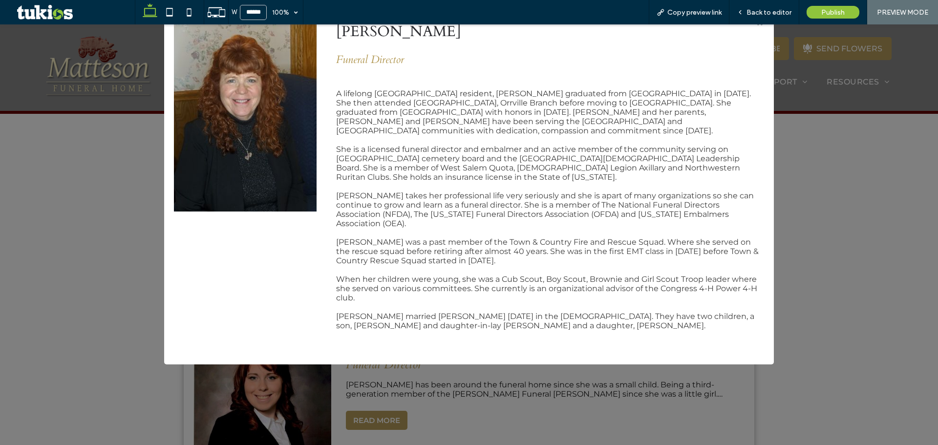
scroll to position [118, 0]
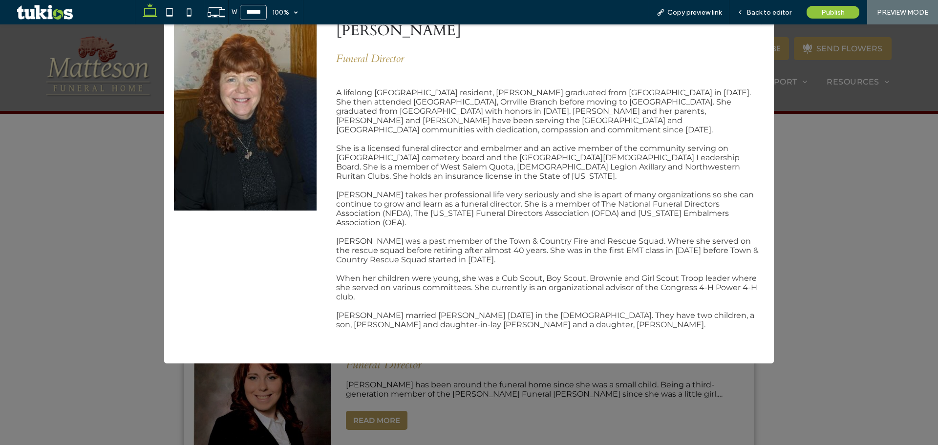
click at [791, 195] on div "> × [PERSON_NAME] Funeral Director A lifelong [GEOGRAPHIC_DATA] resident, [PERS…" at bounding box center [469, 234] width 938 height 421
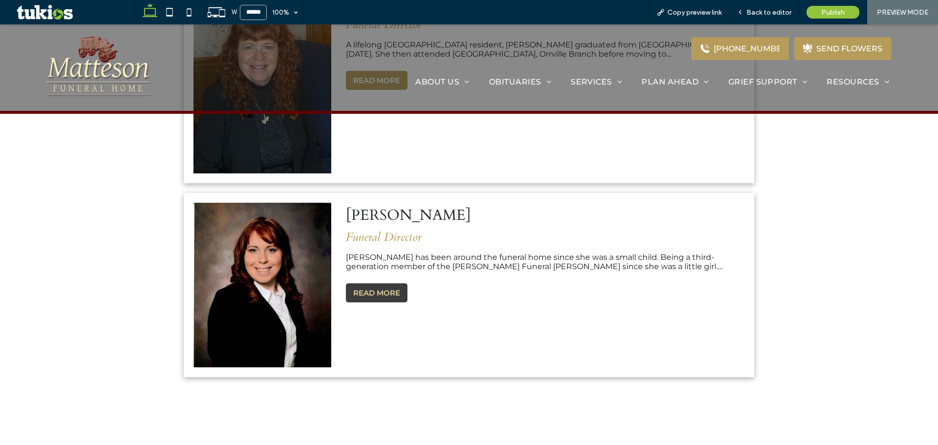
scroll to position [538, 0]
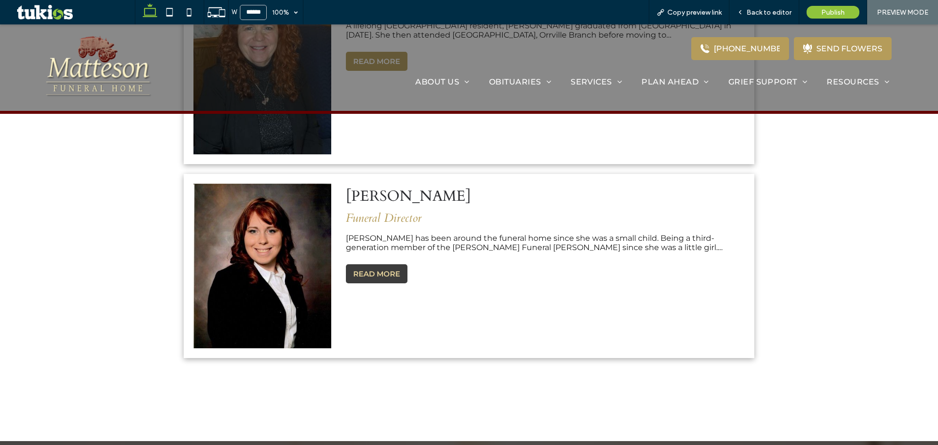
click at [376, 276] on button "READ MORE" at bounding box center [377, 273] width 62 height 19
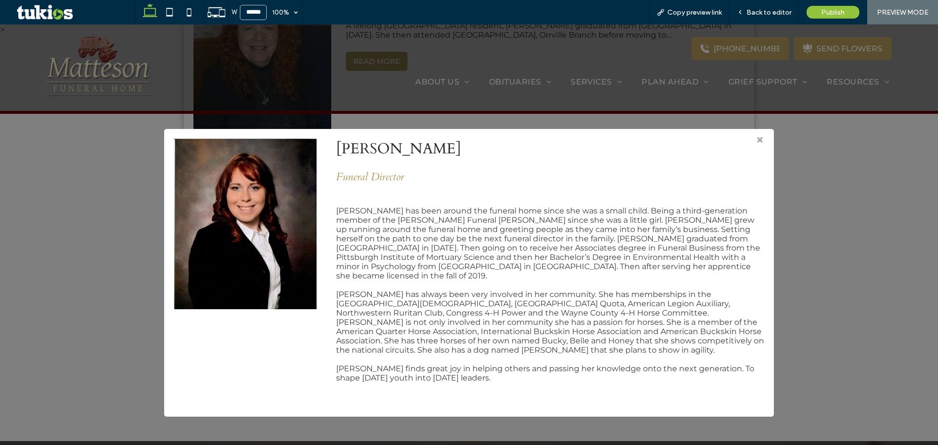
click at [775, 240] on div "> × [PERSON_NAME] Funeral Director [PERSON_NAME] has been around the funeral ho…" at bounding box center [469, 234] width 938 height 421
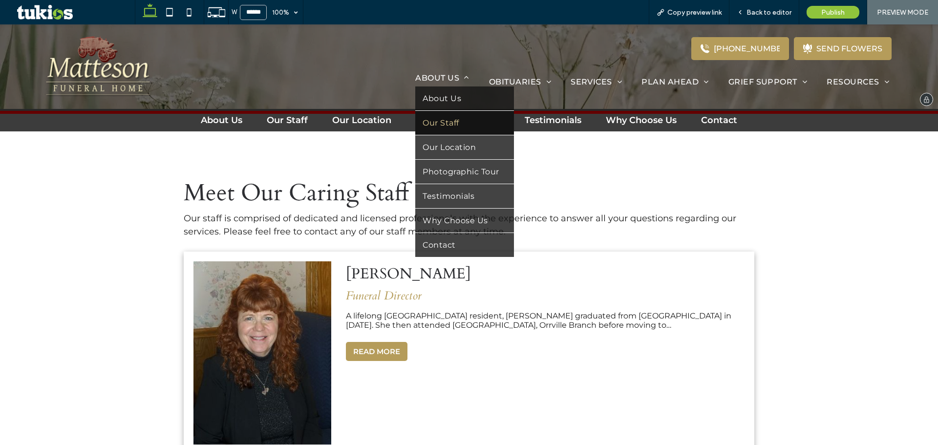
scroll to position [244, 0]
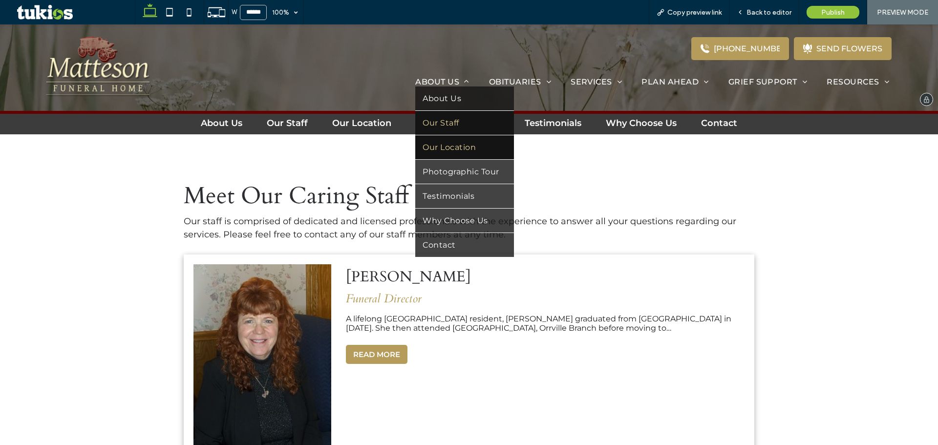
click at [476, 145] on link "Our Location" at bounding box center [464, 147] width 98 height 24
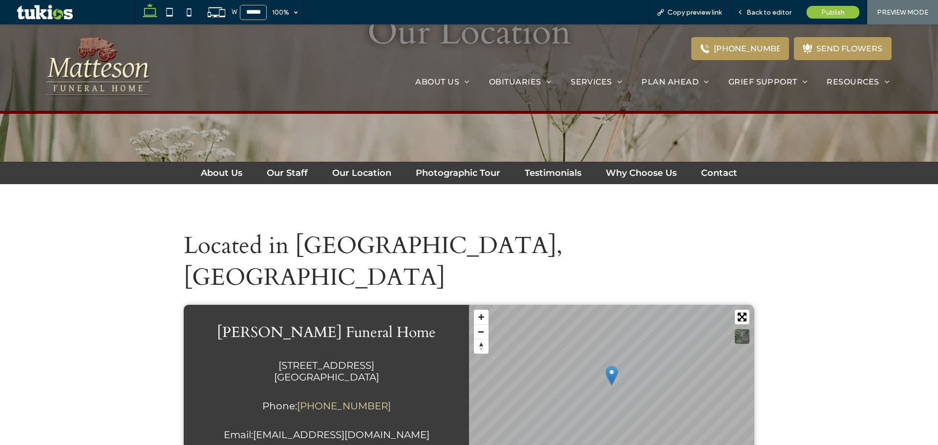
scroll to position [244, 0]
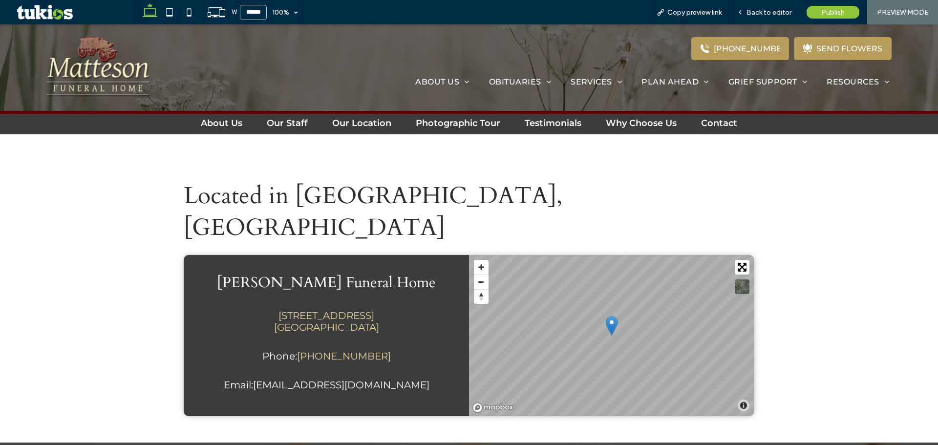
drag, startPoint x: 340, startPoint y: 289, endPoint x: 353, endPoint y: 289, distance: 13.2
click at [759, 16] on span "Back to editor" at bounding box center [769, 12] width 45 height 8
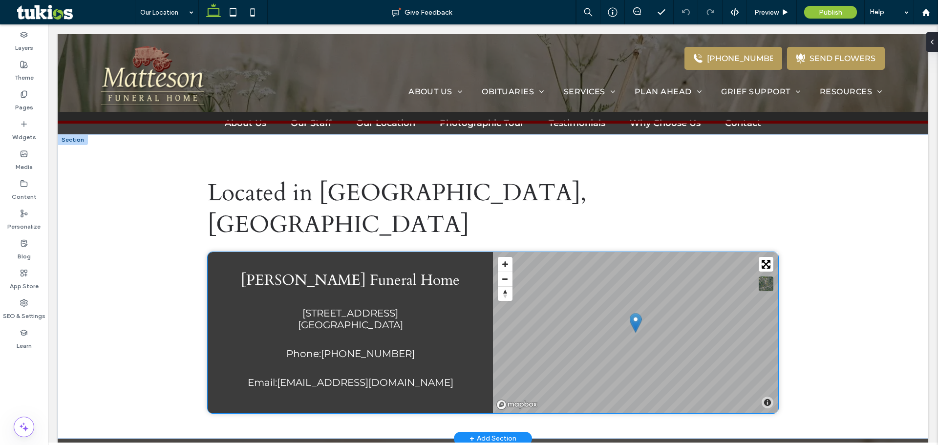
click at [372, 348] on link "[PHONE_NUMBER]" at bounding box center [368, 354] width 94 height 12
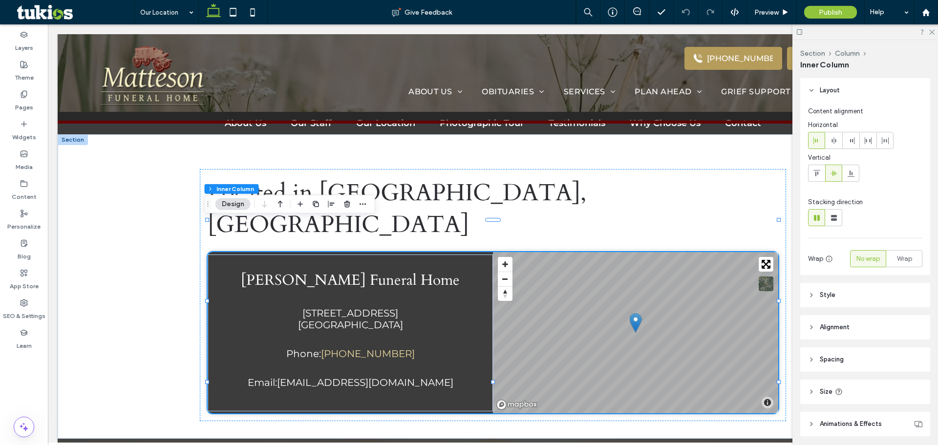
click at [845, 294] on header "Style" at bounding box center [866, 295] width 130 height 24
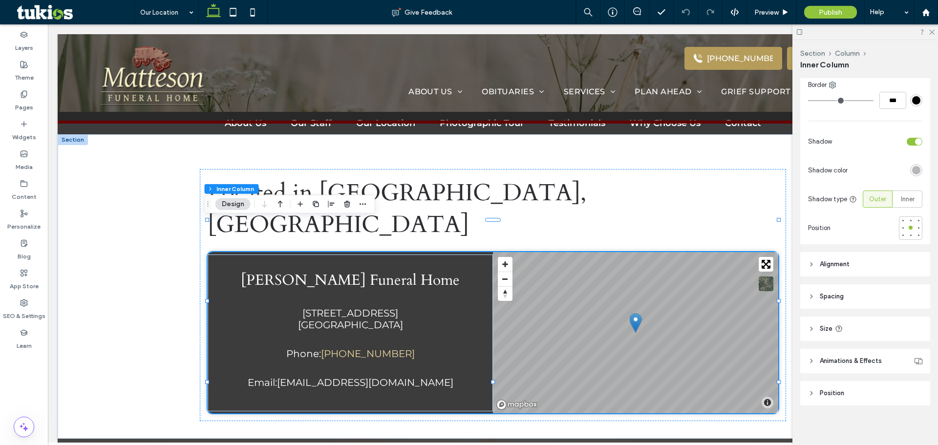
scroll to position [360, 0]
click at [862, 350] on header "Animations & Effects" at bounding box center [866, 358] width 130 height 24
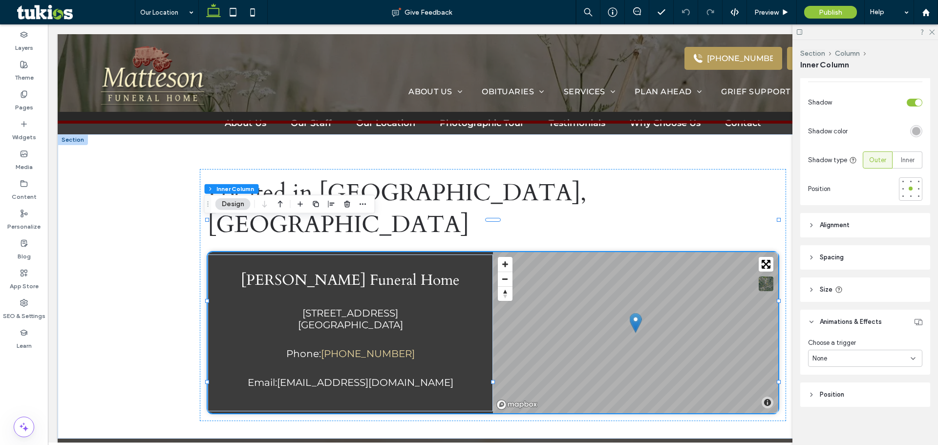
scroll to position [400, 0]
click at [848, 386] on header "Position" at bounding box center [866, 390] width 130 height 24
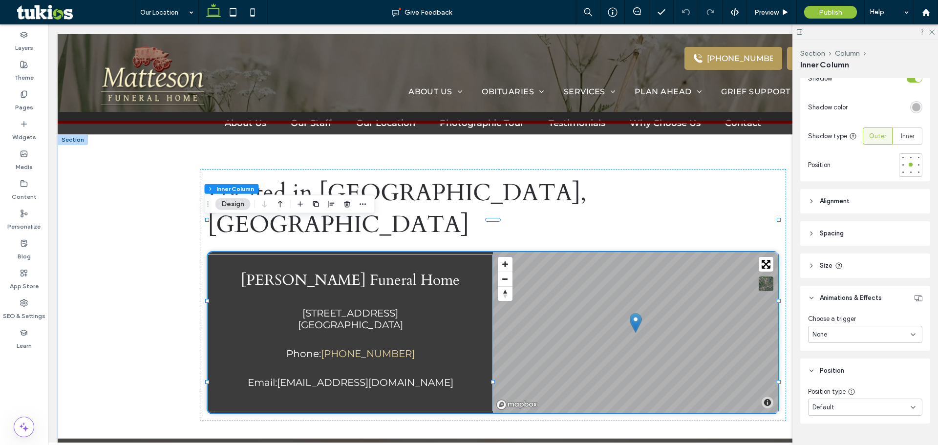
scroll to position [441, 0]
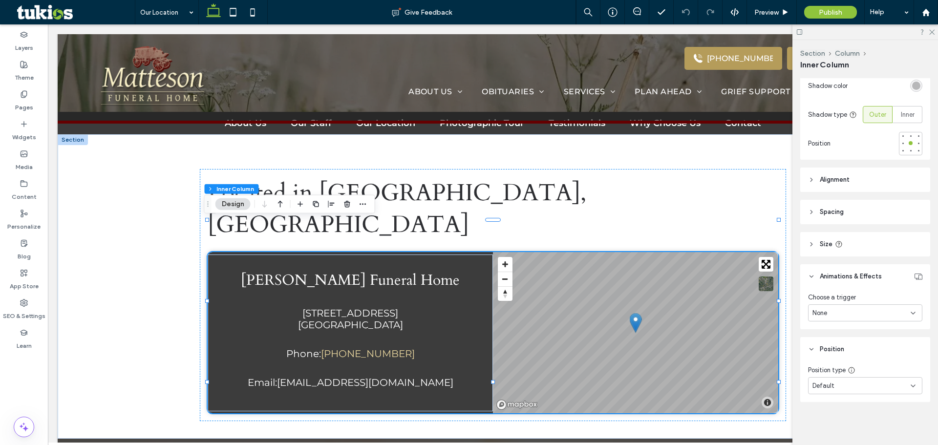
click at [856, 242] on header "Size" at bounding box center [866, 244] width 130 height 24
click at [868, 213] on header "Spacing" at bounding box center [866, 212] width 130 height 24
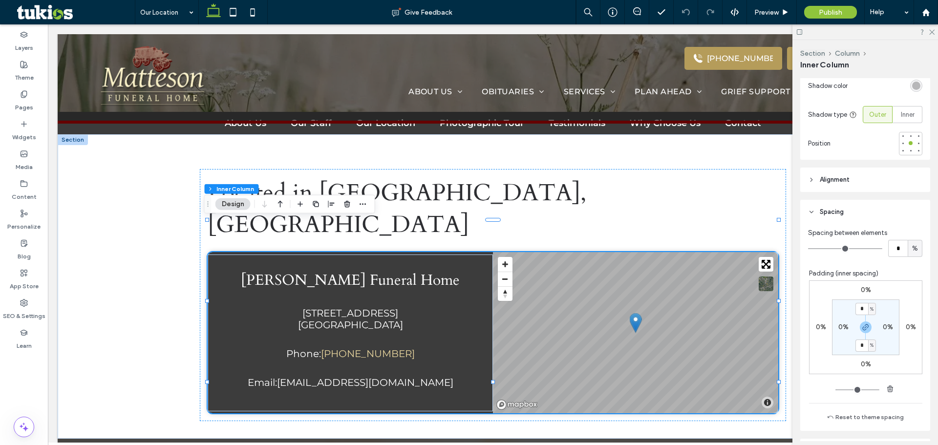
click at [869, 186] on header "Alignment" at bounding box center [866, 180] width 130 height 24
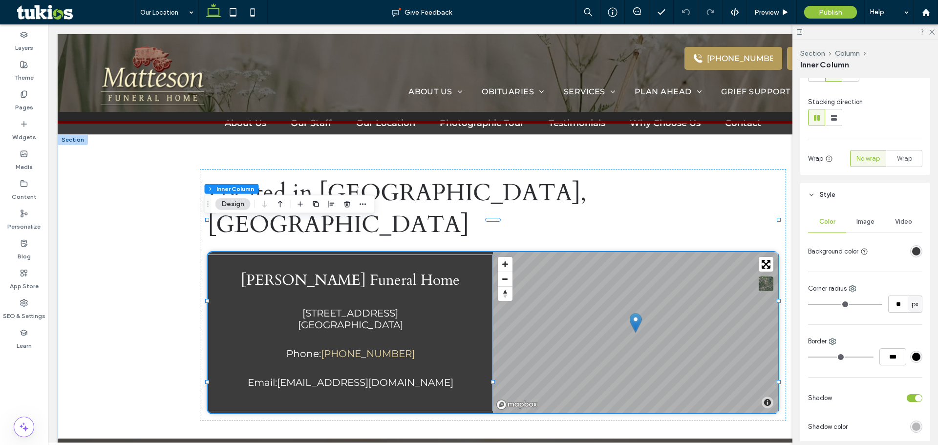
scroll to position [99, 0]
click at [863, 221] on span "Image" at bounding box center [866, 223] width 18 height 8
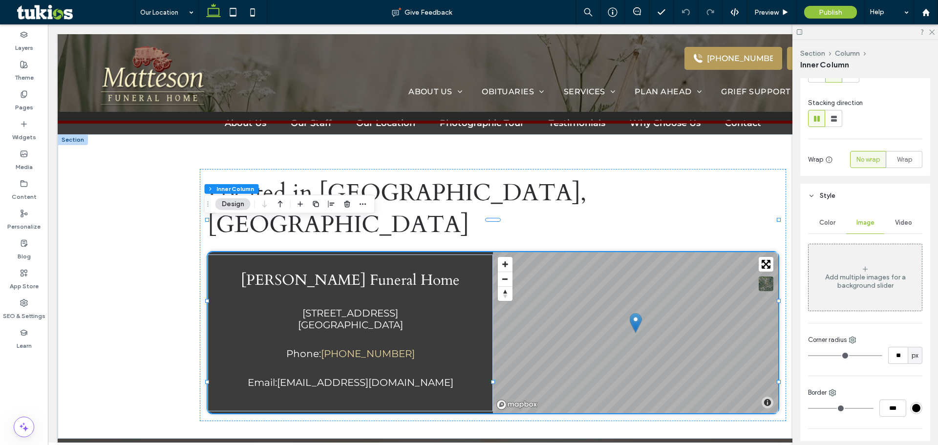
click at [903, 225] on span "Video" at bounding box center [903, 223] width 17 height 8
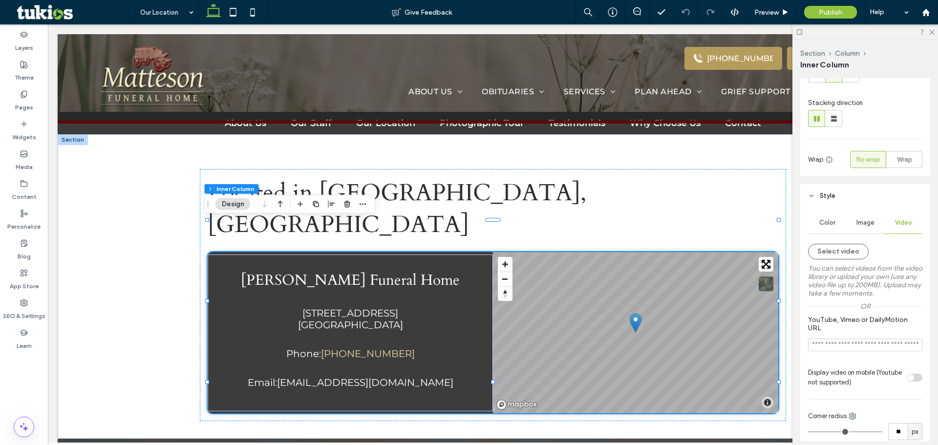
click at [834, 224] on span "Color" at bounding box center [828, 223] width 16 height 8
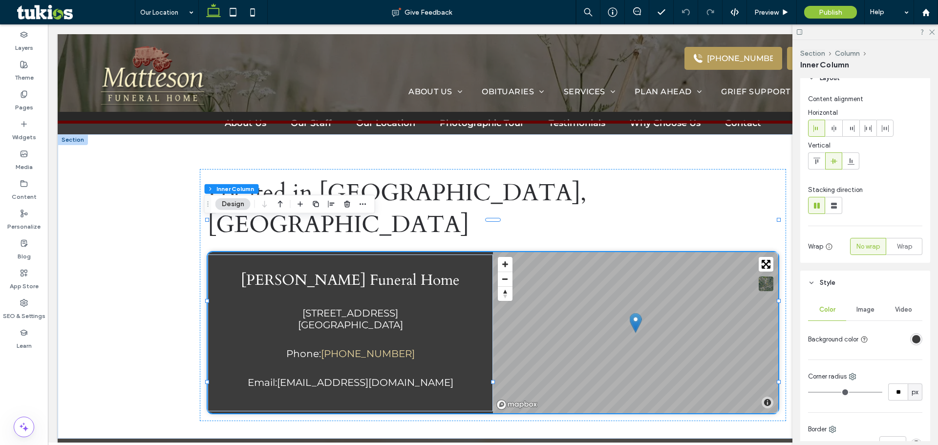
scroll to position [0, 0]
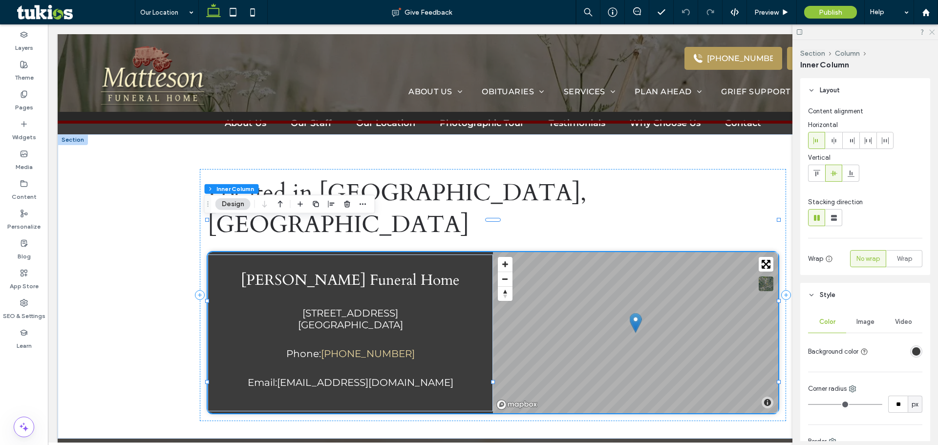
click at [934, 32] on icon at bounding box center [932, 31] width 6 height 6
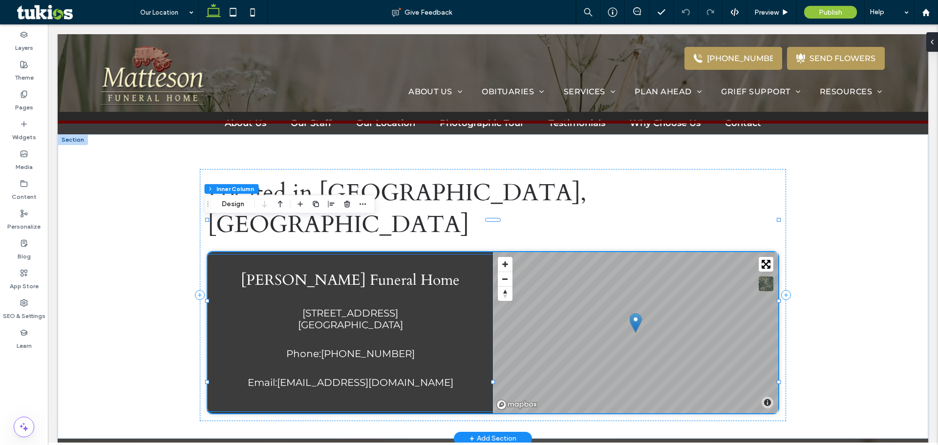
click at [357, 348] on link "[PHONE_NUMBER]" at bounding box center [368, 354] width 94 height 12
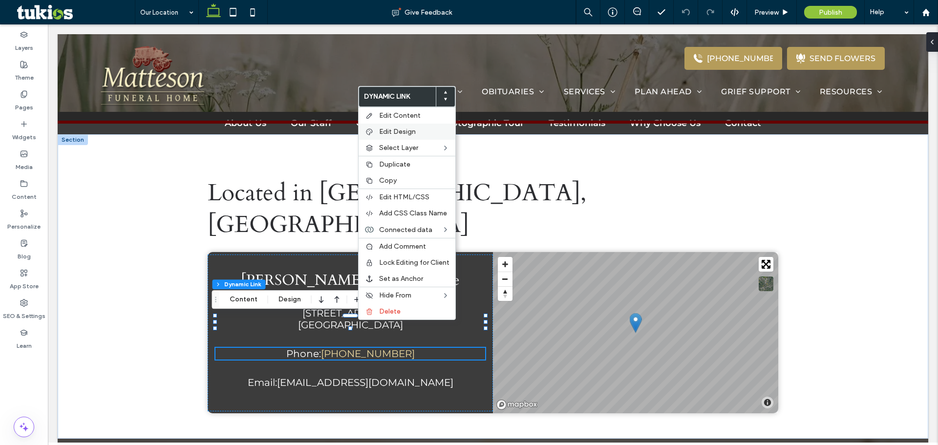
click at [408, 125] on div "Edit Design" at bounding box center [407, 132] width 97 height 16
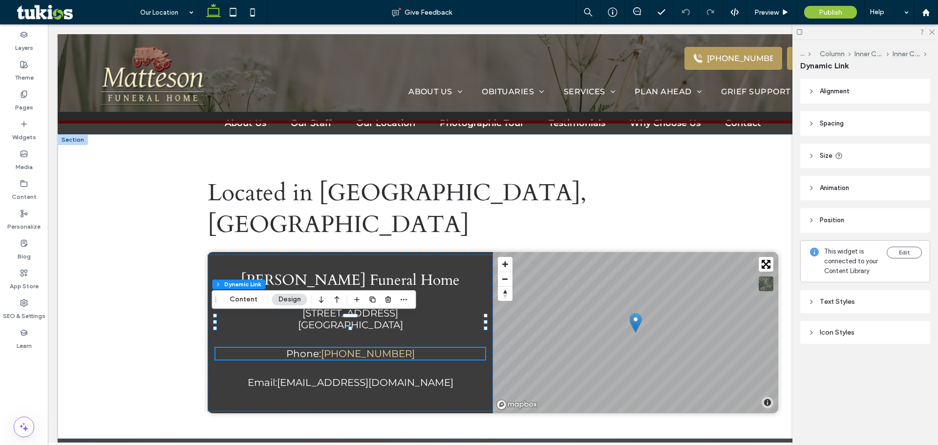
click at [866, 348] on div "Text Styles Icon Styles" at bounding box center [866, 315] width 130 height 66
click at [859, 300] on div "Text Styles" at bounding box center [865, 302] width 114 height 8
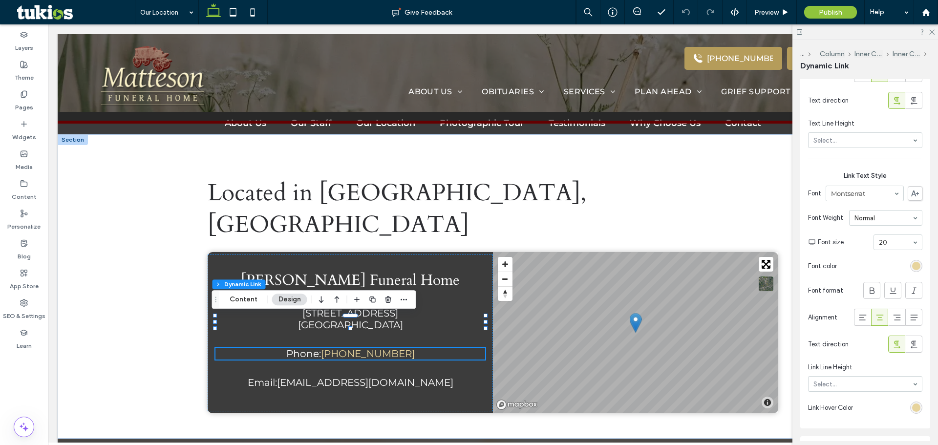
scroll to position [534, 0]
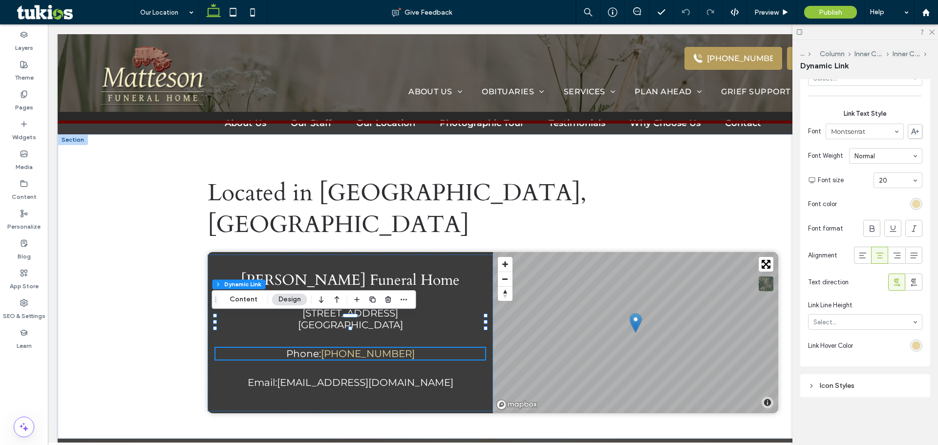
click at [913, 207] on div "rgb(231, 212, 157)" at bounding box center [916, 204] width 8 height 8
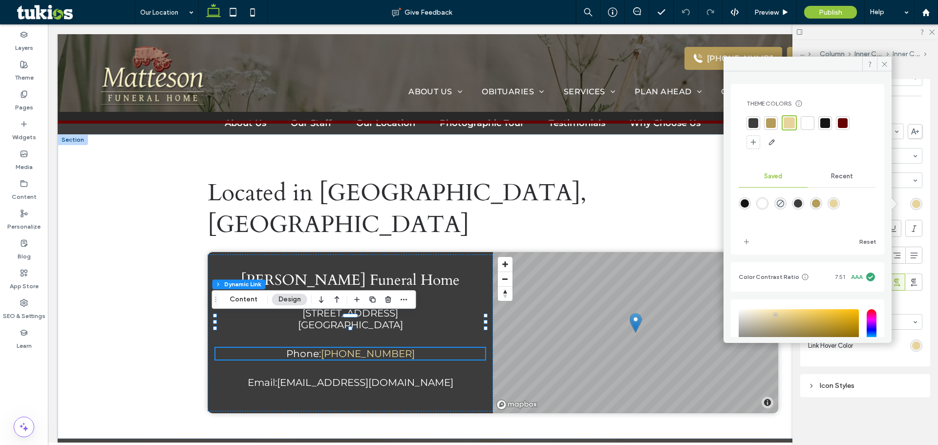
click at [767, 201] on div "rgba(255,255,255,1)" at bounding box center [762, 203] width 8 height 8
type input "*******"
click at [883, 369] on div "Text Styles Text Alignment * Left Right Center Text Style Font Montserrat Font …" at bounding box center [866, 81] width 130 height 644
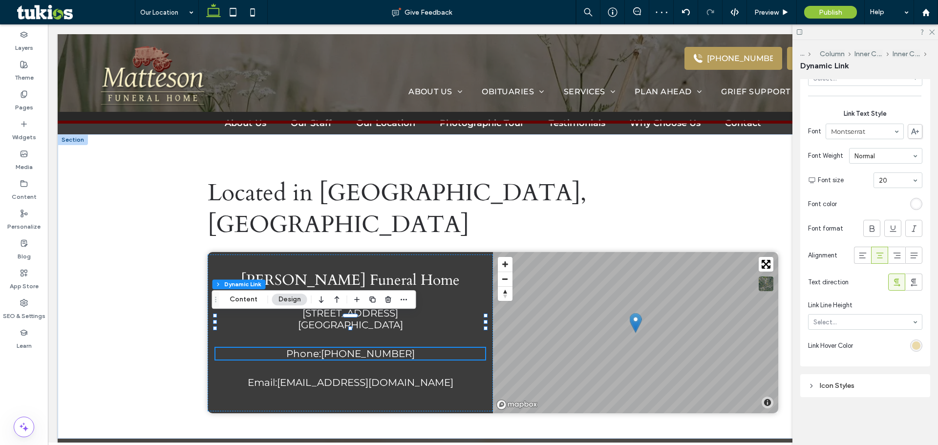
click at [912, 347] on div "rgb(231, 212, 157)" at bounding box center [916, 346] width 8 height 8
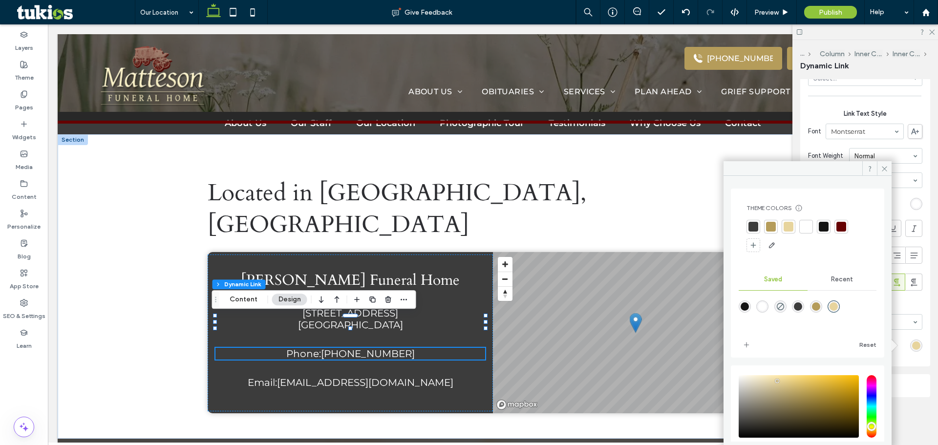
click at [838, 309] on div "rgba(231,212,157,1)" at bounding box center [834, 307] width 8 height 8
click at [883, 167] on use at bounding box center [884, 168] width 5 height 5
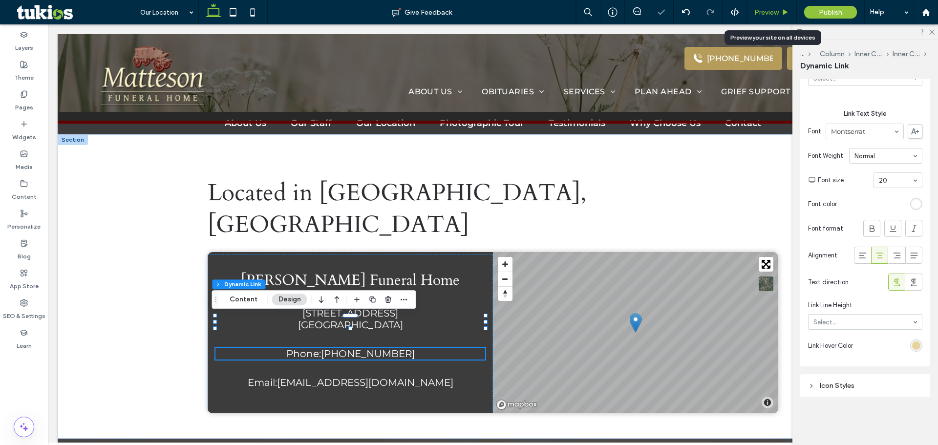
click at [778, 8] on span "Preview" at bounding box center [767, 12] width 24 height 8
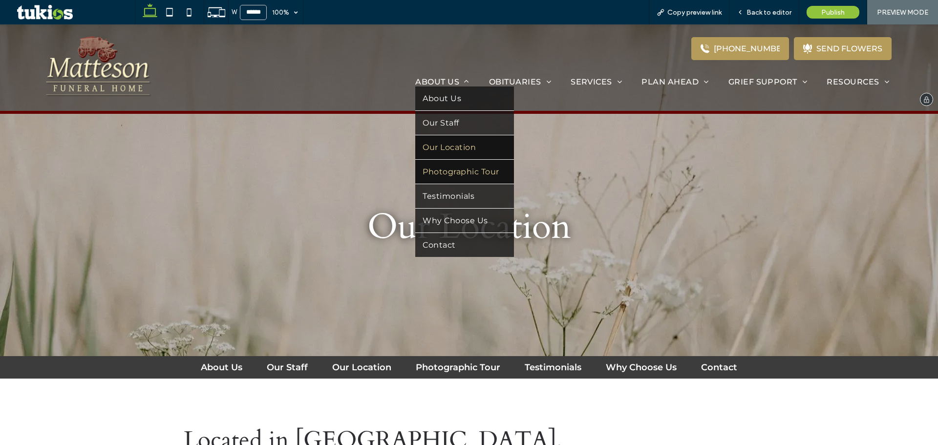
click at [456, 173] on span "Photographic Tour" at bounding box center [461, 171] width 76 height 9
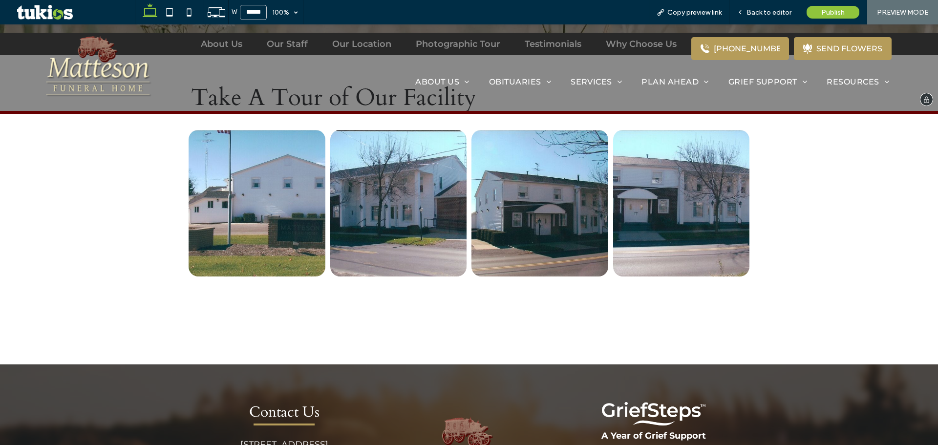
scroll to position [322, 0]
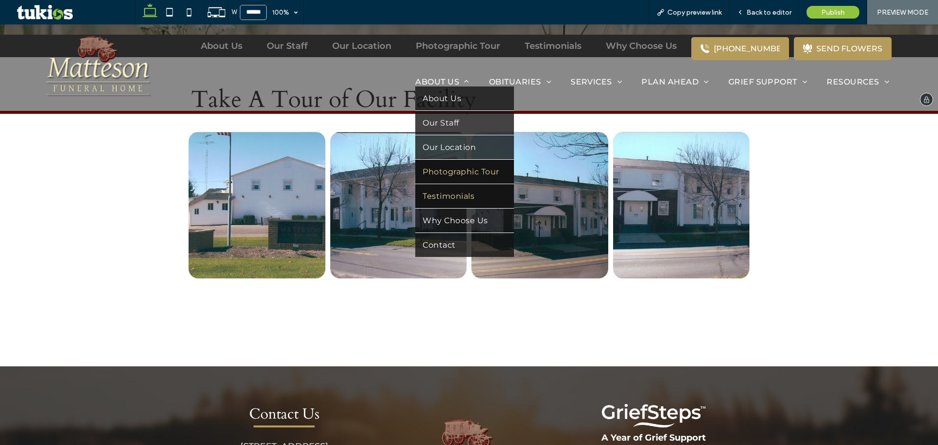
click at [467, 201] on span "Testimonials" at bounding box center [449, 196] width 52 height 9
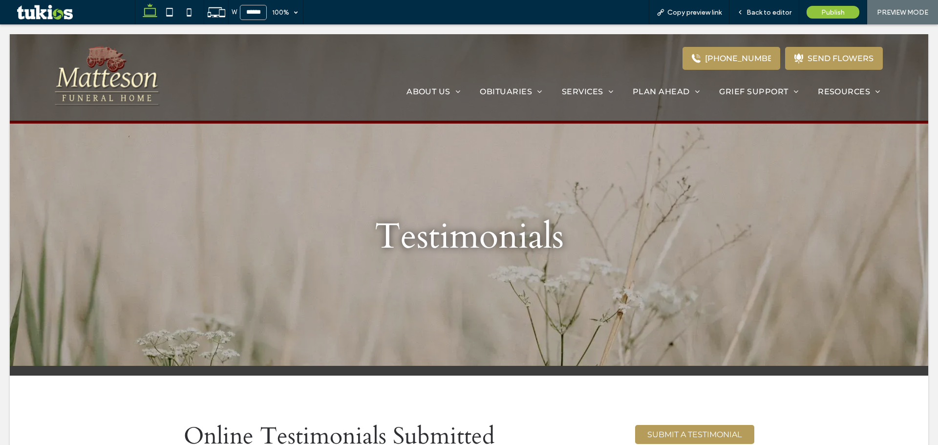
scroll to position [0, 0]
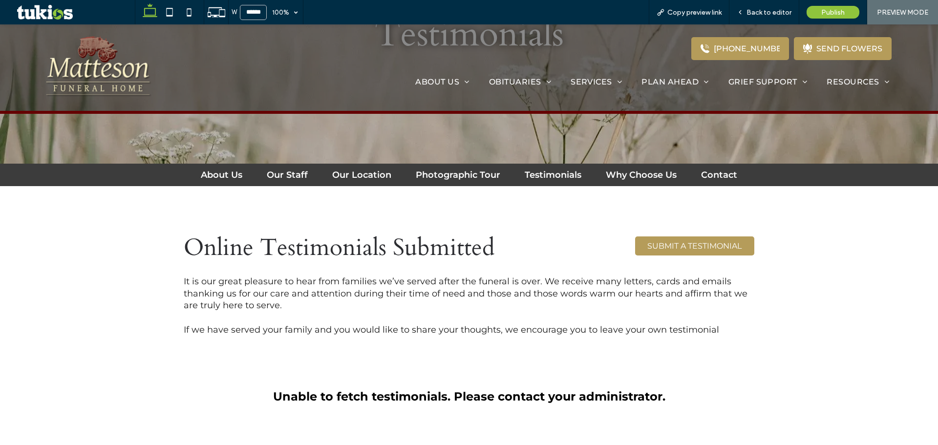
scroll to position [195, 0]
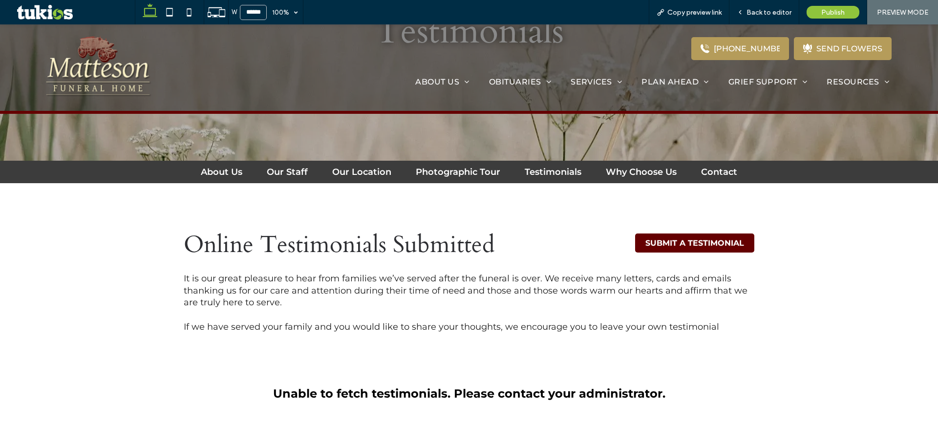
click at [649, 243] on span "SUBMIT A TESTIMONIAL" at bounding box center [695, 242] width 99 height 9
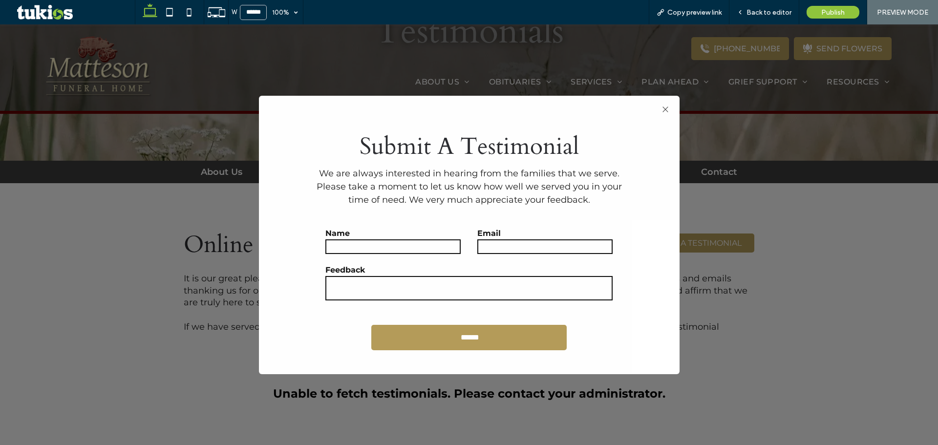
click at [663, 108] on icon ".st0-1091118977{fill-rule:evenodd;clip-rule:evenodd;}" at bounding box center [666, 110] width 6 height 12
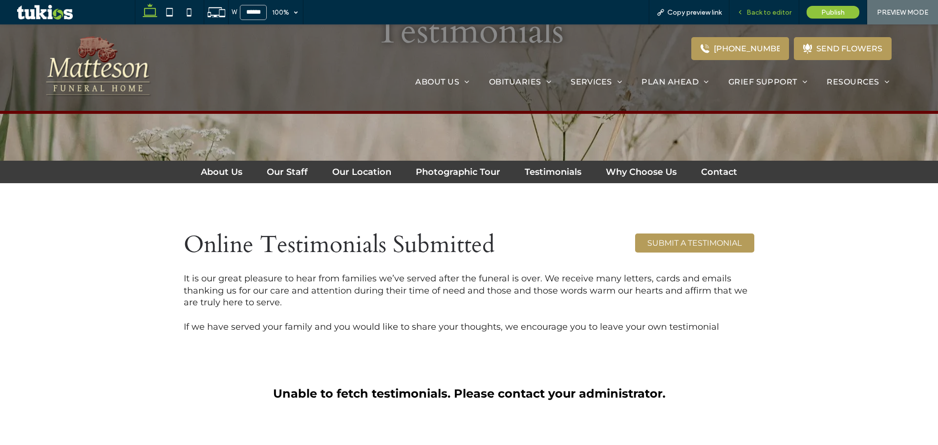
click at [752, 12] on span "Back to editor" at bounding box center [769, 12] width 45 height 8
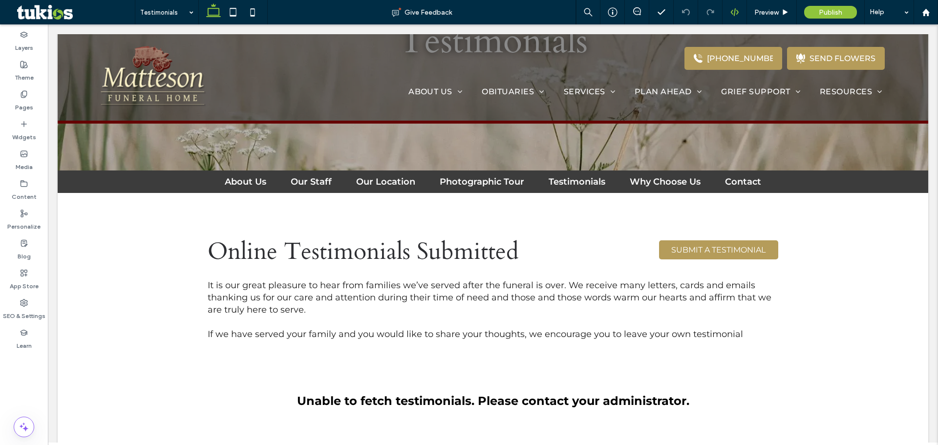
scroll to position [205, 0]
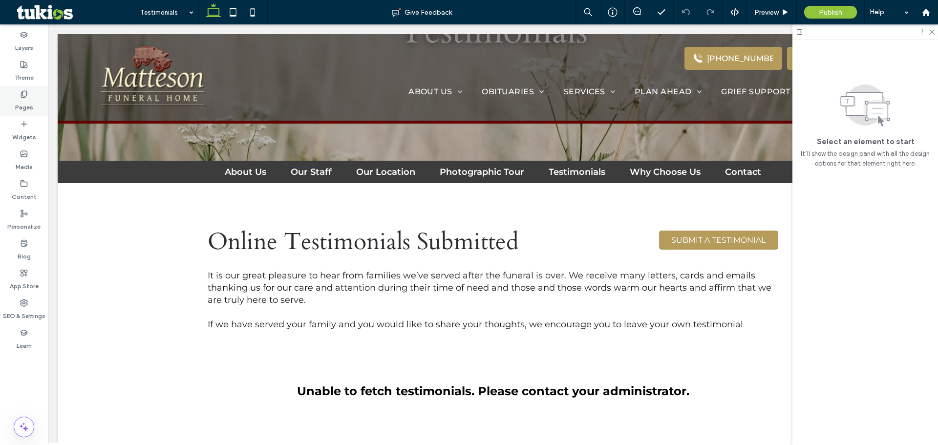
click at [28, 93] on div "Pages" at bounding box center [24, 101] width 48 height 30
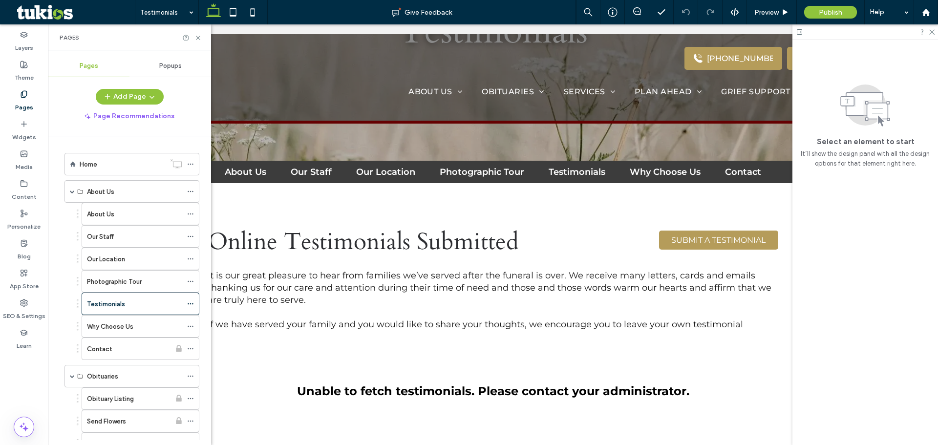
click at [178, 62] on span "Popups" at bounding box center [170, 66] width 22 height 8
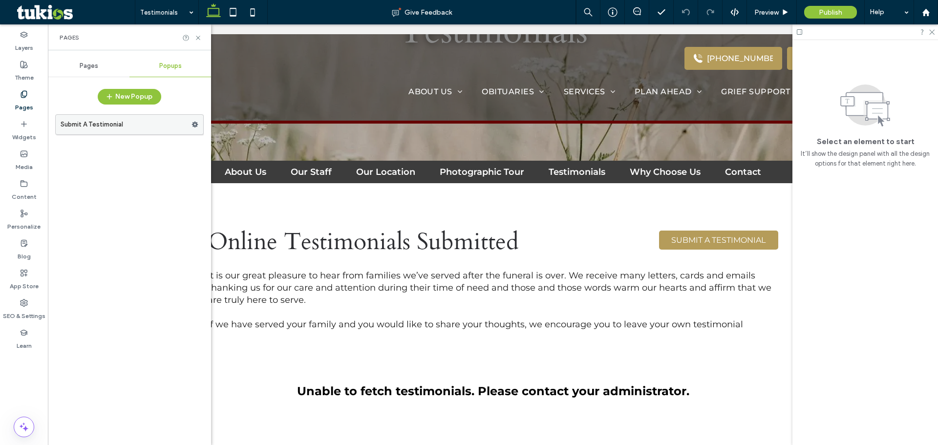
click at [132, 128] on label "Submit A Testimonial" at bounding box center [126, 125] width 131 height 20
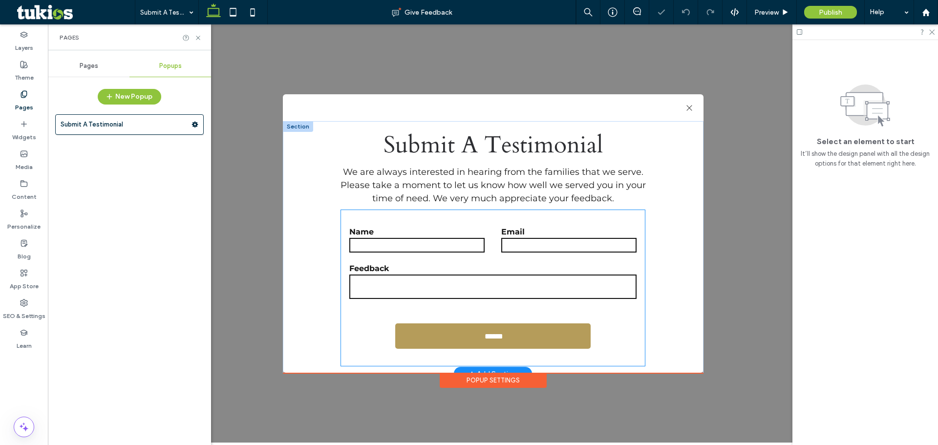
click at [497, 253] on form "Name Email Feedback ******" at bounding box center [493, 288] width 304 height 156
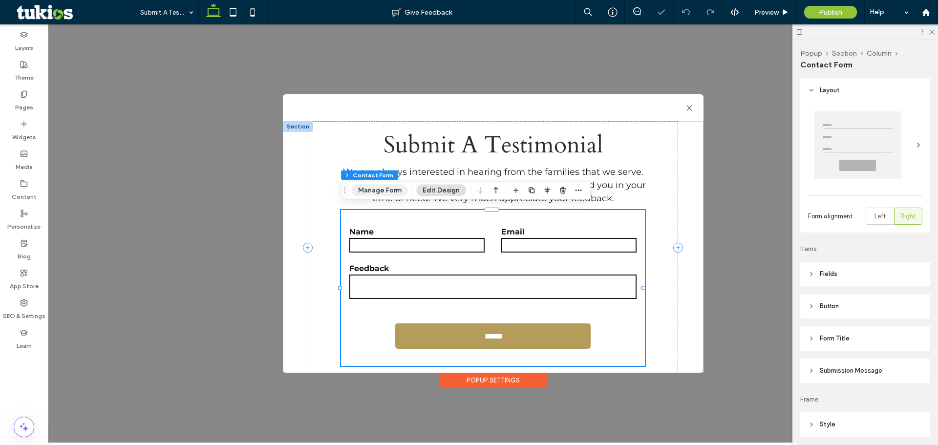
click at [384, 194] on button "Manage Form" at bounding box center [380, 191] width 56 height 12
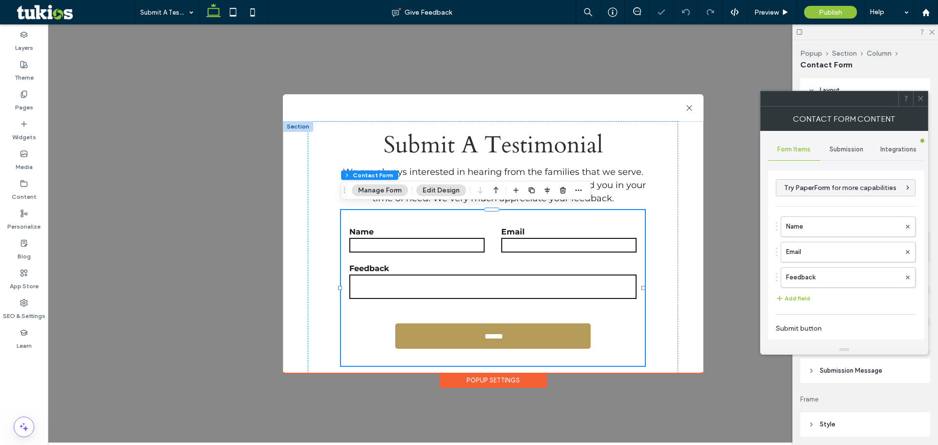
click at [836, 150] on span "Submission" at bounding box center [847, 150] width 34 height 8
click at [796, 189] on label "New submission notification" at bounding box center [846, 196] width 130 height 20
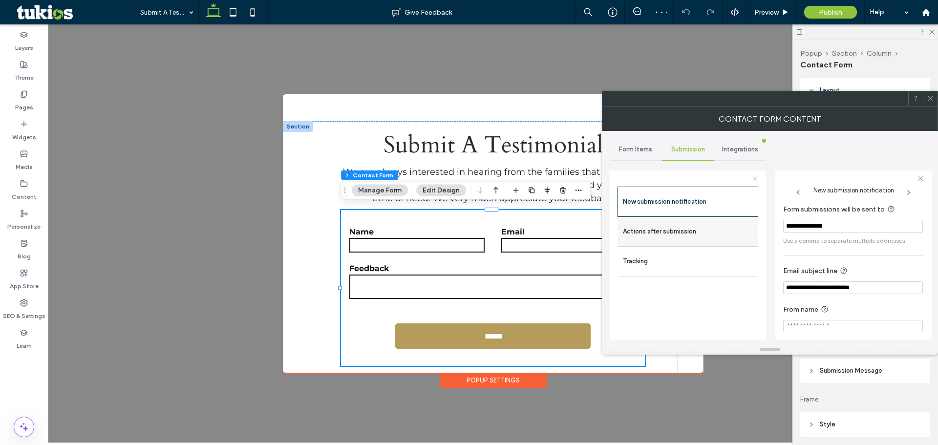
click at [748, 238] on label "Actions after submission" at bounding box center [688, 232] width 130 height 20
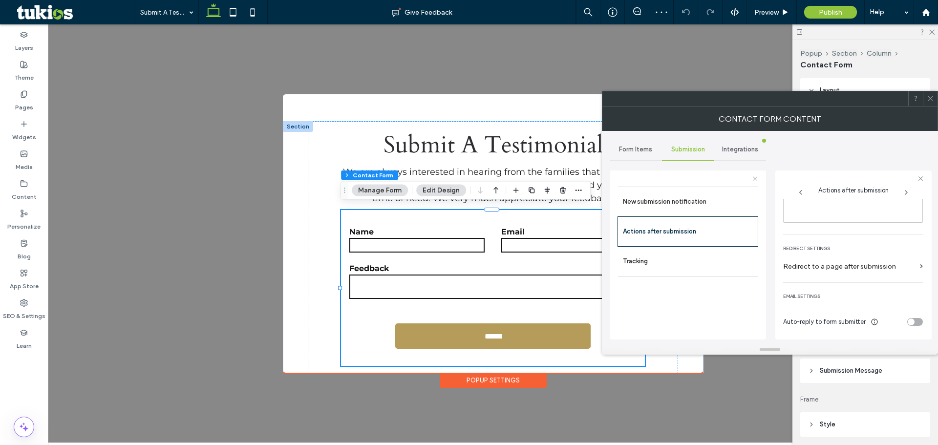
click at [917, 322] on div "toggle" at bounding box center [916, 322] width 16 height 8
click at [899, 312] on input "**********" at bounding box center [853, 311] width 140 height 17
type input "**********"
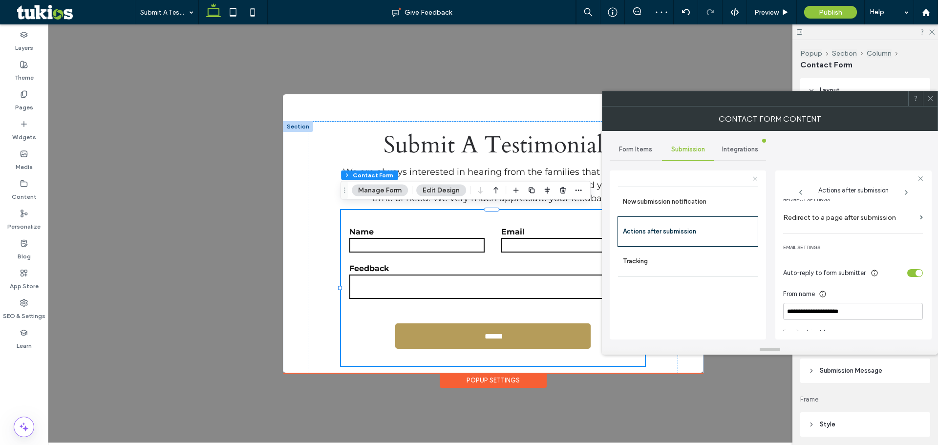
click at [916, 275] on div "toggle" at bounding box center [919, 273] width 7 height 7
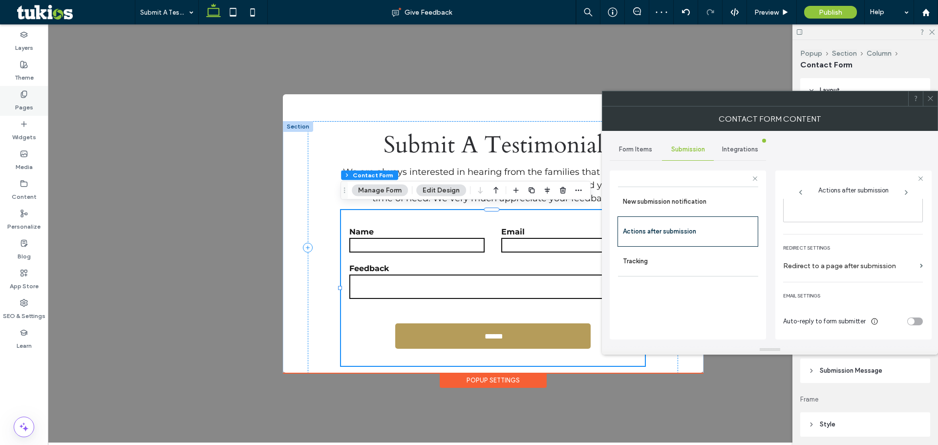
click at [22, 99] on label "Pages" at bounding box center [24, 105] width 18 height 14
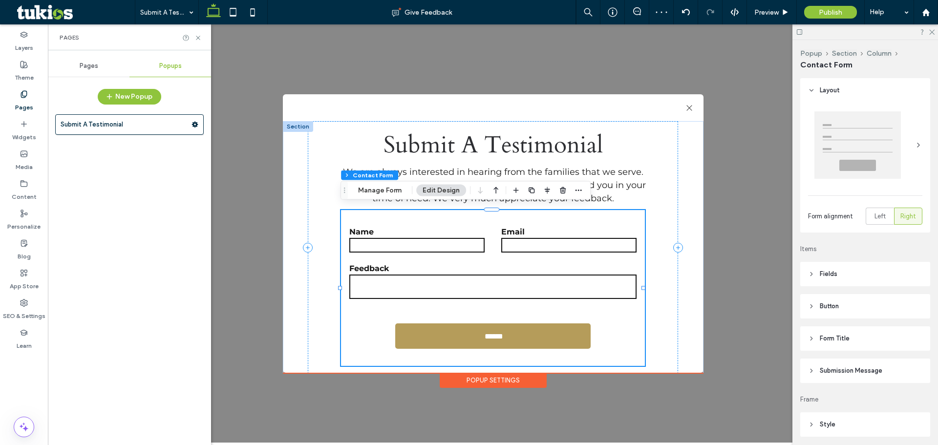
click at [116, 63] on div "Pages" at bounding box center [89, 66] width 82 height 22
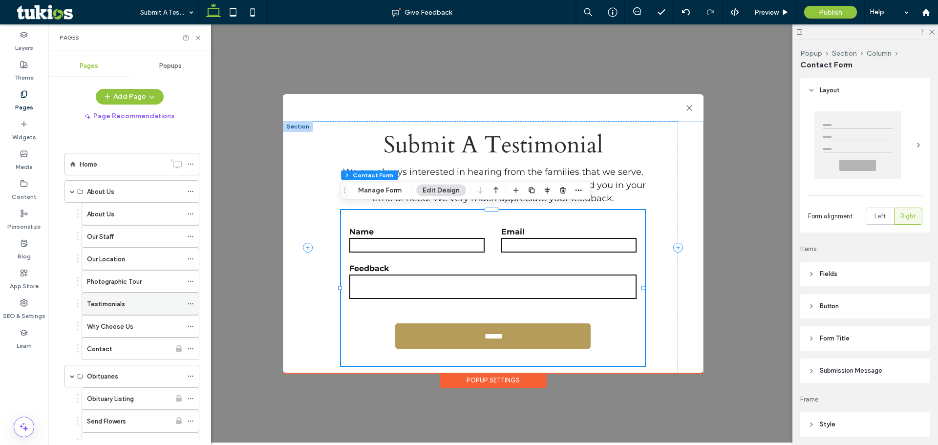
click at [154, 312] on div "Testimonials" at bounding box center [134, 304] width 95 height 22
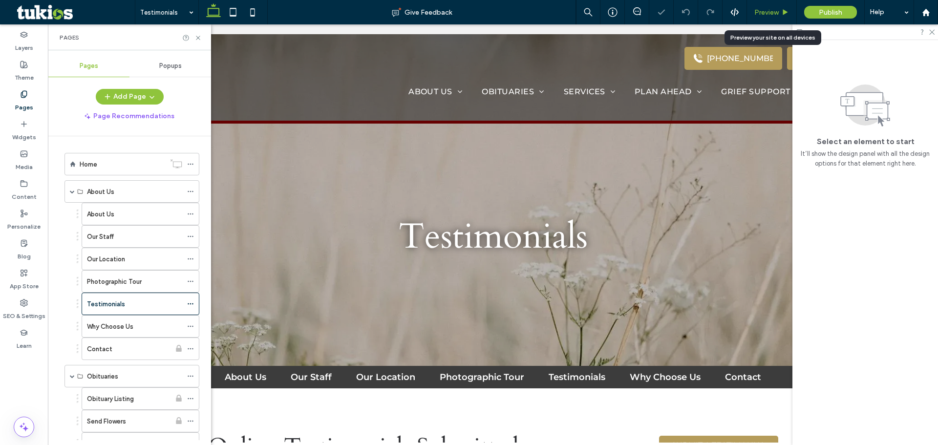
click at [766, 11] on span "Preview" at bounding box center [767, 12] width 24 height 8
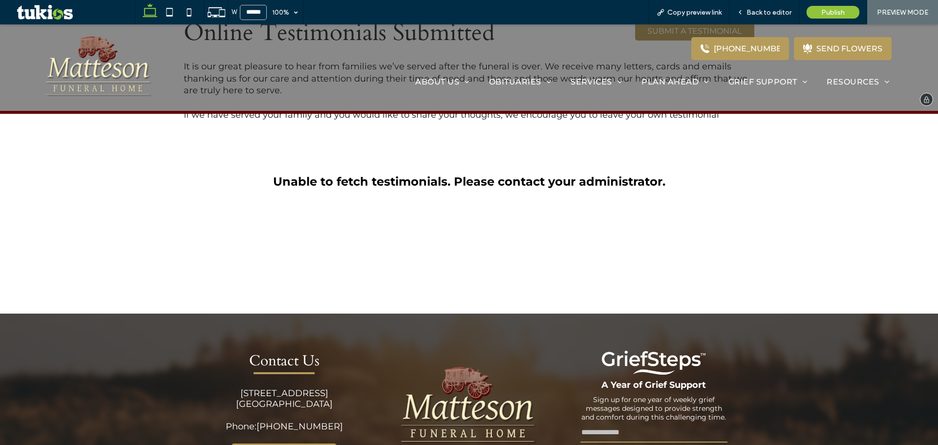
scroll to position [403, 0]
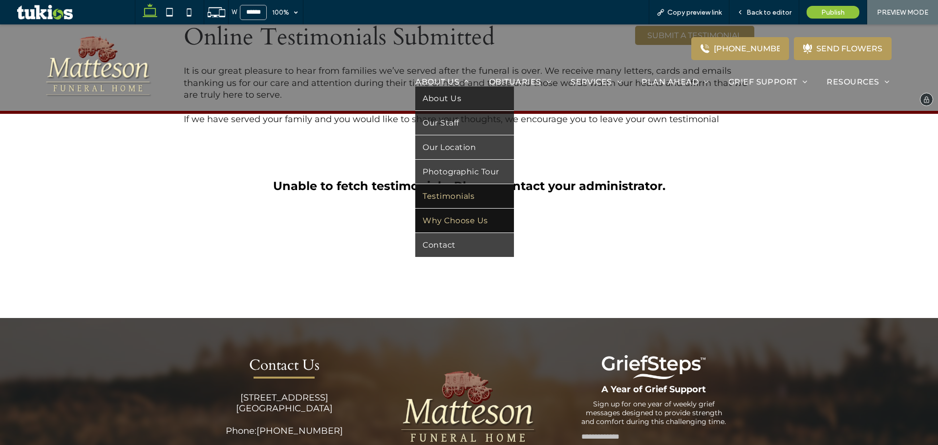
click at [478, 233] on ul "About Us Our Staff Our Location Photographic Tour Testimonials Why Choose Us Co…" at bounding box center [464, 172] width 98 height 171
click at [475, 223] on span "Why Choose Us" at bounding box center [455, 220] width 65 height 9
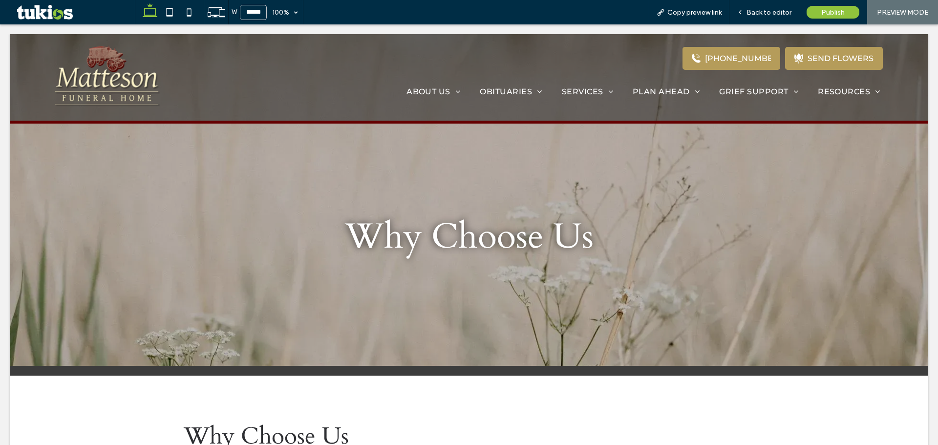
scroll to position [0, 0]
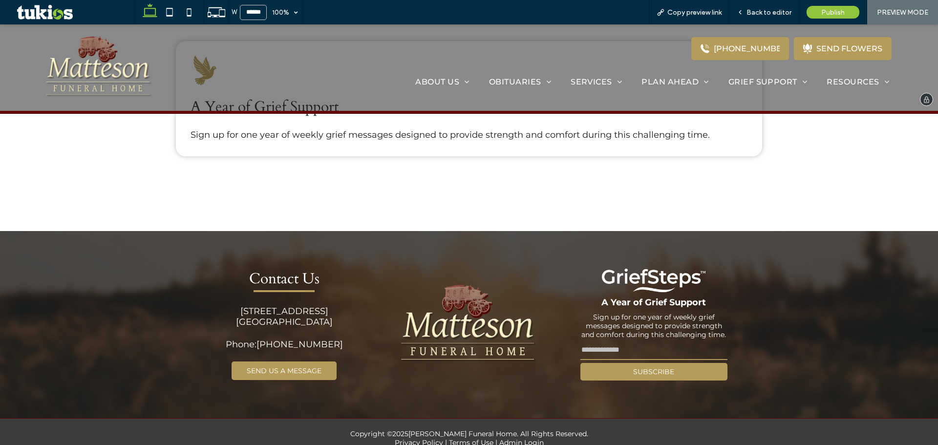
scroll to position [1261, 0]
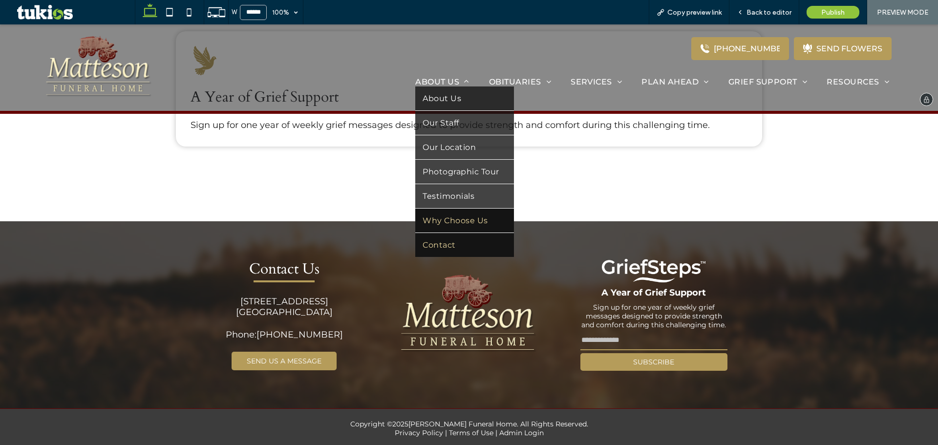
click at [466, 241] on link "Contact" at bounding box center [464, 245] width 98 height 24
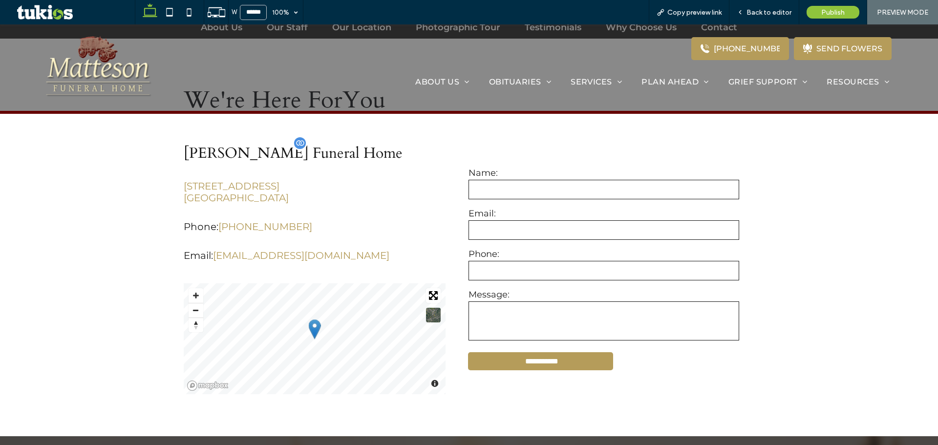
scroll to position [342, 0]
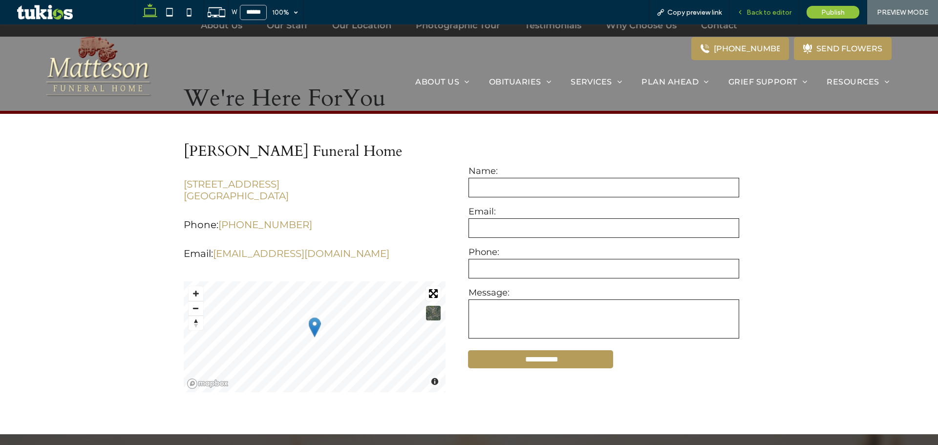
click at [769, 12] on span "Back to editor" at bounding box center [769, 12] width 45 height 8
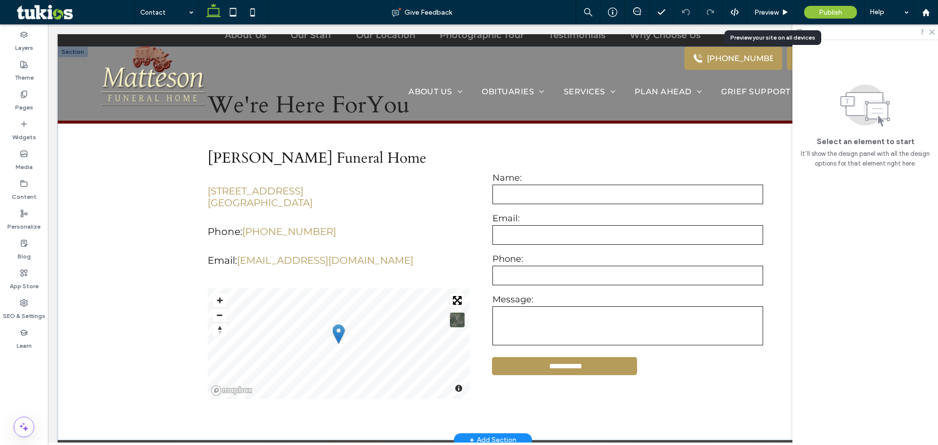
scroll to position [352, 0]
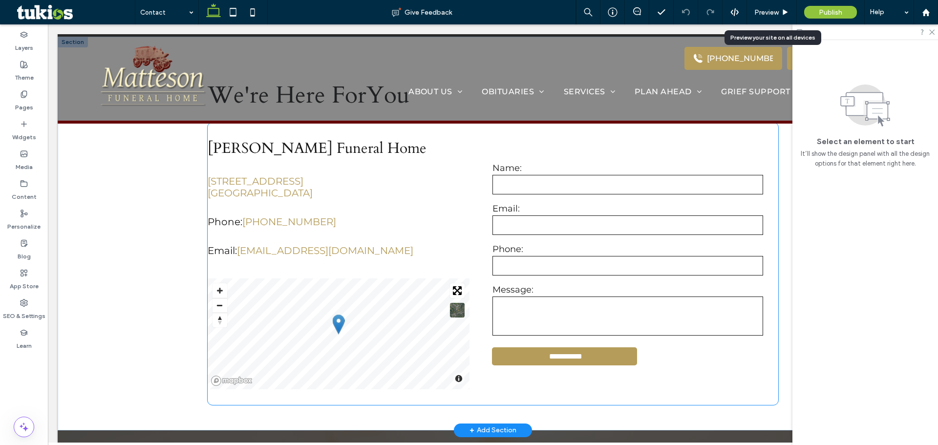
click at [559, 203] on label "Email:" at bounding box center [628, 208] width 271 height 11
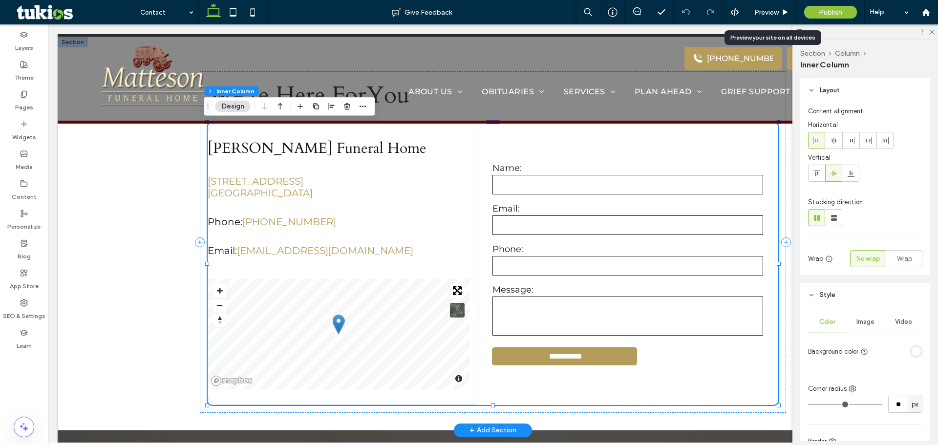
click at [550, 205] on label "Email:" at bounding box center [628, 208] width 271 height 11
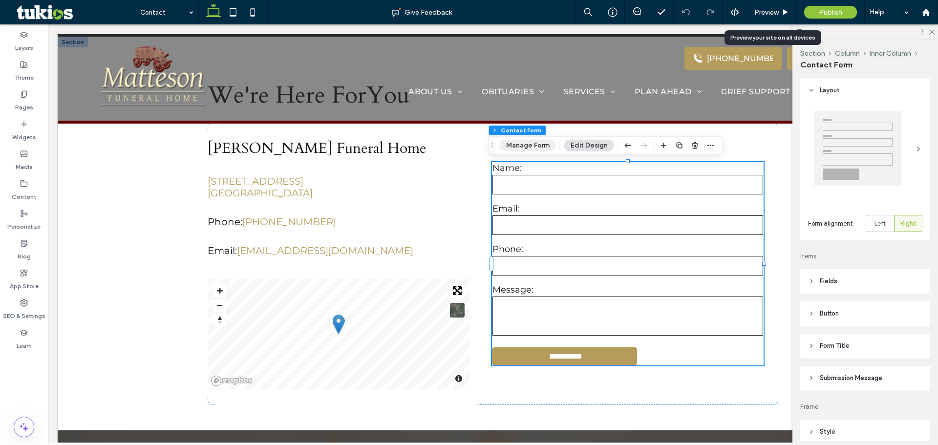
click at [531, 146] on button "Manage Form" at bounding box center [528, 146] width 56 height 12
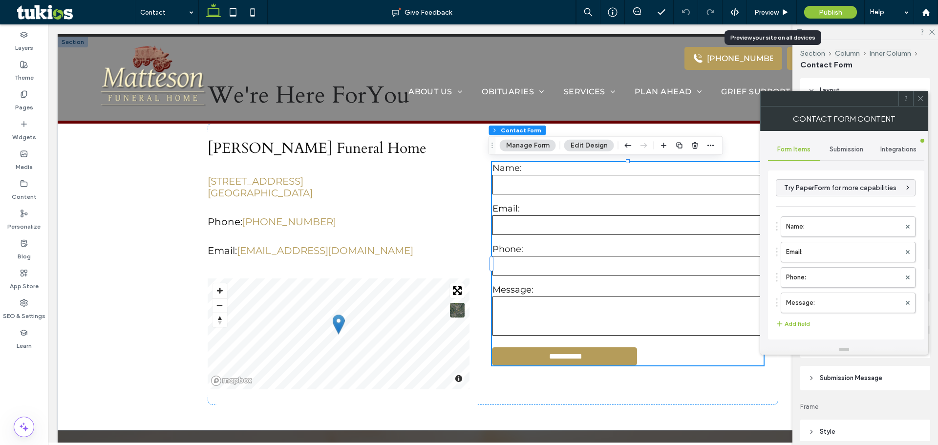
click at [845, 153] on div "Submission" at bounding box center [847, 150] width 52 height 22
click at [811, 200] on label "New submission notification" at bounding box center [846, 196] width 130 height 20
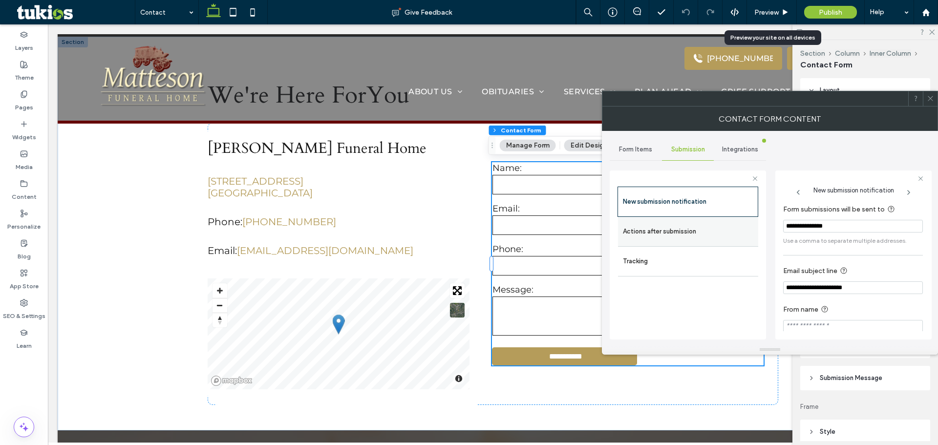
click at [722, 225] on label "Actions after submission" at bounding box center [688, 232] width 130 height 20
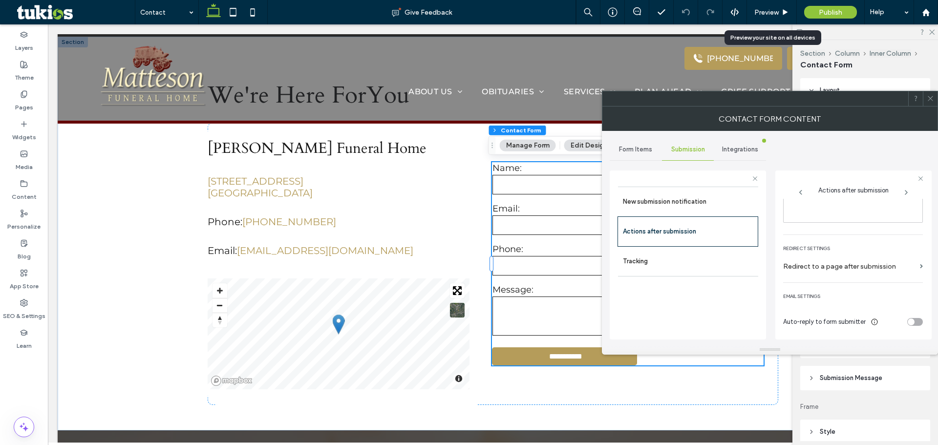
click at [908, 322] on div "toggle" at bounding box center [911, 322] width 7 height 7
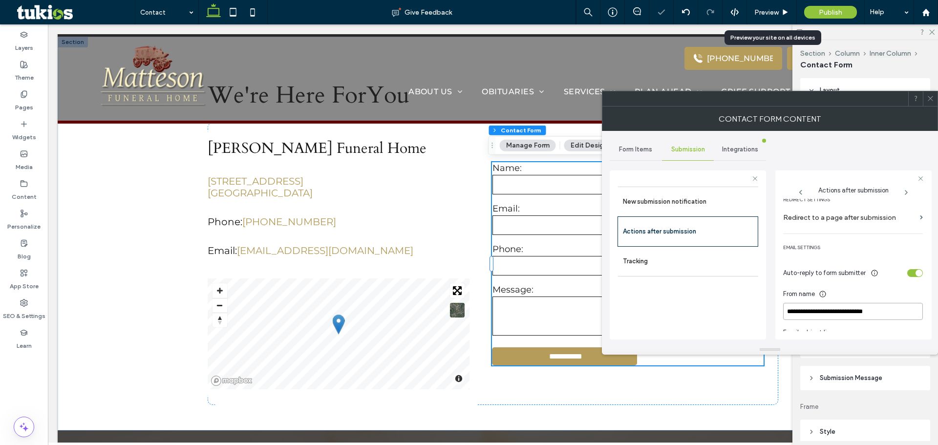
click at [874, 316] on input "**********" at bounding box center [853, 311] width 140 height 17
type input "**********"
click at [916, 272] on div "toggle" at bounding box center [919, 273] width 7 height 7
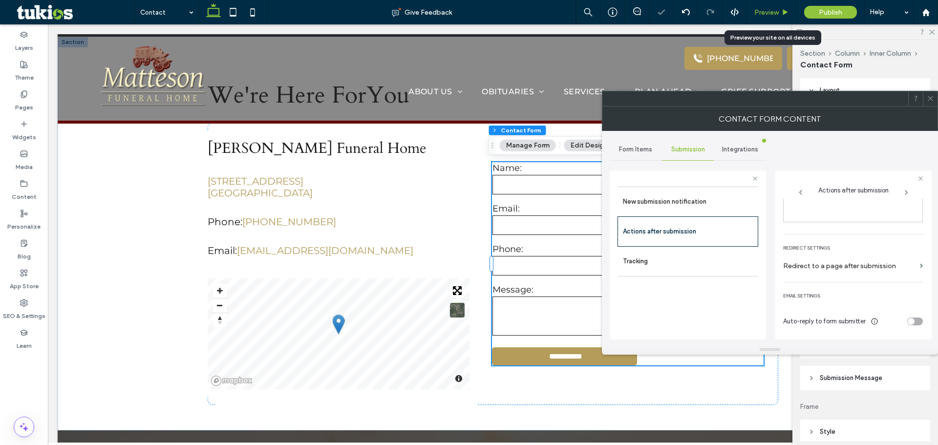
click at [774, 15] on span "Preview" at bounding box center [767, 12] width 24 height 8
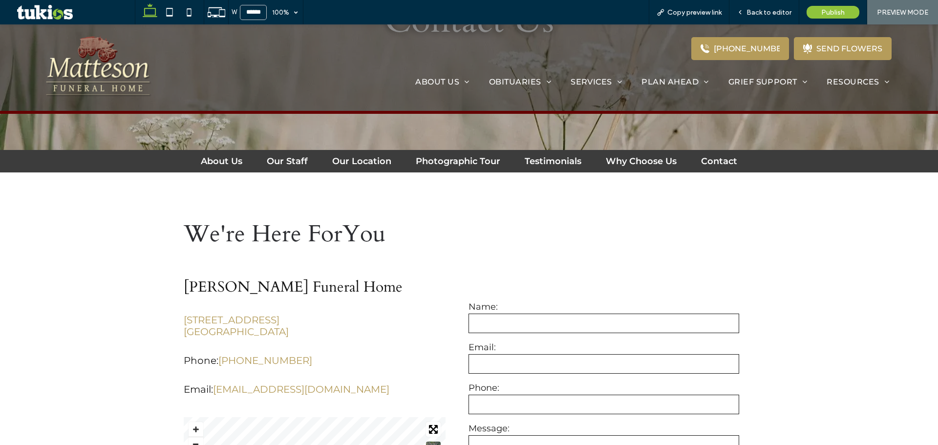
scroll to position [98, 0]
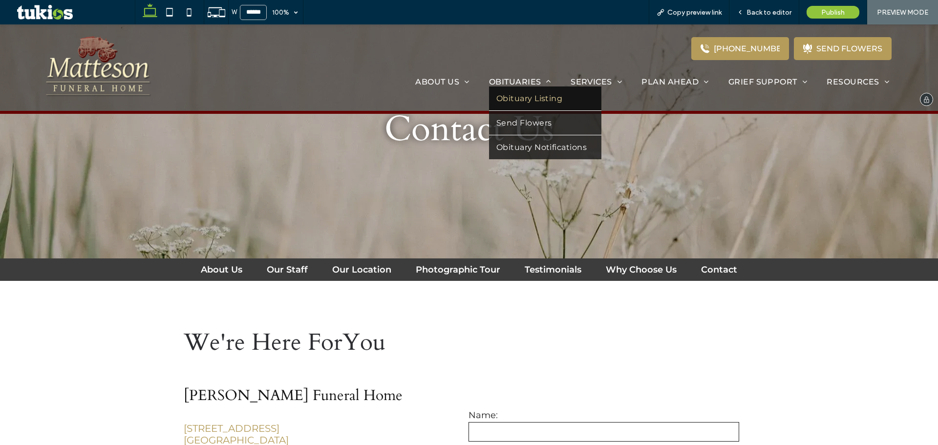
click at [504, 95] on span "Obituary Listing" at bounding box center [530, 98] width 66 height 9
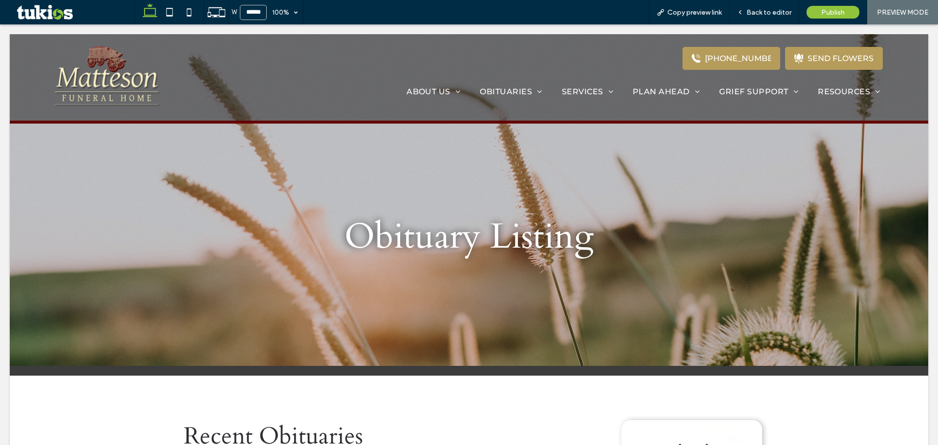
scroll to position [0, 0]
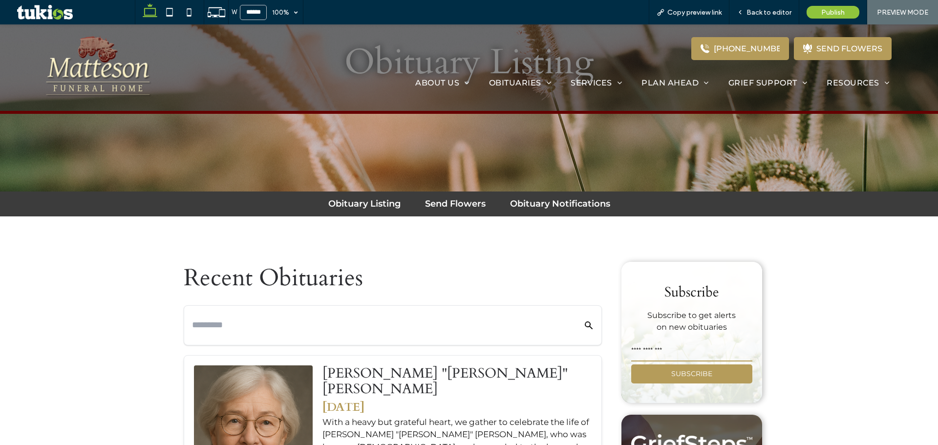
scroll to position [244, 0]
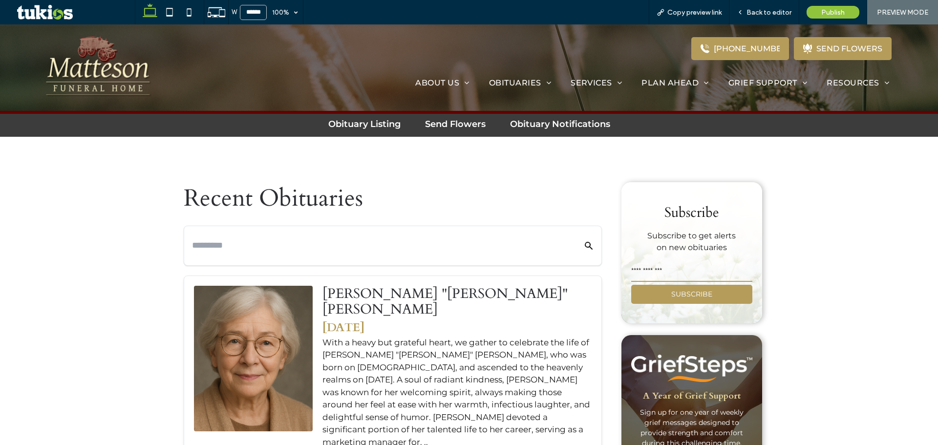
drag, startPoint x: 665, startPoint y: 277, endPoint x: 659, endPoint y: 283, distance: 8.6
click at [665, 277] on input "email" at bounding box center [691, 272] width 121 height 20
type input "***"
click at [649, 293] on button "SUBSCRIBE" at bounding box center [691, 294] width 121 height 19
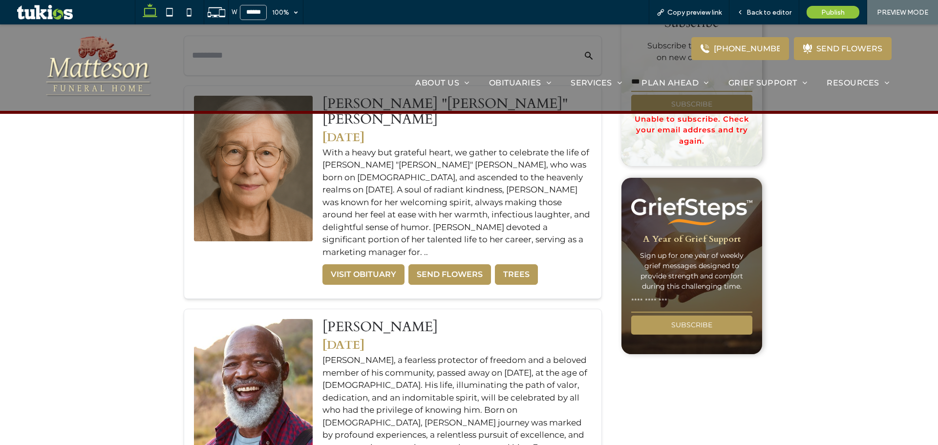
scroll to position [440, 0]
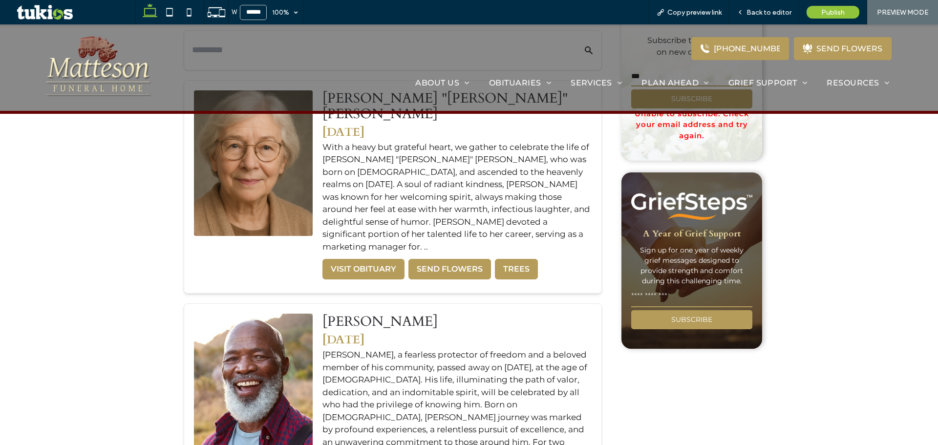
click at [667, 294] on input "email" at bounding box center [691, 298] width 121 height 20
click at [669, 319] on button "SUBSCRIBE" at bounding box center [691, 319] width 121 height 19
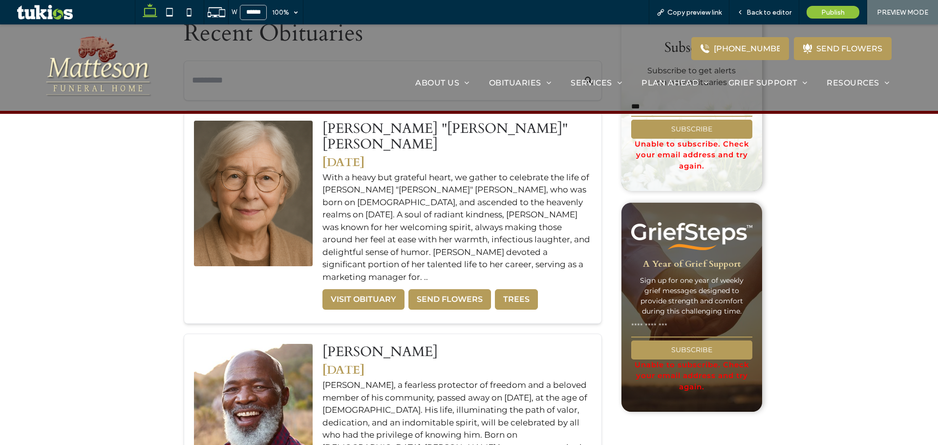
scroll to position [342, 0]
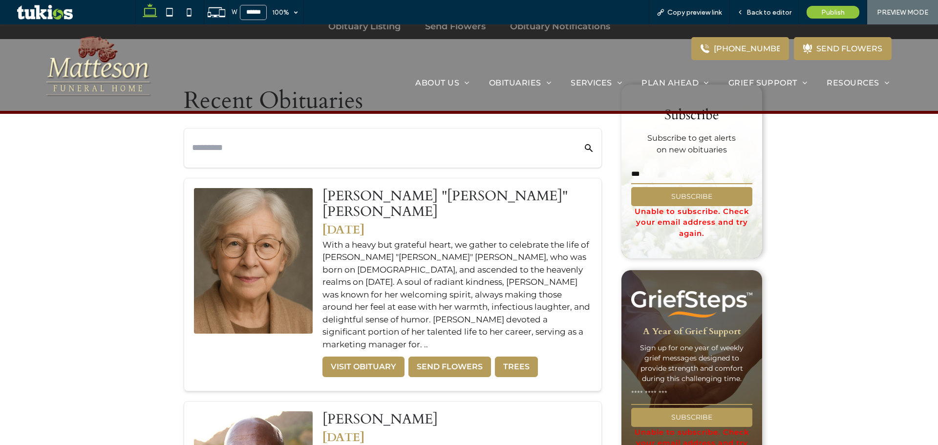
click at [384, 155] on input "text" at bounding box center [378, 147] width 372 height 17
type input "*"
click at [572, 136] on button "Search Obituaries" at bounding box center [583, 147] width 22 height 23
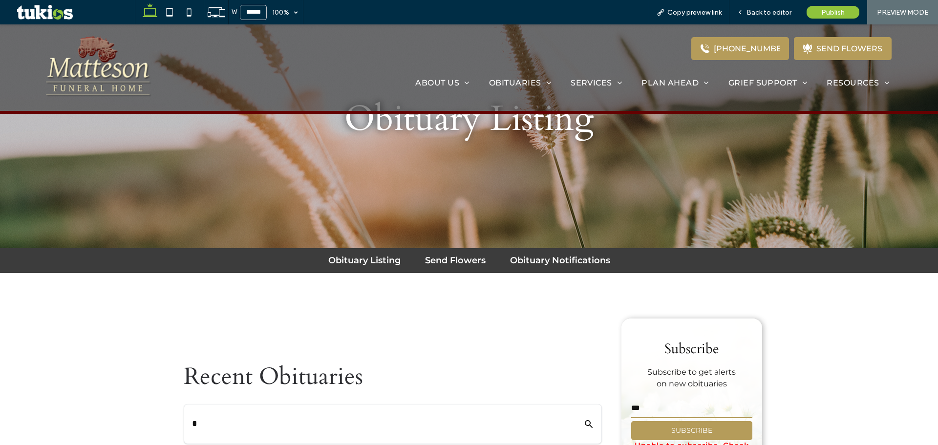
scroll to position [107, 0]
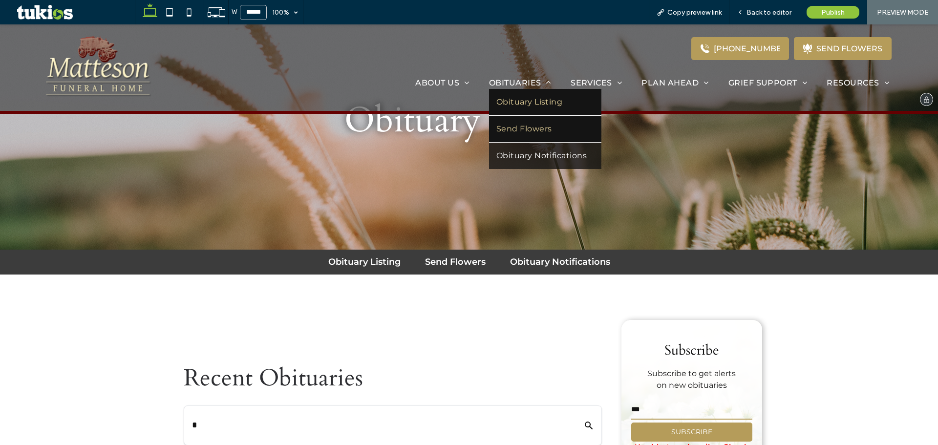
click at [534, 125] on span "Send Flowers" at bounding box center [525, 129] width 56 height 12
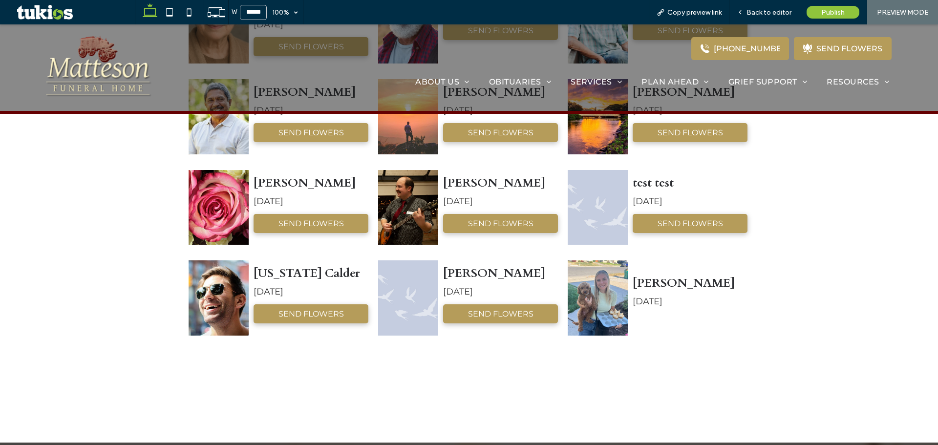
scroll to position [733, 0]
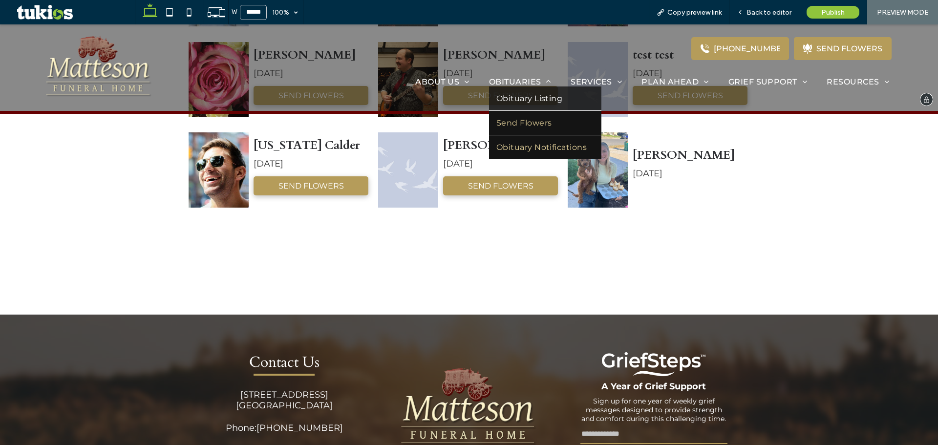
click at [511, 142] on link "Obituary Notifications" at bounding box center [545, 147] width 113 height 24
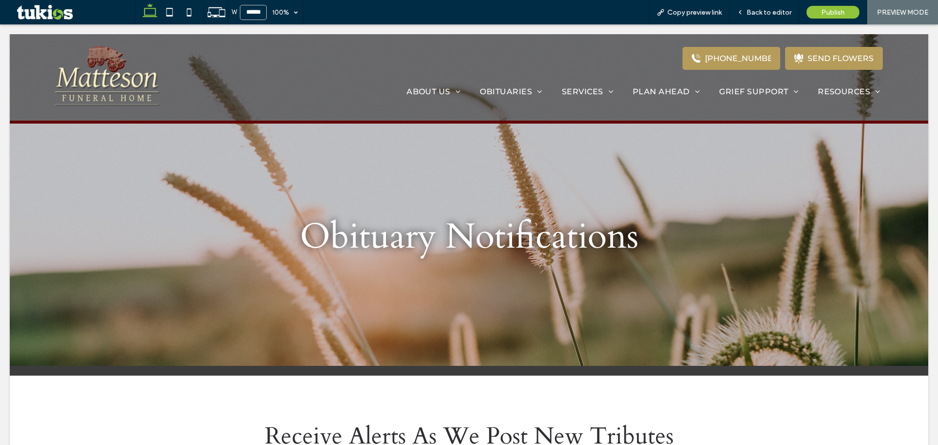
scroll to position [0, 0]
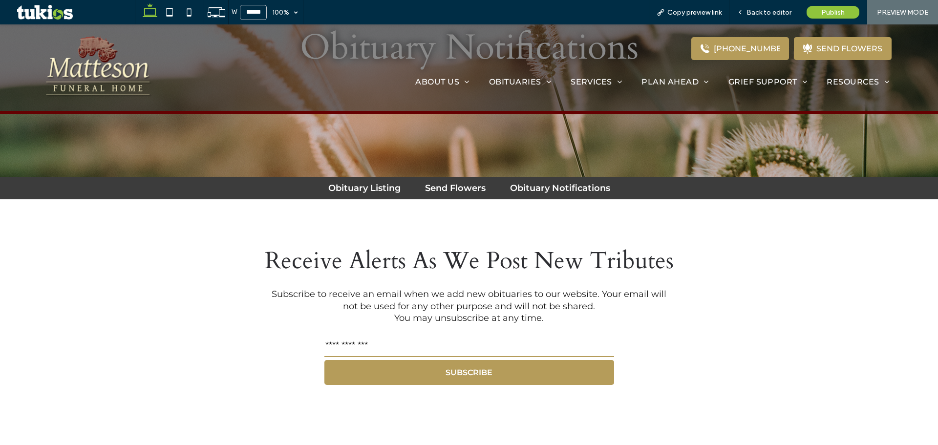
scroll to position [195, 0]
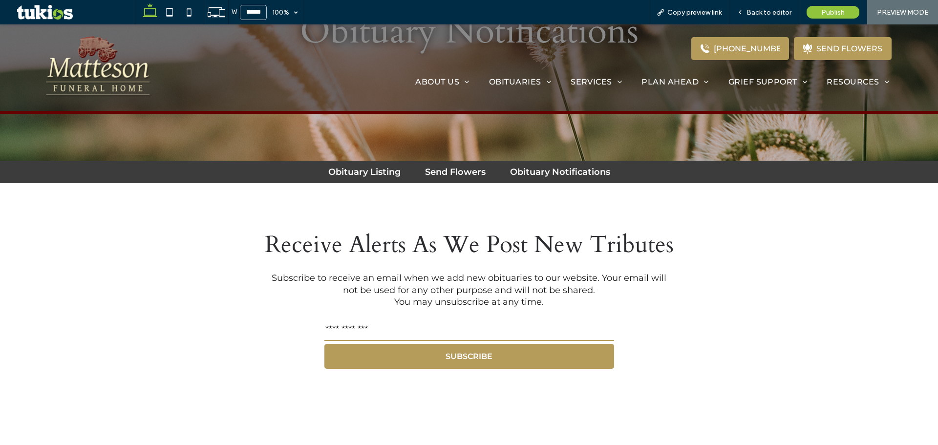
drag, startPoint x: 430, startPoint y: 333, endPoint x: 418, endPoint y: 340, distance: 12.9
click at [430, 333] on input "email" at bounding box center [470, 332] width 290 height 20
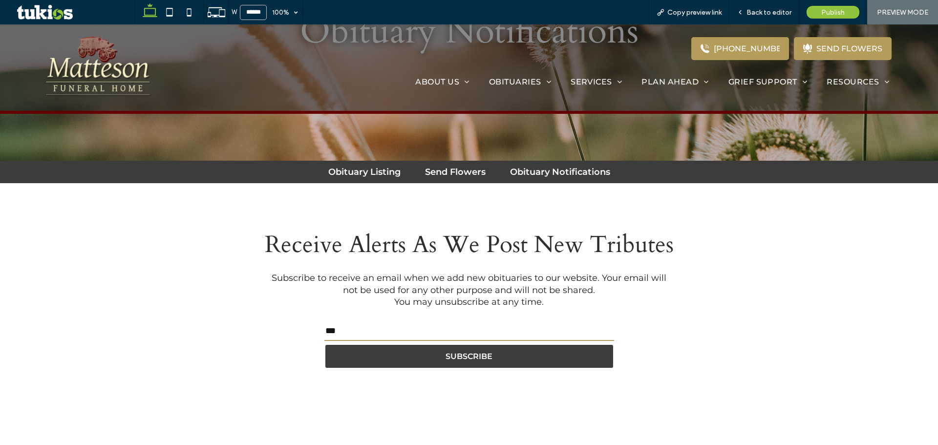
type input "***"
click at [342, 352] on button "SUBSCRIBE" at bounding box center [470, 356] width 290 height 25
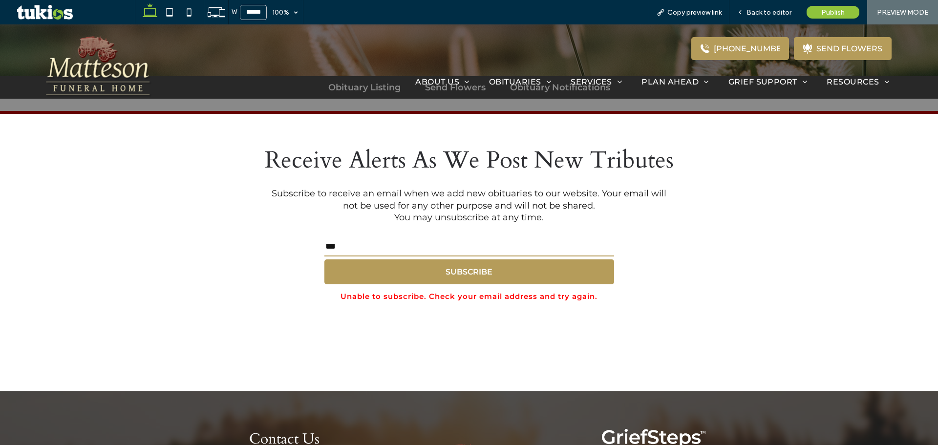
scroll to position [293, 0]
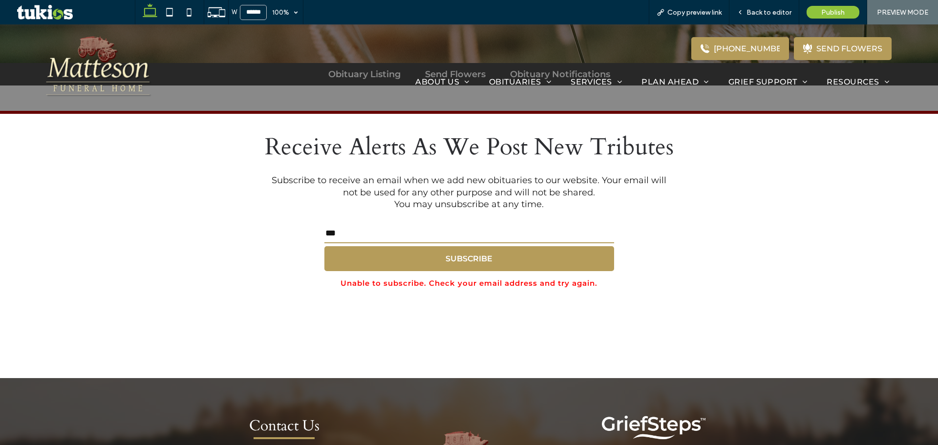
click at [704, 293] on div "Receive Alerts As We Post New Tributes Subscribe to receive an email when we ad…" at bounding box center [469, 213] width 586 height 180
drag, startPoint x: 484, startPoint y: 241, endPoint x: 266, endPoint y: 236, distance: 218.0
click at [266, 236] on div "Receive Alerts As We Post New Tributes Subscribe to receive an email when we ad…" at bounding box center [469, 213] width 586 height 180
drag, startPoint x: 743, startPoint y: 262, endPoint x: 724, endPoint y: 253, distance: 21.4
click at [745, 262] on div "Receive Alerts As We Post New Tributes Subscribe to receive an email when we ad…" at bounding box center [469, 213] width 586 height 180
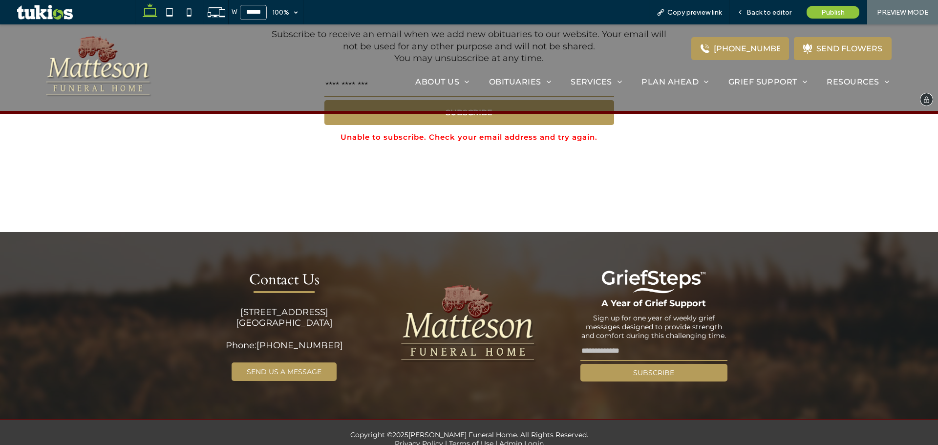
scroll to position [440, 0]
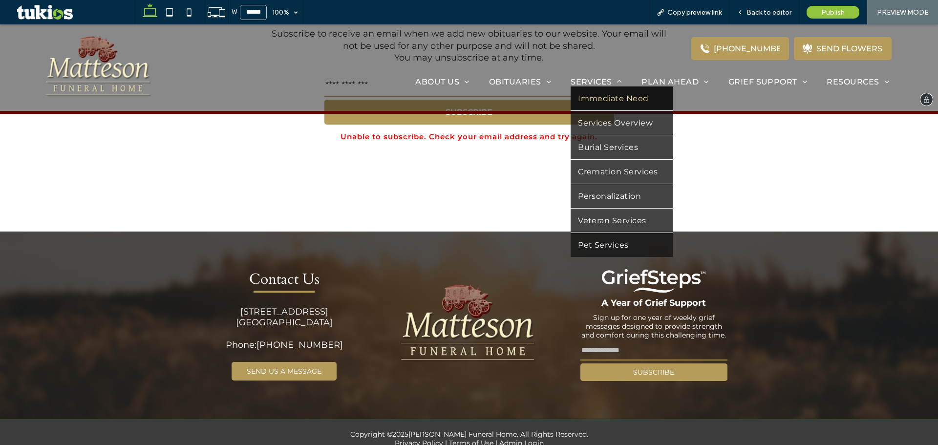
click at [597, 100] on span "Immediate Need" at bounding box center [613, 98] width 71 height 9
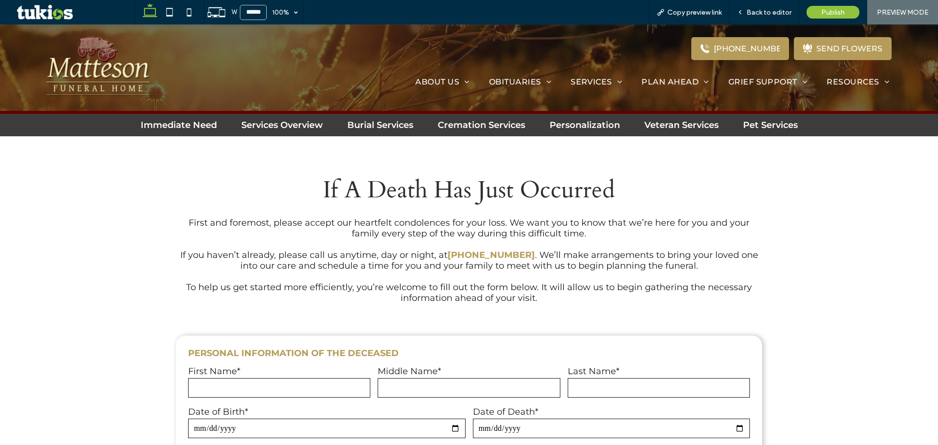
scroll to position [244, 0]
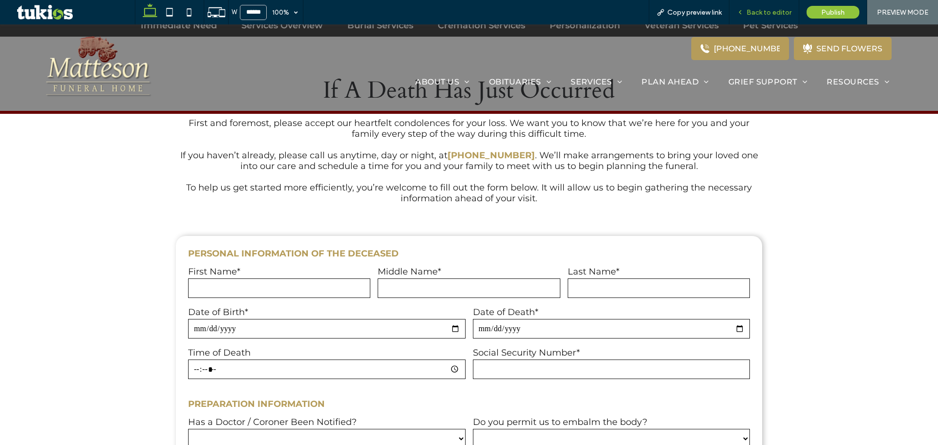
click at [768, 11] on span "Back to editor" at bounding box center [769, 12] width 45 height 8
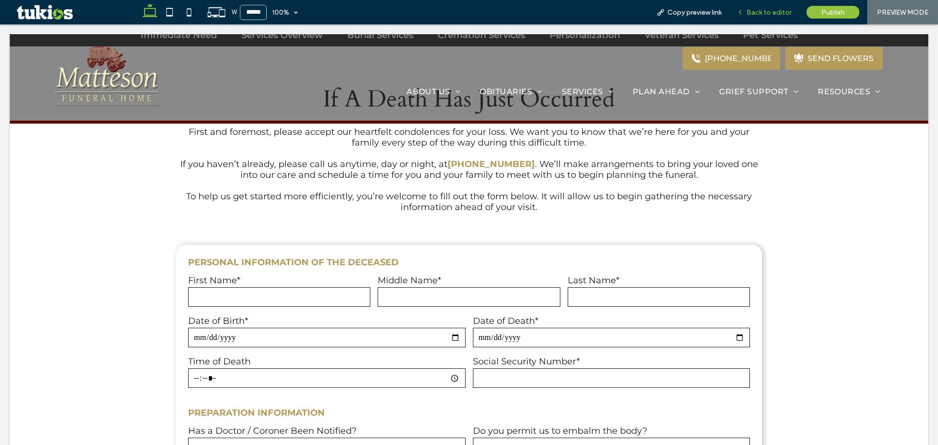
scroll to position [352, 0]
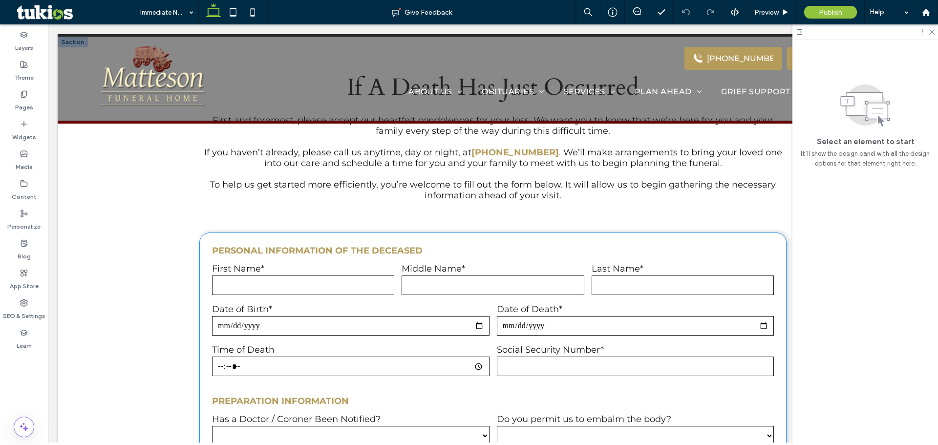
click at [428, 299] on div "Middle Name*" at bounding box center [493, 280] width 190 height 41
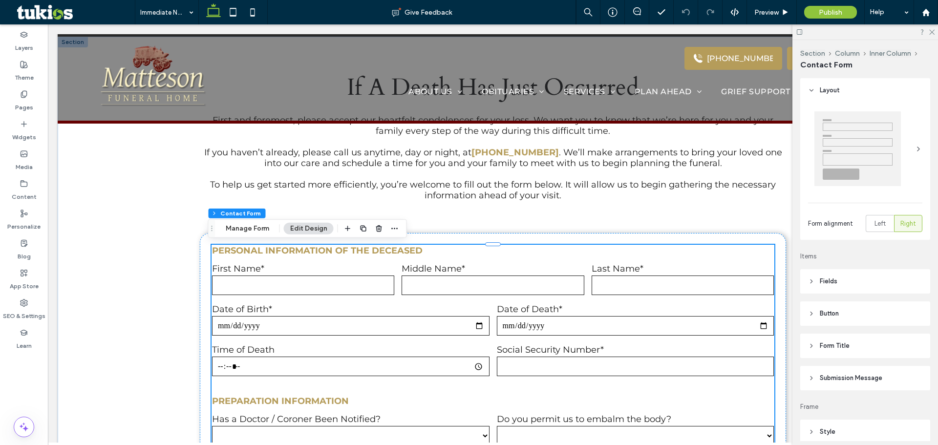
type input "*"
type input "***"
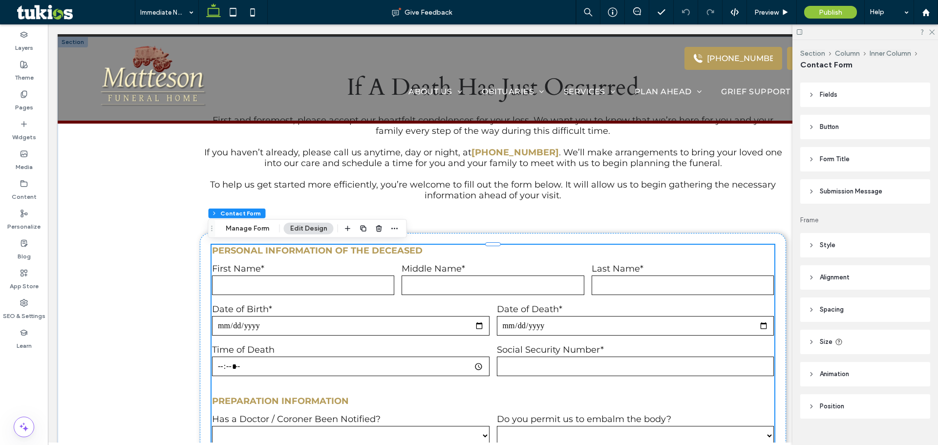
scroll to position [203, 0]
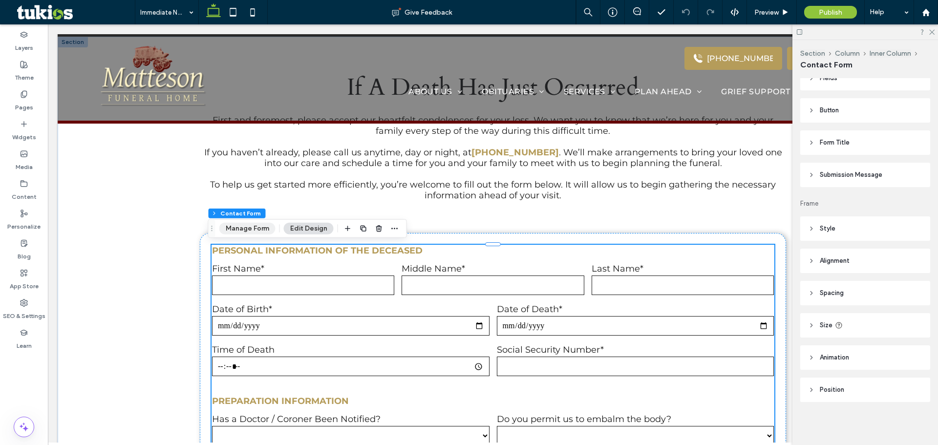
click at [267, 233] on button "Manage Form" at bounding box center [247, 229] width 56 height 12
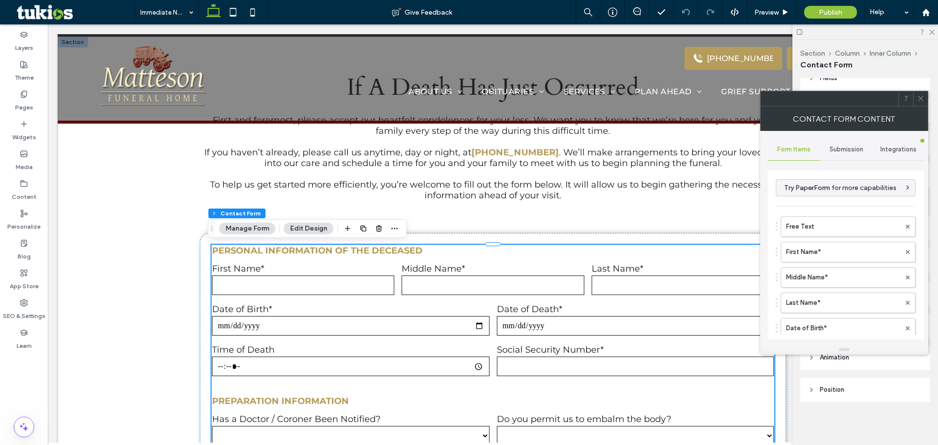
click at [838, 142] on div "Submission" at bounding box center [847, 150] width 52 height 22
click at [846, 205] on div "New submission notification" at bounding box center [847, 195] width 140 height 30
click at [830, 201] on label "New submission notification" at bounding box center [846, 196] width 130 height 20
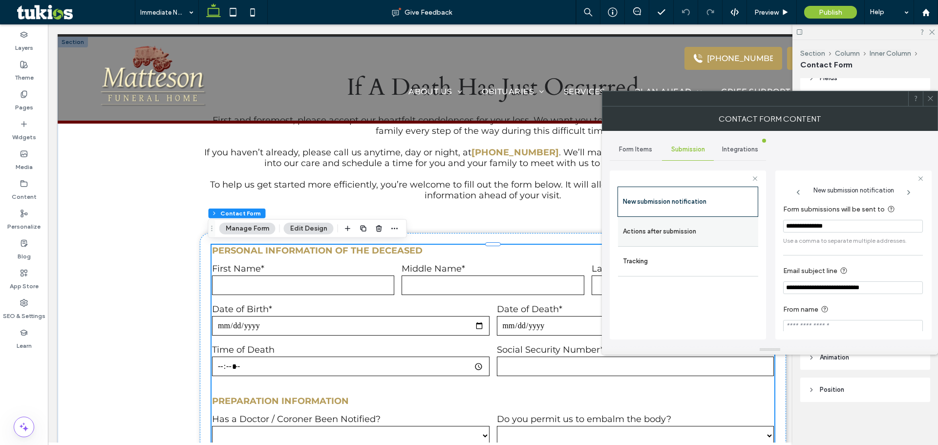
drag, startPoint x: 714, startPoint y: 233, endPoint x: 732, endPoint y: 230, distance: 18.9
click at [720, 231] on label "Actions after submission" at bounding box center [688, 232] width 130 height 20
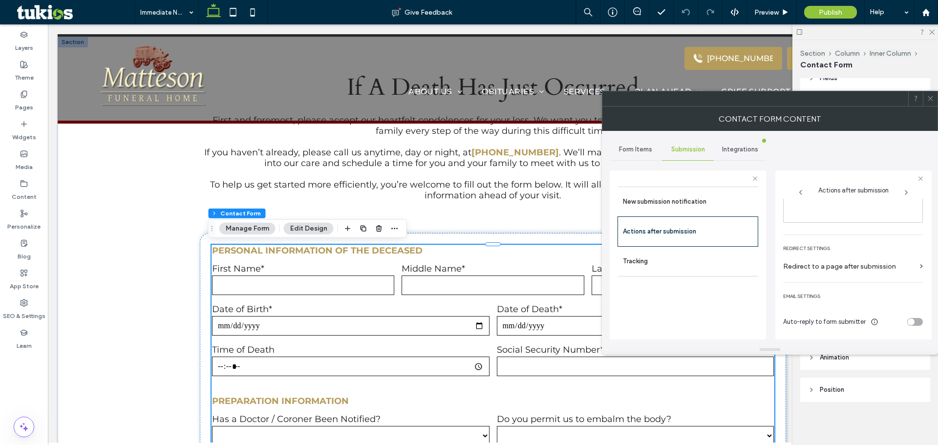
click at [909, 322] on div "toggle" at bounding box center [911, 322] width 7 height 7
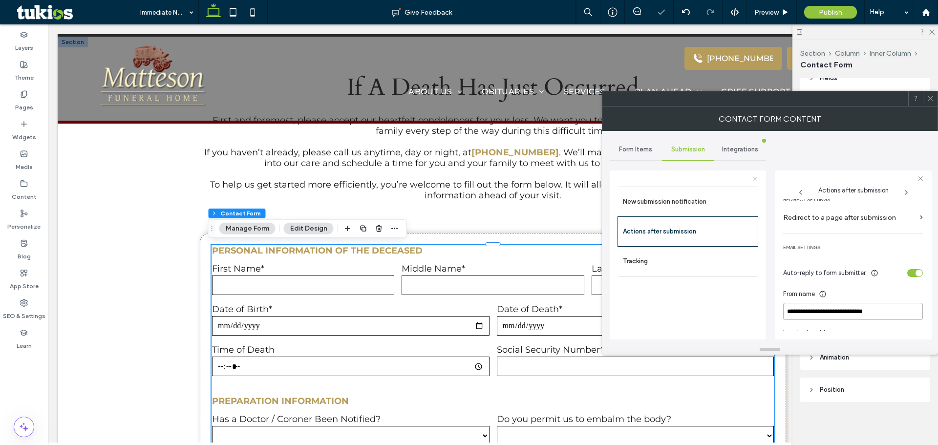
click at [878, 311] on input "**********" at bounding box center [853, 311] width 140 height 17
type input "**********"
click at [916, 274] on div "toggle" at bounding box center [919, 273] width 7 height 7
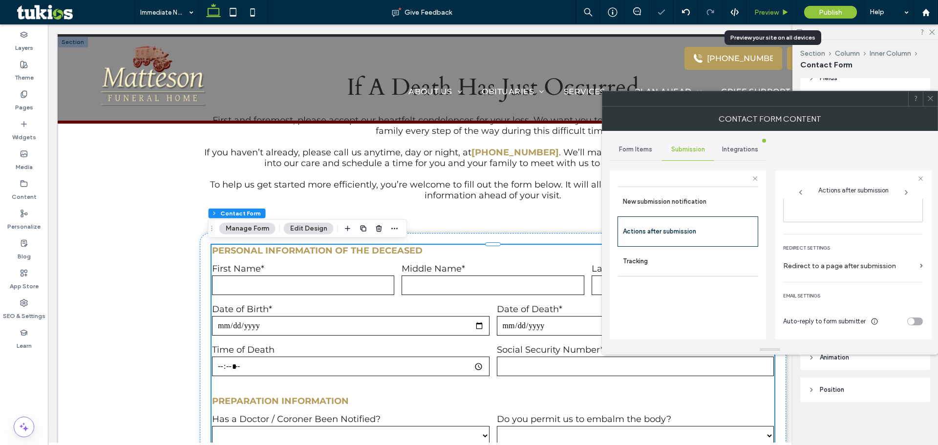
click at [783, 13] on icon at bounding box center [785, 12] width 7 height 7
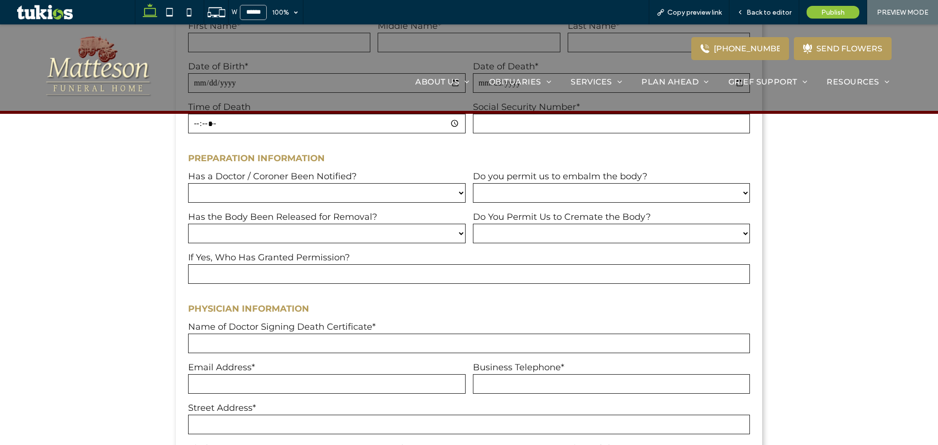
scroll to position [391, 0]
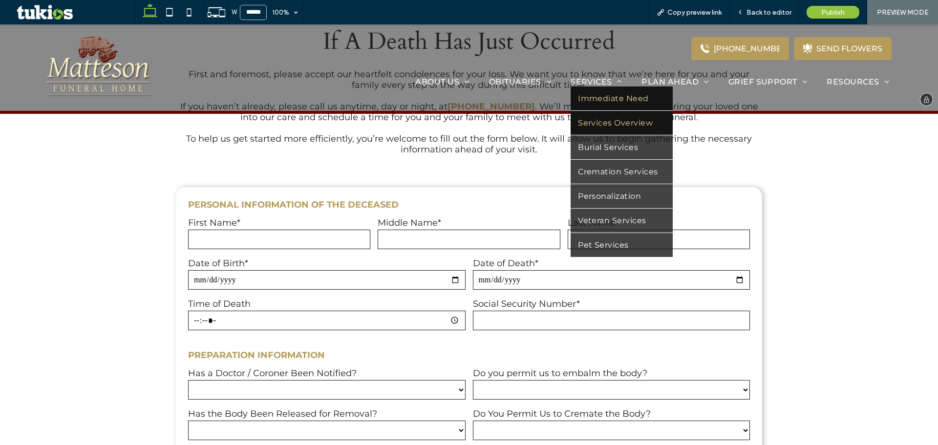
click at [611, 119] on span "Services Overview" at bounding box center [615, 122] width 75 height 9
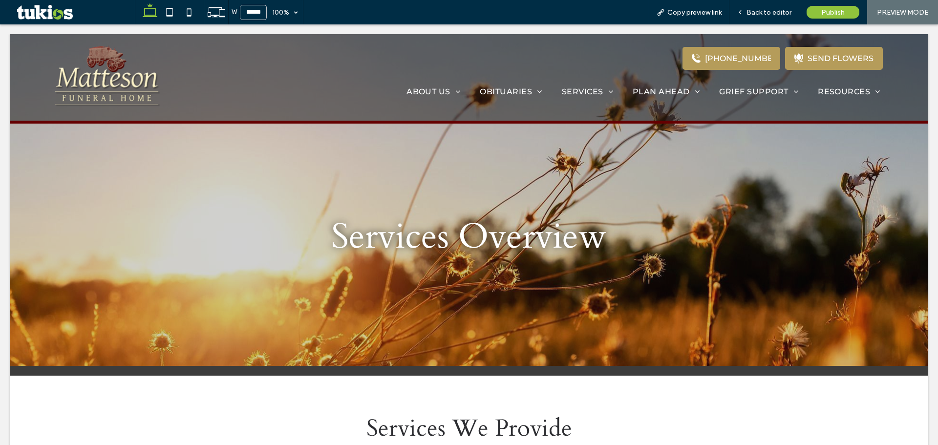
scroll to position [0, 0]
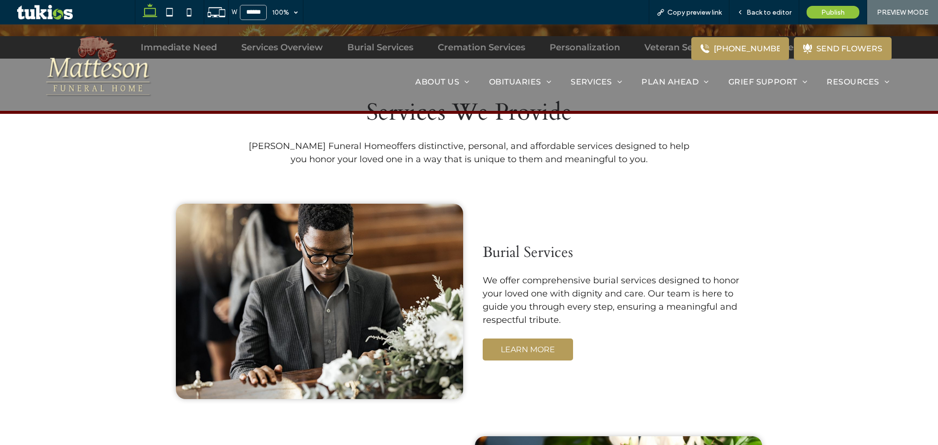
scroll to position [342, 0]
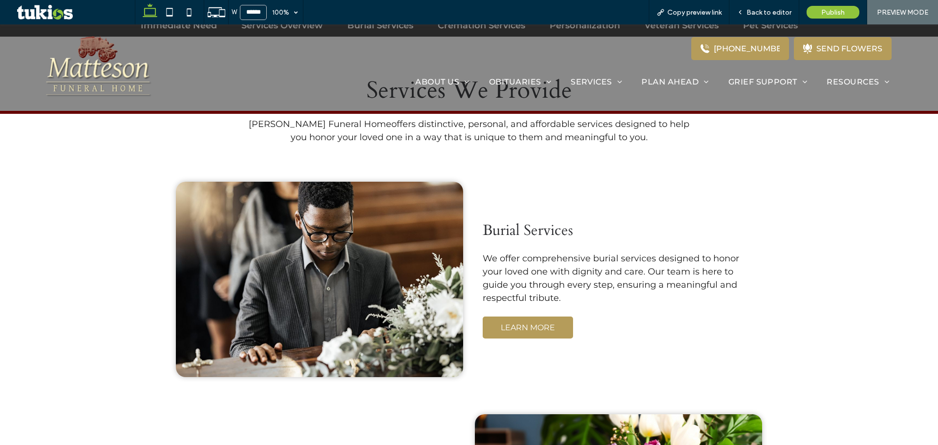
drag, startPoint x: 530, startPoint y: 329, endPoint x: 531, endPoint y: 308, distance: 21.0
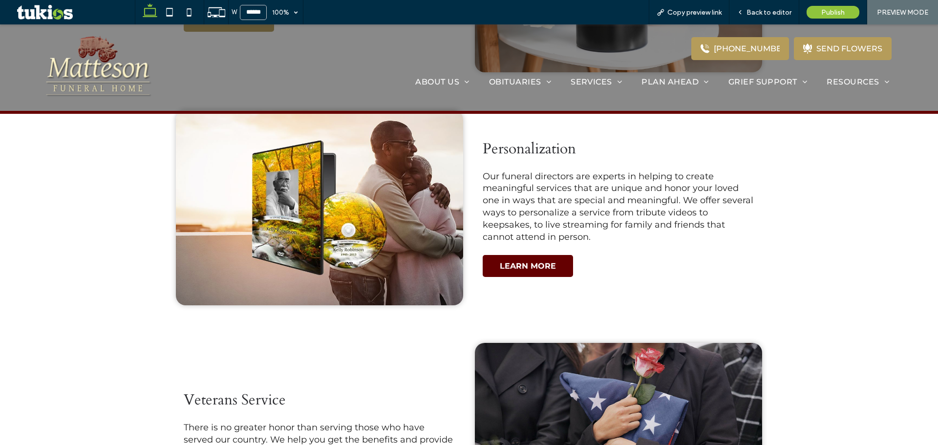
drag, startPoint x: 525, startPoint y: 250, endPoint x: 527, endPoint y: 268, distance: 18.2
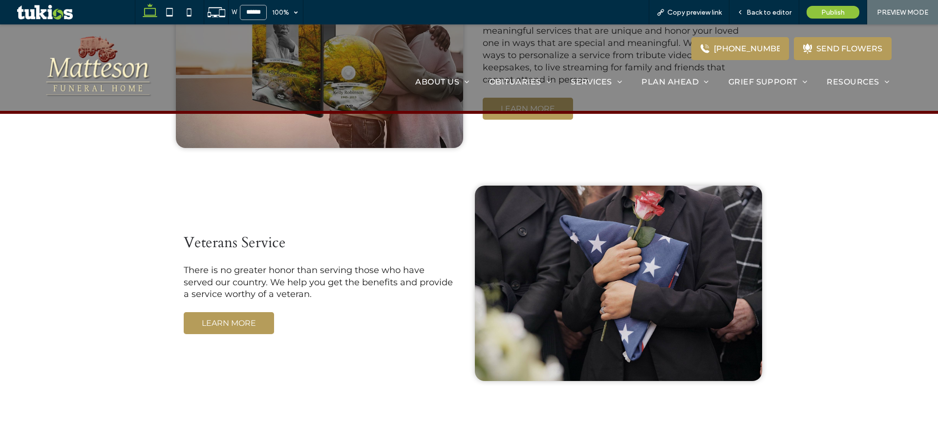
scroll to position [1042, 0]
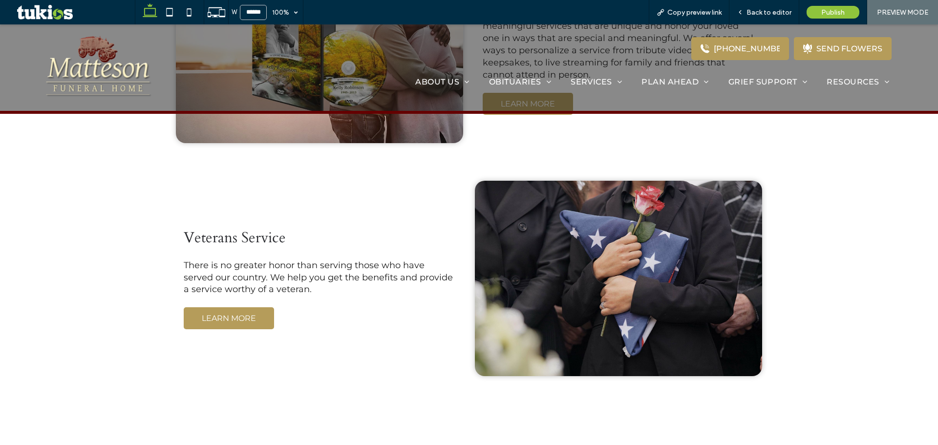
drag, startPoint x: 260, startPoint y: 321, endPoint x: 283, endPoint y: 278, distance: 48.5
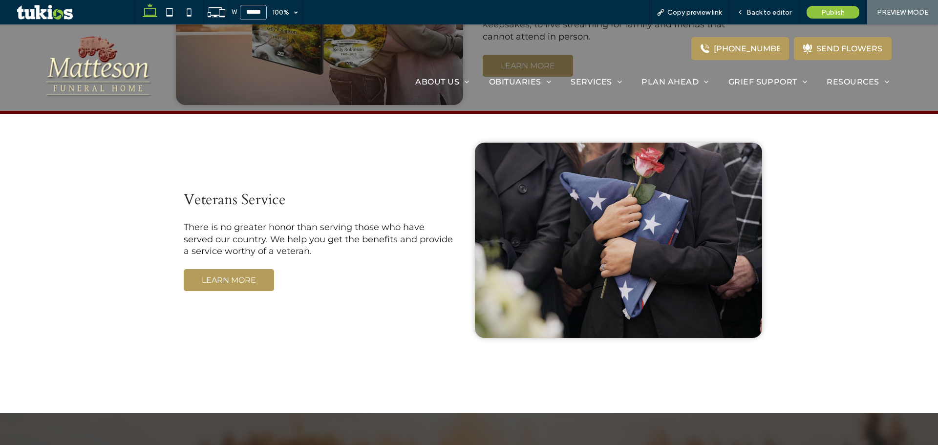
scroll to position [1272, 0]
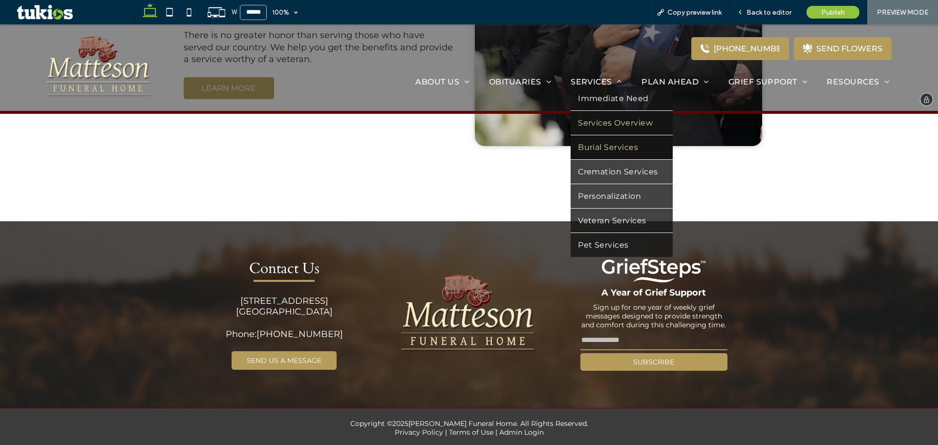
click at [602, 145] on span "Burial Services" at bounding box center [608, 147] width 60 height 9
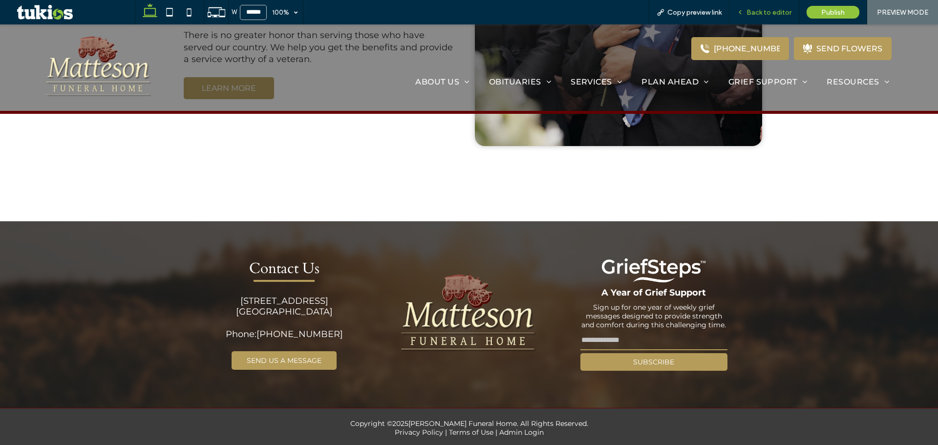
click at [758, 13] on span "Back to editor" at bounding box center [769, 12] width 45 height 8
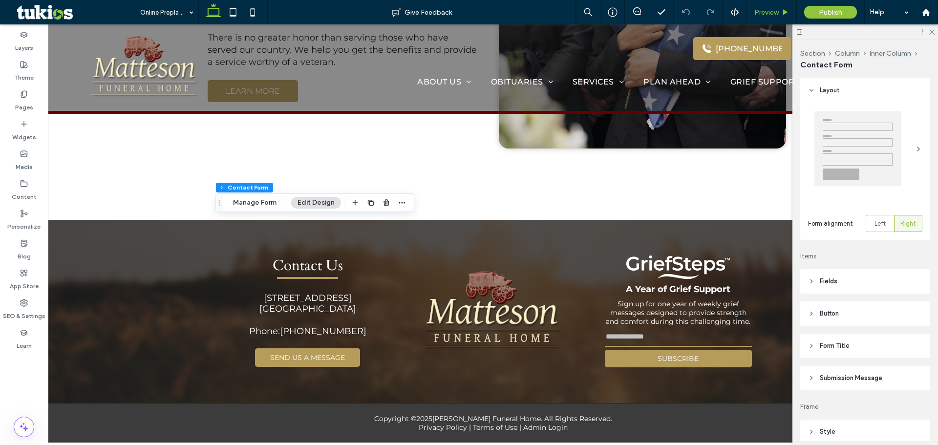
type input "*"
type input "***"
click at [258, 208] on button "Manage Form" at bounding box center [255, 203] width 56 height 12
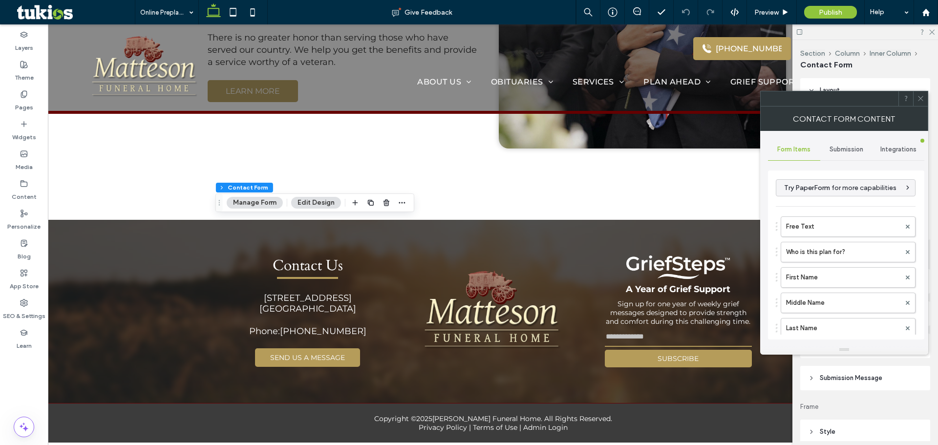
click at [847, 144] on div "Submission" at bounding box center [847, 150] width 52 height 22
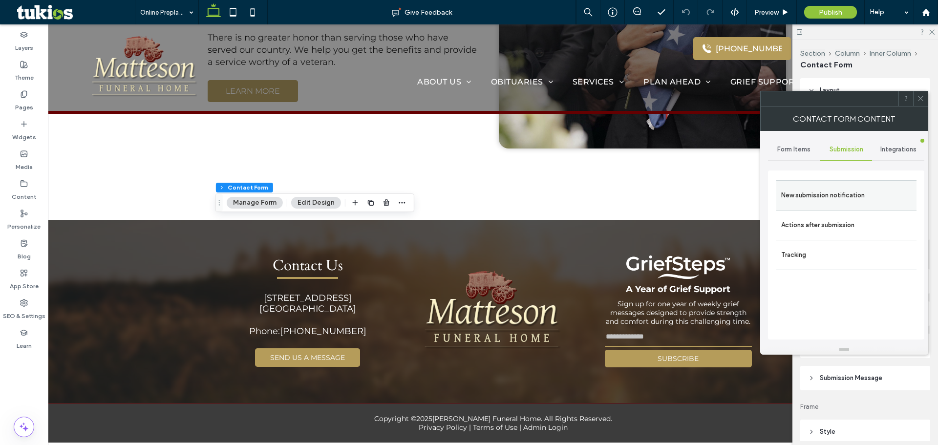
click at [811, 186] on label "New submission notification" at bounding box center [846, 196] width 130 height 20
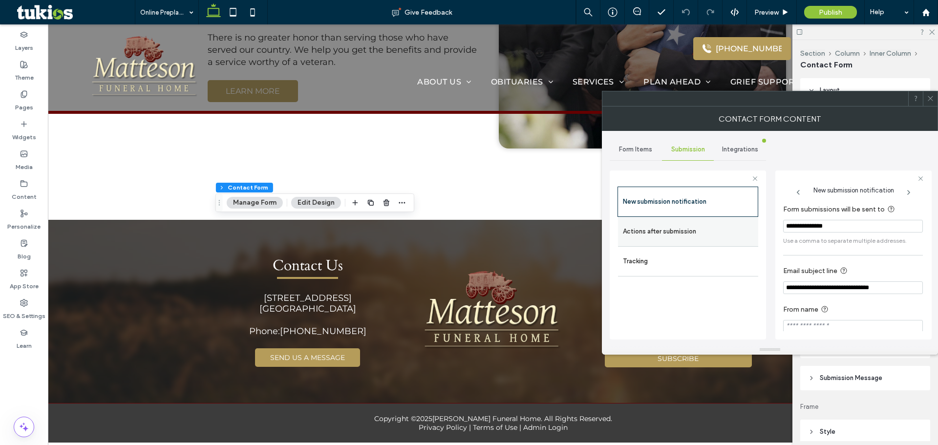
drag, startPoint x: 721, startPoint y: 229, endPoint x: 727, endPoint y: 229, distance: 5.9
click at [721, 229] on label "Actions after submission" at bounding box center [688, 232] width 130 height 20
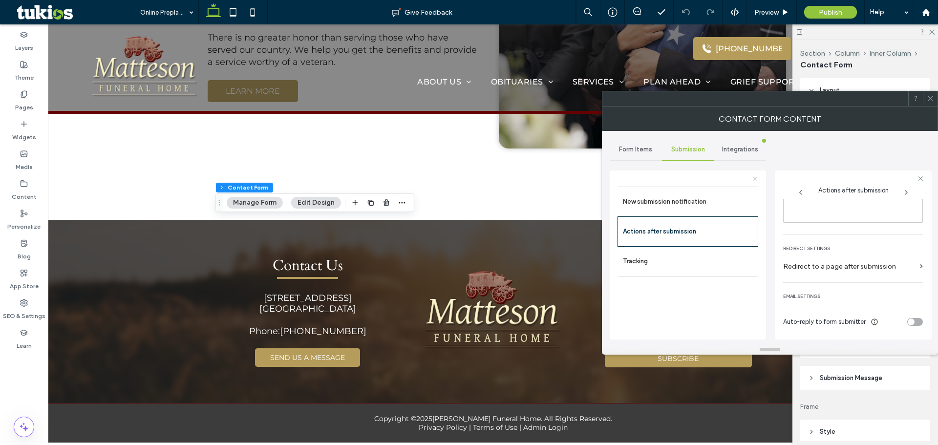
click at [913, 319] on div "toggle" at bounding box center [916, 322] width 16 height 8
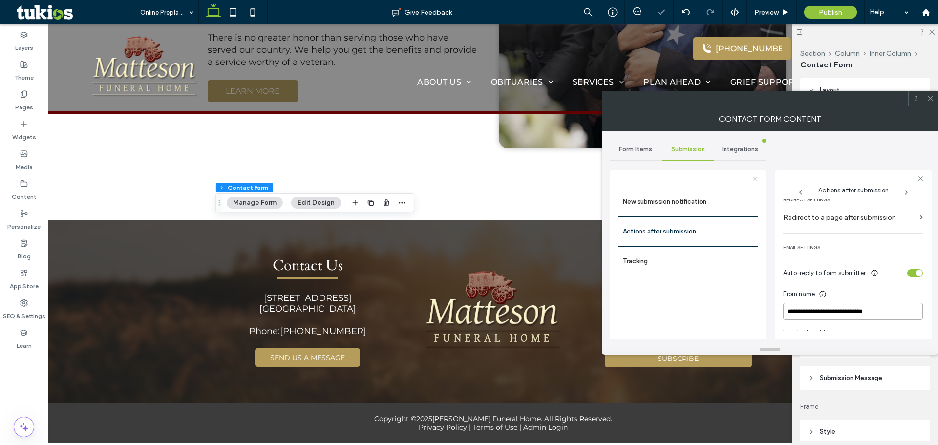
click at [876, 308] on input "**********" at bounding box center [853, 311] width 140 height 17
type input "**********"
click at [908, 275] on div "toggle" at bounding box center [916, 273] width 16 height 8
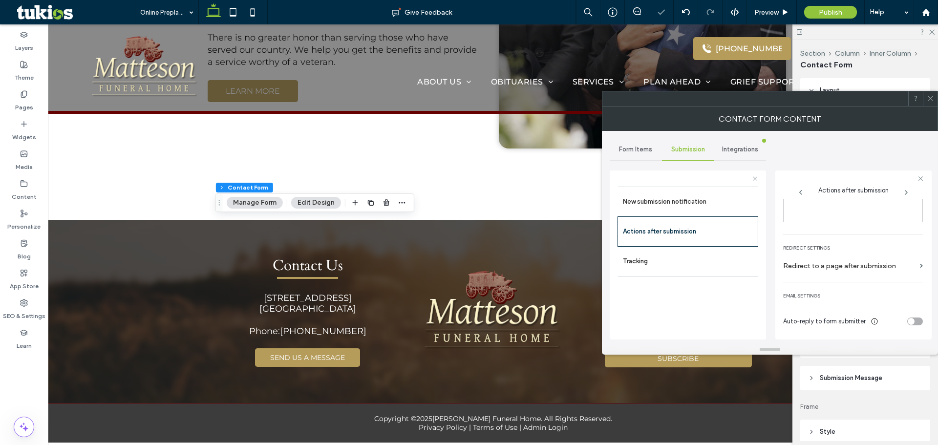
scroll to position [169, 0]
click at [778, 12] on span "Preview" at bounding box center [767, 12] width 24 height 8
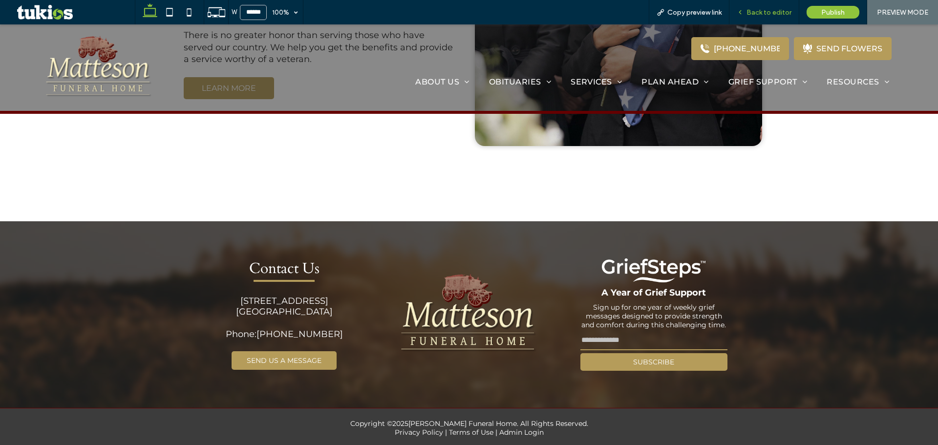
click at [751, 14] on span "Back to editor" at bounding box center [769, 12] width 45 height 8
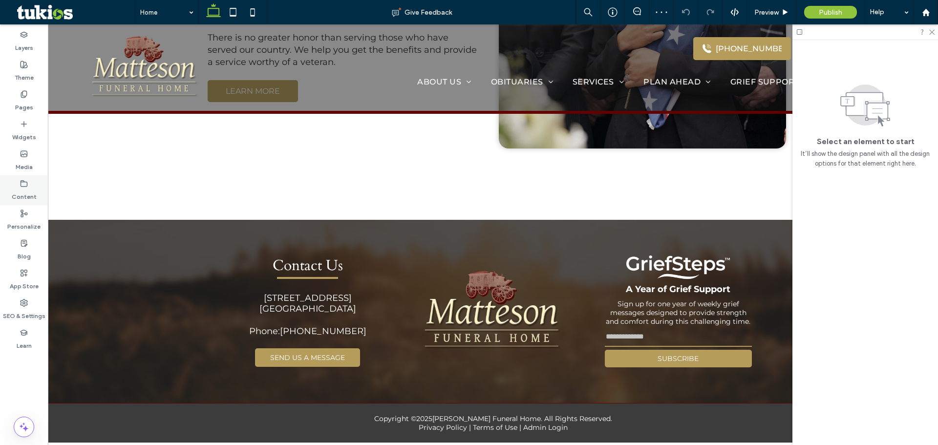
click at [30, 179] on div "Content" at bounding box center [24, 190] width 48 height 30
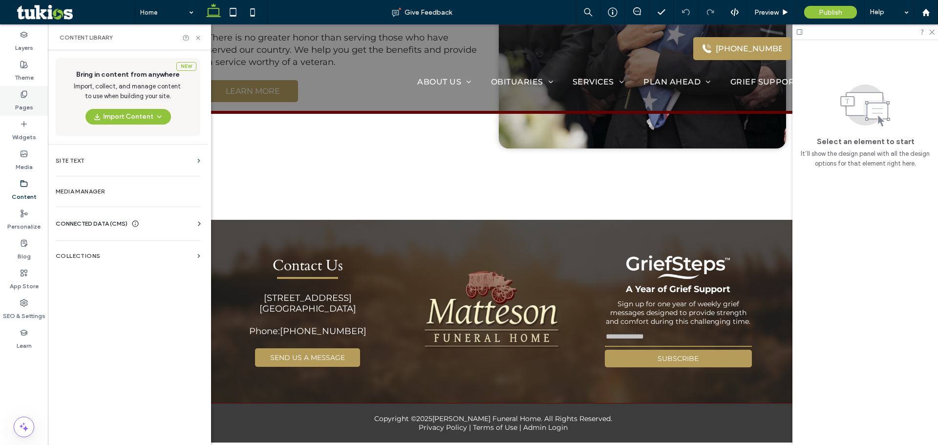
click at [33, 103] on div "Pages" at bounding box center [24, 101] width 48 height 30
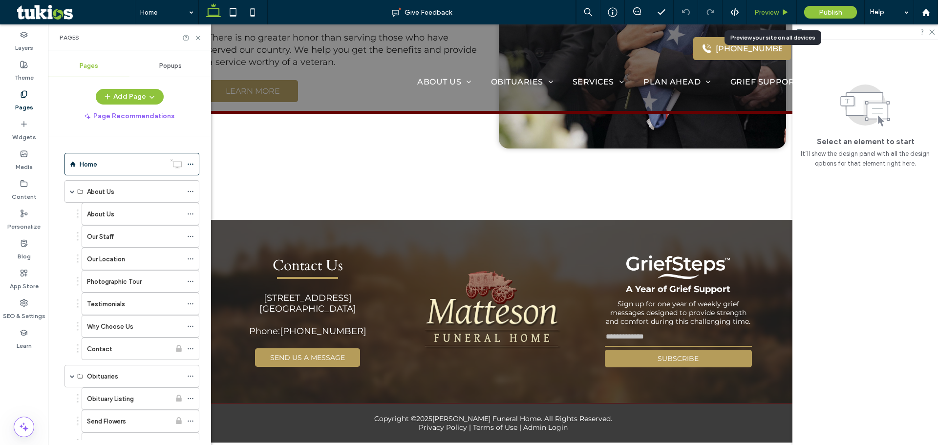
click at [764, 13] on span "Preview" at bounding box center [767, 12] width 24 height 8
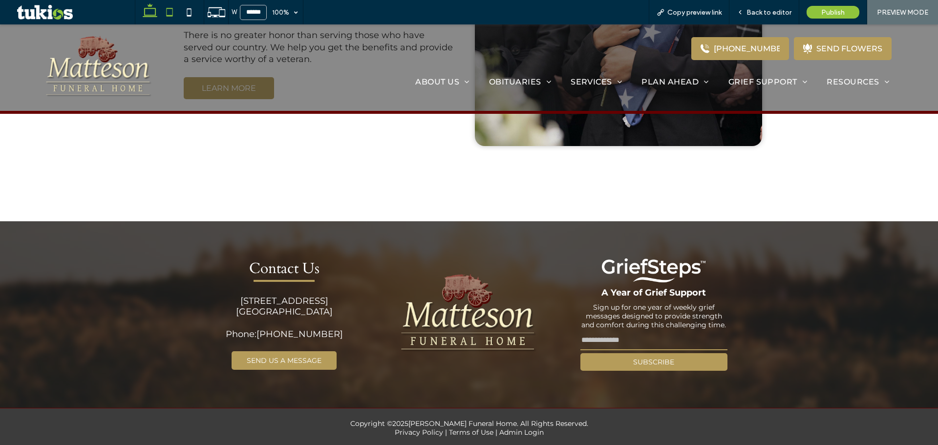
click at [164, 10] on icon at bounding box center [170, 12] width 20 height 20
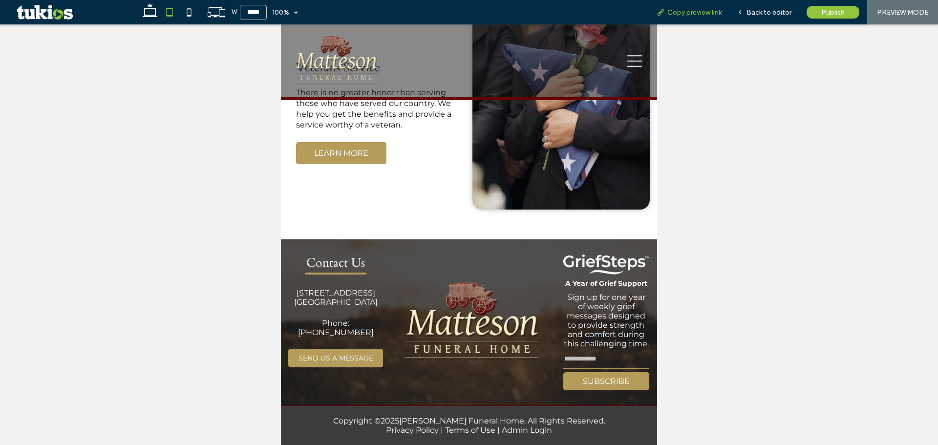
click at [687, 13] on span "Copy preview link" at bounding box center [695, 12] width 54 height 8
click at [186, 11] on icon at bounding box center [189, 12] width 20 height 20
type input "*****"
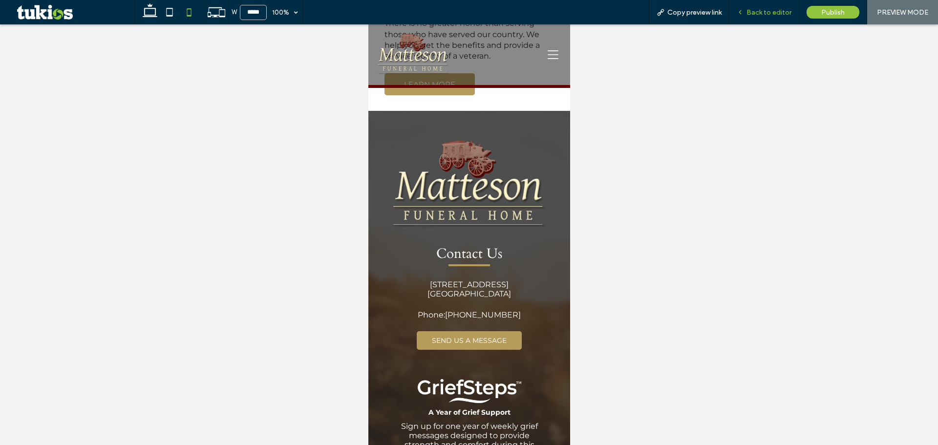
click at [743, 13] on icon at bounding box center [740, 12] width 7 height 7
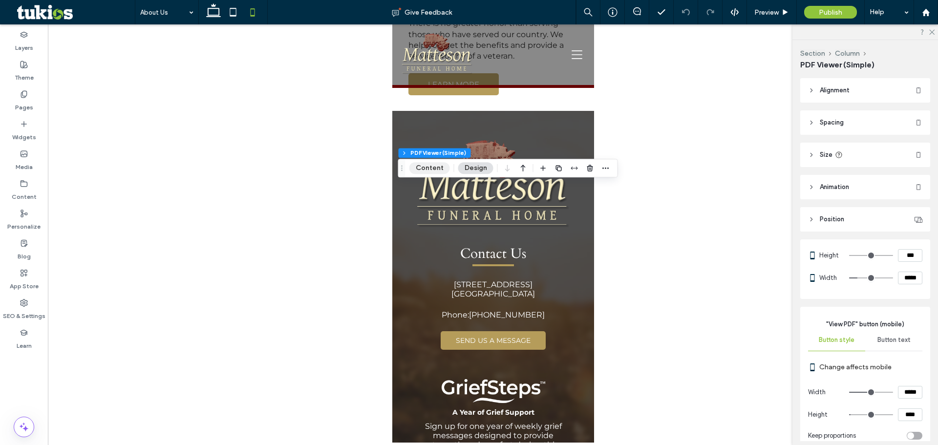
click at [437, 168] on button "Content" at bounding box center [430, 168] width 41 height 12
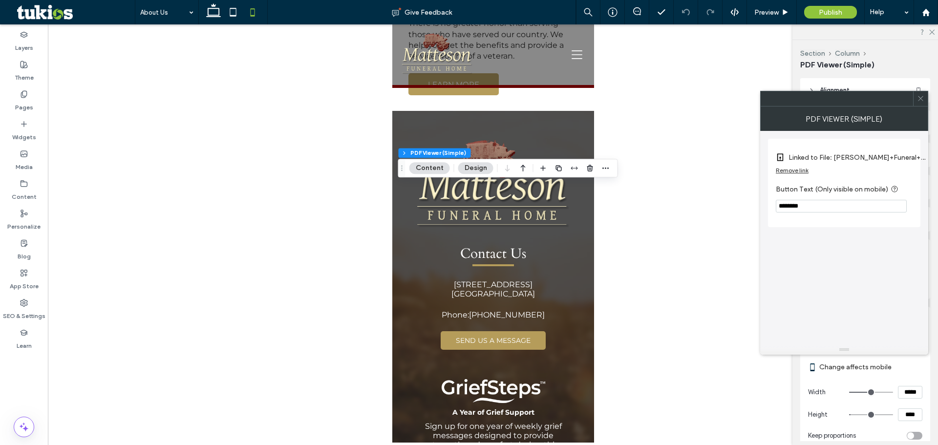
click at [827, 209] on input "********" at bounding box center [841, 206] width 131 height 13
click at [604, 220] on div at bounding box center [493, 233] width 890 height 418
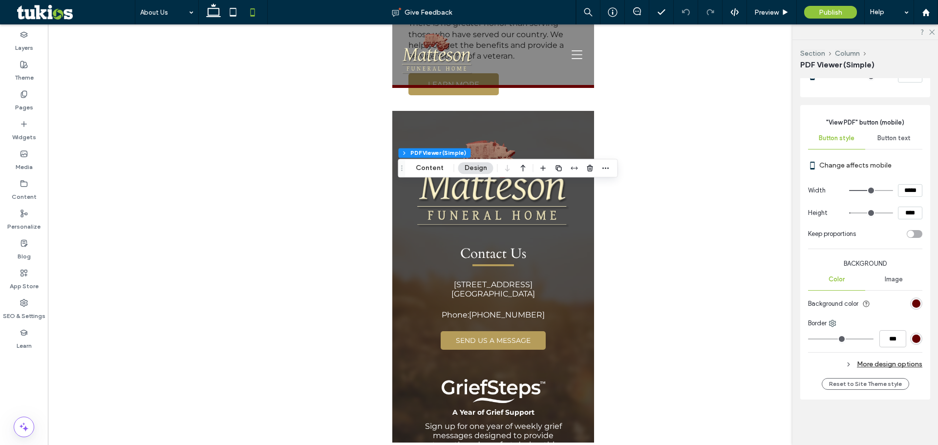
scroll to position [206, 0]
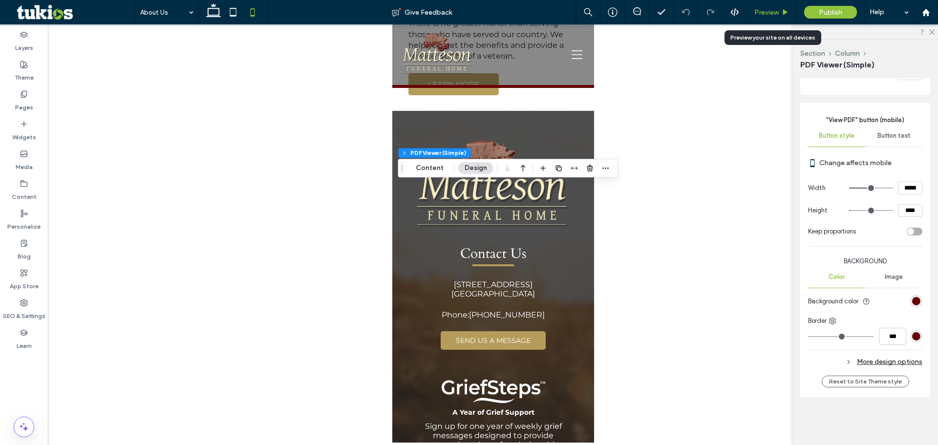
click at [774, 9] on span "Preview" at bounding box center [767, 12] width 24 height 8
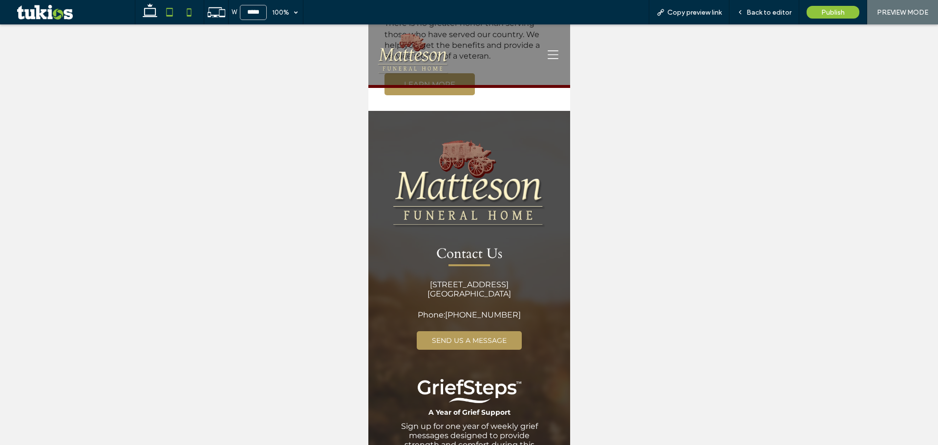
click at [172, 14] on icon at bounding box center [170, 12] width 20 height 20
type input "*****"
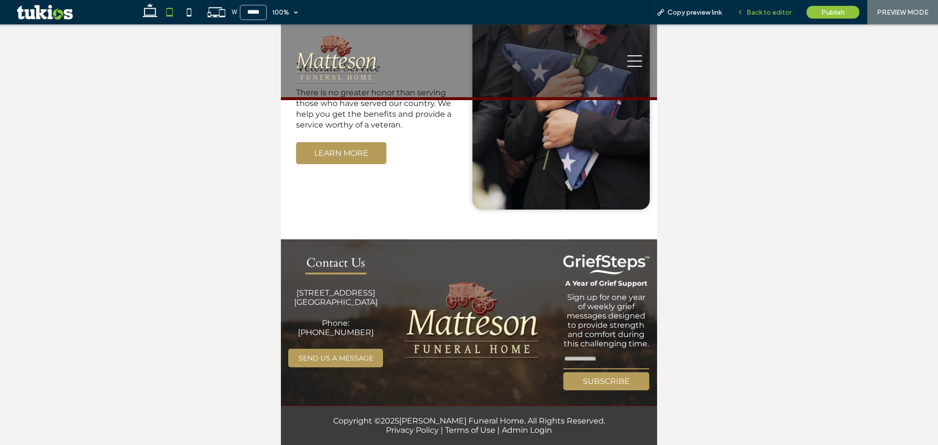
click at [771, 6] on div "Back to editor" at bounding box center [765, 12] width 70 height 24
click at [762, 15] on span "Back to editor" at bounding box center [769, 12] width 45 height 8
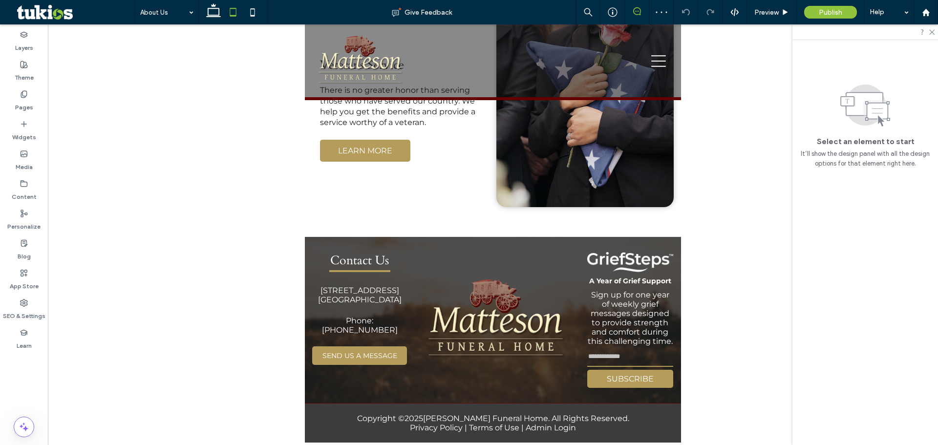
click at [636, 11] on icon at bounding box center [637, 11] width 8 height 8
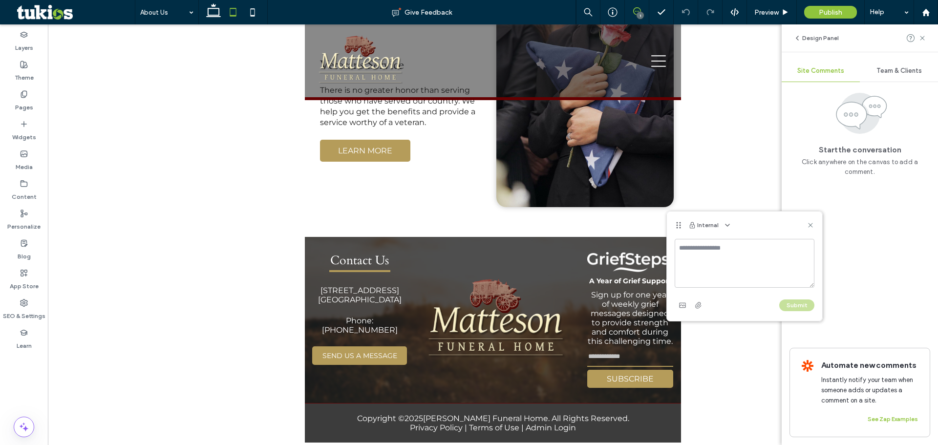
click at [696, 261] on textarea at bounding box center [745, 263] width 140 height 49
type textarea "**********"
click at [802, 307] on button "Submit" at bounding box center [796, 306] width 35 height 12
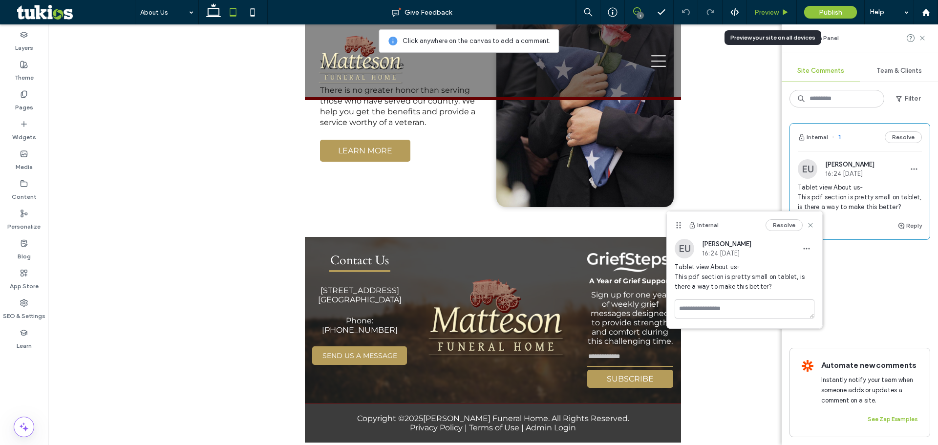
click at [771, 10] on span "Preview" at bounding box center [767, 12] width 24 height 8
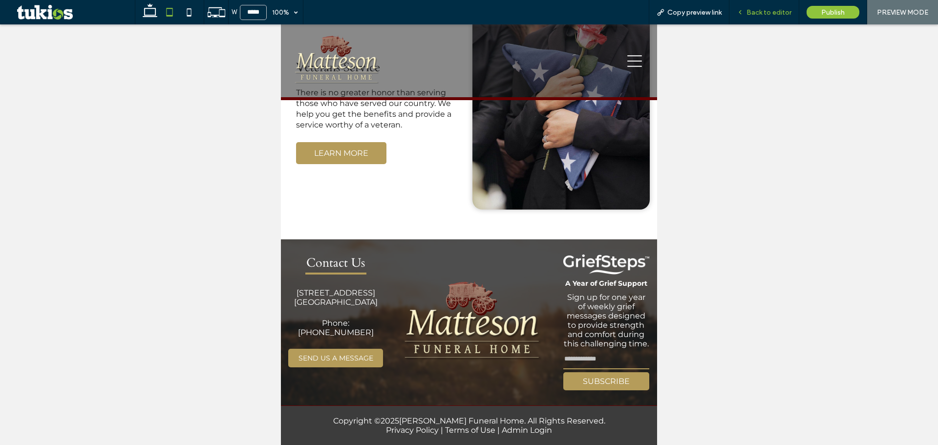
click at [757, 11] on span "Back to editor" at bounding box center [769, 12] width 45 height 8
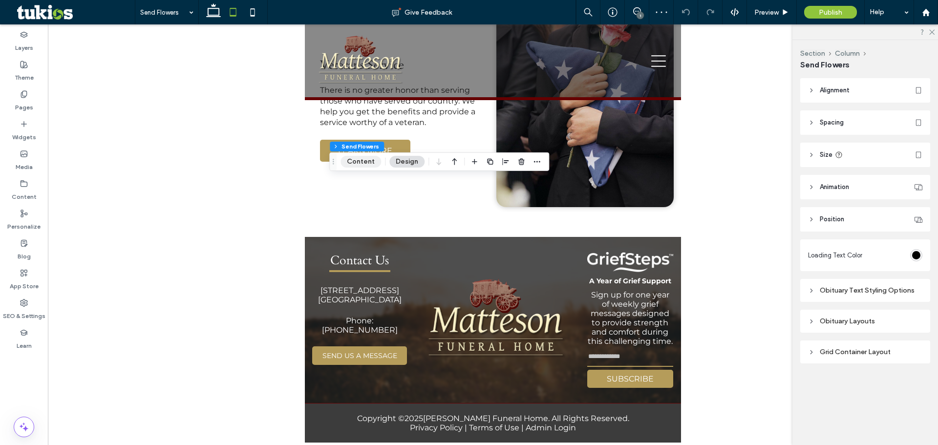
click at [366, 163] on button "Content" at bounding box center [361, 162] width 41 height 12
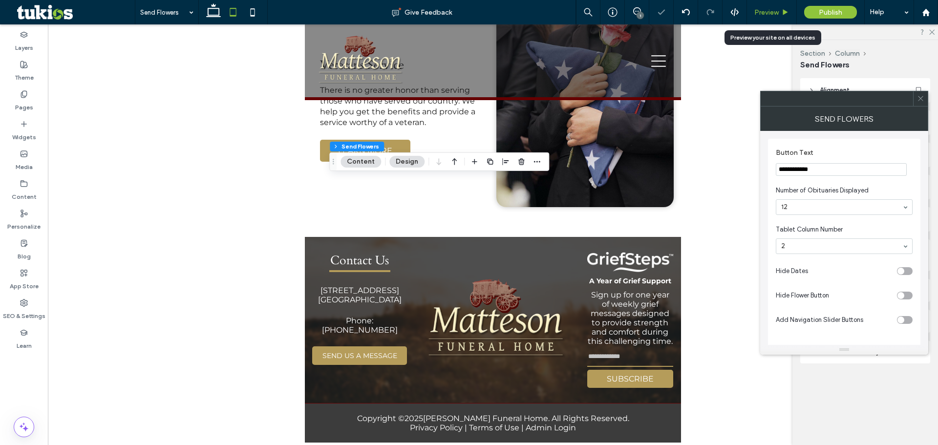
click at [779, 15] on span "Preview" at bounding box center [767, 12] width 24 height 8
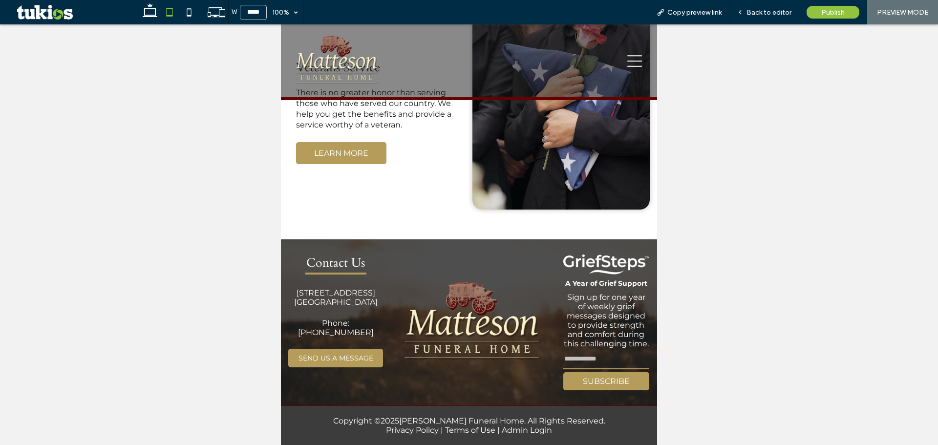
click at [202, 52] on div at bounding box center [469, 234] width 938 height 421
click at [199, 18] on icon at bounding box center [189, 12] width 20 height 20
type input "*****"
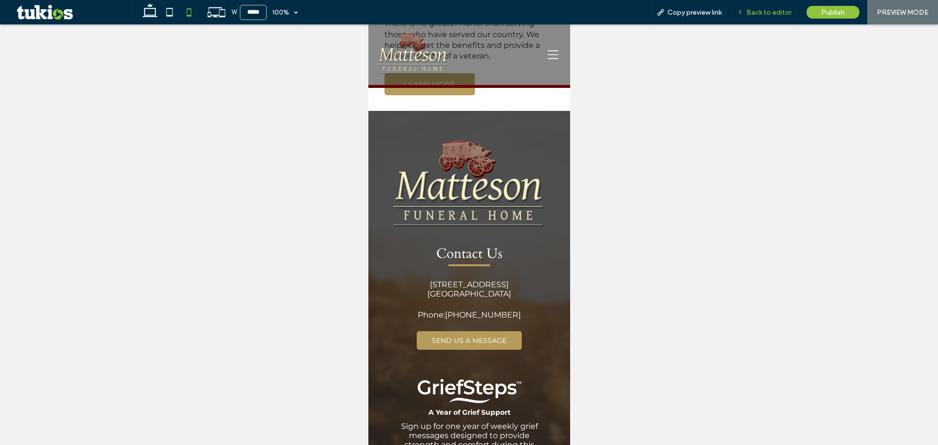
click at [763, 7] on div "Back to editor" at bounding box center [765, 12] width 70 height 24
click at [758, 13] on span "Back to editor" at bounding box center [769, 12] width 45 height 8
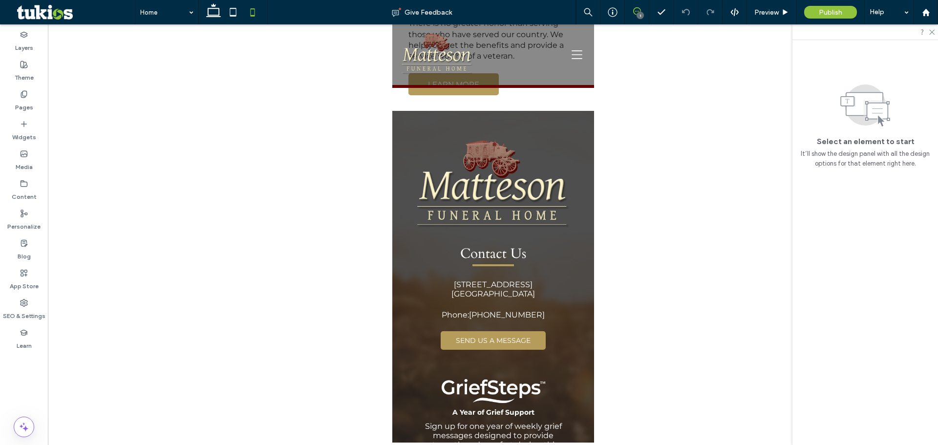
click at [636, 8] on icon at bounding box center [637, 11] width 8 height 8
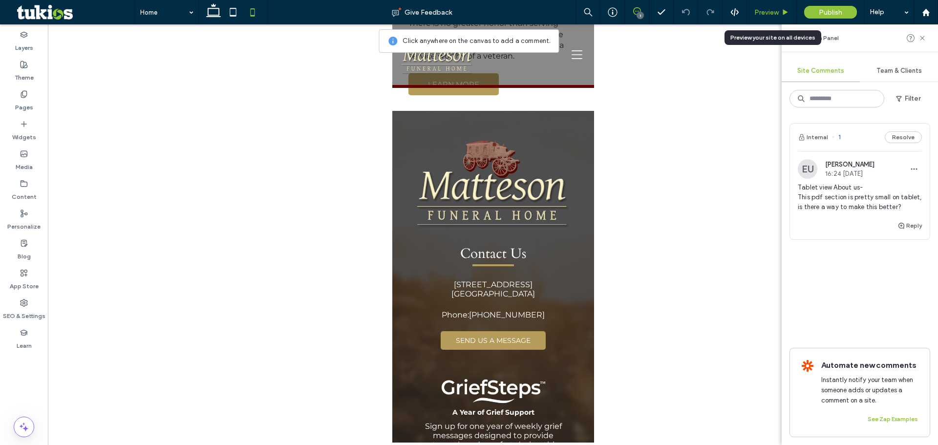
click at [767, 13] on span "Preview" at bounding box center [767, 12] width 24 height 8
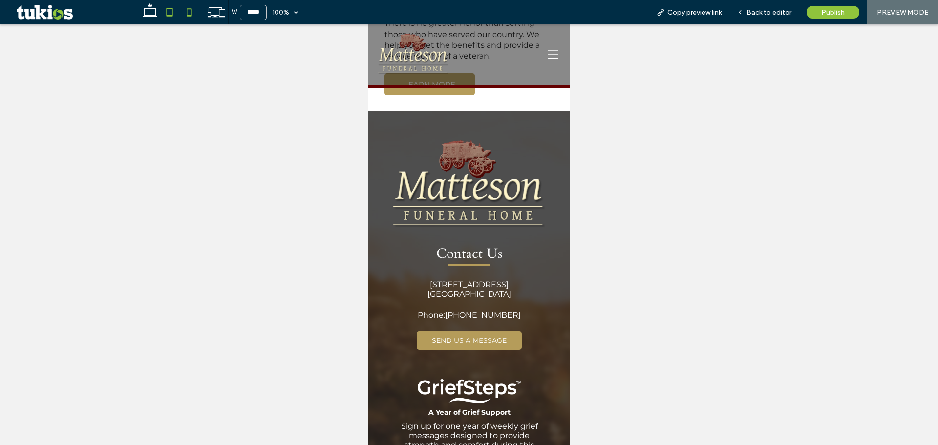
click at [171, 7] on icon at bounding box center [170, 12] width 20 height 20
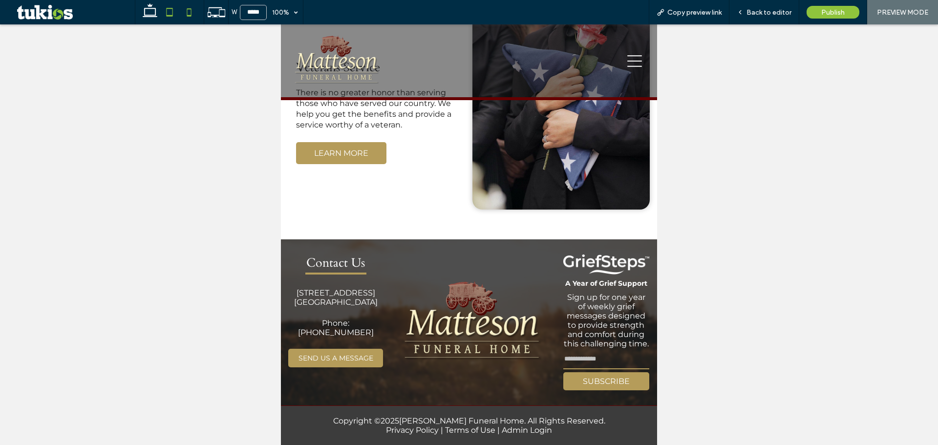
click at [180, 15] on icon at bounding box center [189, 12] width 20 height 20
type input "*****"
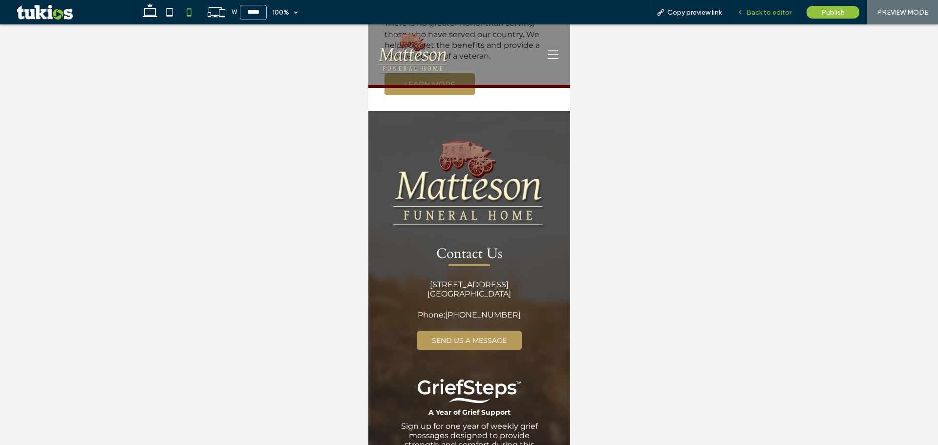
click at [768, 13] on span "Back to editor" at bounding box center [769, 12] width 45 height 8
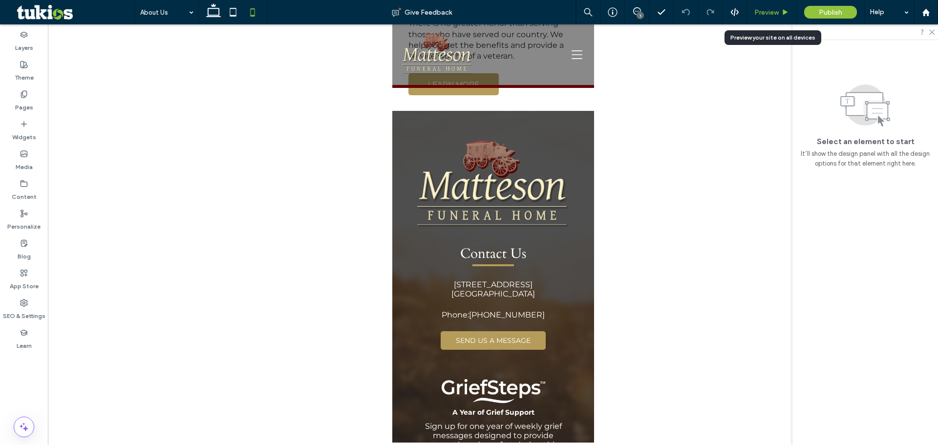
click at [764, 11] on span "Preview" at bounding box center [767, 12] width 24 height 8
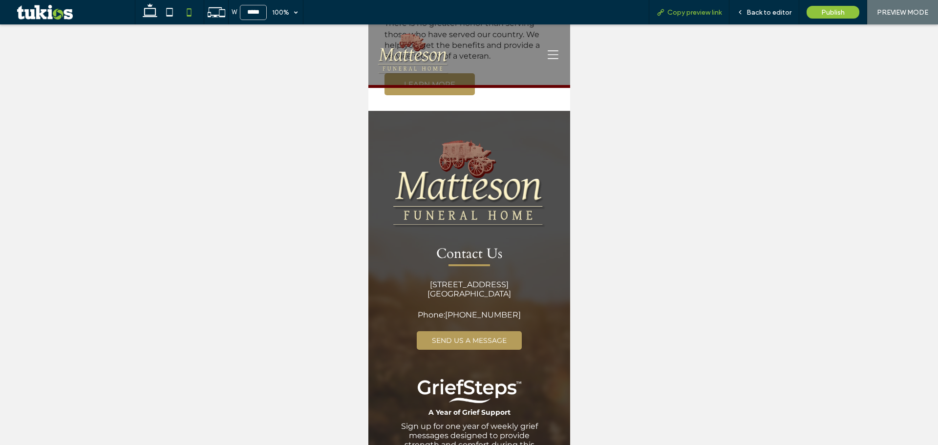
click at [710, 11] on span "Copy preview link" at bounding box center [695, 12] width 54 height 8
click at [773, 9] on span "Back to editor" at bounding box center [769, 12] width 45 height 8
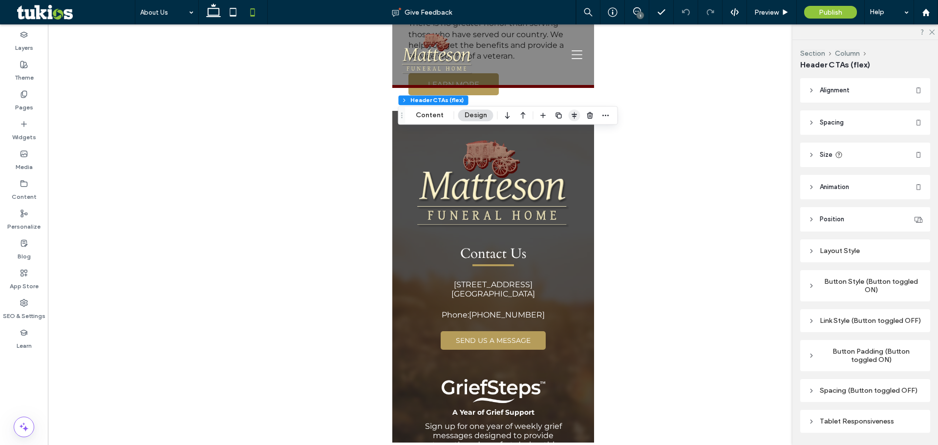
click at [577, 116] on icon "button" at bounding box center [575, 115] width 8 height 8
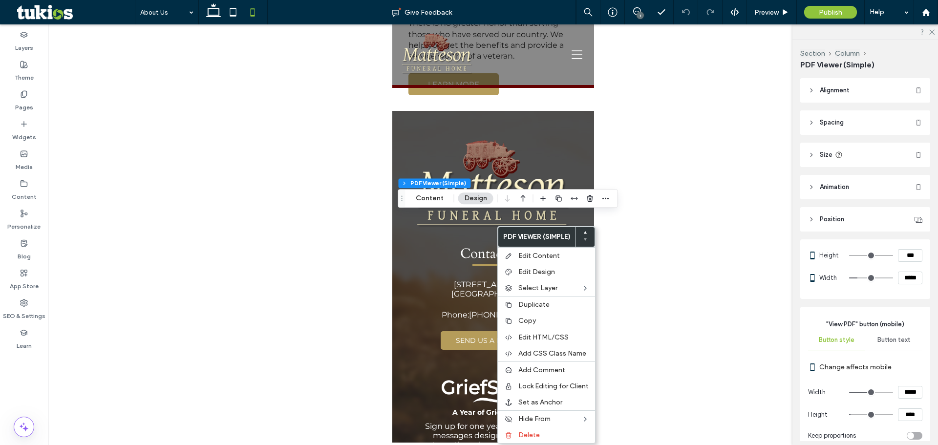
click at [701, 239] on div at bounding box center [493, 233] width 890 height 418
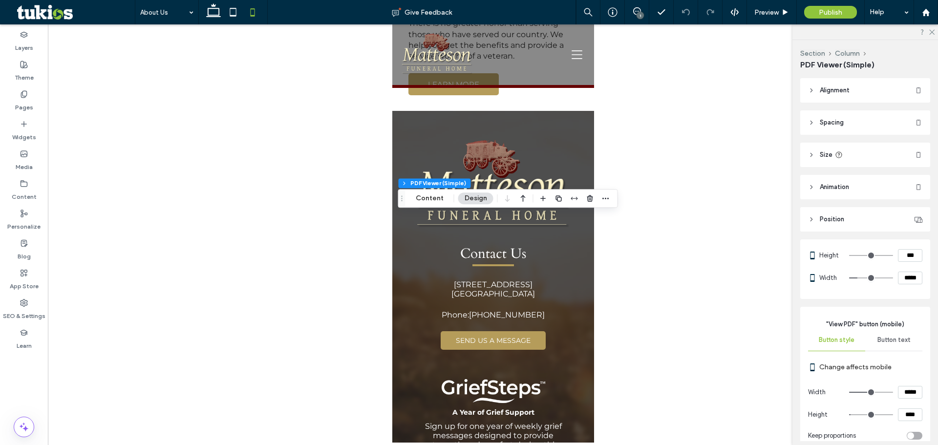
click at [859, 127] on header "Spacing" at bounding box center [866, 122] width 130 height 24
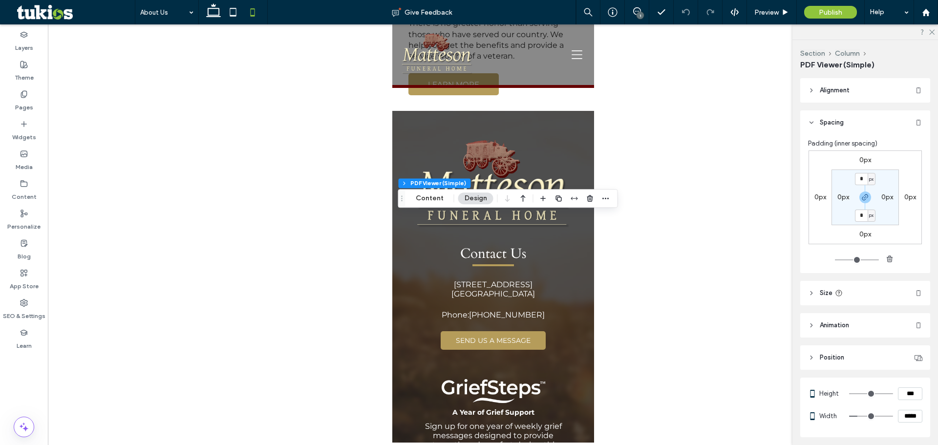
click at [832, 86] on span "Alignment" at bounding box center [835, 91] width 30 height 10
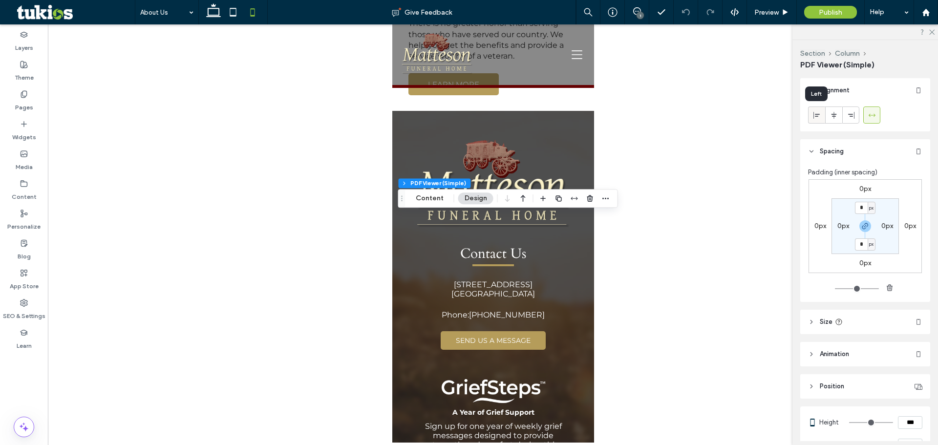
click at [813, 113] on icon at bounding box center [817, 115] width 8 height 8
click at [830, 113] on icon at bounding box center [834, 115] width 8 height 8
click at [847, 114] on icon at bounding box center [851, 115] width 8 height 8
click at [874, 116] on use at bounding box center [871, 114] width 7 height 3
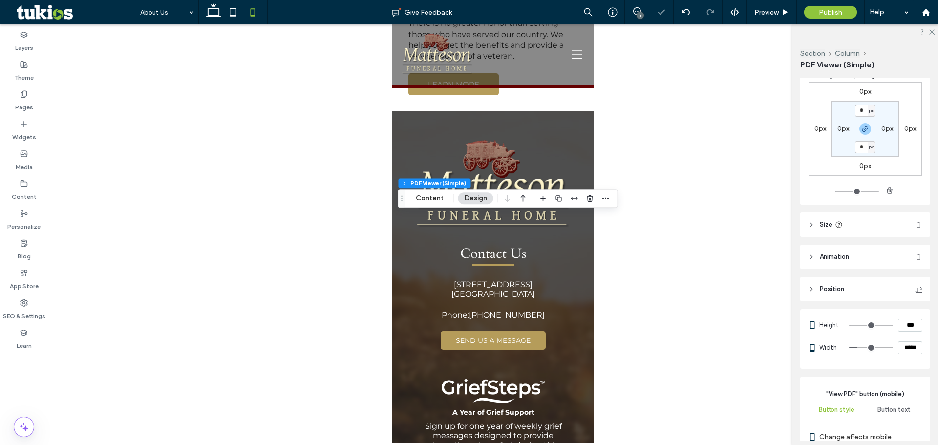
scroll to position [98, 0]
click at [626, 251] on div at bounding box center [493, 233] width 890 height 418
click at [769, 12] on span "Preview" at bounding box center [767, 12] width 24 height 8
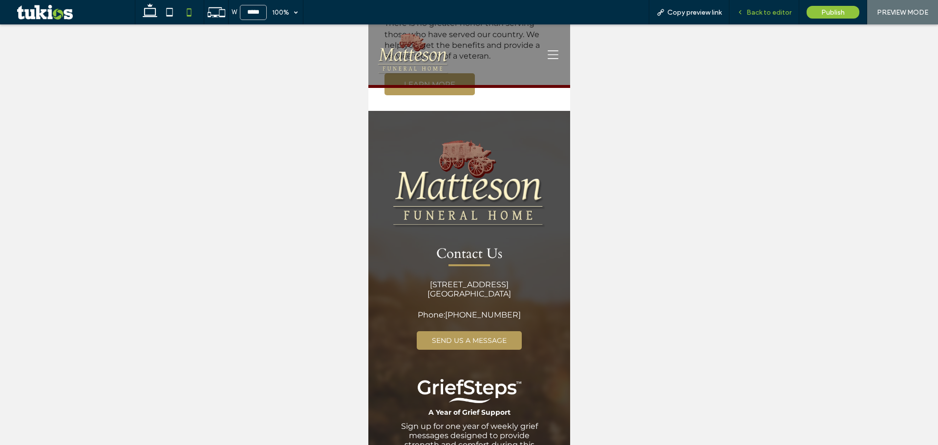
click at [749, 18] on div "Back to editor" at bounding box center [765, 12] width 70 height 24
click at [738, 10] on div "Back to editor" at bounding box center [764, 12] width 69 height 8
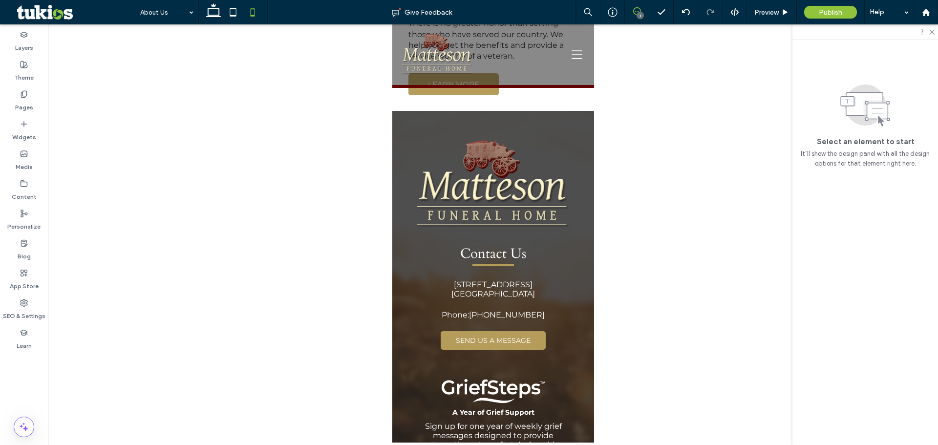
click at [636, 11] on icon at bounding box center [637, 11] width 8 height 8
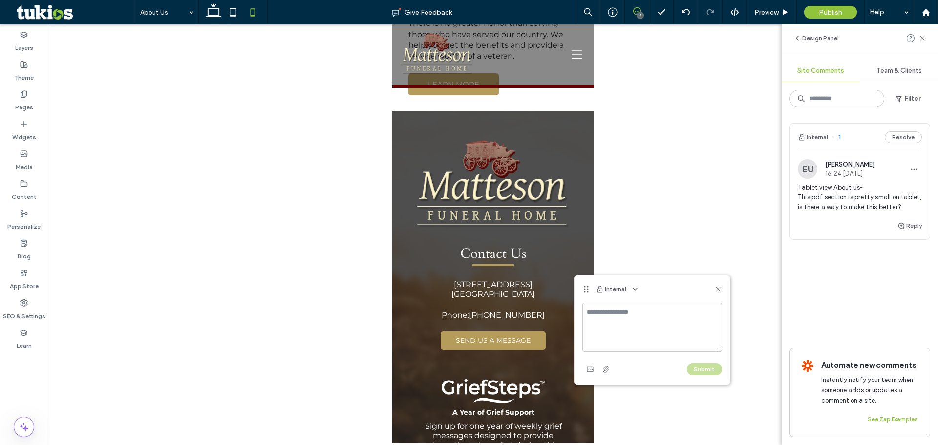
click at [599, 333] on textarea at bounding box center [653, 327] width 140 height 49
type textarea "**********"
click at [698, 364] on button "Submit" at bounding box center [704, 370] width 35 height 12
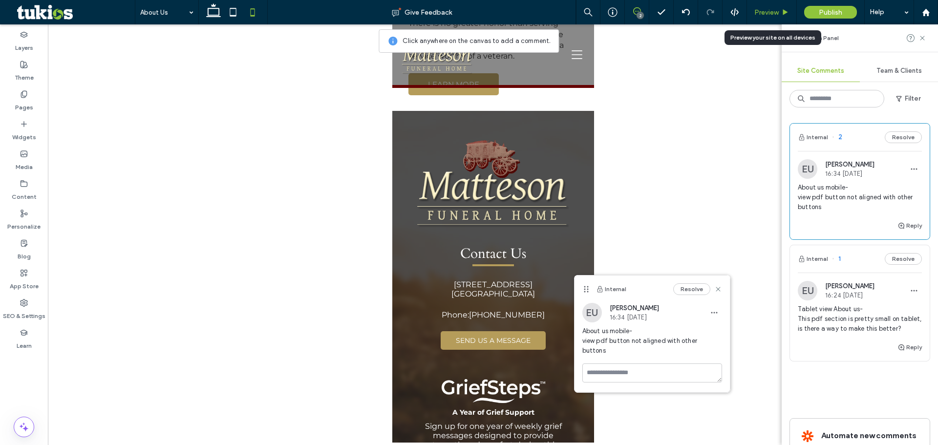
drag, startPoint x: 775, startPoint y: 5, endPoint x: 769, endPoint y: 4, distance: 6.4
click at [775, 6] on div "Preview" at bounding box center [772, 12] width 50 height 24
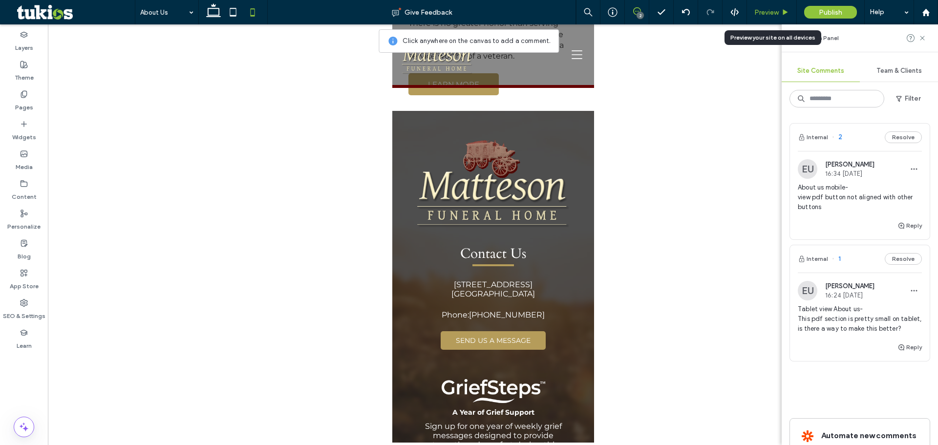
click at [767, 3] on div "Preview" at bounding box center [772, 12] width 50 height 24
click at [767, 17] on div "Preview" at bounding box center [772, 12] width 50 height 24
click at [780, 13] on div "Preview" at bounding box center [771, 12] width 49 height 8
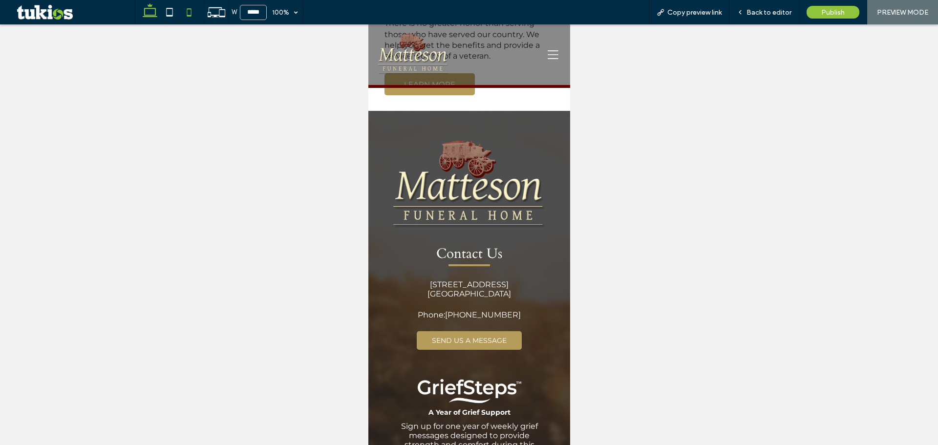
click at [150, 16] on icon at bounding box center [150, 12] width 20 height 20
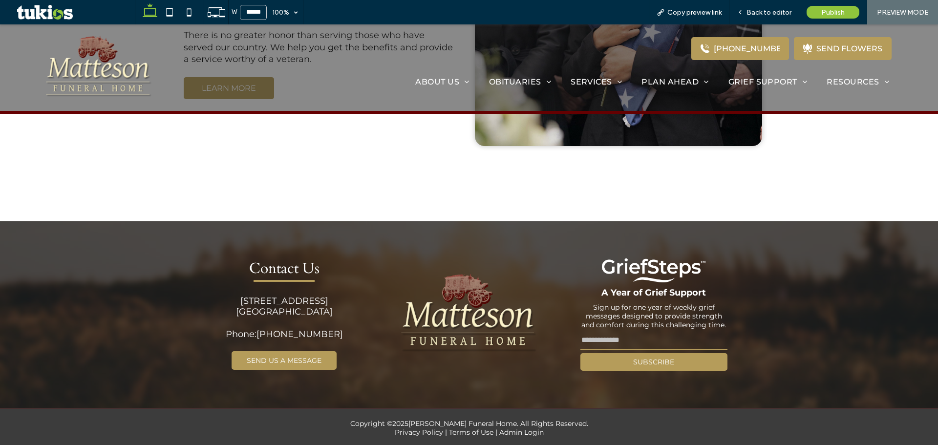
type input "******"
click at [756, 16] on span "Back to editor" at bounding box center [769, 12] width 45 height 8
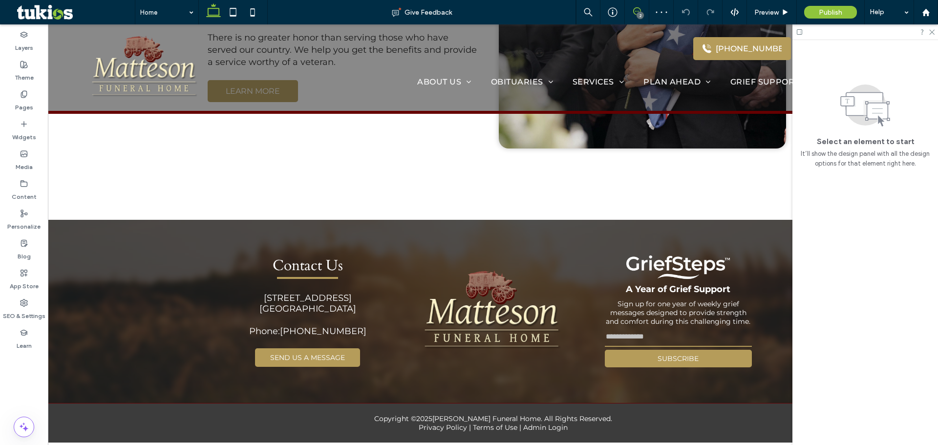
click at [636, 12] on icon at bounding box center [637, 11] width 8 height 8
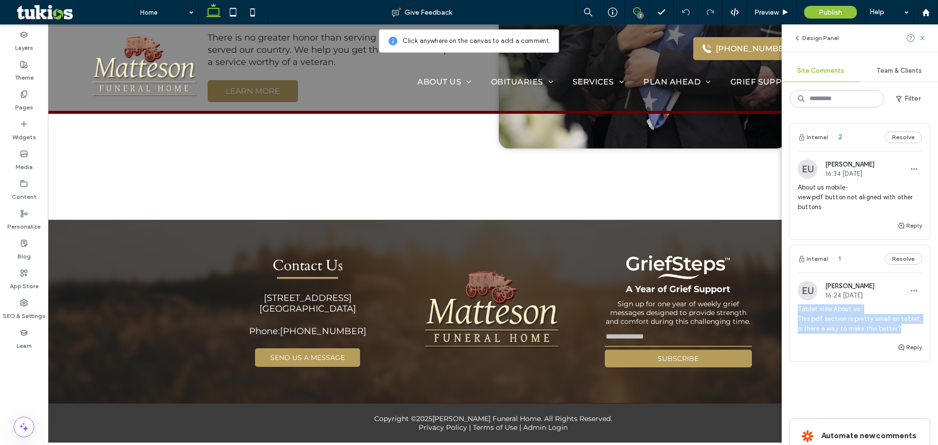
drag, startPoint x: 834, startPoint y: 339, endPoint x: 796, endPoint y: 303, distance: 52.5
click at [796, 303] on div "EU [PERSON_NAME] 16:24 [DATE] Tablet view About us- This pdf section is pretty …" at bounding box center [860, 311] width 140 height 61
copy span "Tablet view About us- This pdf section is pretty small on tablet, is there a wa…"
